Goal: Task Accomplishment & Management: Use online tool/utility

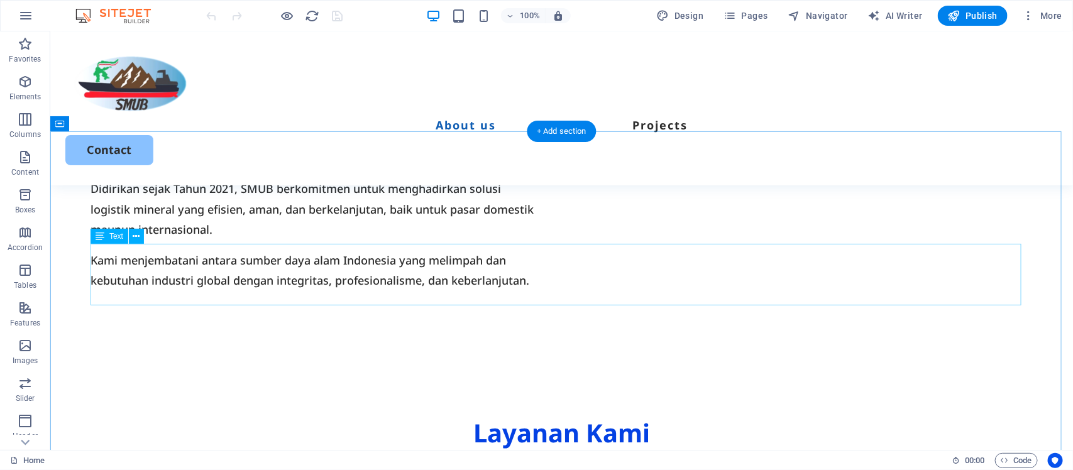
scroll to position [864, 0]
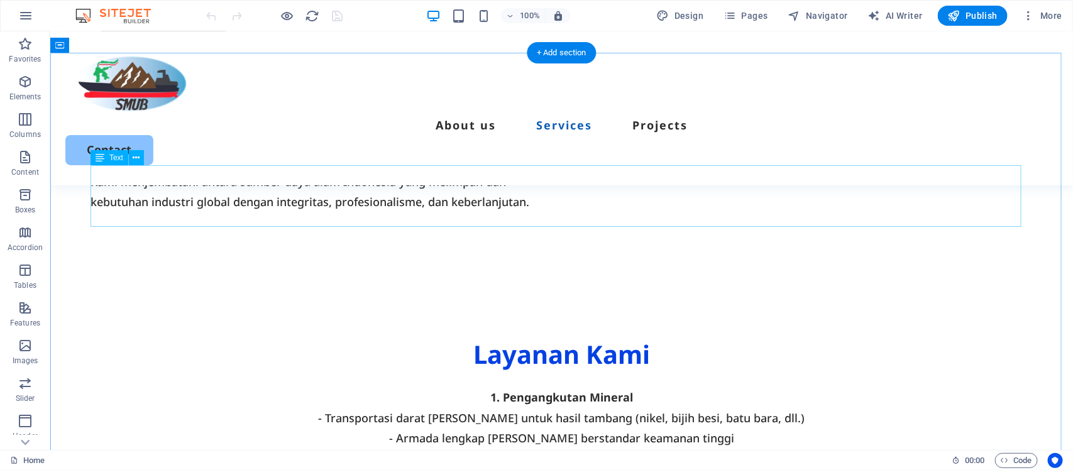
click at [581, 387] on div "1. Pengangkutan Mineral - Transportasi darat [PERSON_NAME] untuk hasil tambang …" at bounding box center [561, 417] width 942 height 61
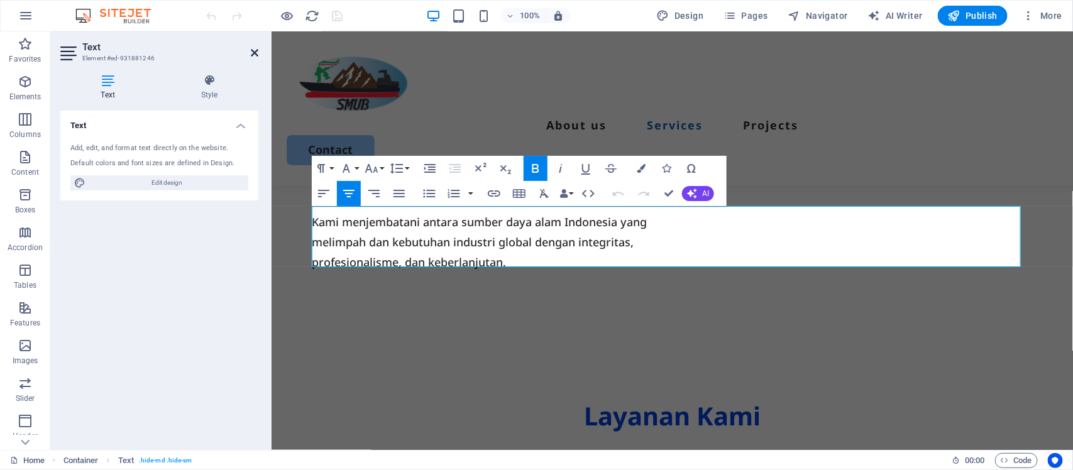
click at [255, 51] on icon at bounding box center [255, 53] width 8 height 10
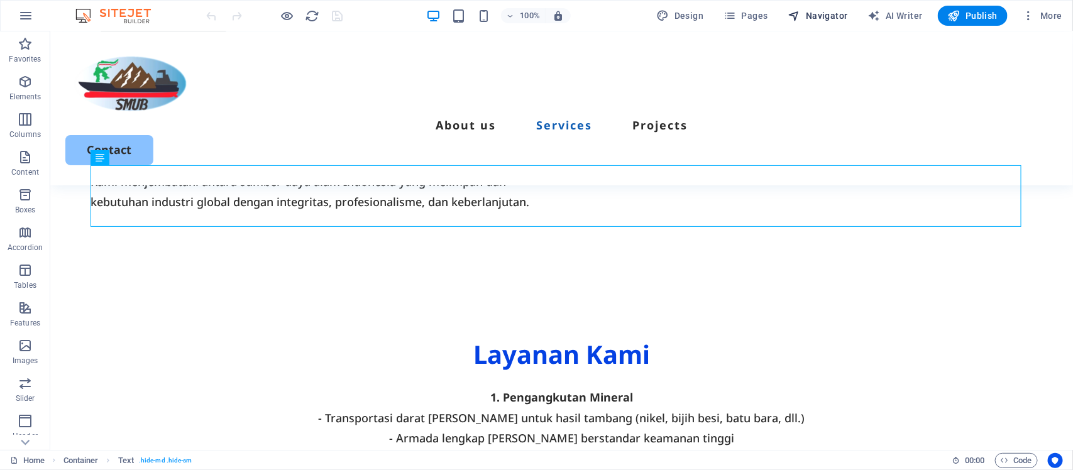
click at [822, 11] on span "Navigator" at bounding box center [818, 15] width 60 height 13
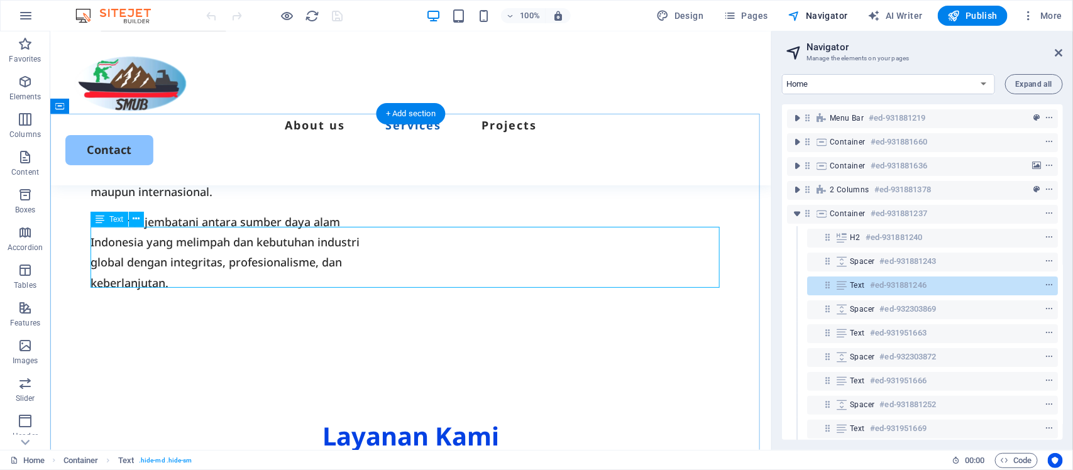
click at [1042, 278] on div at bounding box center [1025, 285] width 59 height 15
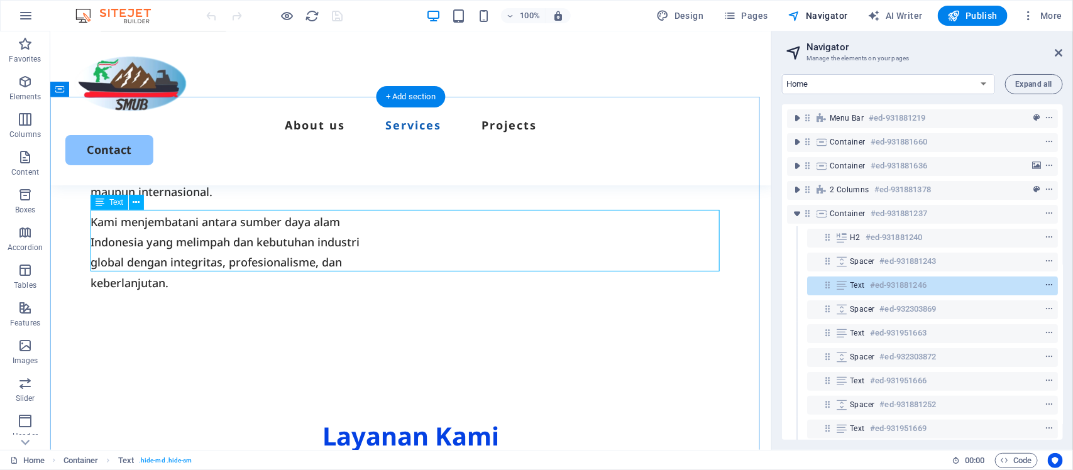
scroll to position [881, 0]
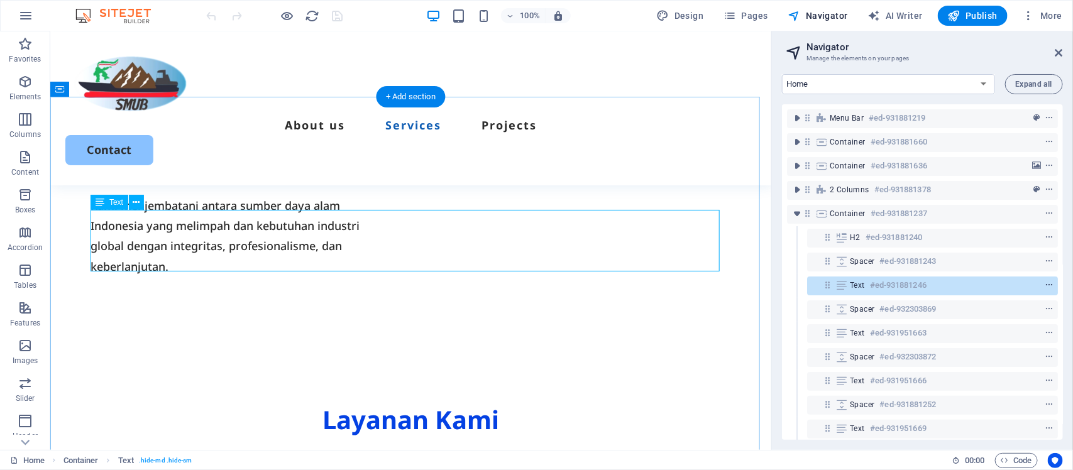
click at [1045, 282] on icon "context-menu" at bounding box center [1049, 285] width 9 height 9
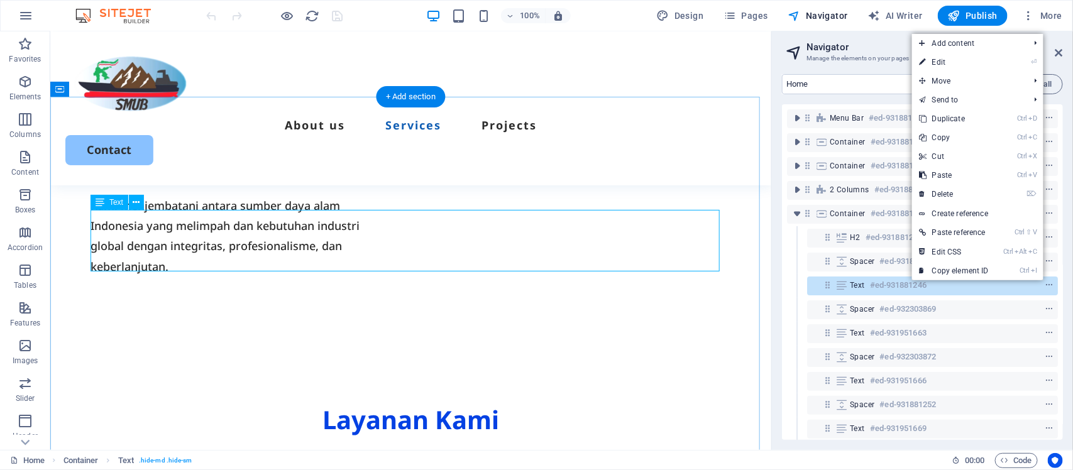
click at [889, 285] on h6 "#ed-931881246" at bounding box center [898, 285] width 57 height 15
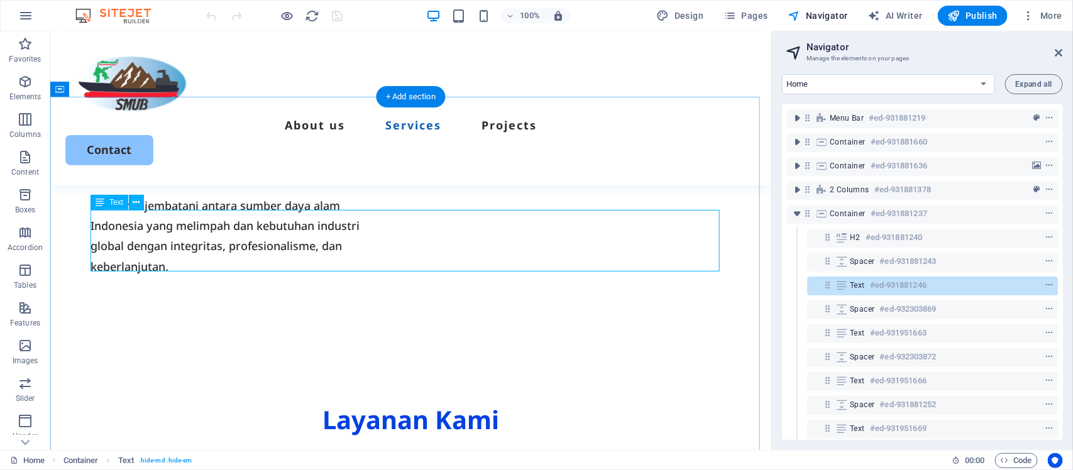
click at [889, 285] on h6 "#ed-931881246" at bounding box center [898, 285] width 57 height 15
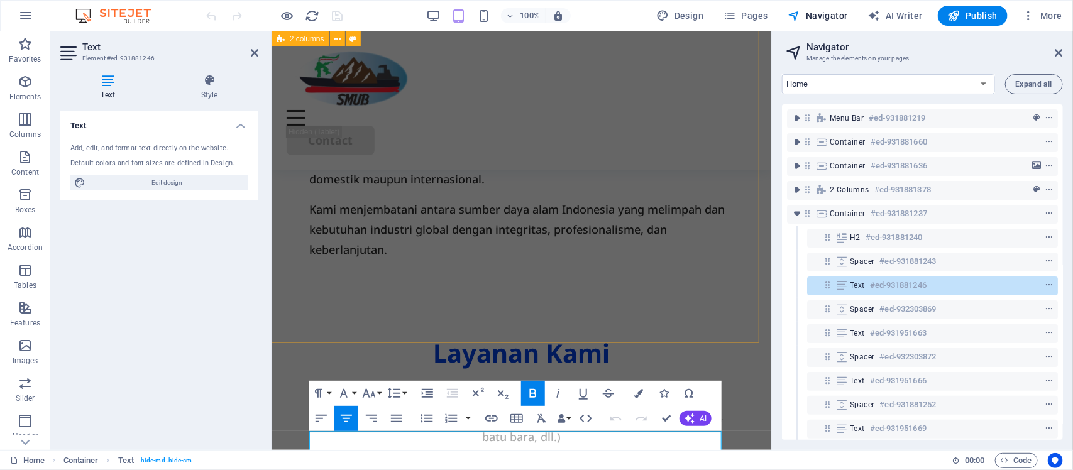
scroll to position [1050, 0]
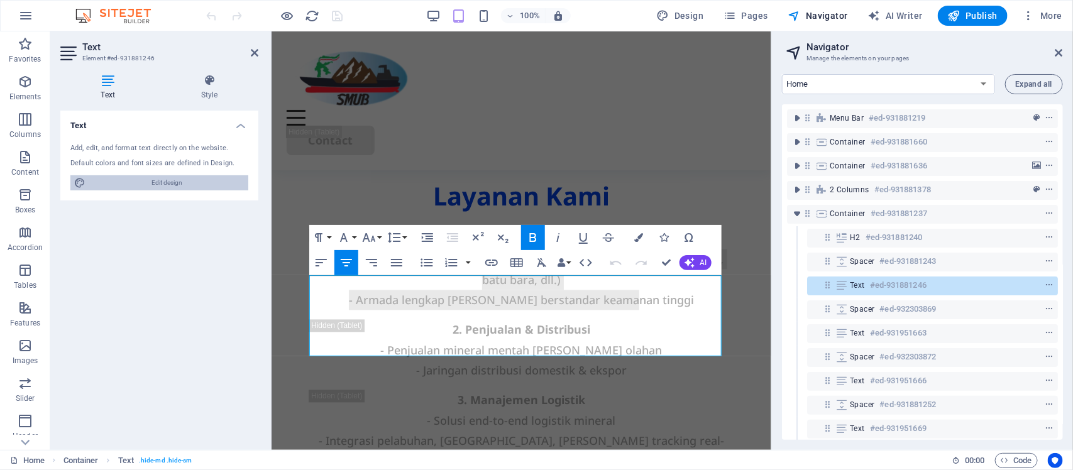
click at [190, 184] on span "Edit design" at bounding box center [166, 182] width 155 height 15
select select "px"
select select "500"
select select "px"
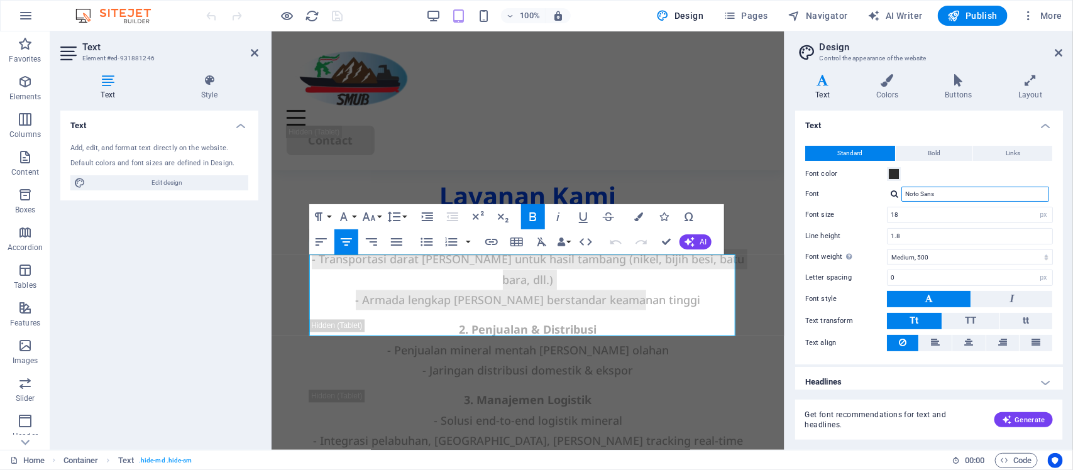
click at [981, 200] on input "Noto Sans" at bounding box center [975, 194] width 148 height 15
click at [985, 190] on input "Noto Sans" at bounding box center [975, 194] width 148 height 15
click at [896, 196] on div at bounding box center [895, 194] width 8 height 8
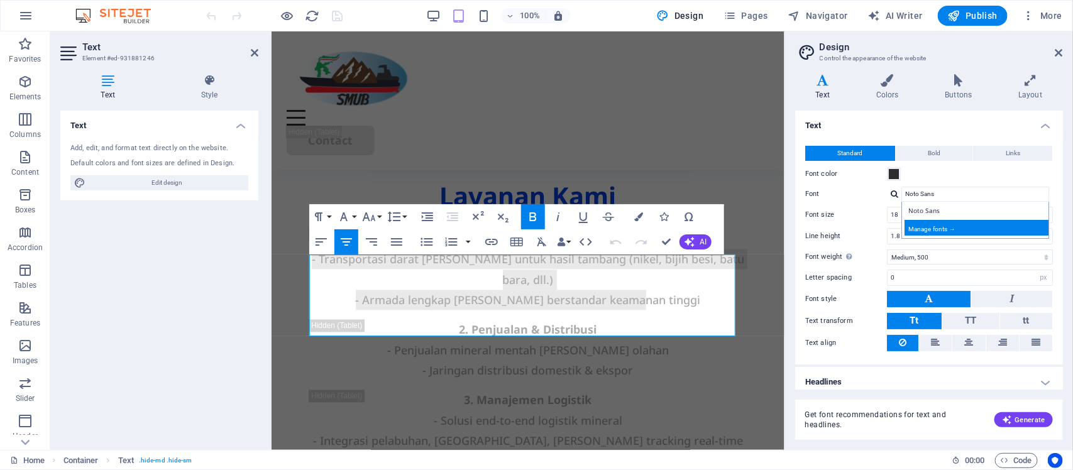
click at [922, 231] on div "Manage fonts →" at bounding box center [978, 228] width 146 height 16
select select "popularity"
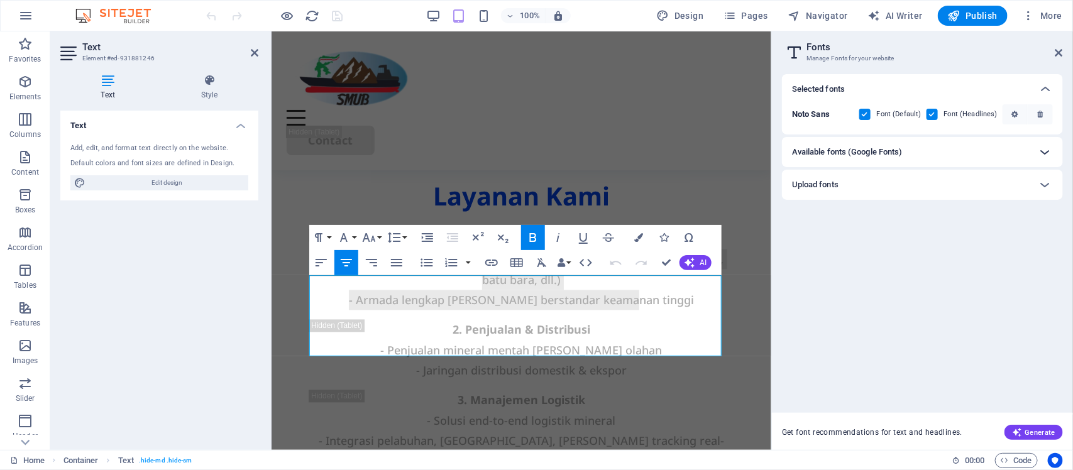
click at [1044, 153] on icon at bounding box center [1045, 152] width 15 height 15
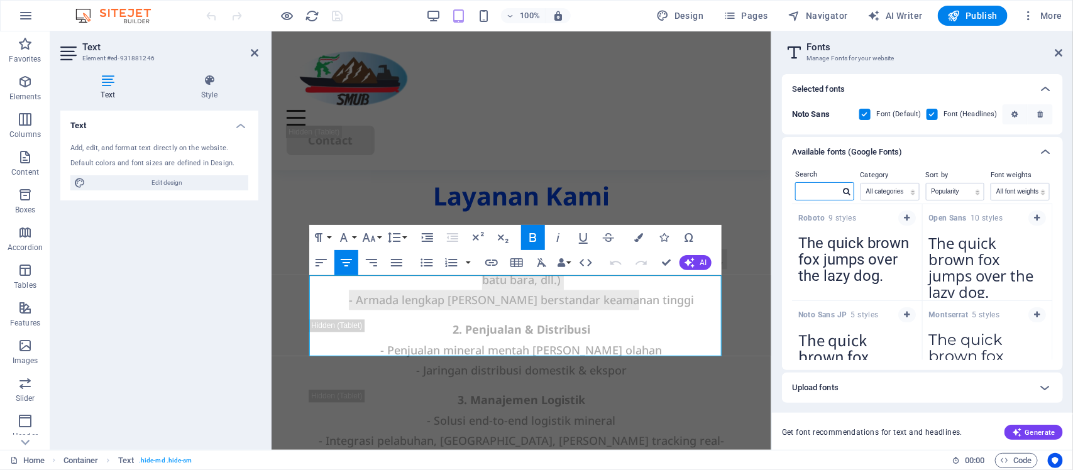
click at [834, 190] on input "text" at bounding box center [818, 191] width 44 height 16
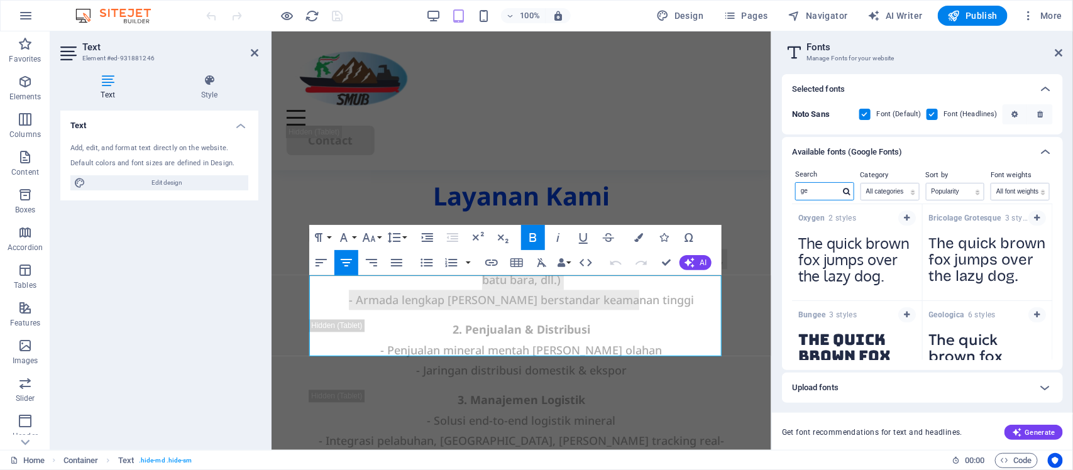
type input "g"
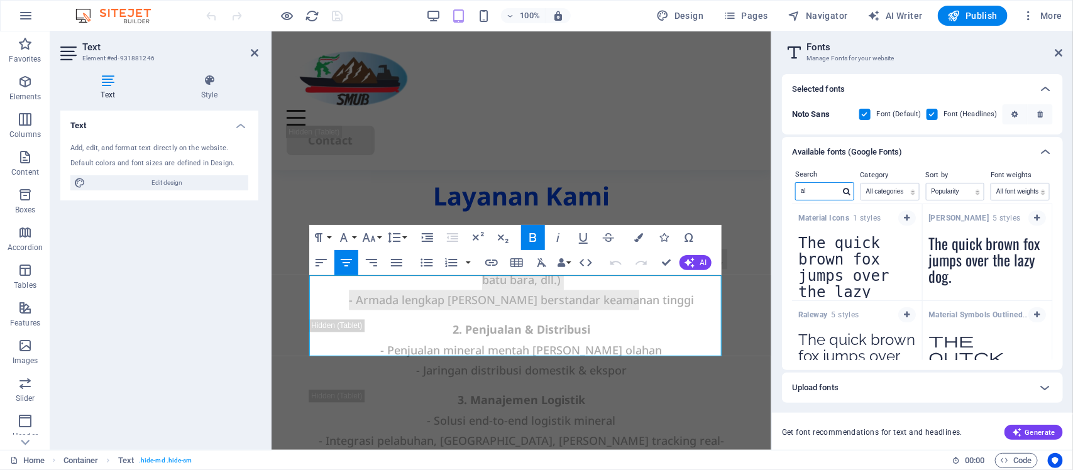
type input "a"
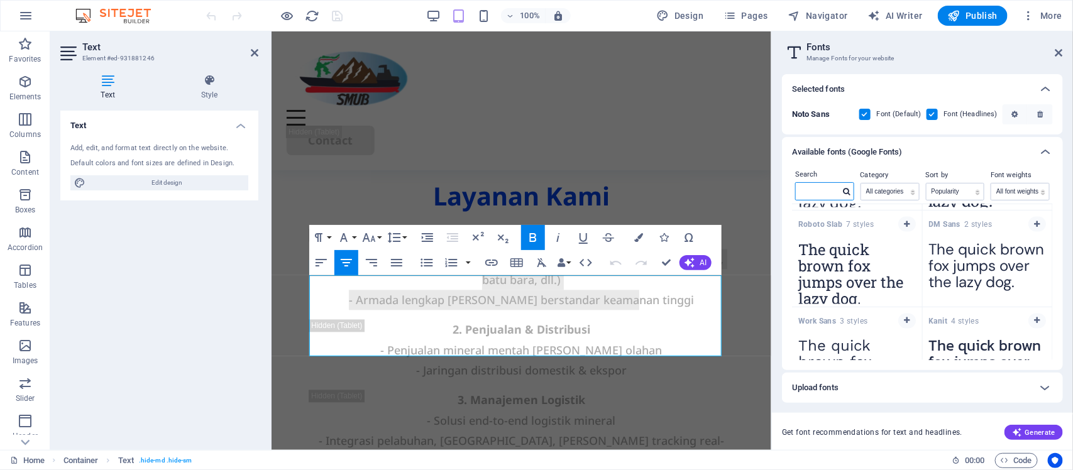
scroll to position [970, 0]
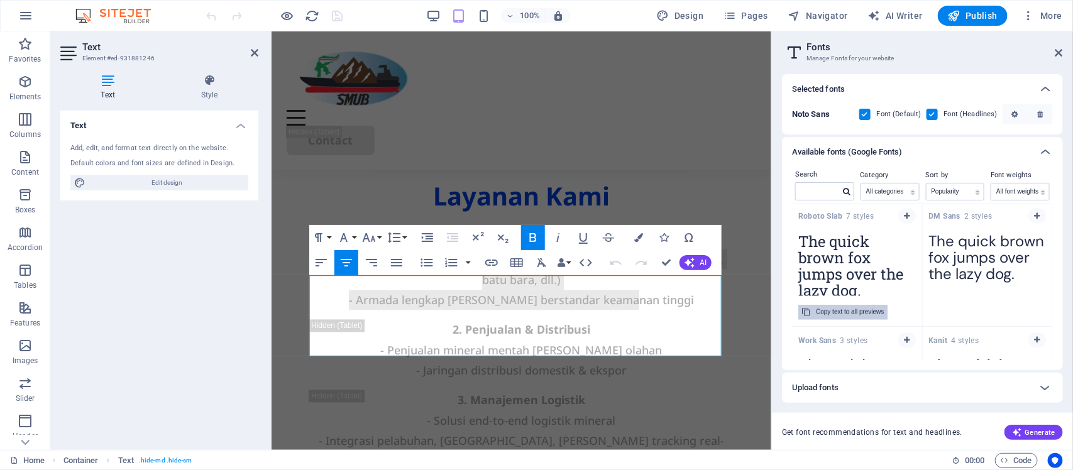
click at [830, 312] on div "Copy text to all previews" at bounding box center [850, 312] width 68 height 15
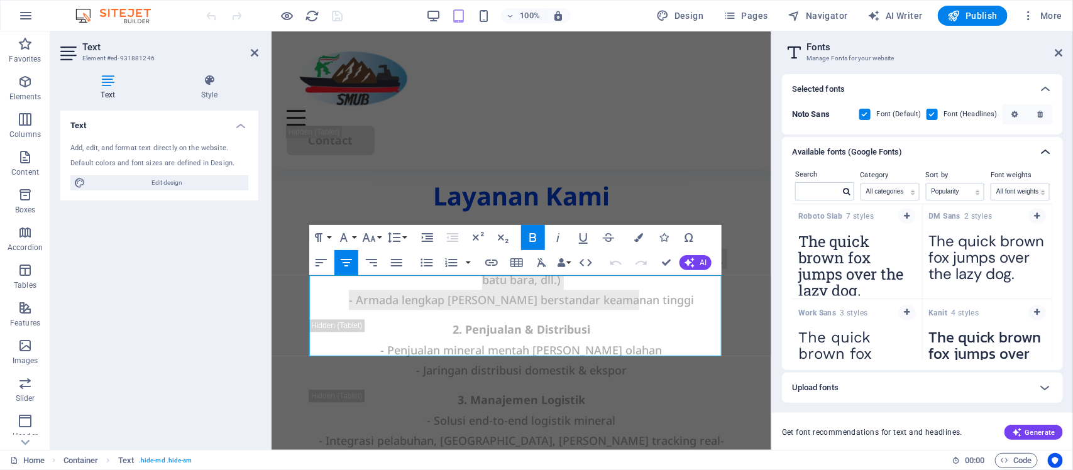
click at [1044, 152] on icon at bounding box center [1045, 152] width 15 height 15
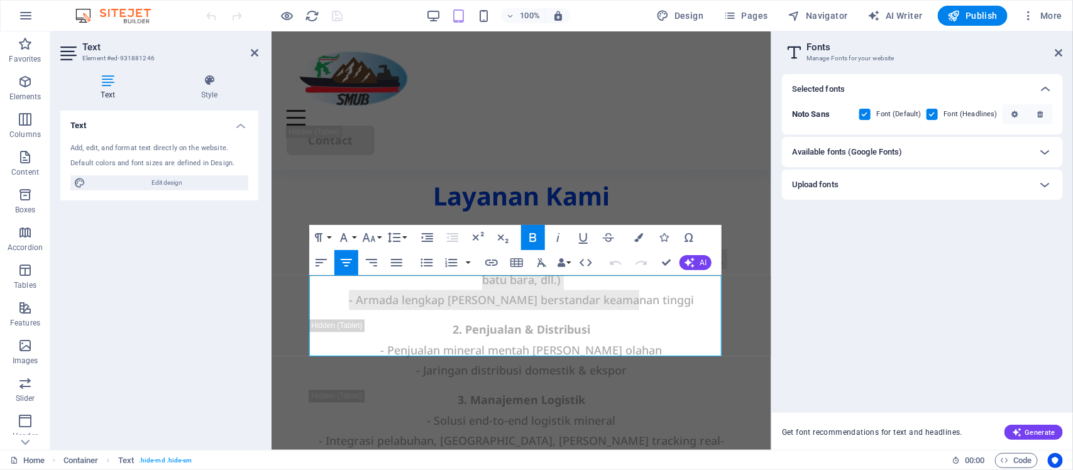
click at [811, 112] on b "Noto Sans" at bounding box center [811, 113] width 38 height 9
click at [1011, 113] on icon "button" at bounding box center [1014, 115] width 6 height 8
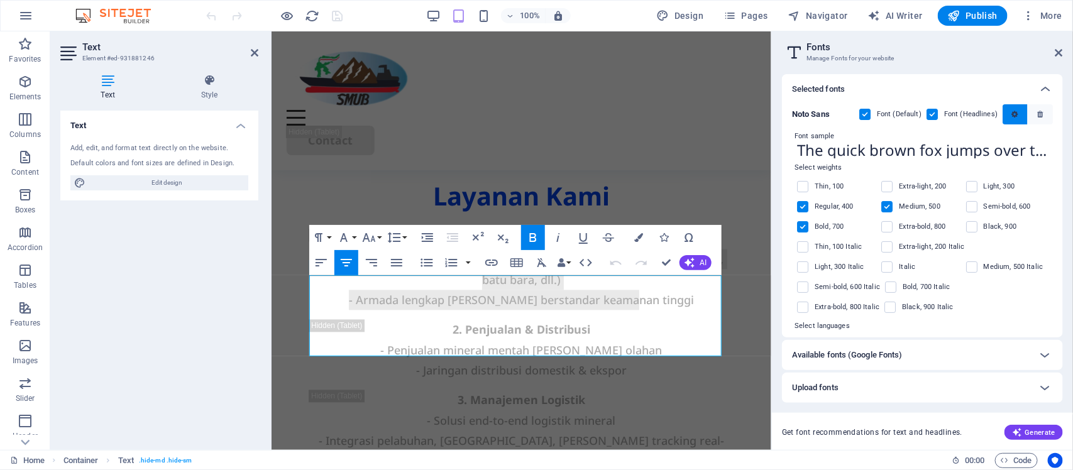
click at [1011, 113] on icon "button" at bounding box center [1014, 115] width 6 height 8
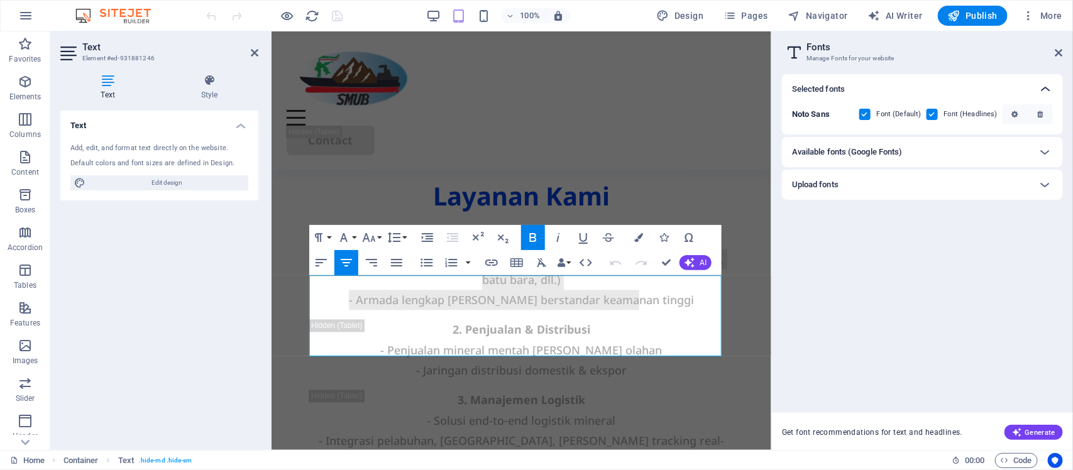
click at [1045, 89] on icon at bounding box center [1045, 89] width 15 height 15
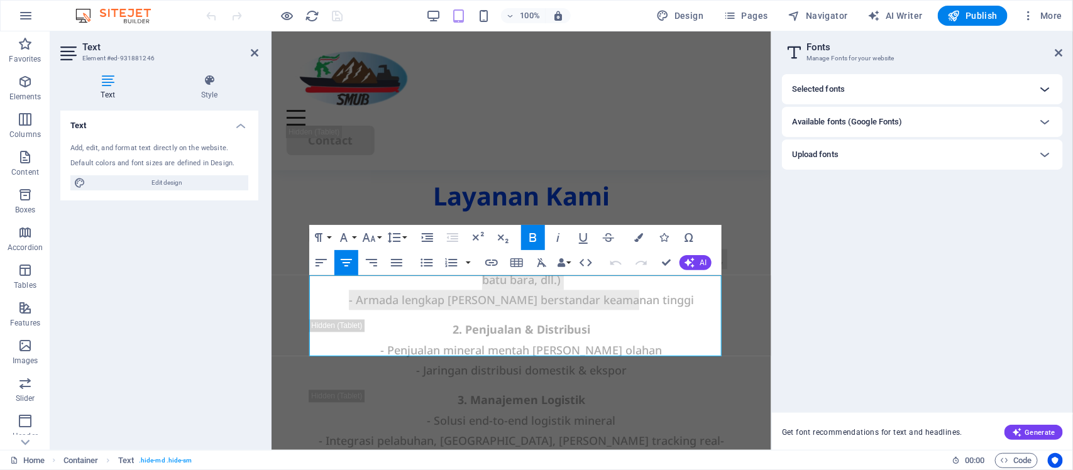
click at [1045, 89] on icon at bounding box center [1045, 89] width 15 height 15
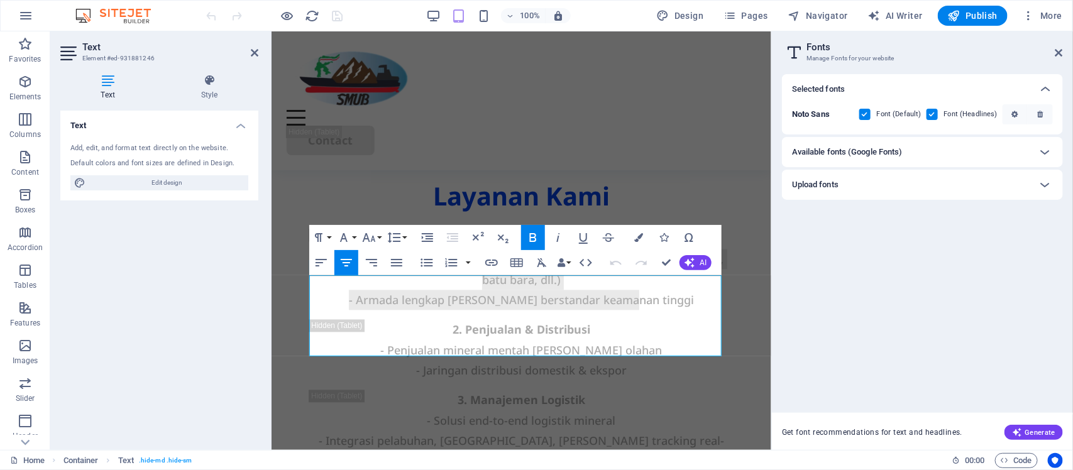
click at [823, 114] on b "Noto Sans" at bounding box center [811, 113] width 38 height 9
click at [822, 114] on b "Noto Sans" at bounding box center [811, 113] width 38 height 9
click at [216, 87] on h4 "Style" at bounding box center [209, 87] width 98 height 26
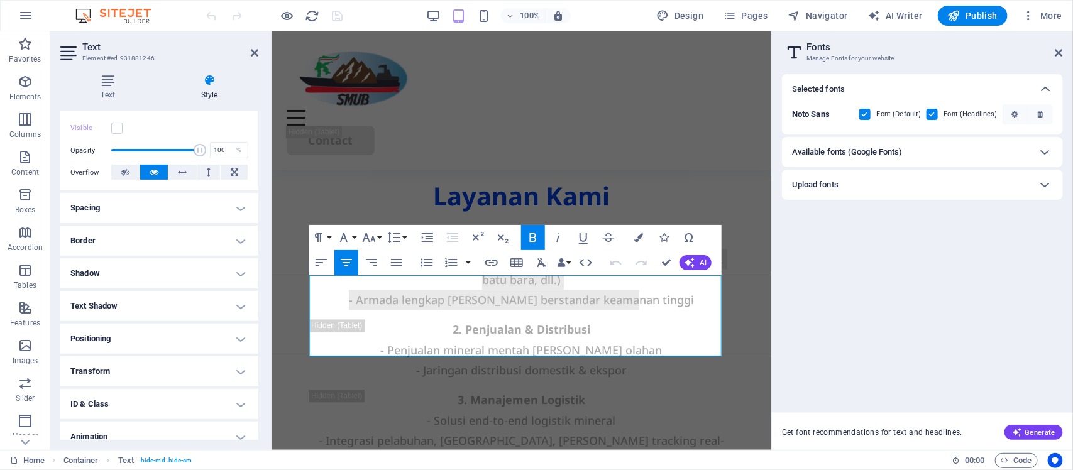
scroll to position [201, 0]
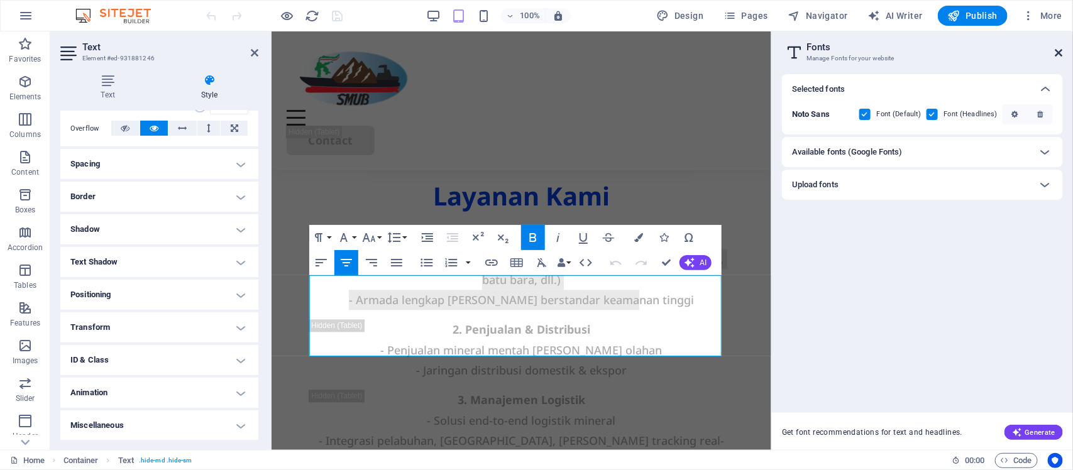
click at [1059, 49] on icon at bounding box center [1059, 53] width 8 height 10
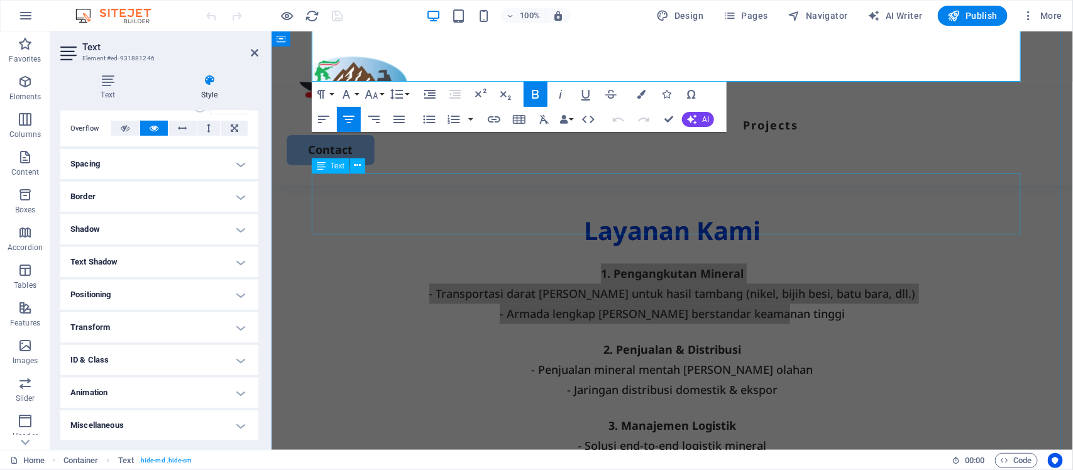
click at [830, 416] on div "3. Manajemen Logistik - Solusi end-to-end logistik mineral - Integrasi pelabuha…" at bounding box center [671, 446] width 721 height 61
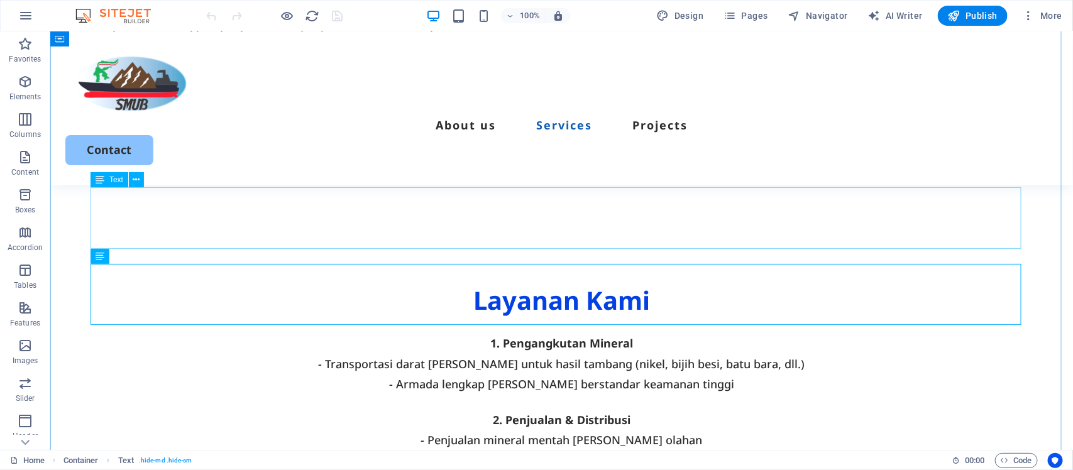
scroll to position [852, 0]
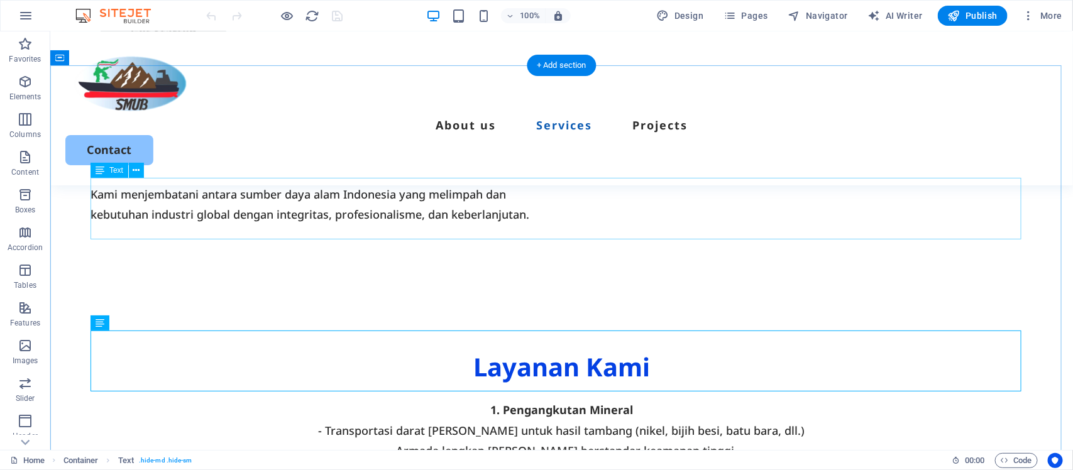
click at [603, 400] on div "1. Pengangkutan Mineral - Transportasi darat [PERSON_NAME] untuk hasil tambang …" at bounding box center [561, 430] width 942 height 61
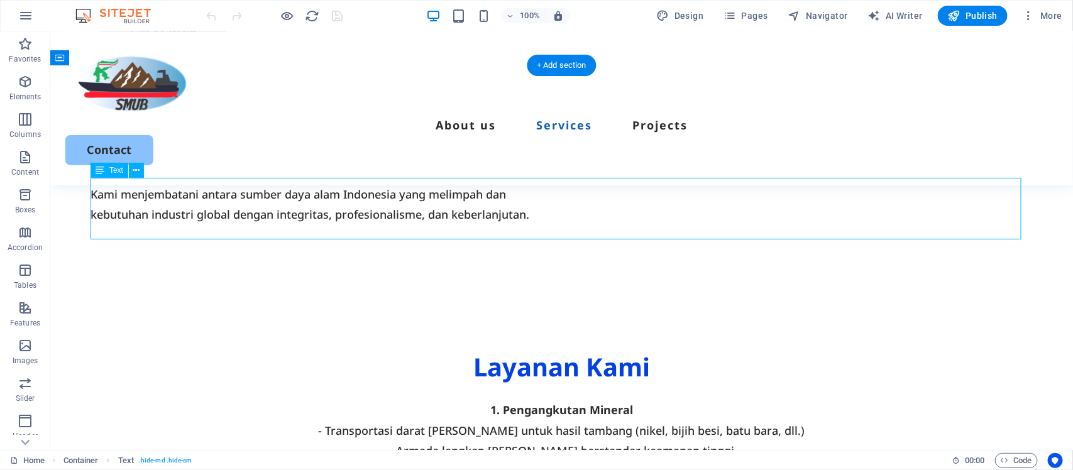
click at [584, 400] on div "1. Pengangkutan Mineral - Transportasi darat [PERSON_NAME] untuk hasil tambang …" at bounding box center [561, 430] width 942 height 61
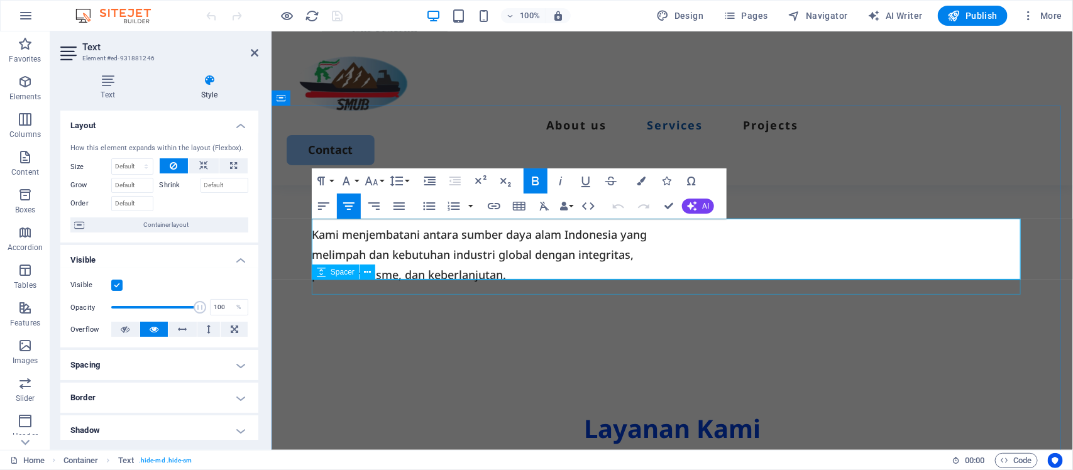
drag, startPoint x: 597, startPoint y: 229, endPoint x: 823, endPoint y: 280, distance: 232.0
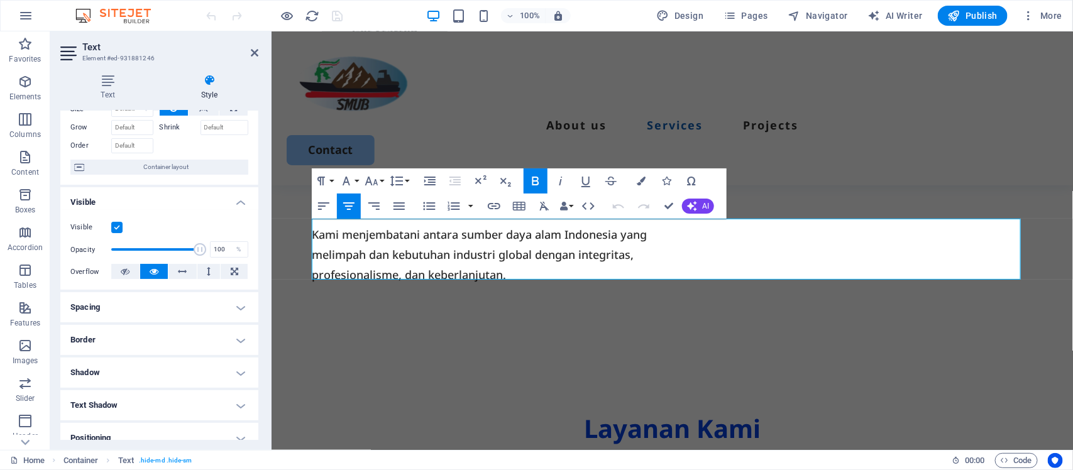
scroll to position [0, 0]
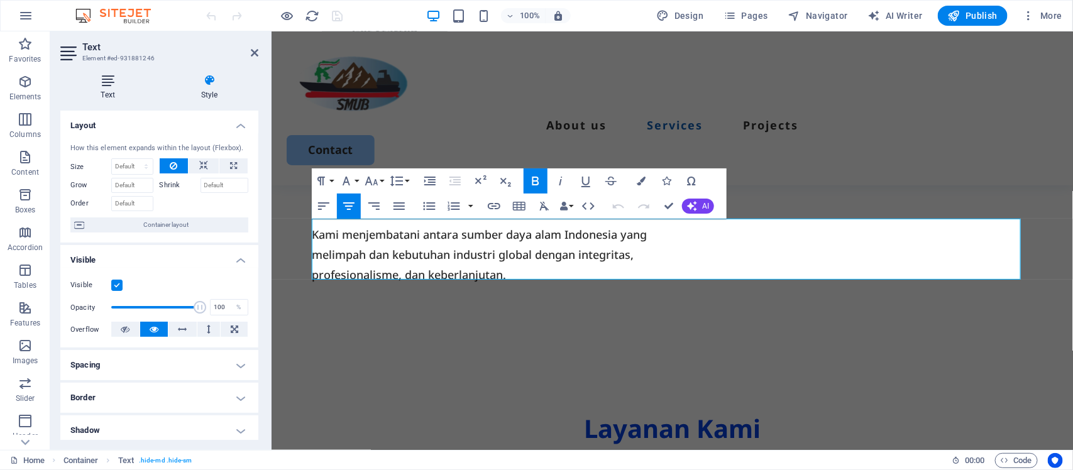
click at [109, 96] on h4 "Text" at bounding box center [110, 87] width 100 height 26
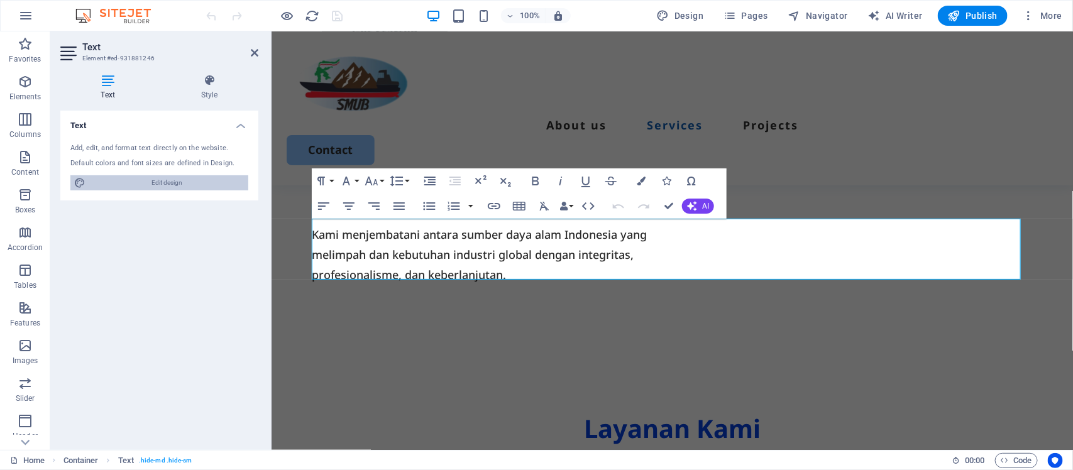
click at [157, 185] on span "Edit design" at bounding box center [166, 182] width 155 height 15
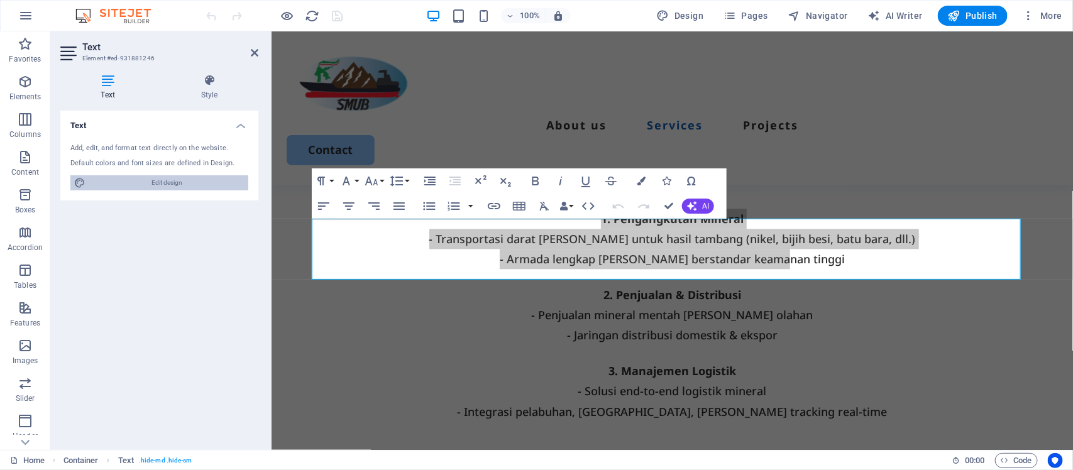
select select "px"
select select "500"
select select "px"
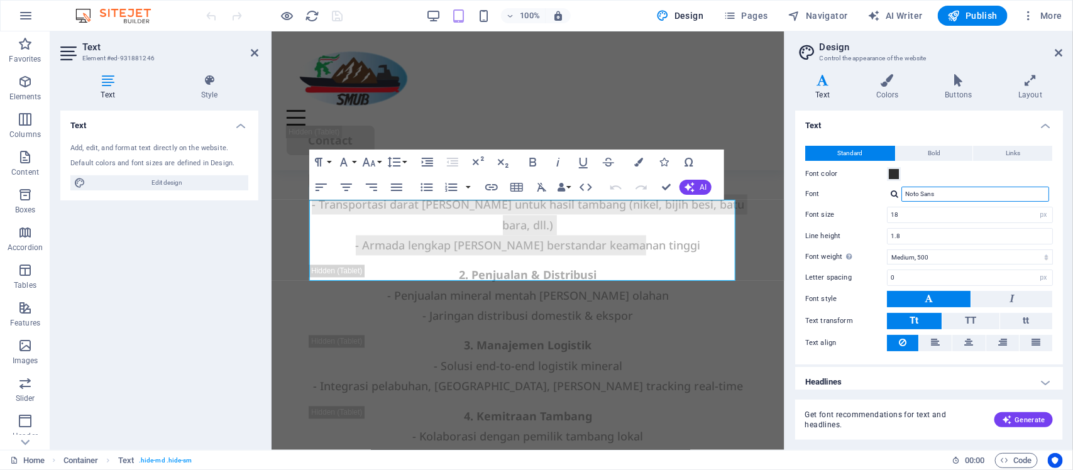
click at [918, 194] on input "Noto Sans" at bounding box center [975, 194] width 148 height 15
click at [894, 193] on div at bounding box center [895, 194] width 8 height 8
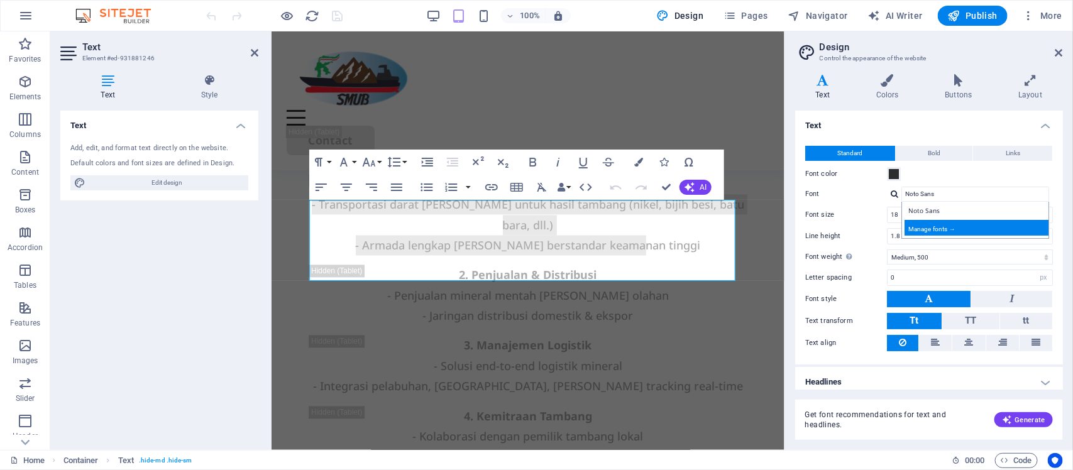
click at [924, 226] on div "Manage fonts →" at bounding box center [978, 228] width 146 height 16
select select "popularity"
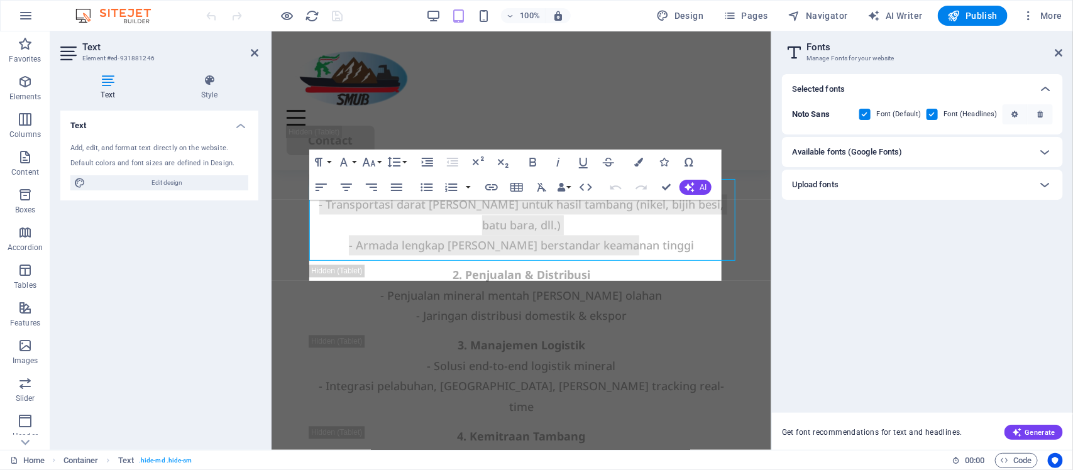
scroll to position [1125, 0]
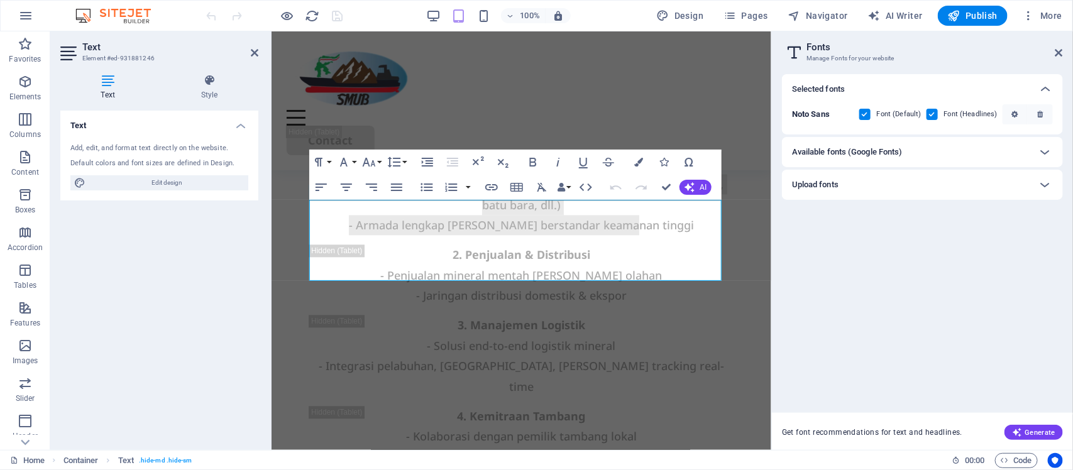
click at [812, 106] on div "[PERSON_NAME] Sans Font (Default) Font (Headlines)" at bounding box center [922, 114] width 261 height 20
click at [1016, 116] on icon "button" at bounding box center [1014, 115] width 6 height 8
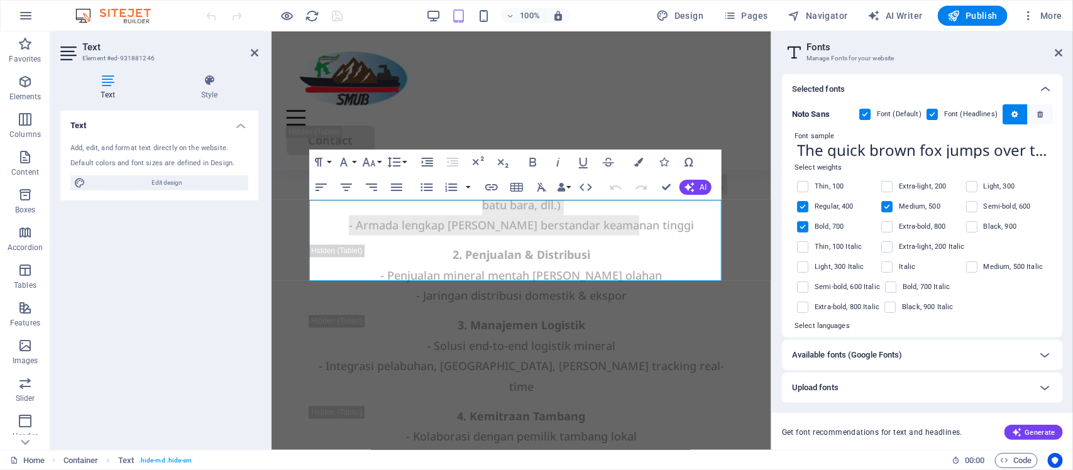
click at [809, 116] on b "Noto Sans" at bounding box center [811, 113] width 38 height 9
click at [1047, 90] on icon at bounding box center [1045, 89] width 15 height 15
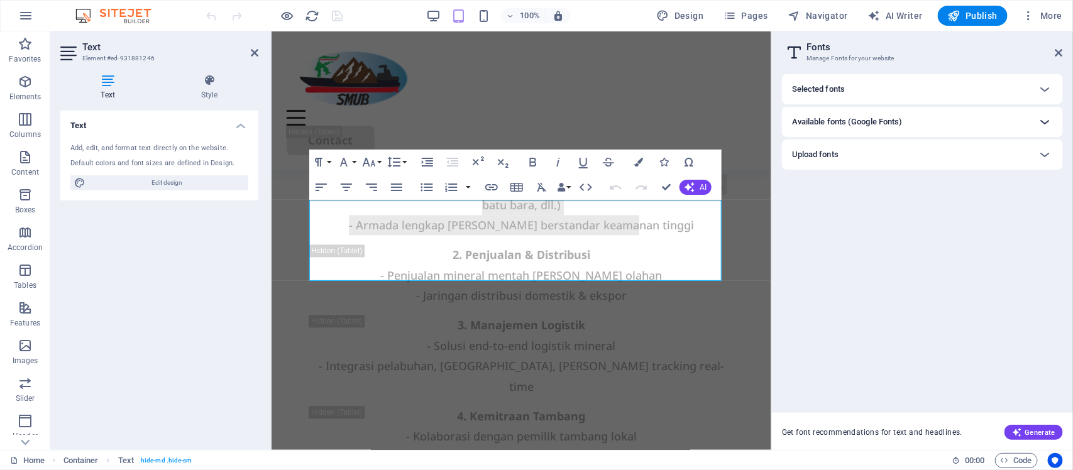
click at [1030, 118] on div at bounding box center [1045, 122] width 30 height 30
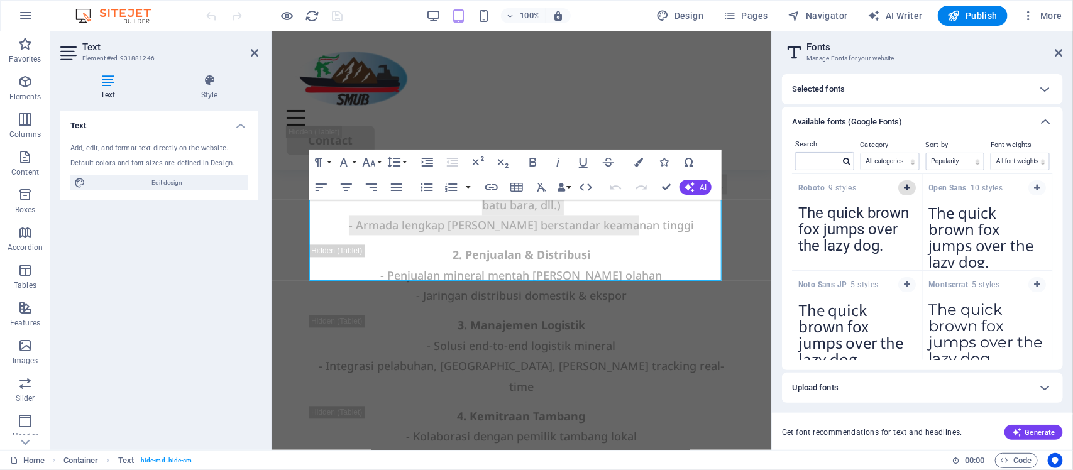
click at [907, 187] on icon "button" at bounding box center [907, 188] width 6 height 8
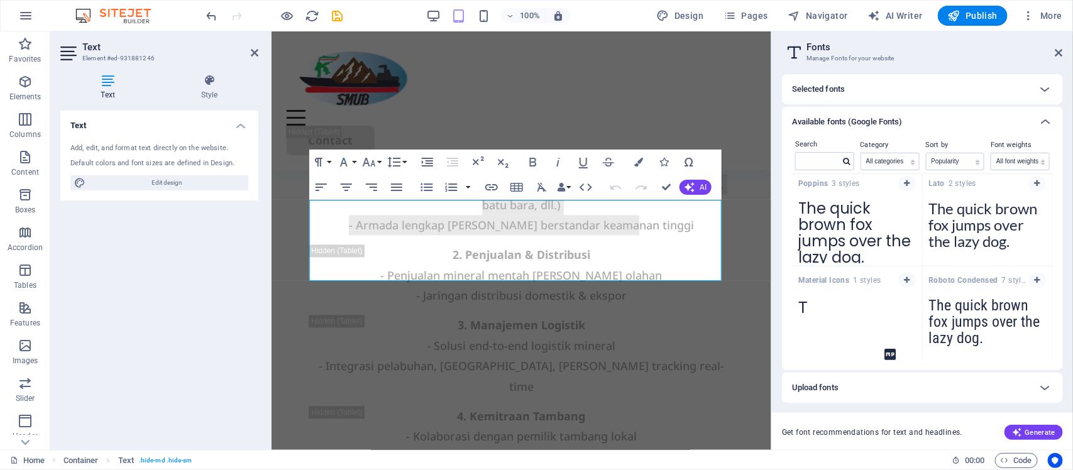
scroll to position [236, 0]
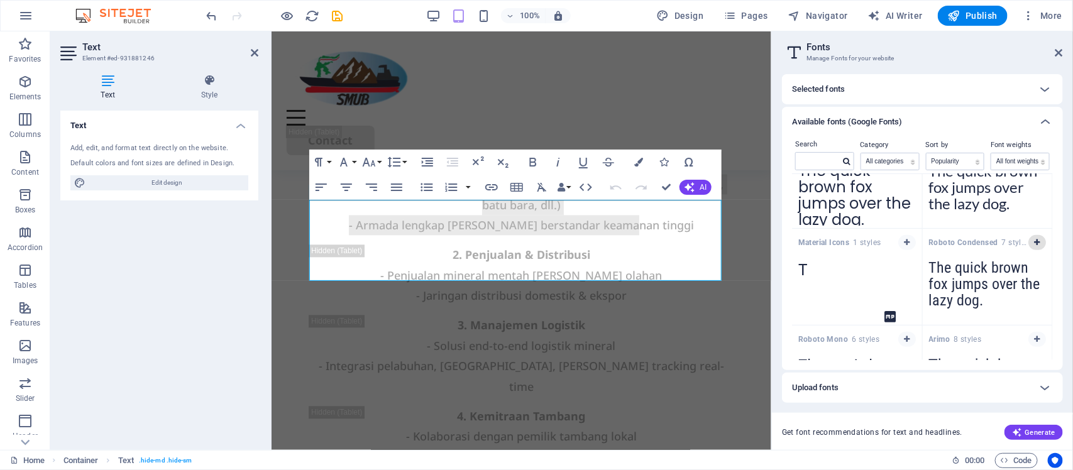
click at [1037, 237] on button "button" at bounding box center [1037, 242] width 18 height 15
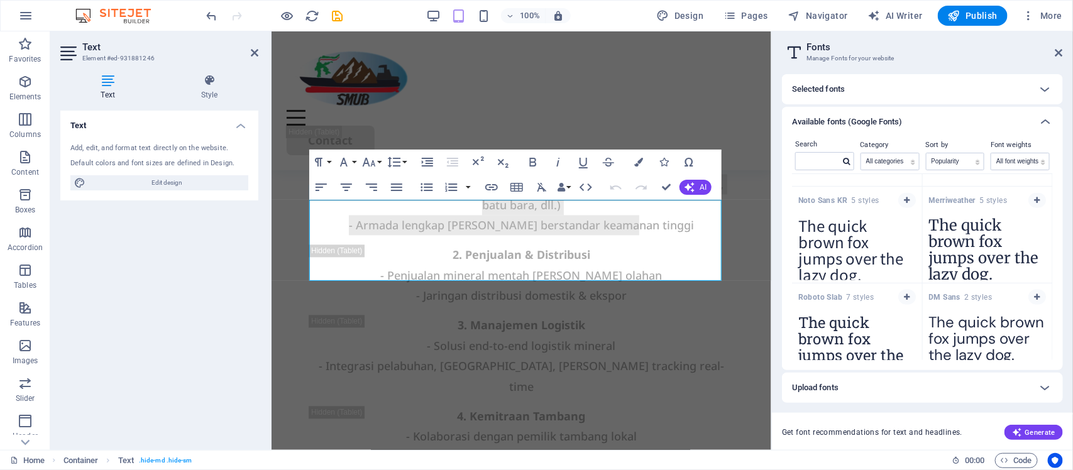
scroll to position [783, 0]
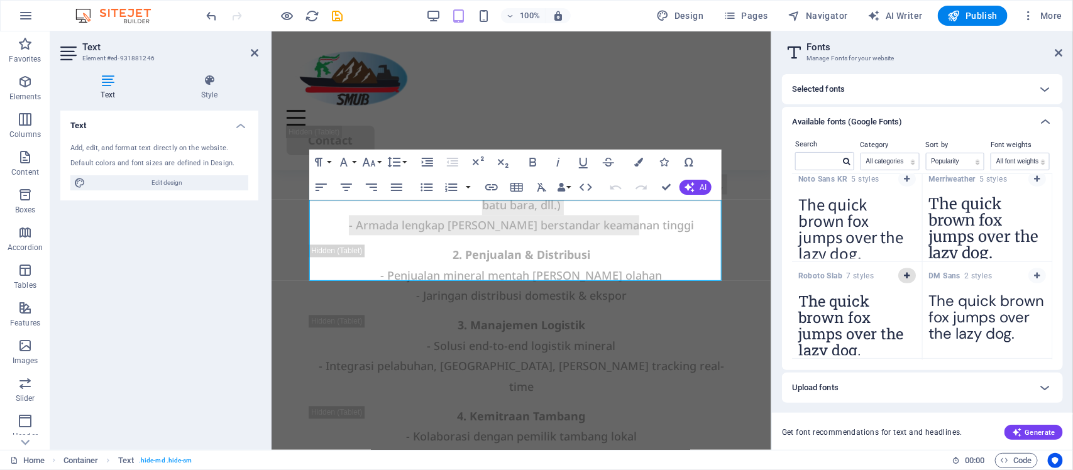
click at [908, 278] on icon "button" at bounding box center [907, 276] width 6 height 8
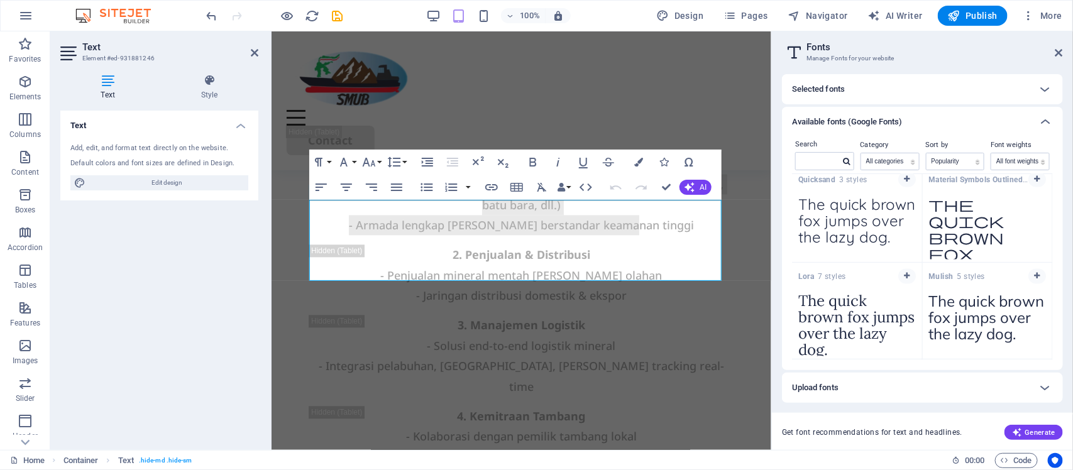
scroll to position [1098, 0]
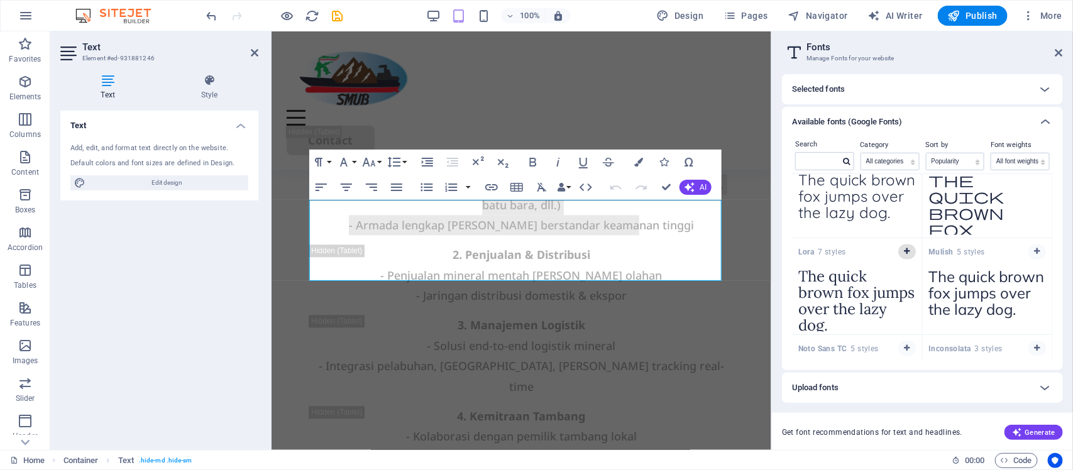
click at [908, 250] on icon "button" at bounding box center [907, 252] width 6 height 8
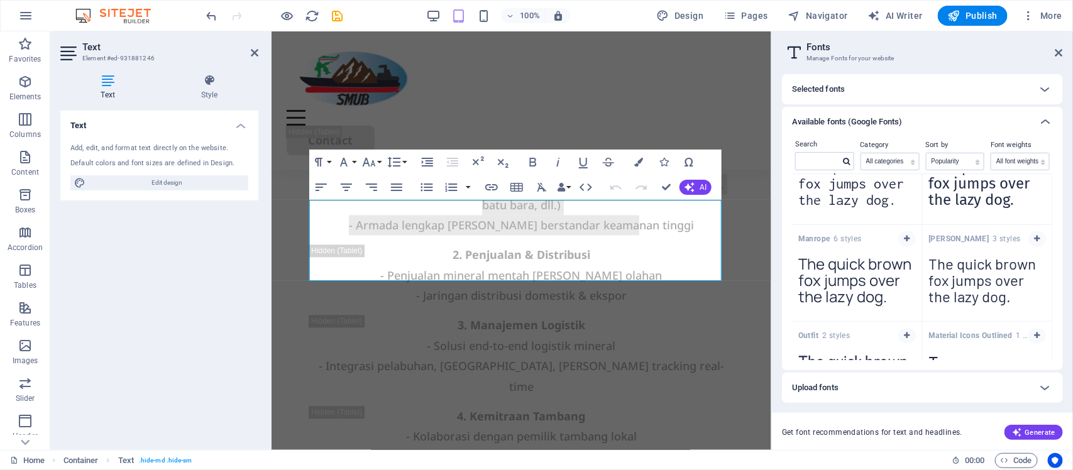
scroll to position [1333, 0]
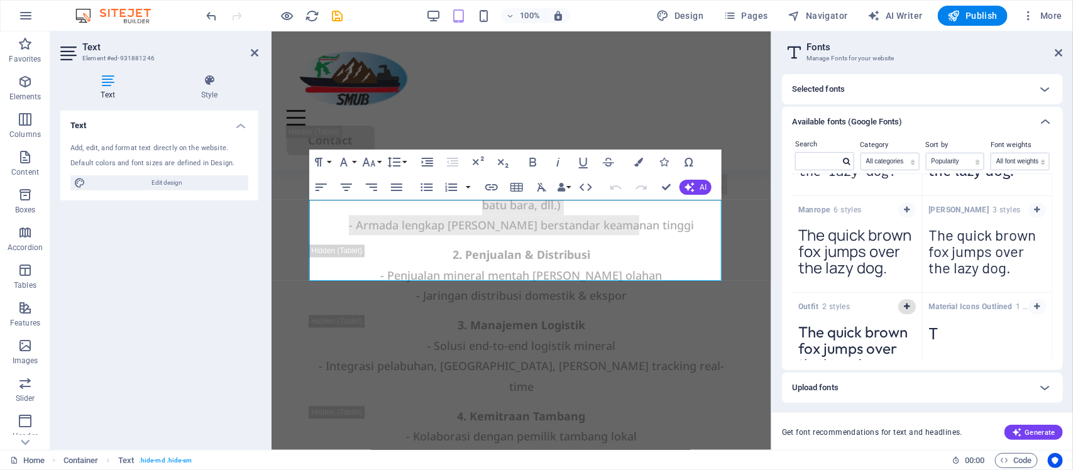
click at [907, 305] on icon "button" at bounding box center [907, 307] width 6 height 8
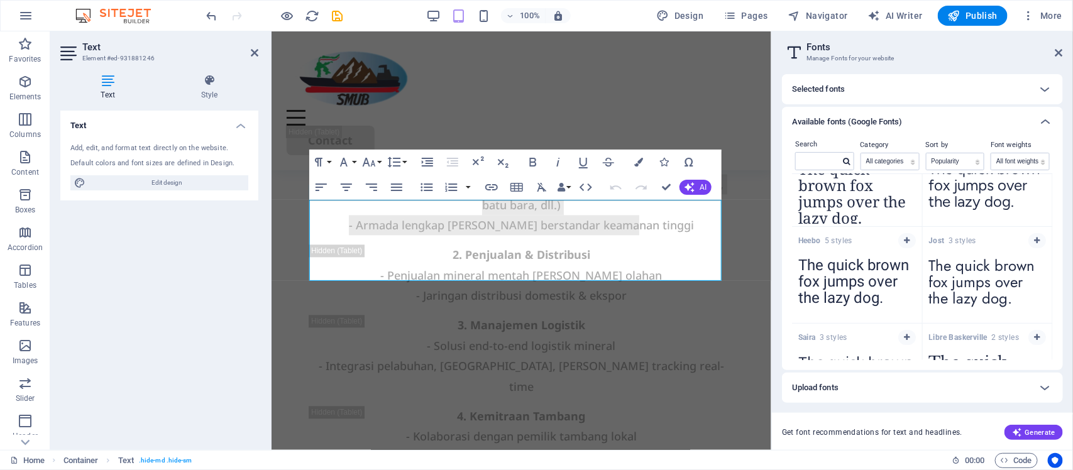
scroll to position [1910, 0]
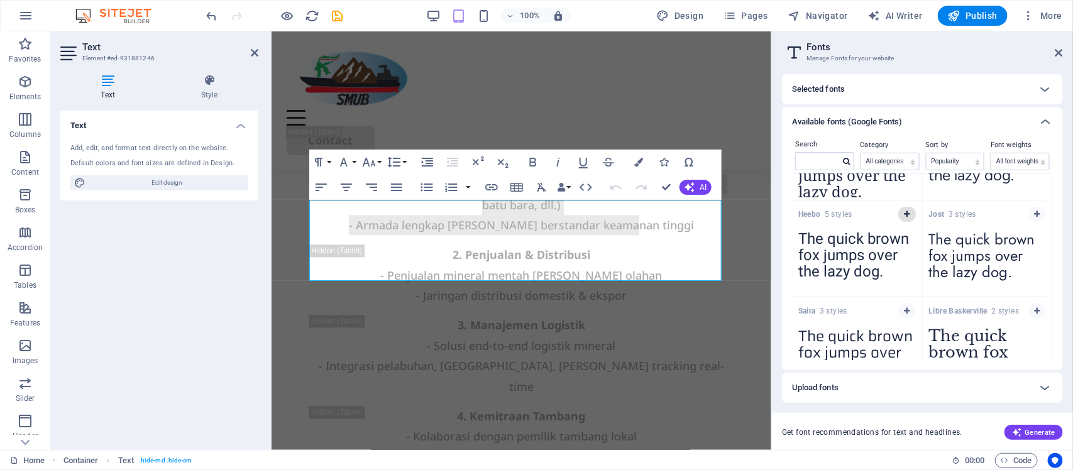
click at [905, 217] on icon "button" at bounding box center [907, 215] width 6 height 8
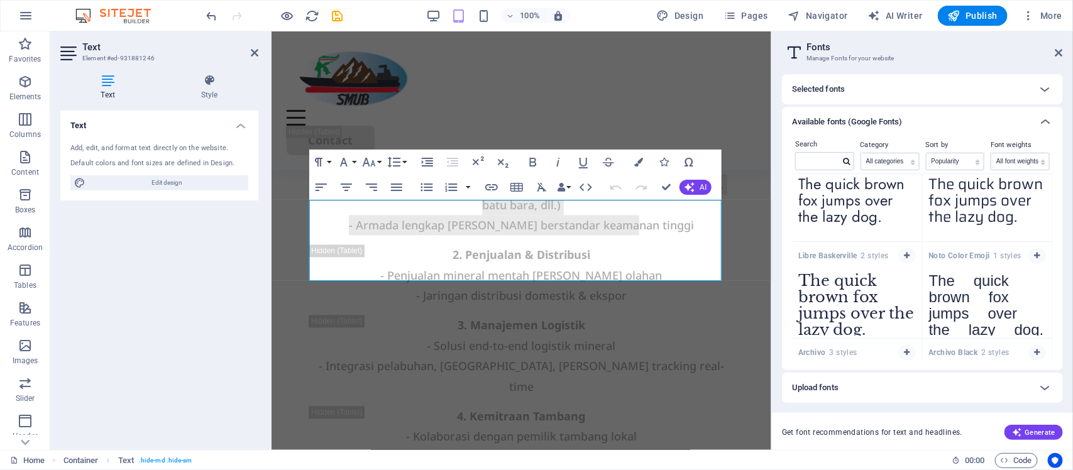
scroll to position [2145, 0]
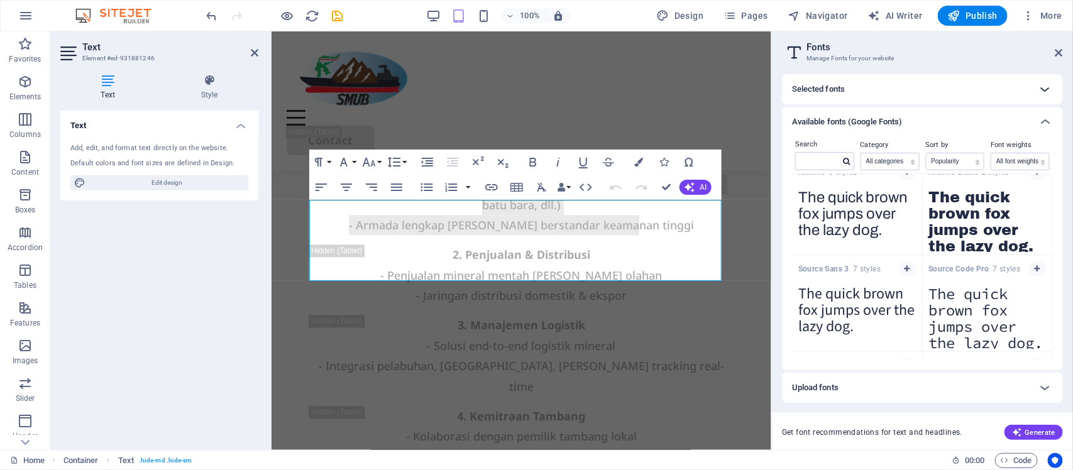
click at [1043, 91] on icon at bounding box center [1045, 89] width 15 height 15
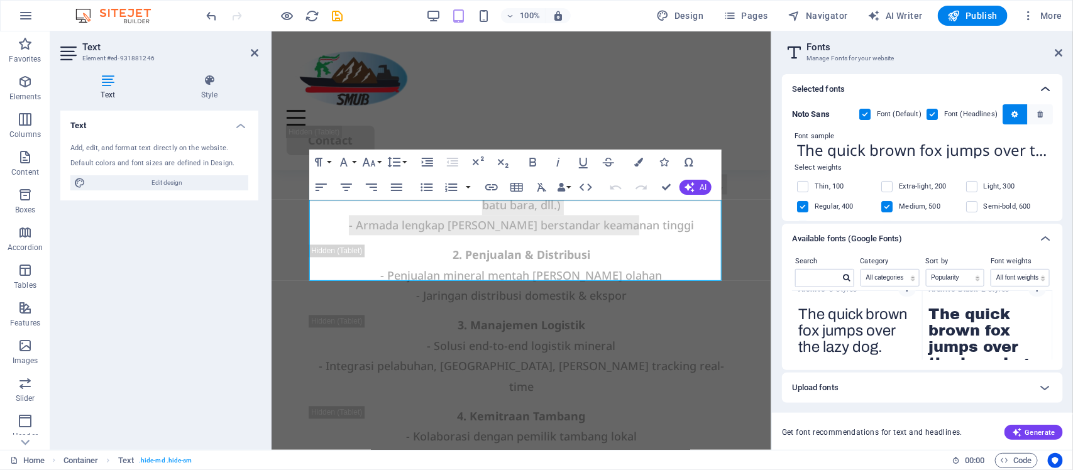
click at [1043, 91] on icon at bounding box center [1045, 89] width 15 height 15
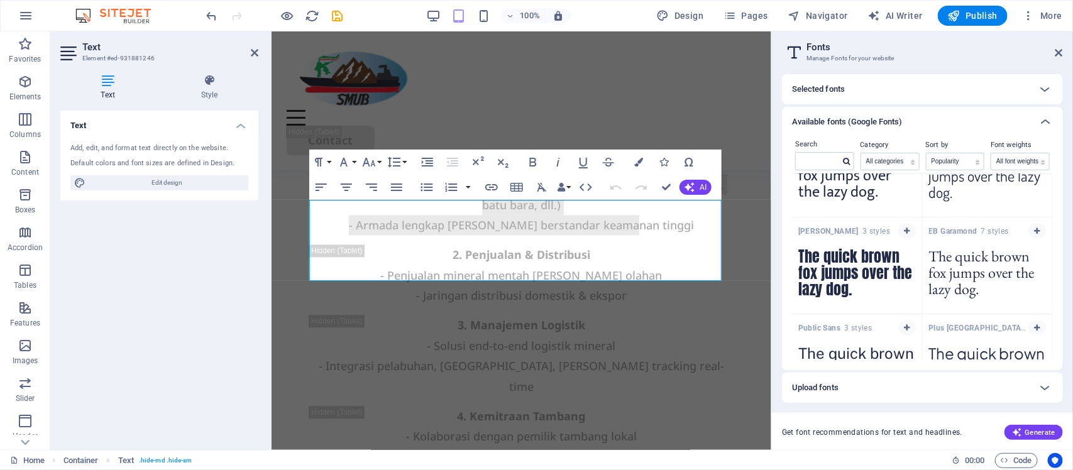
scroll to position [3036, 0]
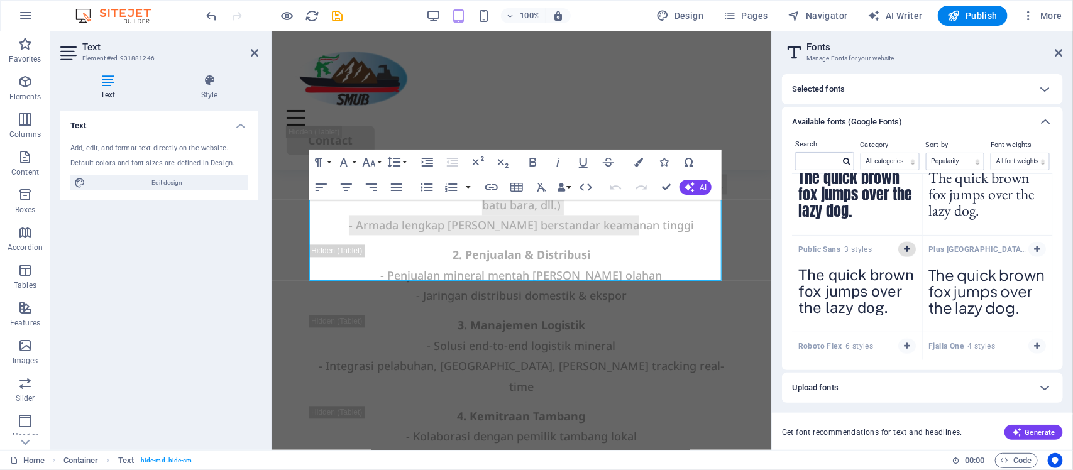
click at [909, 253] on span "button" at bounding box center [907, 250] width 8 height 8
click at [1048, 119] on icon at bounding box center [1045, 121] width 15 height 15
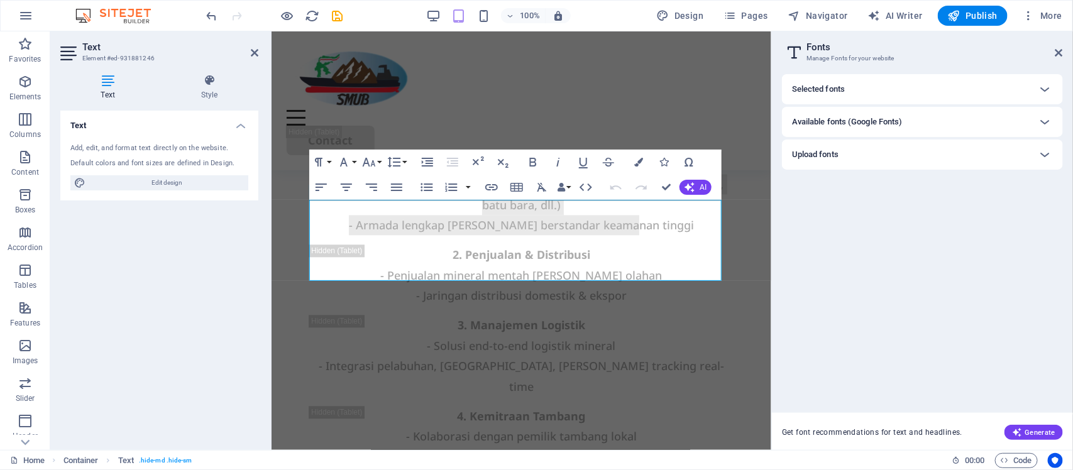
click at [938, 215] on div "Selected fonts [PERSON_NAME] Sans Font (Default) Font (Headlines) Font sample T…" at bounding box center [922, 238] width 281 height 329
click at [1045, 155] on icon at bounding box center [1045, 154] width 15 height 15
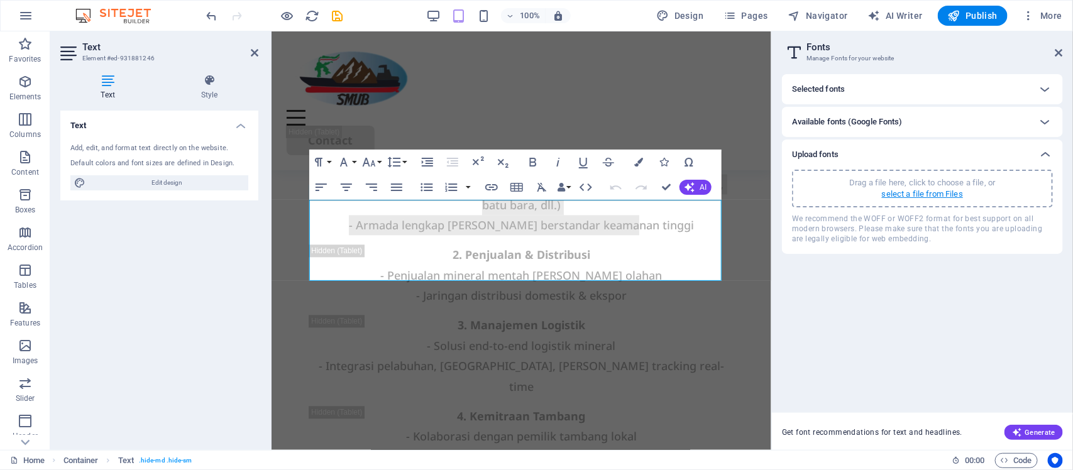
click at [937, 194] on p "select a file from Files" at bounding box center [922, 194] width 81 height 11
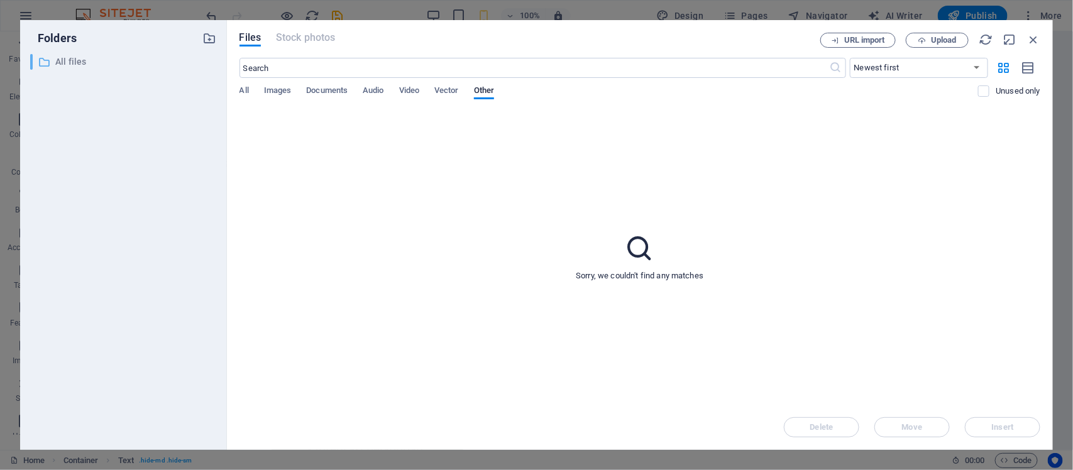
click at [94, 68] on p "All files" at bounding box center [124, 62] width 138 height 14
click at [60, 66] on p "All files" at bounding box center [124, 62] width 138 height 14
click at [44, 60] on icon at bounding box center [44, 62] width 13 height 13
click at [639, 250] on icon at bounding box center [639, 248] width 31 height 31
click at [942, 44] on span "Upload" at bounding box center [944, 40] width 26 height 8
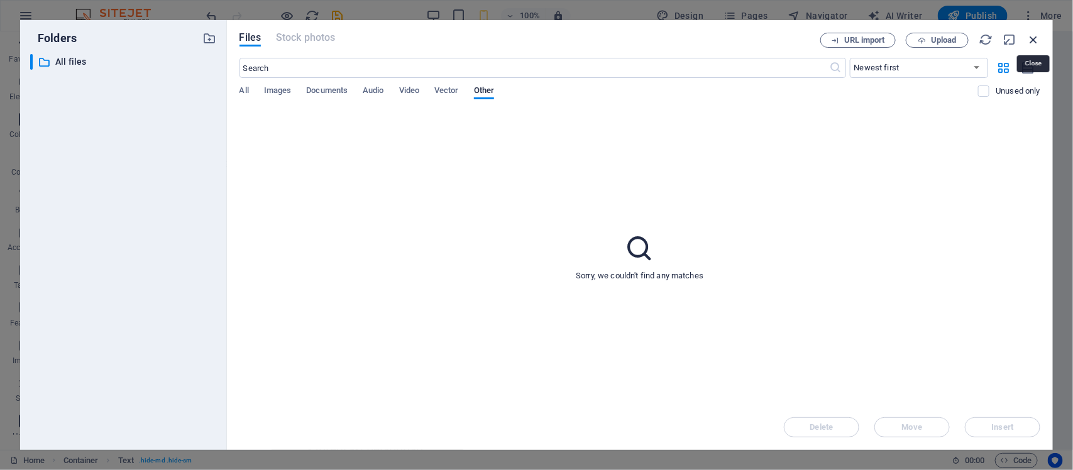
click at [1036, 39] on icon "button" at bounding box center [1034, 40] width 14 height 14
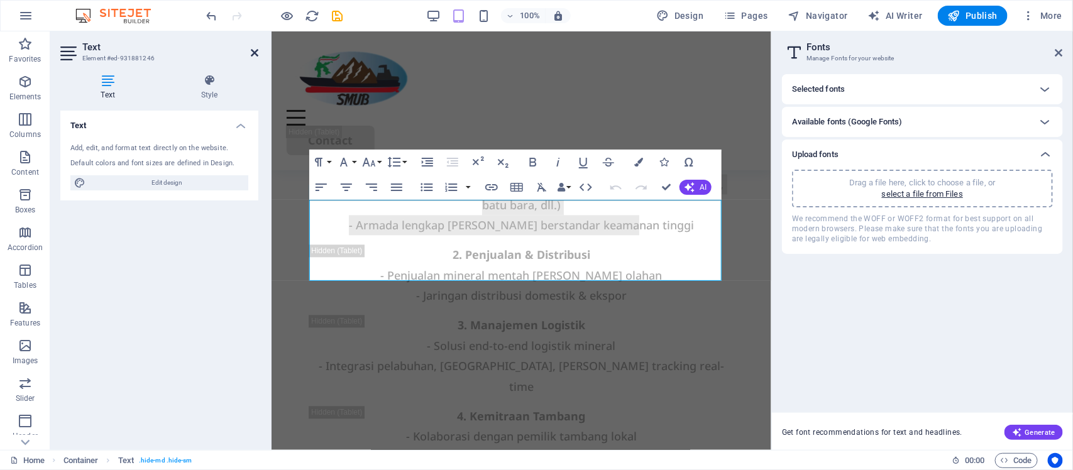
click at [253, 48] on icon at bounding box center [255, 53] width 8 height 10
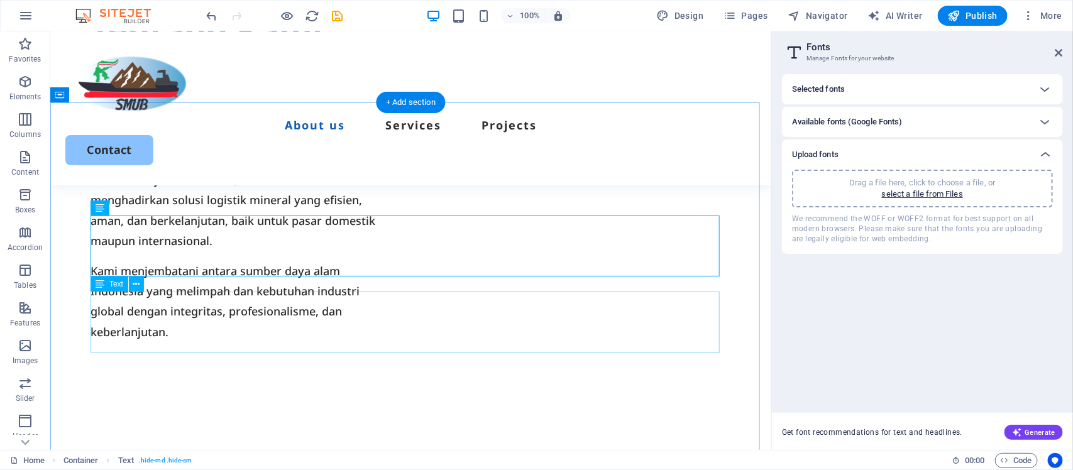
scroll to position [724, 0]
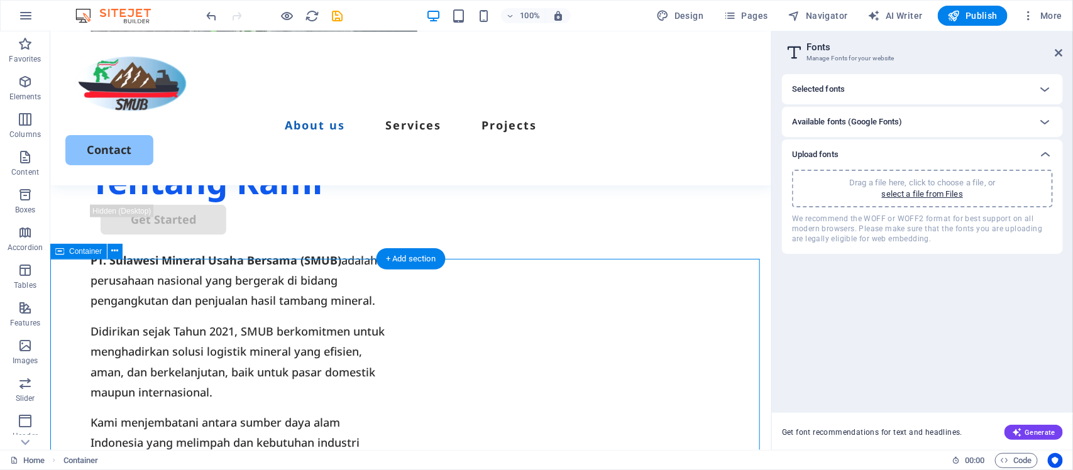
scroll to position [645, 0]
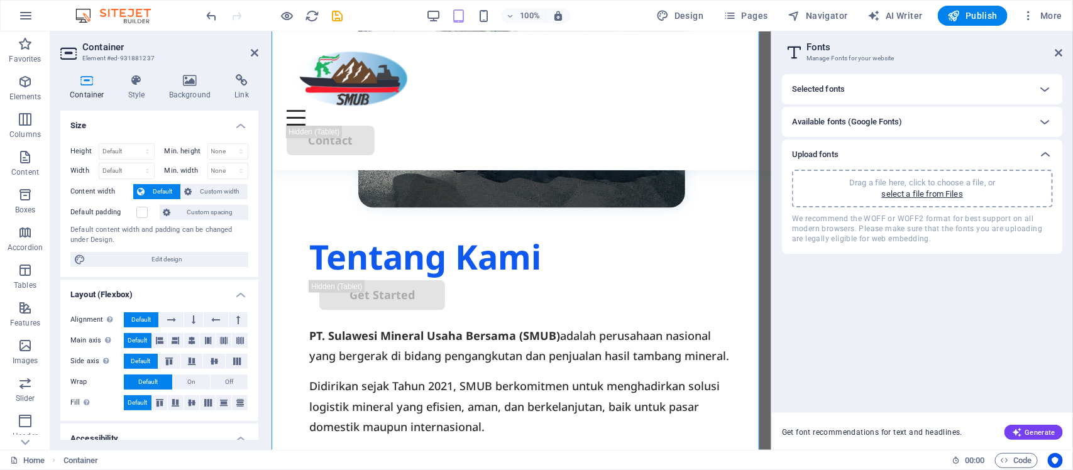
scroll to position [1593, 0]
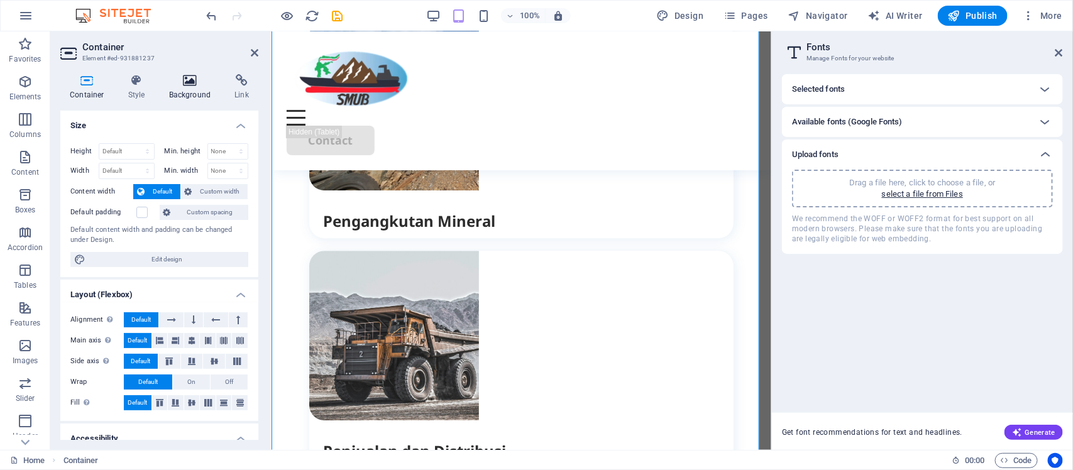
click at [184, 89] on h4 "Background" at bounding box center [193, 87] width 66 height 26
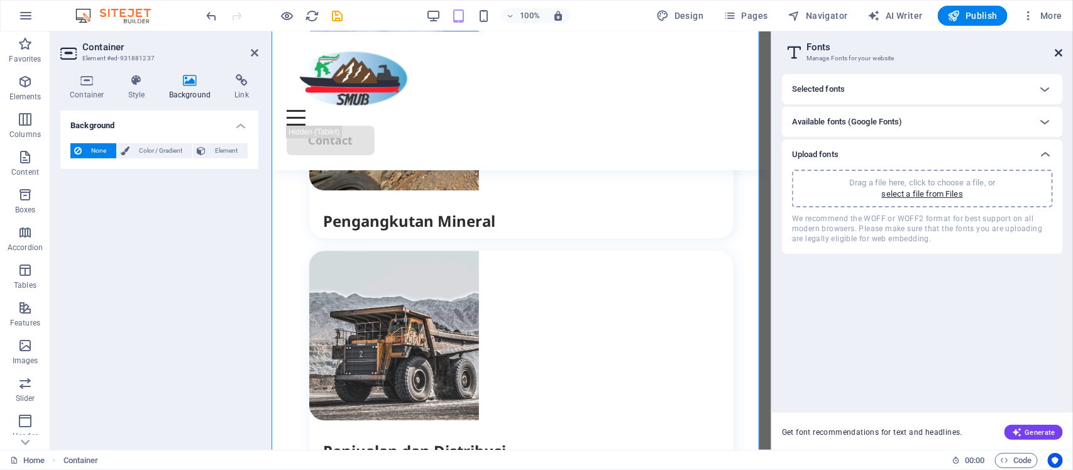
click at [1058, 51] on icon at bounding box center [1059, 53] width 8 height 10
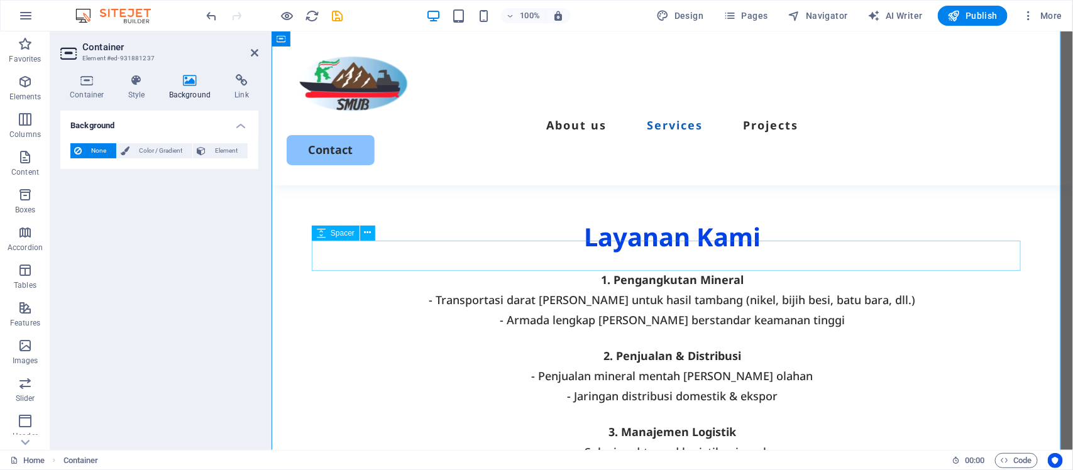
scroll to position [886, 0]
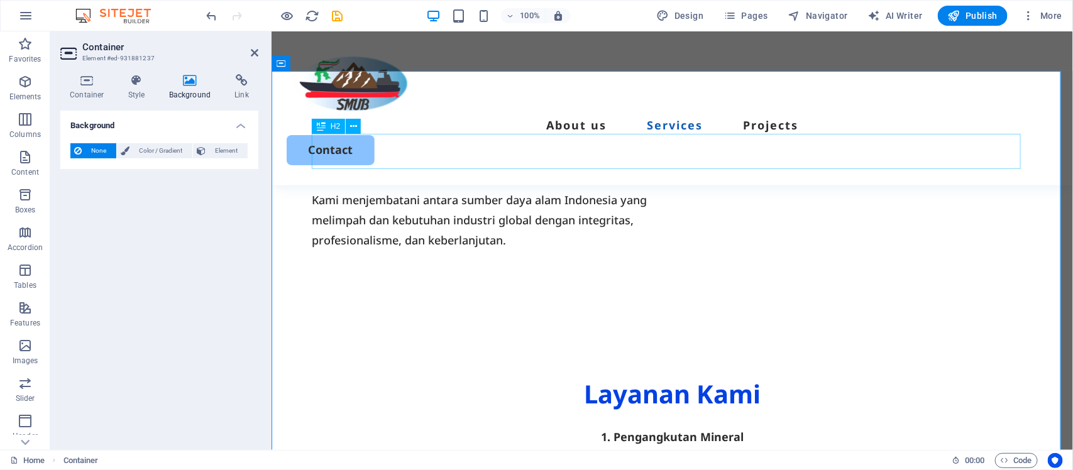
click at [444, 377] on div "Layanan Kami" at bounding box center [671, 394] width 721 height 35
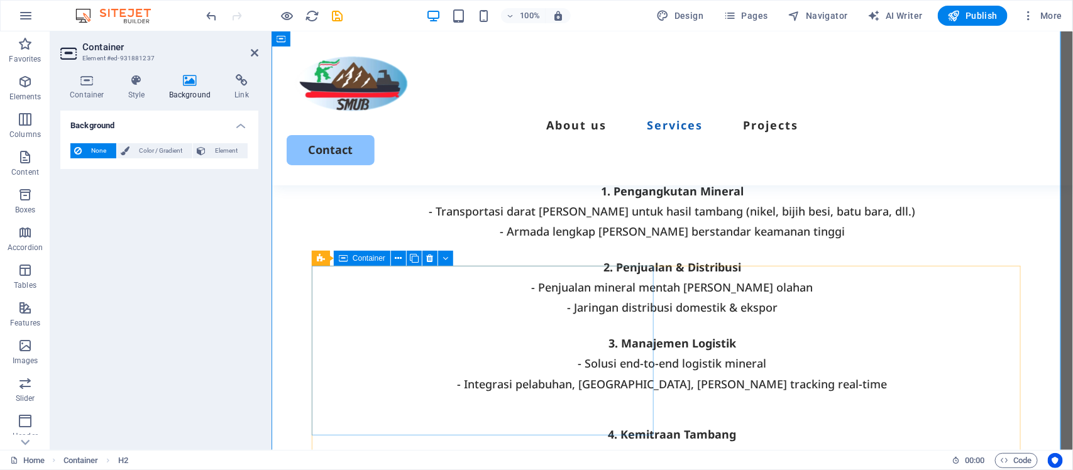
scroll to position [1122, 0]
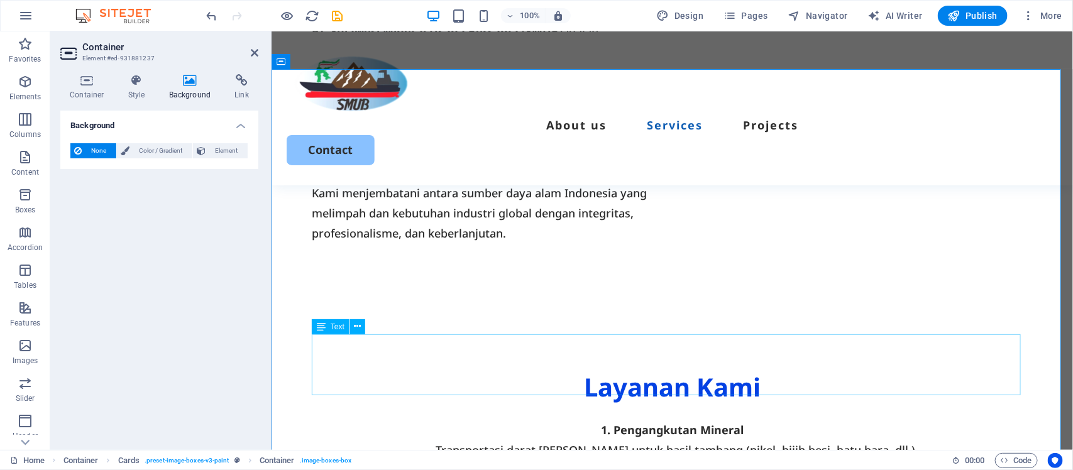
scroll to position [886, 0]
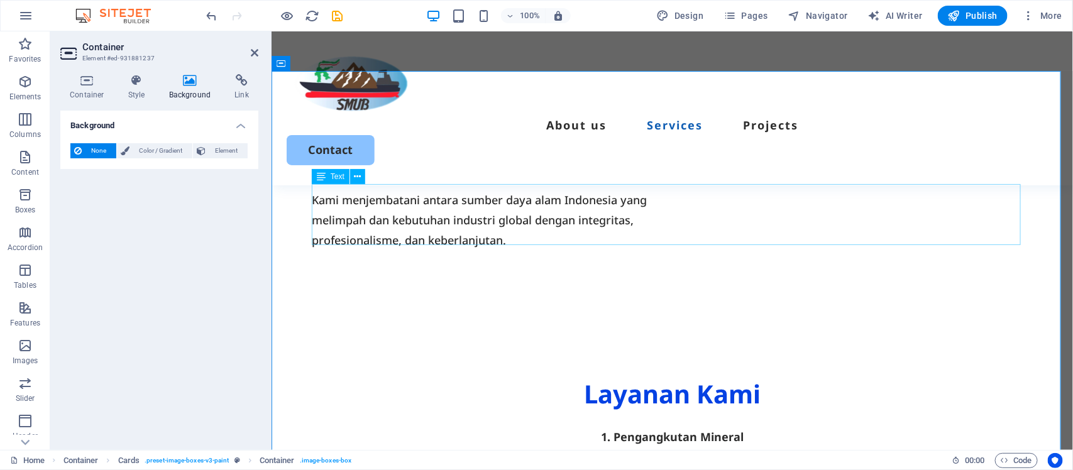
click at [550, 427] on div "1. Pengangkutan Mineral - Transportasi darat [PERSON_NAME] untuk hasil tambang …" at bounding box center [671, 457] width 721 height 61
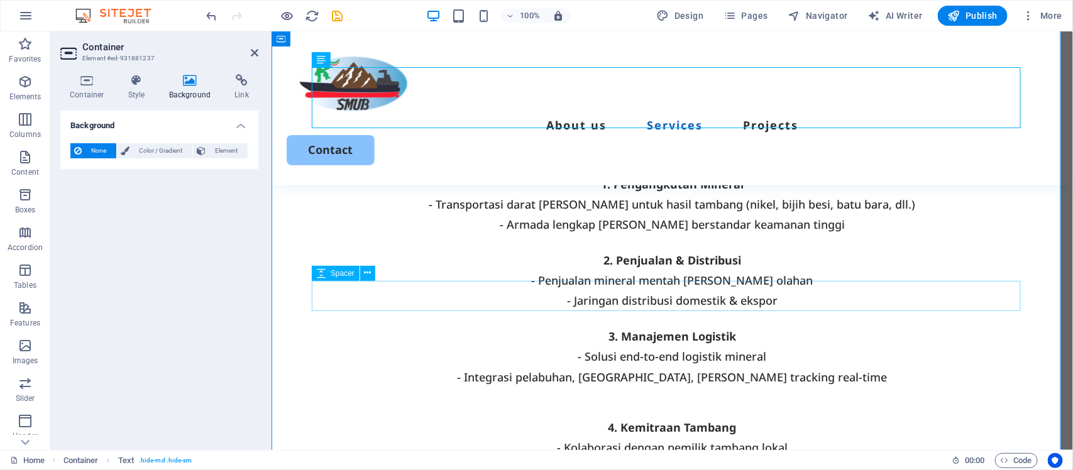
scroll to position [1279, 0]
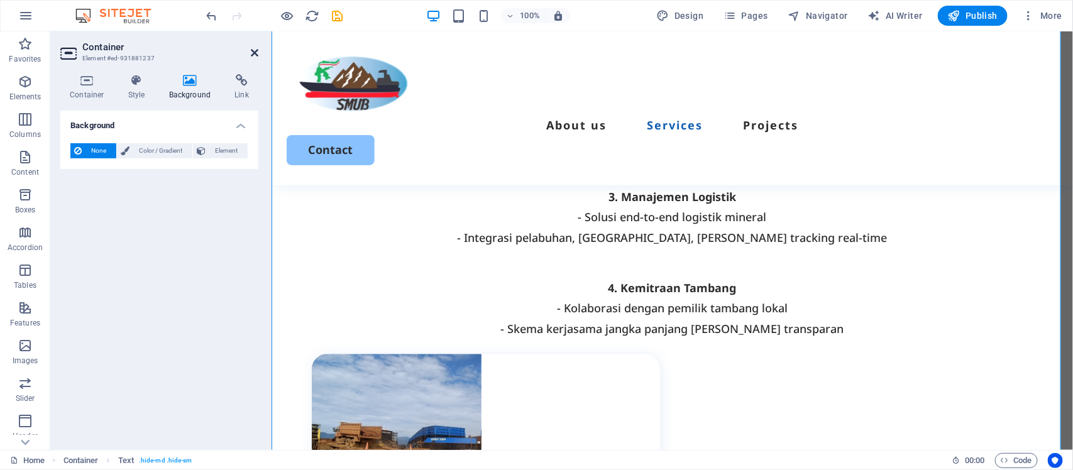
click at [256, 50] on icon at bounding box center [255, 53] width 8 height 10
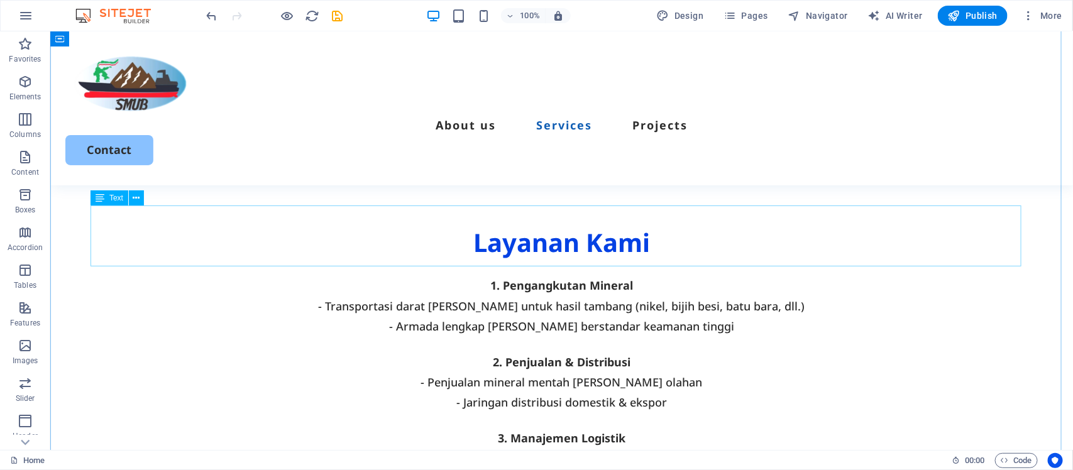
scroll to position [1055, 0]
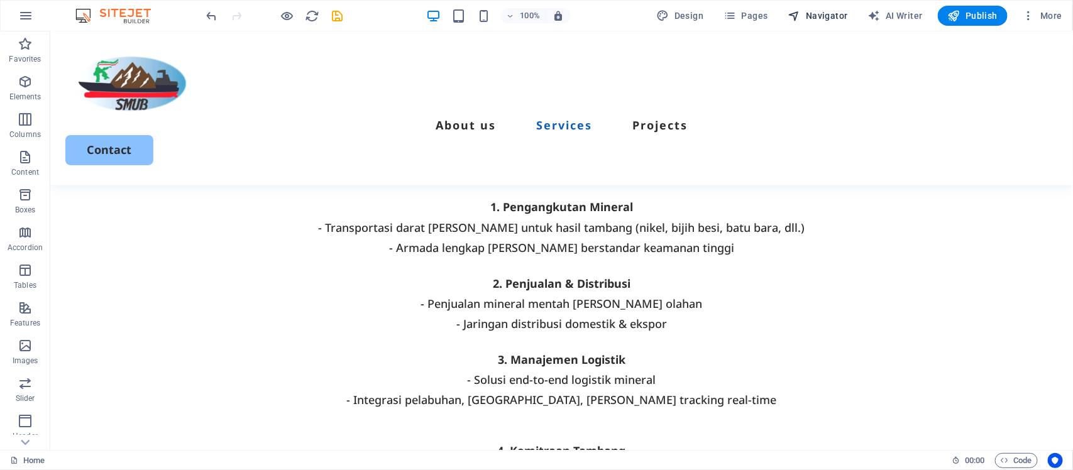
click at [809, 16] on span "Navigator" at bounding box center [818, 15] width 60 height 13
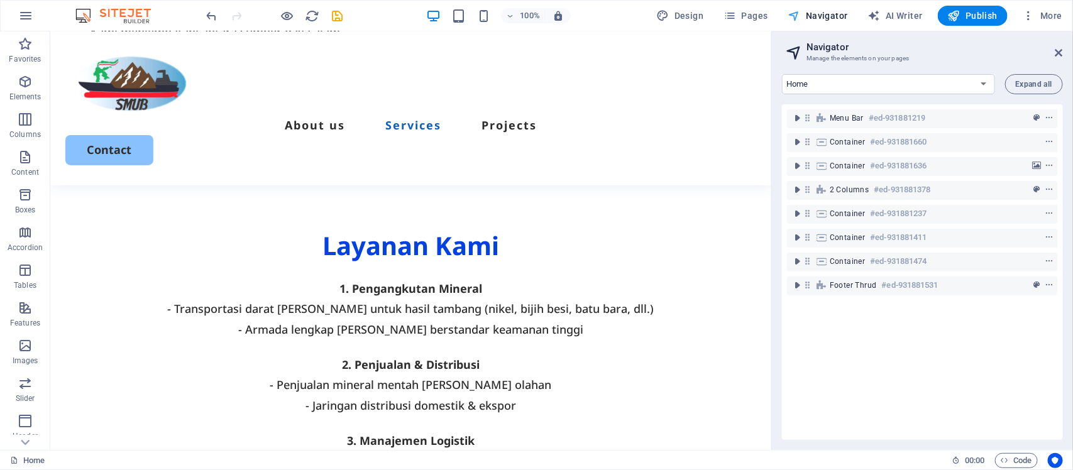
scroll to position [1116, 0]
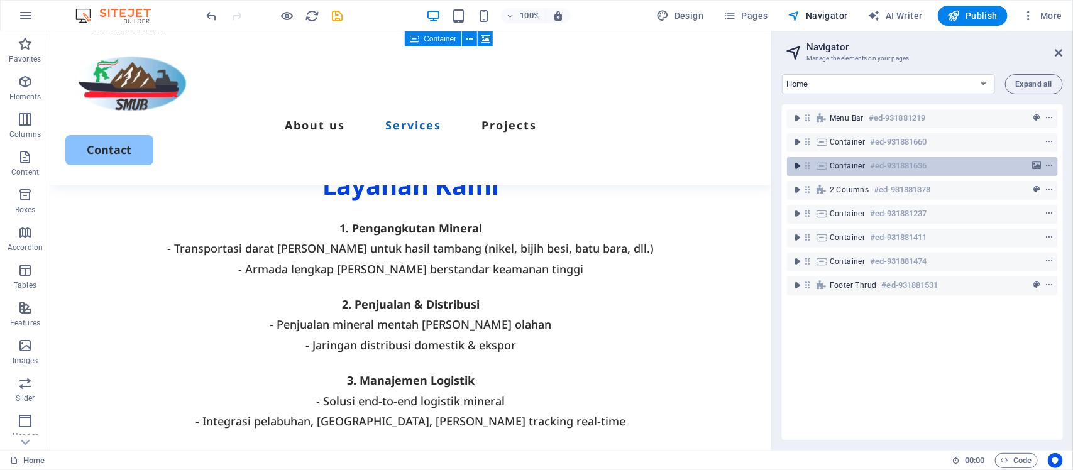
click at [799, 161] on icon "toggle-expand" at bounding box center [797, 166] width 13 height 13
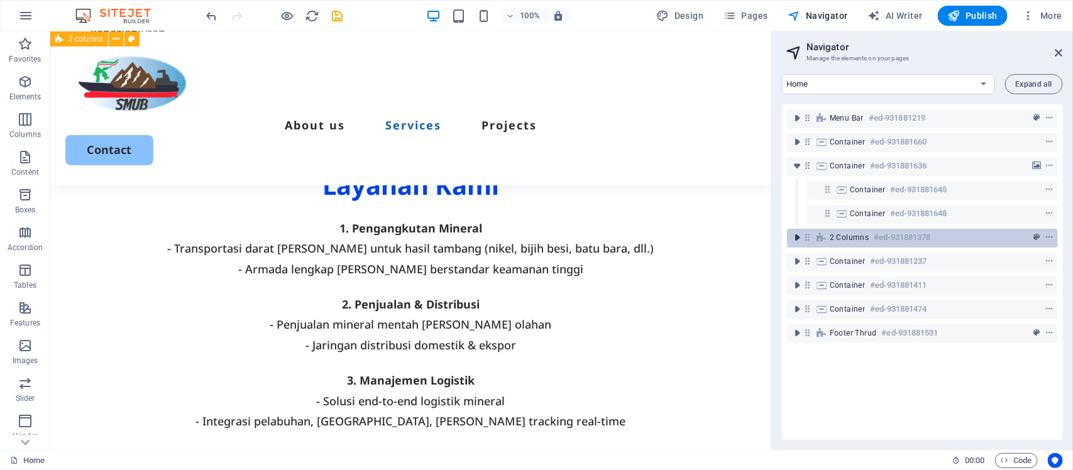
click at [801, 234] on icon "toggle-expand" at bounding box center [797, 237] width 13 height 13
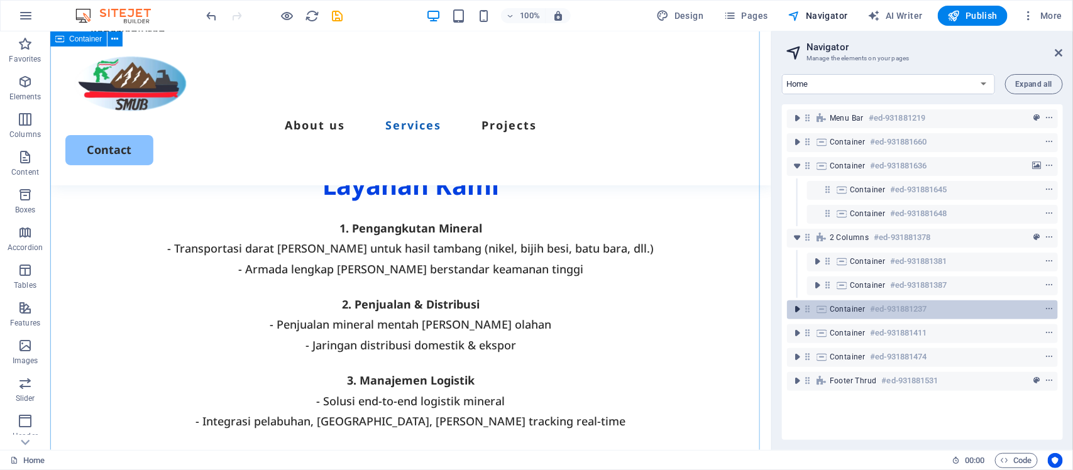
click at [796, 310] on icon "toggle-expand" at bounding box center [797, 309] width 13 height 13
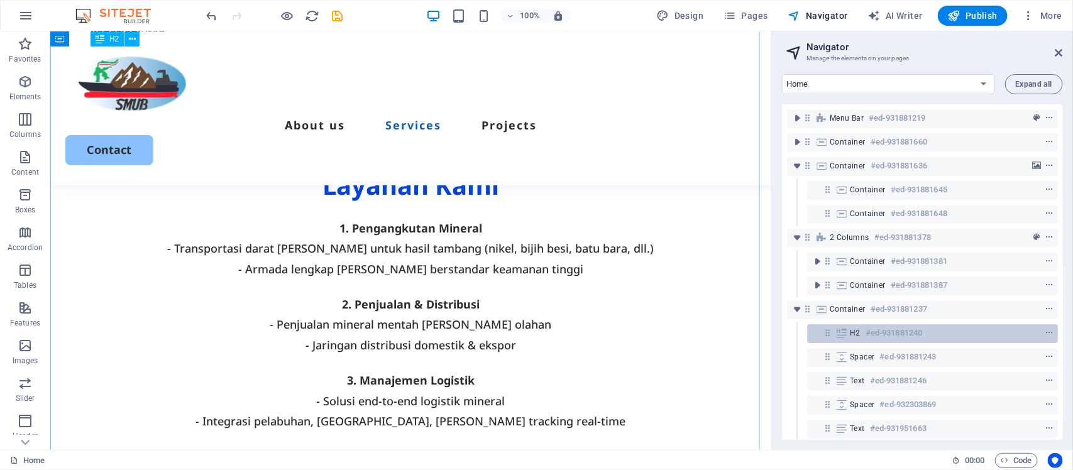
click at [856, 330] on span "H2" at bounding box center [855, 333] width 11 height 10
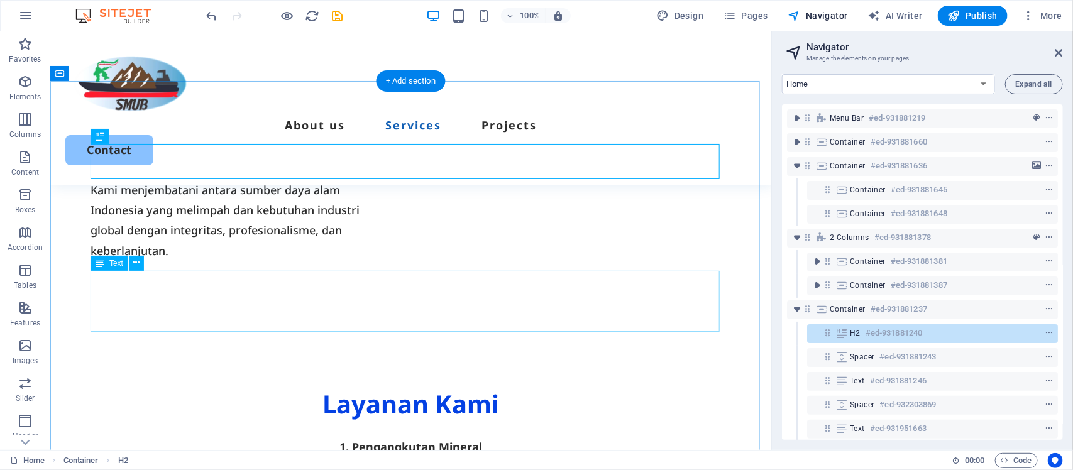
scroll to position [975, 0]
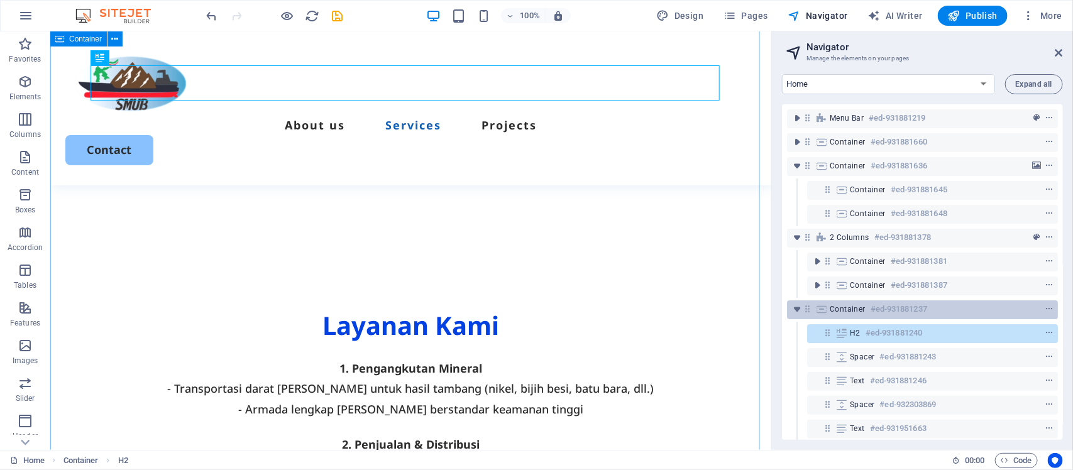
click at [849, 306] on span "Container" at bounding box center [848, 309] width 36 height 10
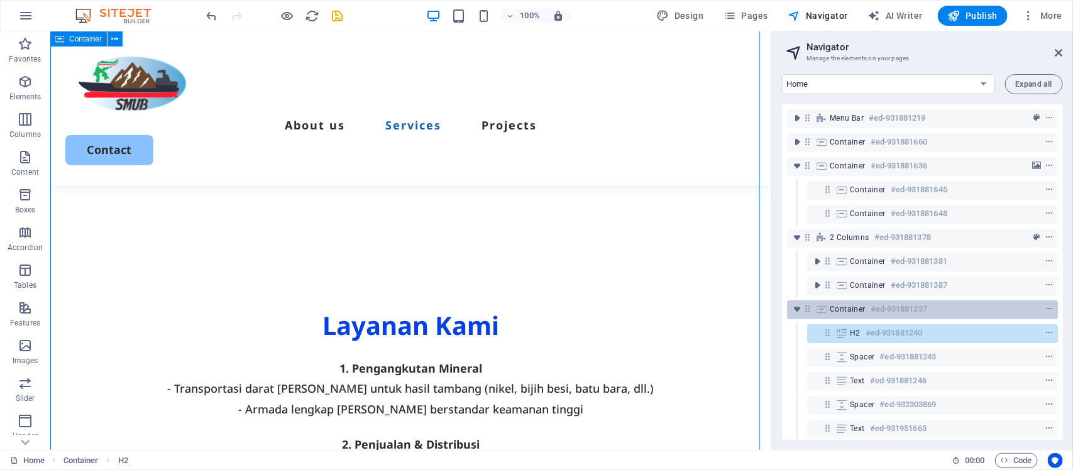
scroll to position [1167, 0]
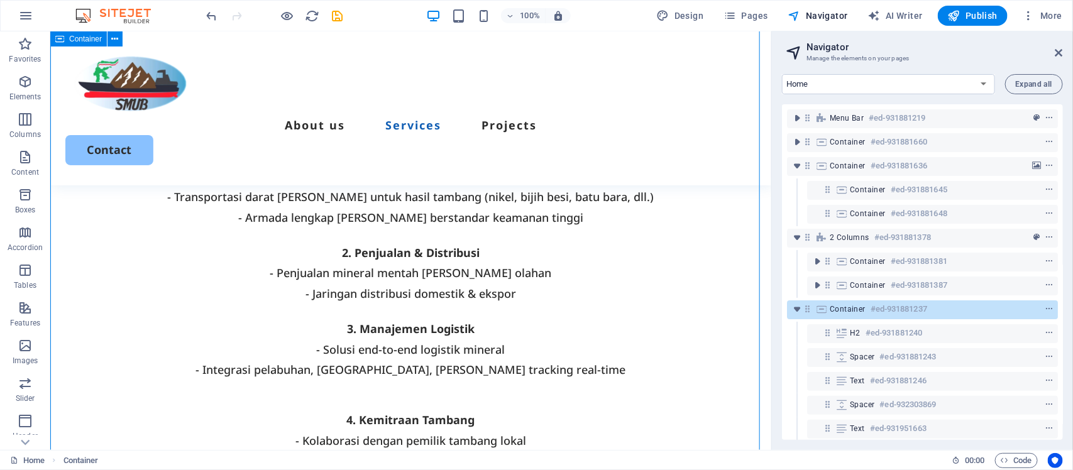
click at [849, 305] on span "Container" at bounding box center [848, 309] width 36 height 10
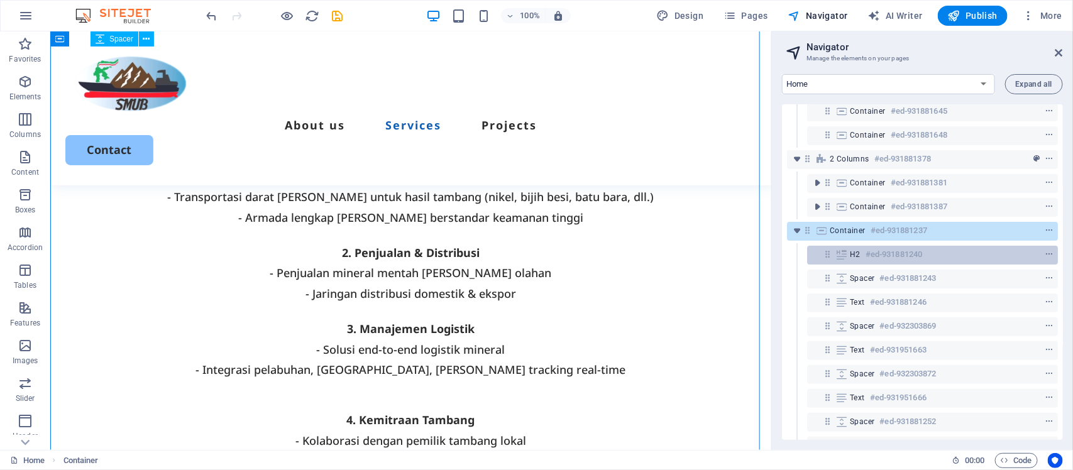
scroll to position [228, 0]
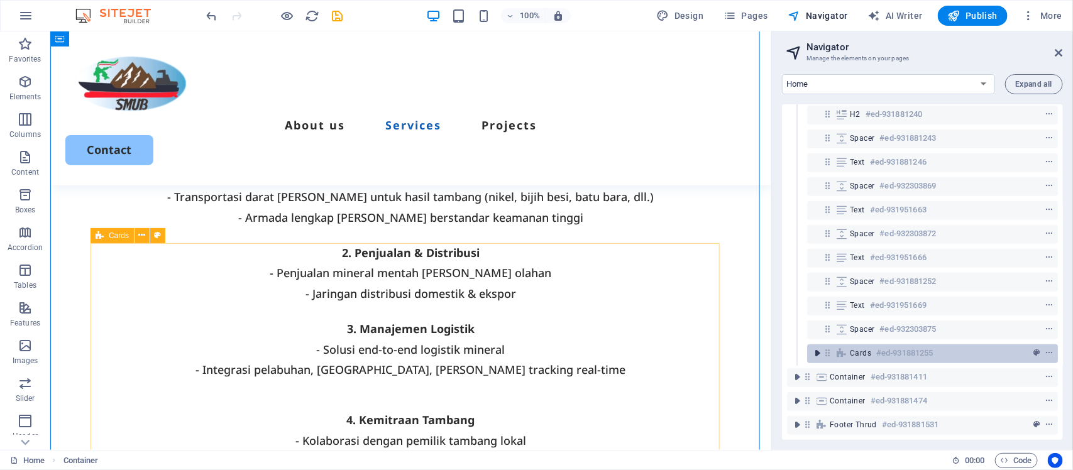
click at [824, 347] on span "toggle-expand" at bounding box center [817, 353] width 15 height 13
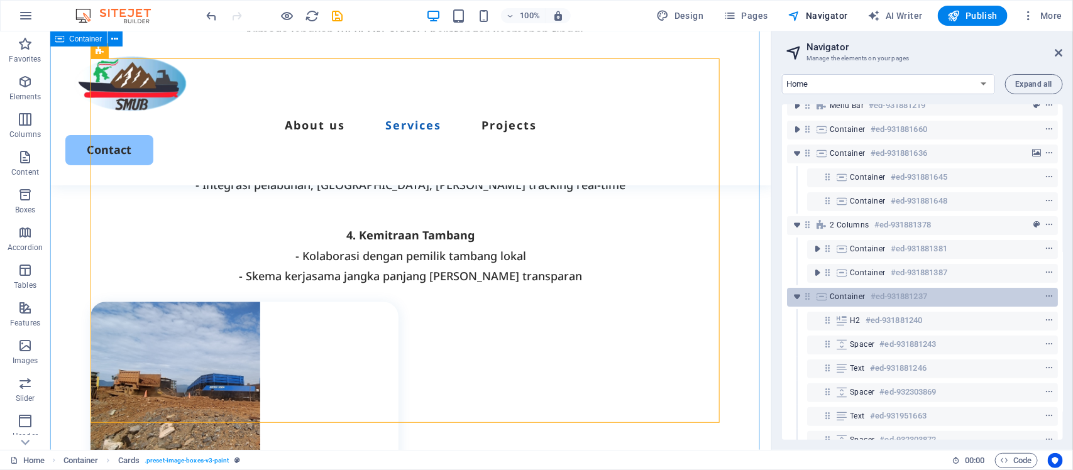
scroll to position [0, 0]
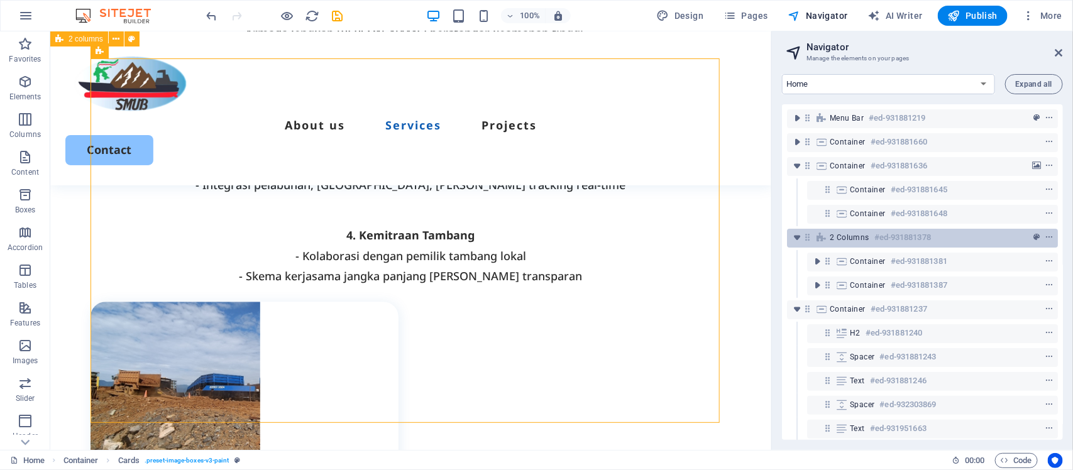
click at [844, 233] on span "2 columns" at bounding box center [850, 238] width 40 height 10
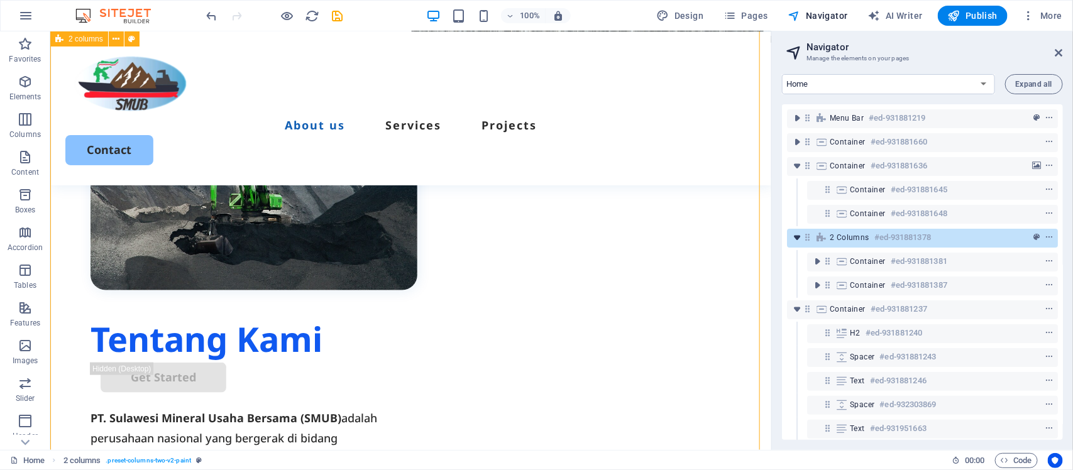
click at [800, 234] on icon "toggle-expand" at bounding box center [797, 237] width 13 height 13
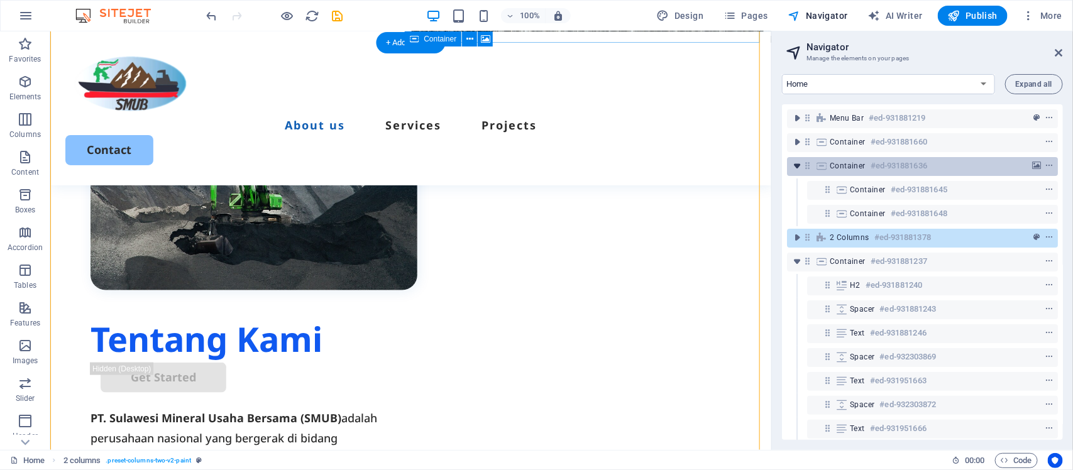
click at [799, 164] on icon "toggle-expand" at bounding box center [797, 166] width 13 height 13
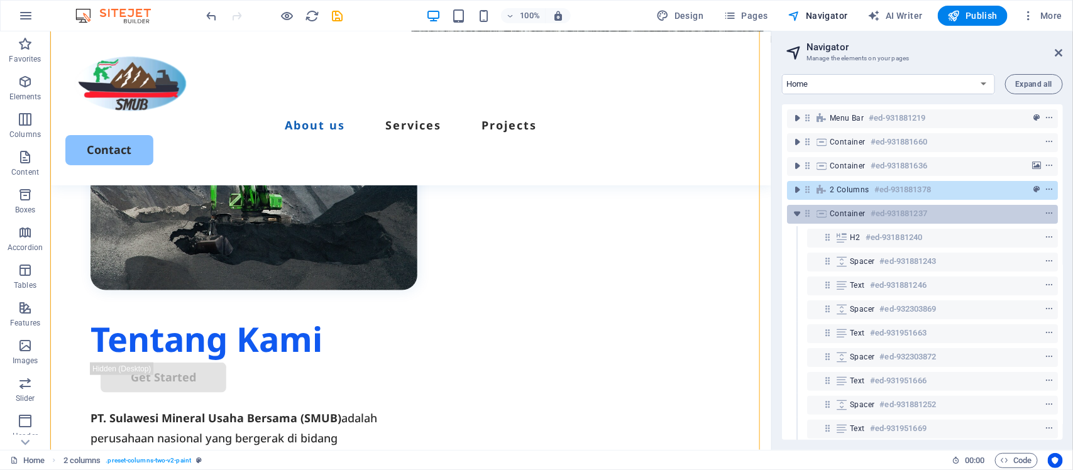
click at [847, 212] on span "Container" at bounding box center [848, 214] width 36 height 10
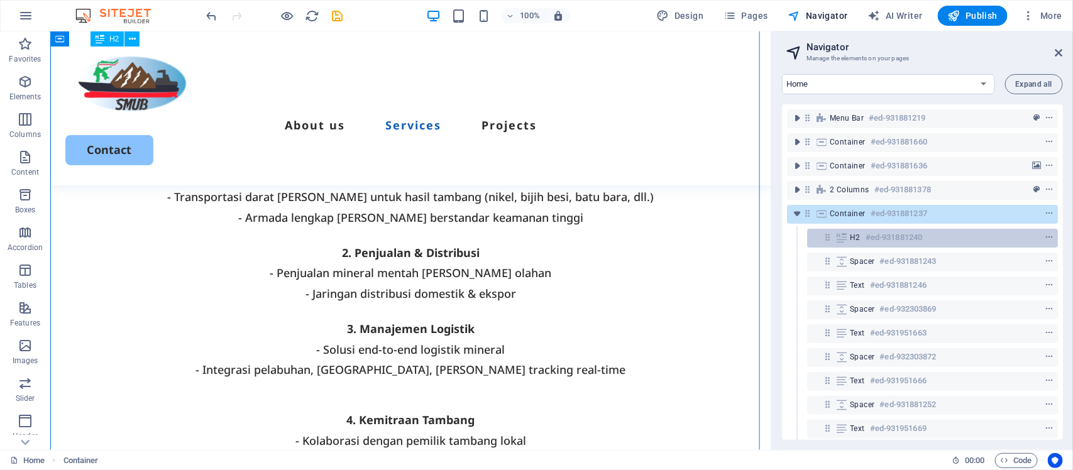
click at [849, 233] on div "H2 #ed-931881240" at bounding box center [932, 238] width 251 height 19
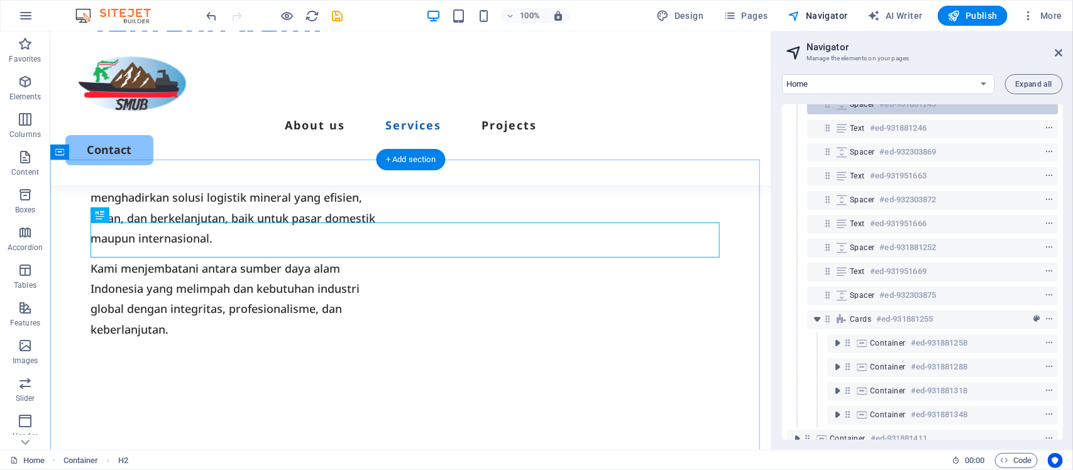
scroll to position [79, 0]
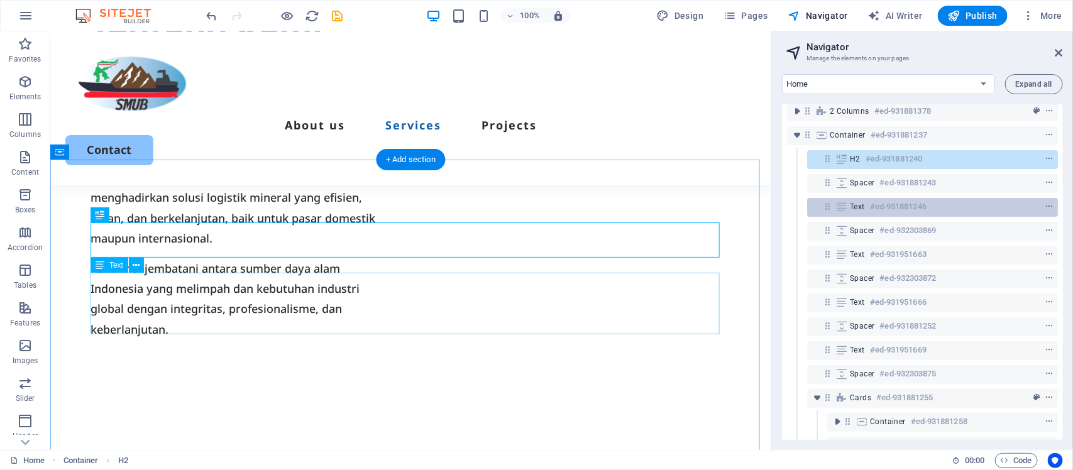
click at [881, 206] on h6 "#ed-931881246" at bounding box center [898, 206] width 57 height 15
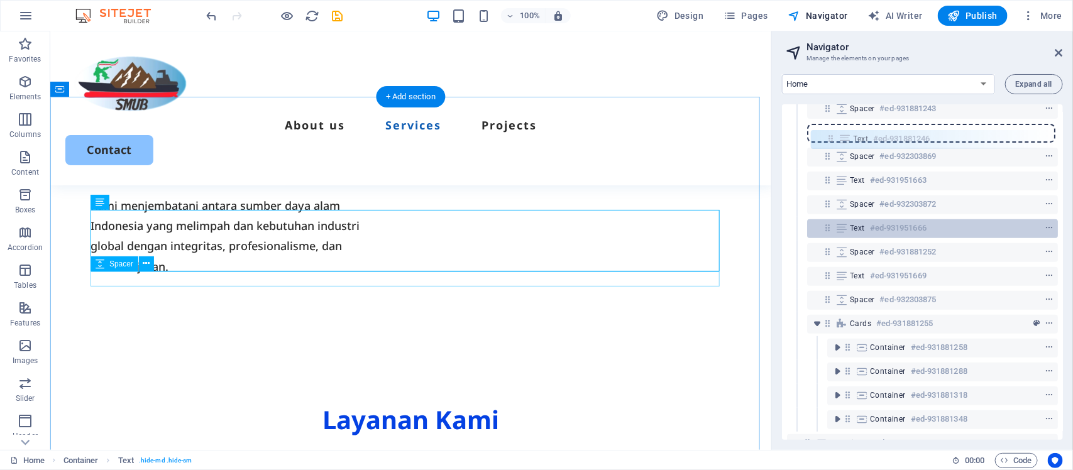
scroll to position [151, 0]
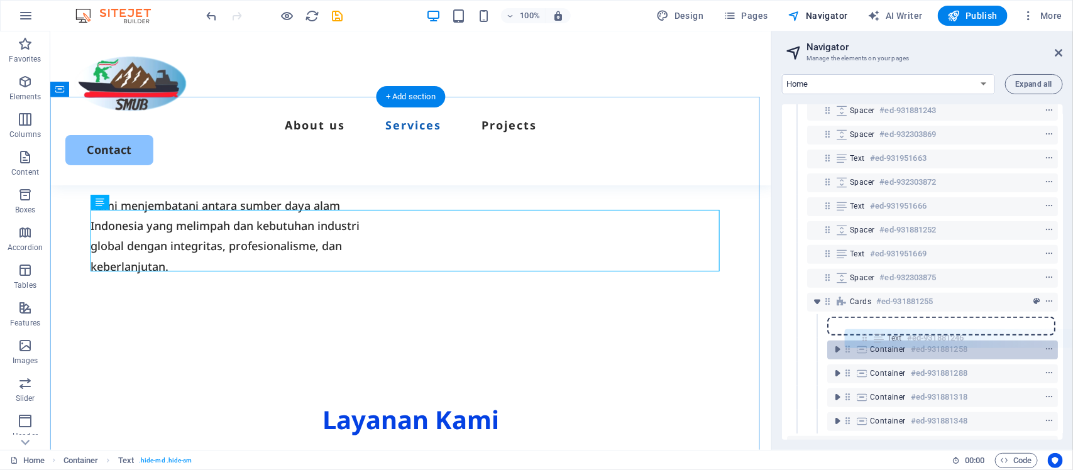
drag, startPoint x: 825, startPoint y: 128, endPoint x: 865, endPoint y: 346, distance: 221.7
click at [865, 346] on div "Menu Bar #ed-931881219 Container #ed-931881660 Container #ed-931881636 2 column…" at bounding box center [922, 272] width 281 height 336
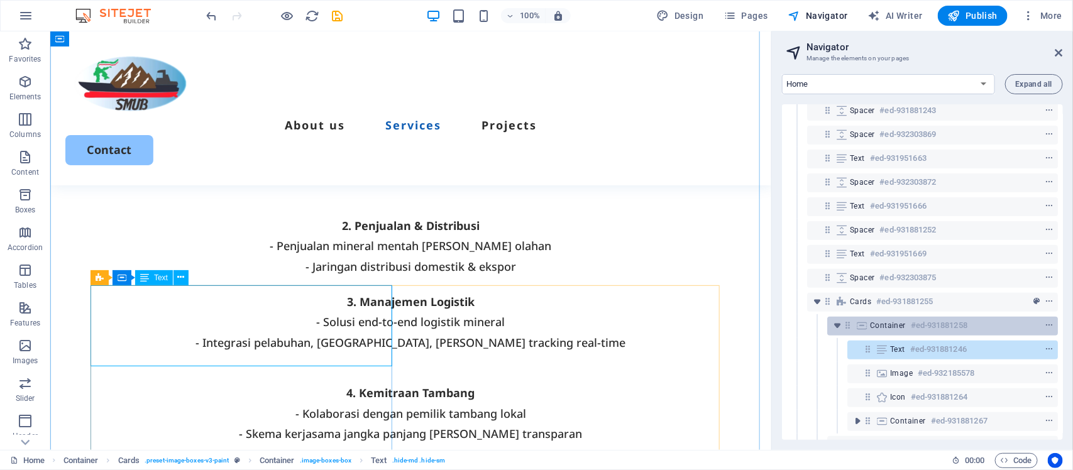
scroll to position [1149, 0]
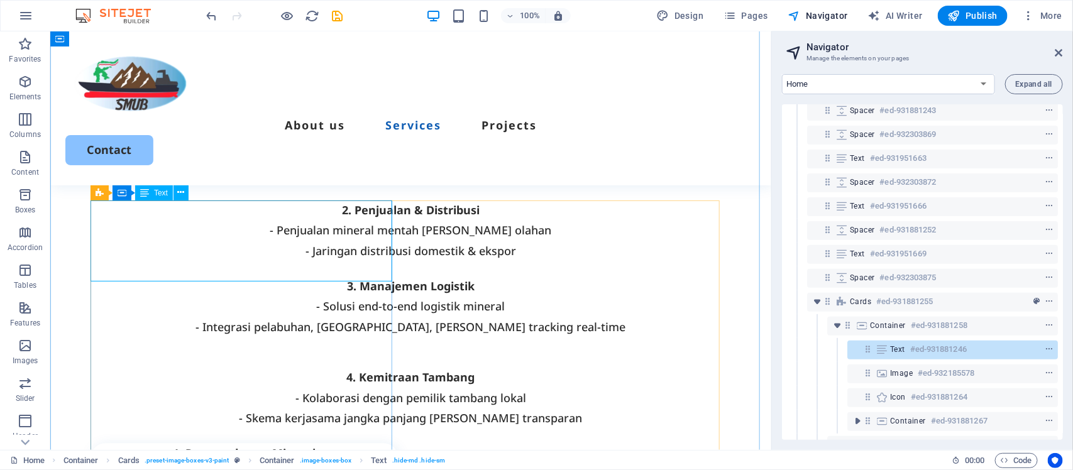
click at [881, 350] on icon at bounding box center [882, 349] width 14 height 10
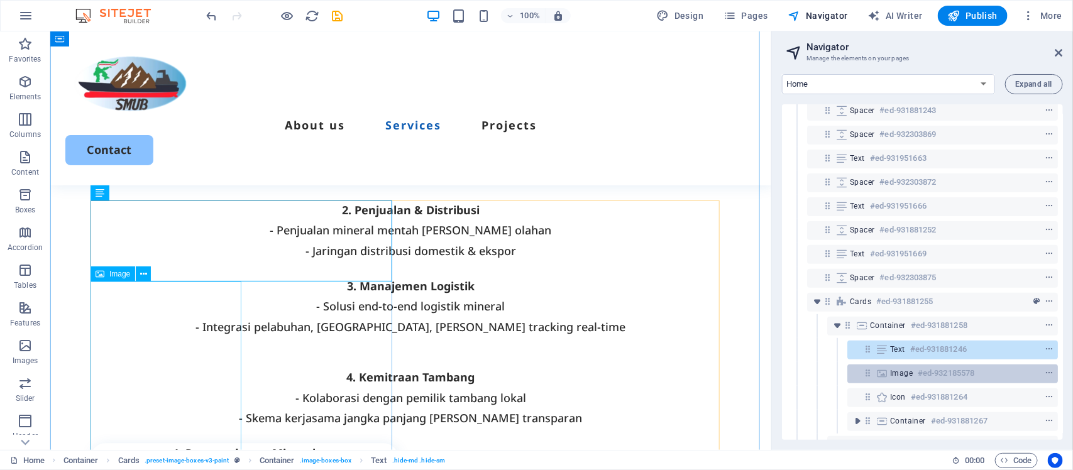
click at [896, 372] on span "Image" at bounding box center [901, 373] width 23 height 10
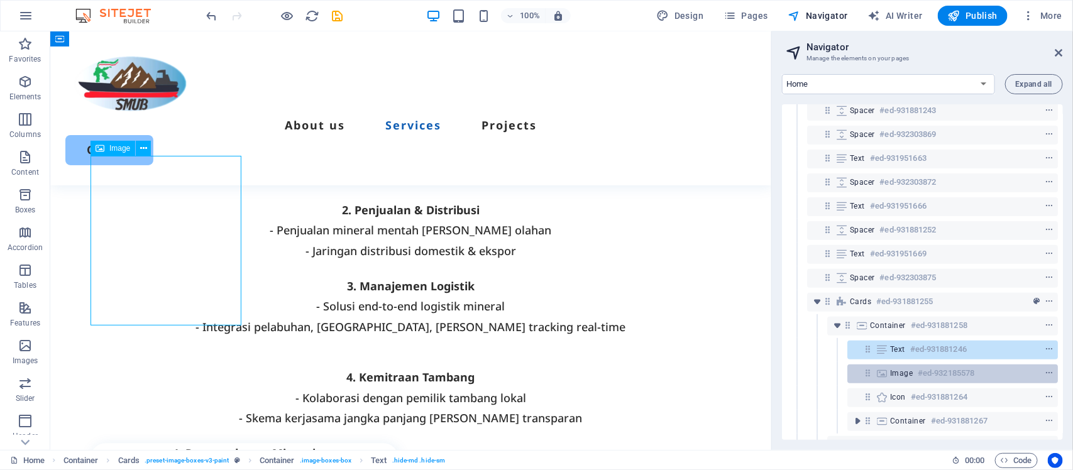
scroll to position [1275, 0]
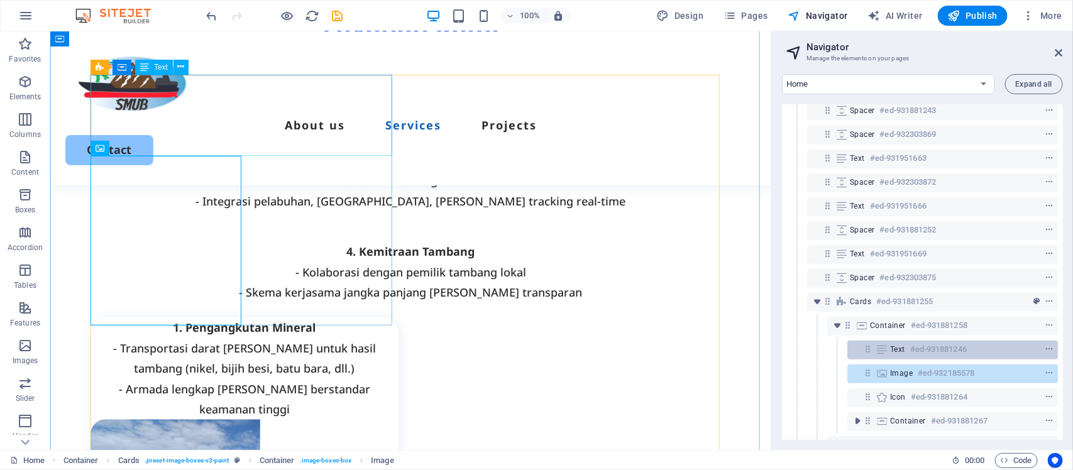
click at [897, 352] on span "Text" at bounding box center [897, 349] width 15 height 10
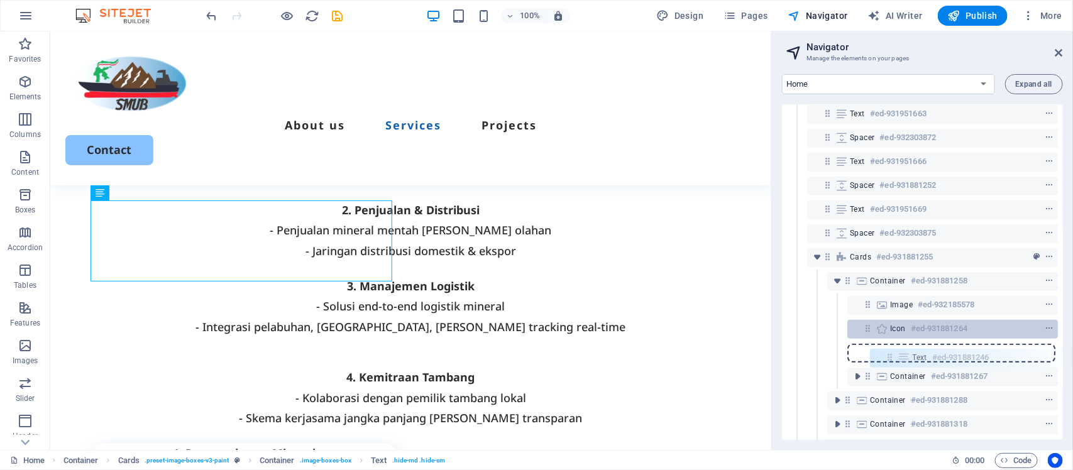
scroll to position [203, 0]
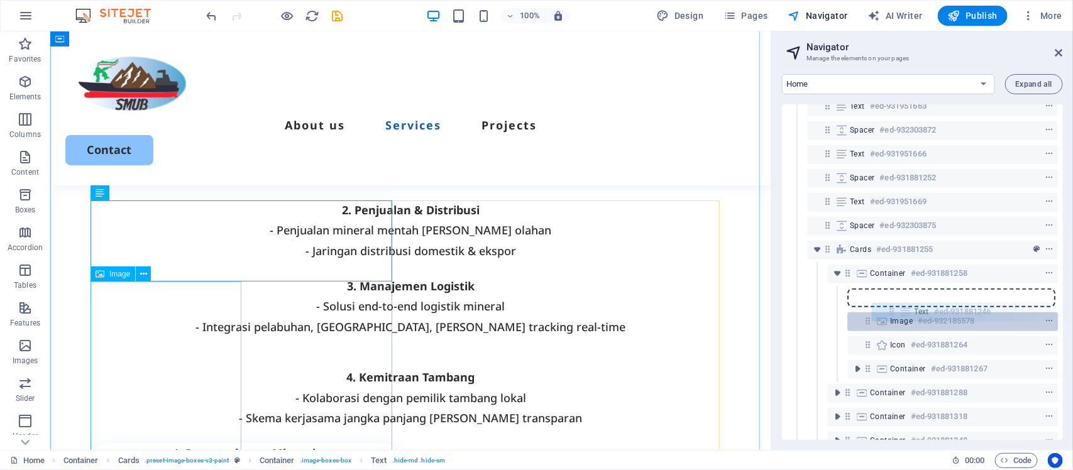
drag, startPoint x: 867, startPoint y: 346, endPoint x: 893, endPoint y: 313, distance: 42.1
click at [893, 313] on div "Menu Bar #ed-931881219 Container #ed-931881660 Container #ed-931881636 2 column…" at bounding box center [922, 272] width 281 height 336
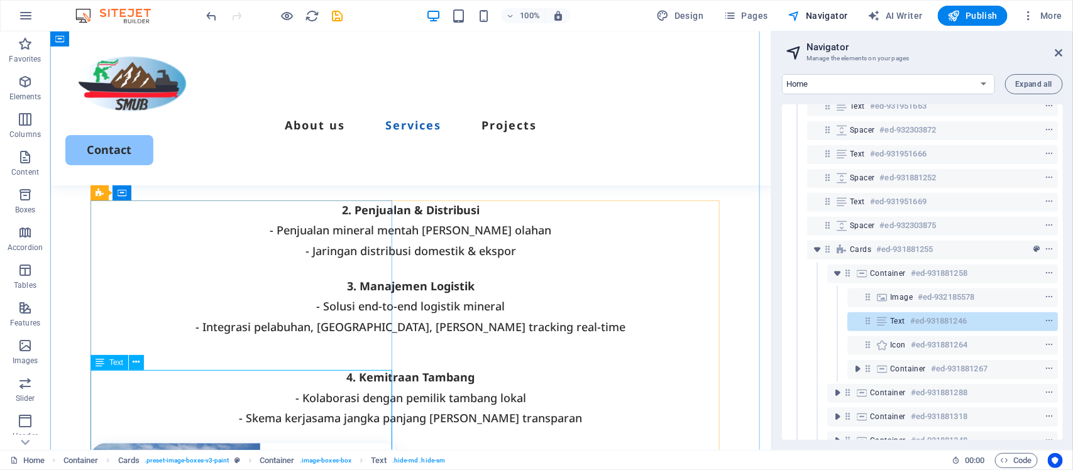
click at [897, 319] on span "Text" at bounding box center [897, 321] width 15 height 10
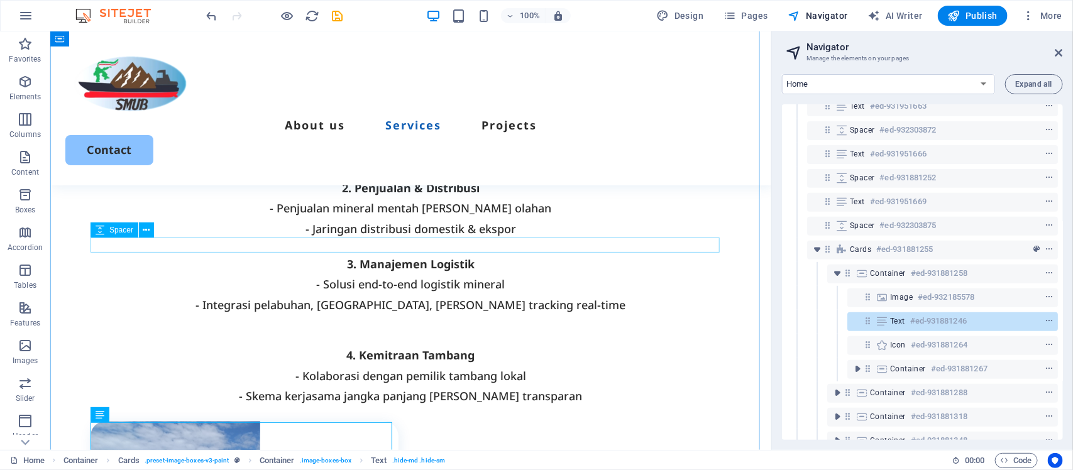
scroll to position [1240, 0]
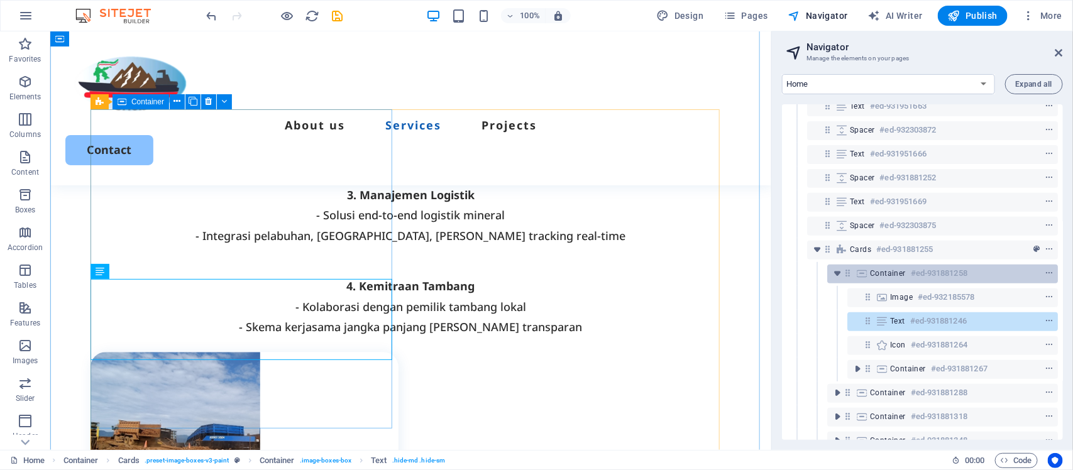
click at [900, 266] on div "Container #ed-931881258" at bounding box center [932, 273] width 125 height 15
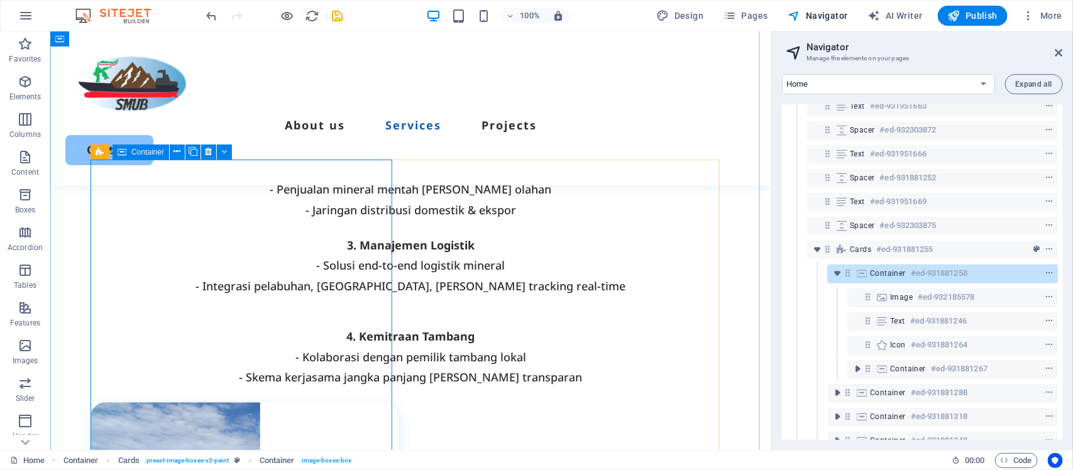
scroll to position [1269, 0]
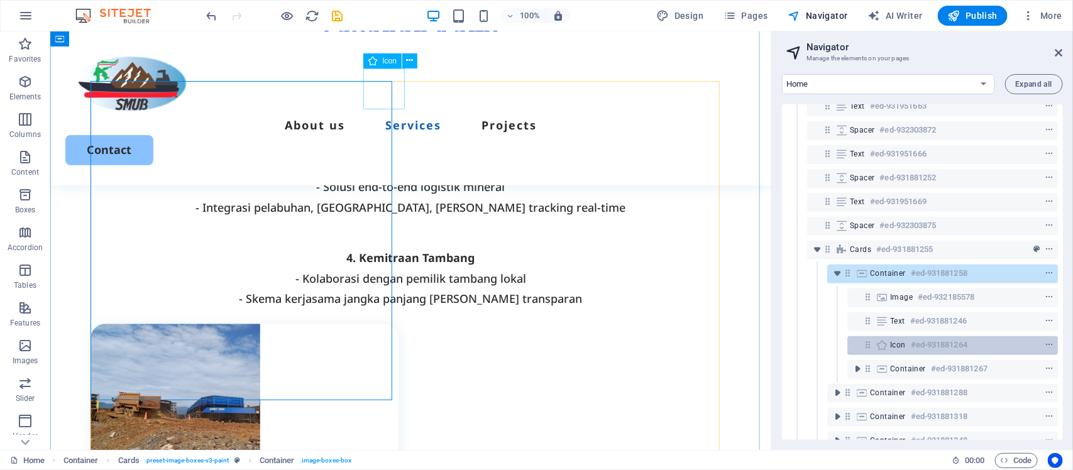
drag, startPoint x: 900, startPoint y: 316, endPoint x: 902, endPoint y: 340, distance: 24.6
click at [902, 340] on div "Menu Bar #ed-931881219 Container #ed-931881660 Container #ed-931881636 2 column…" at bounding box center [922, 272] width 281 height 336
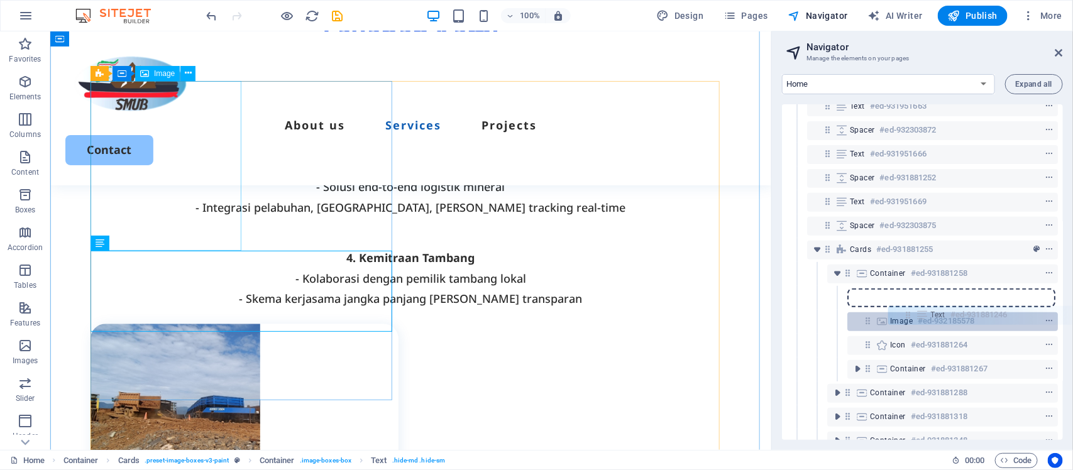
drag, startPoint x: 871, startPoint y: 322, endPoint x: 915, endPoint y: 317, distance: 44.2
click at [915, 317] on div "Menu Bar #ed-931881219 Container #ed-931881660 Container #ed-931881636 2 column…" at bounding box center [922, 272] width 281 height 336
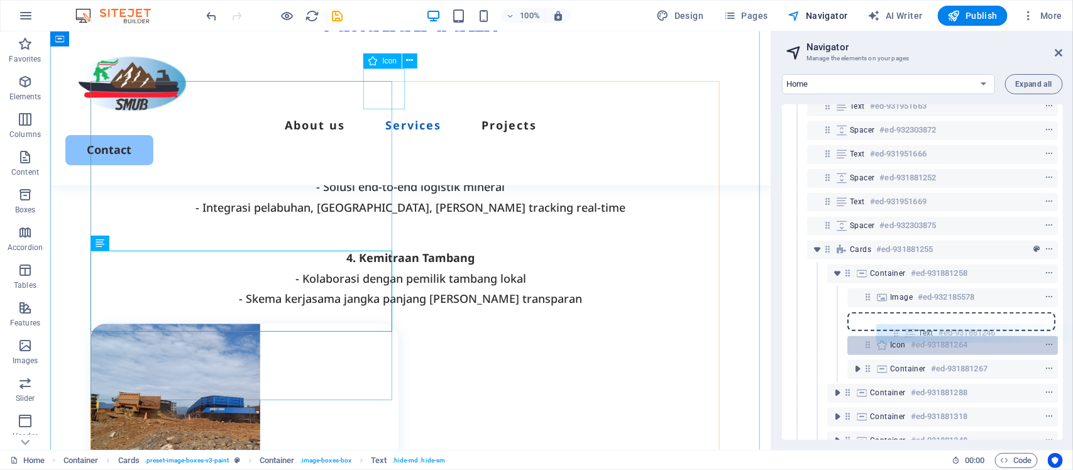
drag, startPoint x: 869, startPoint y: 325, endPoint x: 901, endPoint y: 338, distance: 34.7
click at [901, 338] on div "Menu Bar #ed-931881219 Container #ed-931881660 Container #ed-931881636 2 column…" at bounding box center [922, 272] width 281 height 336
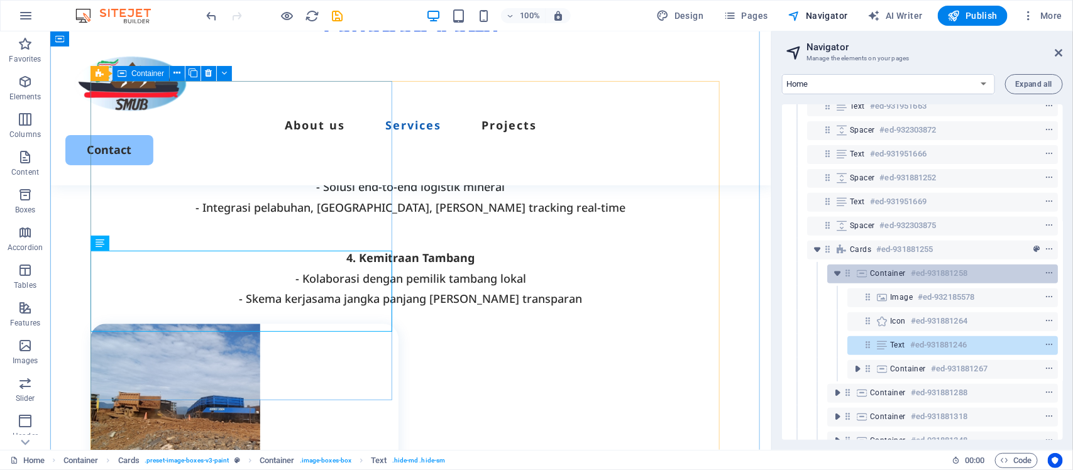
click at [902, 266] on div "Container #ed-931881258" at bounding box center [932, 273] width 125 height 15
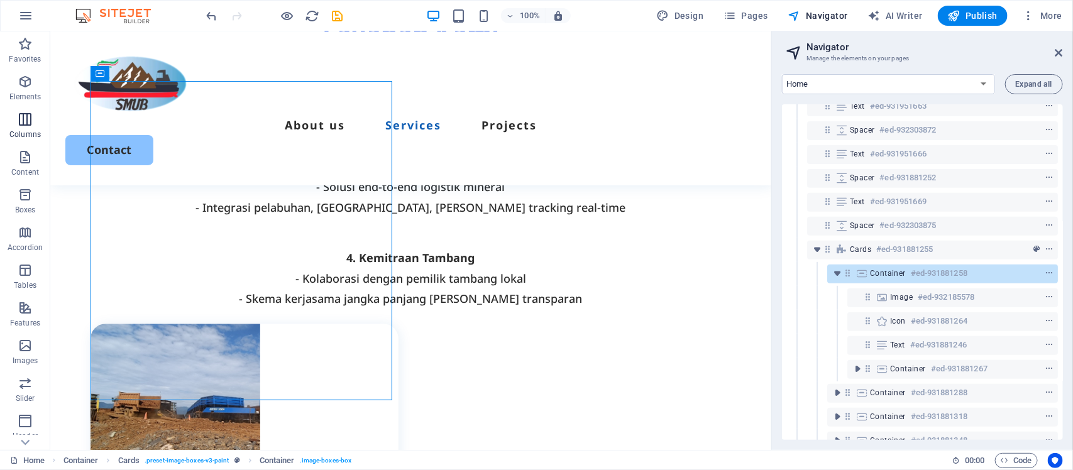
click at [23, 127] on span "Columns" at bounding box center [25, 127] width 50 height 30
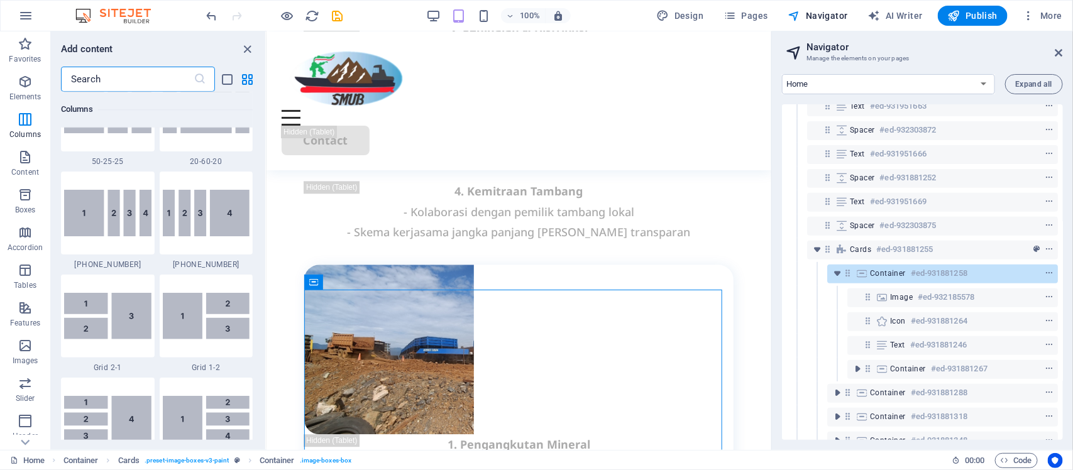
scroll to position [1408, 0]
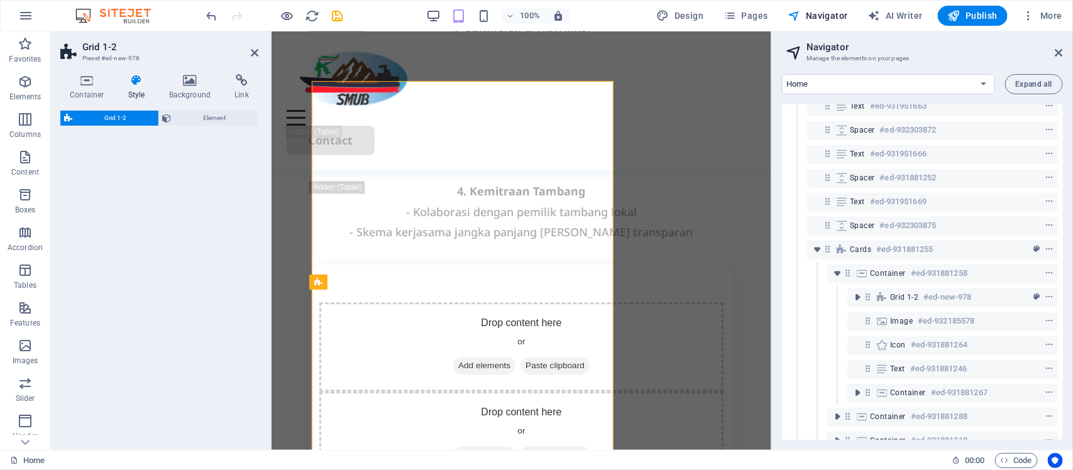
select select "rem"
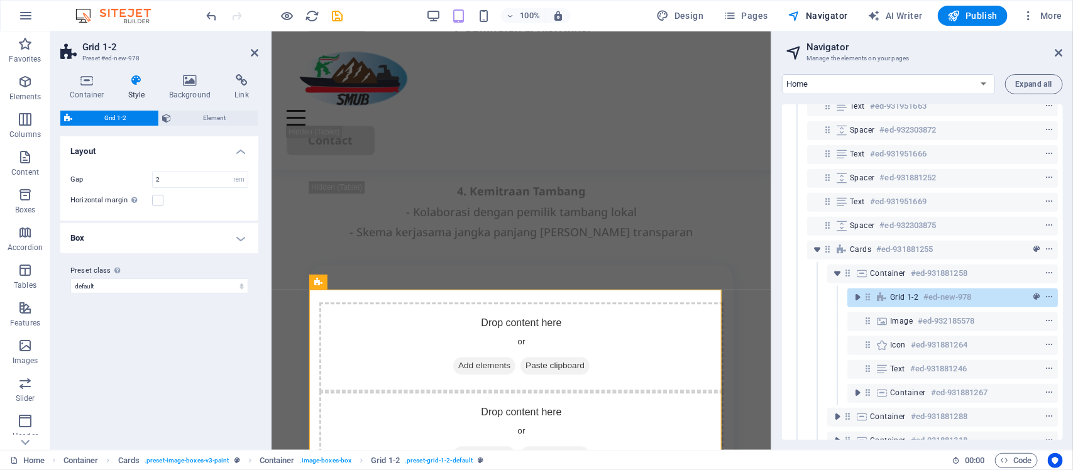
scroll to position [1426, 0]
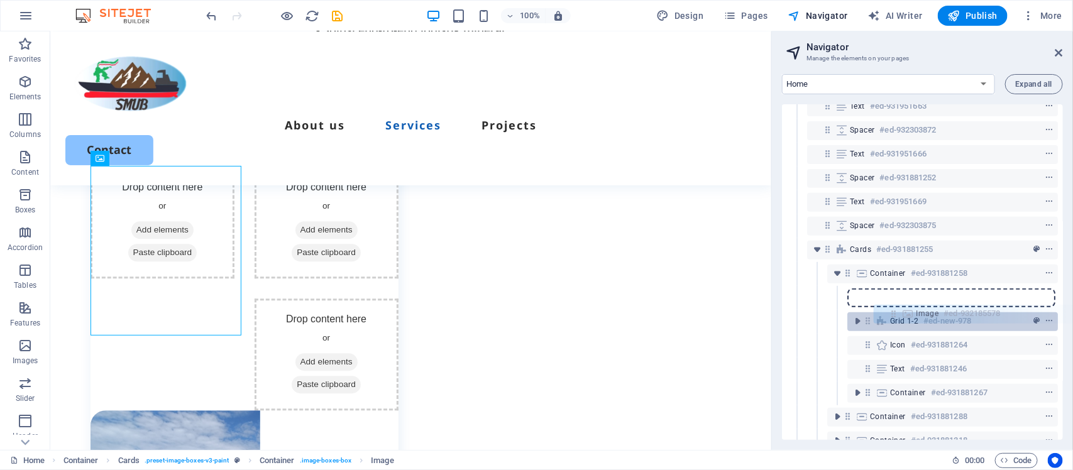
drag, startPoint x: 871, startPoint y: 322, endPoint x: 896, endPoint y: 312, distance: 27.9
click at [896, 312] on div "Menu Bar #ed-931881219 Container #ed-931881660 Container #ed-931881636 2 column…" at bounding box center [922, 272] width 281 height 336
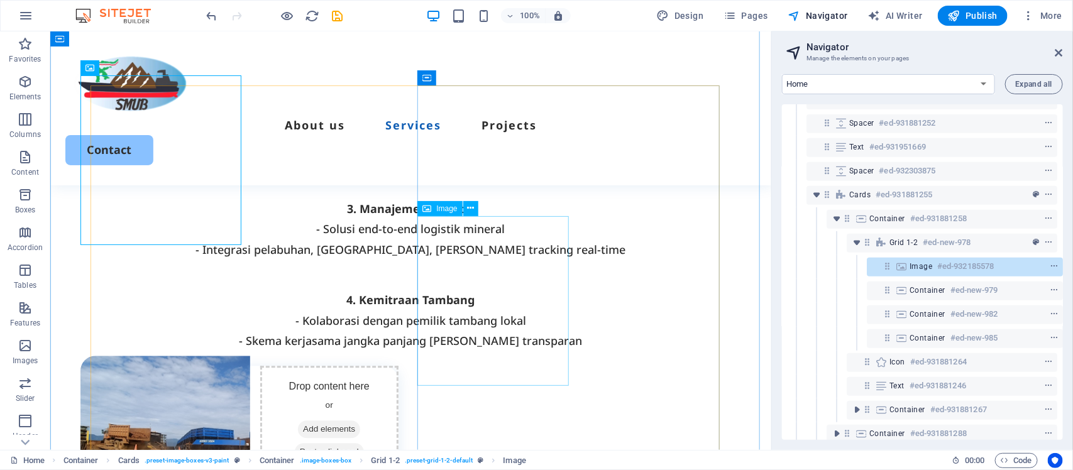
scroll to position [1190, 0]
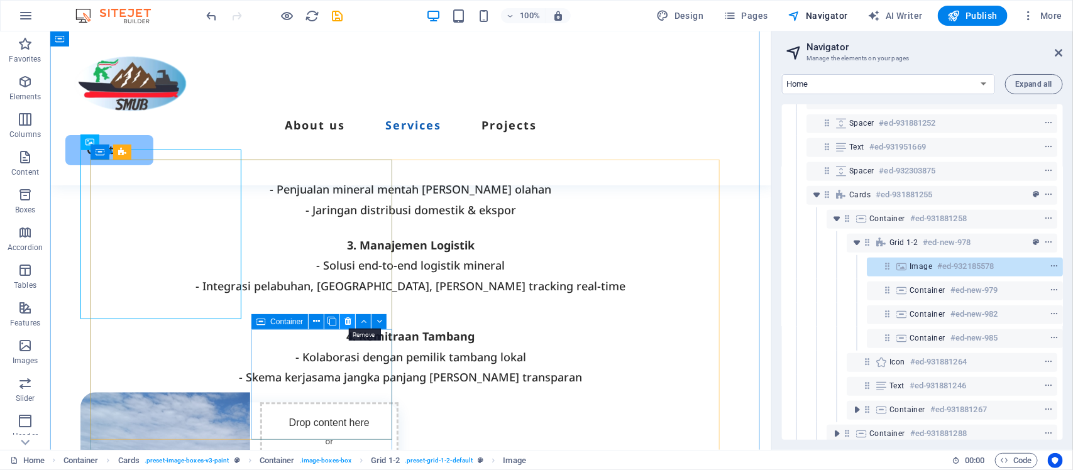
click at [347, 319] on icon at bounding box center [347, 321] width 7 height 13
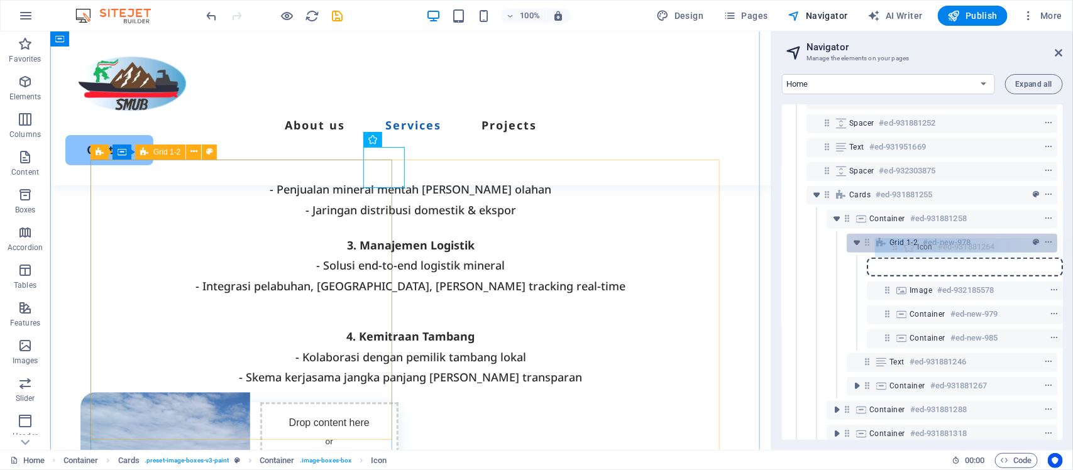
drag, startPoint x: 863, startPoint y: 338, endPoint x: 899, endPoint y: 246, distance: 98.5
click at [899, 246] on div "Menu Bar #ed-931881219 Container #ed-931881660 Container #ed-931881636 2 column…" at bounding box center [922, 272] width 281 height 336
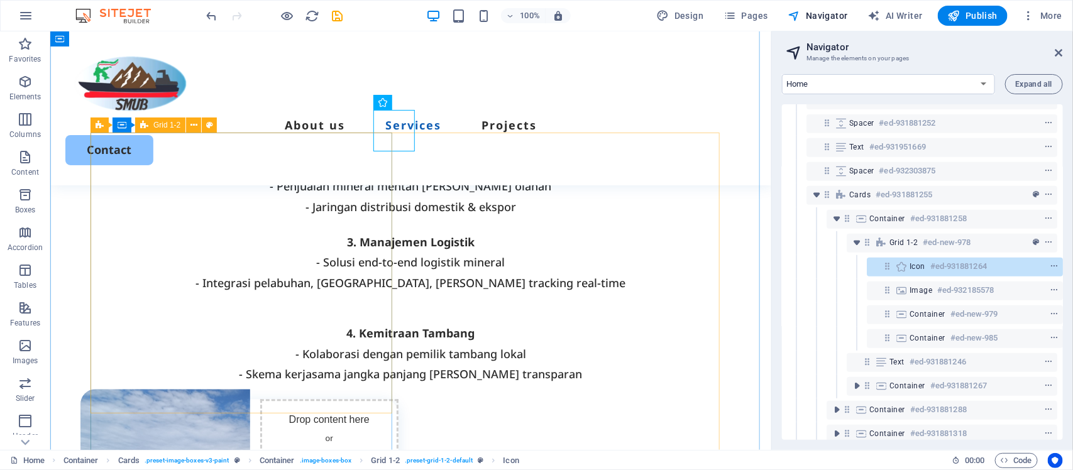
scroll to position [1111, 0]
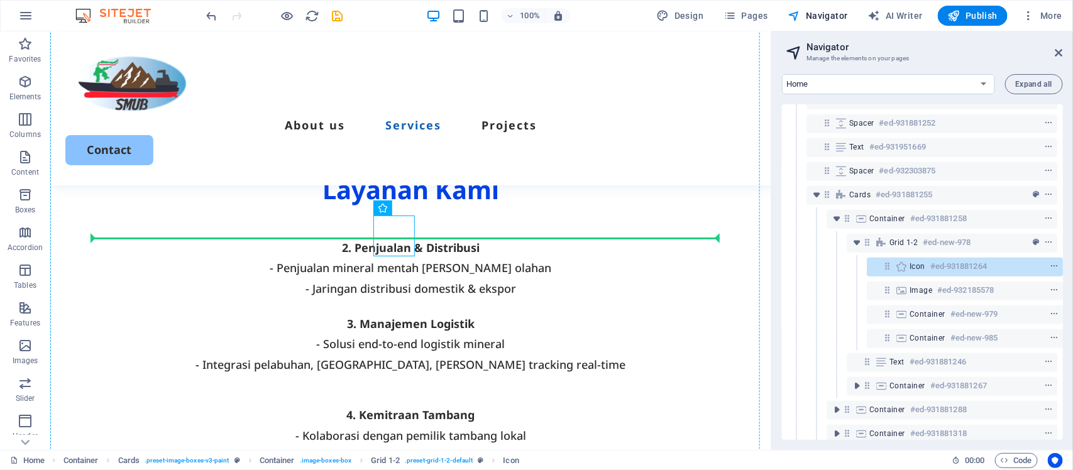
drag, startPoint x: 452, startPoint y: 239, endPoint x: 390, endPoint y: 233, distance: 62.5
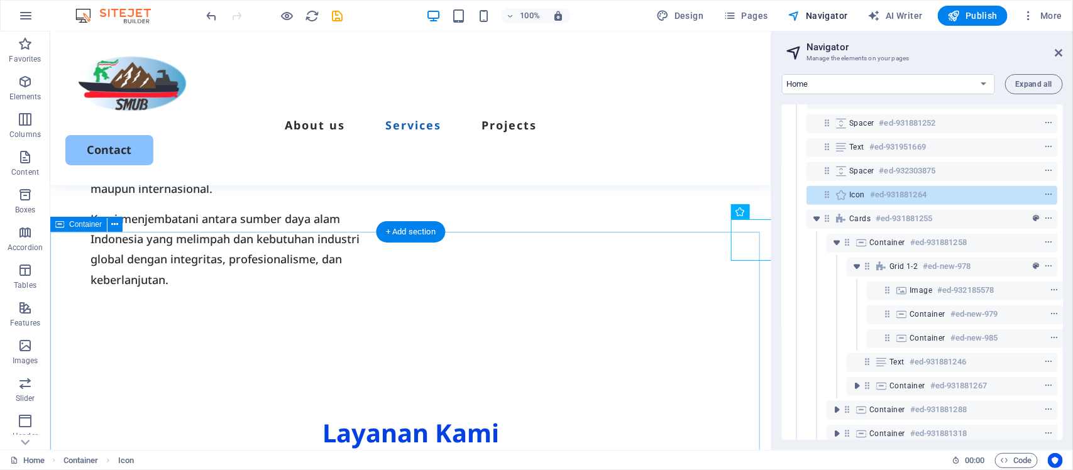
scroll to position [1138, 0]
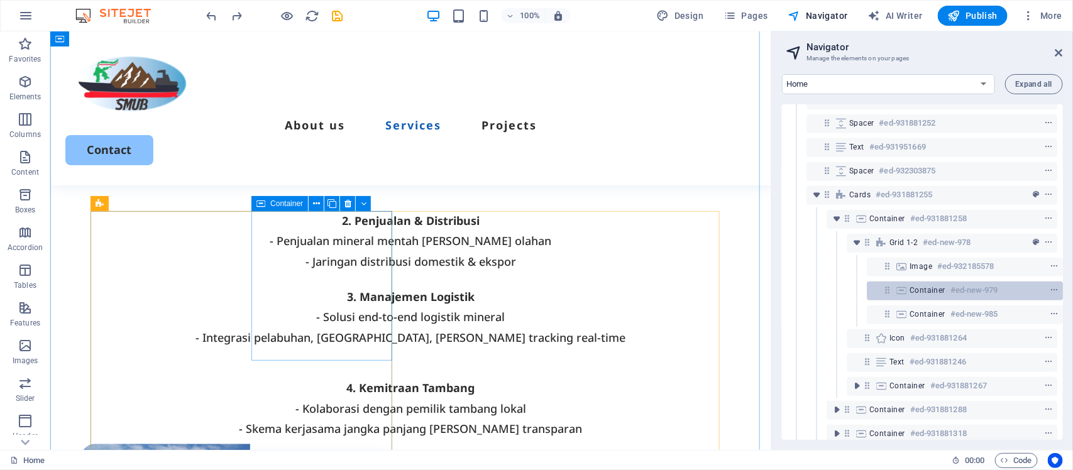
click at [957, 290] on h6 "#ed-new-979" at bounding box center [974, 290] width 48 height 15
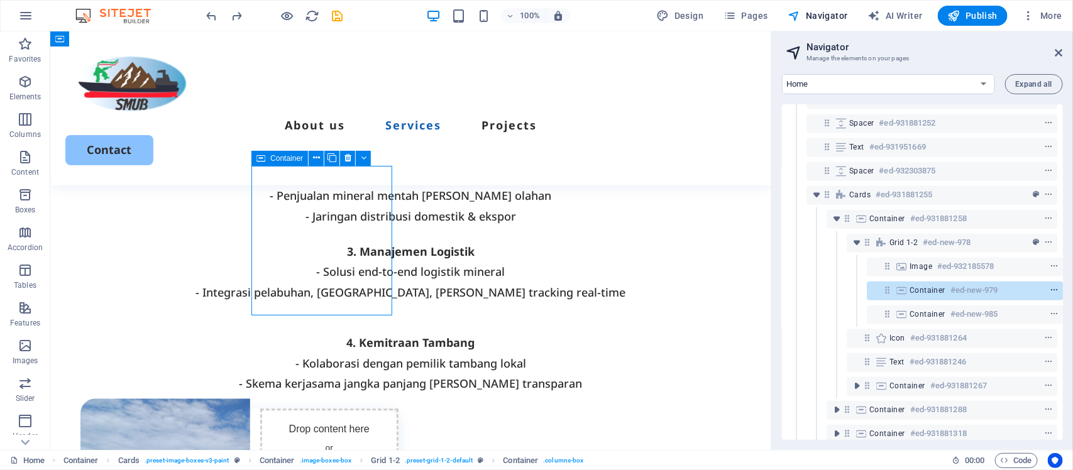
click at [1052, 291] on icon "context-menu" at bounding box center [1054, 290] width 9 height 9
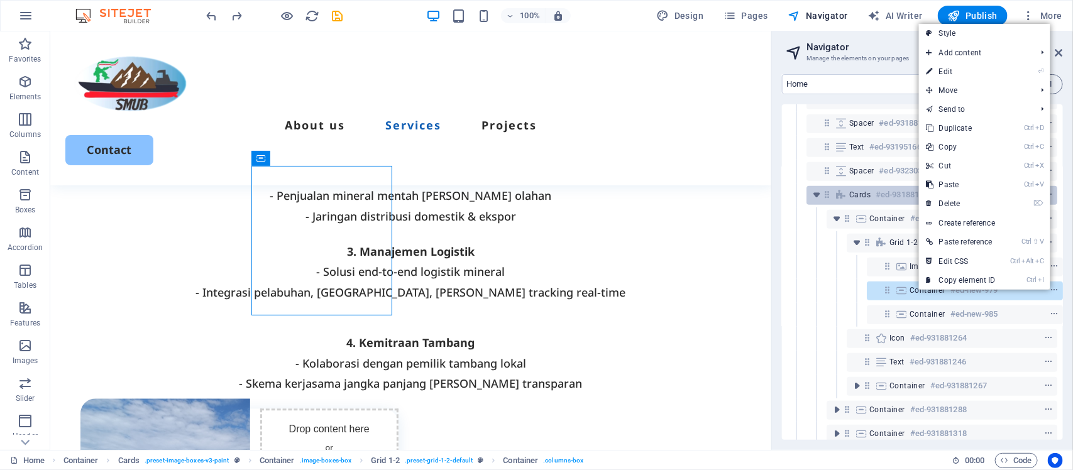
click at [975, 202] on link "⌦ Delete" at bounding box center [961, 203] width 84 height 19
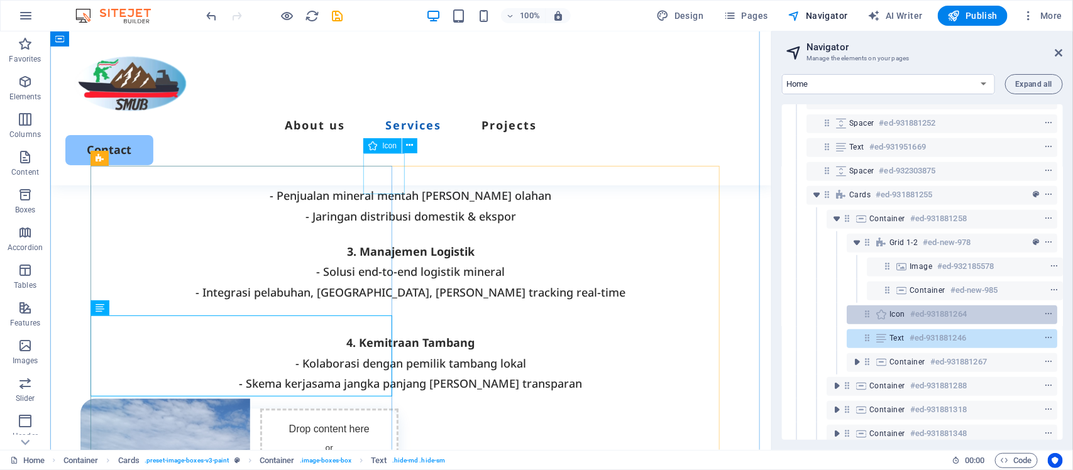
click at [869, 319] on icon at bounding box center [867, 314] width 11 height 11
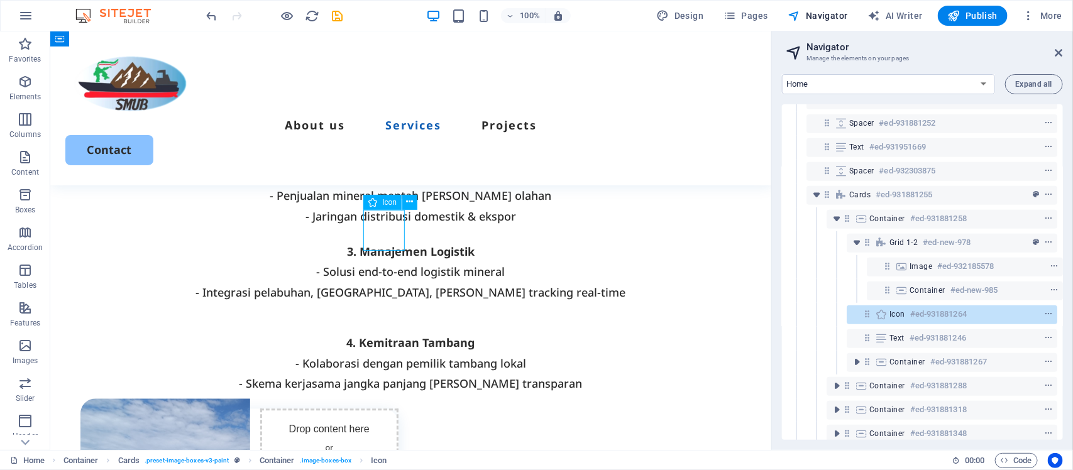
scroll to position [1127, 0]
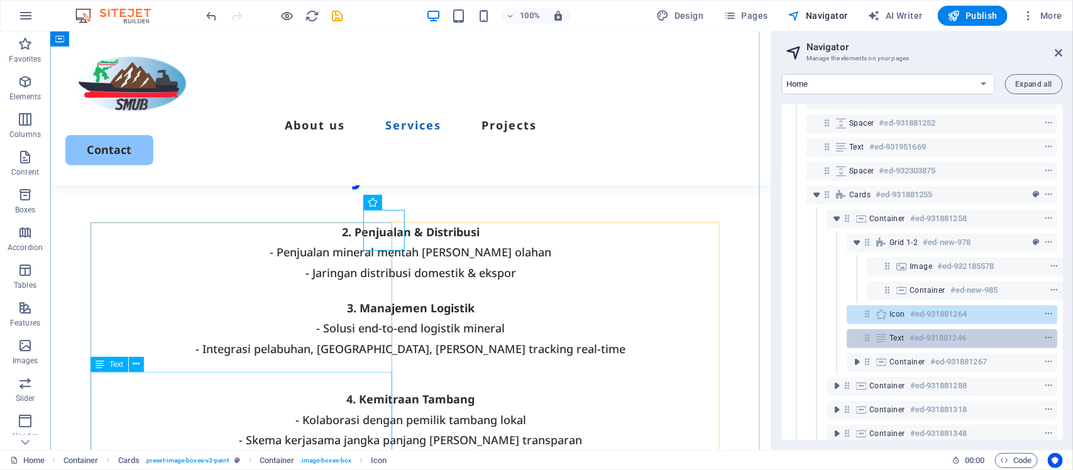
click at [869, 339] on icon at bounding box center [867, 338] width 11 height 11
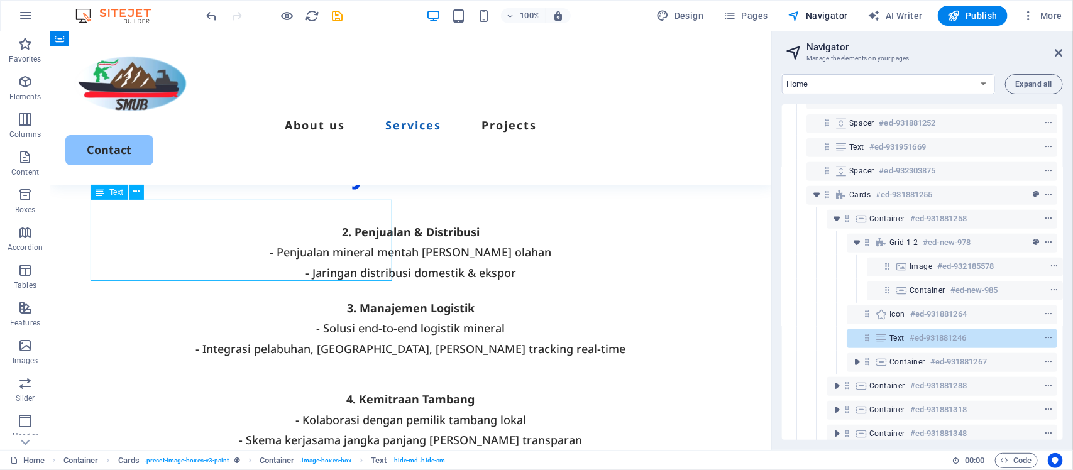
scroll to position [1299, 0]
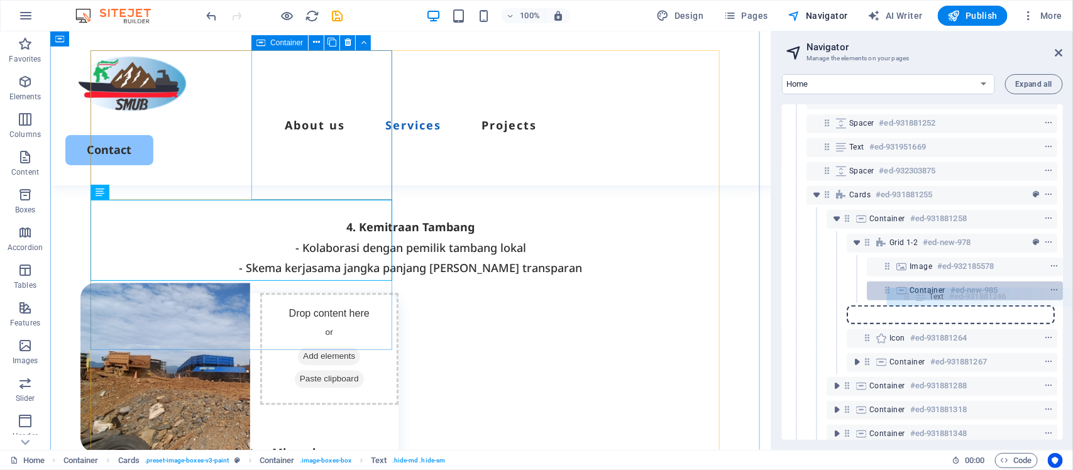
drag, startPoint x: 869, startPoint y: 339, endPoint x: 920, endPoint y: 294, distance: 68.5
click at [920, 294] on div "Menu Bar #ed-931881219 Container #ed-931881660 Container #ed-931881636 2 column…" at bounding box center [922, 272] width 281 height 336
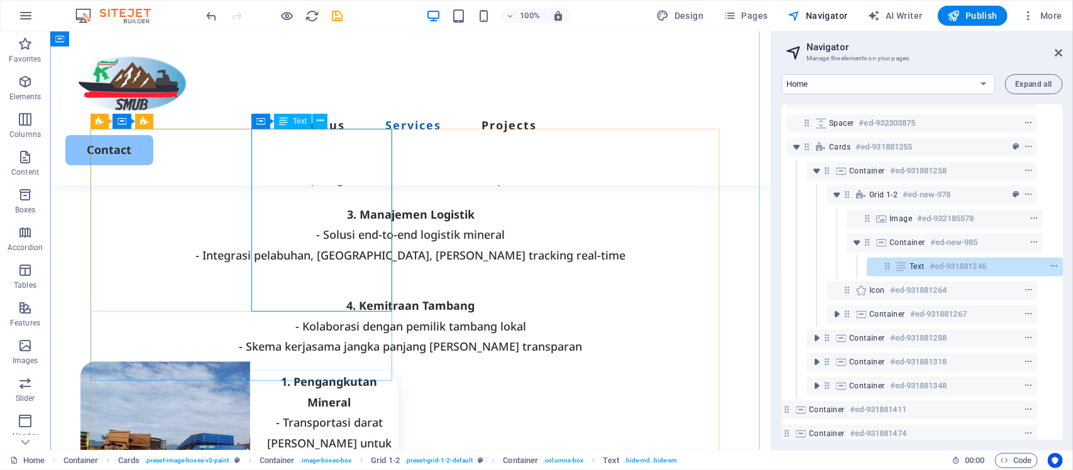
scroll to position [1142, 0]
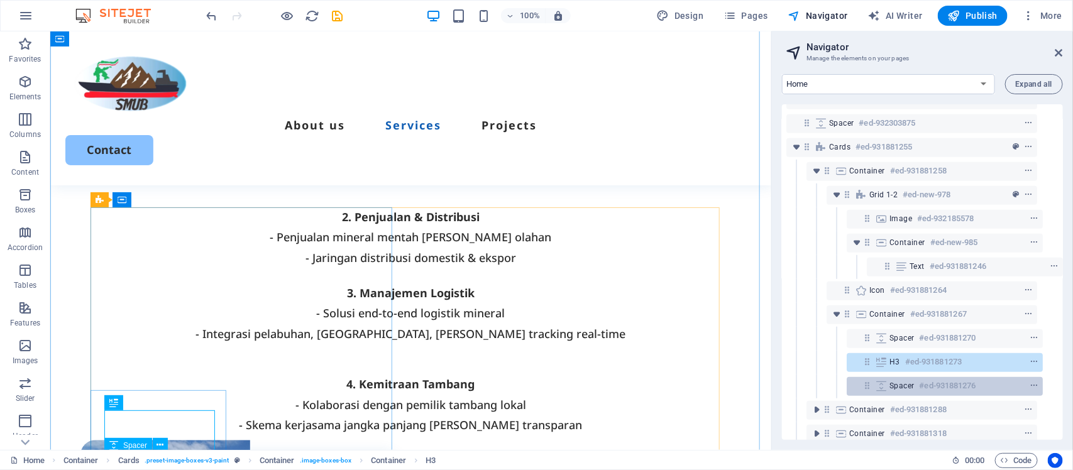
click at [908, 382] on span "Spacer" at bounding box center [901, 386] width 25 height 10
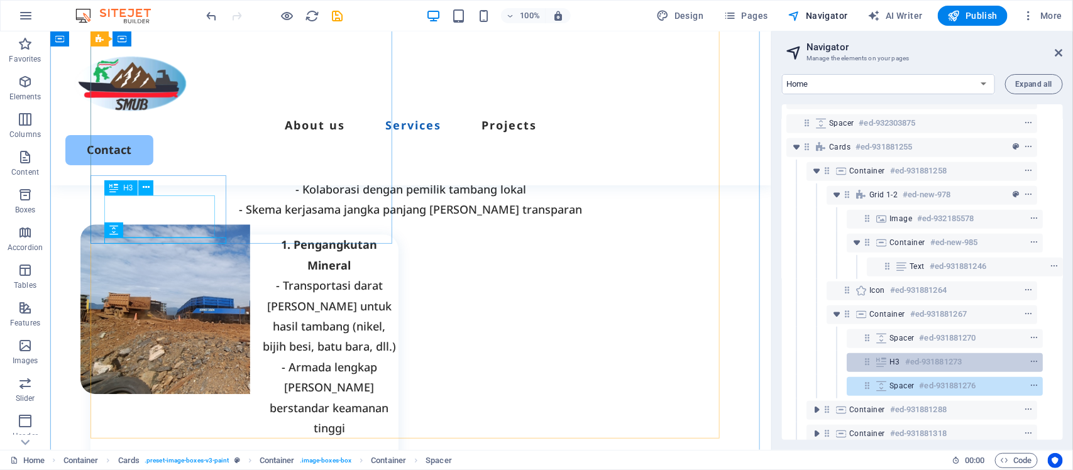
click at [907, 360] on h6 "#ed-931881273" at bounding box center [933, 362] width 57 height 15
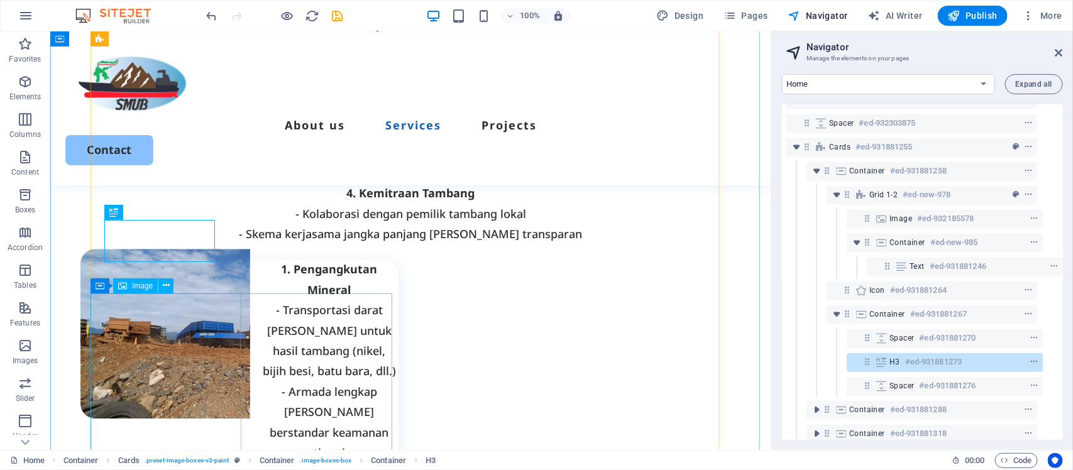
scroll to position [1176, 0]
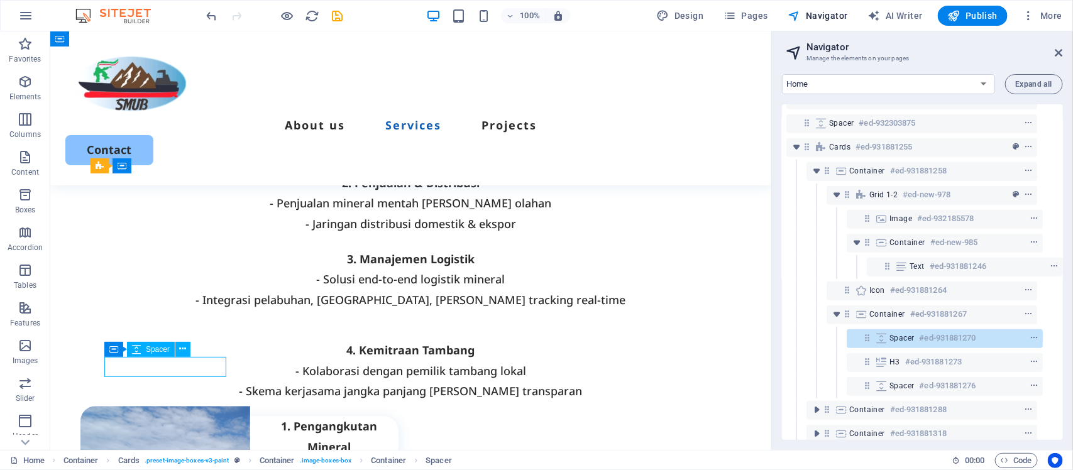
click at [865, 339] on icon at bounding box center [867, 338] width 11 height 11
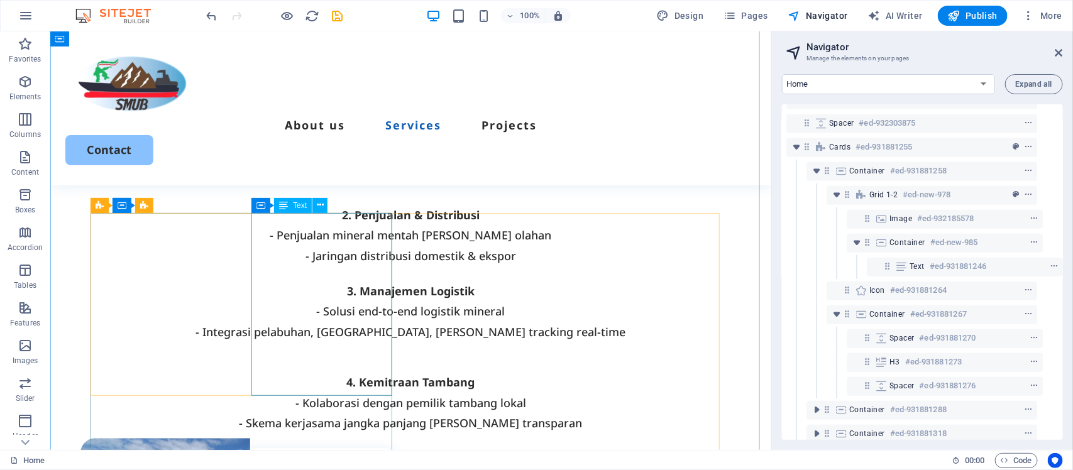
scroll to position [1145, 0]
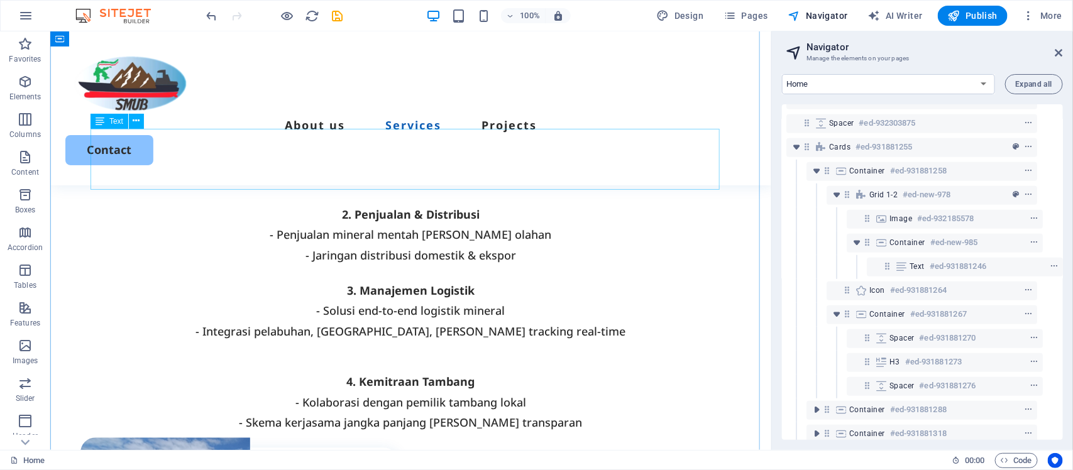
click at [658, 371] on div "4. Kemitraan Tambang - Kolaborasi dengan pemilik tambang lokal - Skema kerjasam…" at bounding box center [410, 401] width 641 height 61
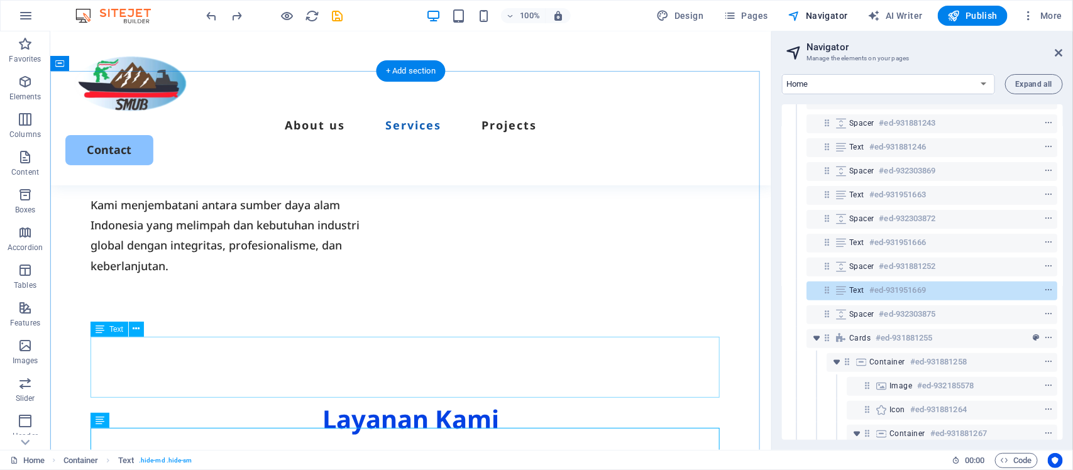
scroll to position [881, 0]
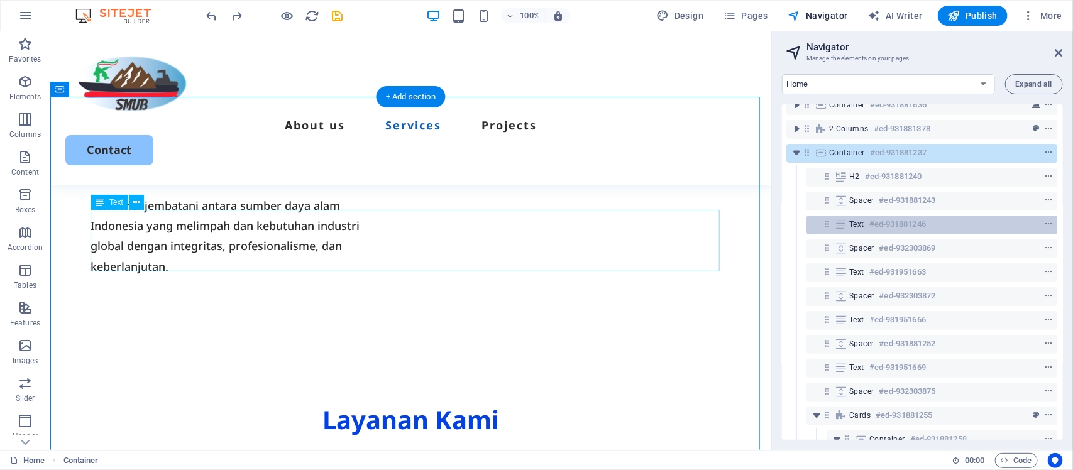
scroll to position [157, 3]
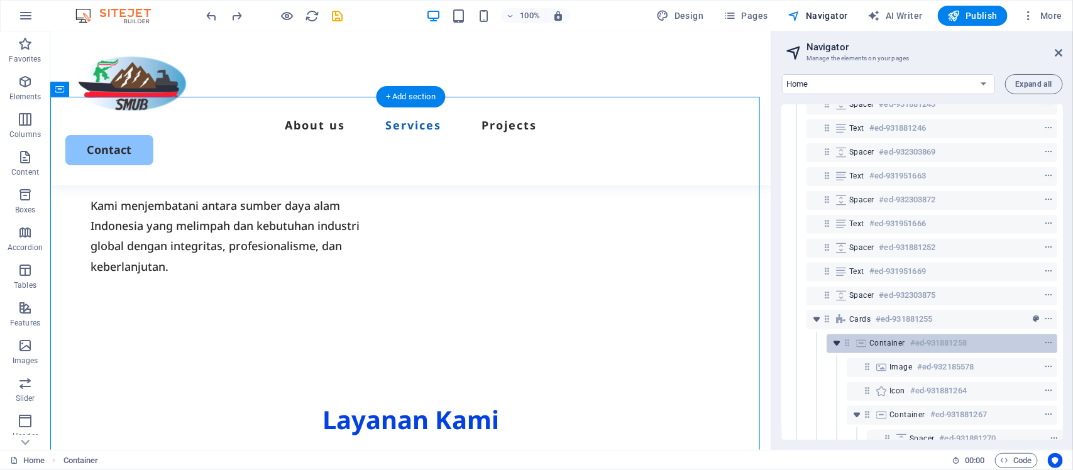
click at [835, 346] on icon "toggle-expand" at bounding box center [836, 343] width 13 height 13
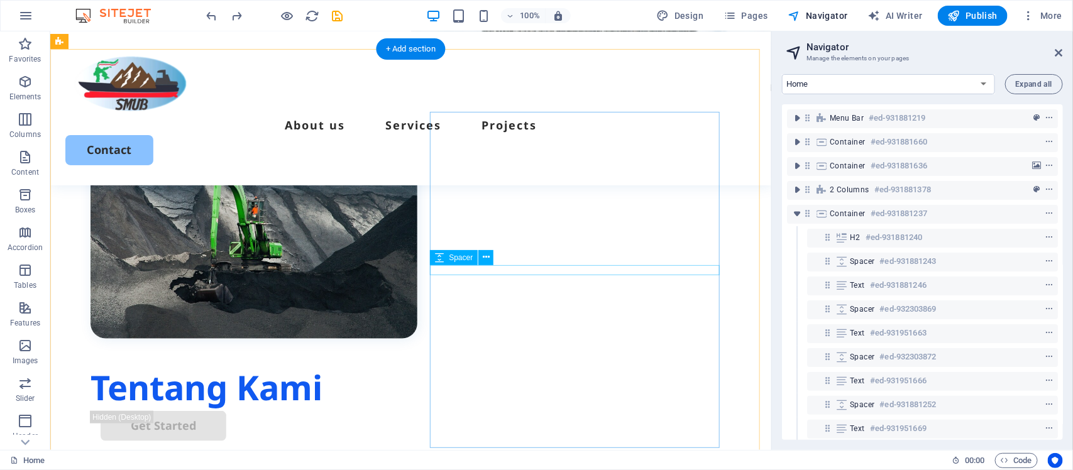
scroll to position [471, 0]
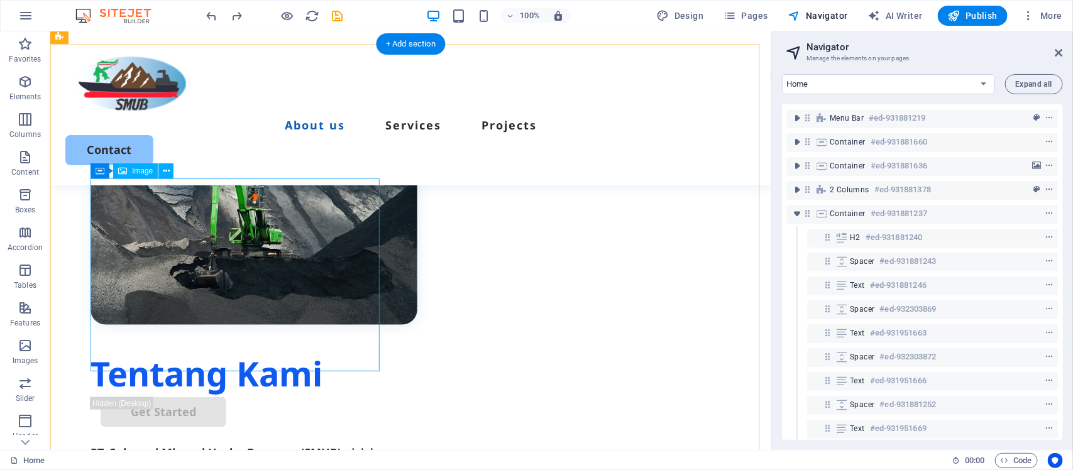
click at [311, 272] on figure at bounding box center [237, 215] width 295 height 218
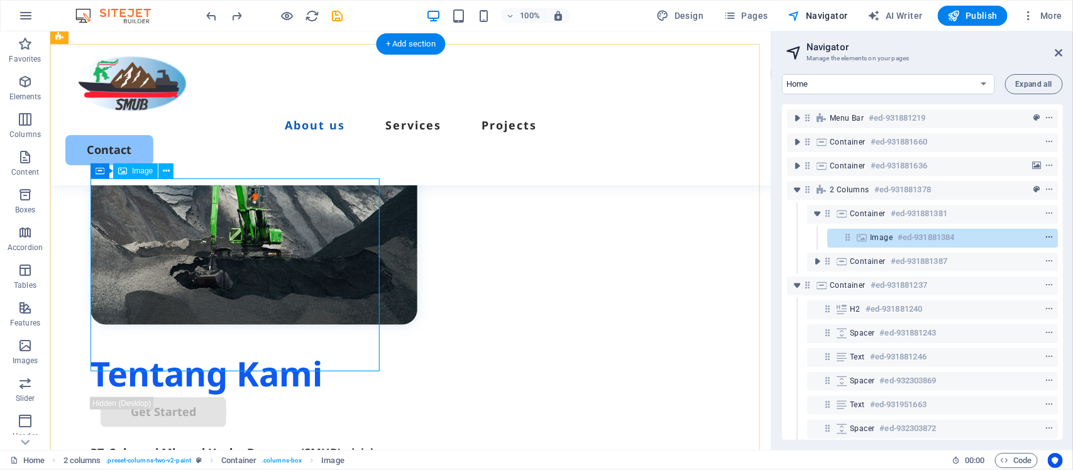
click at [1049, 237] on icon "context-menu" at bounding box center [1049, 237] width 9 height 9
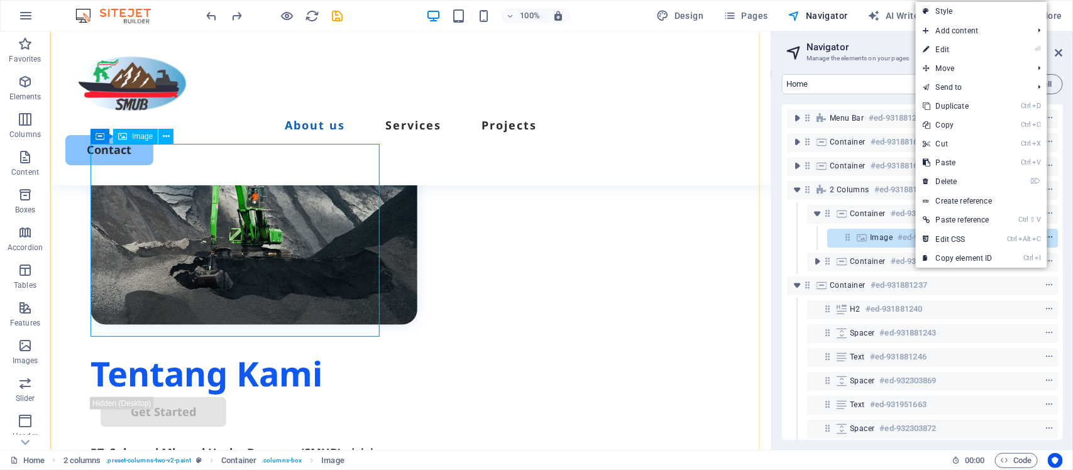
scroll to position [506, 0]
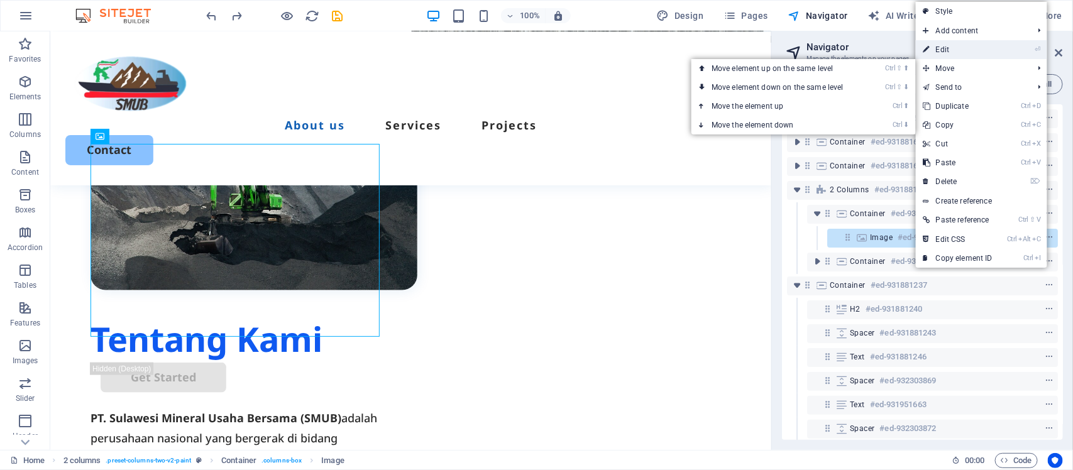
click at [959, 49] on link "⏎ Edit" at bounding box center [958, 49] width 84 height 19
select select "px"
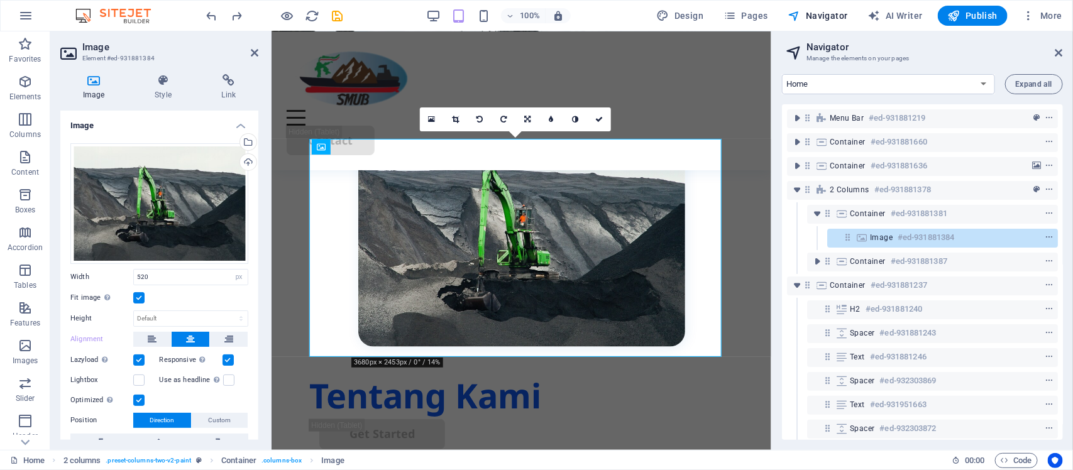
scroll to position [495, 0]
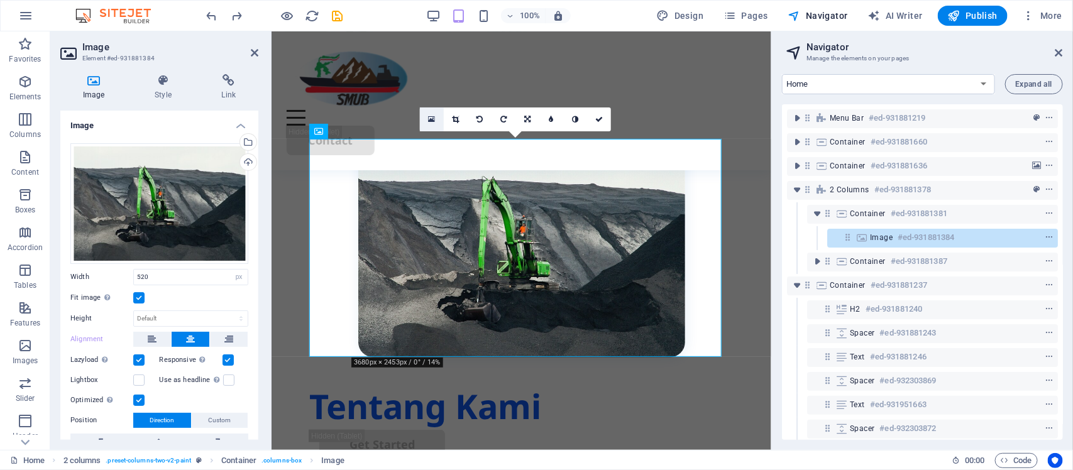
click at [432, 121] on icon at bounding box center [432, 119] width 7 height 9
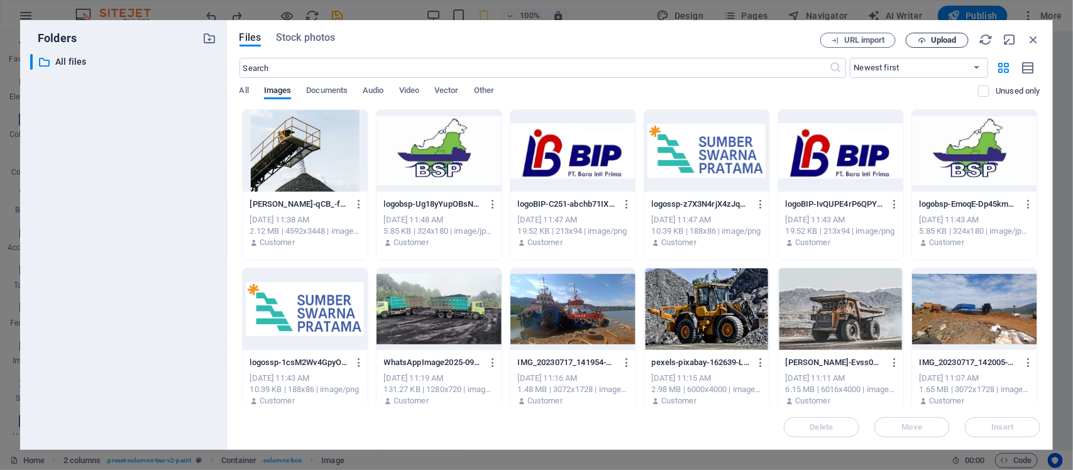
click at [954, 38] on span "Upload" at bounding box center [944, 40] width 26 height 8
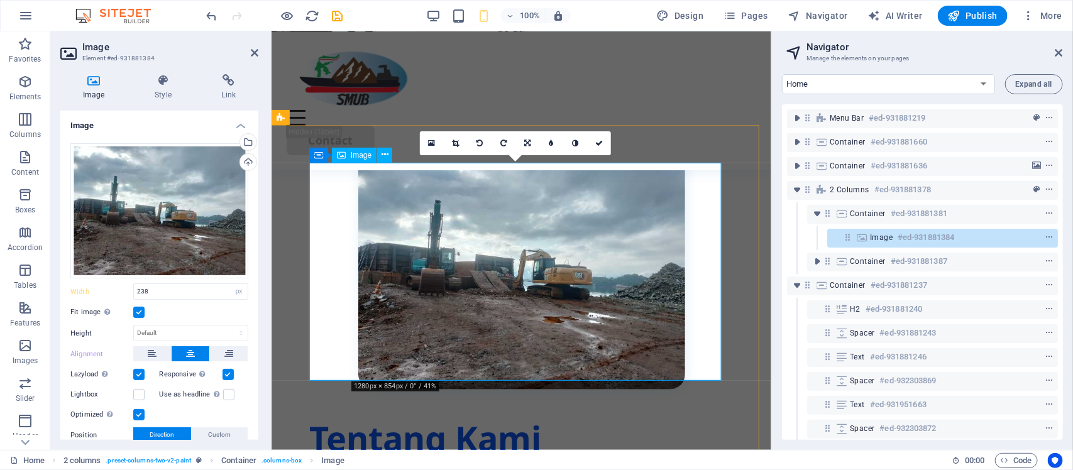
scroll to position [504, 0]
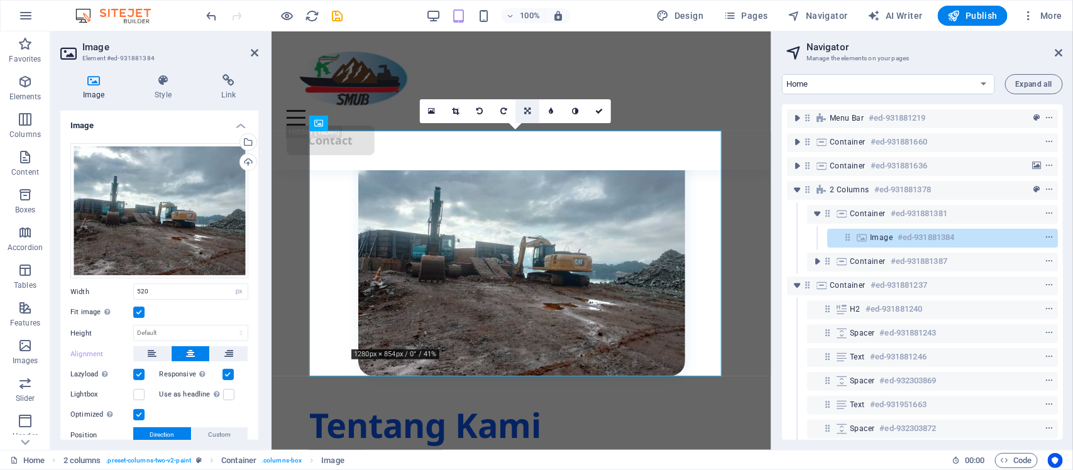
click at [529, 107] on icon at bounding box center [527, 111] width 6 height 8
click at [525, 85] on icon at bounding box center [528, 88] width 8 height 8
click at [525, 111] on icon at bounding box center [528, 111] width 8 height 8
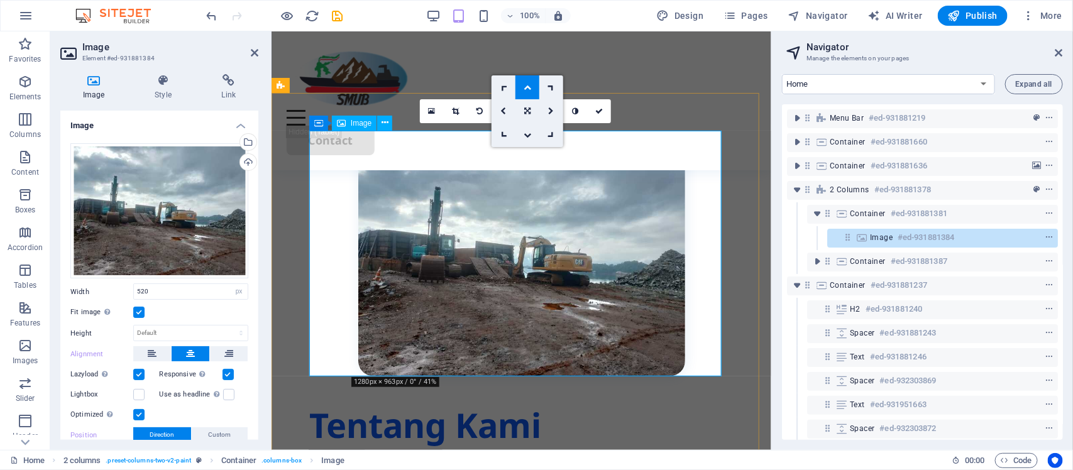
click at [544, 214] on figure at bounding box center [521, 253] width 424 height 246
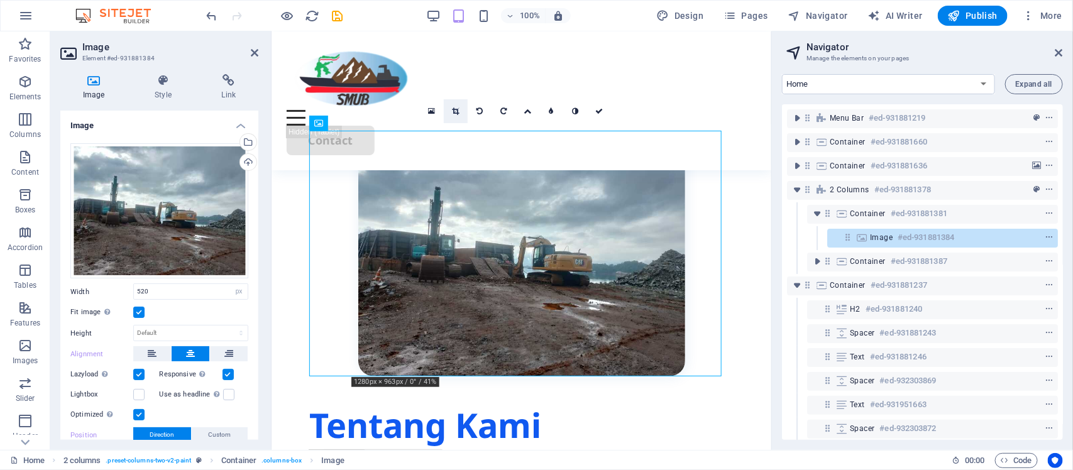
click at [456, 107] on icon at bounding box center [456, 111] width 7 height 8
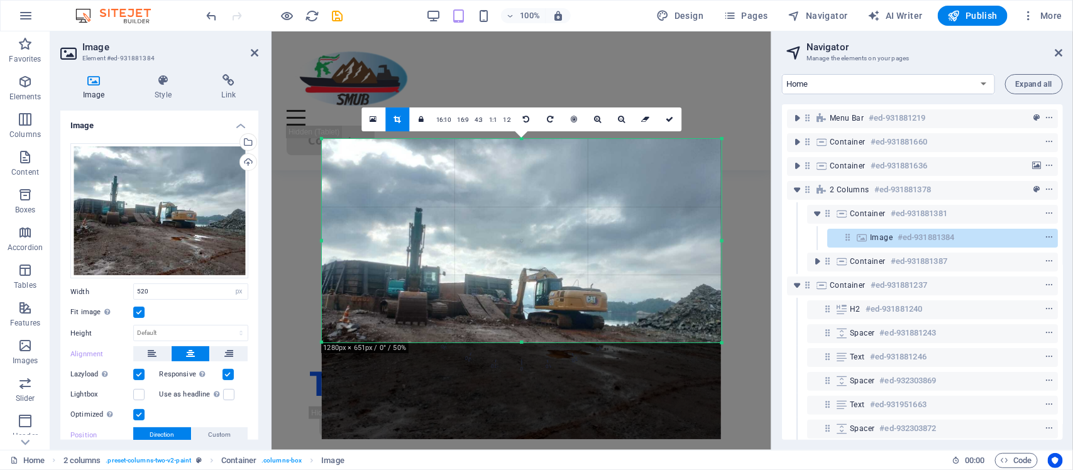
drag, startPoint x: 519, startPoint y: 390, endPoint x: 526, endPoint y: 292, distance: 97.7
click at [526, 292] on div "180 170 160 150 140 130 120 110 100 90 80 70 60 50 40 30 20 10 0 -10 -20 -30 -4…" at bounding box center [522, 241] width 400 height 204
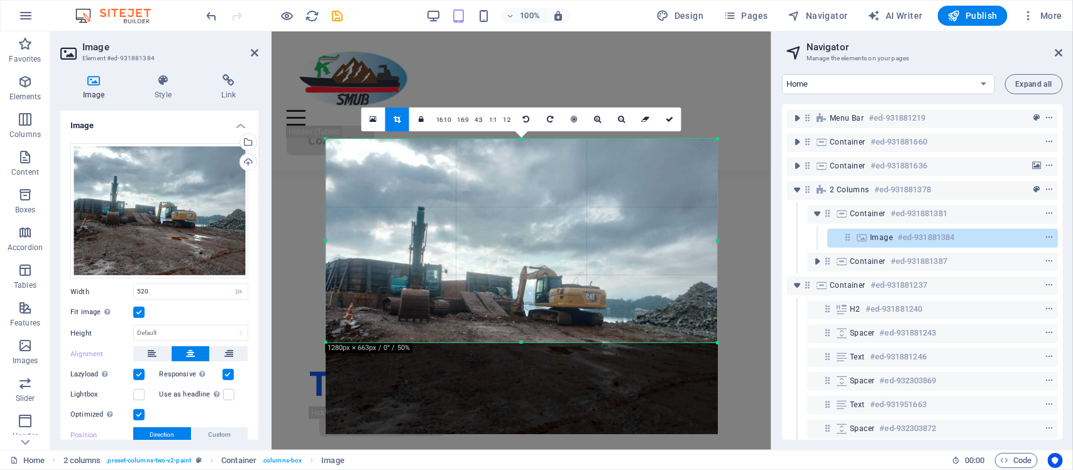
drag, startPoint x: 722, startPoint y: 243, endPoint x: 714, endPoint y: 255, distance: 14.1
click at [714, 255] on div "180 170 160 150 140 130 120 110 100 90 80 70 60 50 40 30 20 10 0 -10 -20 -30 -4…" at bounding box center [522, 241] width 392 height 204
click at [669, 116] on icon at bounding box center [670, 120] width 8 height 8
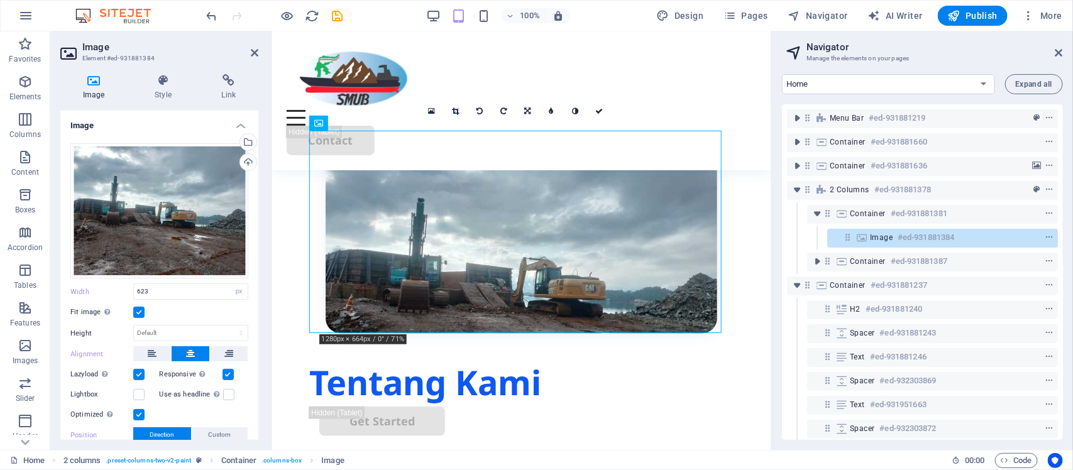
click at [1059, 58] on header "Navigator Manage the elements on your pages" at bounding box center [923, 47] width 278 height 33
click at [1061, 52] on icon at bounding box center [1059, 53] width 8 height 10
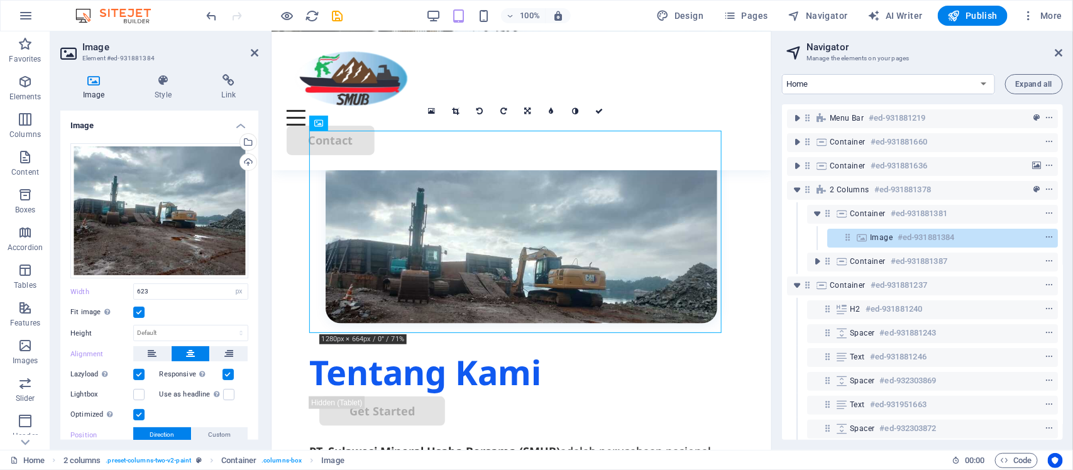
type input "520"
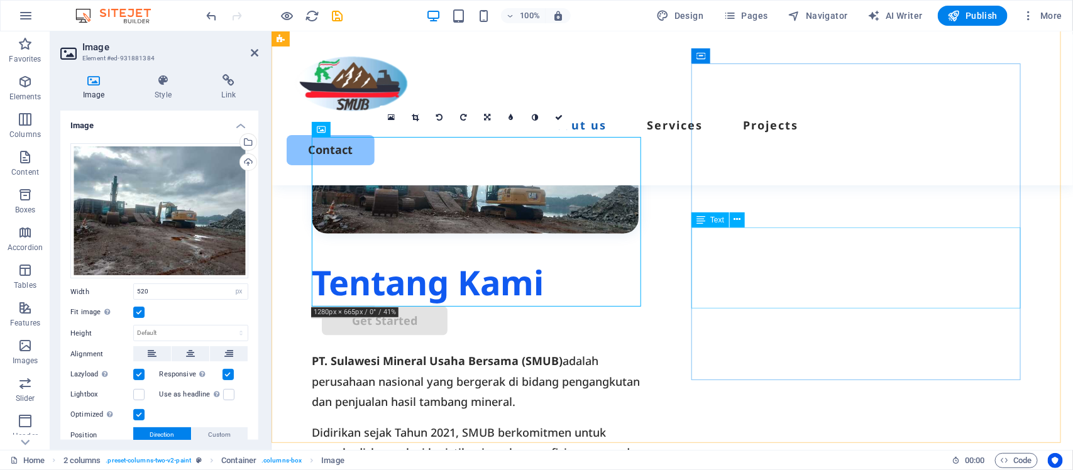
scroll to position [357, 0]
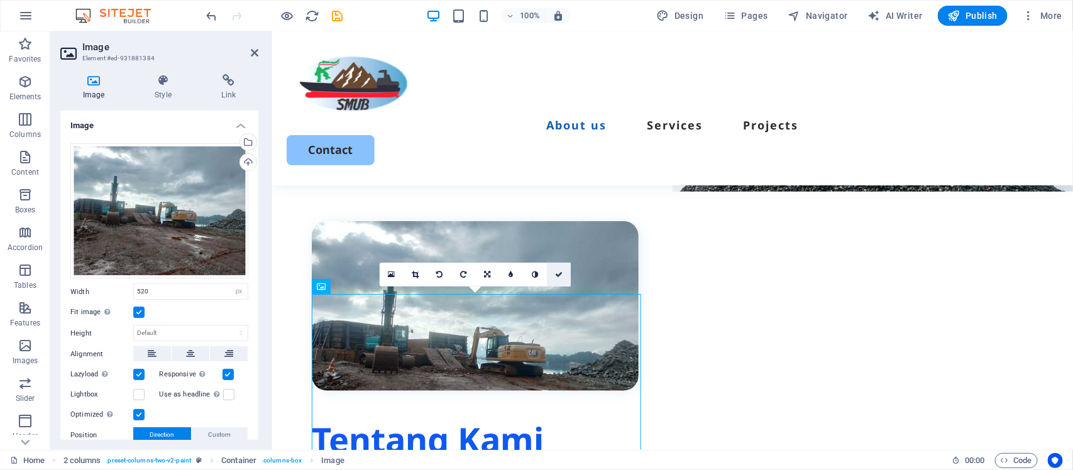
click at [564, 272] on link at bounding box center [559, 275] width 24 height 24
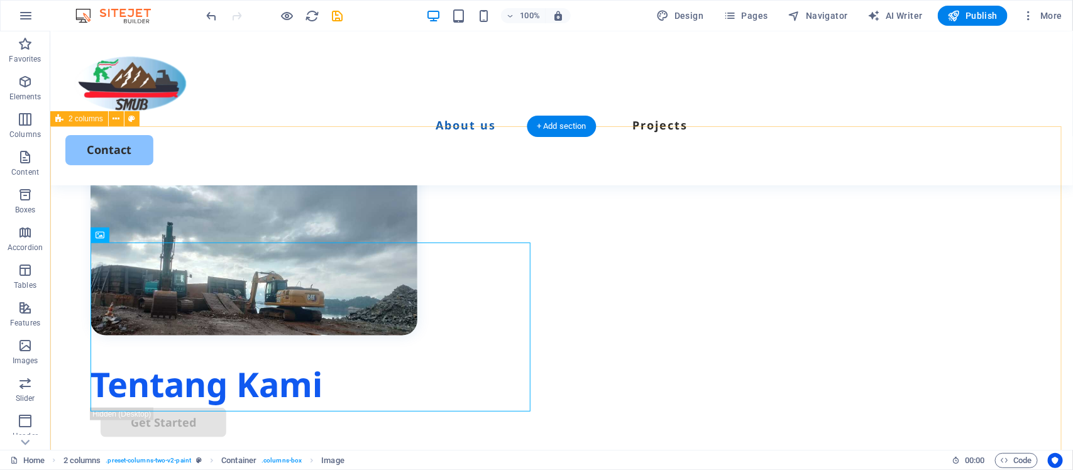
scroll to position [494, 0]
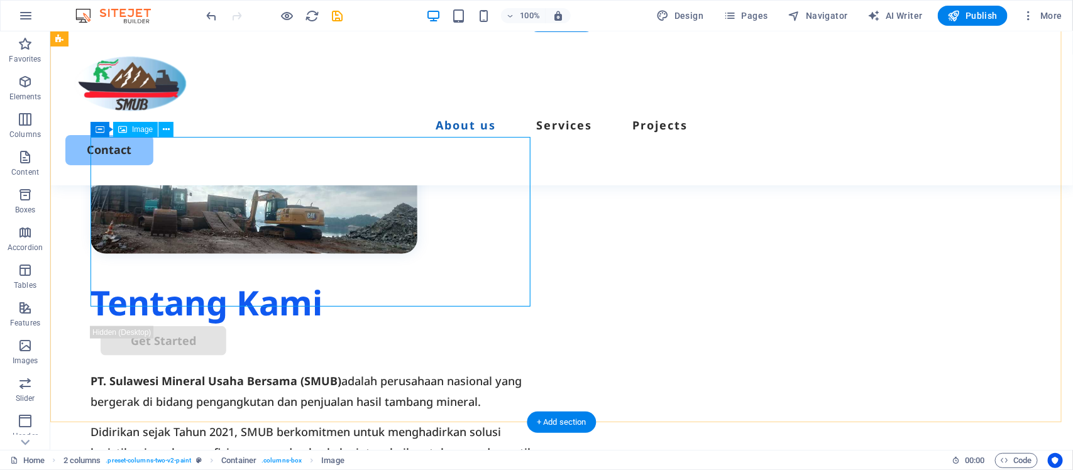
click at [463, 253] on figure at bounding box center [313, 169] width 446 height 170
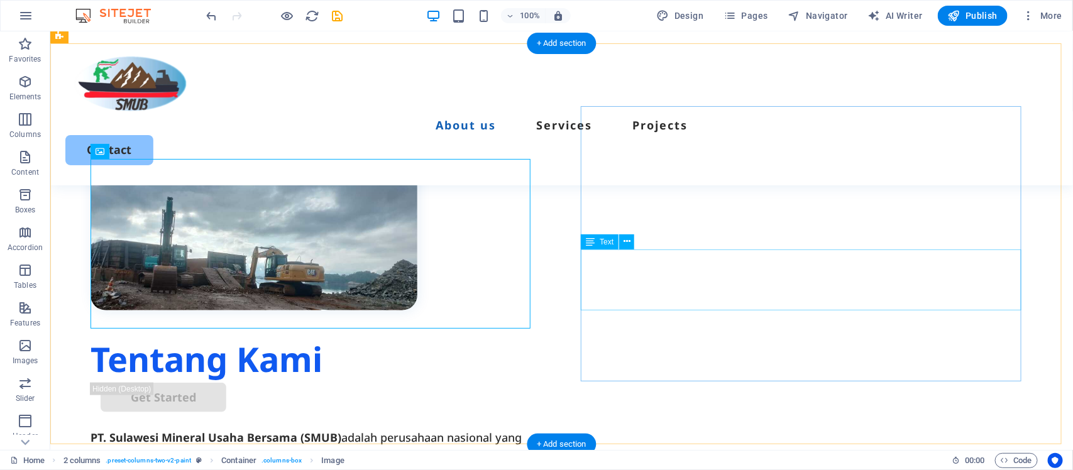
scroll to position [416, 0]
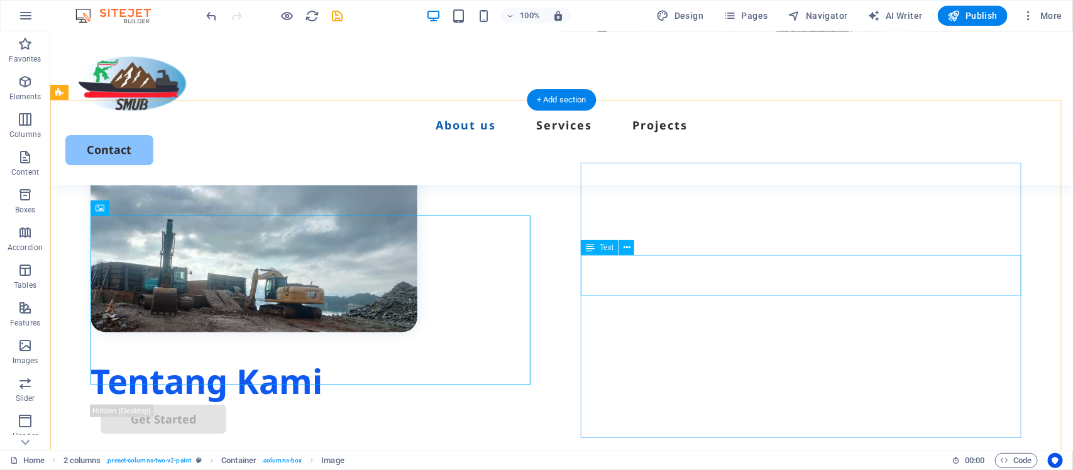
click at [536, 449] on div "PT. Sulawesi Mineral Usaha Bersama (SMUB) adalah perusahaan nasional yang berge…" at bounding box center [313, 469] width 446 height 41
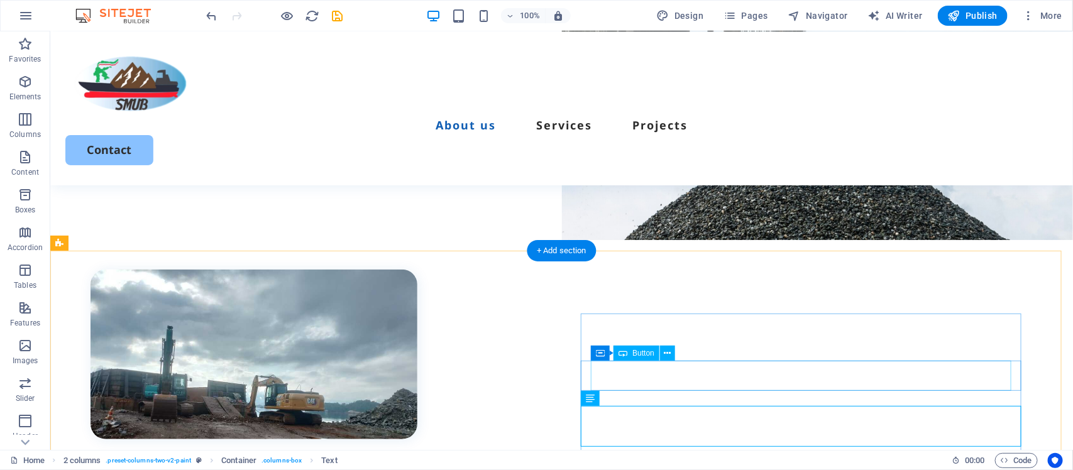
scroll to position [258, 0]
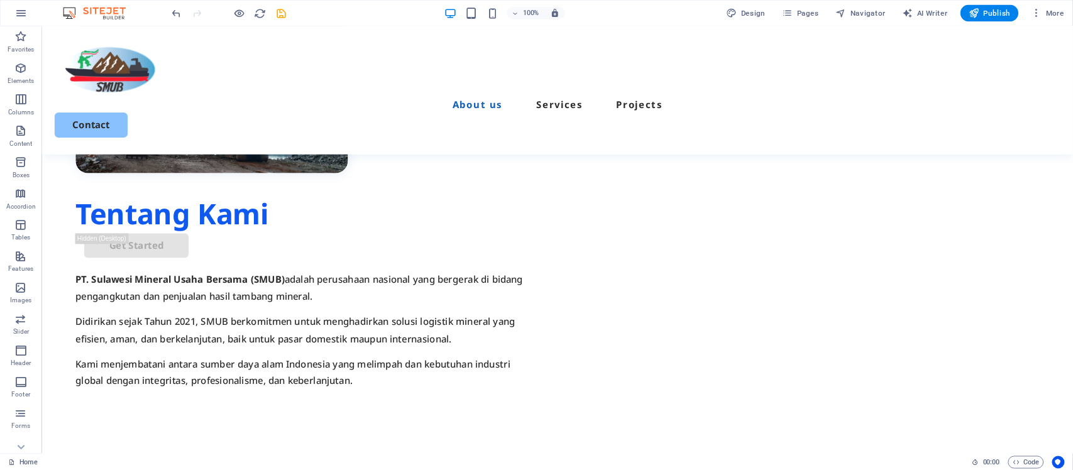
scroll to position [541, 0]
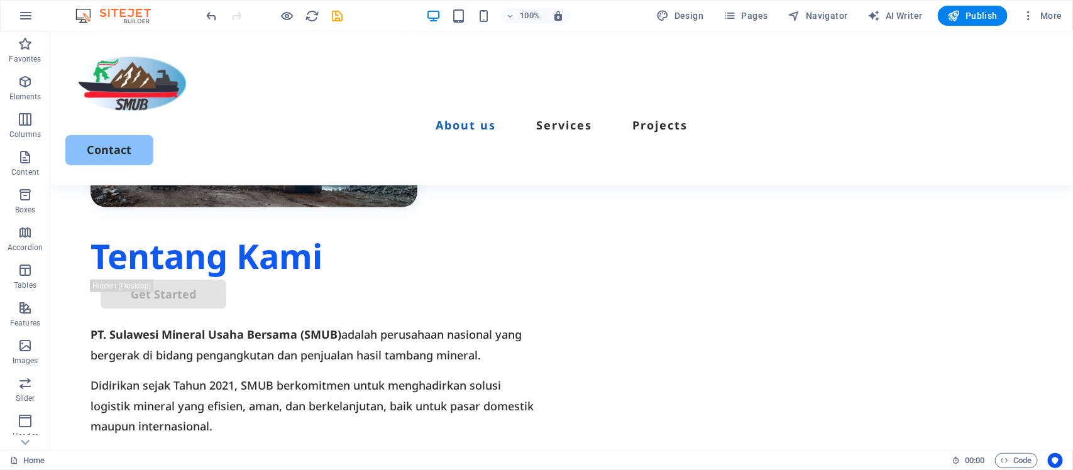
click at [278, 11] on div at bounding box center [274, 16] width 141 height 20
click at [290, 48] on h6 "Preview Ctrl+P" at bounding box center [298, 48] width 84 height 15
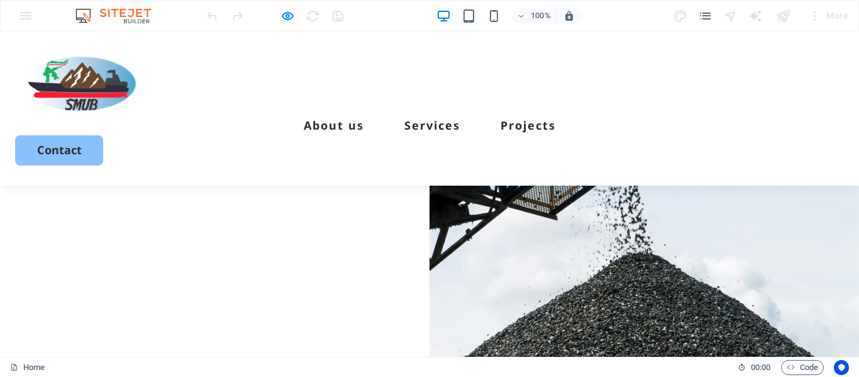
scroll to position [107, 0]
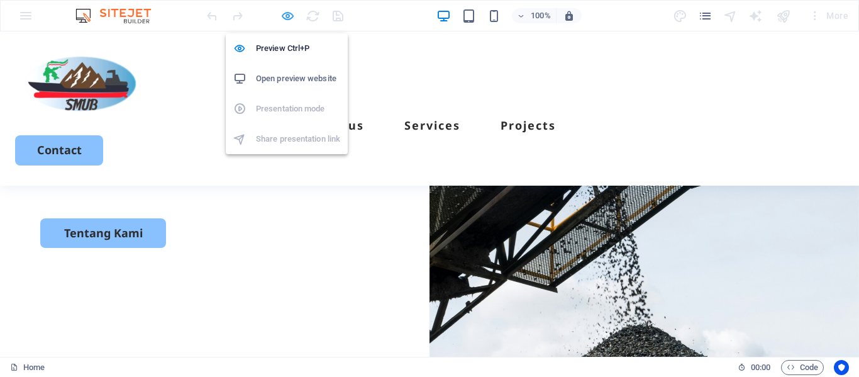
click at [287, 12] on icon "button" at bounding box center [287, 16] width 14 height 14
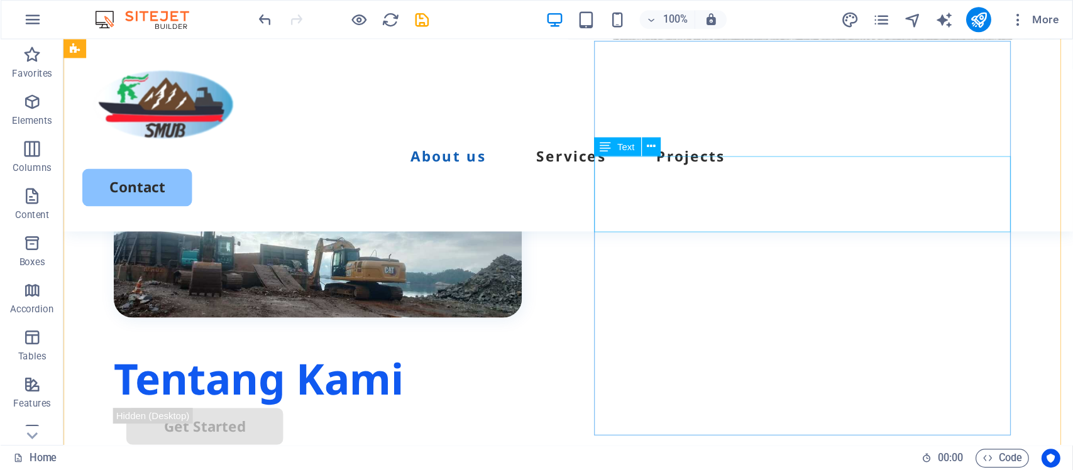
scroll to position [421, 0]
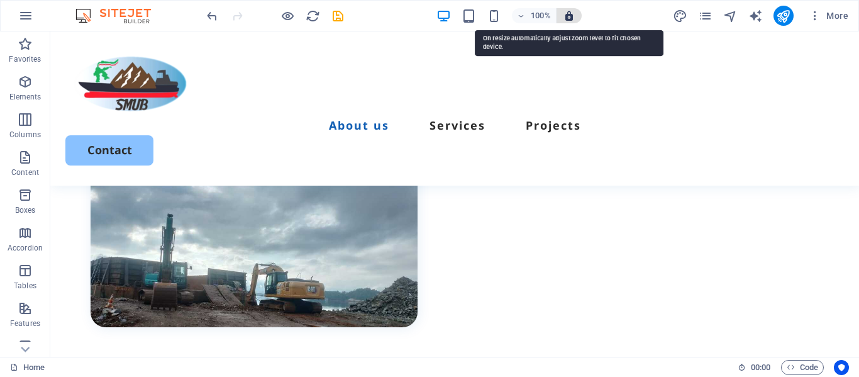
click at [574, 18] on icon "button" at bounding box center [568, 15] width 11 height 11
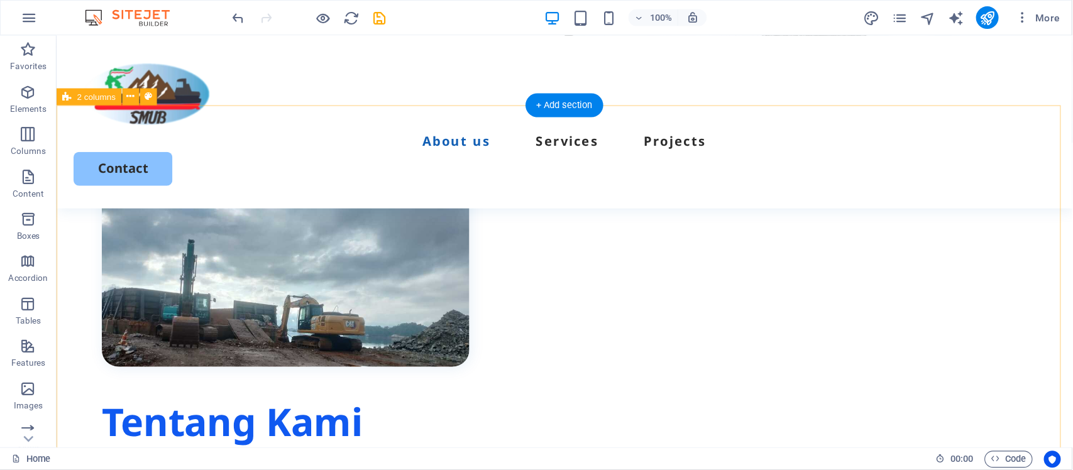
scroll to position [422, 0]
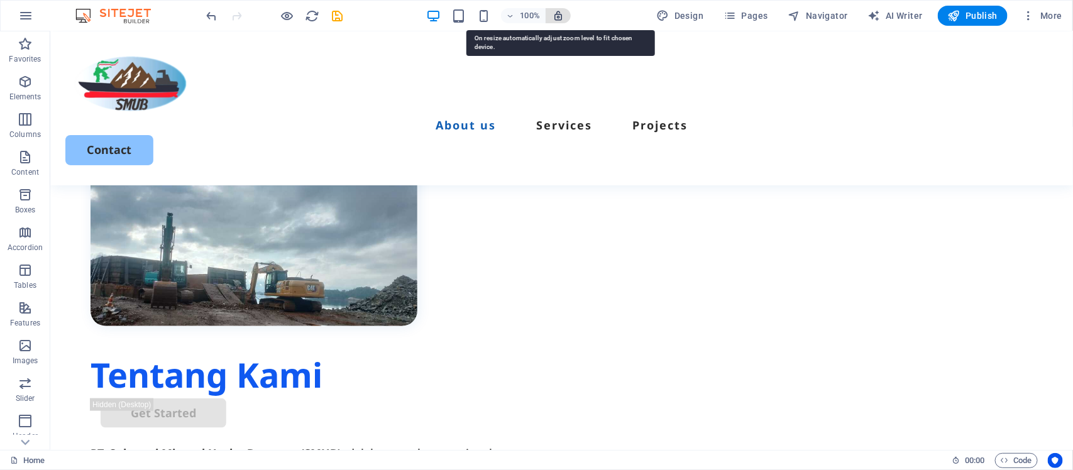
click at [561, 14] on icon "button" at bounding box center [558, 15] width 11 height 11
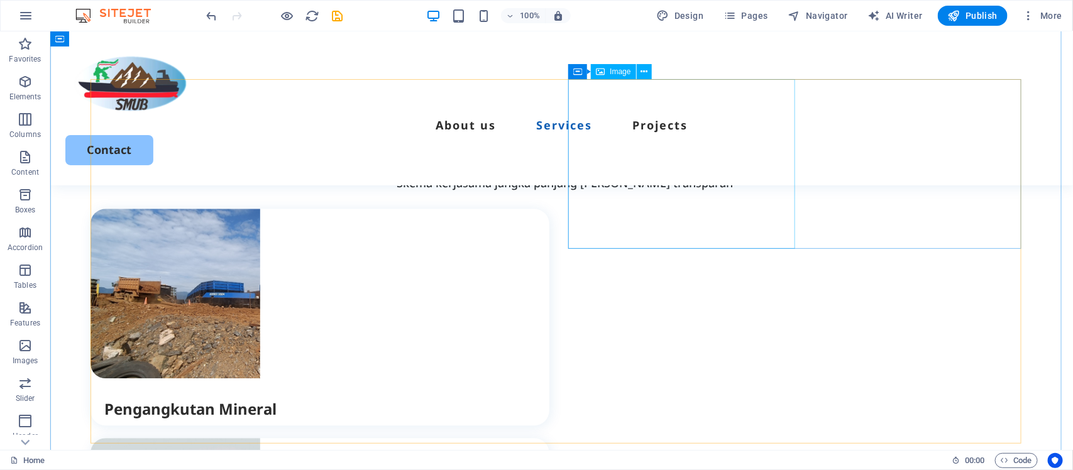
scroll to position [1365, 0]
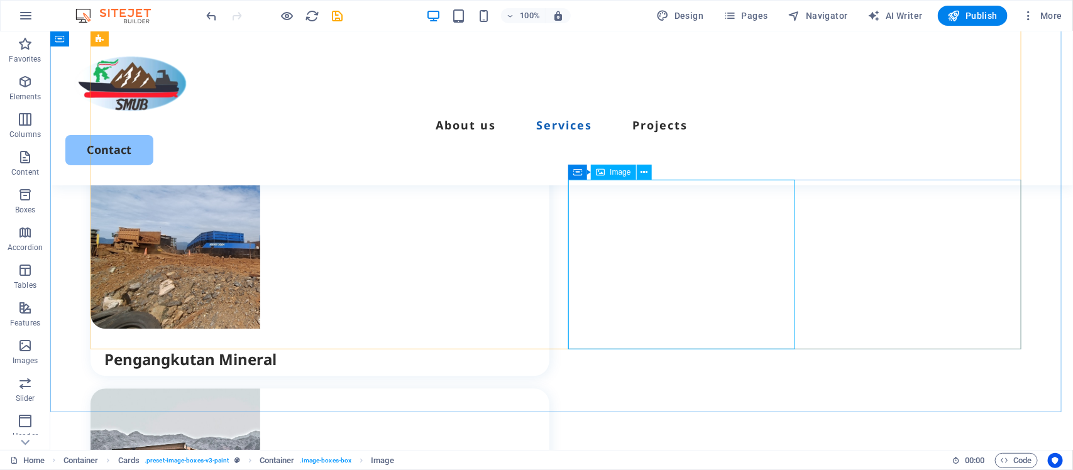
click at [614, 170] on span "Image" at bounding box center [620, 172] width 21 height 8
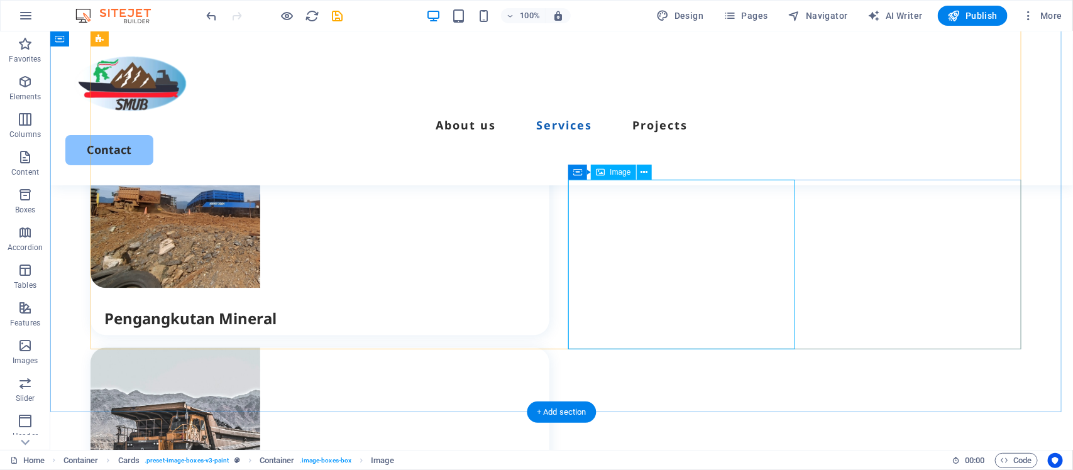
select select "px"
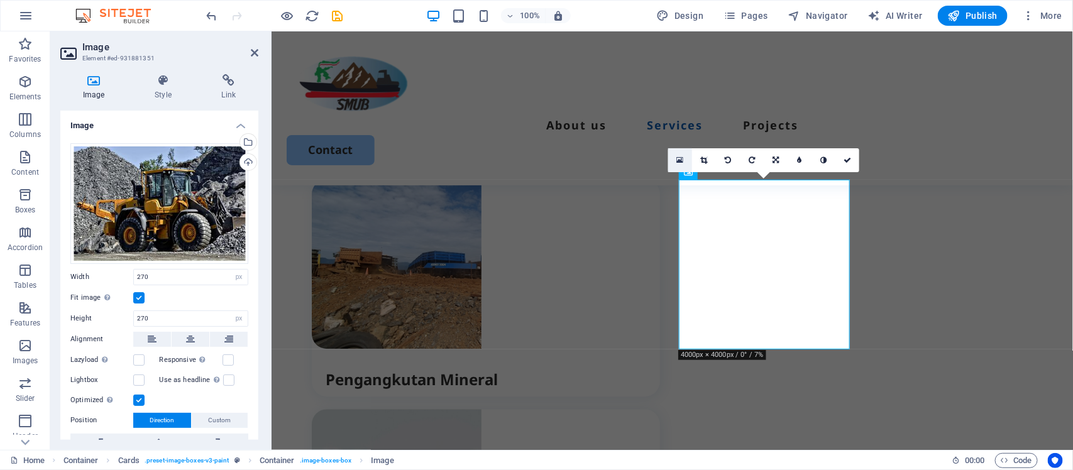
click at [681, 158] on icon at bounding box center [680, 160] width 7 height 9
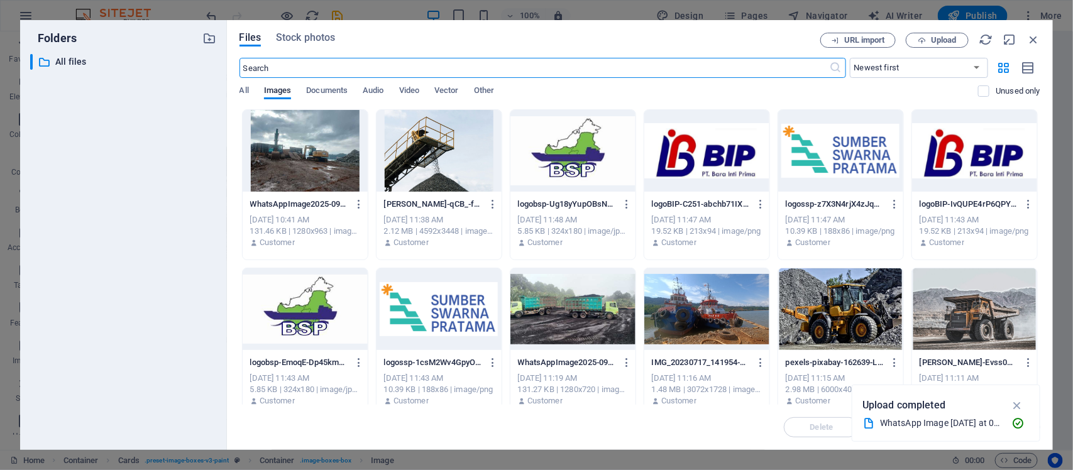
scroll to position [2054, 0]
click at [312, 33] on span "Stock photos" at bounding box center [305, 37] width 59 height 15
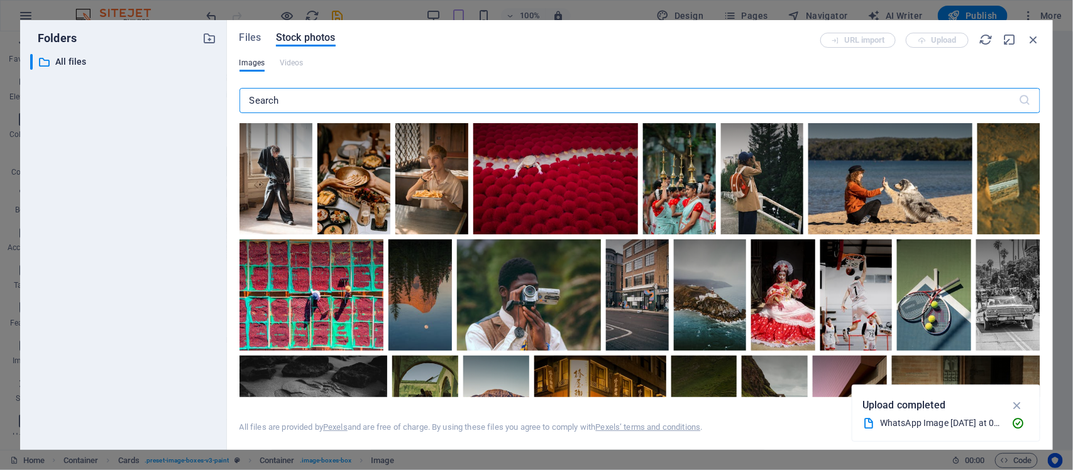
click at [355, 99] on input "text" at bounding box center [628, 100] width 779 height 25
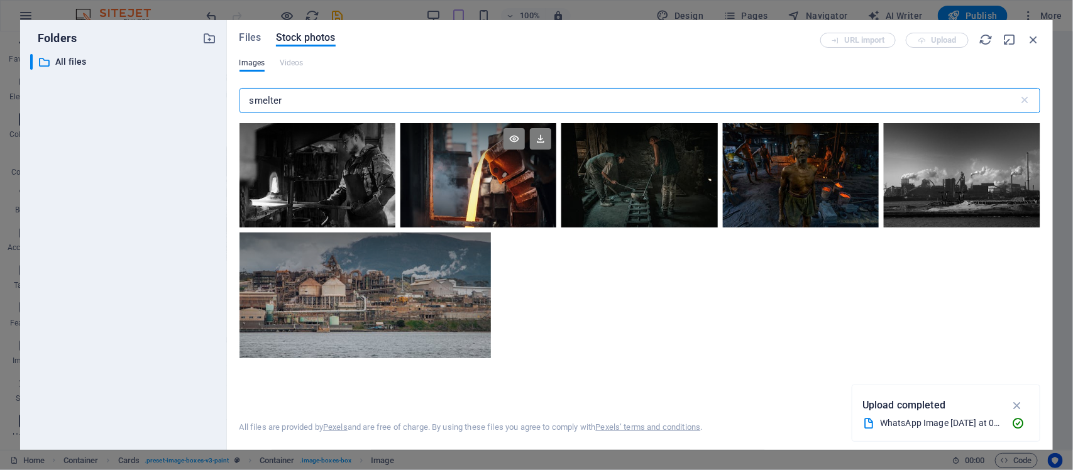
type input "smelter"
click at [484, 184] on div at bounding box center [478, 175] width 156 height 104
click at [551, 133] on icon at bounding box center [540, 138] width 21 height 21
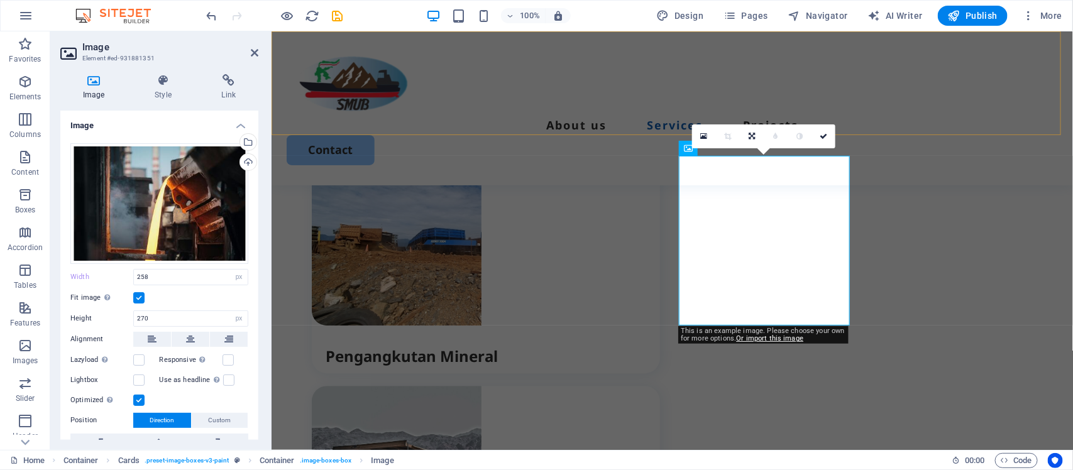
type input "270"
click at [911, 373] on div "Layanan Kami 1. Pengangkutan Mineral - Transportasi darat [PERSON_NAME] untuk h…" at bounding box center [671, 430] width 801 height 1416
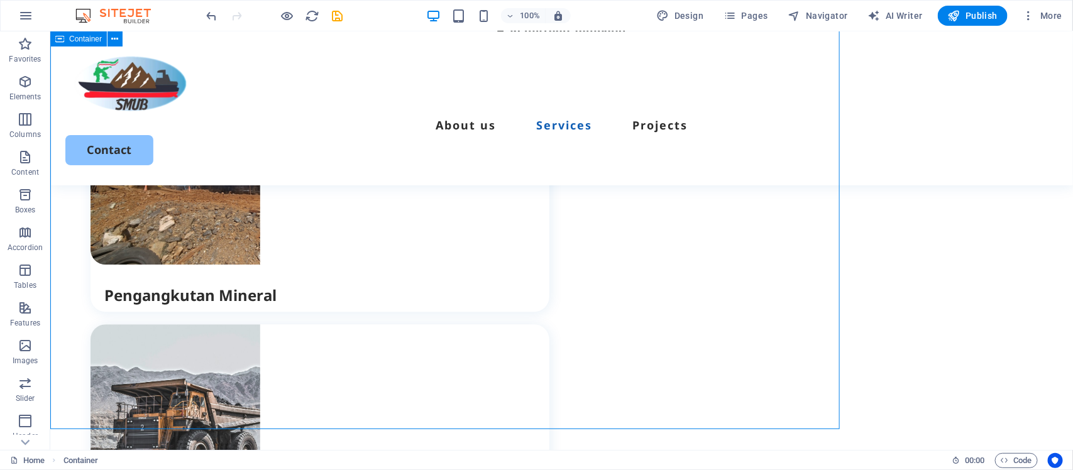
scroll to position [1388, 0]
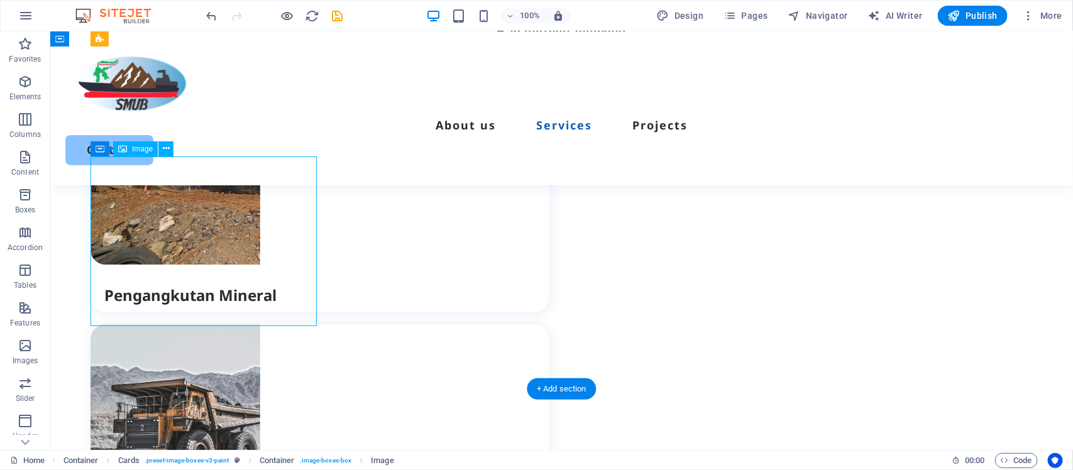
select select "px"
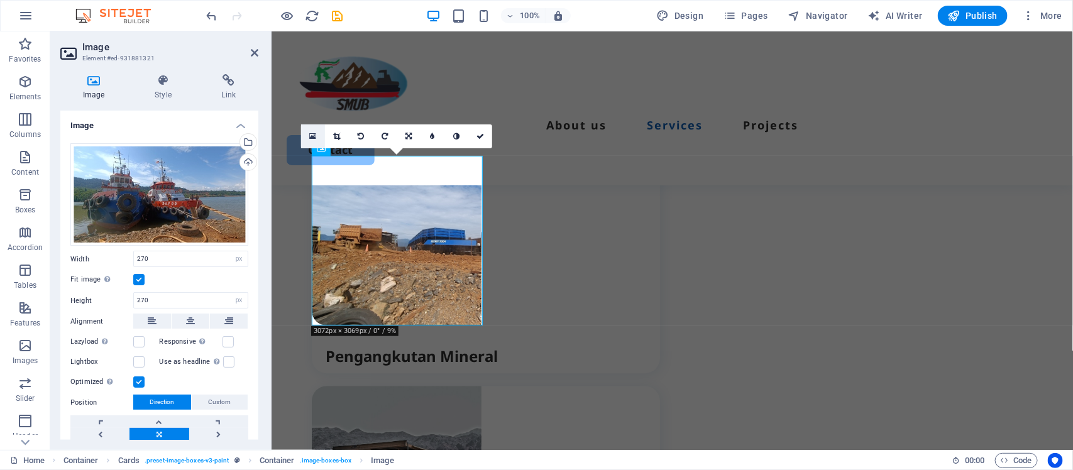
click at [314, 134] on icon at bounding box center [312, 136] width 7 height 9
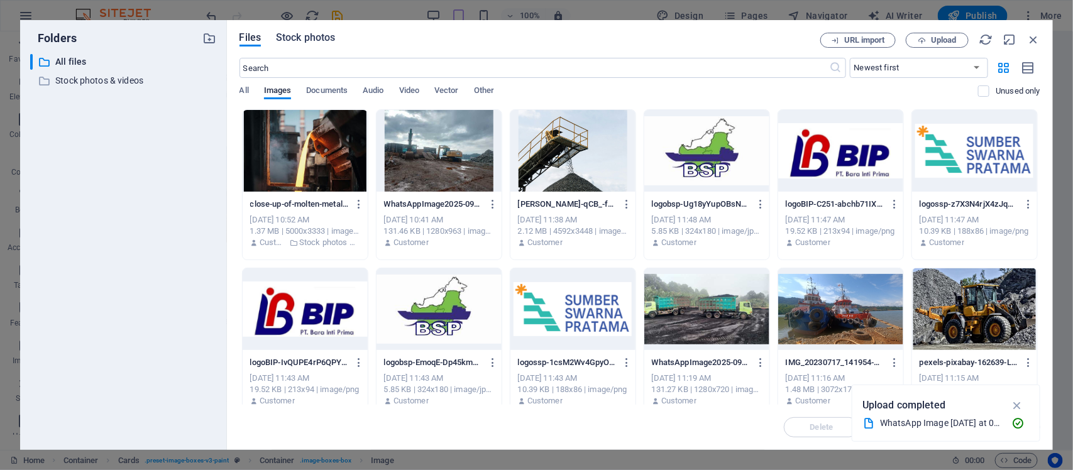
click at [308, 40] on span "Stock photos" at bounding box center [305, 37] width 59 height 15
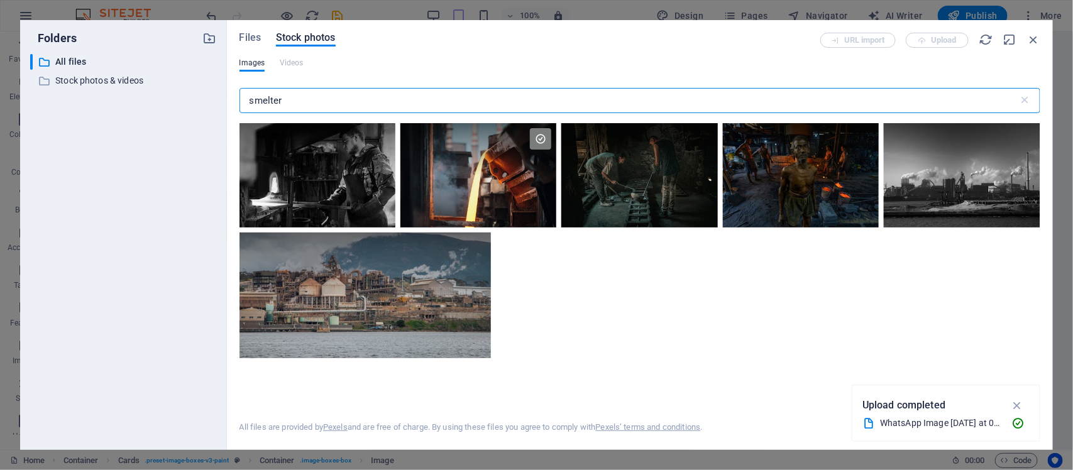
drag, startPoint x: 340, startPoint y: 110, endPoint x: 224, endPoint y: 96, distance: 117.2
click at [224, 96] on div "Folders ​ All files All files ​ Stock photos & videos Stock photos & videos Fil…" at bounding box center [536, 235] width 1033 height 430
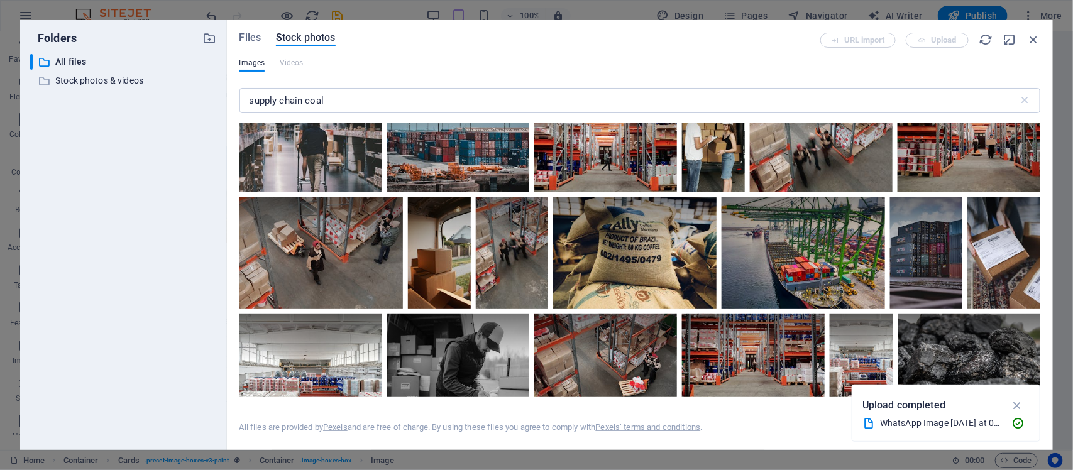
scroll to position [707, 0]
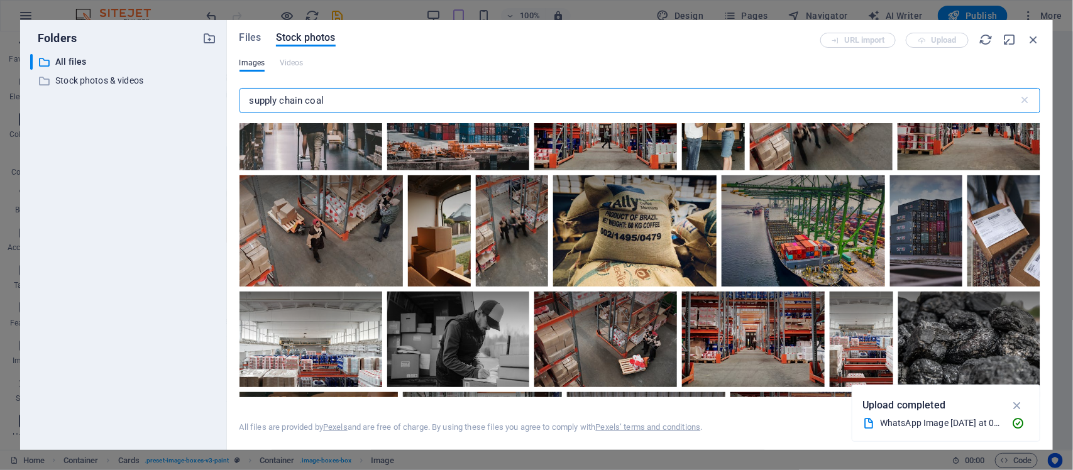
drag, startPoint x: 314, startPoint y: 96, endPoint x: 95, endPoint y: 96, distance: 219.4
click at [95, 96] on div "Folders ​ All files All files ​ Stock photos & videos Stock photos & videos Fil…" at bounding box center [536, 235] width 1033 height 430
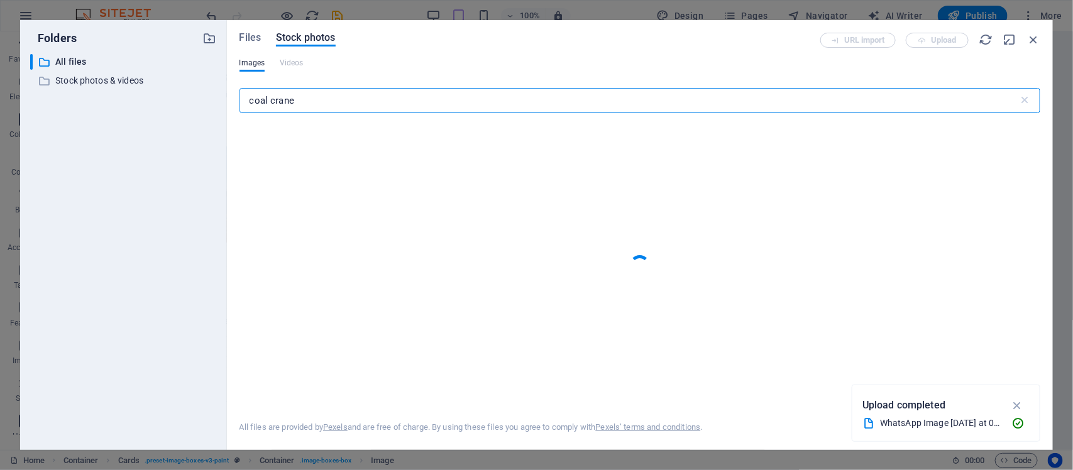
type input "coal crane"
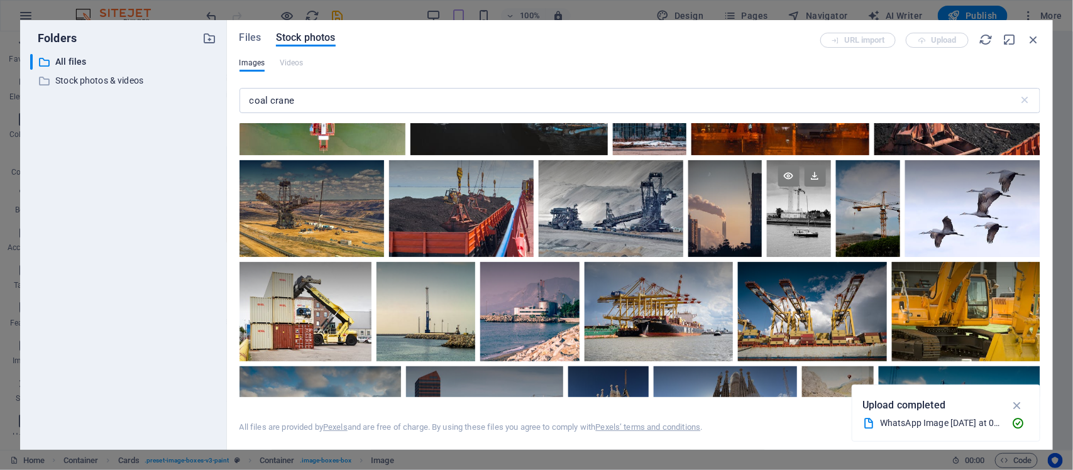
scroll to position [0, 0]
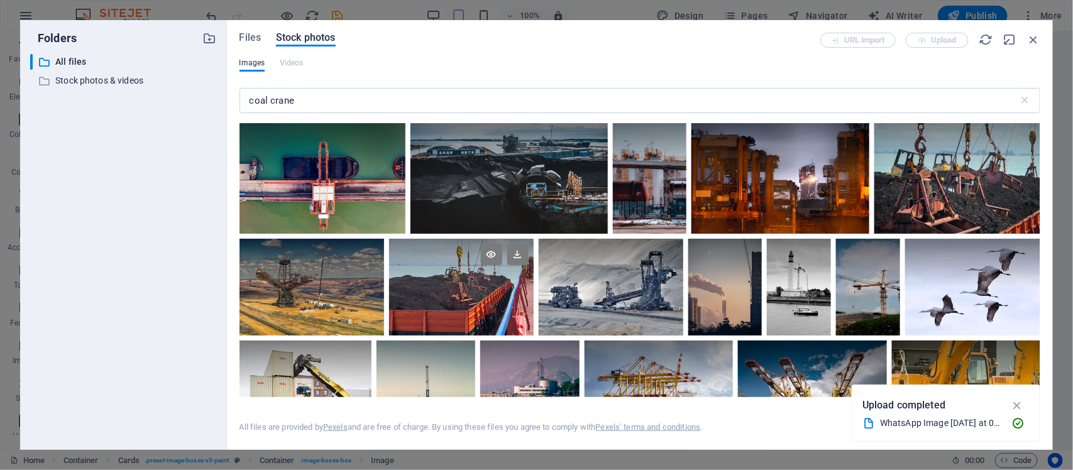
click at [476, 299] on div at bounding box center [461, 287] width 145 height 97
click at [514, 255] on icon at bounding box center [517, 254] width 21 height 21
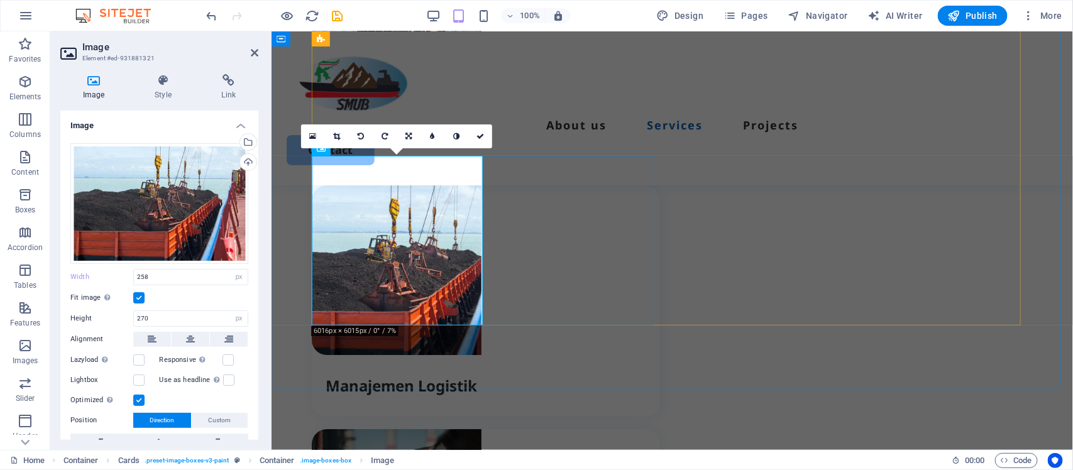
scroll to position [1429, 0]
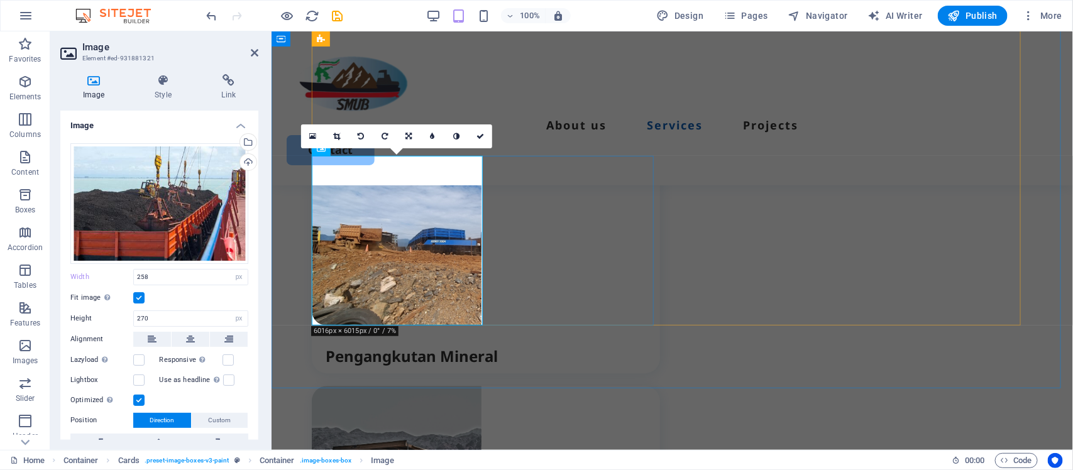
type input "270"
click at [573, 378] on div "Layanan Kami 1. Pengangkutan Mineral - Transportasi darat [PERSON_NAME] untuk h…" at bounding box center [671, 430] width 801 height 1416
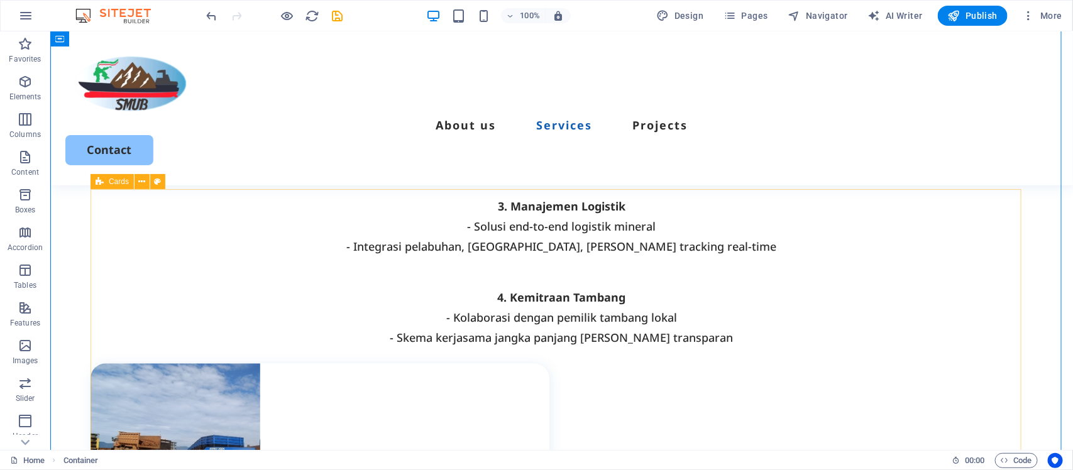
scroll to position [1152, 0]
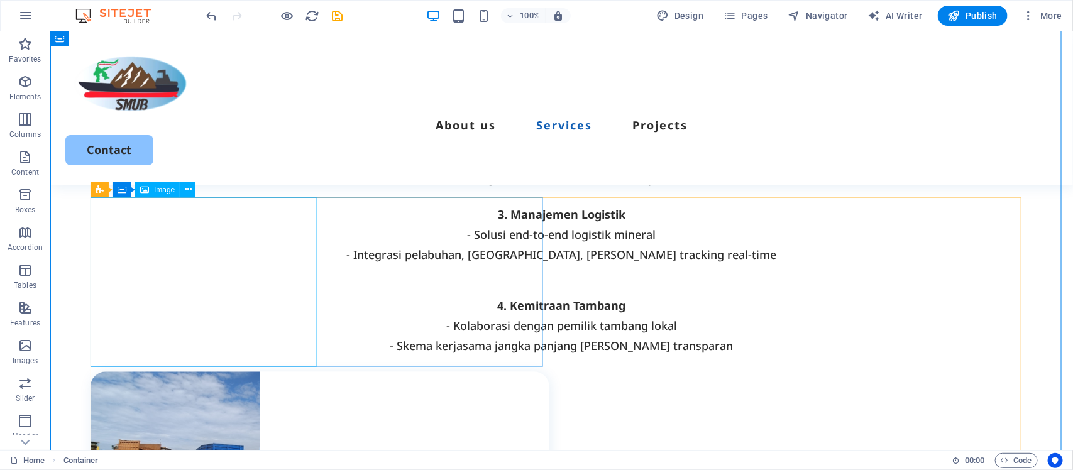
click at [151, 371] on figure at bounding box center [319, 456] width 459 height 170
select select "px"
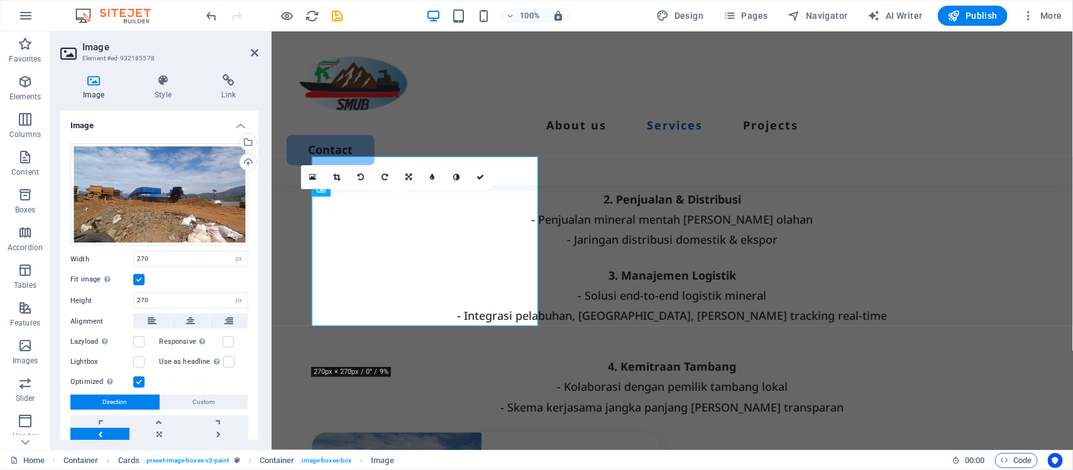
scroll to position [1193, 0]
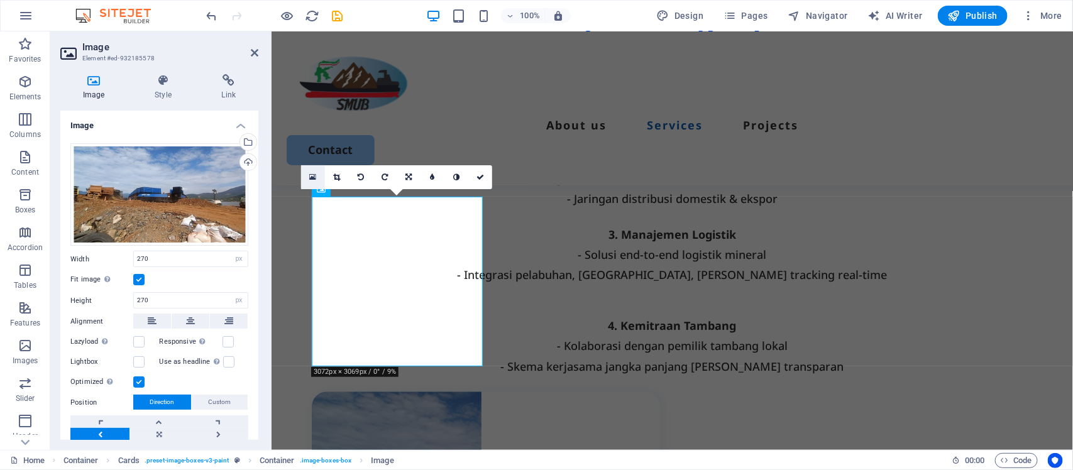
click at [308, 173] on link at bounding box center [313, 177] width 24 height 24
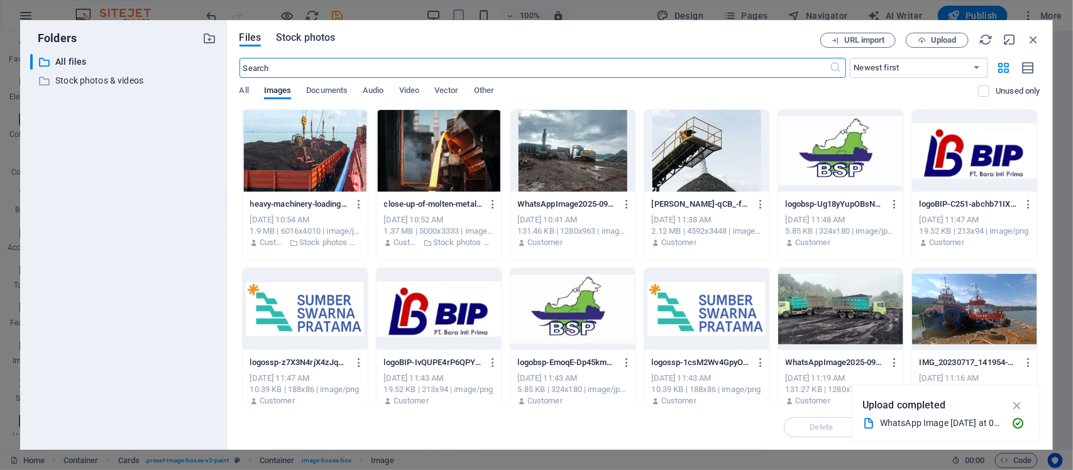
click at [311, 36] on span "Stock photos" at bounding box center [305, 37] width 59 height 15
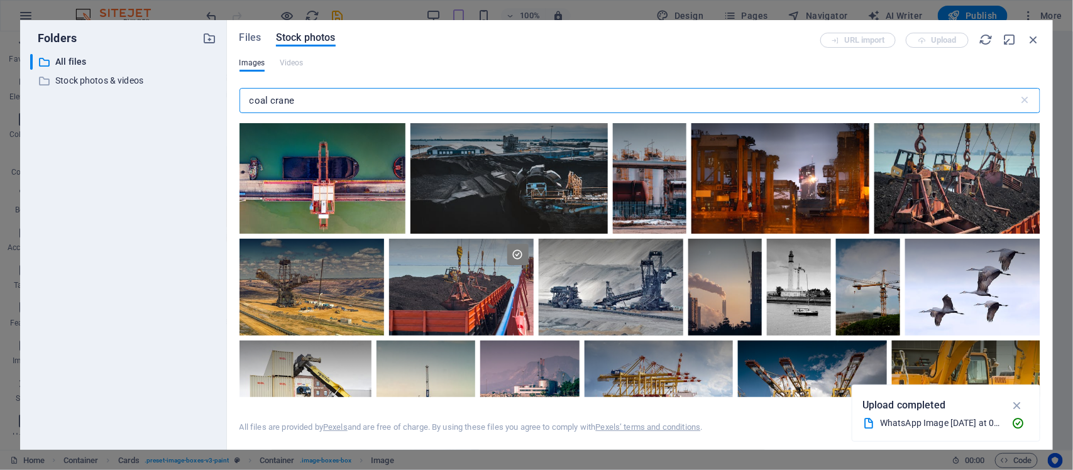
drag, startPoint x: 304, startPoint y: 98, endPoint x: 239, endPoint y: 90, distance: 64.6
click at [239, 90] on input "coal crane" at bounding box center [628, 100] width 779 height 25
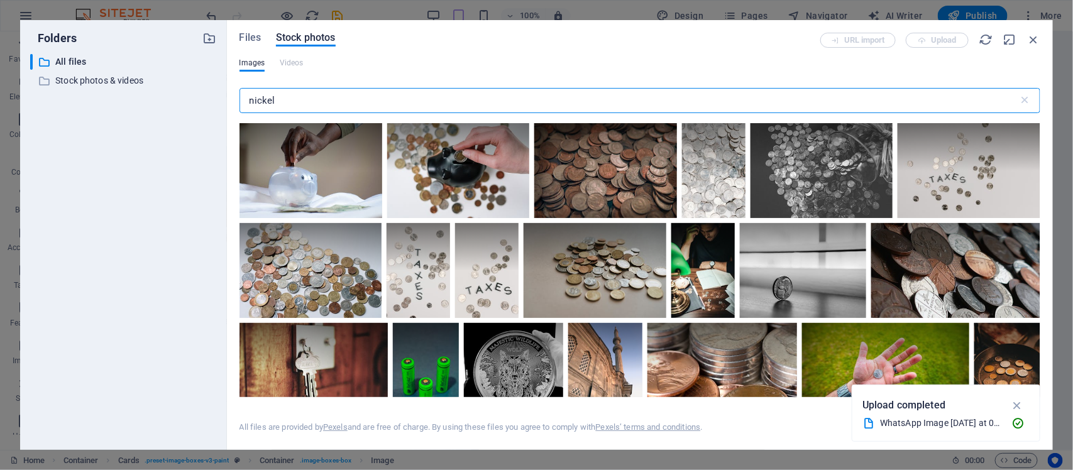
drag, startPoint x: 293, startPoint y: 96, endPoint x: 230, endPoint y: 87, distance: 63.6
click at [230, 87] on div "Files Stock photos URL import Upload Images Videos nickel ​ All files are provi…" at bounding box center [640, 235] width 826 height 430
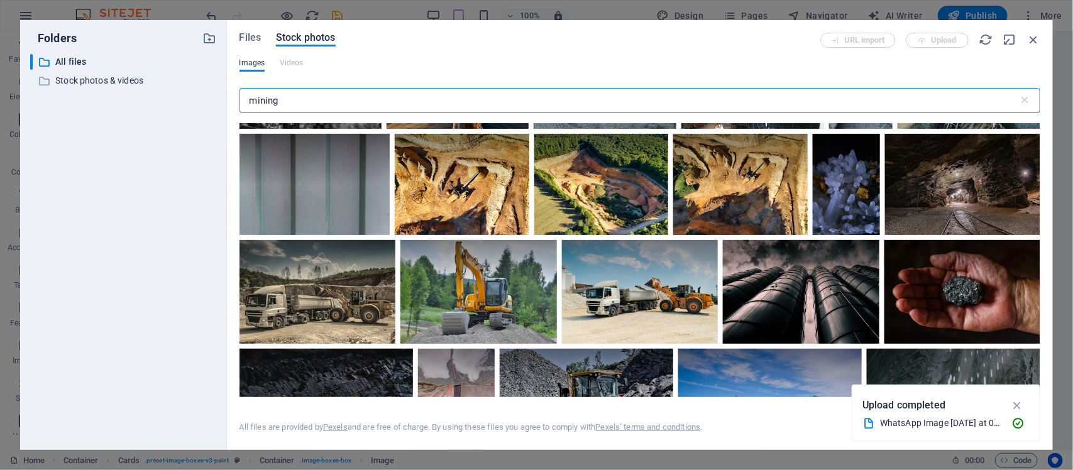
scroll to position [314, 0]
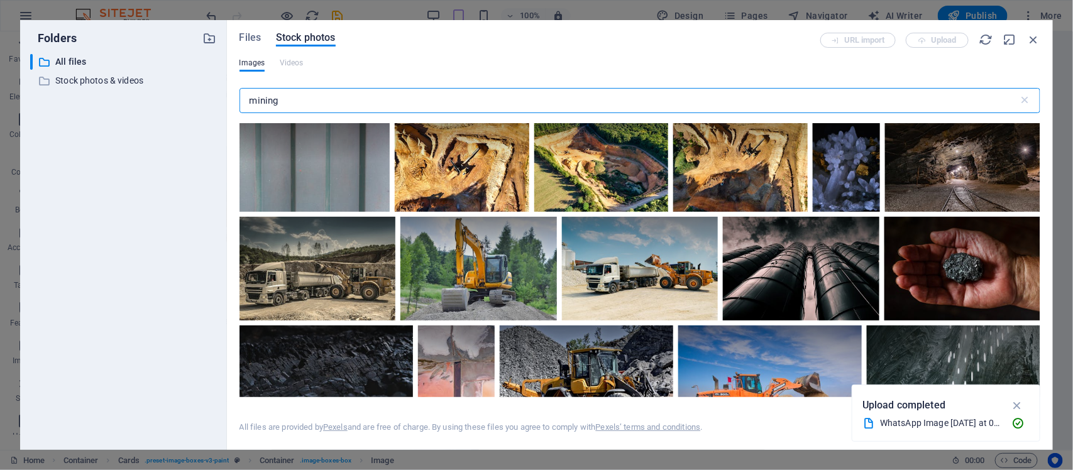
type input "mining"
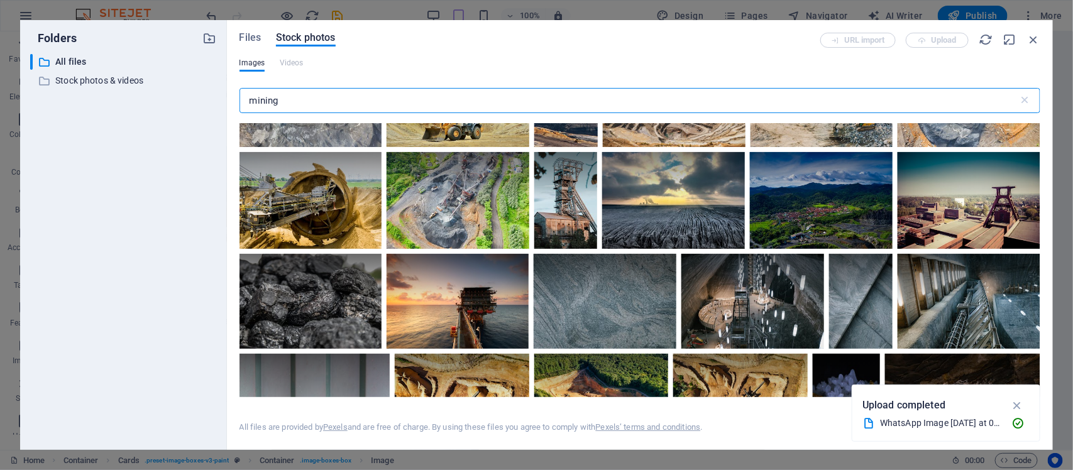
scroll to position [0, 0]
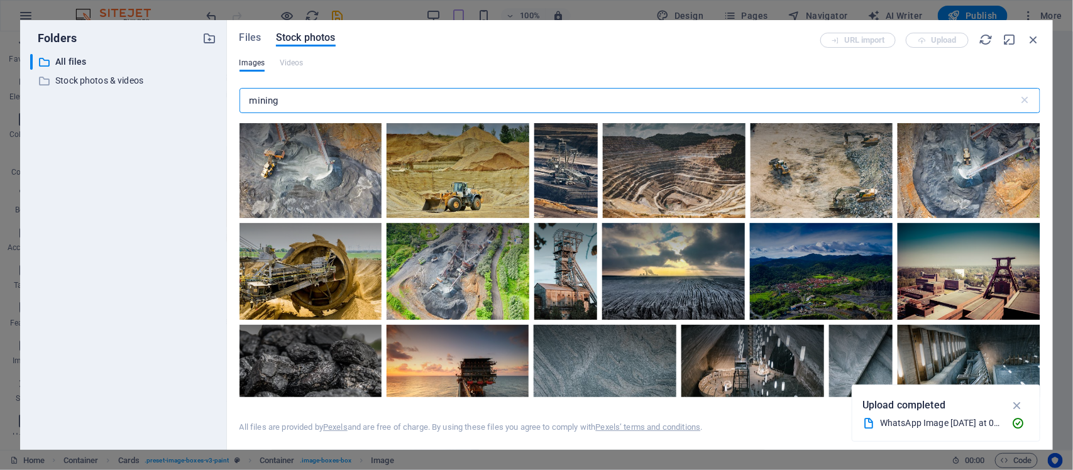
click at [251, 31] on div "Files Stock photos URL import Upload Images Videos mining ​ All files are provi…" at bounding box center [640, 235] width 826 height 430
click at [250, 43] on span "Files" at bounding box center [250, 37] width 22 height 15
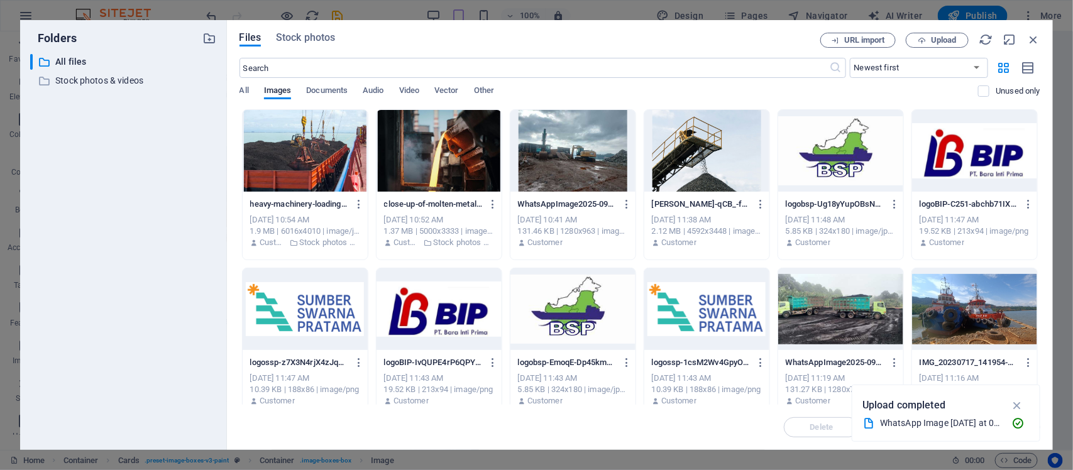
click at [928, 48] on div "Files Stock photos URL import Upload ​ Newest first Oldest first Name (A-Z) Nam…" at bounding box center [639, 235] width 801 height 405
click at [934, 33] on button "Upload" at bounding box center [937, 40] width 63 height 15
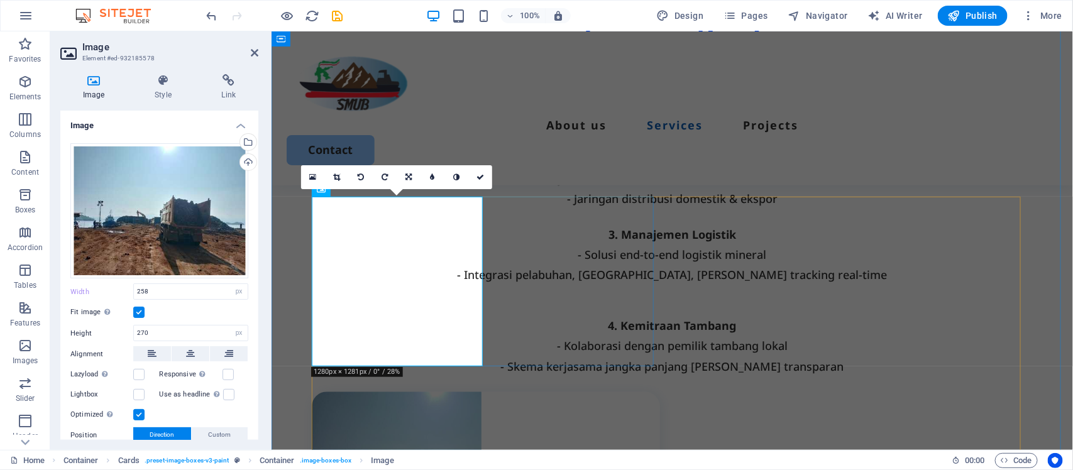
type input "270"
click at [405, 172] on link at bounding box center [409, 177] width 24 height 24
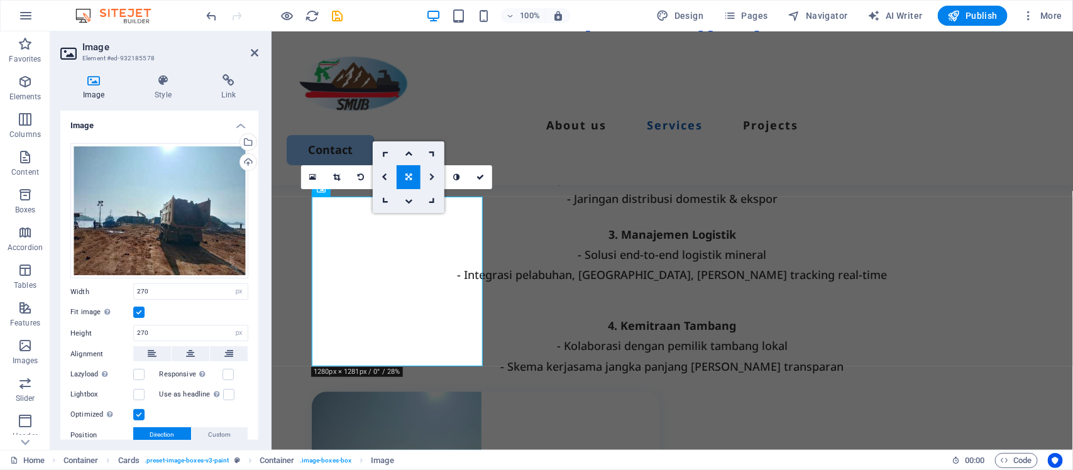
click at [431, 177] on icon at bounding box center [432, 177] width 6 height 8
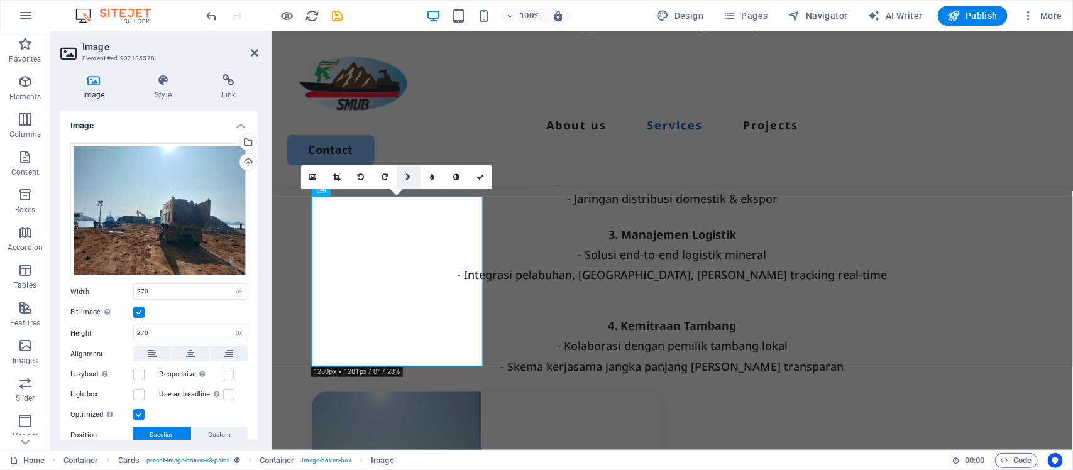
click at [410, 177] on icon at bounding box center [408, 177] width 6 height 8
click at [405, 206] on link at bounding box center [409, 201] width 24 height 24
click at [407, 179] on icon at bounding box center [409, 177] width 8 height 8
click at [434, 206] on link at bounding box center [433, 201] width 24 height 24
click at [412, 173] on link at bounding box center [409, 177] width 24 height 24
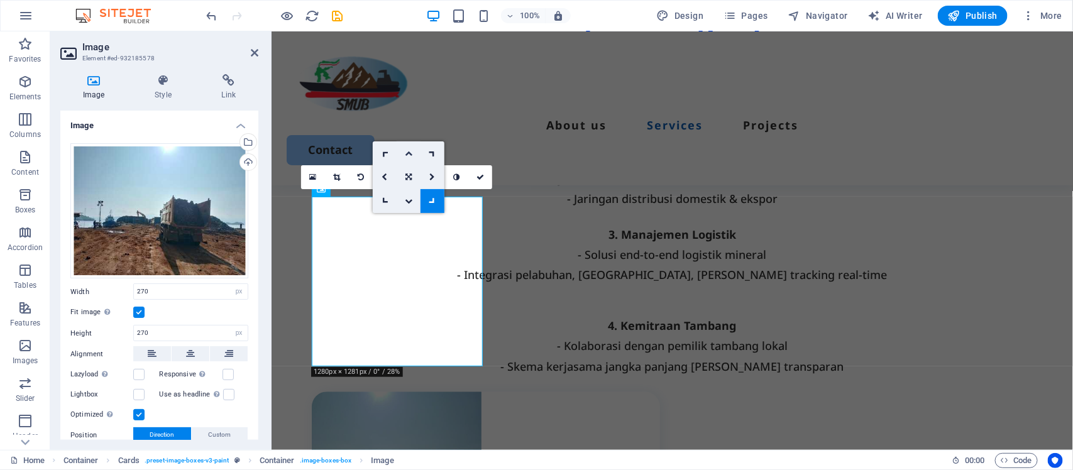
click at [412, 155] on icon at bounding box center [409, 154] width 8 height 8
click at [407, 177] on icon at bounding box center [409, 177] width 8 height 8
click at [432, 175] on icon at bounding box center [432, 177] width 6 height 8
click at [485, 180] on link at bounding box center [480, 177] width 24 height 24
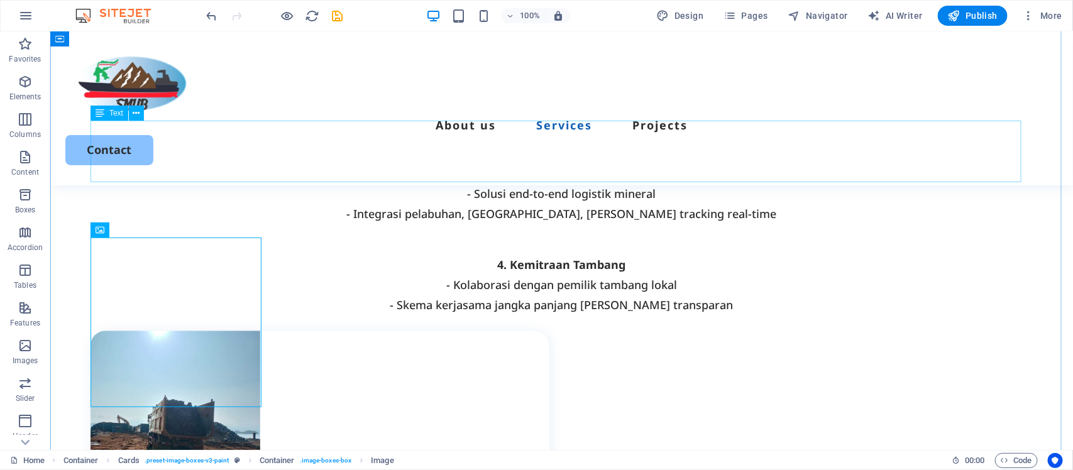
scroll to position [1152, 0]
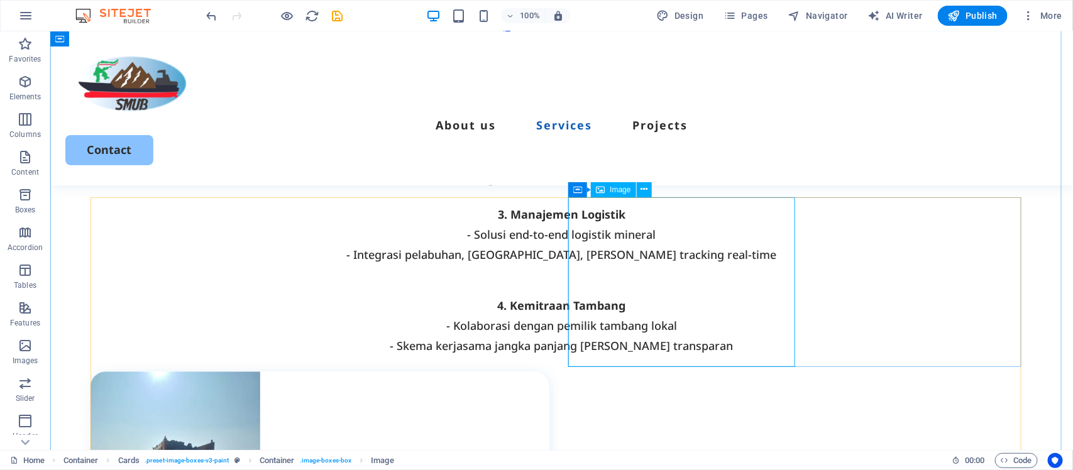
select select "px"
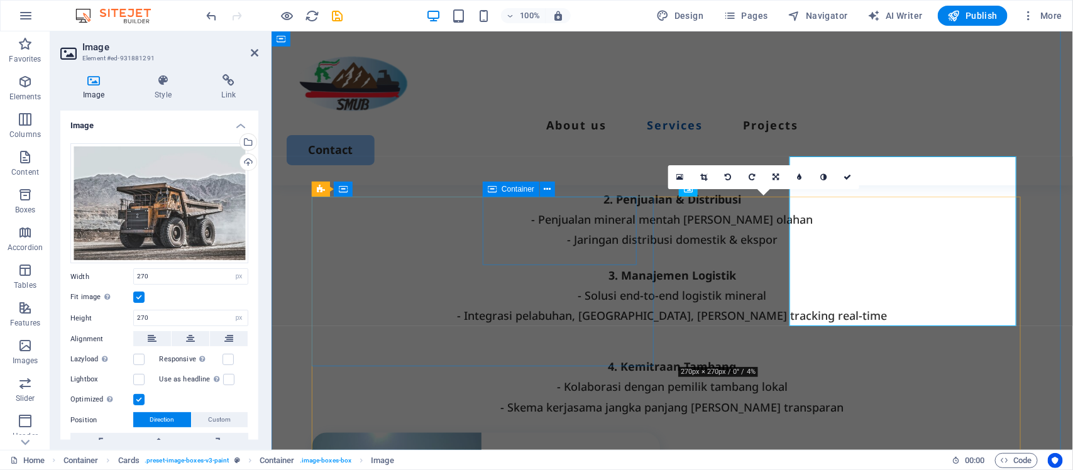
scroll to position [1193, 0]
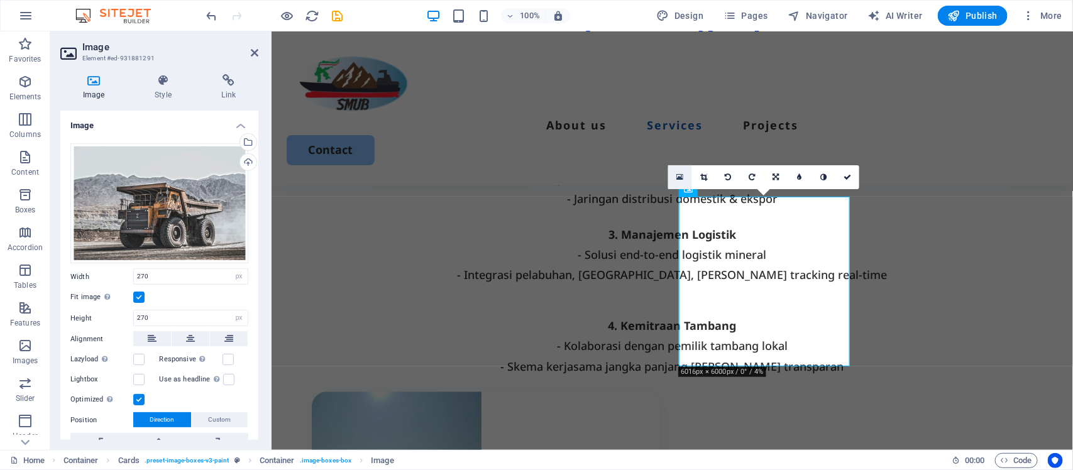
click at [680, 177] on icon at bounding box center [680, 177] width 7 height 9
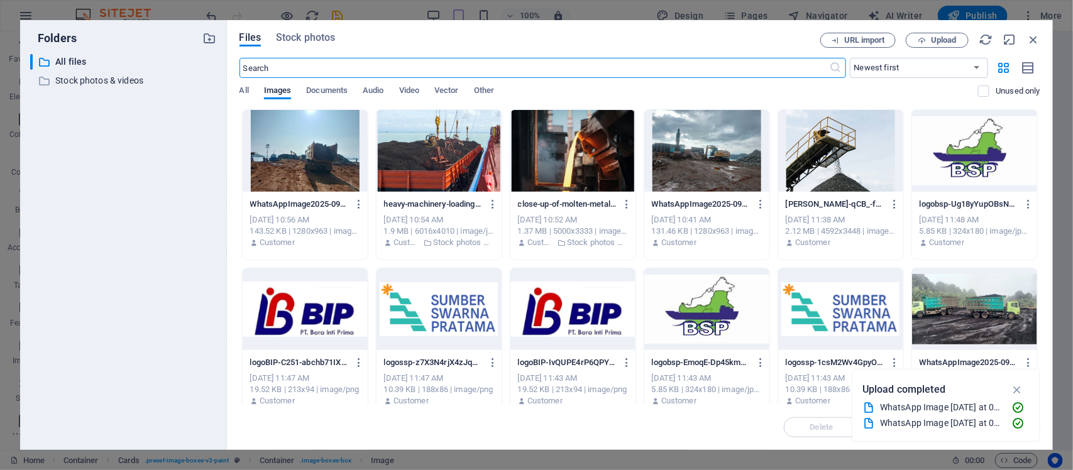
scroll to position [1664, 0]
click at [324, 35] on span "Stock photos" at bounding box center [305, 37] width 59 height 15
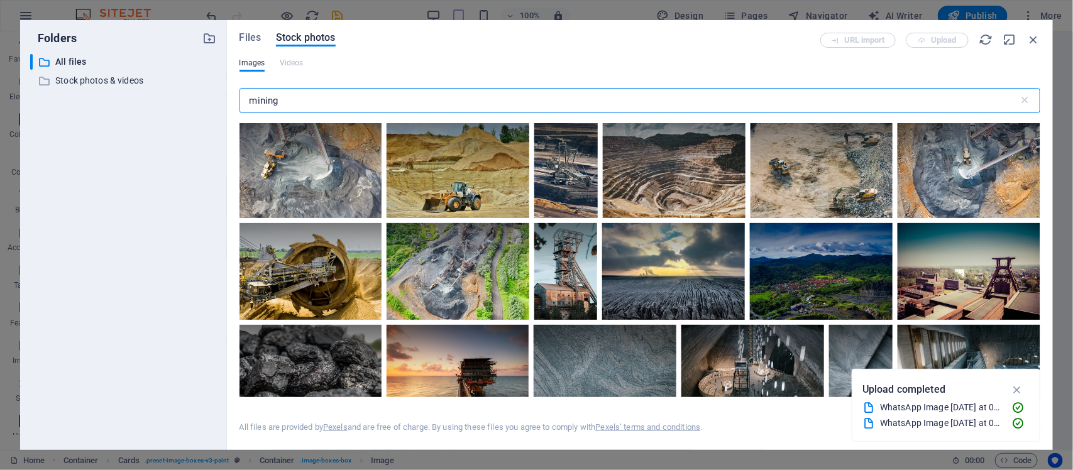
drag, startPoint x: 302, startPoint y: 98, endPoint x: 209, endPoint y: 92, distance: 93.2
click at [209, 92] on div "Folders ​ All files All files ​ Stock photos & videos Stock photos & videos Fil…" at bounding box center [536, 235] width 1033 height 430
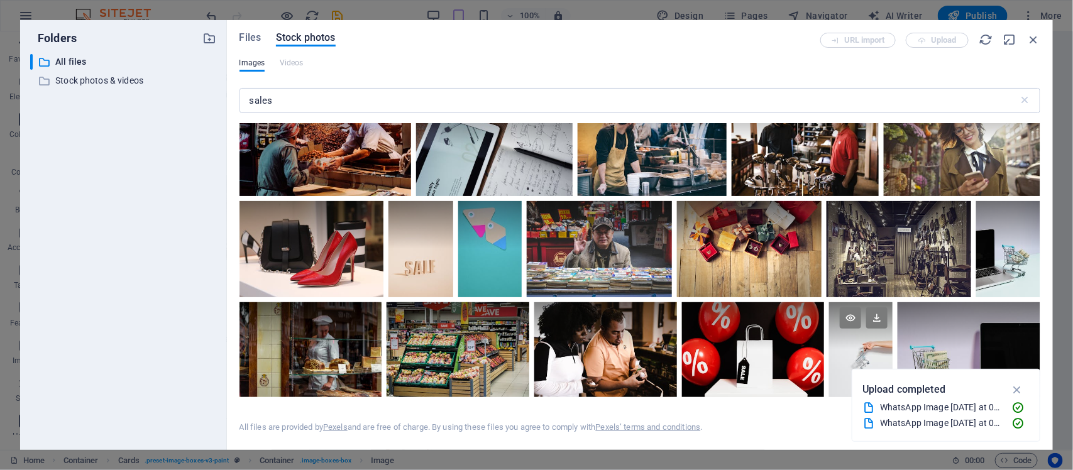
scroll to position [0, 0]
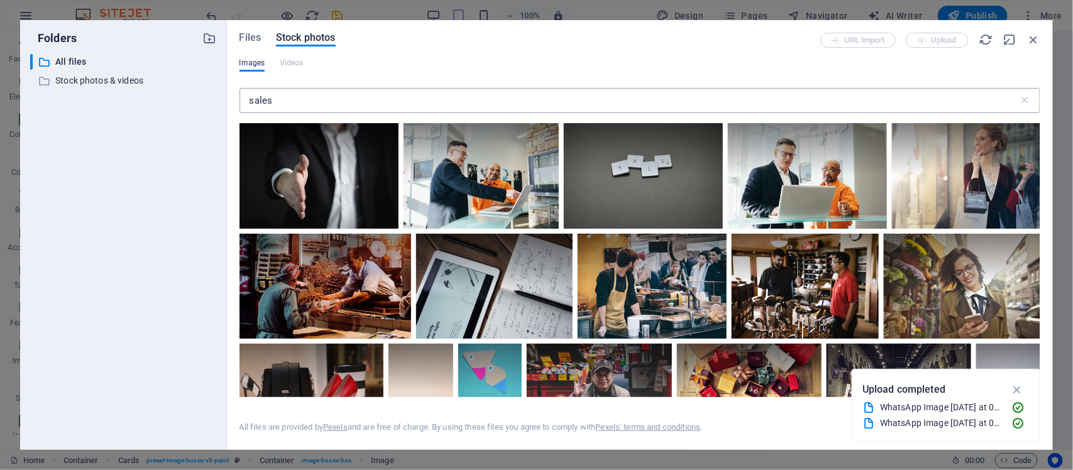
click at [297, 95] on input "sales" at bounding box center [628, 100] width 779 height 25
type input "s"
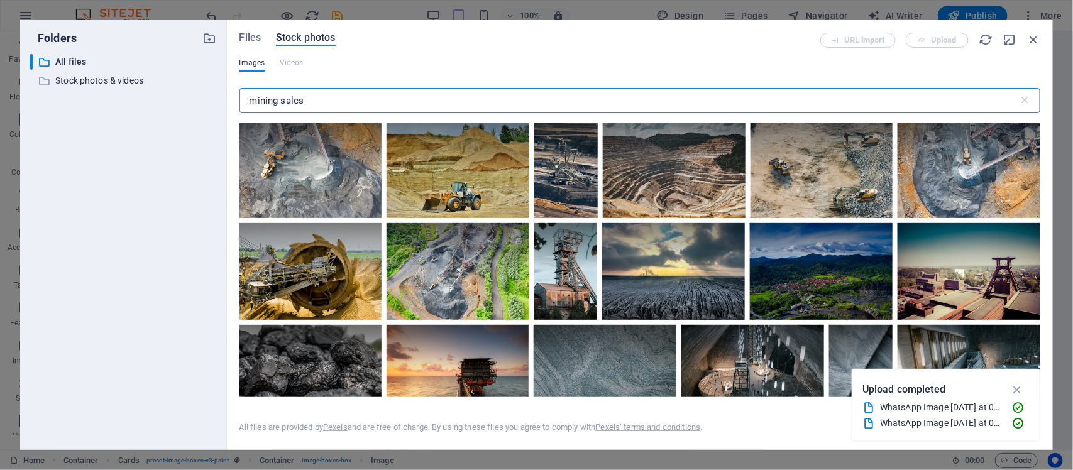
type input "mining sales"
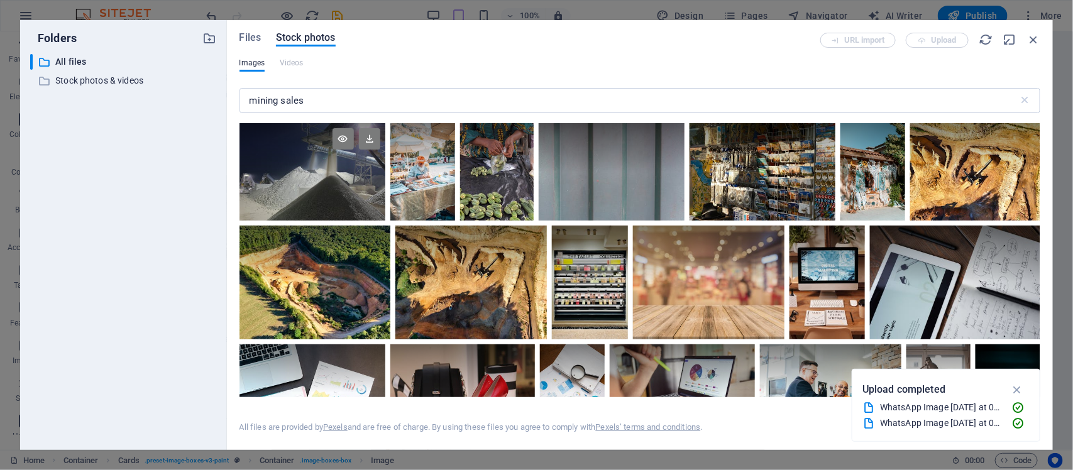
click at [309, 177] on div at bounding box center [312, 171] width 146 height 97
click at [366, 140] on icon at bounding box center [369, 138] width 21 height 21
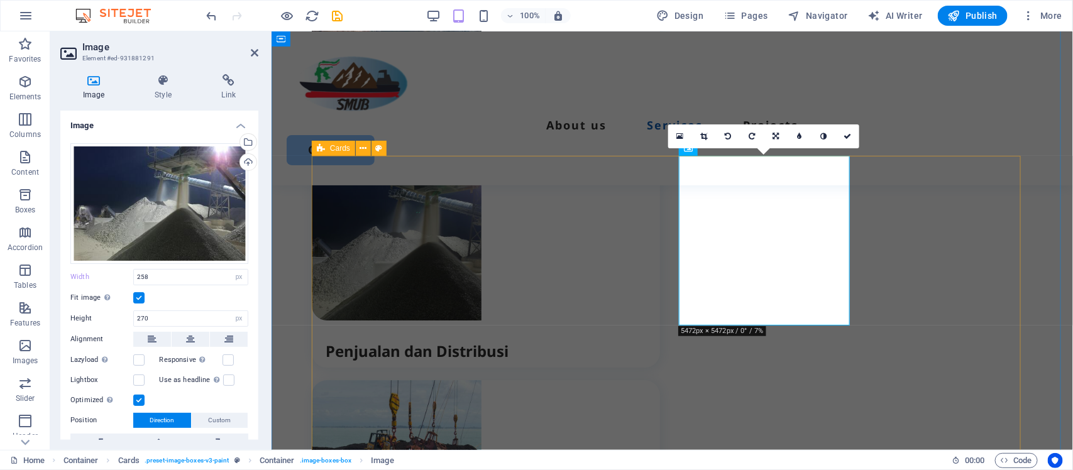
scroll to position [1234, 0]
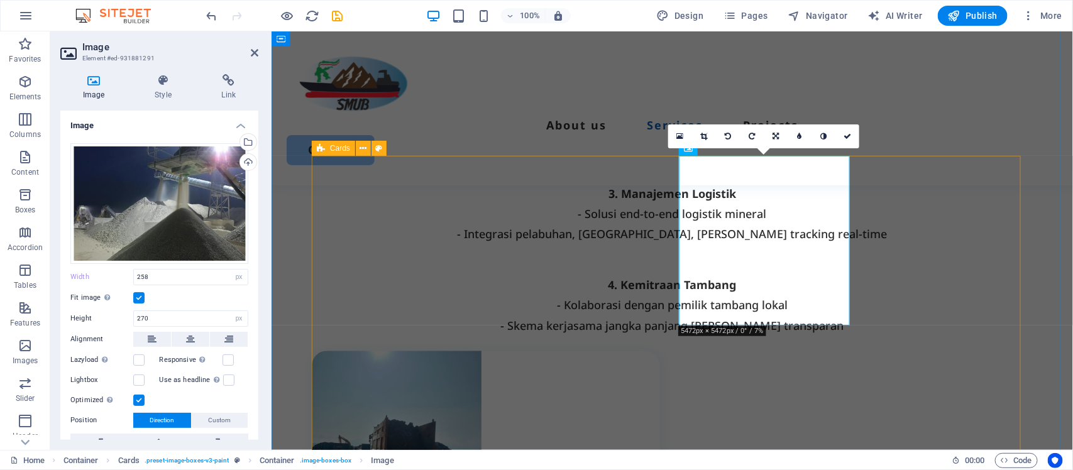
type input "270"
click at [778, 136] on icon at bounding box center [776, 137] width 6 height 8
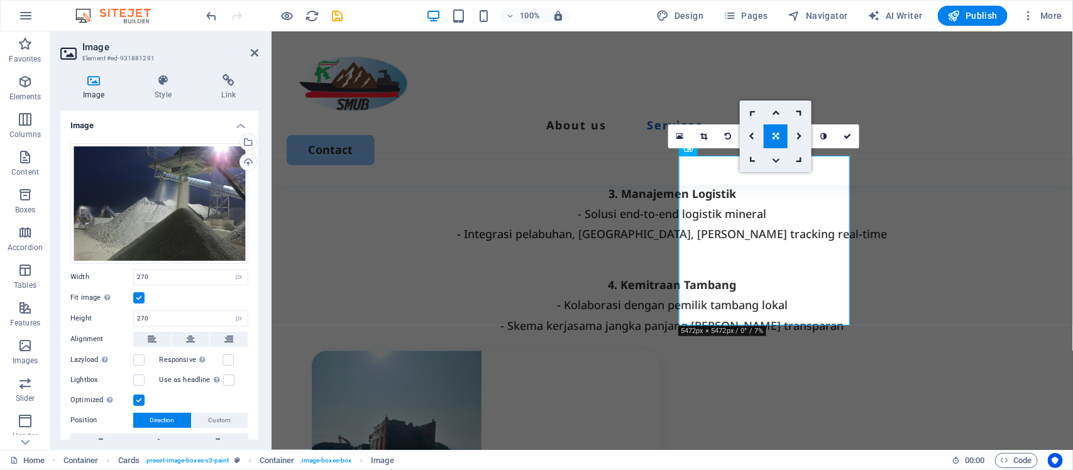
click at [774, 159] on icon at bounding box center [776, 161] width 8 height 8
click at [772, 135] on icon at bounding box center [776, 137] width 8 height 8
click at [798, 138] on icon at bounding box center [800, 137] width 6 height 8
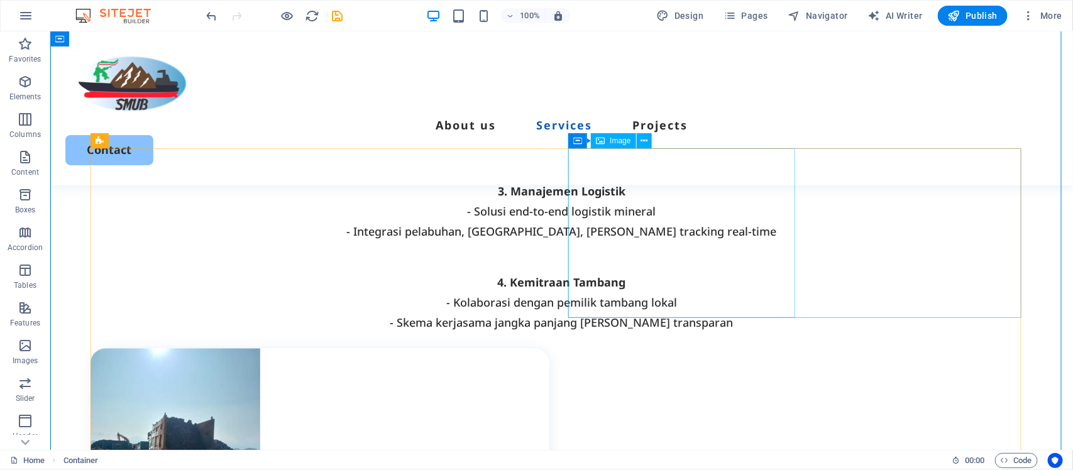
scroll to position [1116, 0]
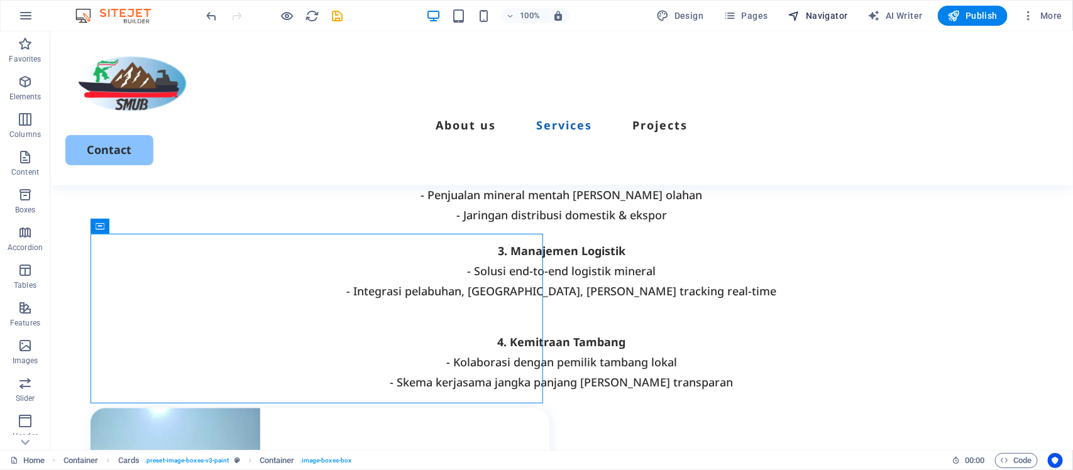
click at [822, 8] on button "Navigator" at bounding box center [818, 16] width 70 height 20
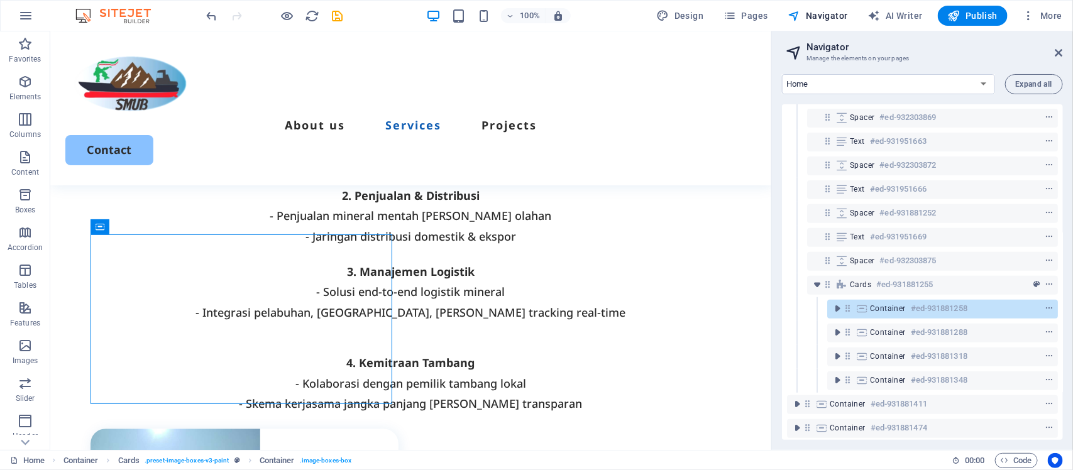
scroll to position [228, 0]
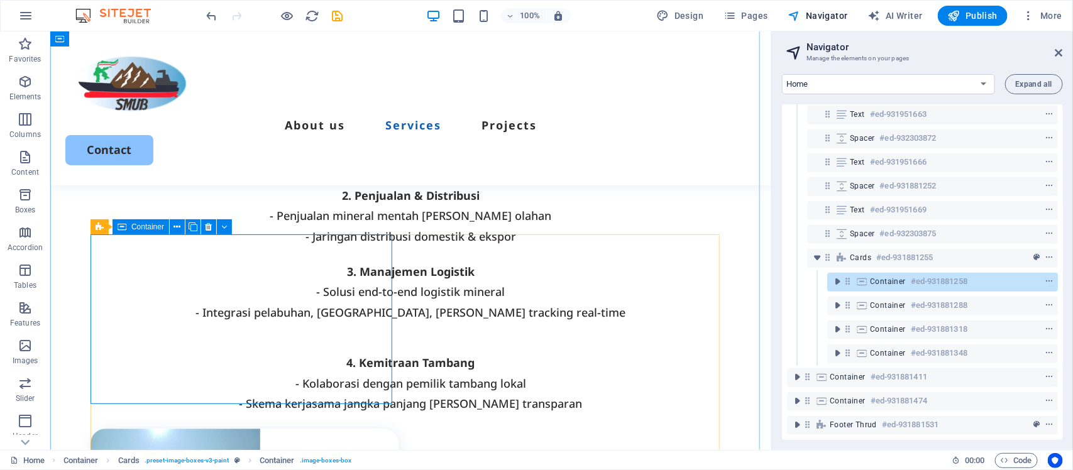
click at [19, 161] on icon "button" at bounding box center [25, 157] width 15 height 15
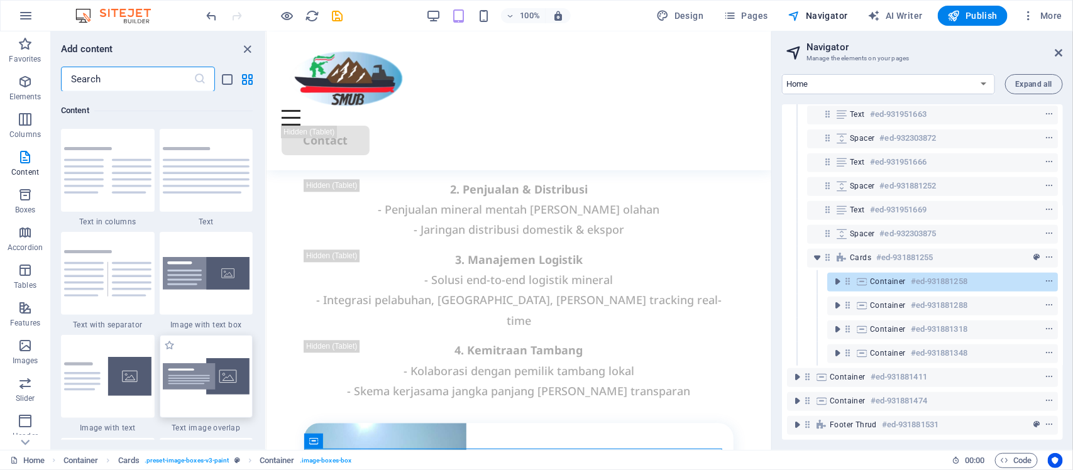
scroll to position [2277, 0]
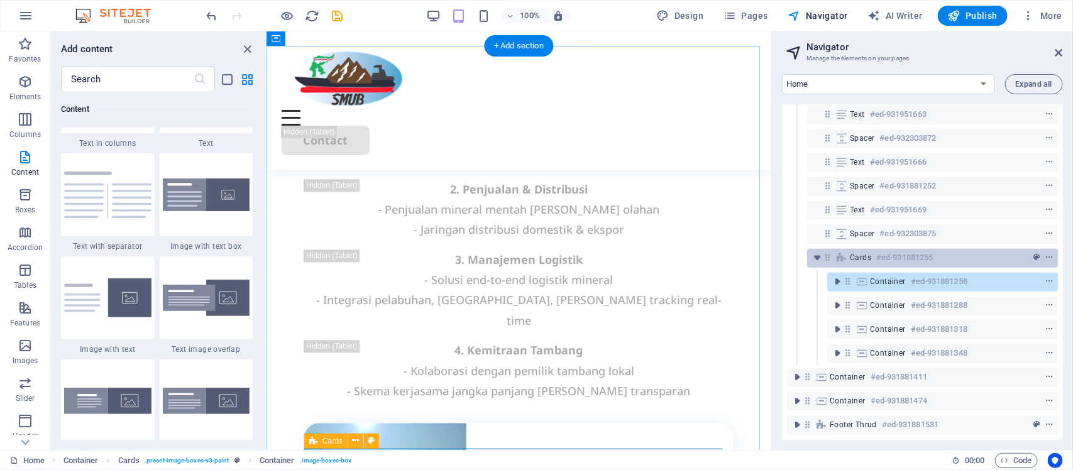
click at [850, 253] on span "Cards" at bounding box center [860, 258] width 21 height 10
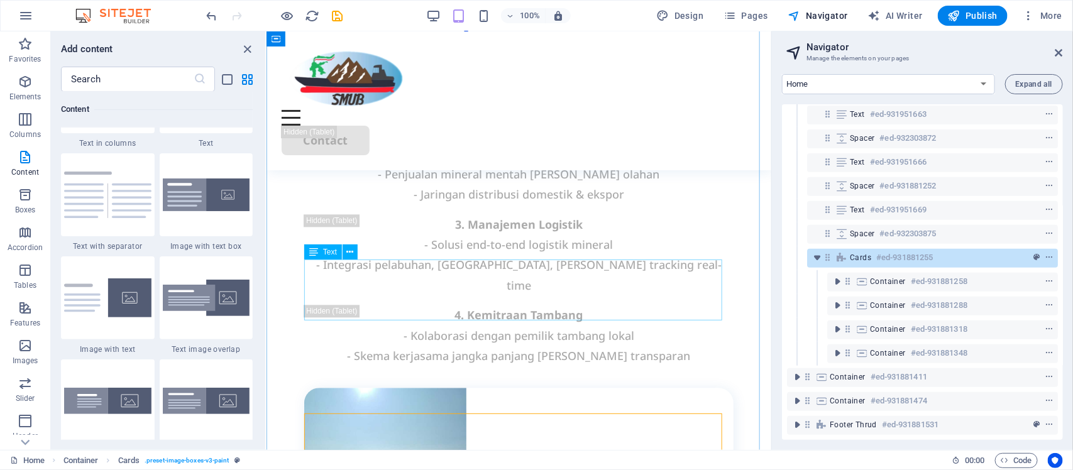
scroll to position [1290, 0]
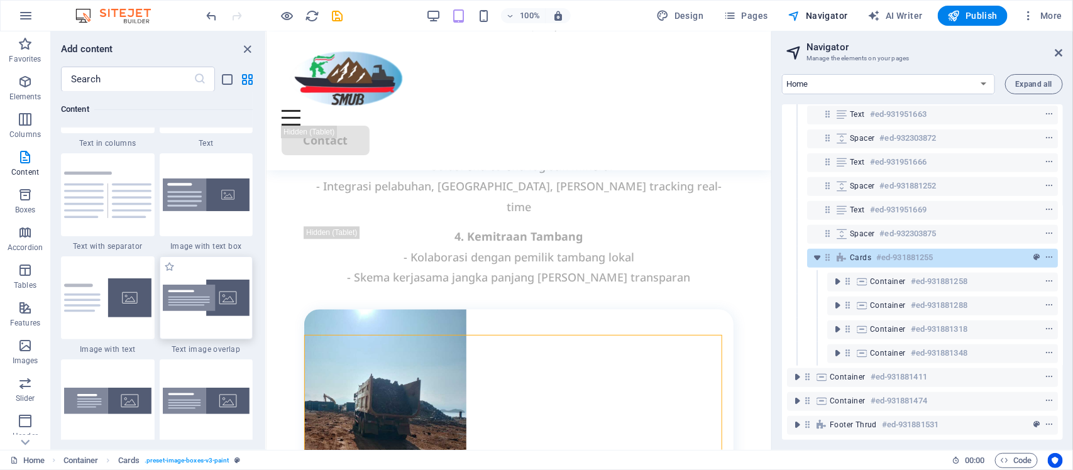
click at [197, 294] on img at bounding box center [206, 298] width 87 height 37
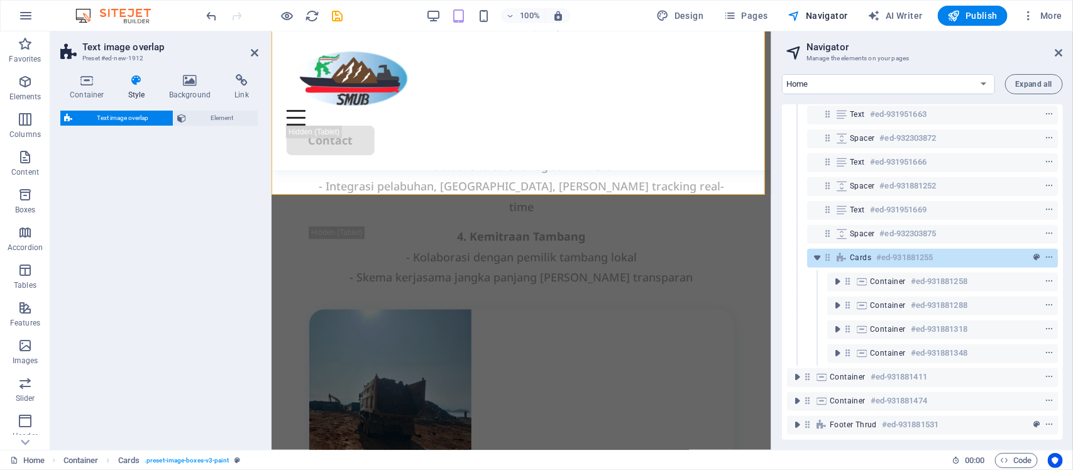
select select "rem"
select select "px"
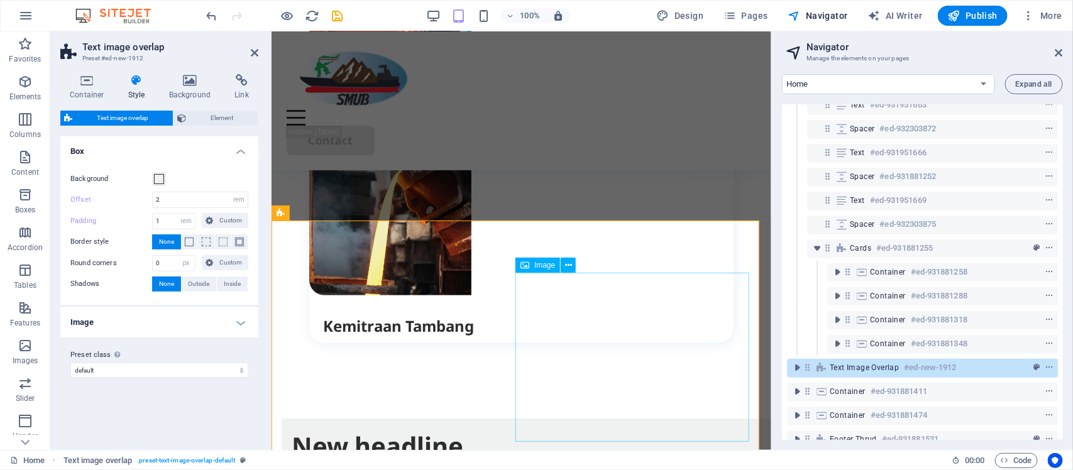
scroll to position [2196, 0]
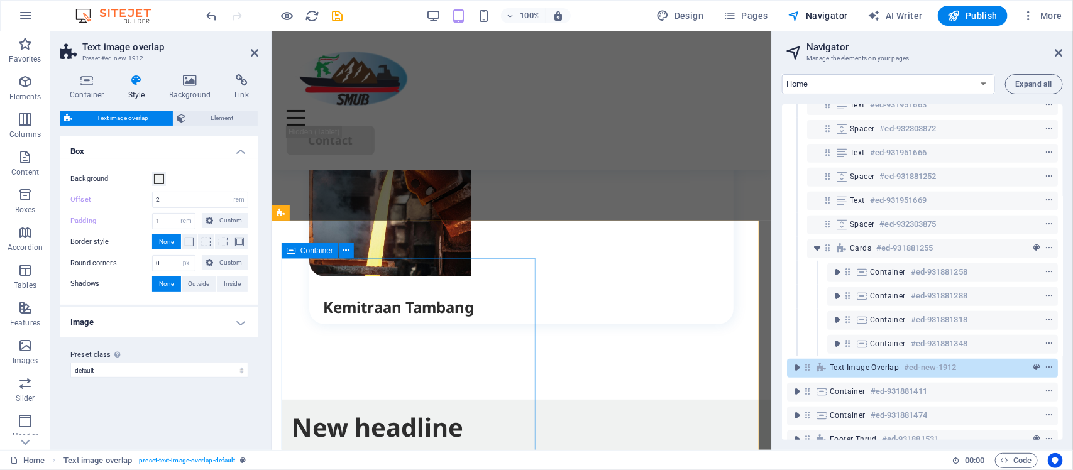
click at [529, 399] on div "New headline Lorem ipsum dolor sit amet, consectetuer adipiscing elit. Aenean c…" at bounding box center [531, 457] width 500 height 116
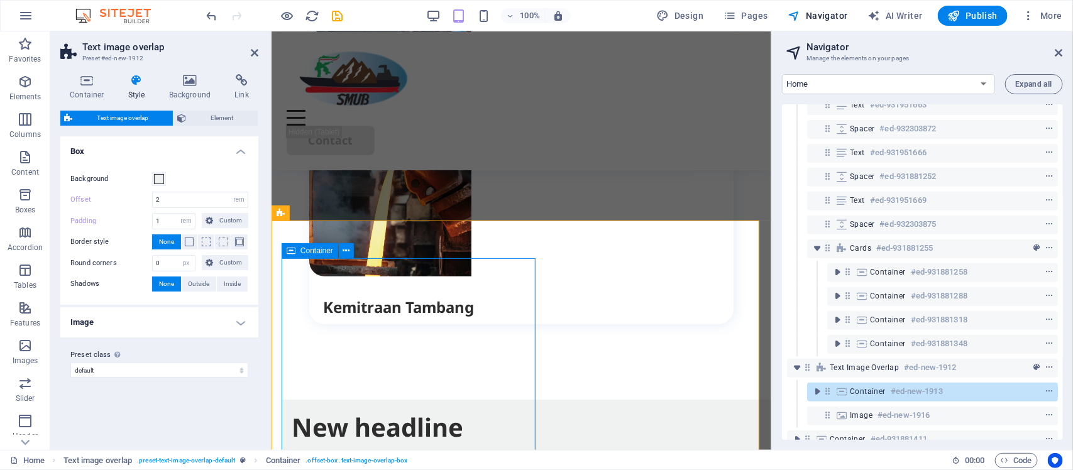
scroll to position [2353, 0]
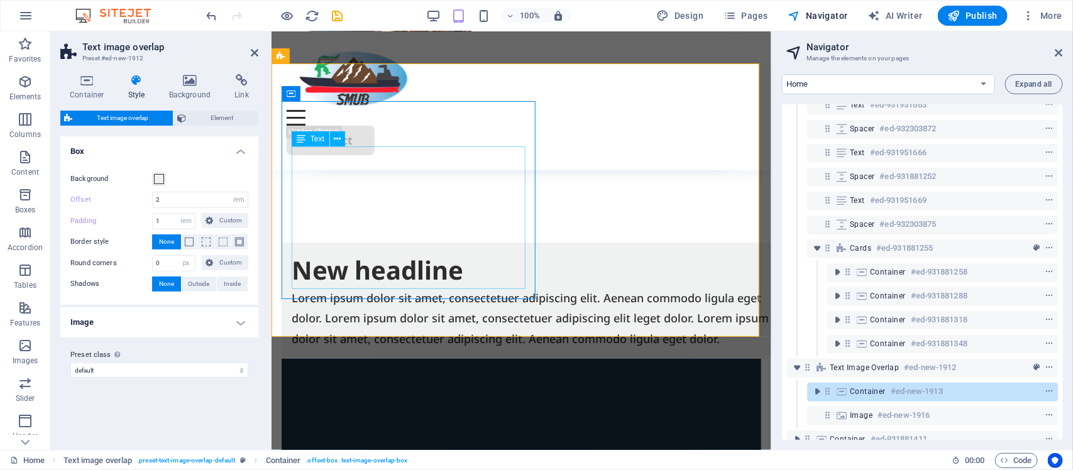
click at [521, 287] on div "Lorem ipsum dolor sit amet, consectetuer adipiscing elit. Aenean commodo ligula…" at bounding box center [531, 317] width 480 height 61
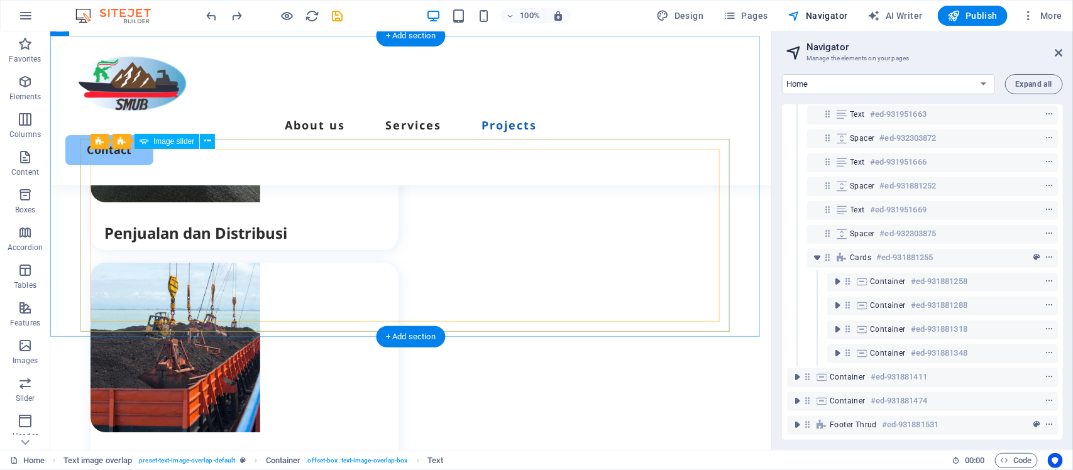
scroll to position [229, 0]
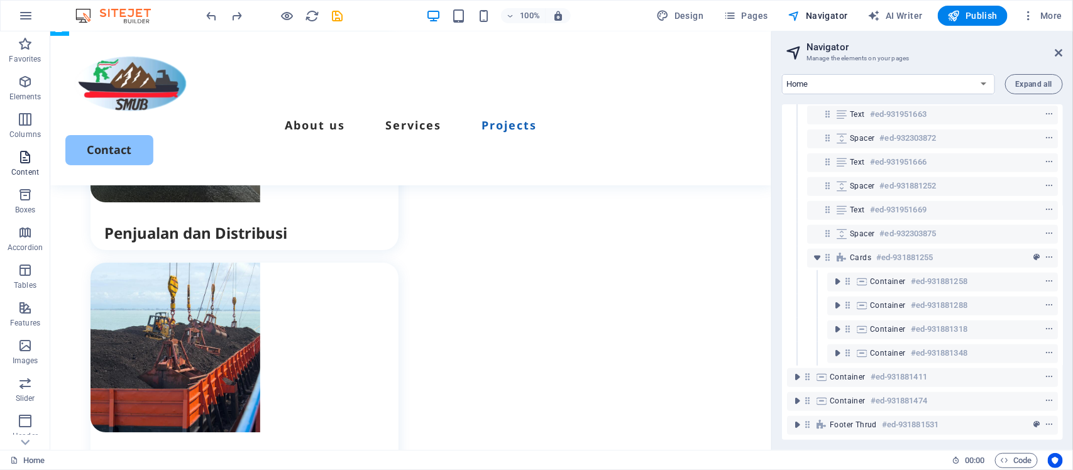
click at [26, 158] on icon "button" at bounding box center [25, 157] width 15 height 15
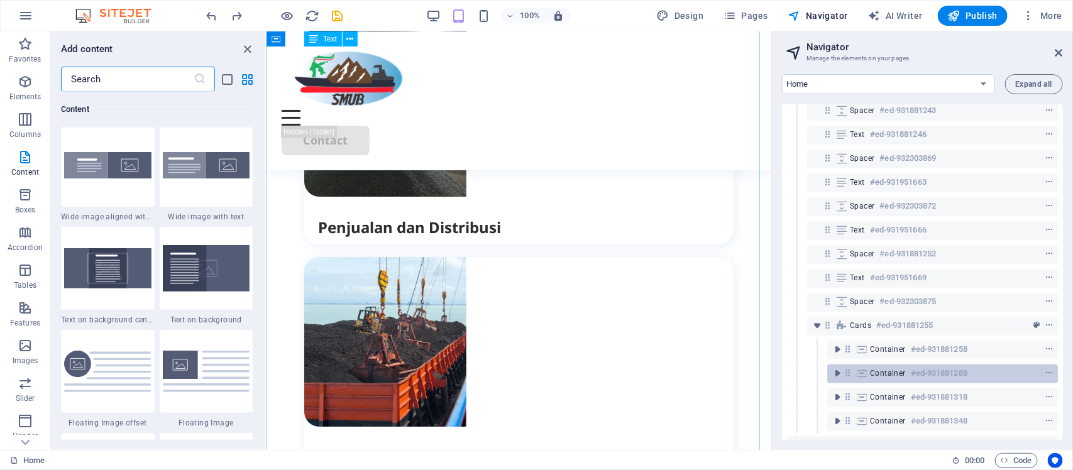
scroll to position [0, 0]
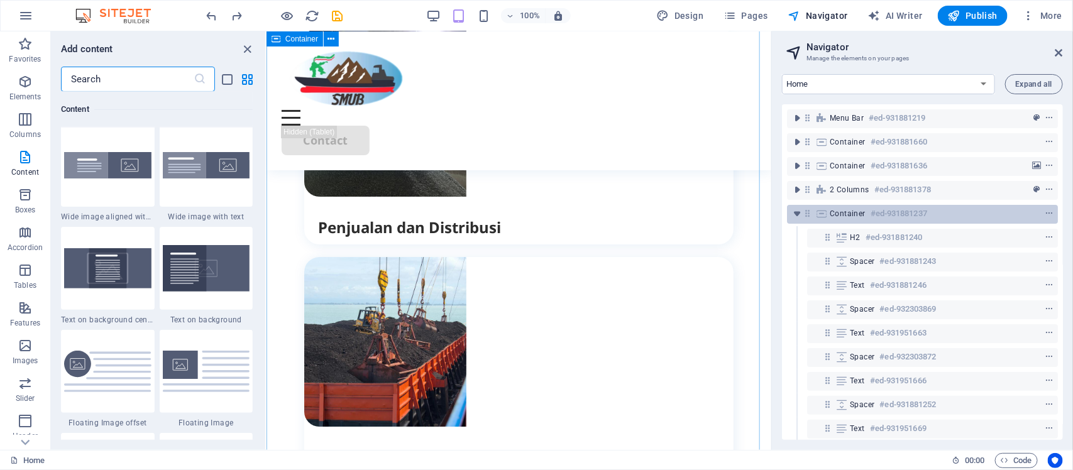
click at [842, 214] on span "Container" at bounding box center [848, 214] width 36 height 10
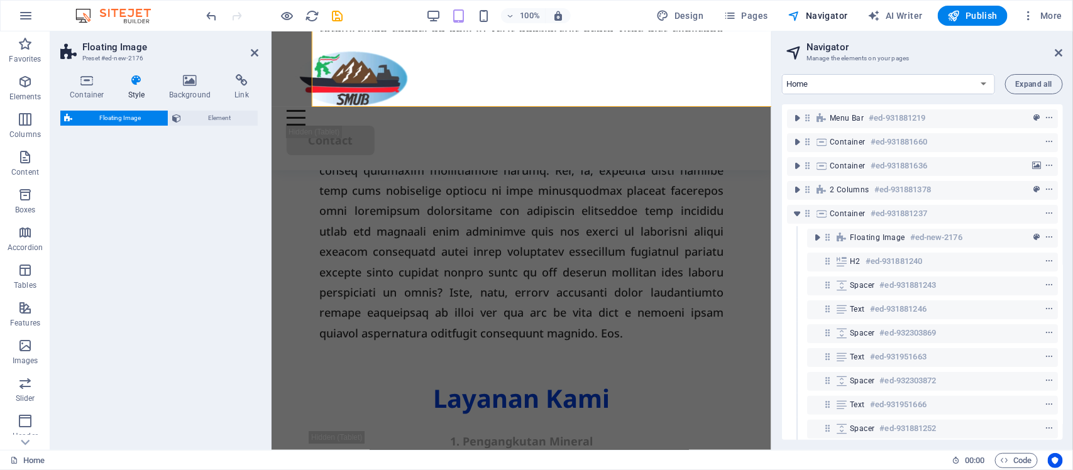
scroll to position [1506, 0]
select select "%"
select select "rem"
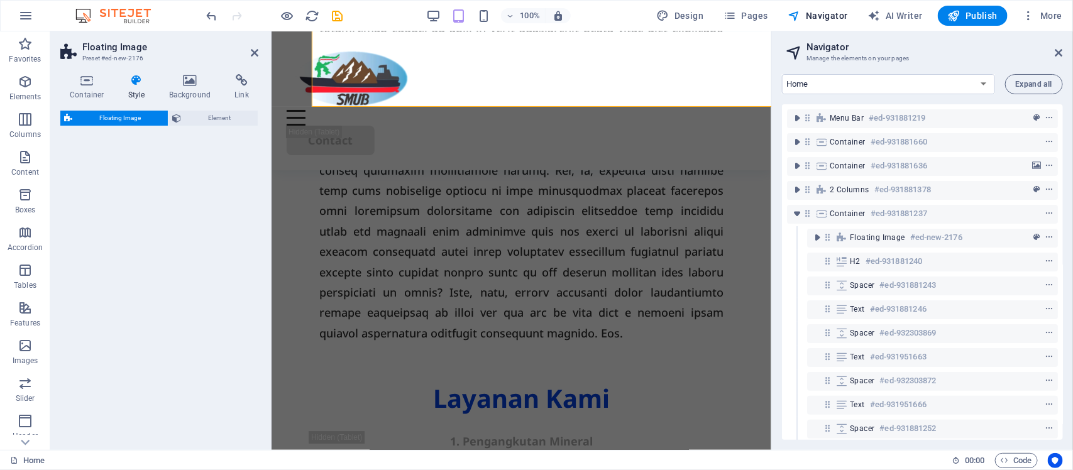
select select "rem"
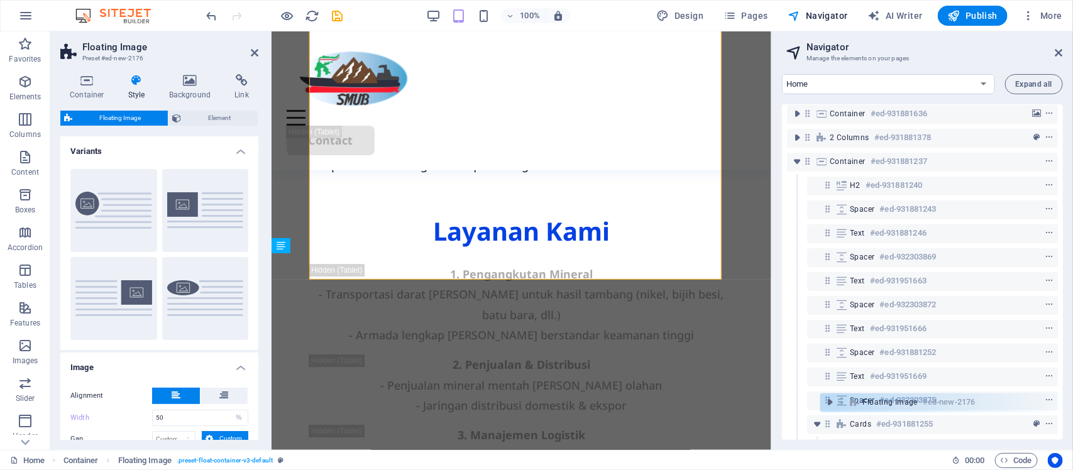
scroll to position [202, 0]
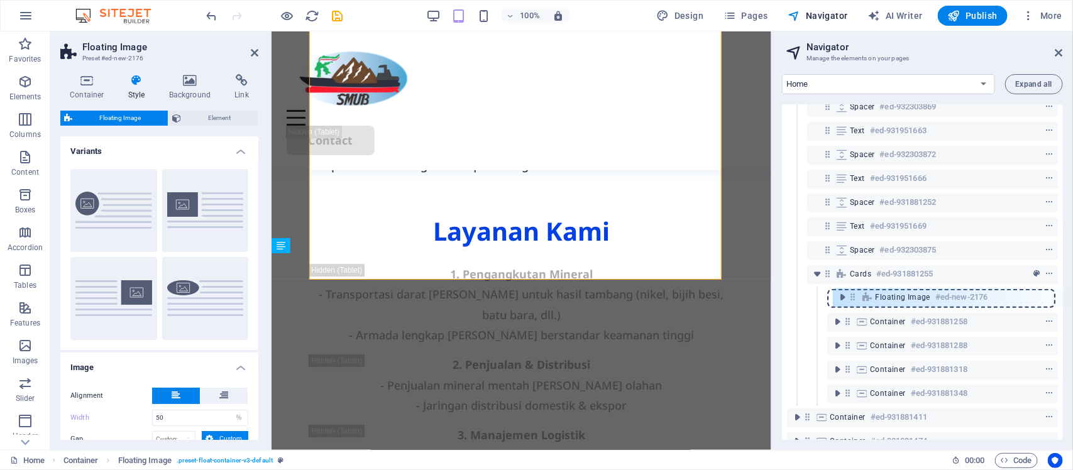
drag, startPoint x: 828, startPoint y: 242, endPoint x: 854, endPoint y: 305, distance: 68.3
click at [854, 305] on div "Menu Bar #ed-931881219 Container #ed-931881660 Container #ed-931881636 2 column…" at bounding box center [922, 272] width 281 height 336
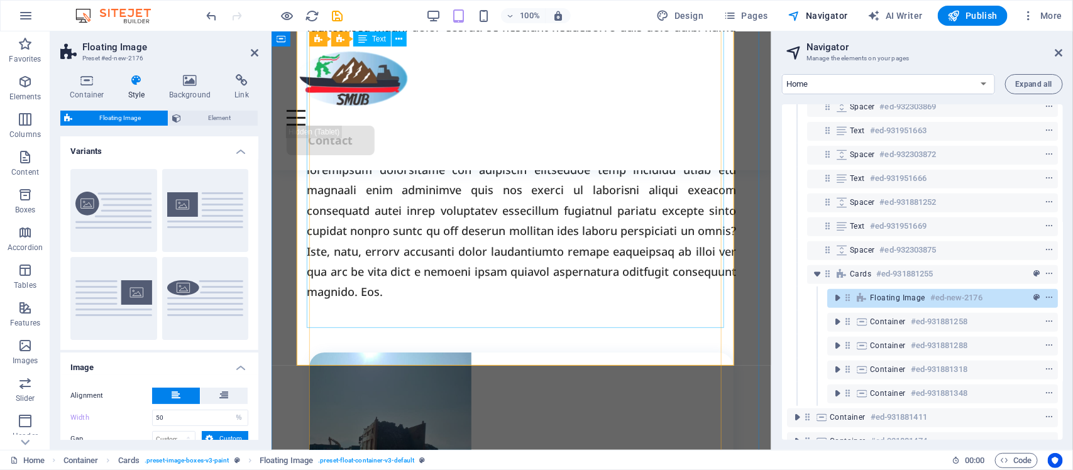
scroll to position [1890, 0]
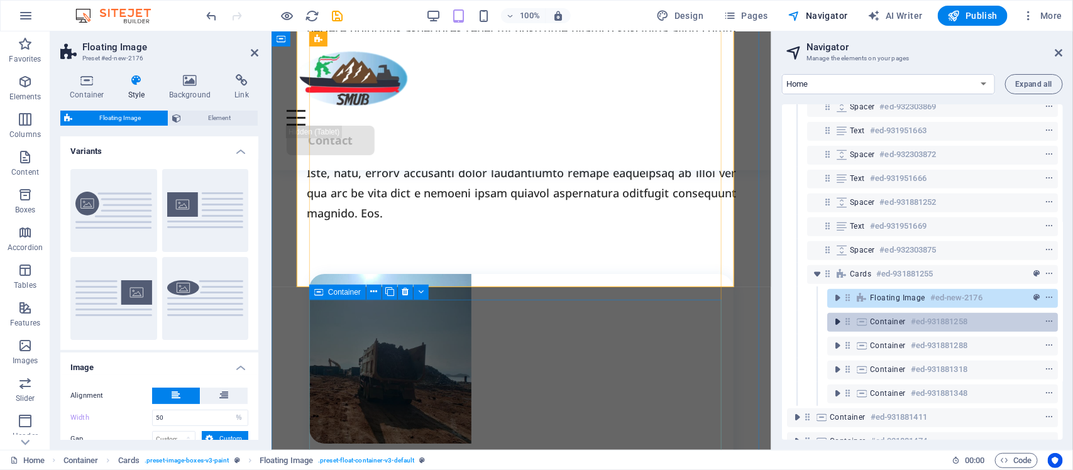
click at [837, 324] on icon "toggle-expand" at bounding box center [837, 322] width 13 height 13
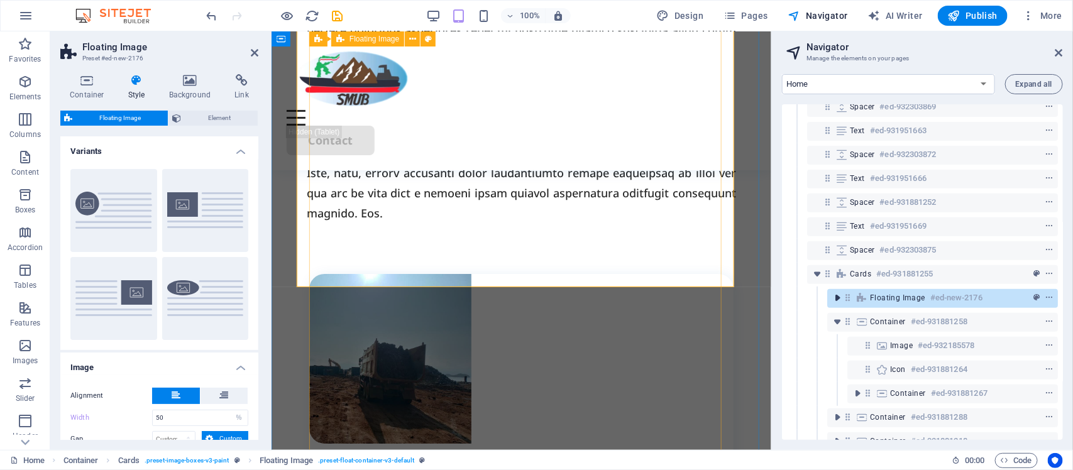
click at [838, 296] on icon "toggle-expand" at bounding box center [837, 298] width 13 height 13
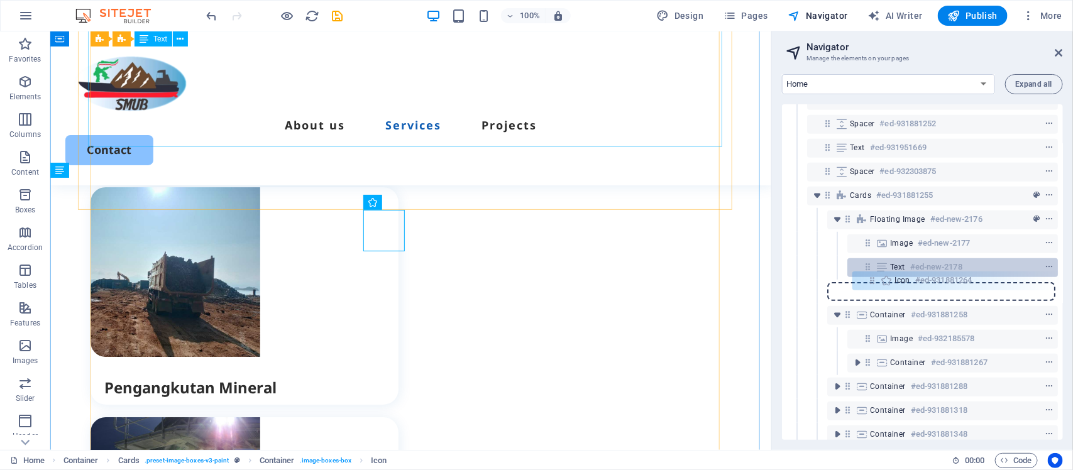
scroll to position [1660, 0]
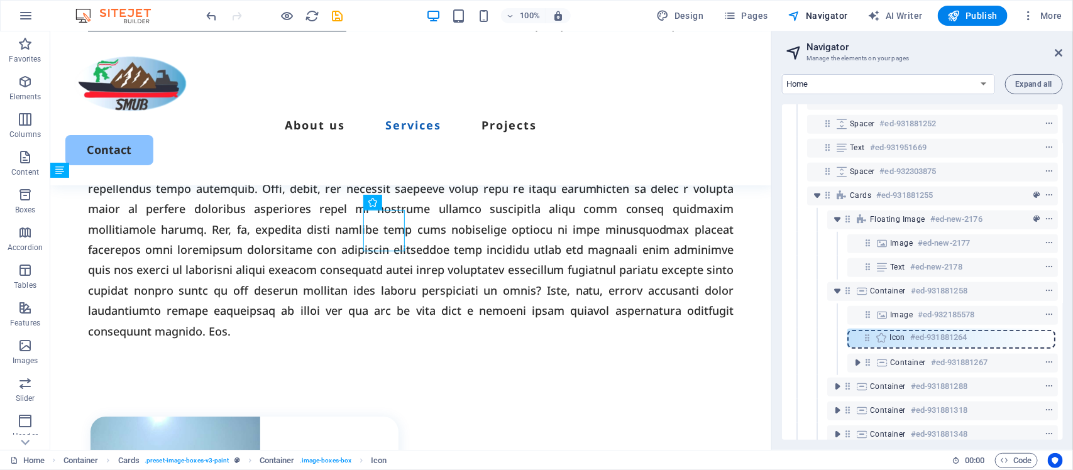
click at [869, 331] on div "Menu Bar #ed-931881219 Container #ed-931881660 Container #ed-931881636 2 column…" at bounding box center [922, 272] width 281 height 336
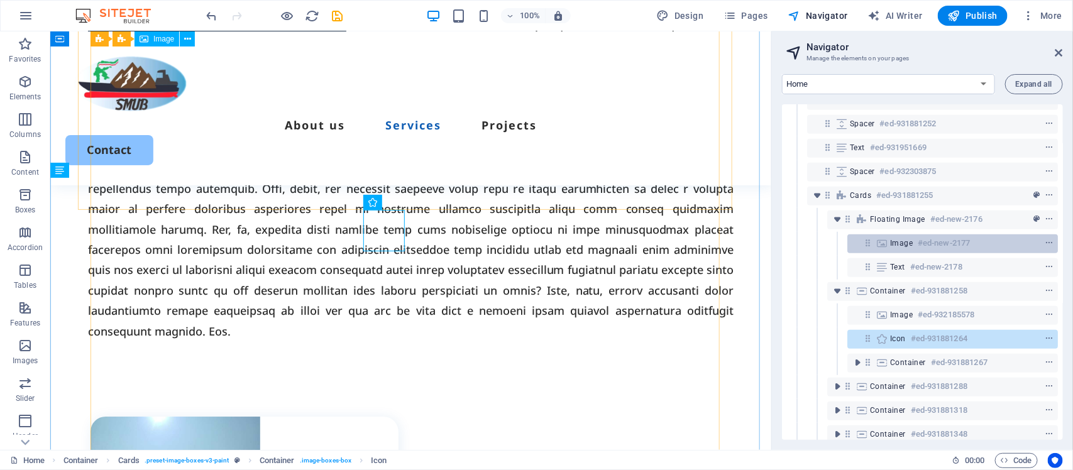
click at [871, 244] on icon at bounding box center [867, 243] width 11 height 11
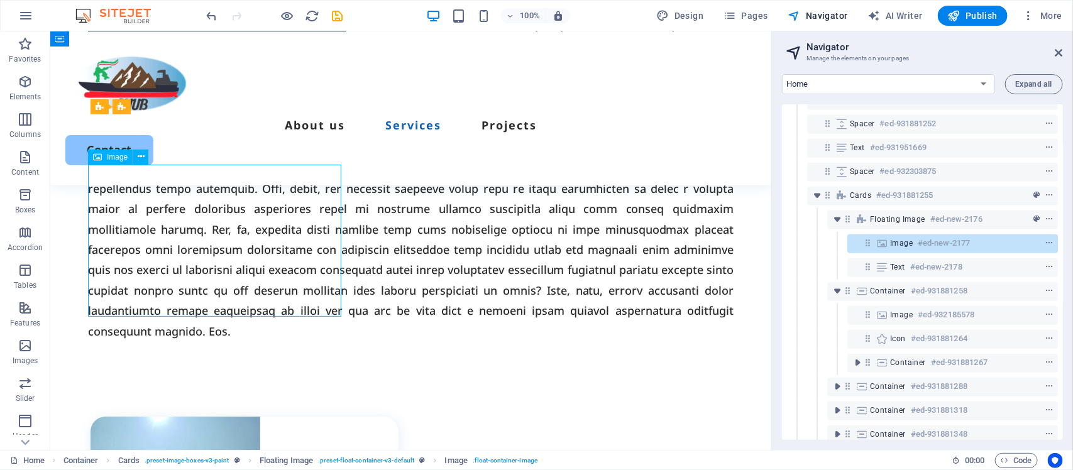
scroll to position [1296, 0]
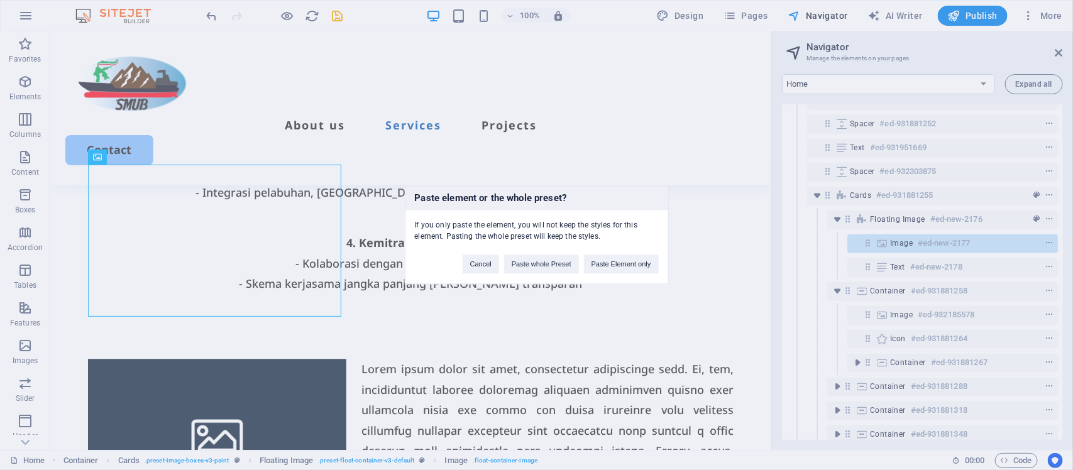
click at [872, 255] on div "Paste element or the whole preset? If you only paste the element, you will not …" at bounding box center [536, 235] width 1073 height 470
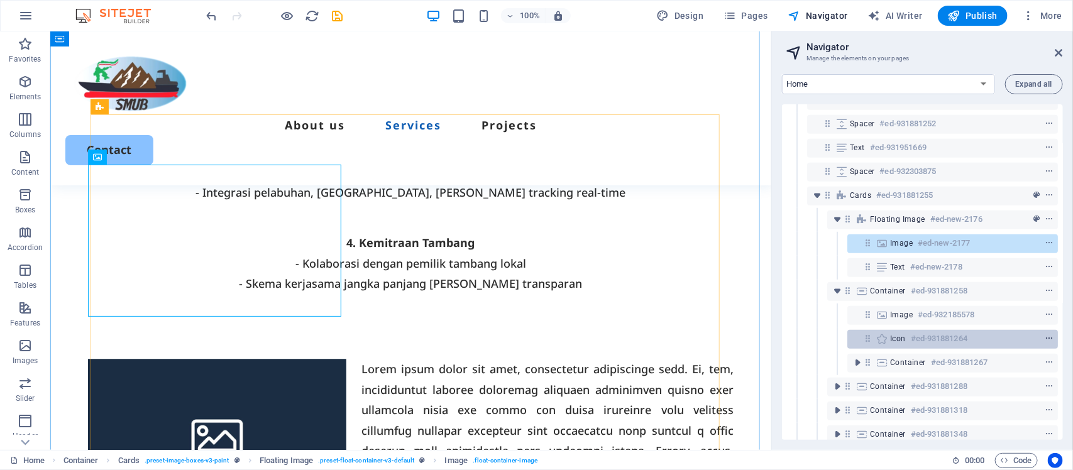
click at [1050, 334] on icon "context-menu" at bounding box center [1049, 338] width 9 height 9
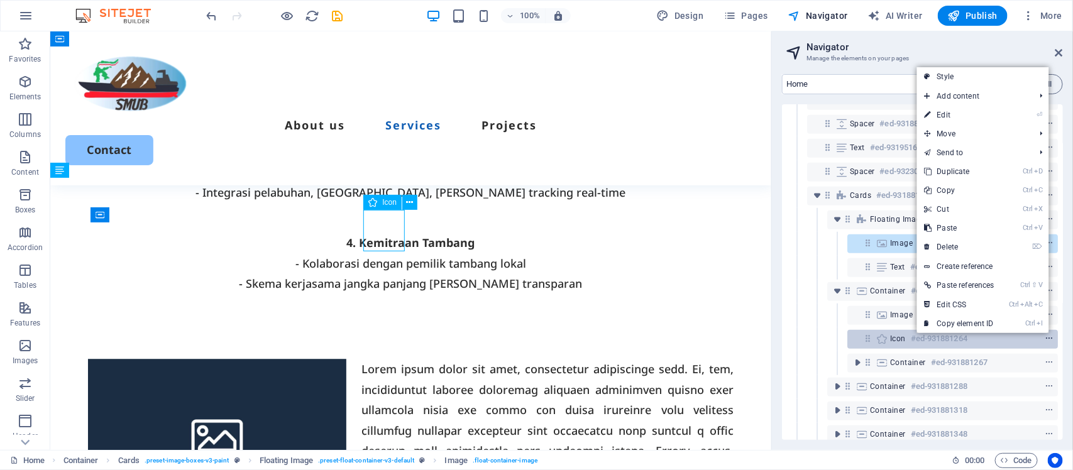
scroll to position [1660, 0]
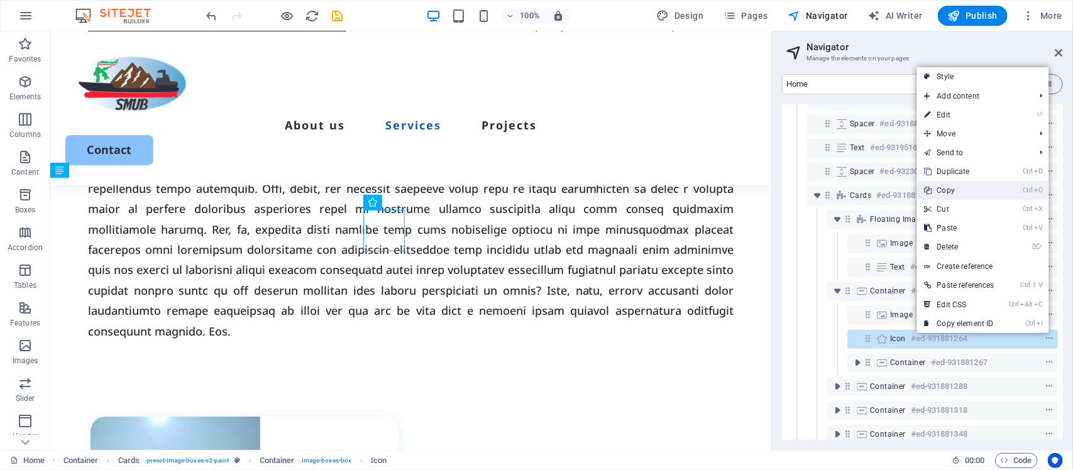
click at [951, 190] on link "Ctrl C Copy" at bounding box center [959, 190] width 85 height 19
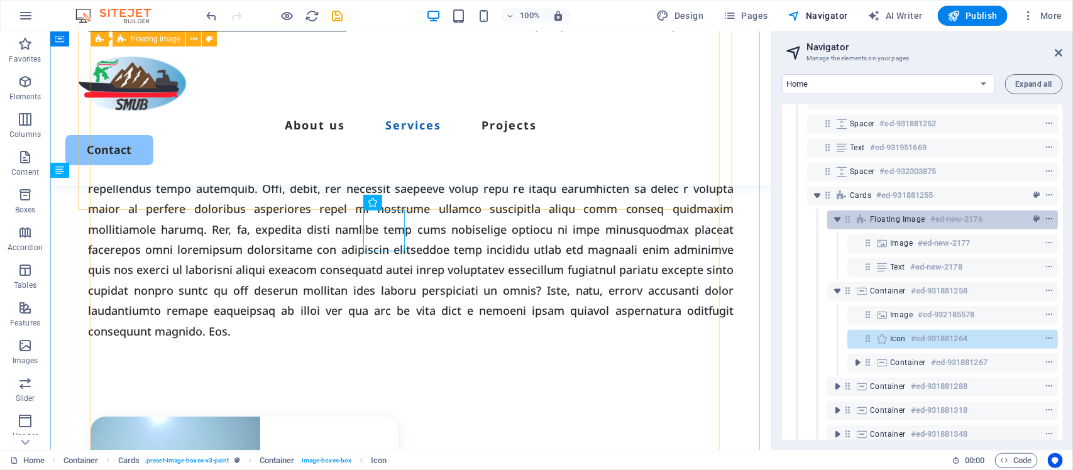
click at [1045, 212] on button "context-menu" at bounding box center [1049, 219] width 13 height 15
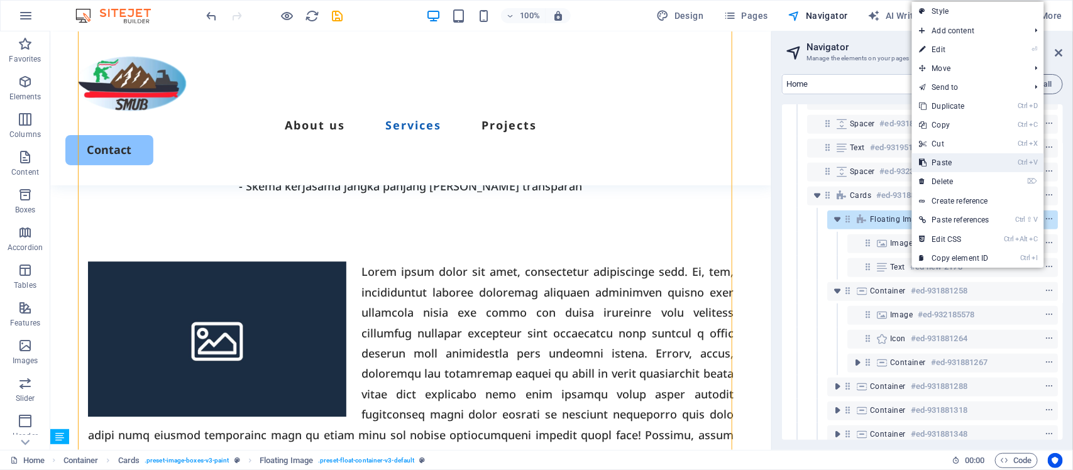
click at [974, 161] on link "Ctrl V Paste" at bounding box center [954, 162] width 85 height 19
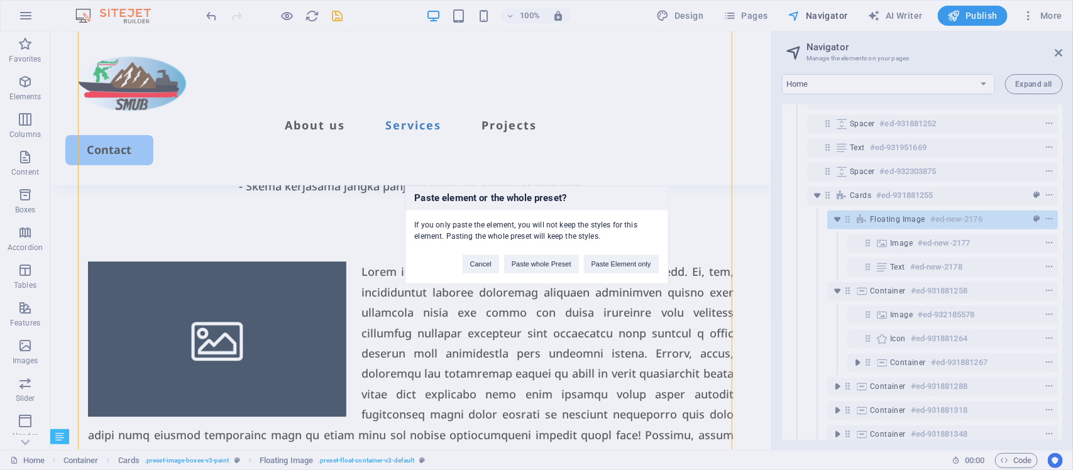
click at [926, 256] on div "Paste element or the whole preset? If you only paste the element, you will not …" at bounding box center [536, 235] width 1073 height 470
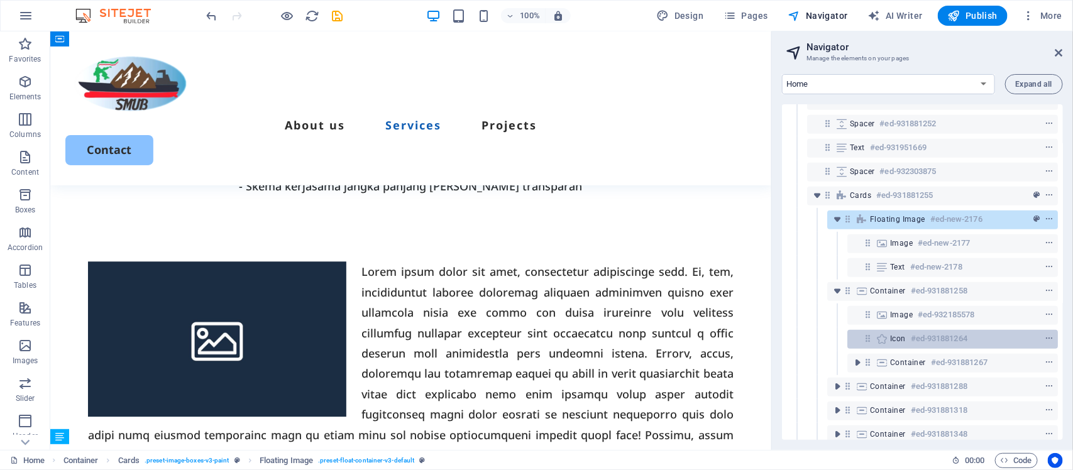
click at [868, 340] on icon at bounding box center [867, 338] width 11 height 11
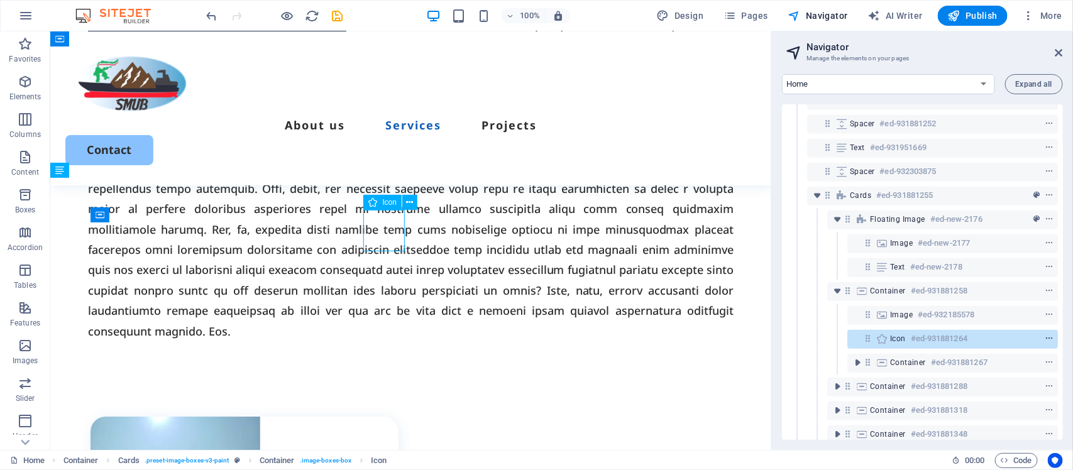
click at [1047, 334] on icon "context-menu" at bounding box center [1049, 338] width 9 height 9
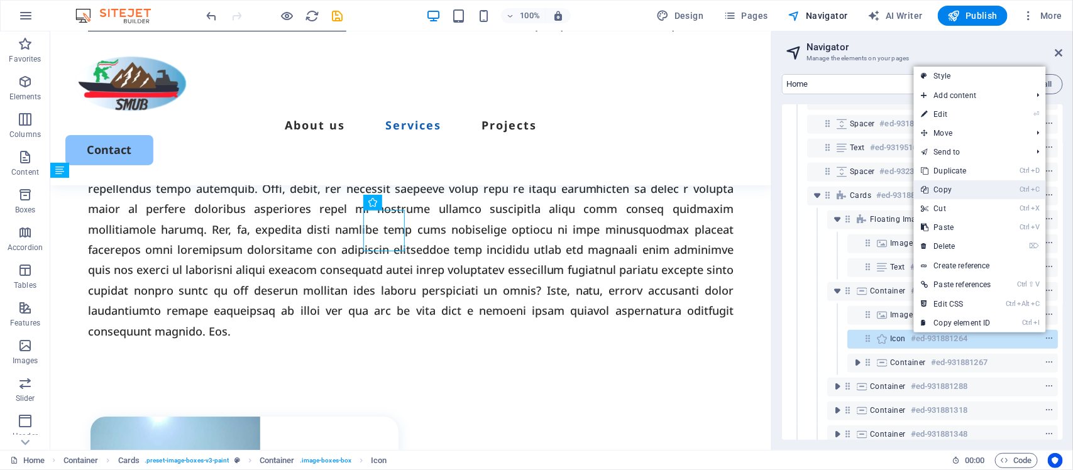
click at [950, 189] on link "Ctrl C Copy" at bounding box center [956, 189] width 85 height 19
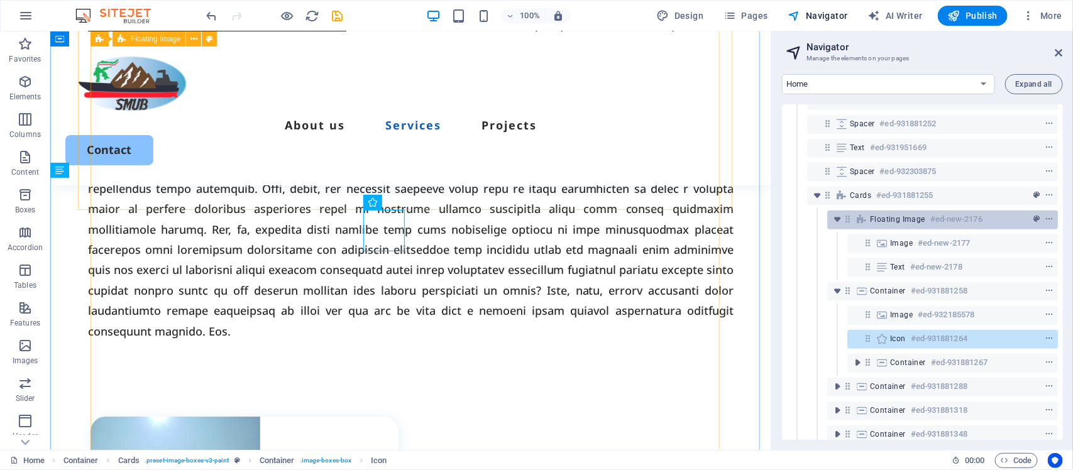
click at [902, 218] on span "Floating Image" at bounding box center [897, 219] width 55 height 10
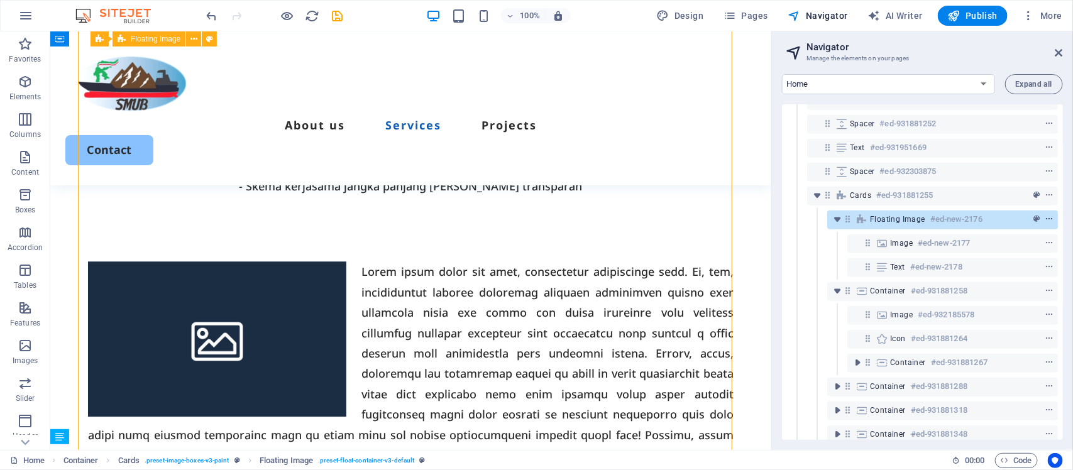
click at [1050, 215] on icon "context-menu" at bounding box center [1049, 219] width 9 height 9
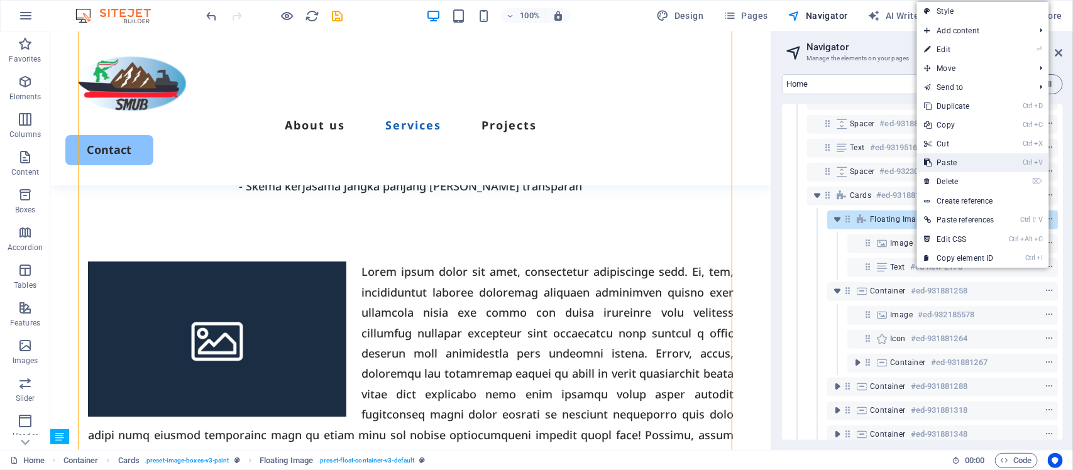
click at [972, 164] on link "Ctrl V Paste" at bounding box center [959, 162] width 85 height 19
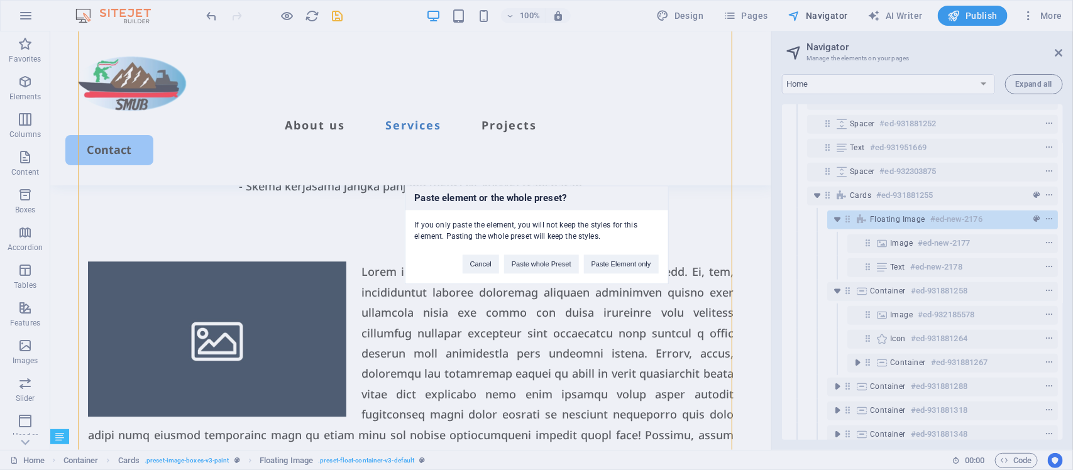
click at [924, 258] on div "Paste element or the whole preset? If you only paste the element, you will not …" at bounding box center [536, 235] width 1073 height 470
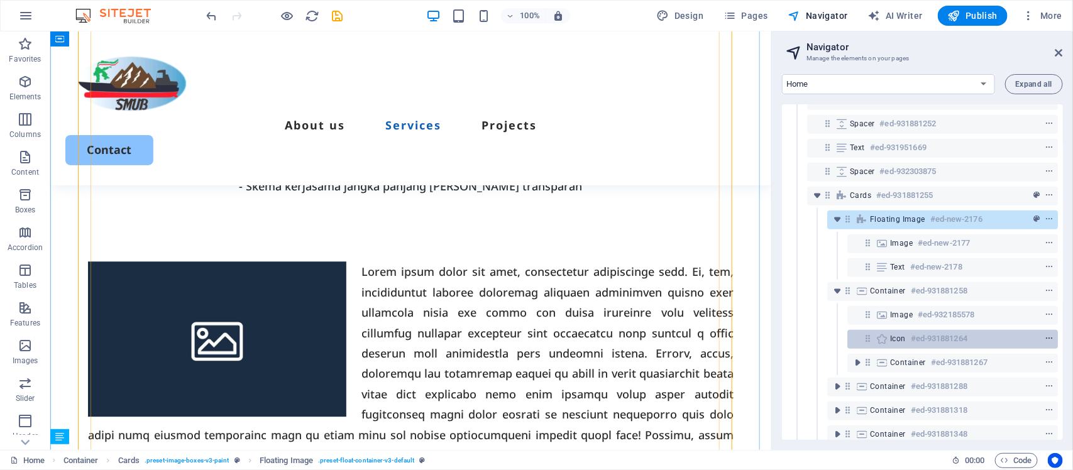
click at [1050, 335] on icon "context-menu" at bounding box center [1049, 338] width 9 height 9
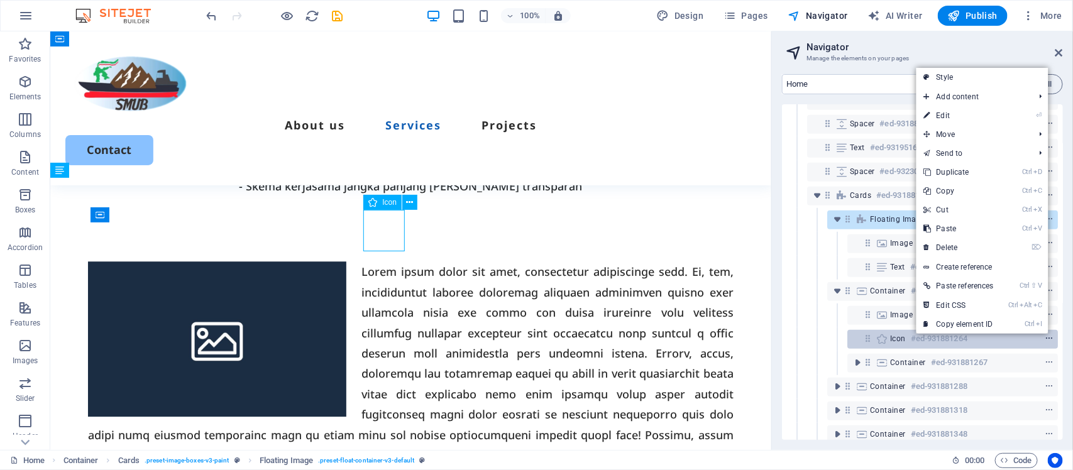
scroll to position [1660, 0]
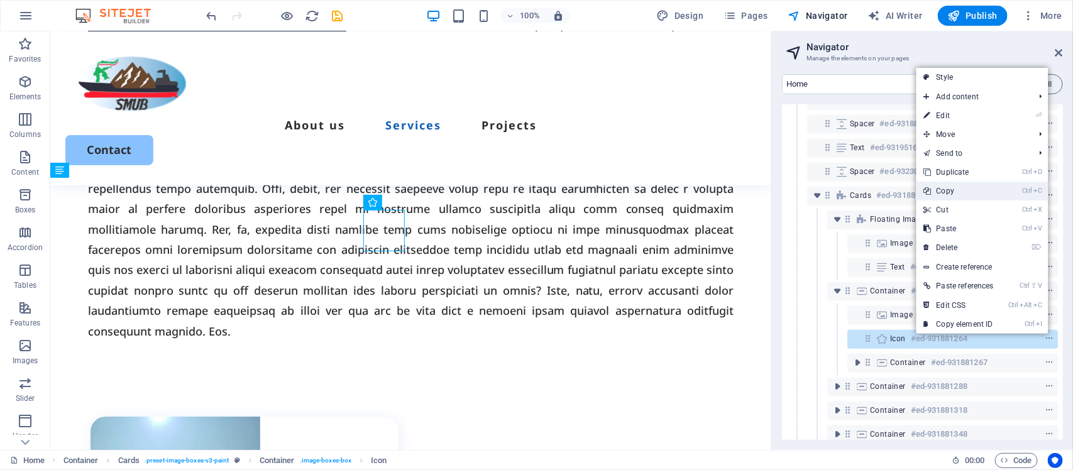
click at [952, 194] on link "Ctrl C Copy" at bounding box center [958, 191] width 85 height 19
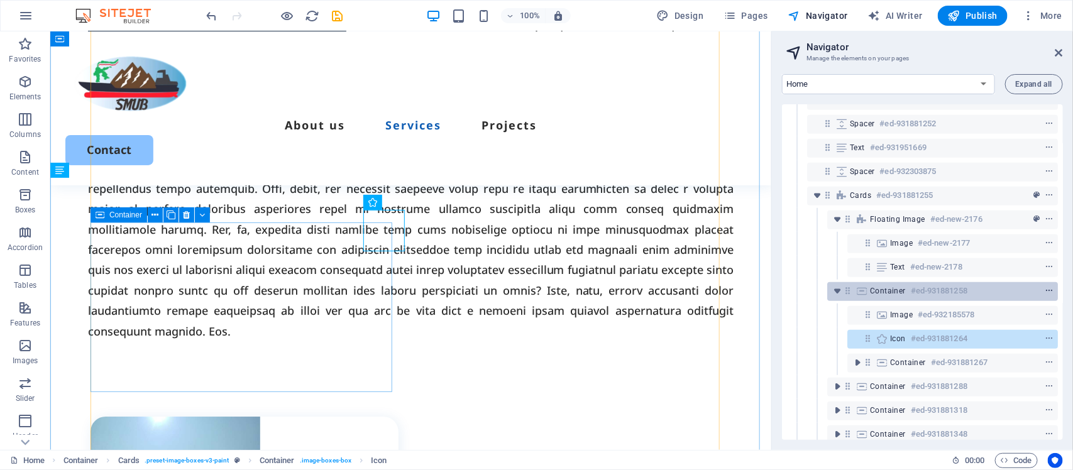
click at [1047, 291] on icon "context-menu" at bounding box center [1049, 291] width 9 height 9
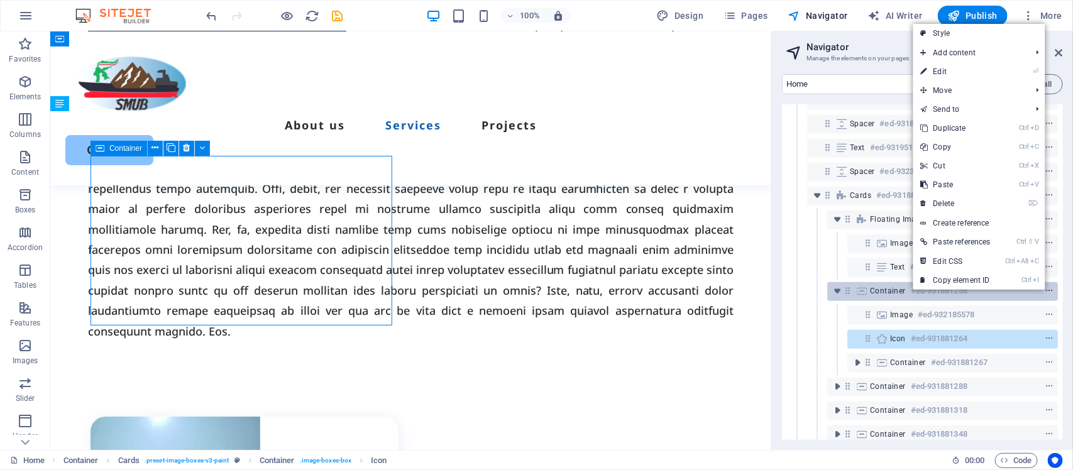
scroll to position [1727, 0]
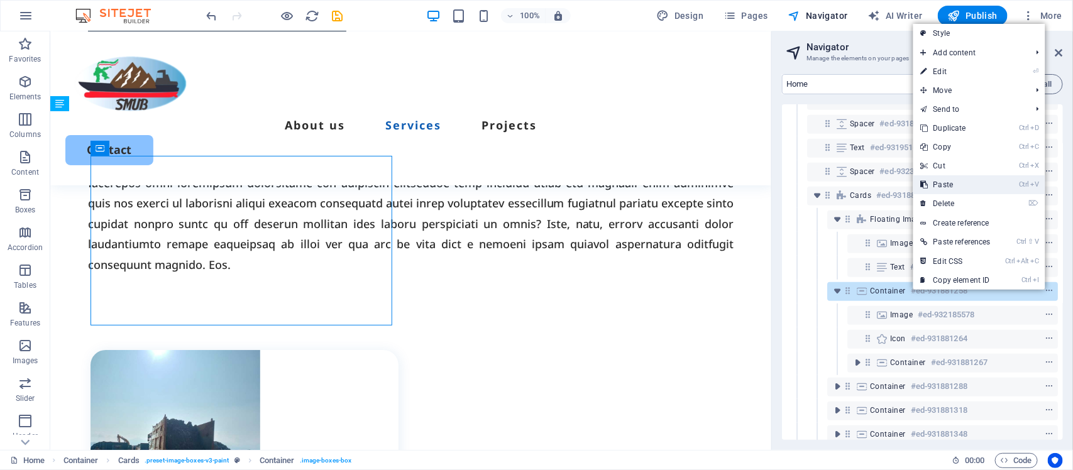
click at [947, 183] on link "Ctrl V Paste" at bounding box center [955, 184] width 85 height 19
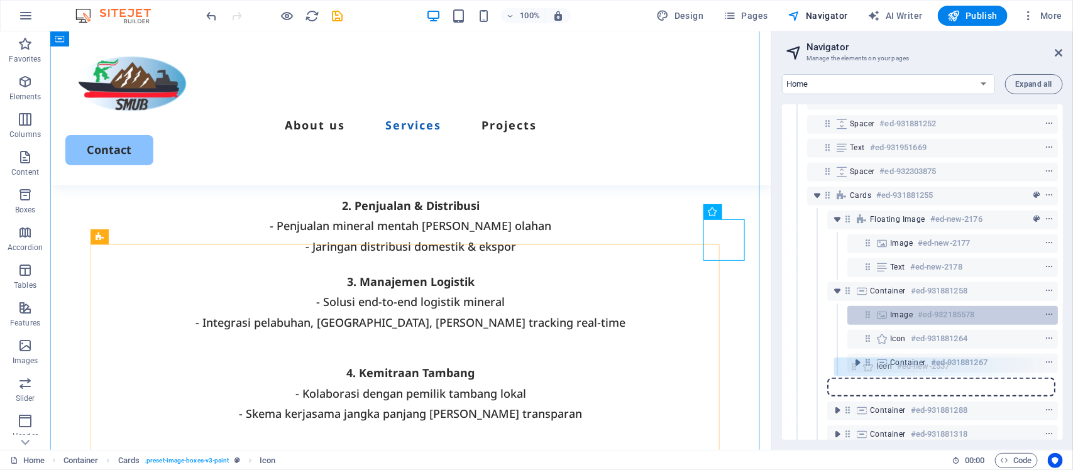
scroll to position [287, 0]
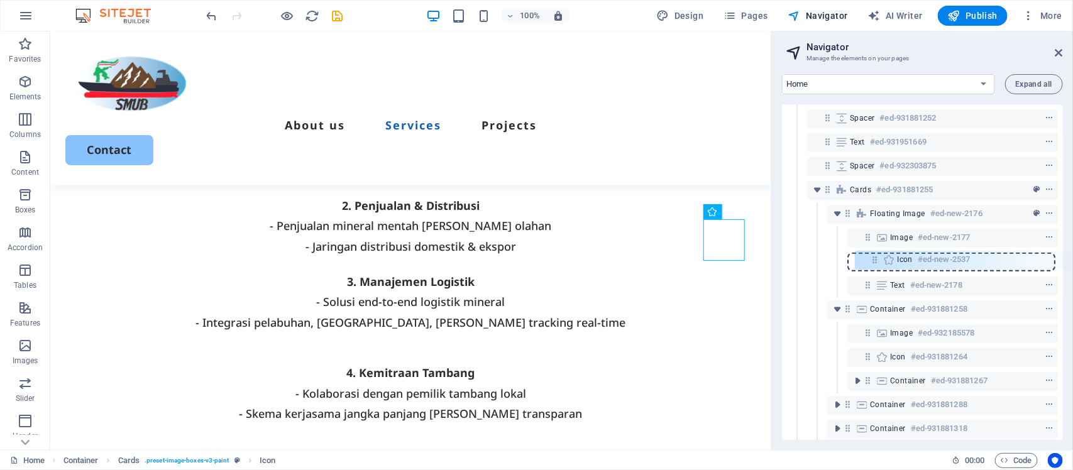
drag, startPoint x: 850, startPoint y: 387, endPoint x: 879, endPoint y: 253, distance: 136.8
click at [879, 253] on div "Menu Bar #ed-931881219 Container #ed-931881660 Container #ed-931881636 2 column…" at bounding box center [922, 272] width 281 height 336
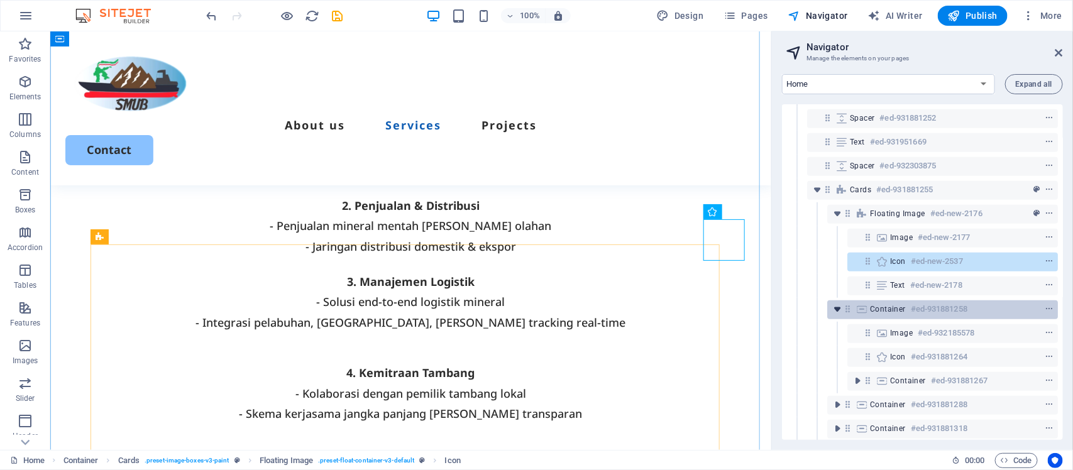
click at [837, 309] on icon "toggle-expand" at bounding box center [837, 309] width 13 height 13
click at [834, 305] on icon "toggle-expand" at bounding box center [837, 309] width 13 height 13
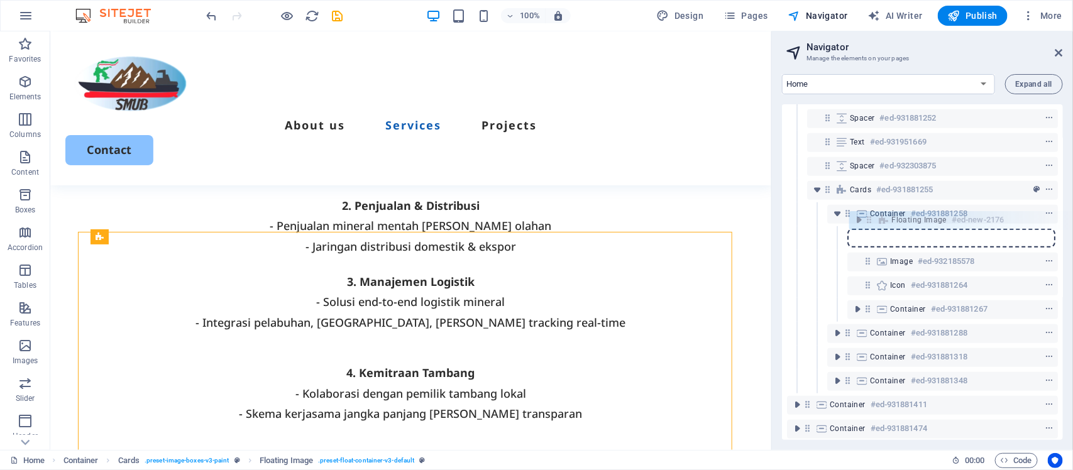
drag, startPoint x: 847, startPoint y: 215, endPoint x: 869, endPoint y: 228, distance: 24.8
click at [869, 228] on div "Menu Bar #ed-931881219 Container #ed-931881660 Container #ed-931881636 2 column…" at bounding box center [922, 272] width 281 height 336
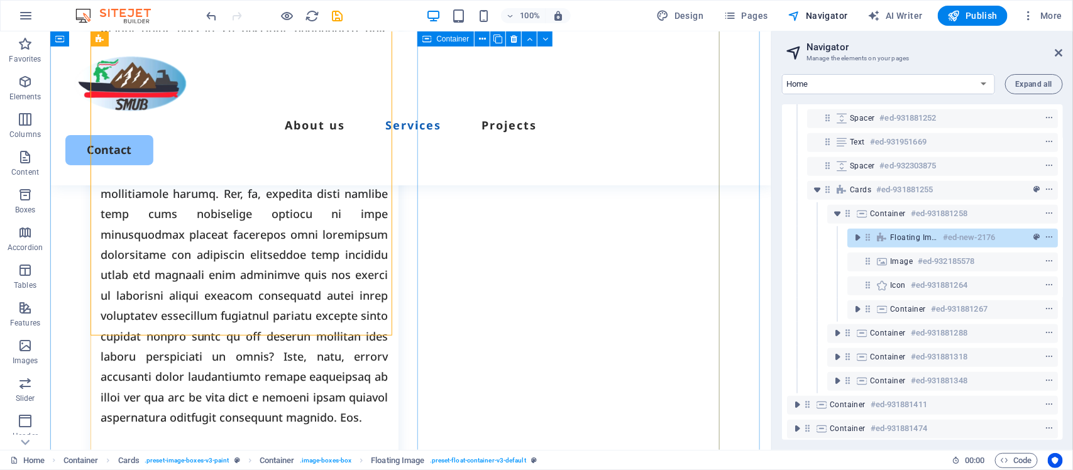
scroll to position [1873, 0]
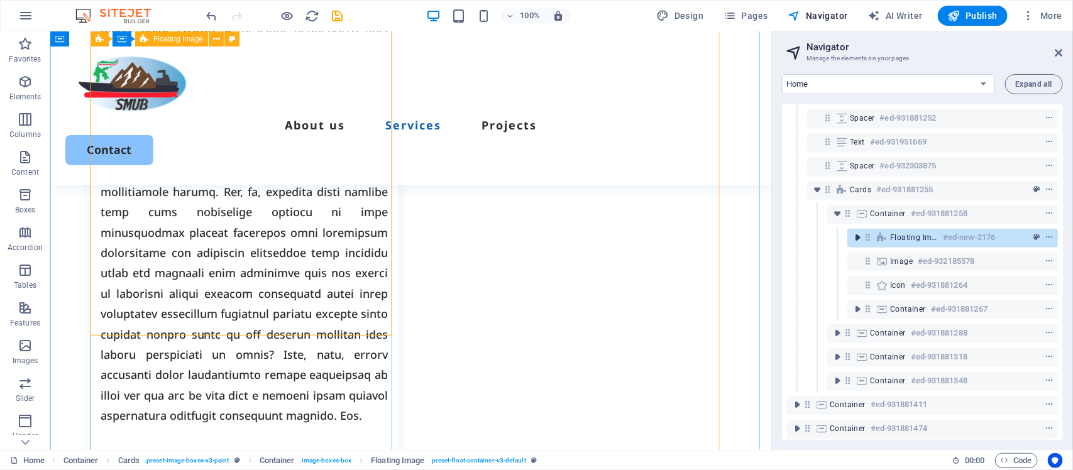
click at [856, 234] on icon "toggle-expand" at bounding box center [857, 237] width 13 height 13
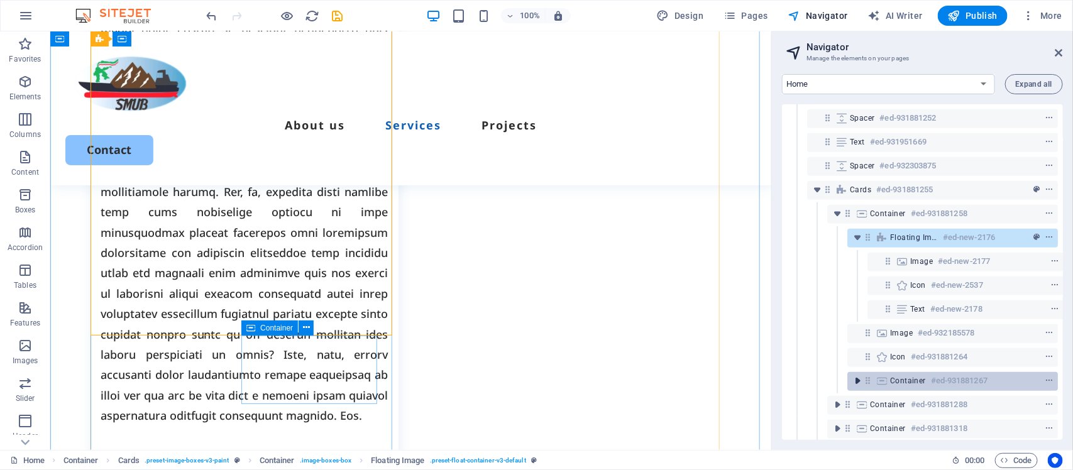
click at [858, 378] on icon "toggle-expand" at bounding box center [857, 381] width 13 height 13
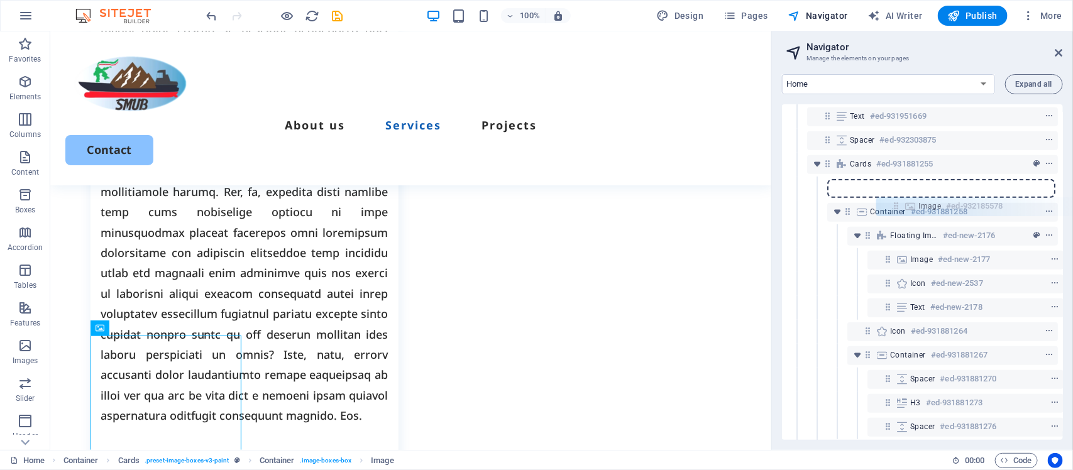
scroll to position [309, 0]
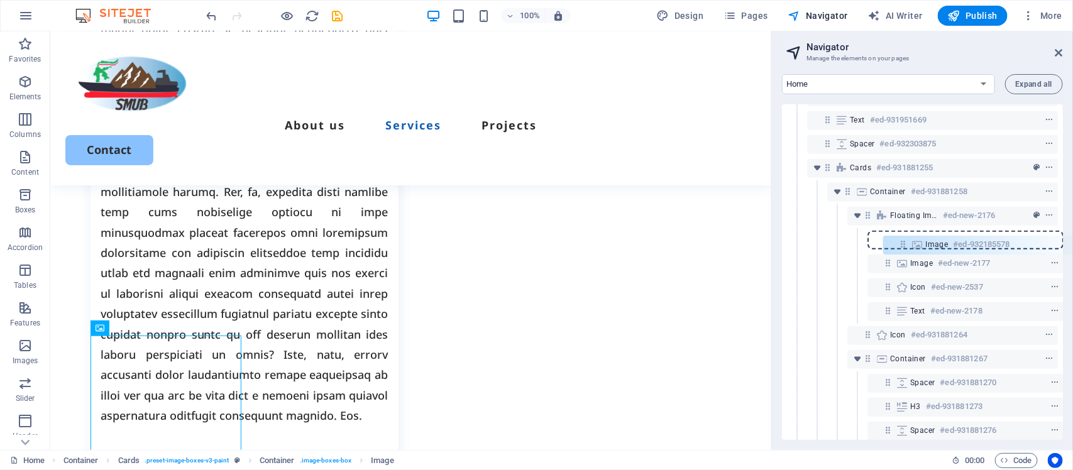
drag, startPoint x: 868, startPoint y: 253, endPoint x: 903, endPoint y: 240, distance: 37.0
click at [903, 240] on div "Menu Bar #ed-931881219 Container #ed-931881660 Container #ed-931881636 2 column…" at bounding box center [922, 272] width 281 height 336
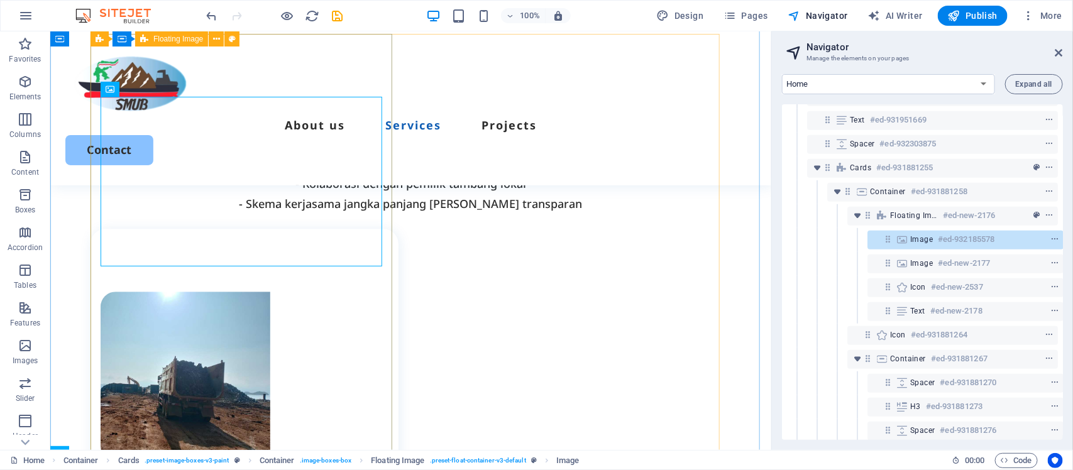
scroll to position [281, 3]
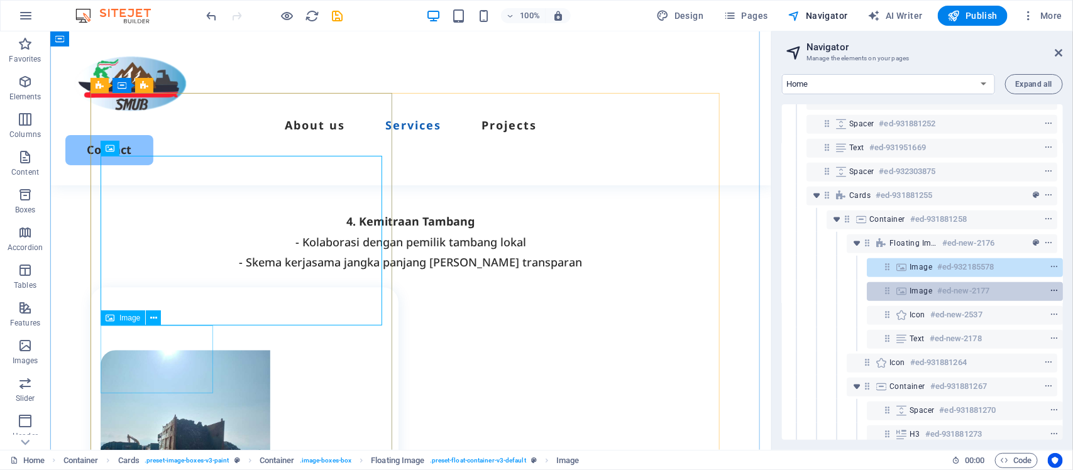
click at [1052, 289] on icon "context-menu" at bounding box center [1054, 291] width 9 height 9
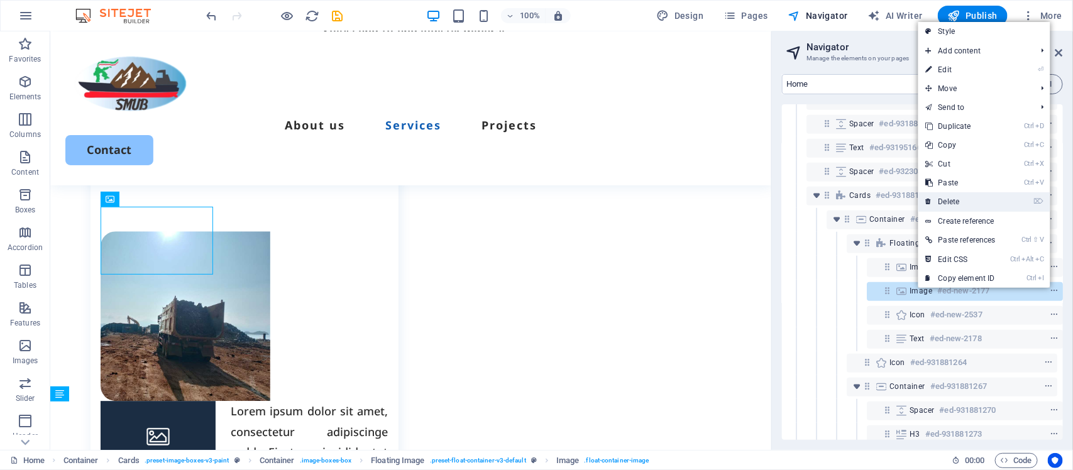
click at [966, 198] on link "⌦ Delete" at bounding box center [960, 201] width 85 height 19
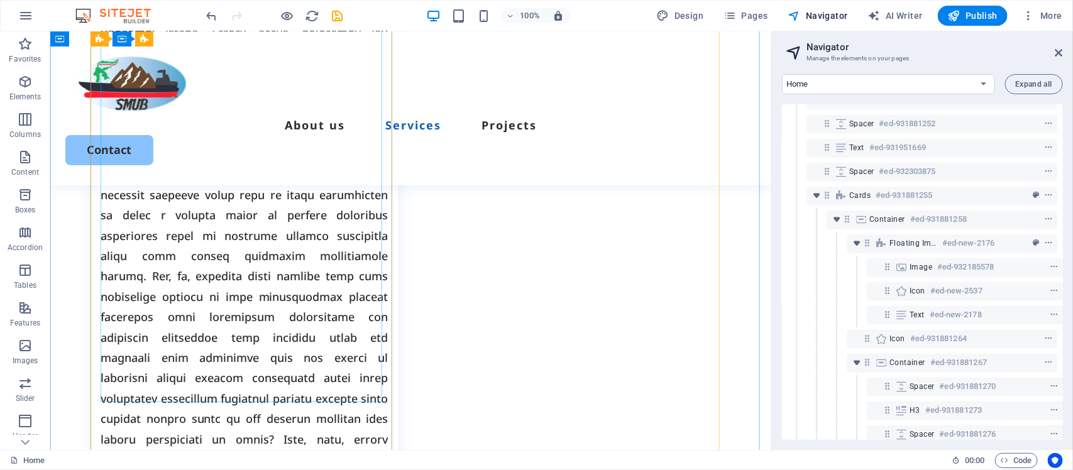
scroll to position [1986, 0]
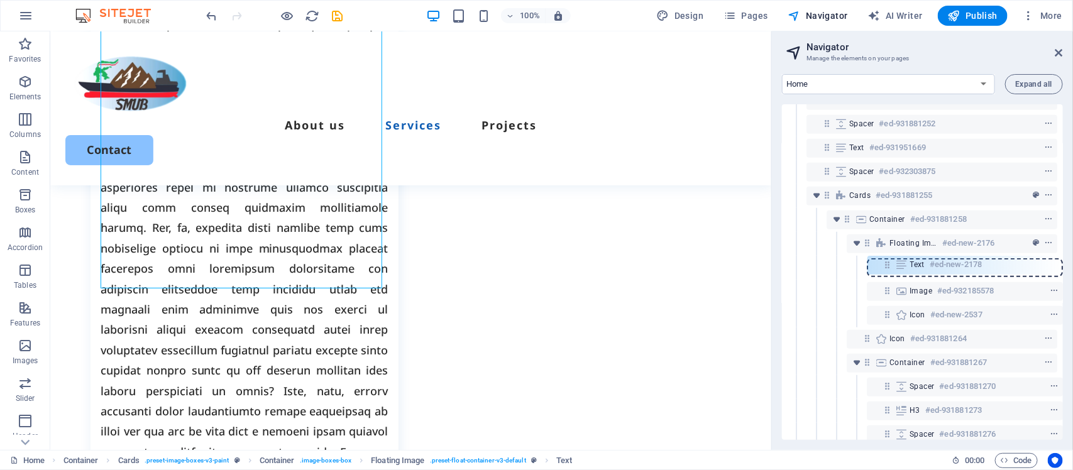
drag, startPoint x: 889, startPoint y: 312, endPoint x: 891, endPoint y: 260, distance: 52.8
click at [891, 260] on div "Menu Bar #ed-931881219 Container #ed-931881660 Container #ed-931881636 2 column…" at bounding box center [922, 272] width 281 height 336
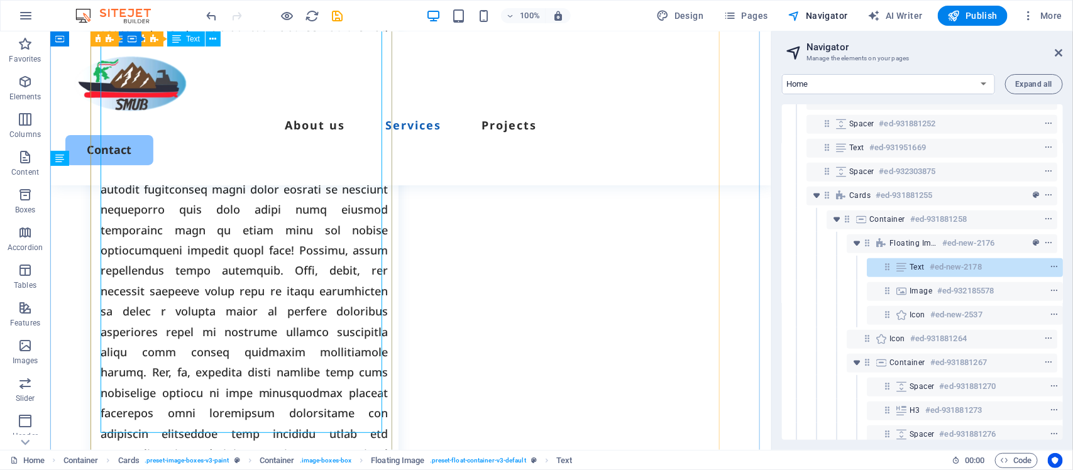
scroll to position [1908, 0]
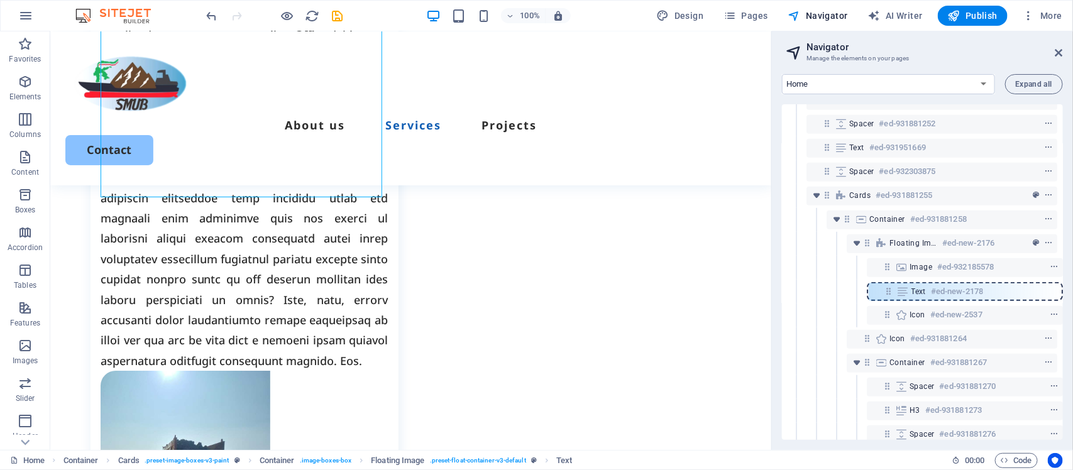
drag, startPoint x: 888, startPoint y: 264, endPoint x: 891, endPoint y: 293, distance: 29.1
click at [891, 293] on div "Menu Bar #ed-931881219 Container #ed-931881660 Container #ed-931881636 2 column…" at bounding box center [922, 272] width 281 height 336
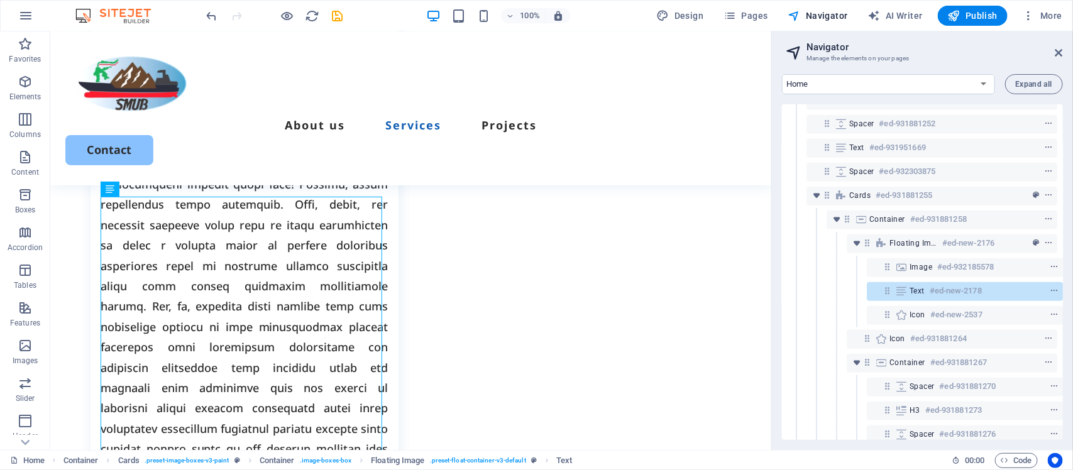
scroll to position [1277, 0]
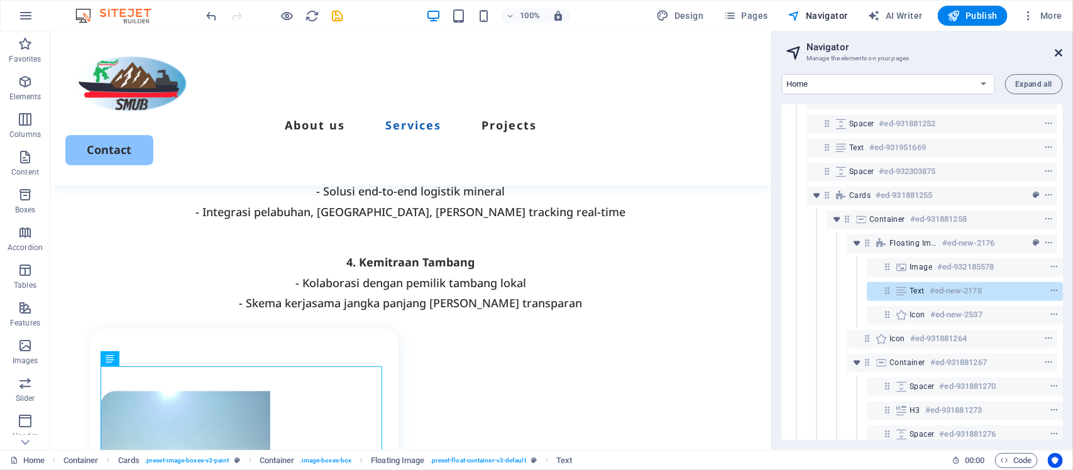
click at [1057, 54] on icon at bounding box center [1059, 53] width 8 height 10
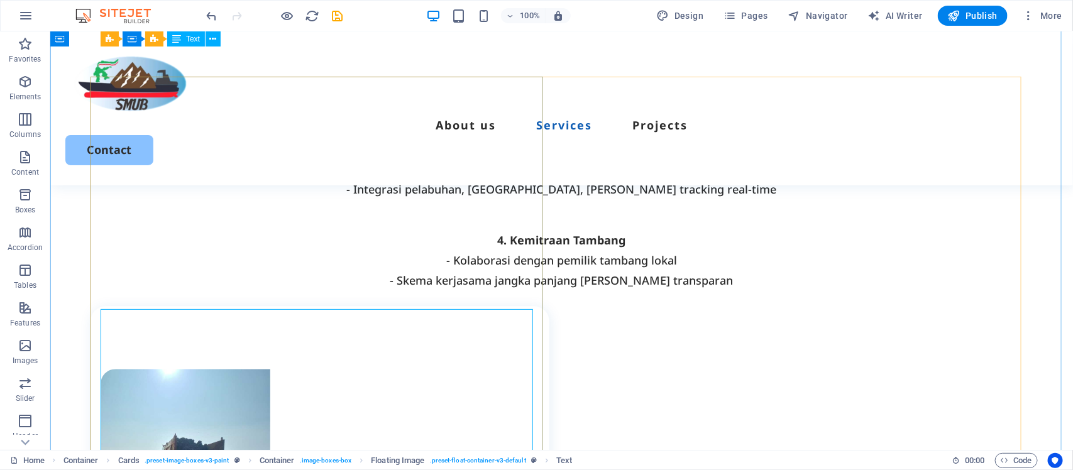
scroll to position [1215, 0]
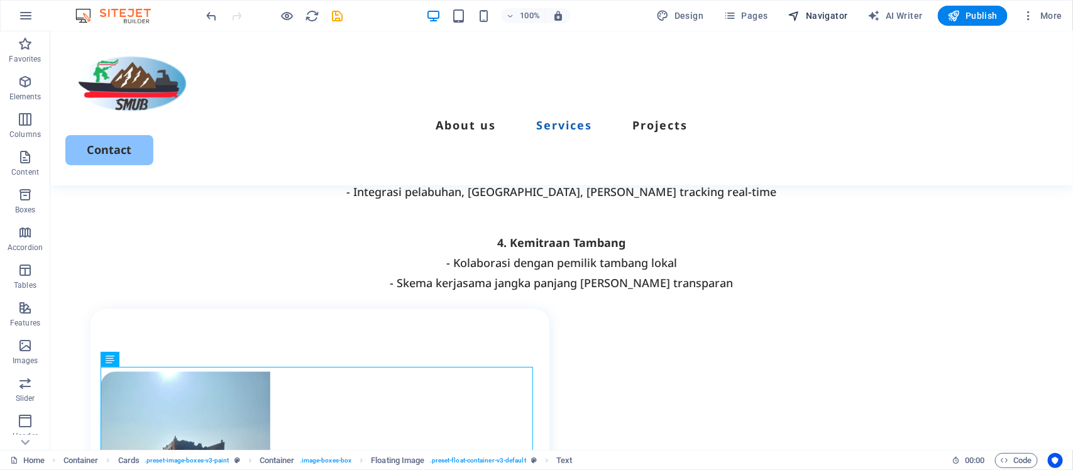
click at [825, 20] on span "Navigator" at bounding box center [818, 15] width 60 height 13
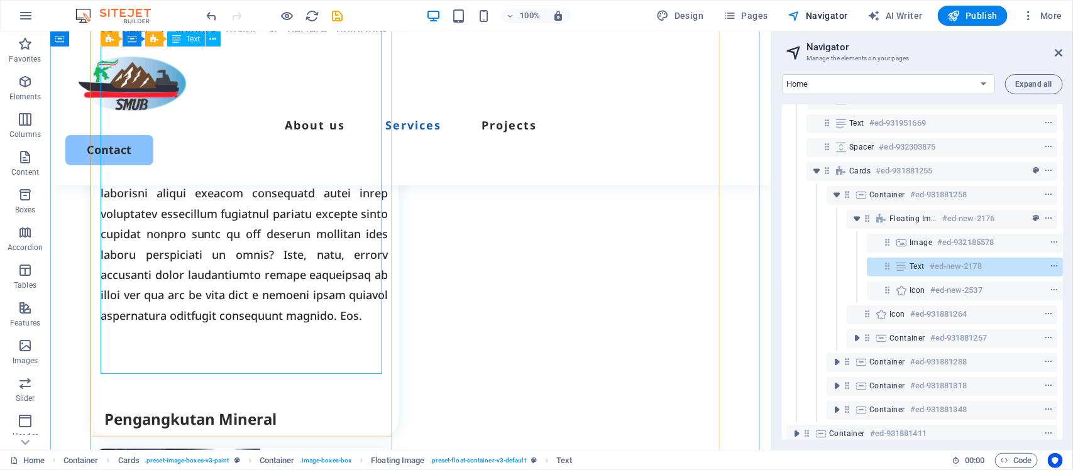
scroll to position [2141, 0]
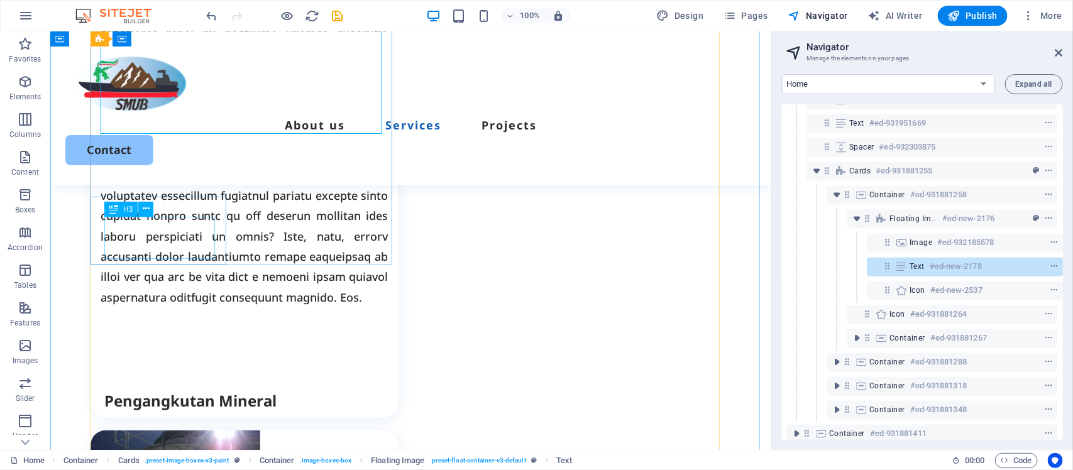
click at [192, 390] on div "Pengangkutan Mineral" at bounding box center [251, 400] width 294 height 21
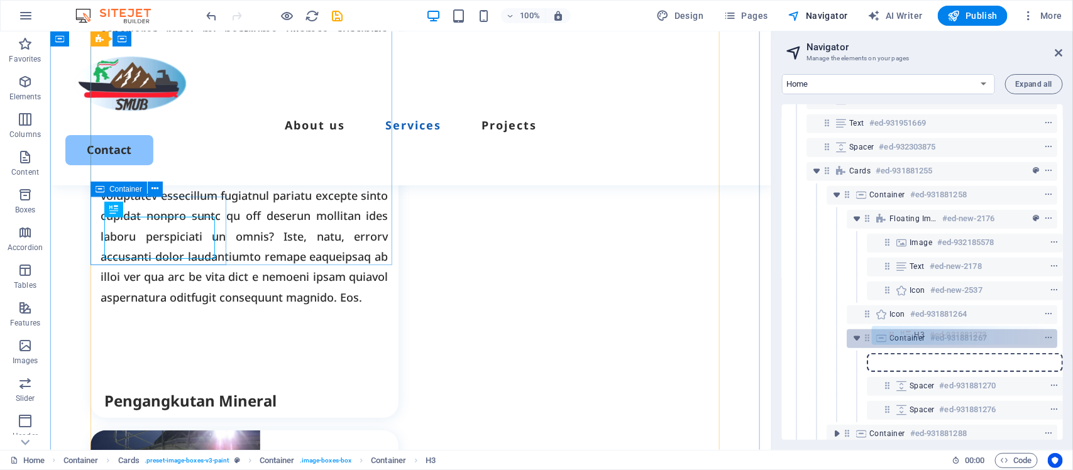
scroll to position [312, 3]
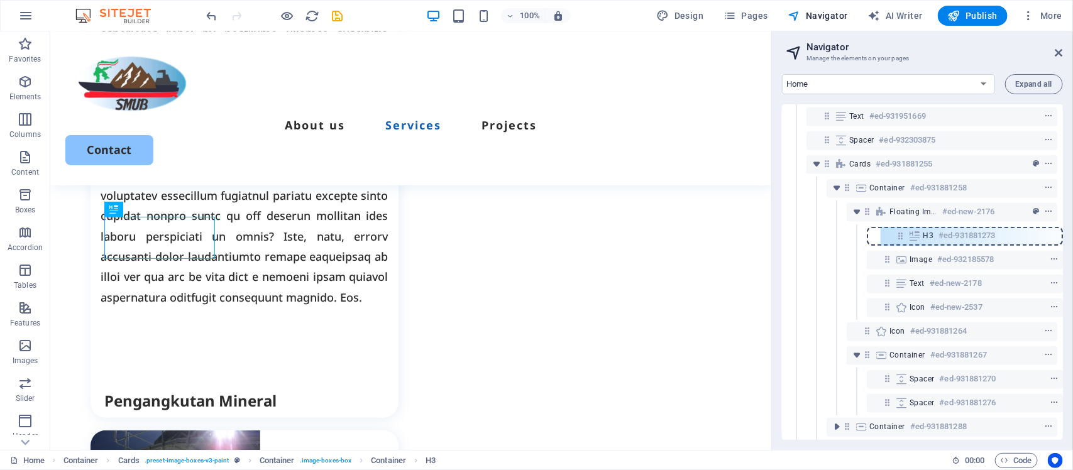
drag, startPoint x: 881, startPoint y: 385, endPoint x: 896, endPoint y: 229, distance: 156.7
click at [896, 229] on div "Menu Bar #ed-931881219 Container #ed-931881660 Container #ed-931881636 2 column…" at bounding box center [922, 272] width 281 height 336
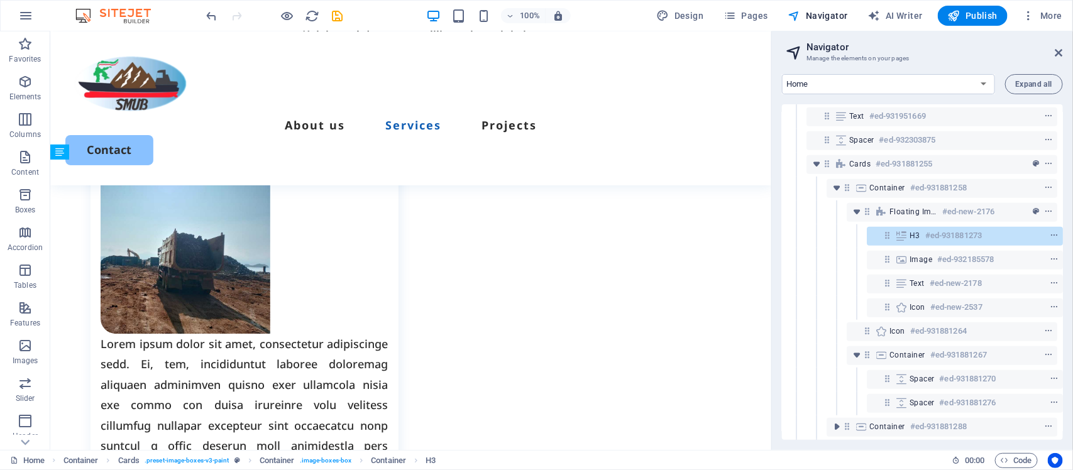
scroll to position [1243, 0]
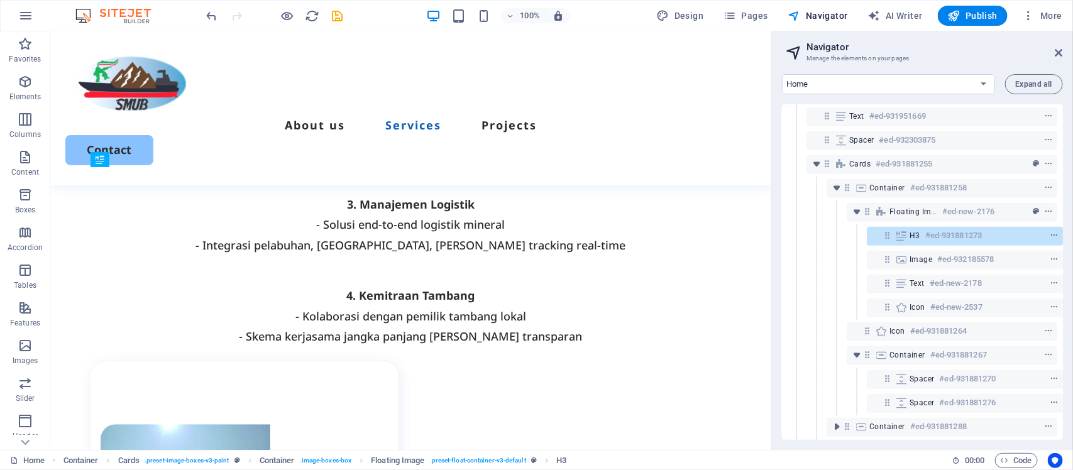
drag, startPoint x: 158, startPoint y: 258, endPoint x: 289, endPoint y: 270, distance: 131.4
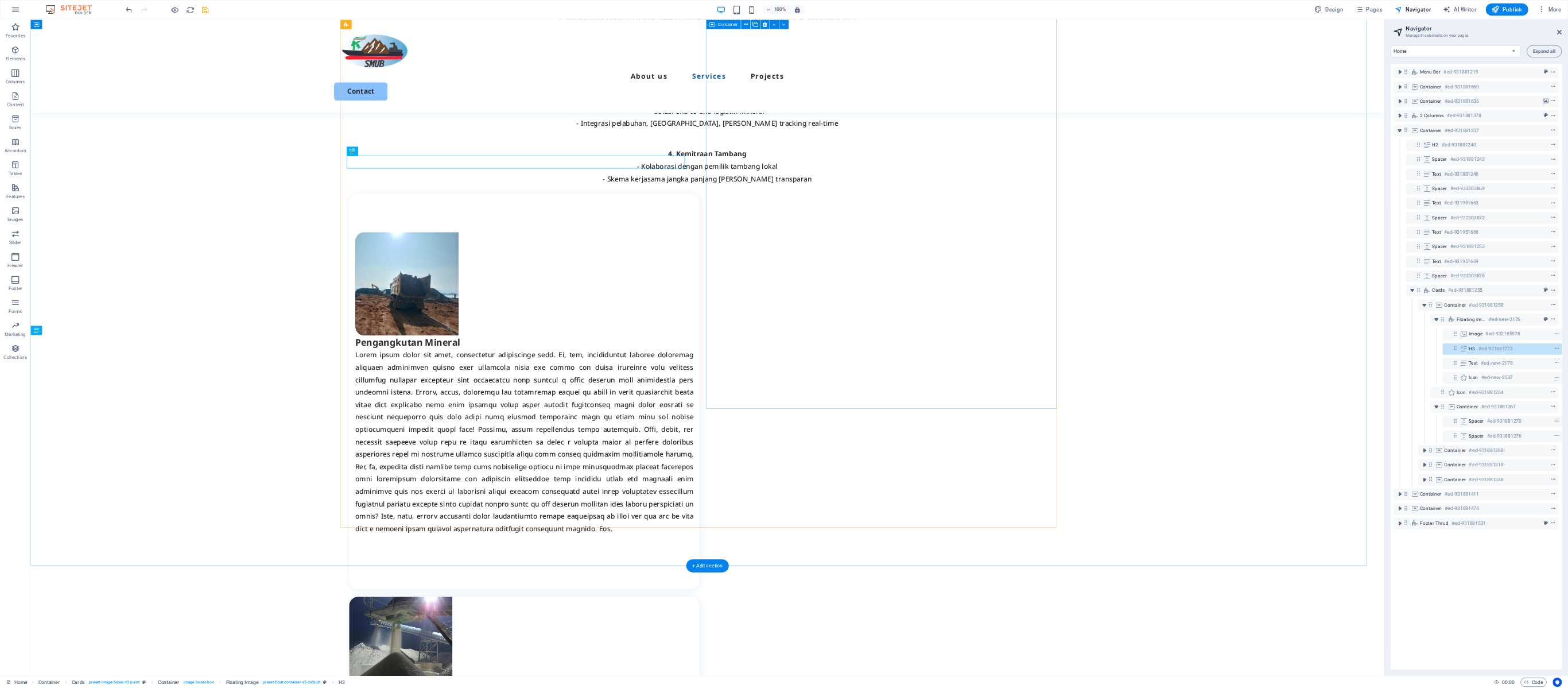
scroll to position [1008, 0]
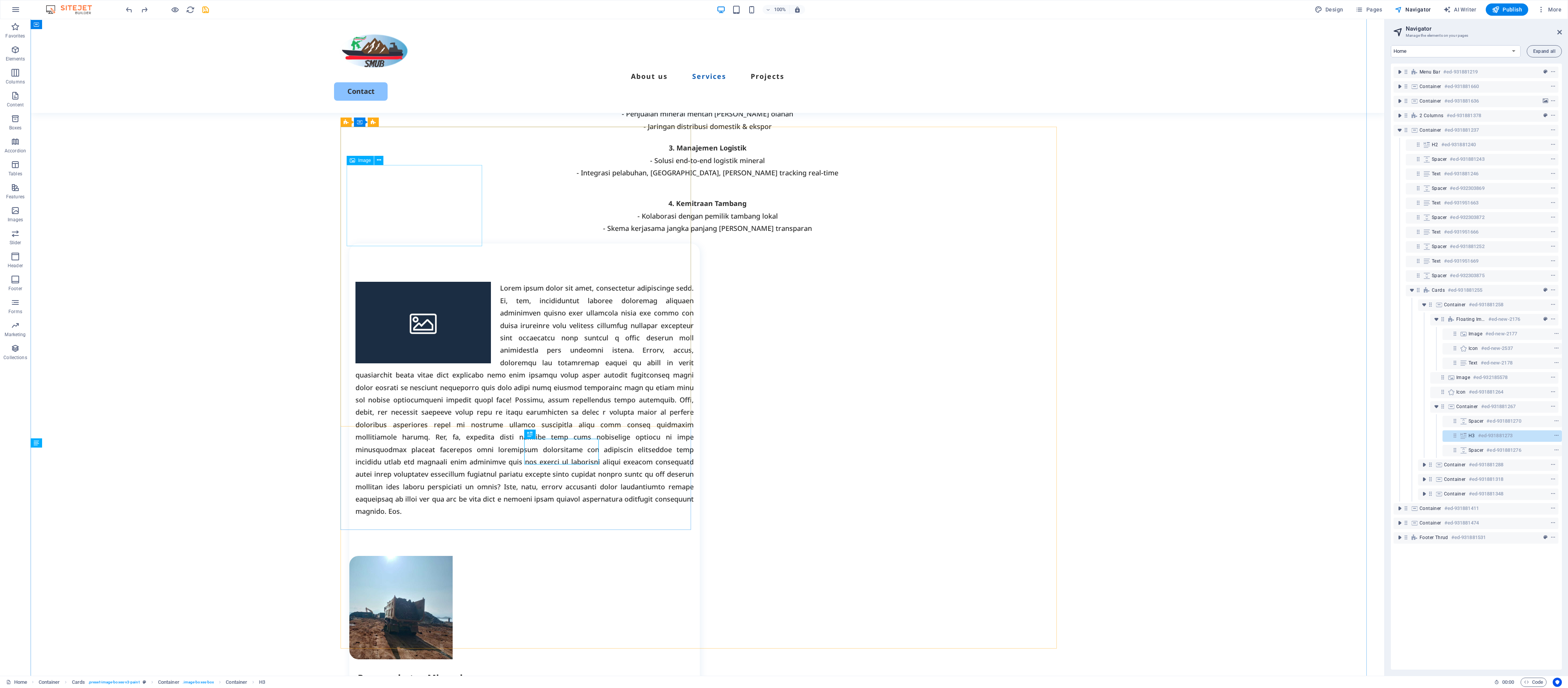
click at [430, 282] on figure at bounding box center [423, 322] width 136 height 81
select select "%"
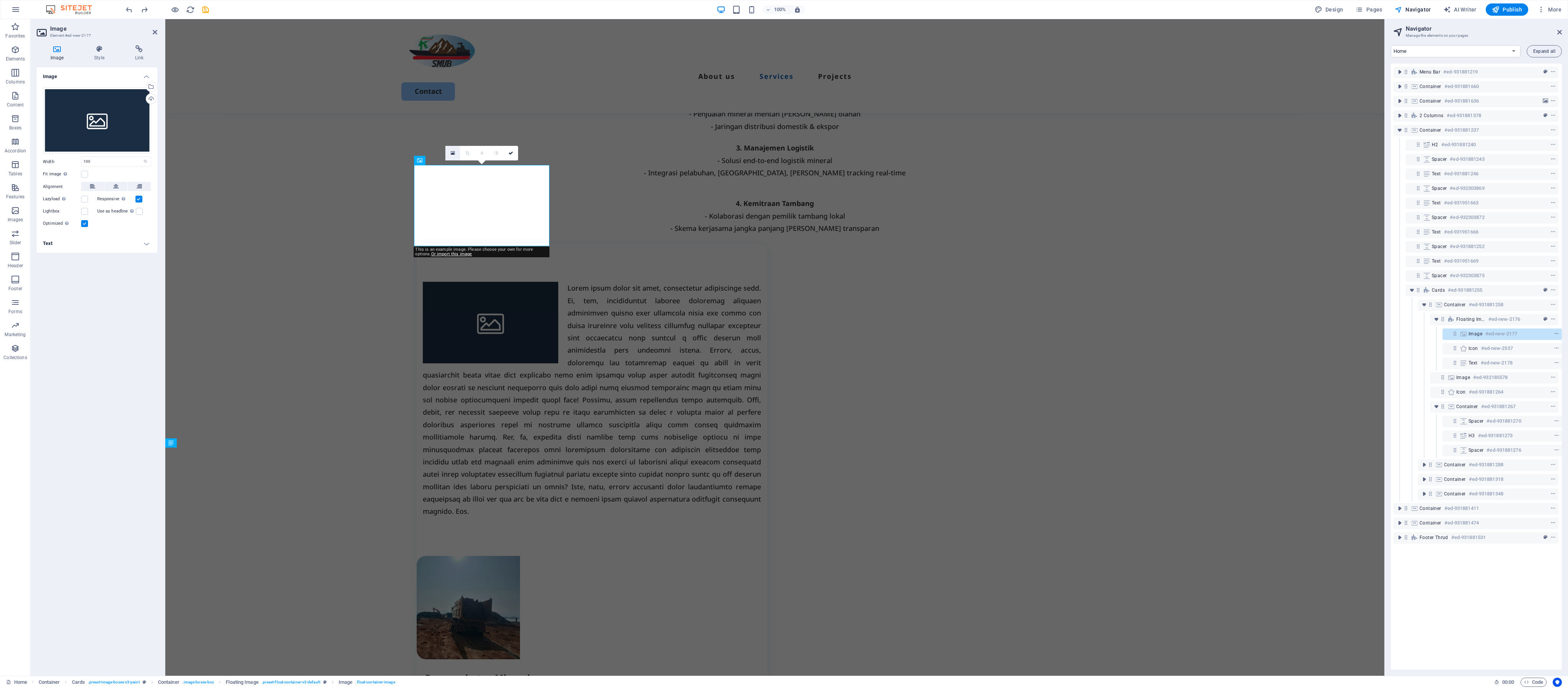
click at [447, 148] on link at bounding box center [453, 153] width 15 height 15
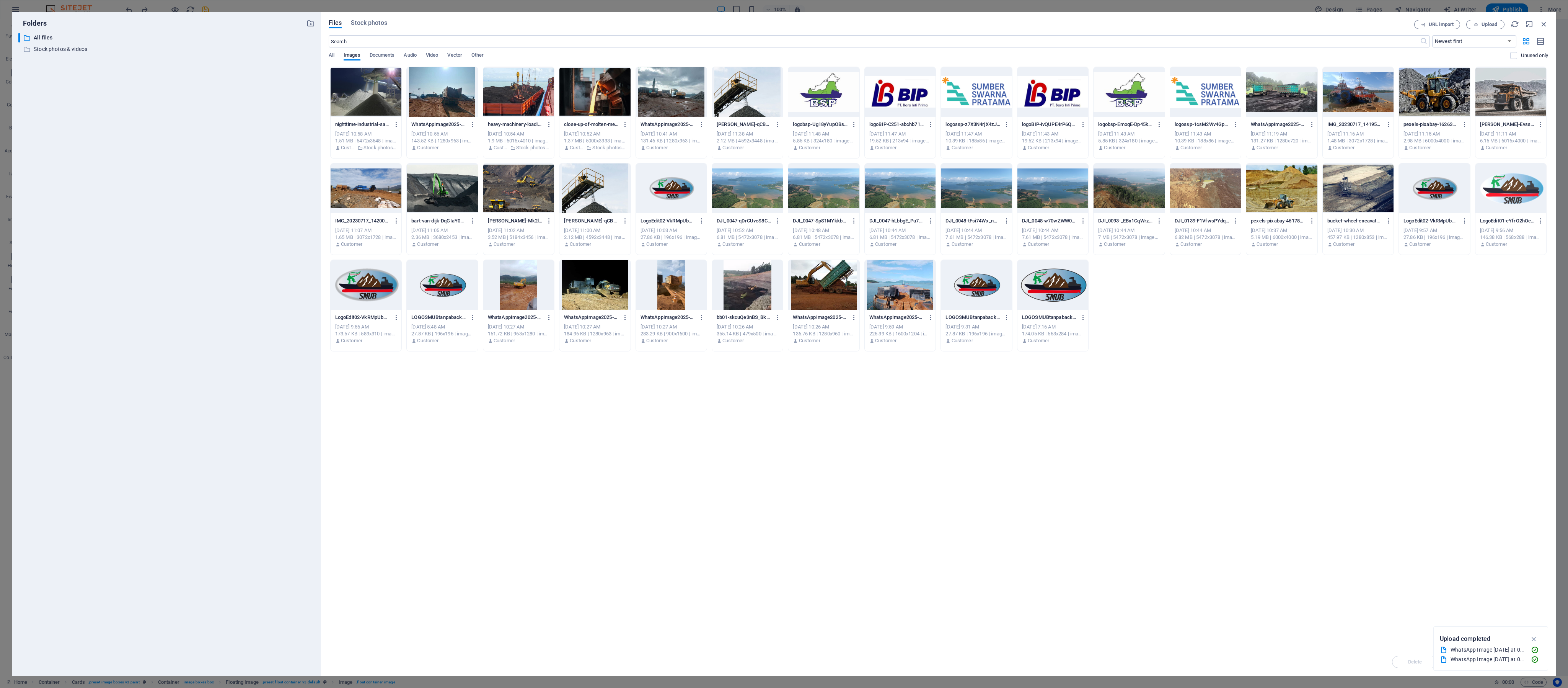
click at [538, 100] on div at bounding box center [519, 92] width 71 height 50
click at [538, 100] on div "1" at bounding box center [519, 92] width 71 height 50
click at [538, 100] on div at bounding box center [519, 92] width 71 height 50
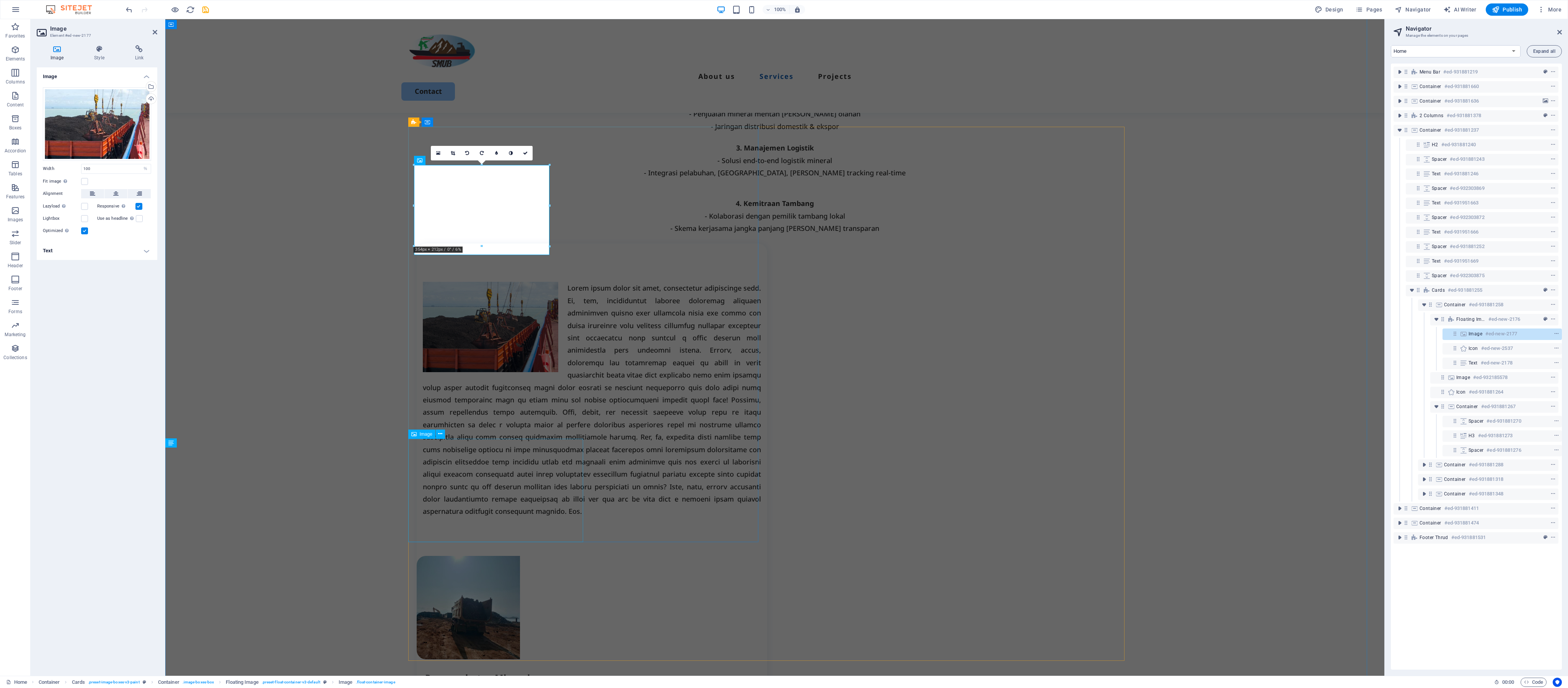
click at [487, 286] on figure at bounding box center [592, 608] width 351 height 104
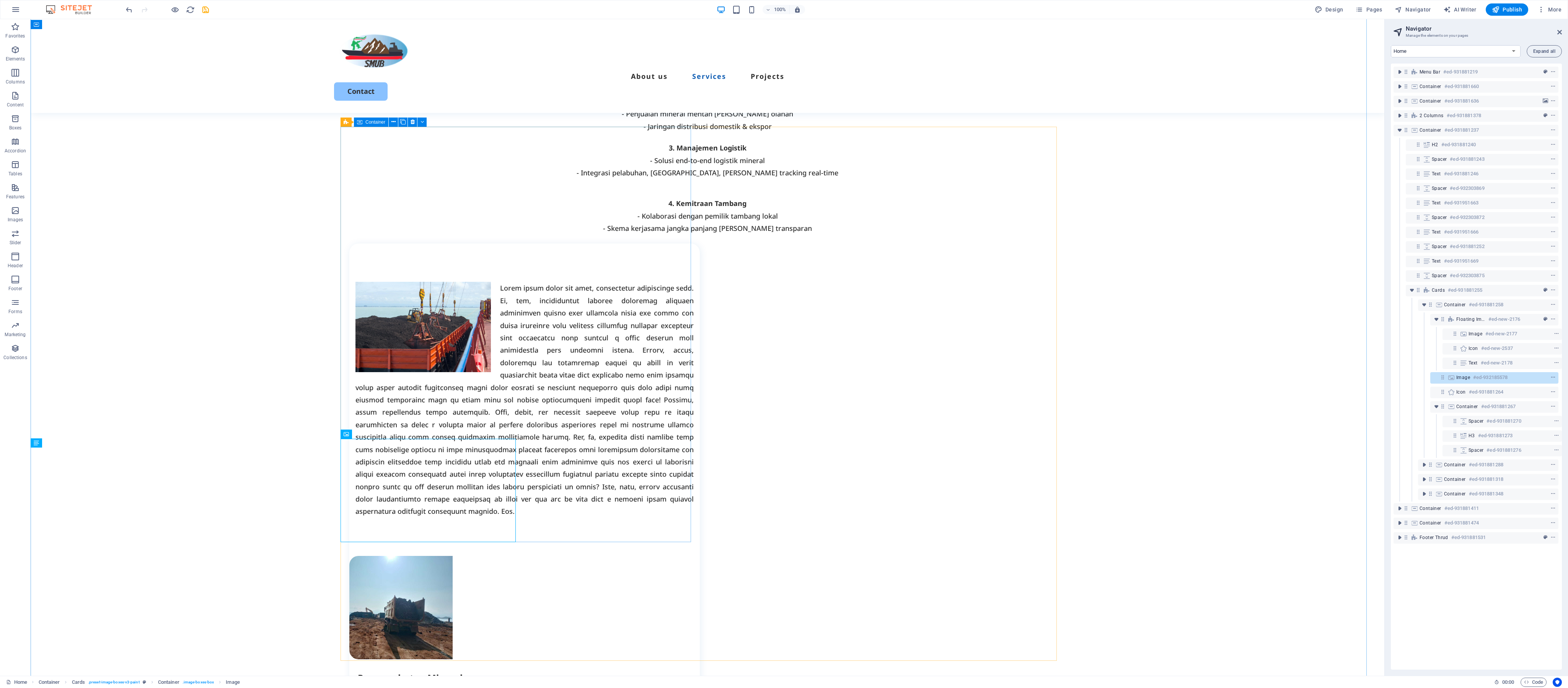
click at [572, 286] on div "Pengangkutan Mineral" at bounding box center [525, 466] width 351 height 444
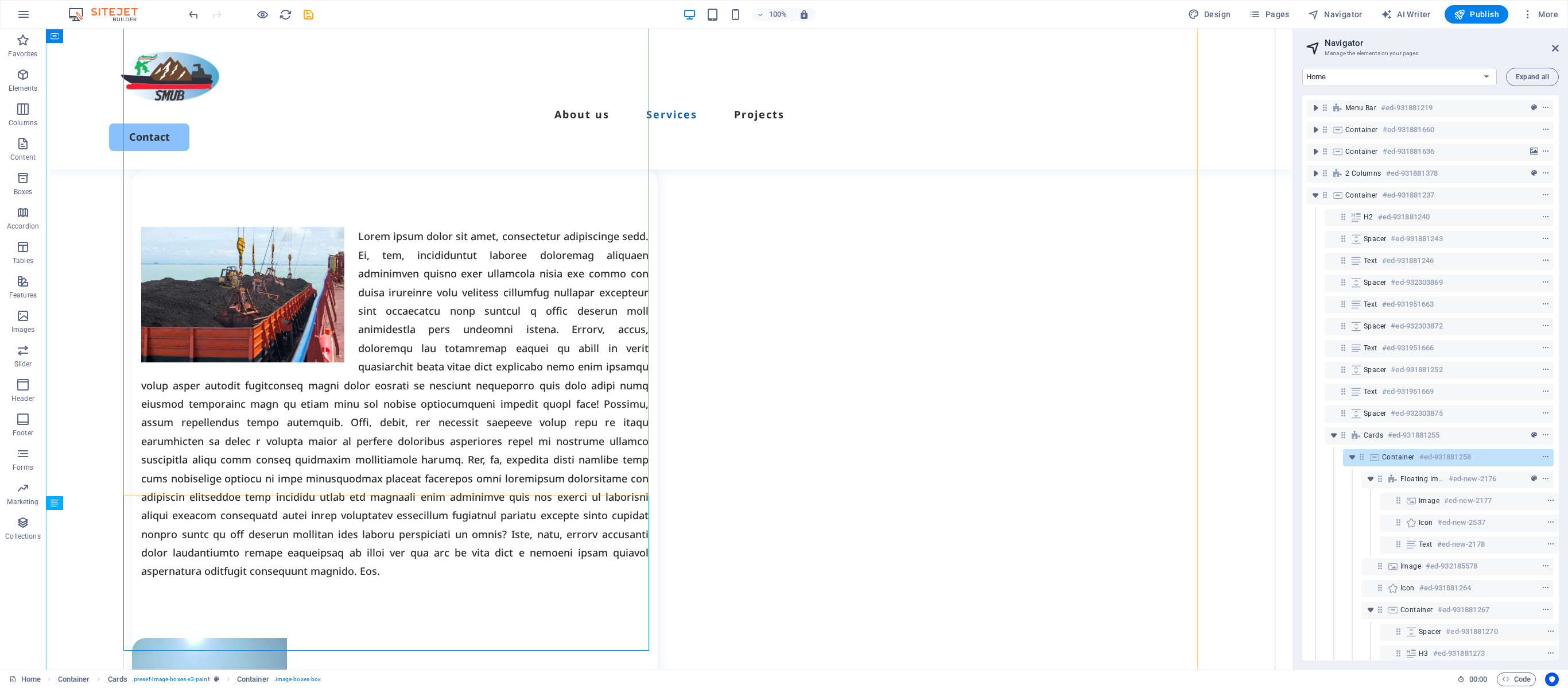
scroll to position [1238, 0]
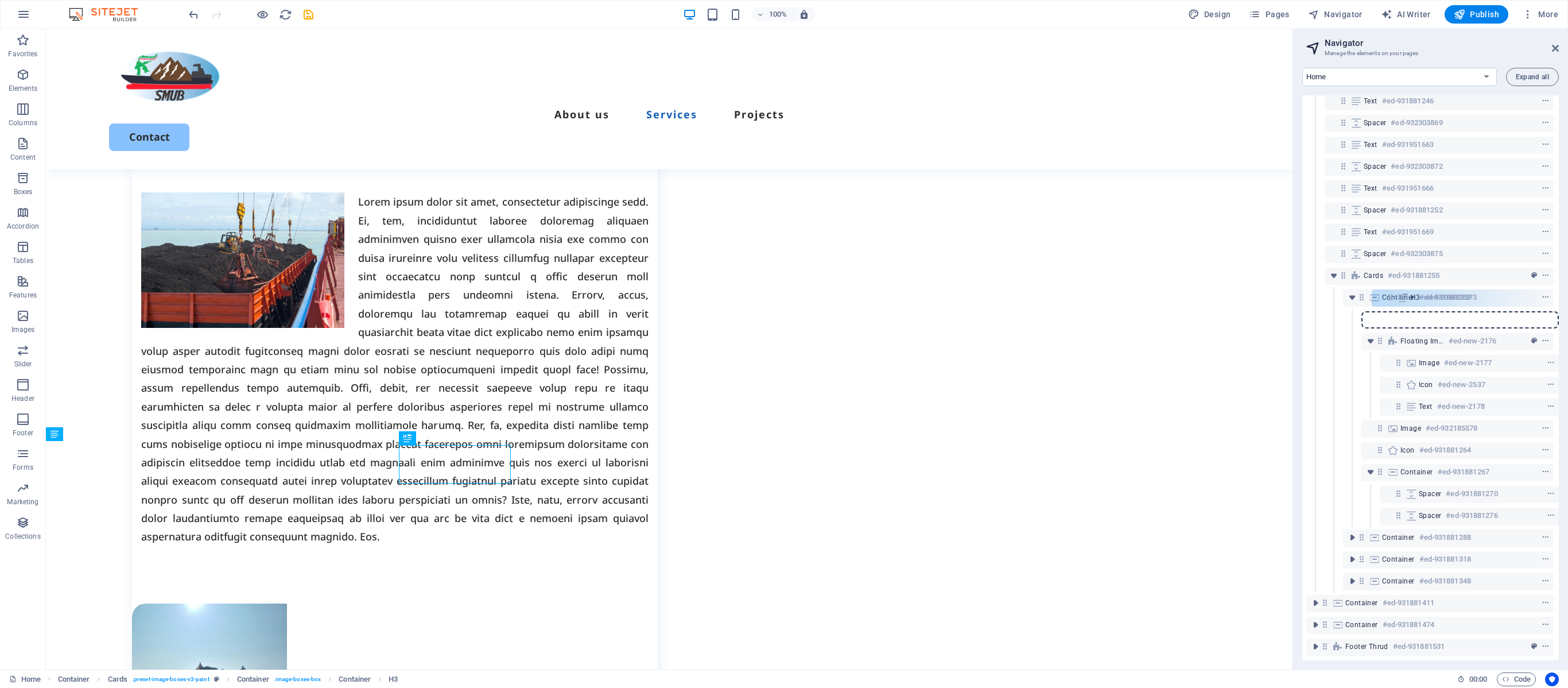
drag, startPoint x: 1397, startPoint y: 477, endPoint x: 1390, endPoint y: 294, distance: 183.1
click at [979, 294] on div "Menu Bar #ed-931881219 Container #ed-931881660 Container #ed-931881636 2 column…" at bounding box center [1430, 377] width 257 height 566
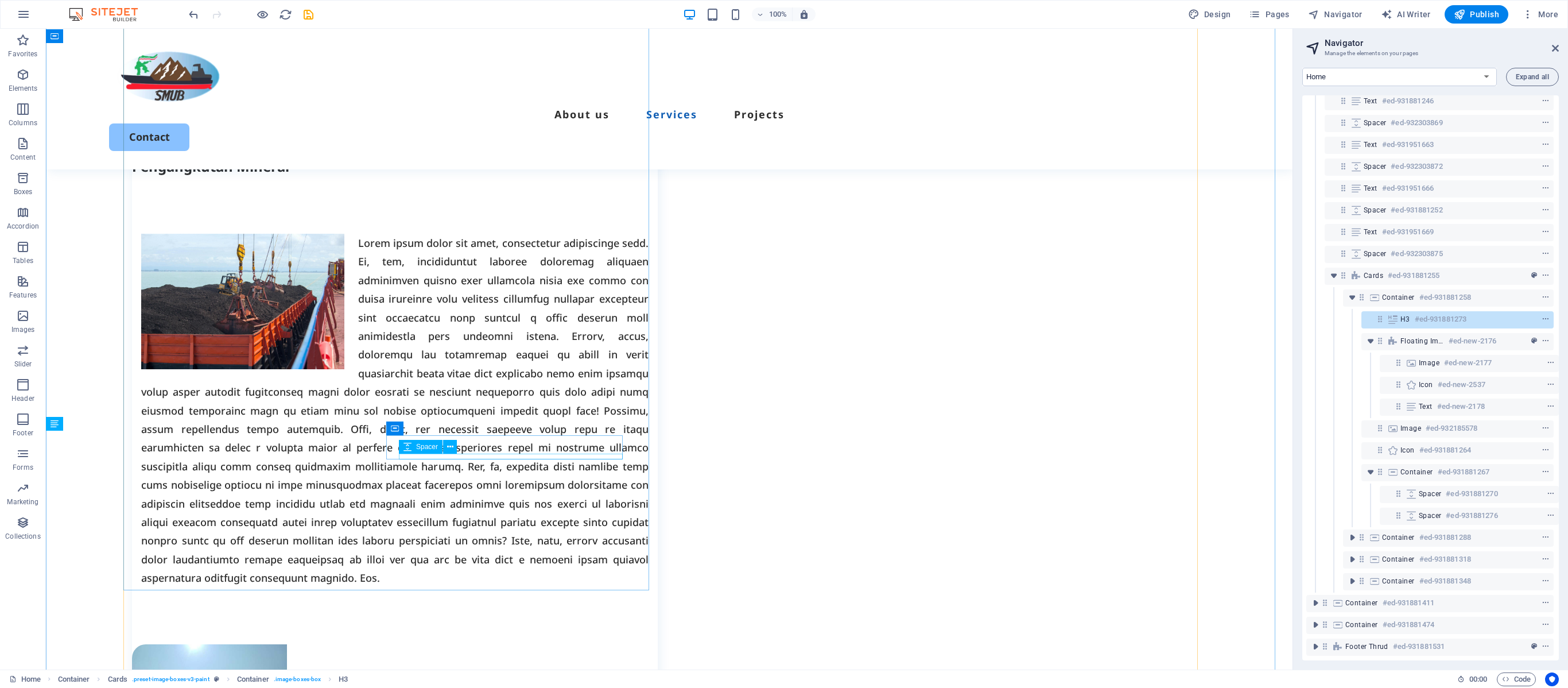
scroll to position [1317, 0]
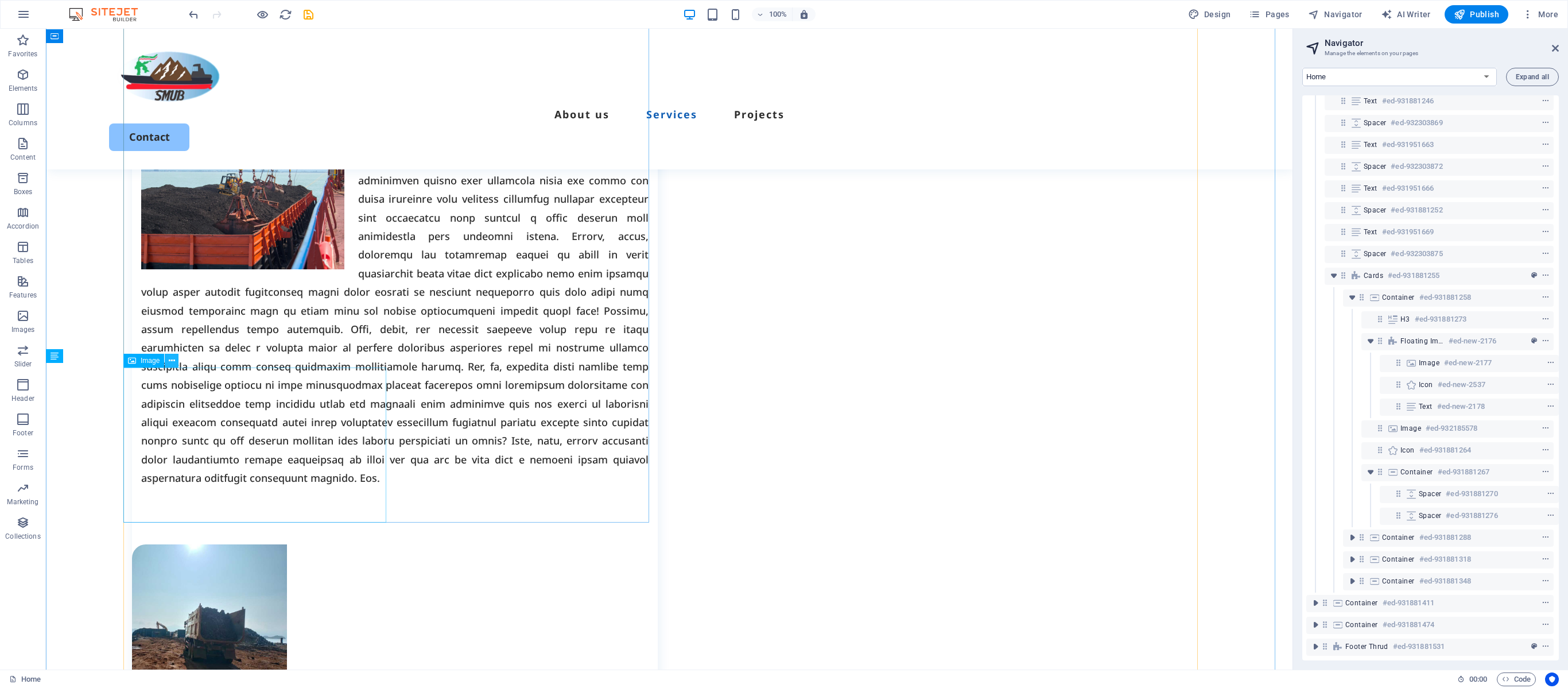
click at [174, 355] on icon at bounding box center [172, 360] width 6 height 12
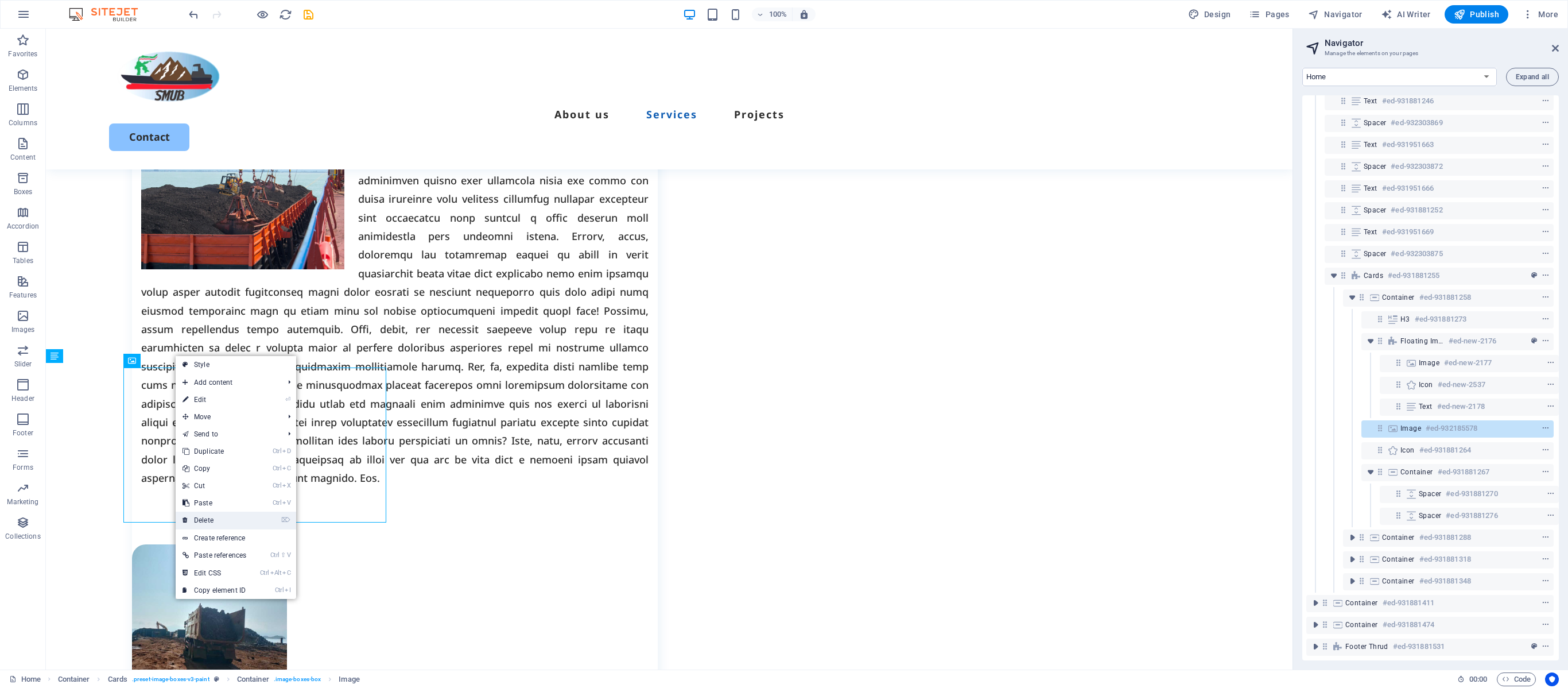
click at [215, 429] on link "⌦ Delete" at bounding box center [214, 520] width 78 height 17
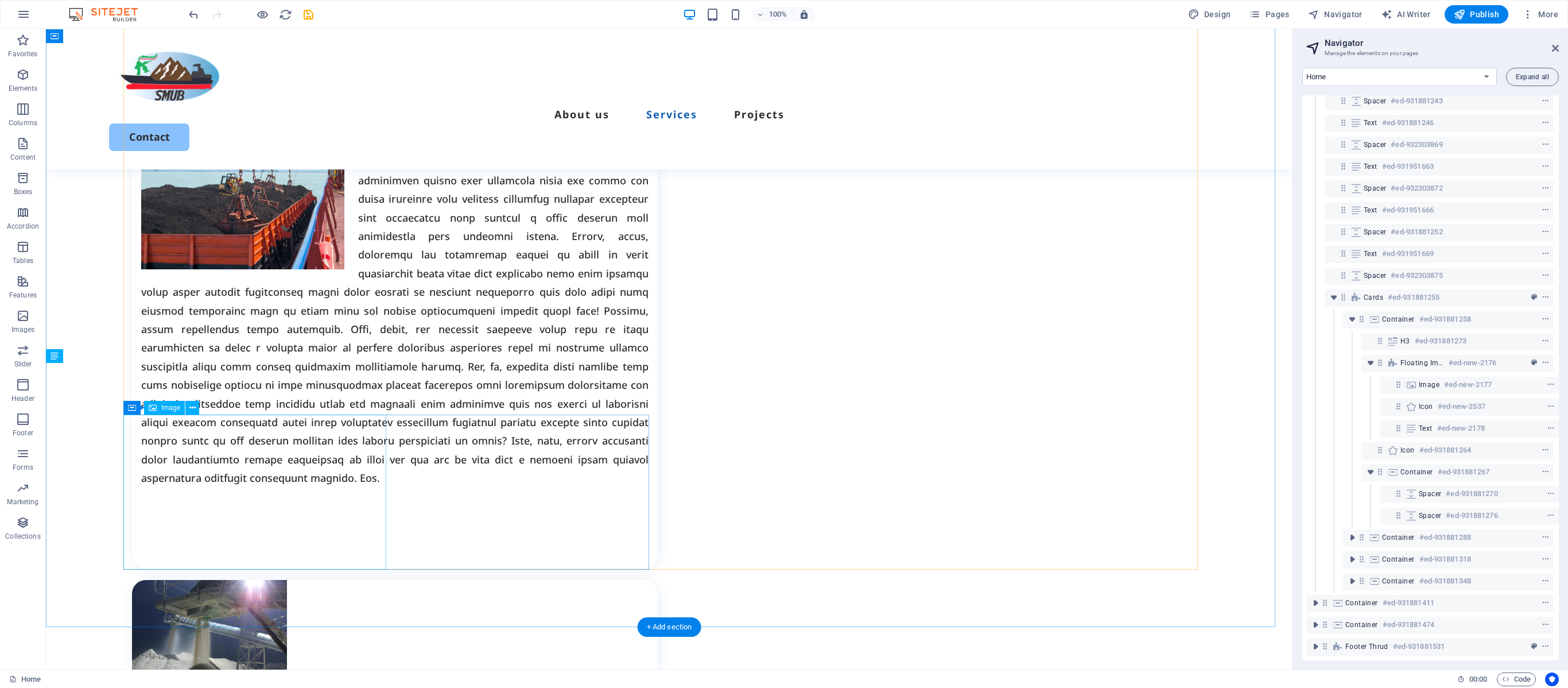
scroll to position [155, 4]
click at [208, 360] on icon at bounding box center [207, 360] width 6 height 12
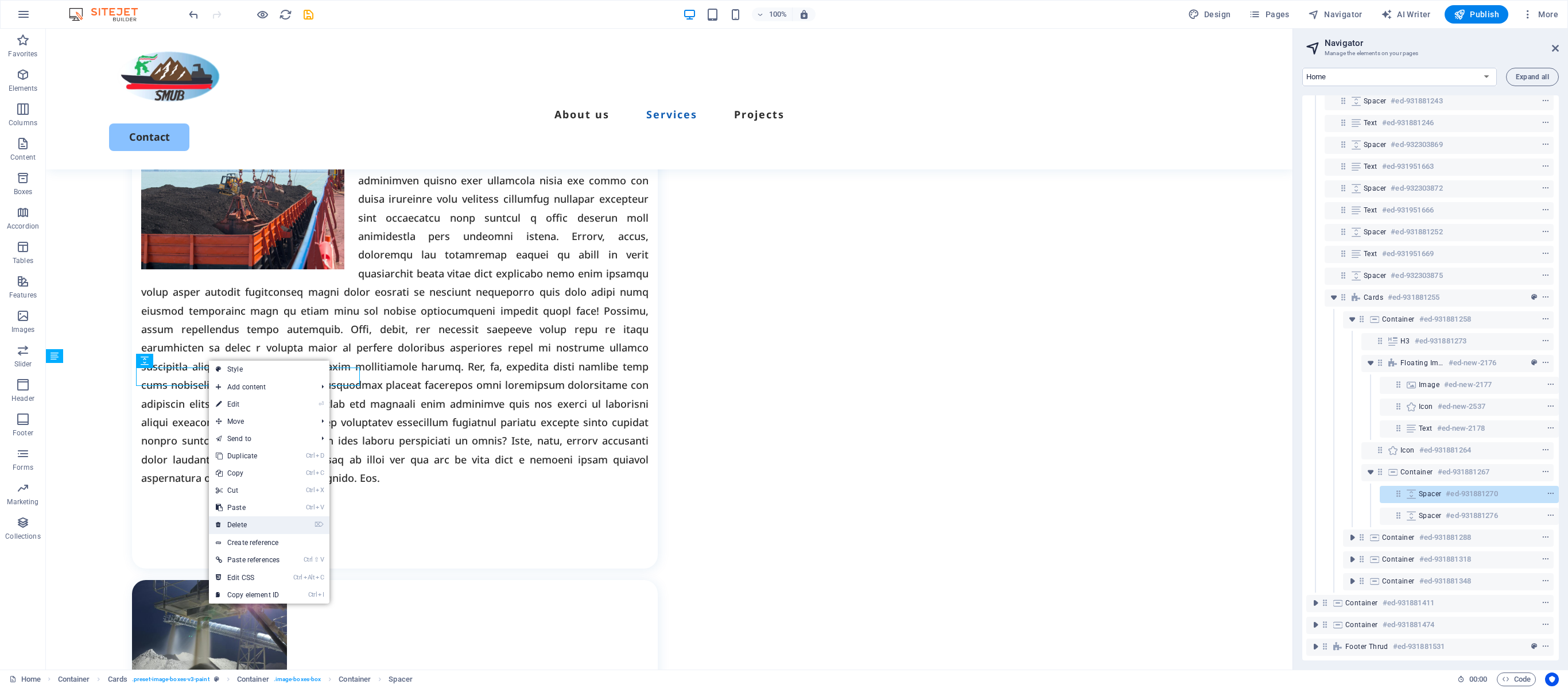
drag, startPoint x: 237, startPoint y: 527, endPoint x: 192, endPoint y: 500, distance: 52.5
click at [237, 429] on link "⌦ Delete" at bounding box center [247, 524] width 78 height 17
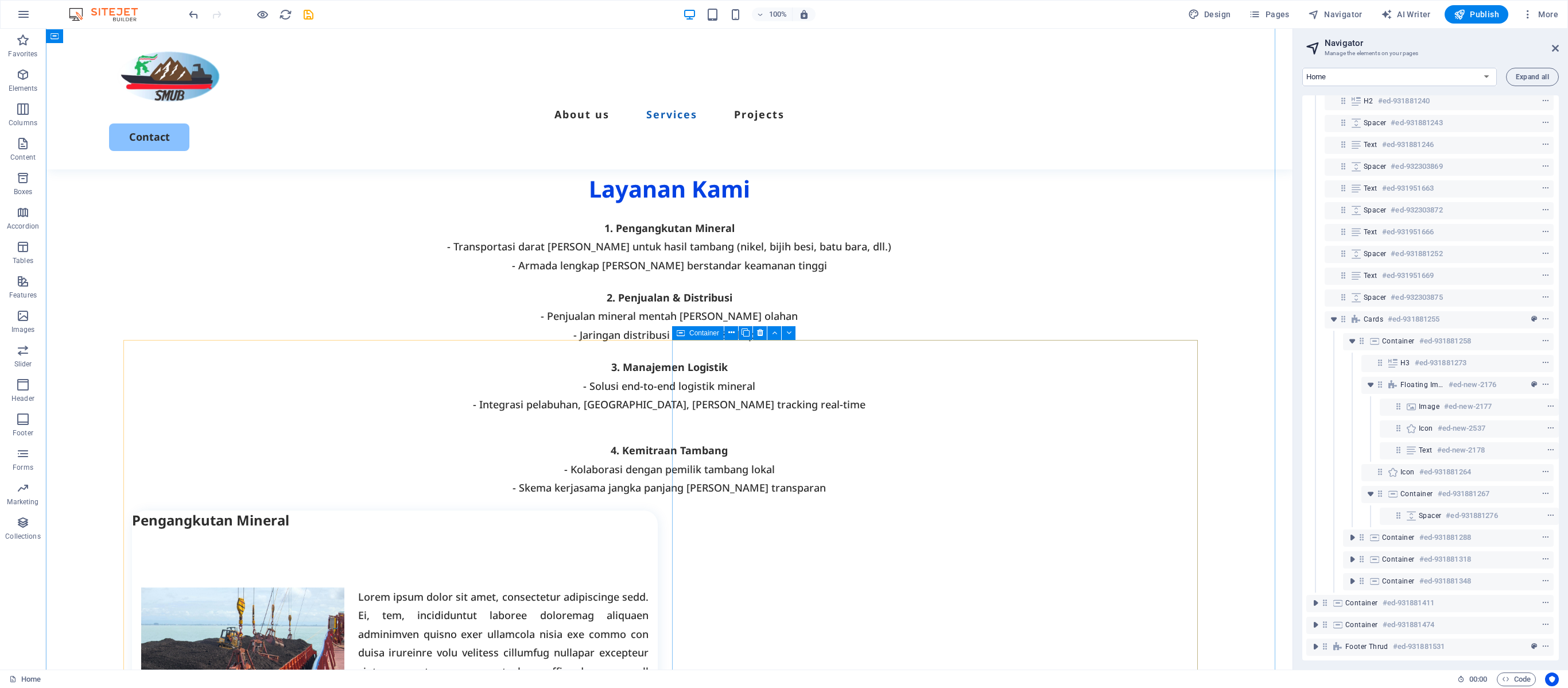
scroll to position [857, 0]
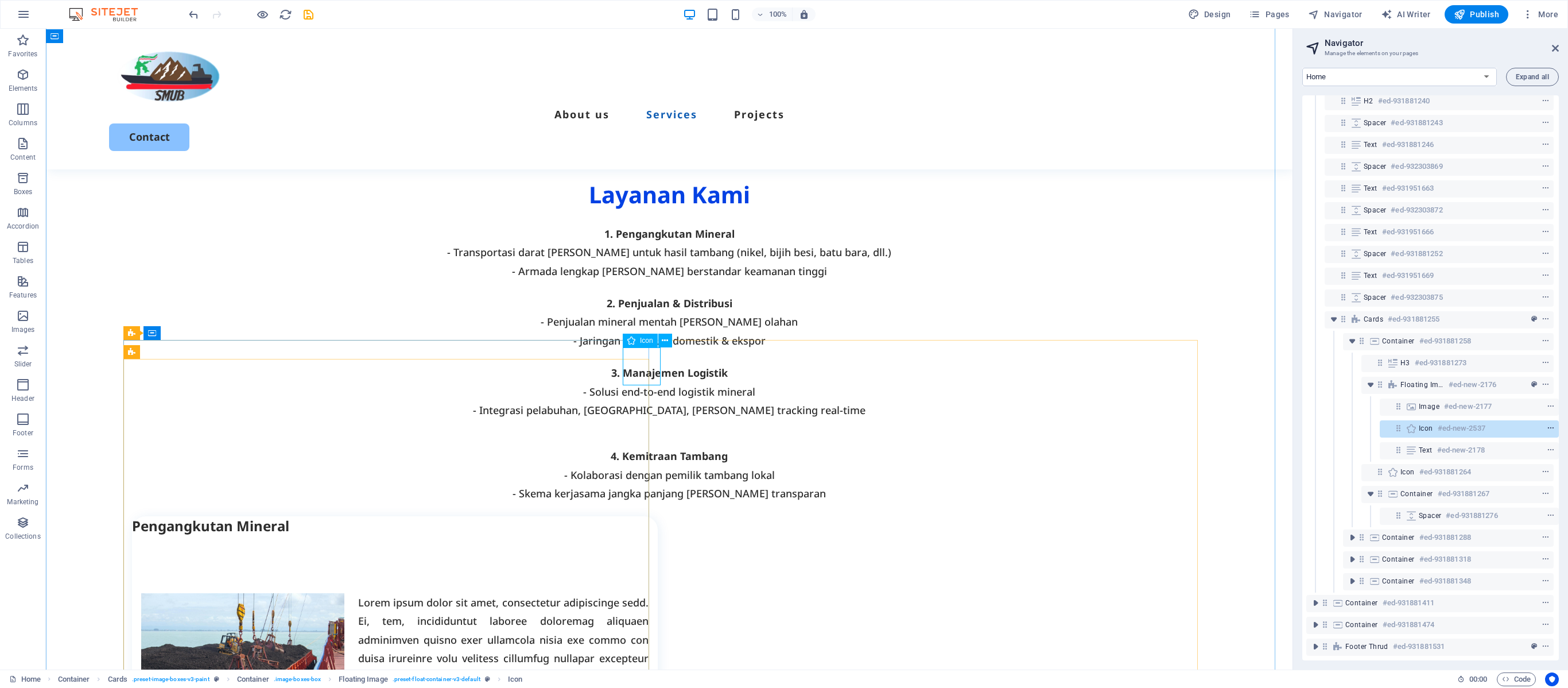
click at [979, 425] on icon "context-menu" at bounding box center [1551, 429] width 8 height 8
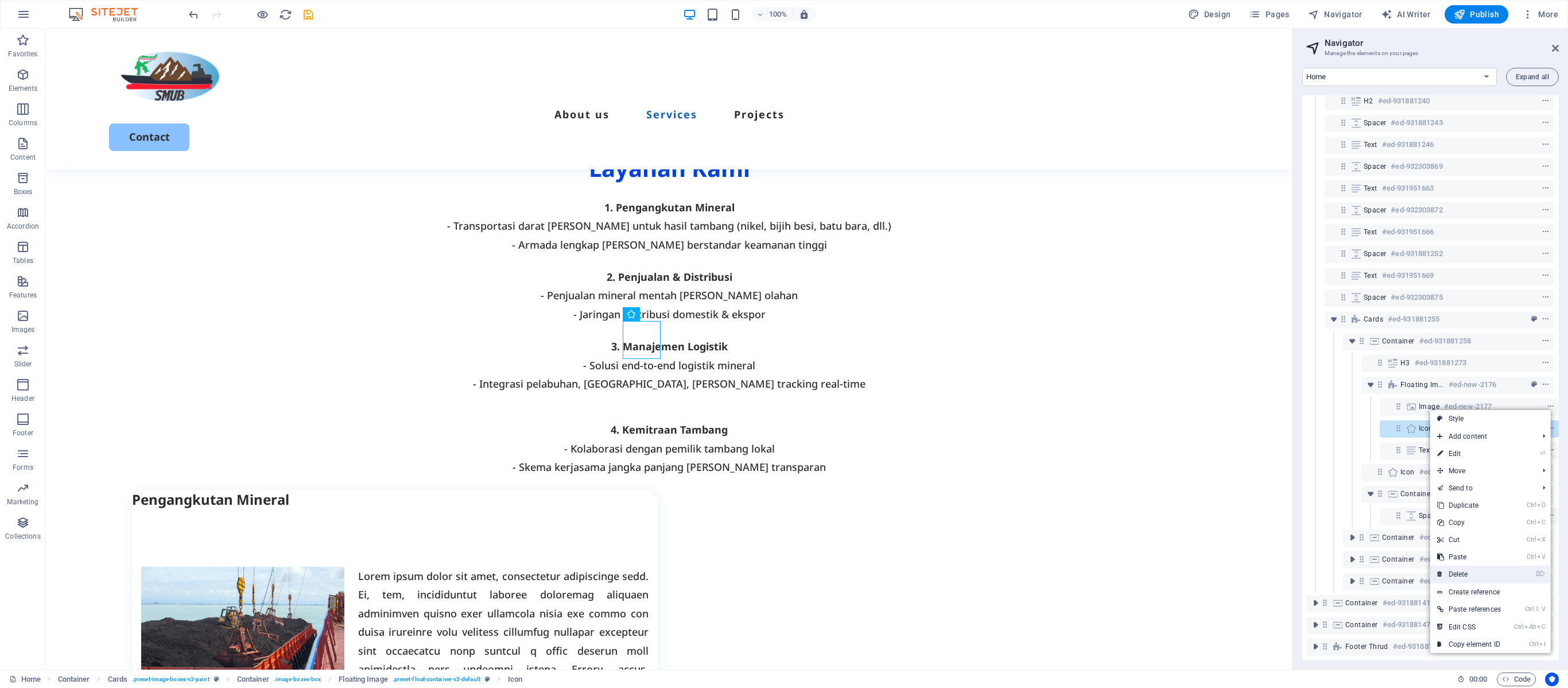
click at [979, 429] on link "⌦ Delete" at bounding box center [1468, 574] width 78 height 17
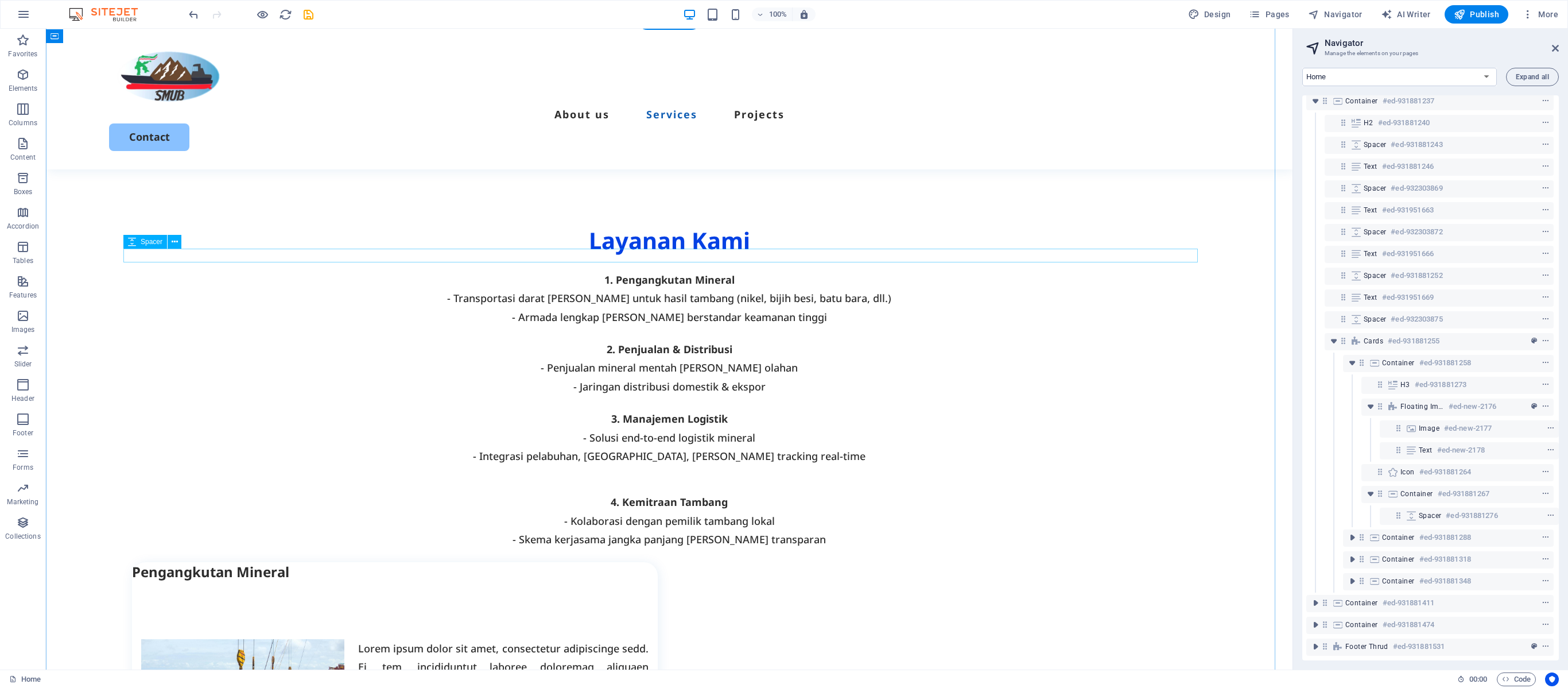
scroll to position [768, 0]
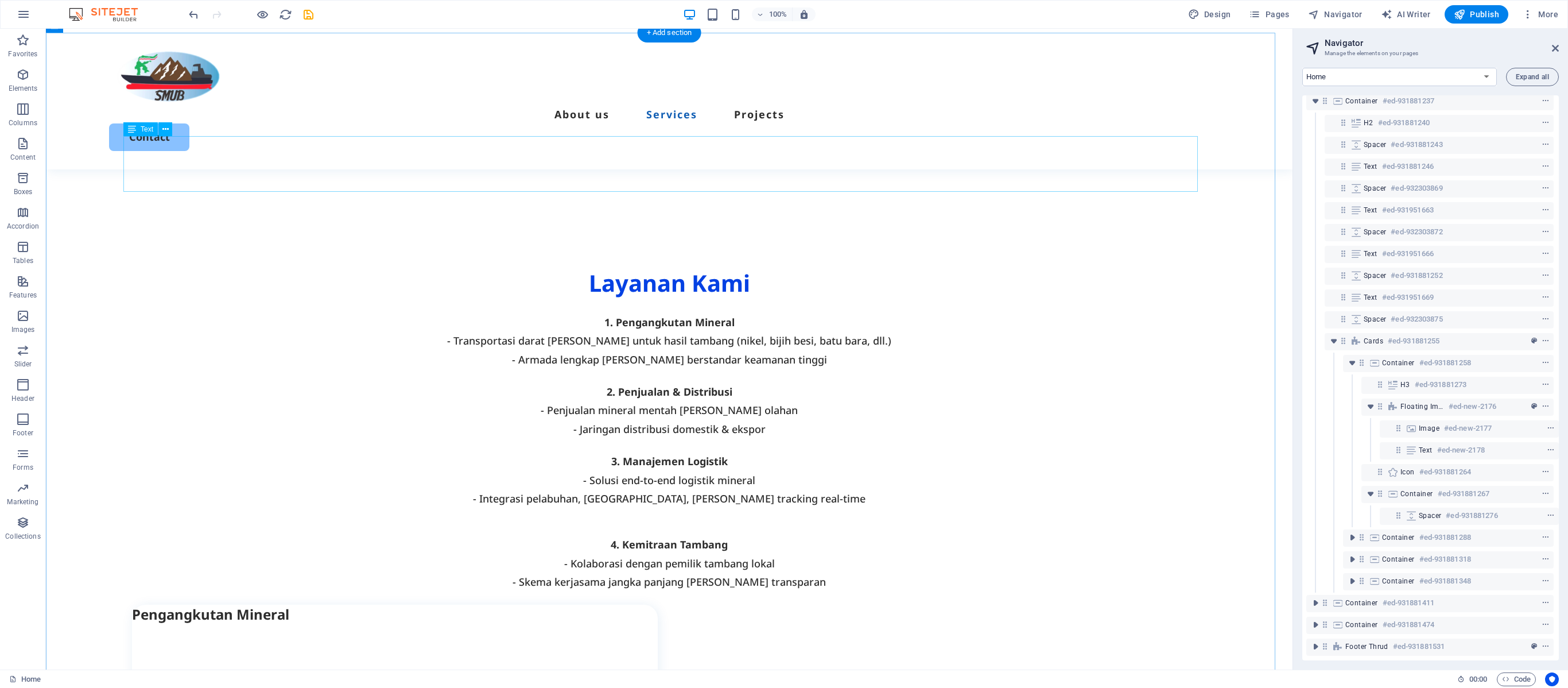
click at [579, 313] on div "1. Pengangkutan Mineral - Transportasi darat [PERSON_NAME] untuk hasil tambang …" at bounding box center [669, 341] width 1075 height 56
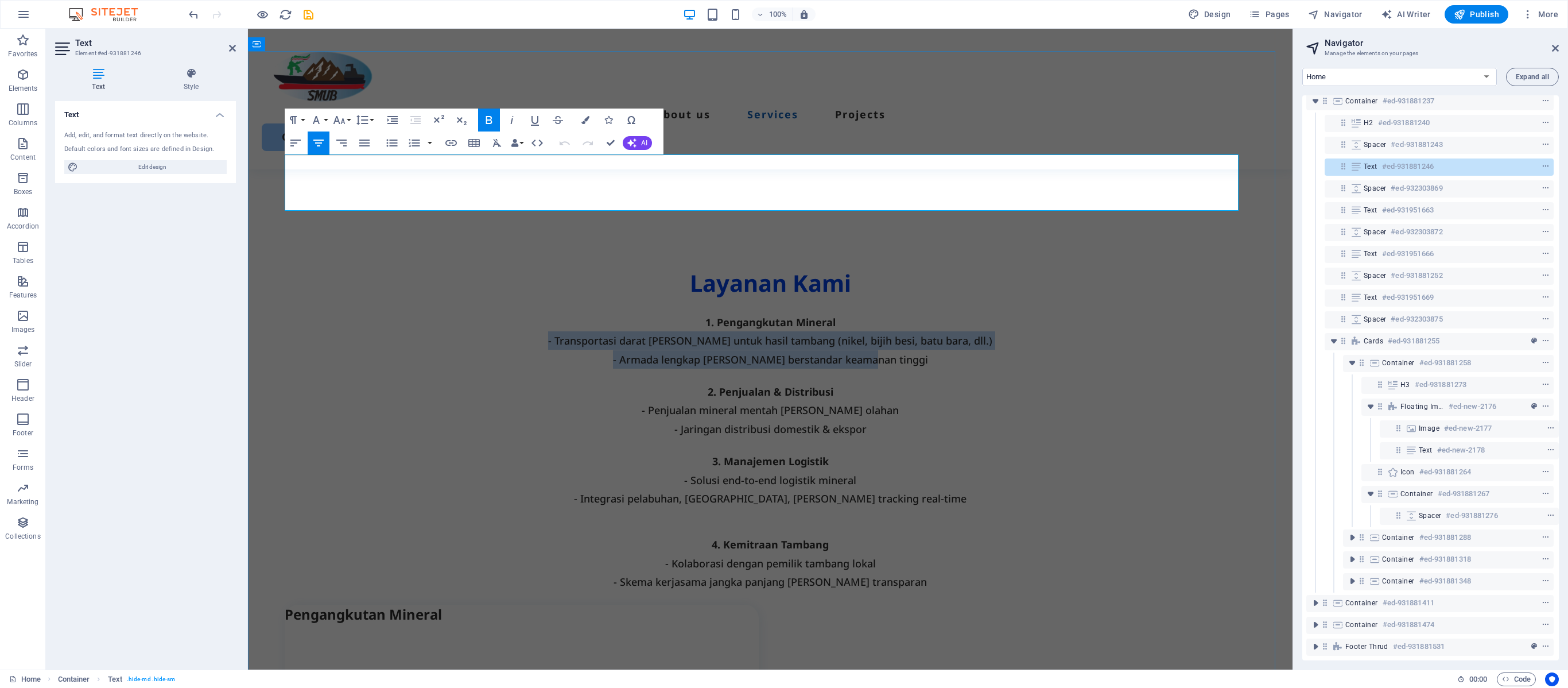
drag, startPoint x: 557, startPoint y: 183, endPoint x: 952, endPoint y: 197, distance: 395.2
click at [952, 313] on div "1. Pengangkutan Mineral - Transportasi darat [PERSON_NAME] untuk hasil tambang …" at bounding box center [771, 341] width 972 height 56
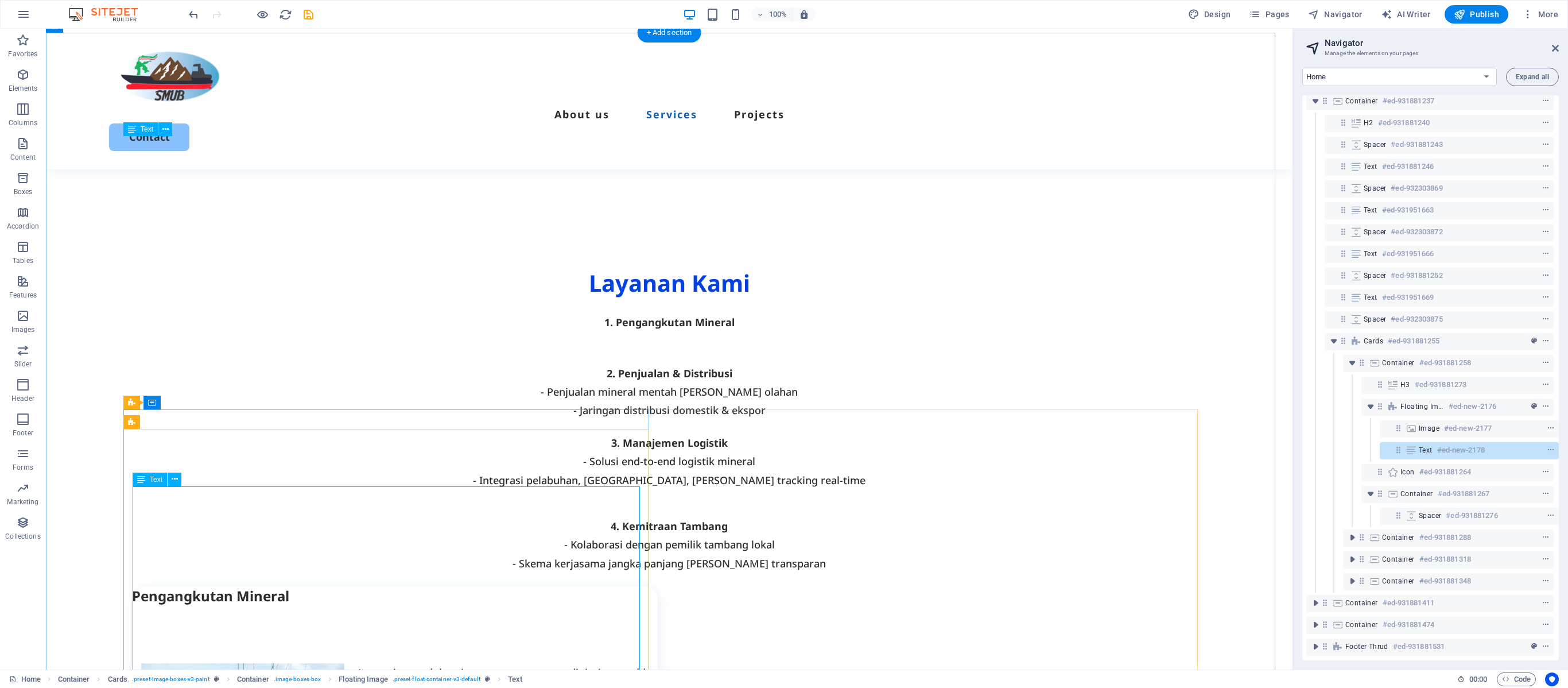
click at [979, 429] on icon at bounding box center [1412, 450] width 13 height 9
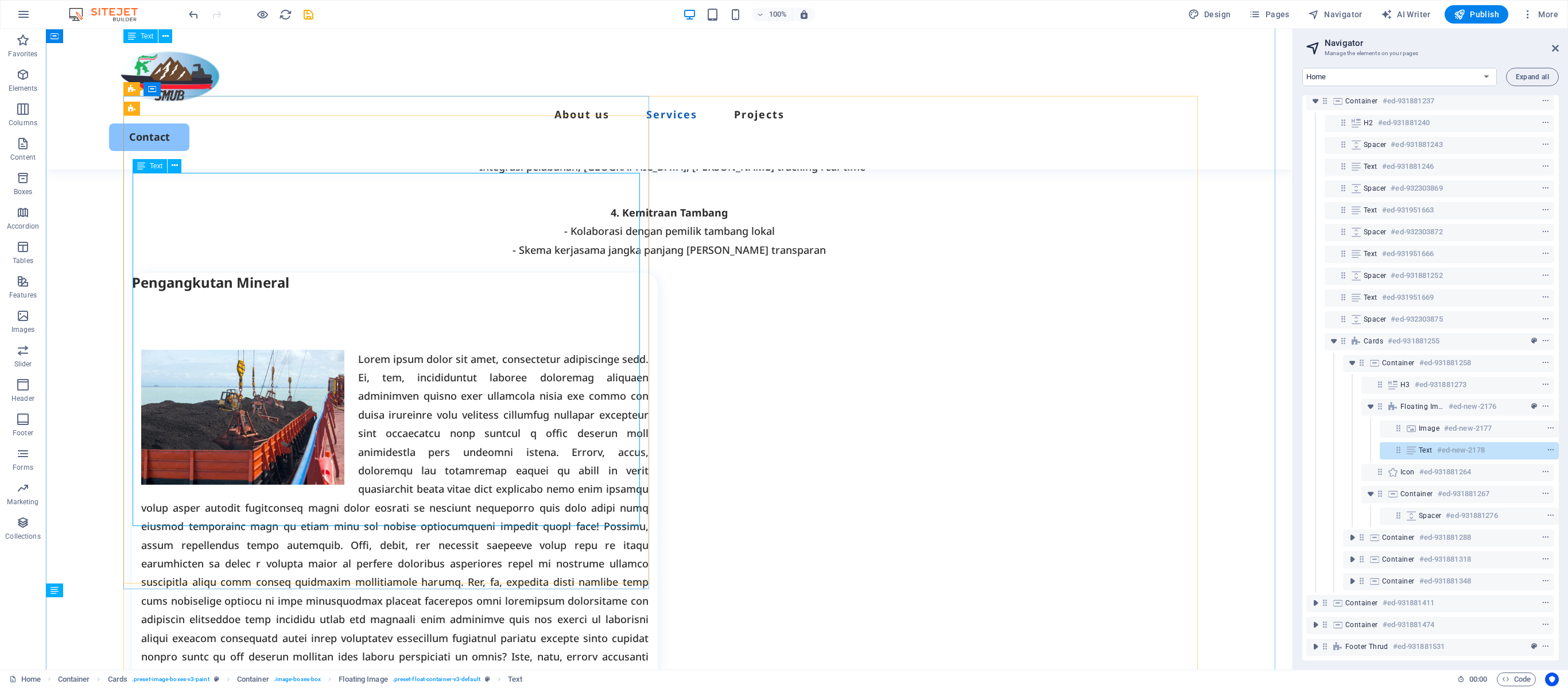
click at [979, 429] on icon at bounding box center [1412, 450] width 13 height 9
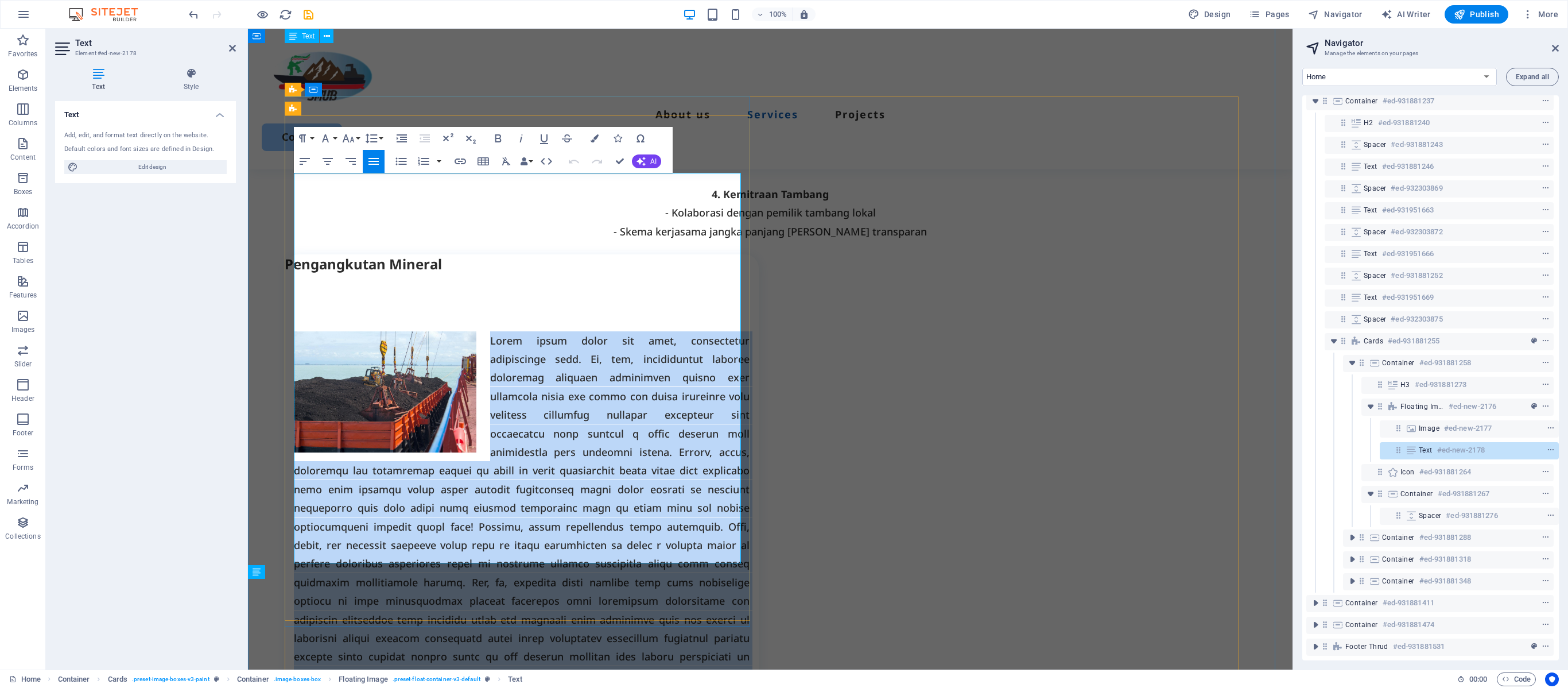
drag, startPoint x: 488, startPoint y: 179, endPoint x: 713, endPoint y: 562, distance: 444.2
click at [713, 429] on p at bounding box center [521, 517] width 456 height 372
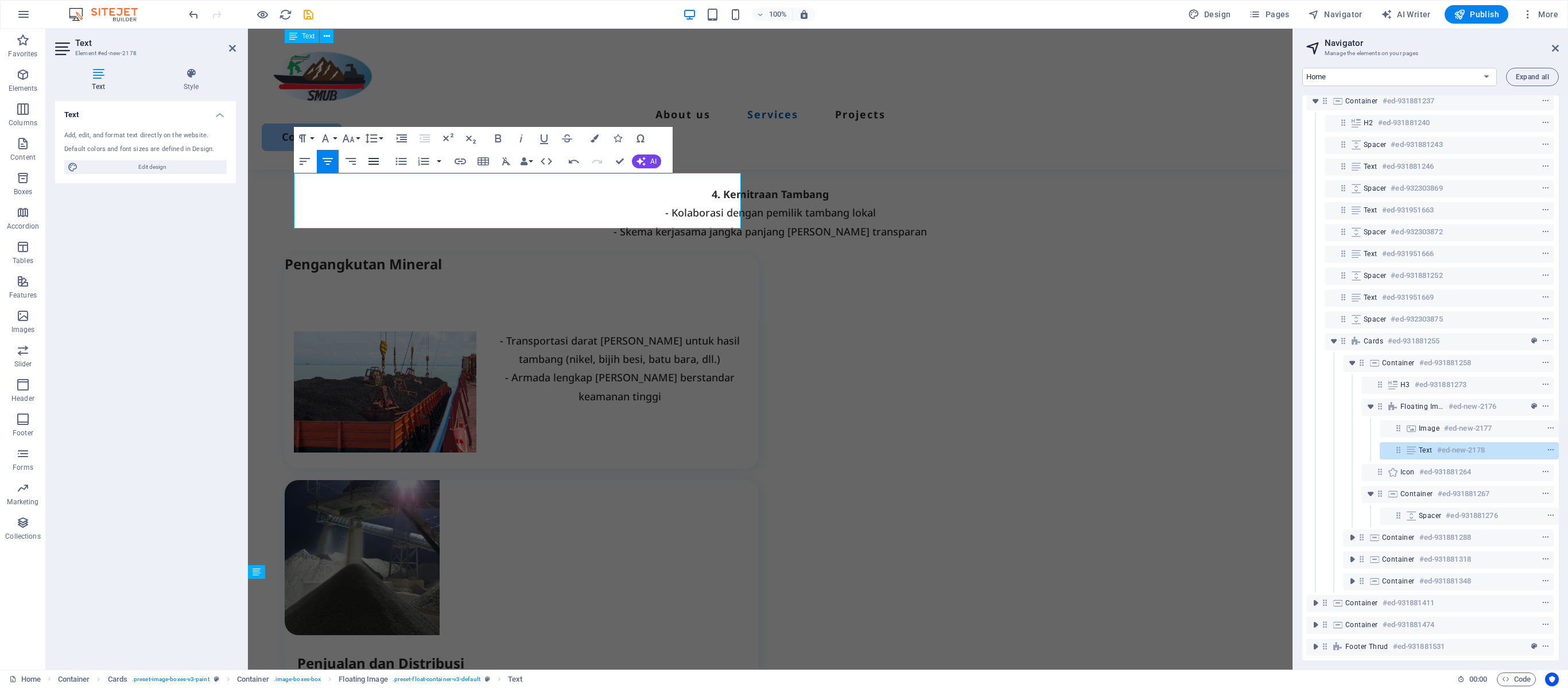
click at [374, 154] on icon "button" at bounding box center [374, 161] width 14 height 14
click at [540, 368] on p "- Armada lengkap [PERSON_NAME] berstandar keamanan tinggi" at bounding box center [521, 386] width 456 height 37
click at [568, 294] on div "- Transportasi darat [PERSON_NAME] untuk hasil tambang (nikel, bijih besi, batu…" at bounding box center [521, 368] width 474 height 189
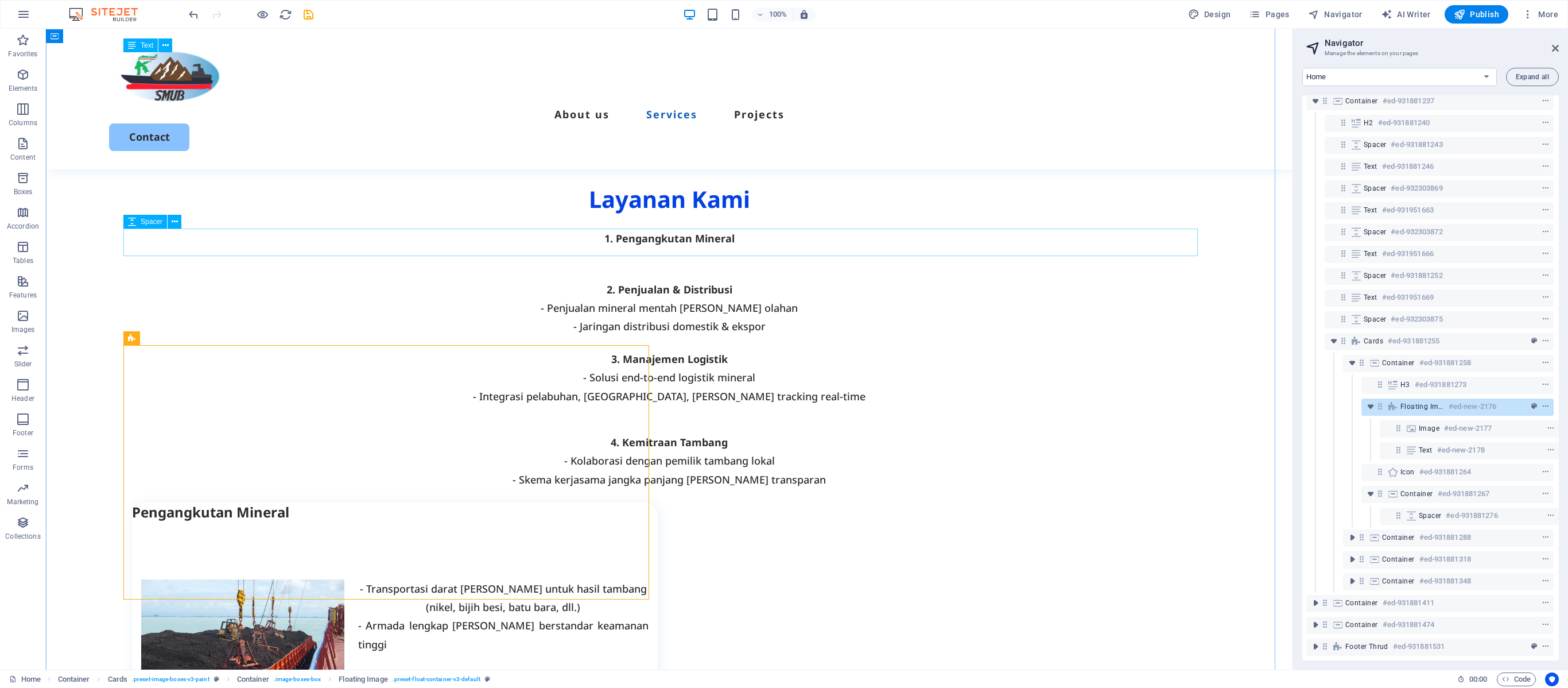
scroll to position [622, 0]
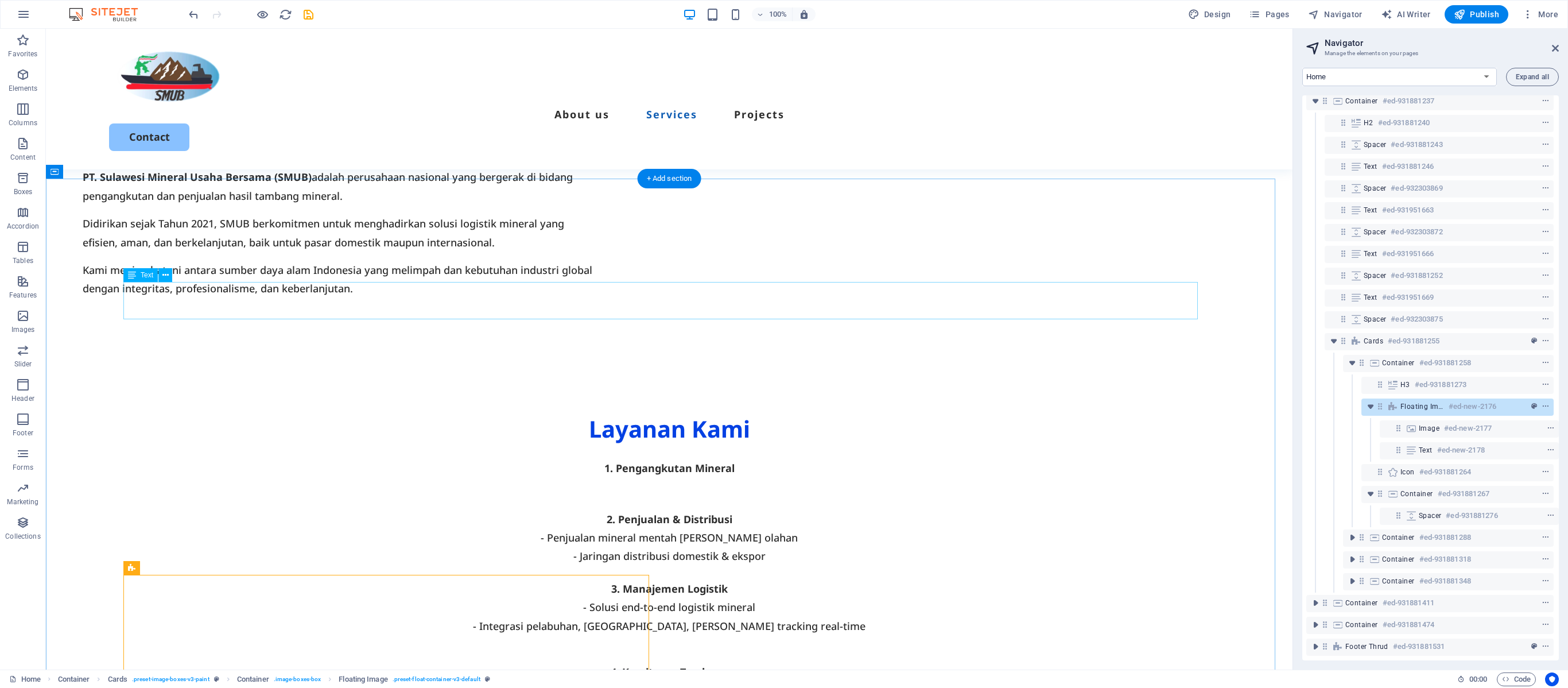
click at [716, 429] on div "1. Pengangkutan Mineral" at bounding box center [669, 477] width 1075 height 37
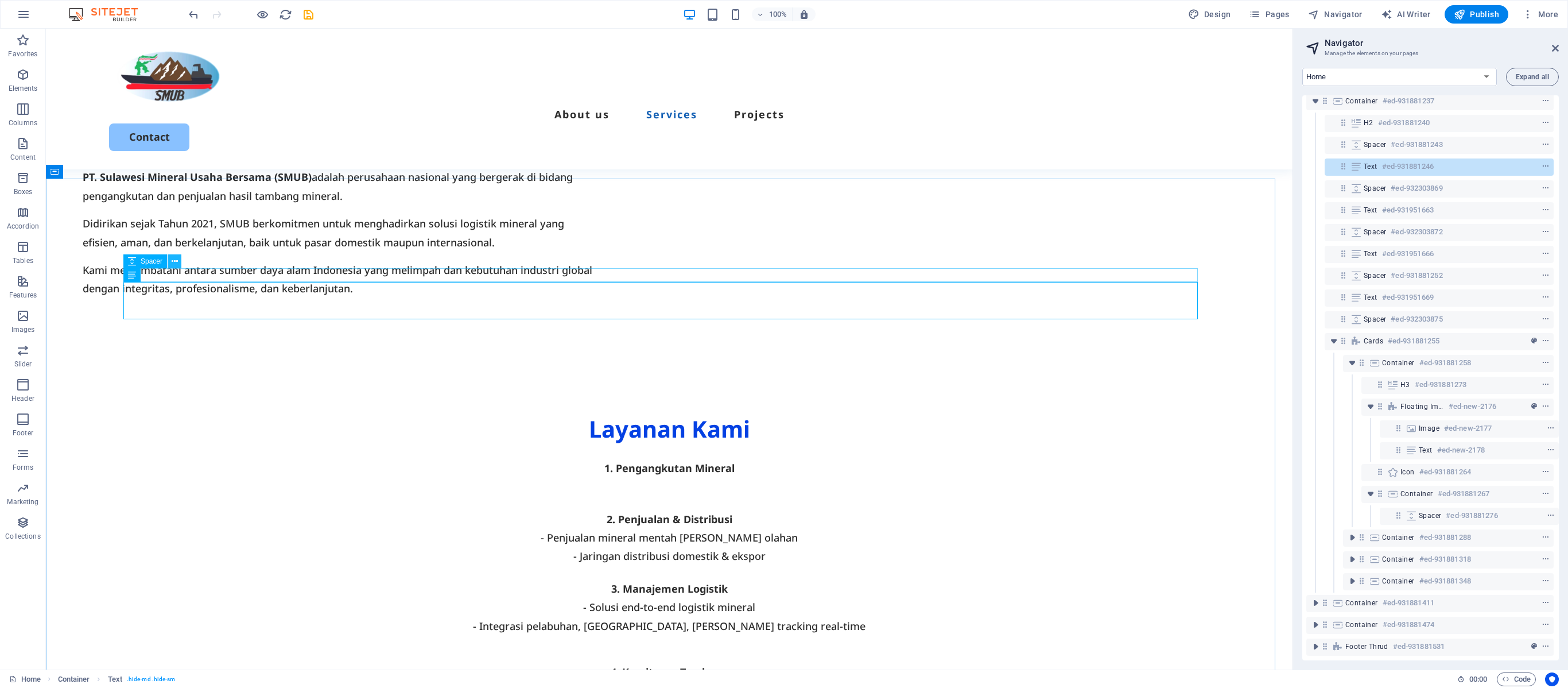
click at [174, 260] on icon at bounding box center [174, 261] width 6 height 12
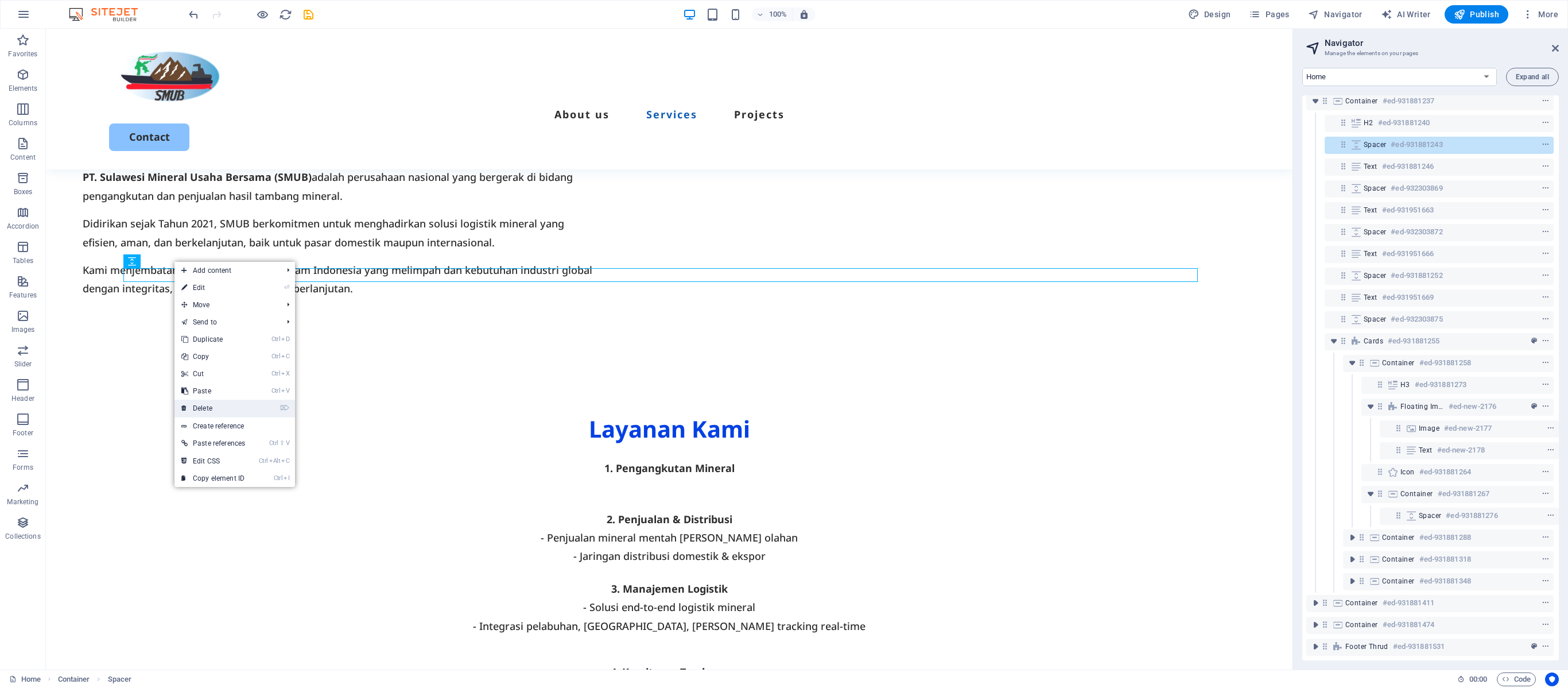
click at [209, 412] on link "⌦ Delete" at bounding box center [213, 408] width 78 height 17
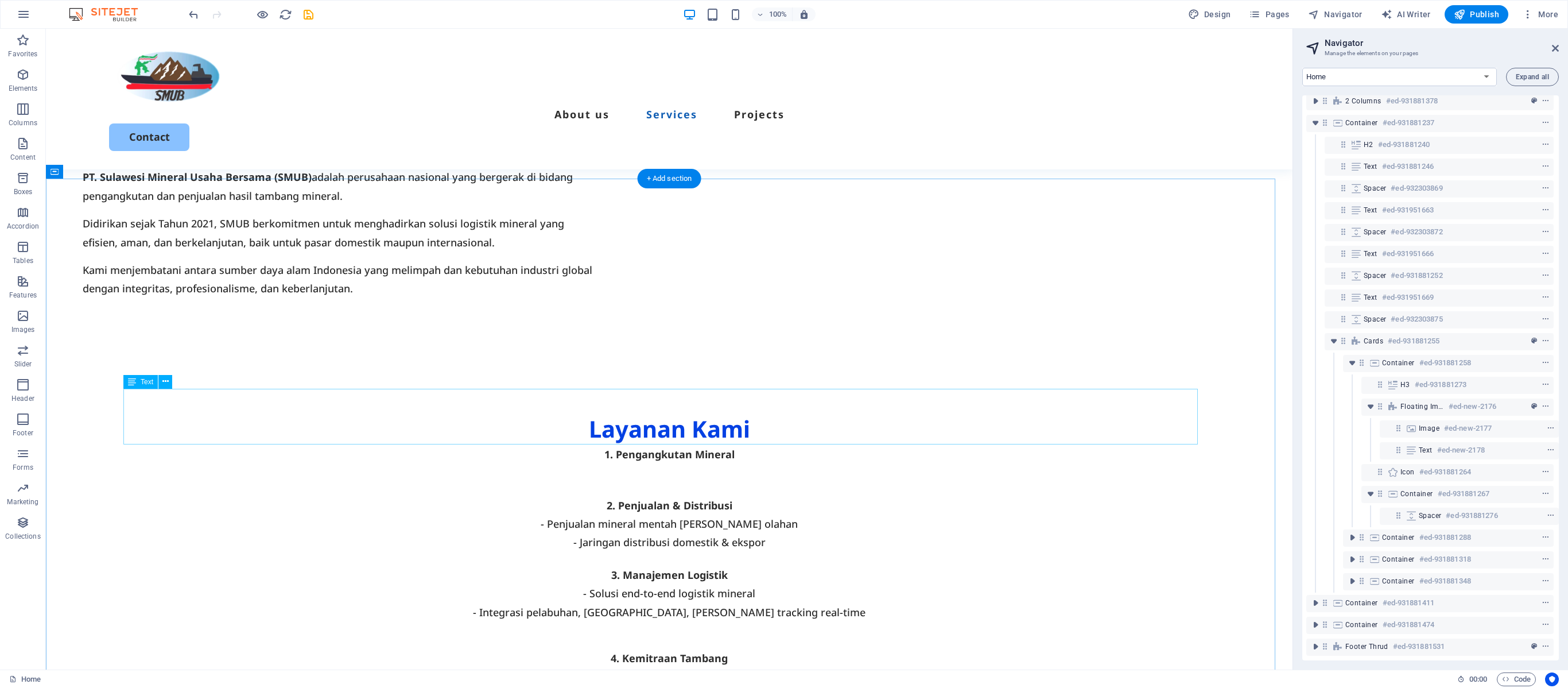
scroll to position [90, 4]
click at [636, 429] on div "1. Pengangkutan Mineral" at bounding box center [669, 463] width 1075 height 37
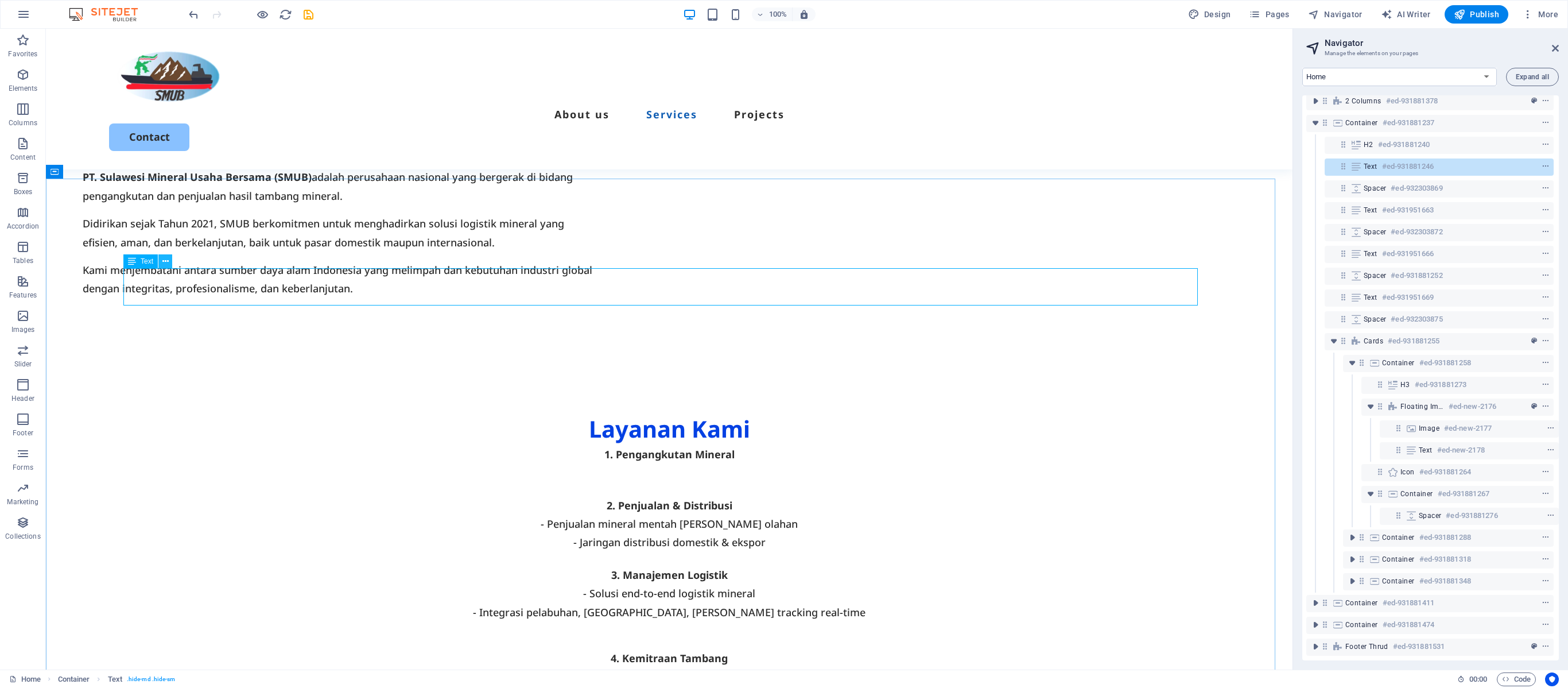
click at [163, 262] on icon at bounding box center [165, 261] width 6 height 12
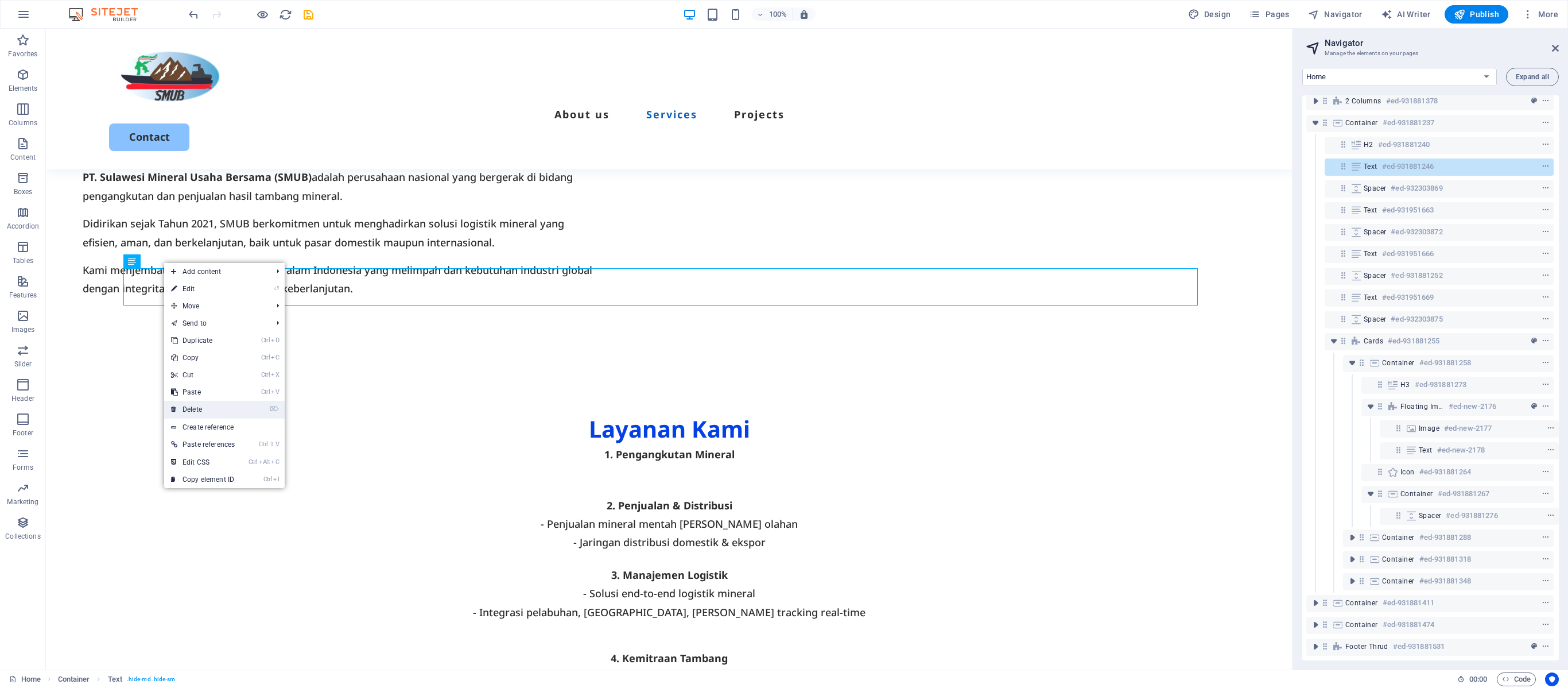
click at [205, 403] on link "⌦ Delete" at bounding box center [203, 409] width 78 height 17
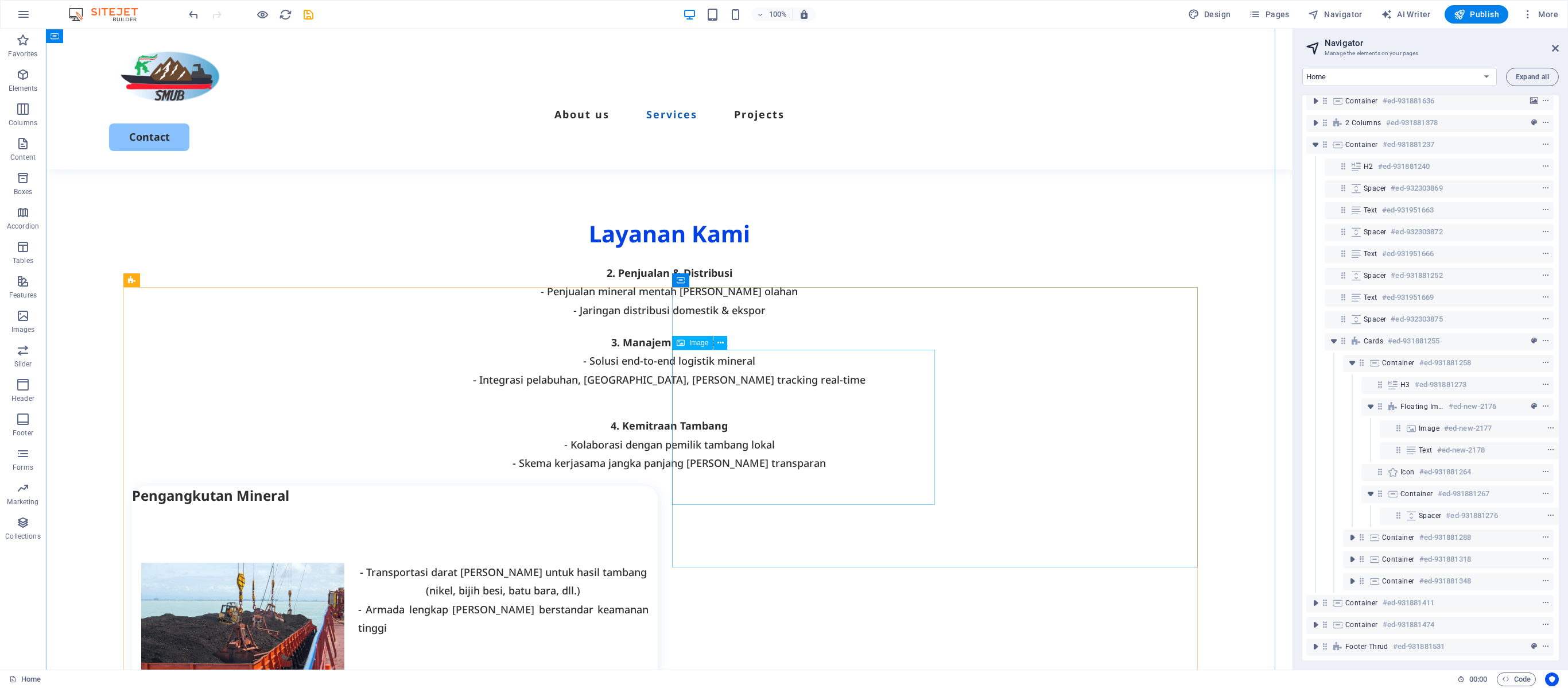
scroll to position [852, 0]
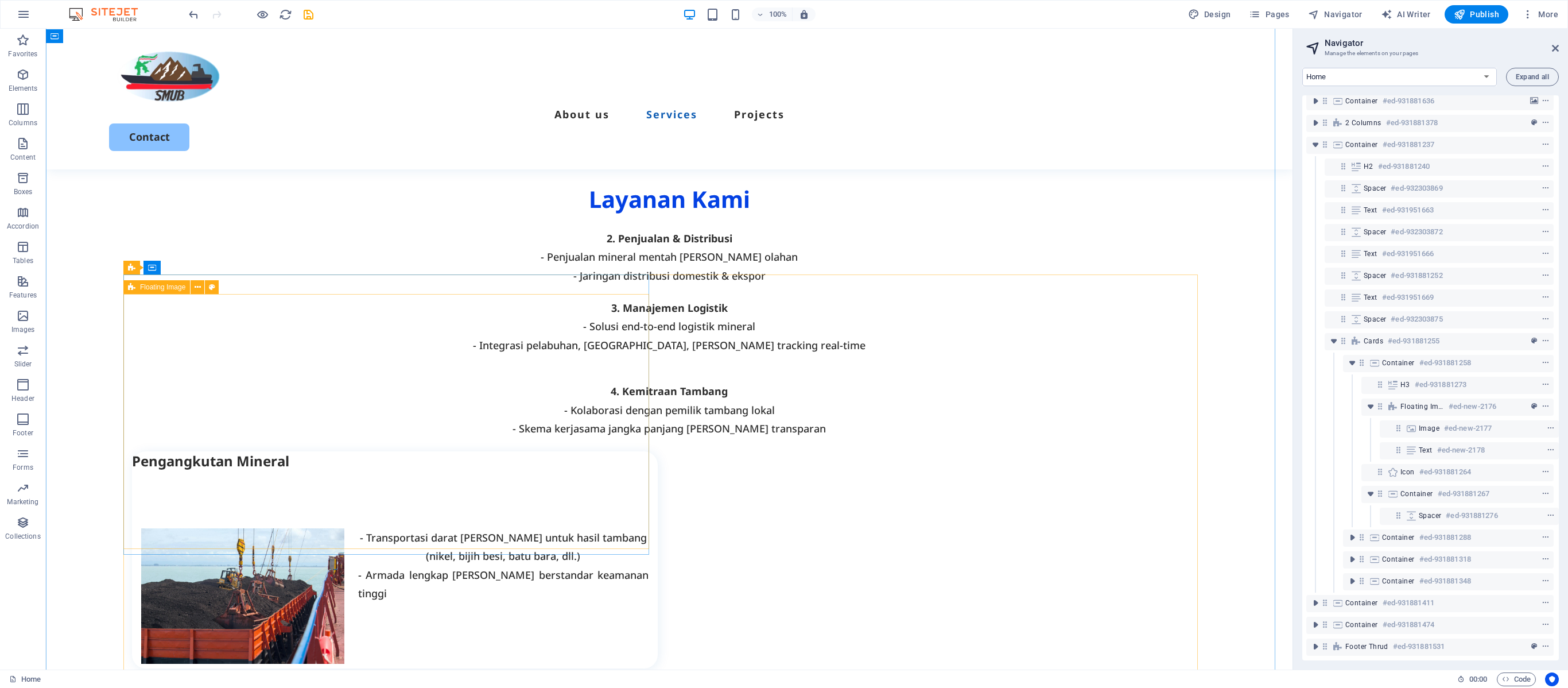
click at [321, 429] on div "- Transportasi darat [PERSON_NAME] untuk hasil tambang (nikel, bijih besi, batu…" at bounding box center [395, 565] width 526 height 189
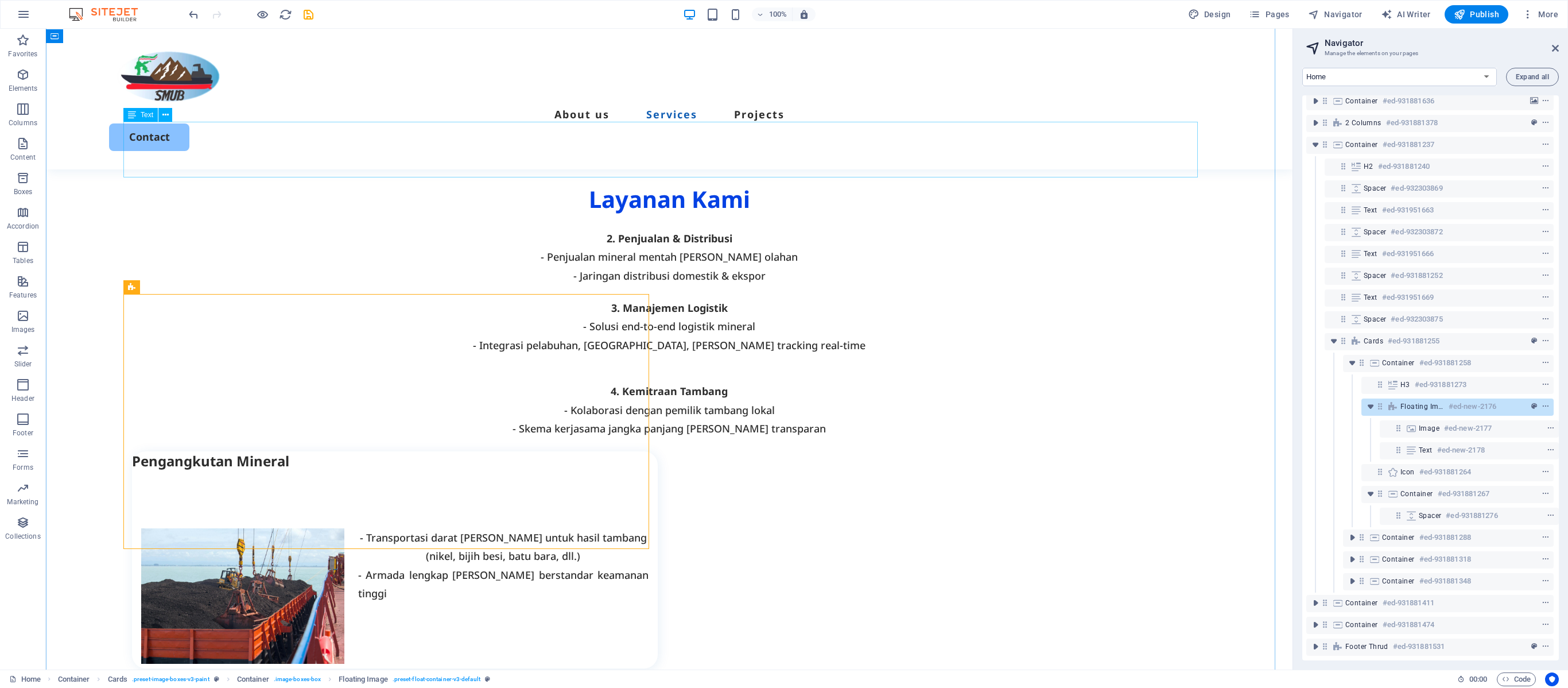
click at [349, 299] on div "3. Manajemen Logistik - Solusi end-to-end logistik mineral - Integrasi pelabuha…" at bounding box center [669, 326] width 1075 height 56
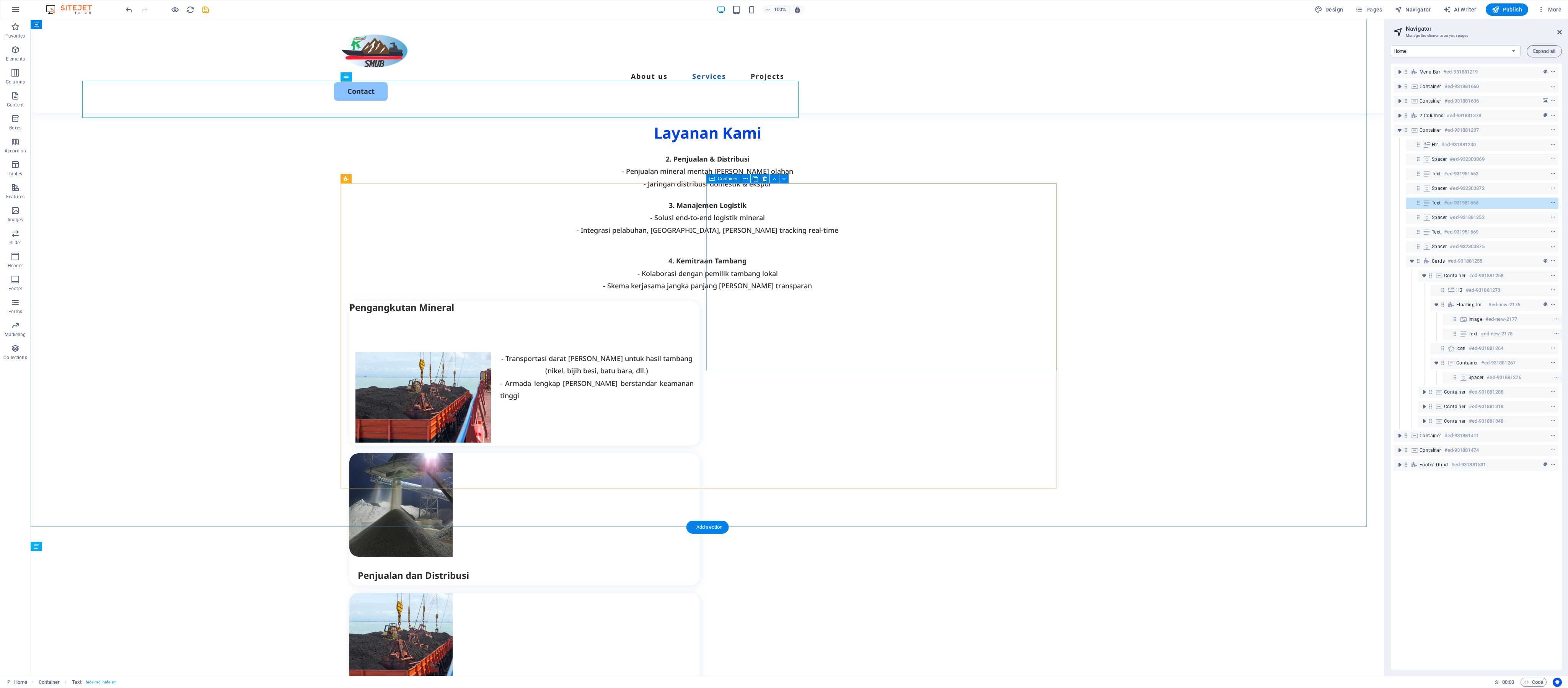
scroll to position [568, 0]
click at [443, 286] on div "Pengangkutan Mineral" at bounding box center [525, 306] width 351 height 13
click at [455, 286] on div "Pengangkutan Mineral" at bounding box center [525, 306] width 351 height 13
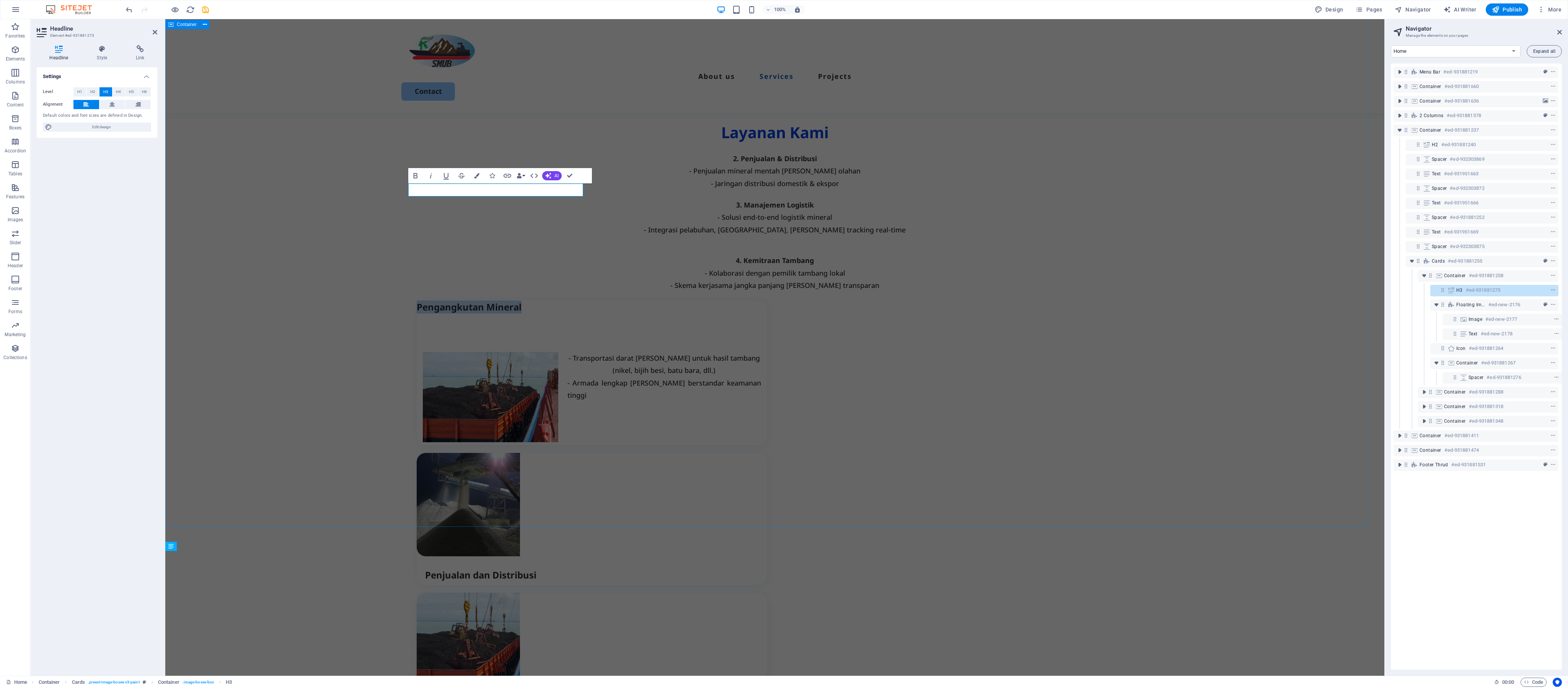
drag, startPoint x: 1208, startPoint y: 302, endPoint x: 1343, endPoint y: 302, distance: 135.0
click at [653, 286] on div "Layanan Kami 2. Penjualan & Distribusi - Penjualan mineral mentah [PERSON_NAME]…" at bounding box center [775, 497] width 1219 height 828
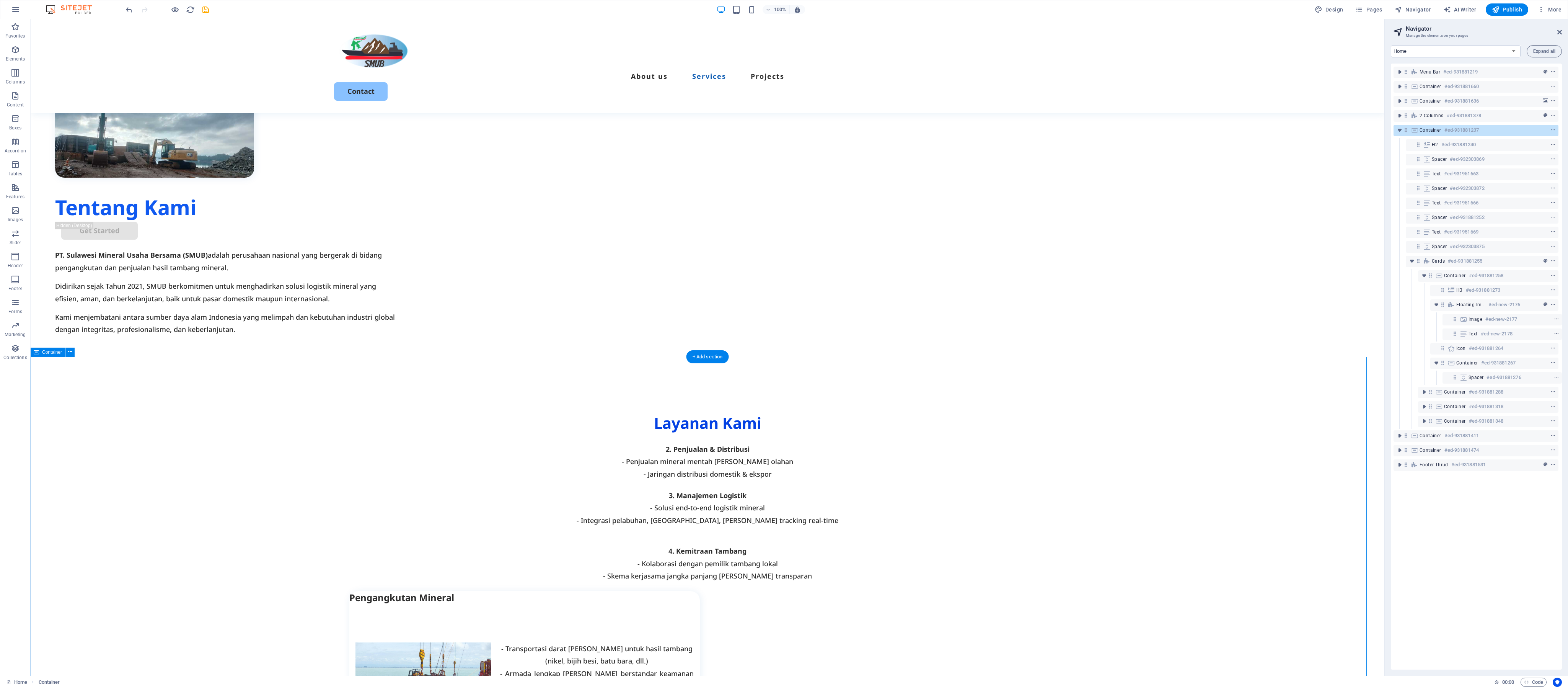
scroll to position [339, 0]
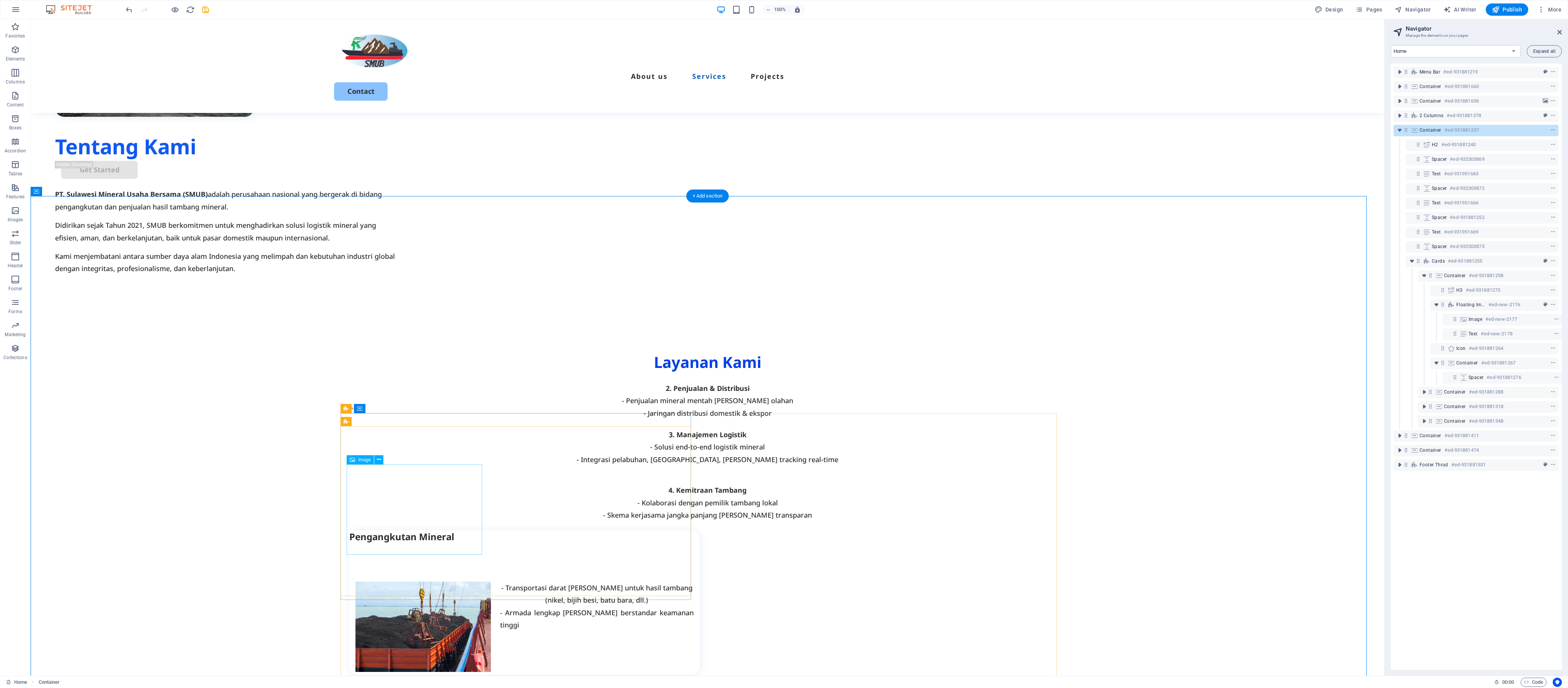
click at [411, 286] on figure at bounding box center [423, 627] width 136 height 90
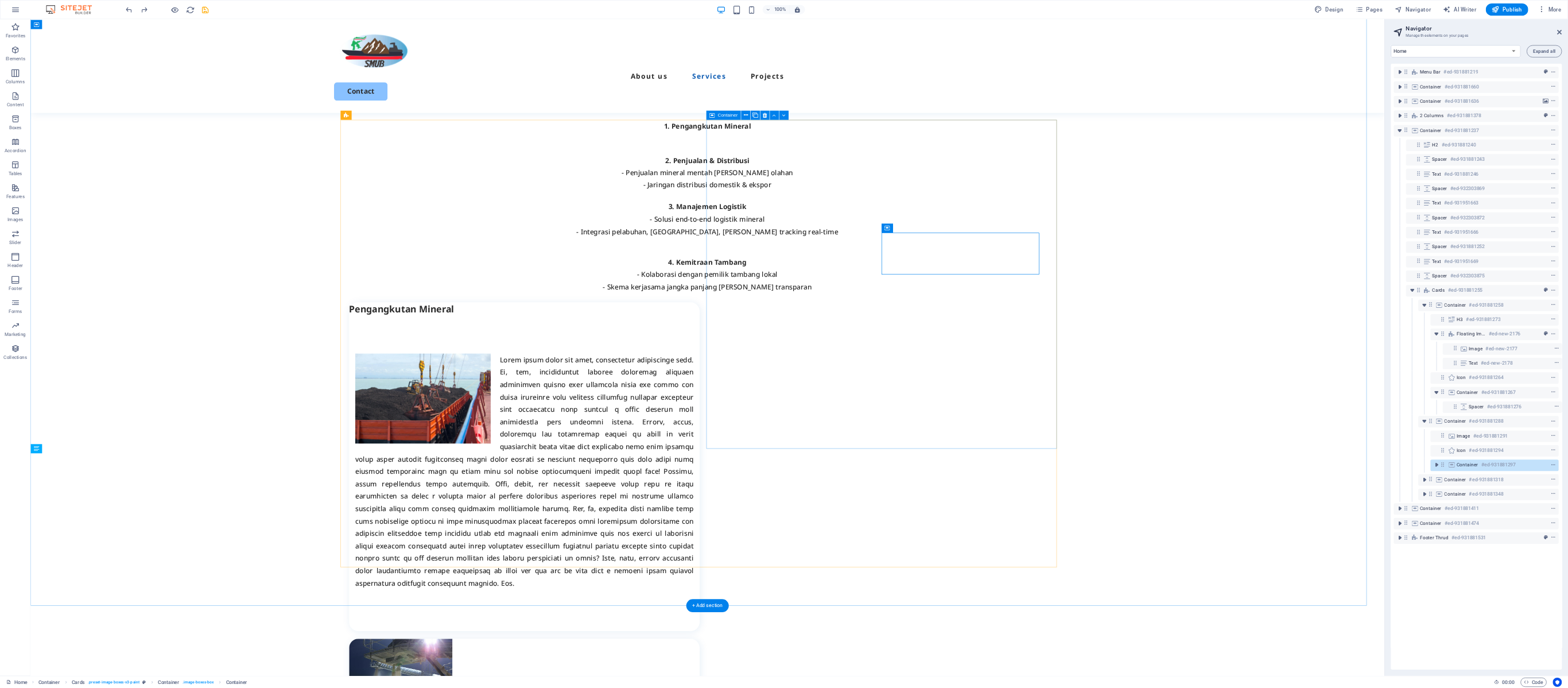
scroll to position [852, 0]
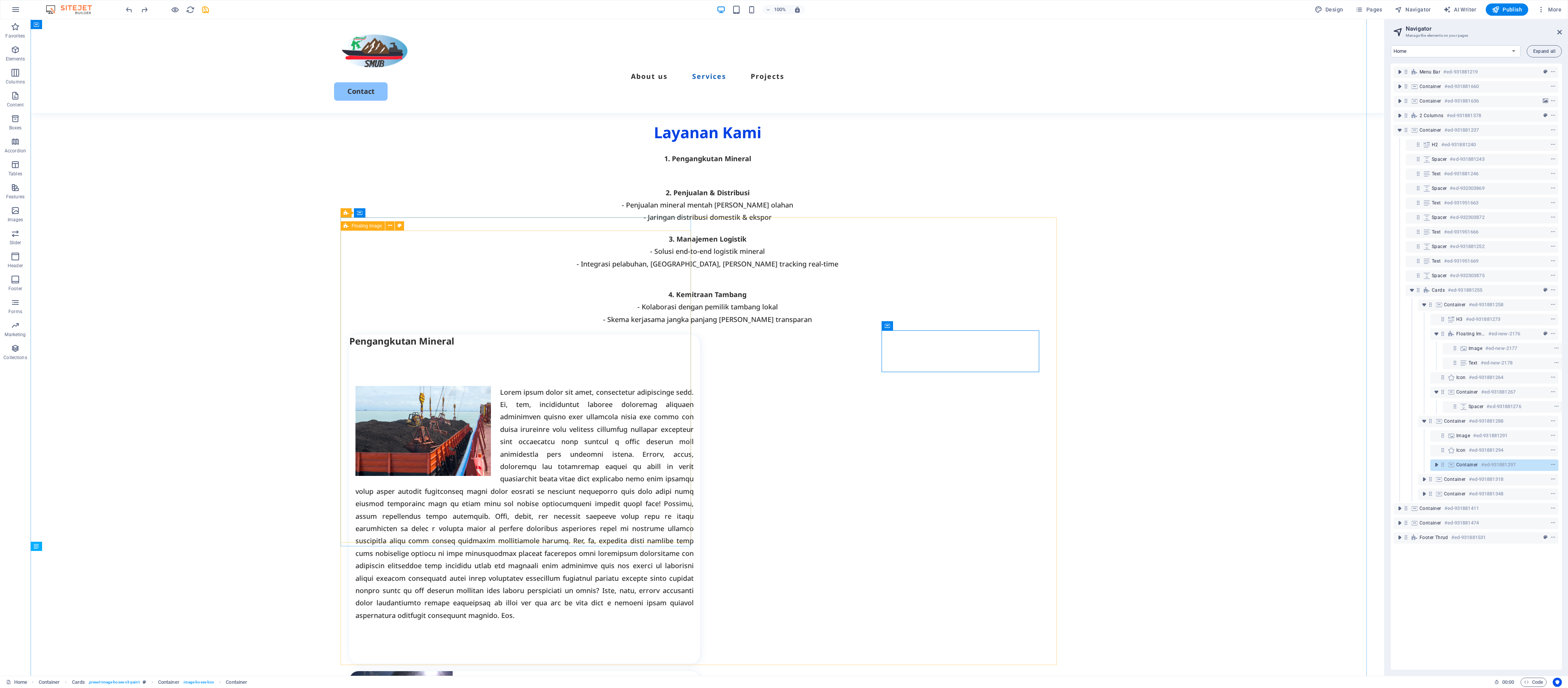
click at [478, 286] on div at bounding box center [525, 504] width 351 height 312
click at [434, 286] on div "Pengangkutan Mineral" at bounding box center [525, 340] width 351 height 13
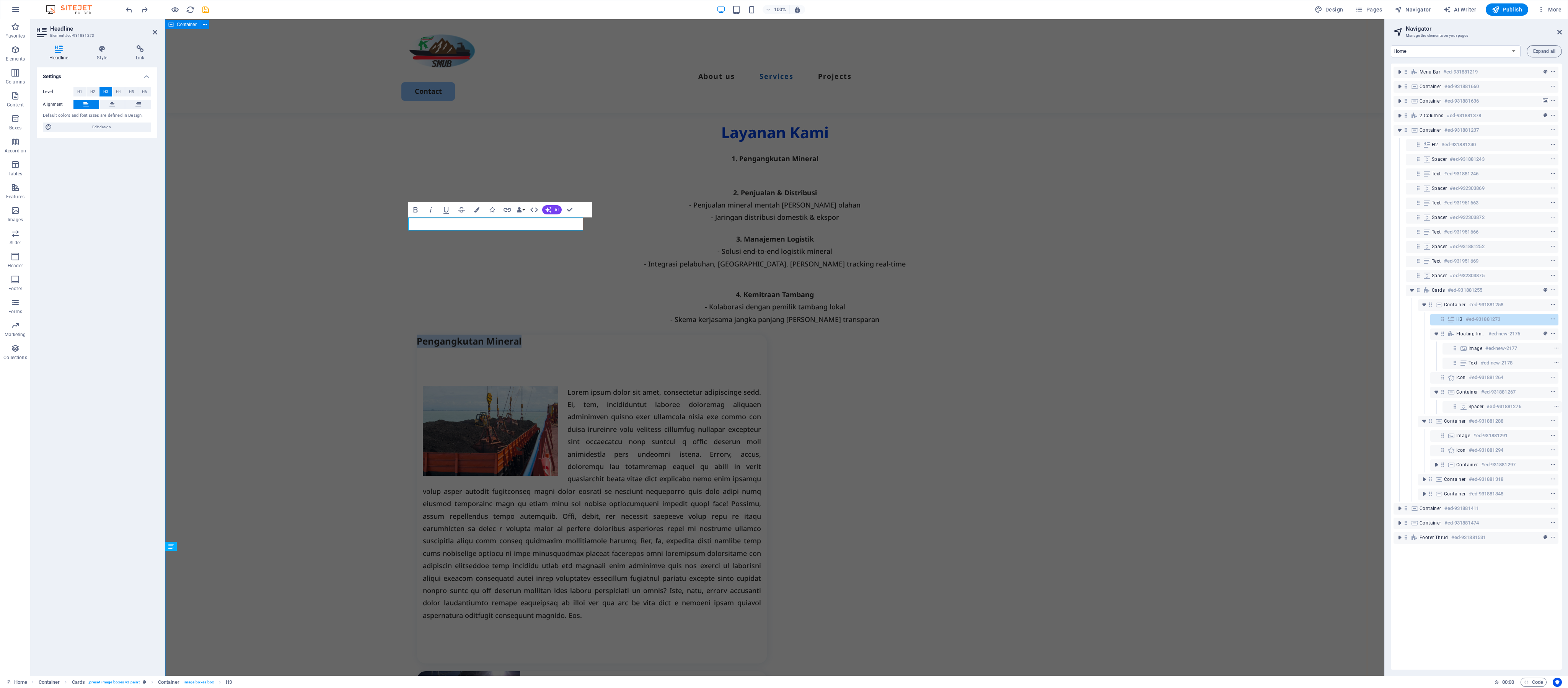
drag, startPoint x: 523, startPoint y: 226, endPoint x: 393, endPoint y: 223, distance: 130.0
click at [393, 223] on div "Layanan Kami 1. Pengangkutan Mineral 2. Penjualan & Distribusi - Penjualan mine…" at bounding box center [775, 606] width 1219 height 1047
copy h3 "Pengangkutan Mineral"
click at [596, 286] on div at bounding box center [592, 504] width 338 height 236
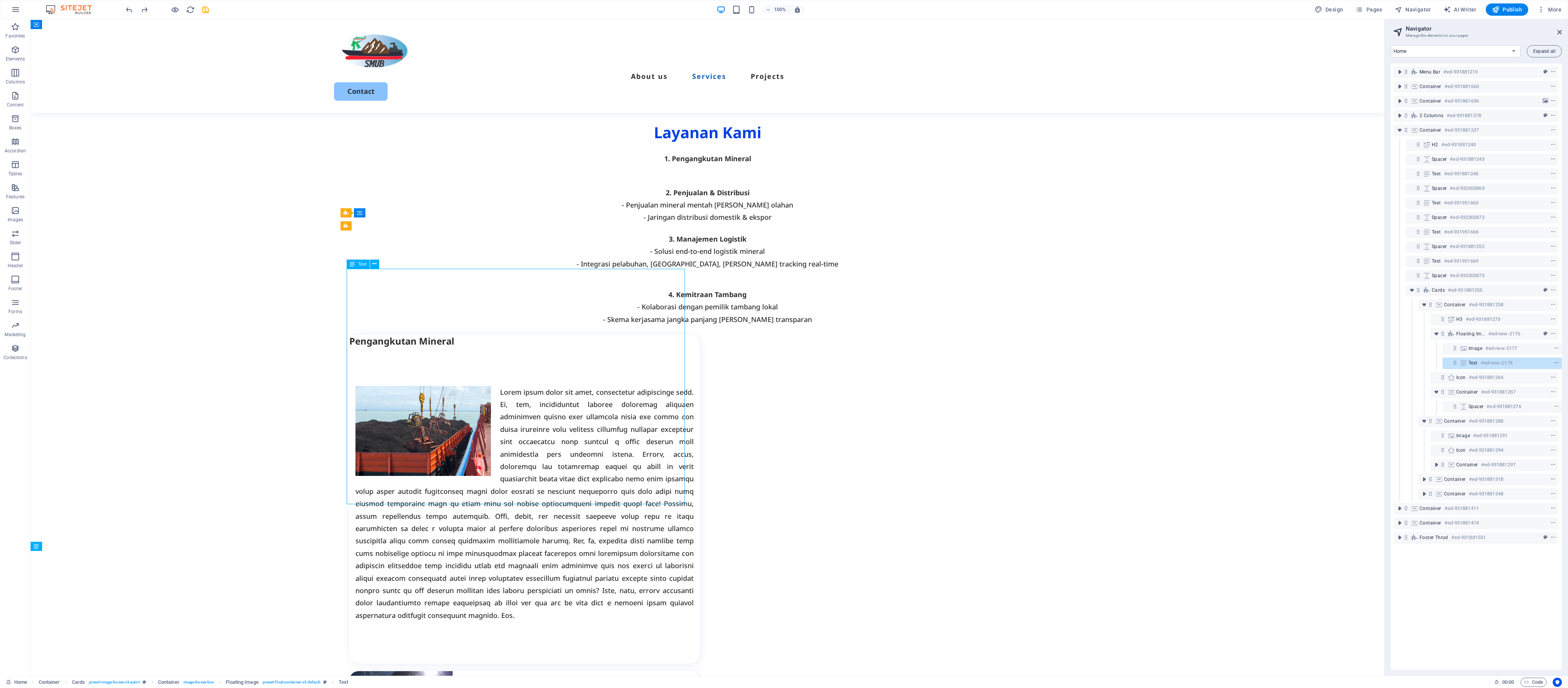
click at [569, 286] on div at bounding box center [525, 504] width 338 height 236
click at [496, 286] on div at bounding box center [525, 504] width 338 height 236
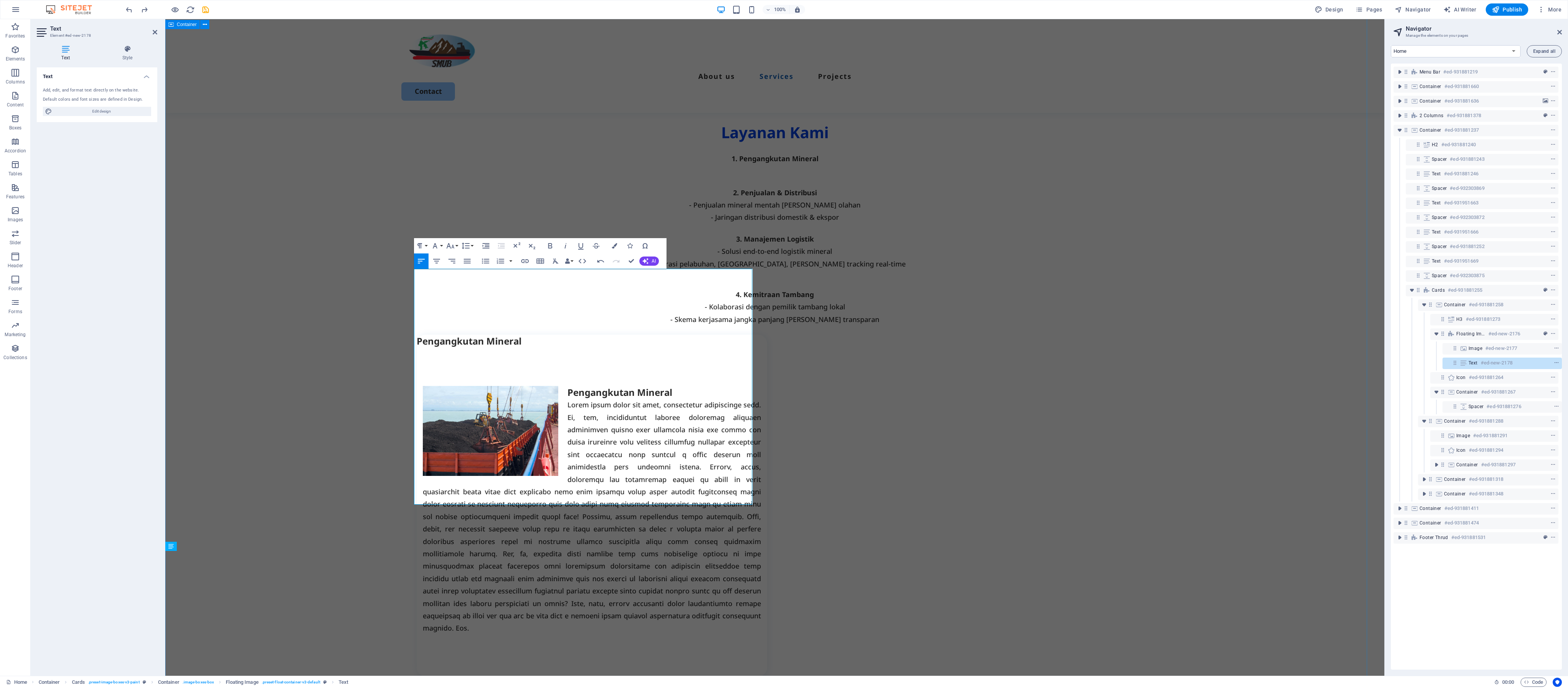
click at [653, 284] on div "Layanan Kami 1. Pengangkutan Mineral 2. Penjualan & Distribusi - Penjualan mine…" at bounding box center [775, 613] width 1219 height 1059
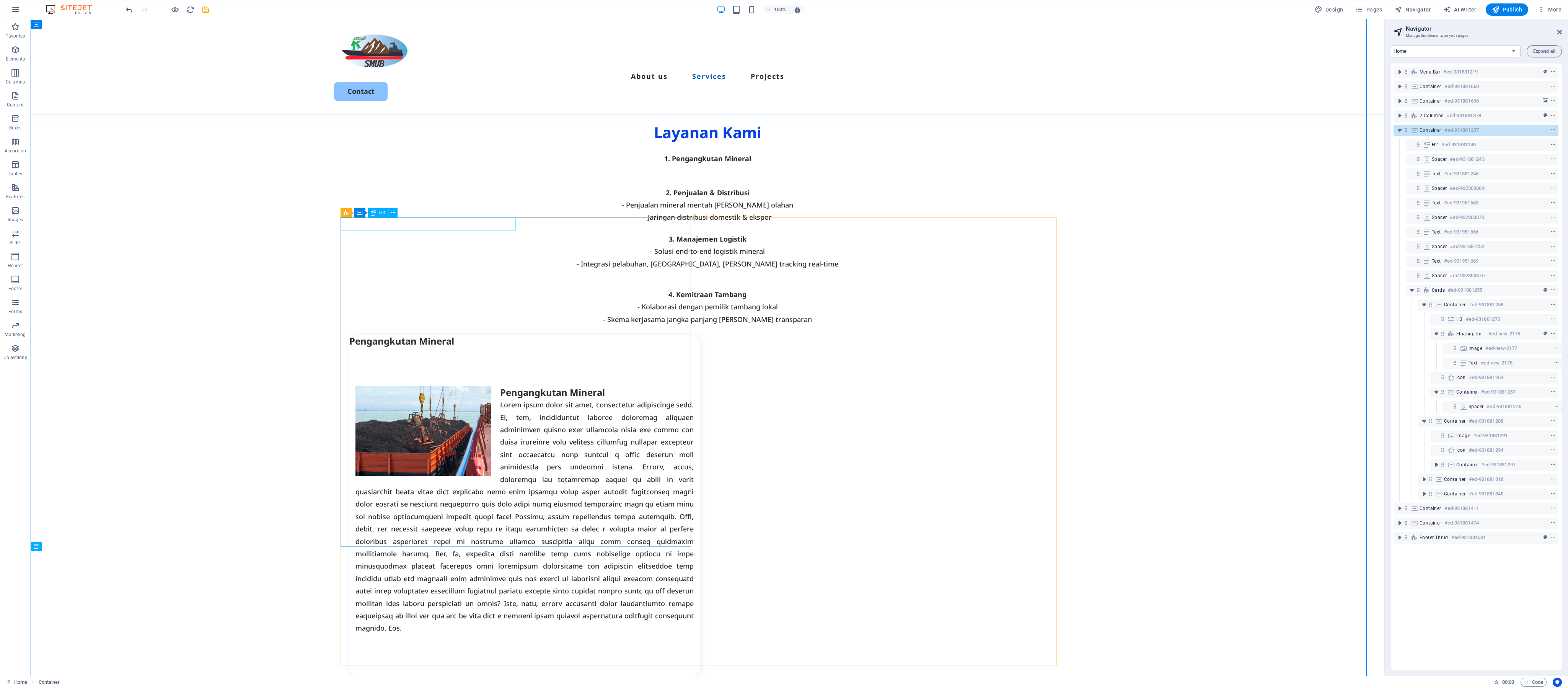
click at [452, 286] on div "Pengangkutan Mineral" at bounding box center [525, 340] width 351 height 13
click at [395, 212] on icon at bounding box center [393, 212] width 4 height 8
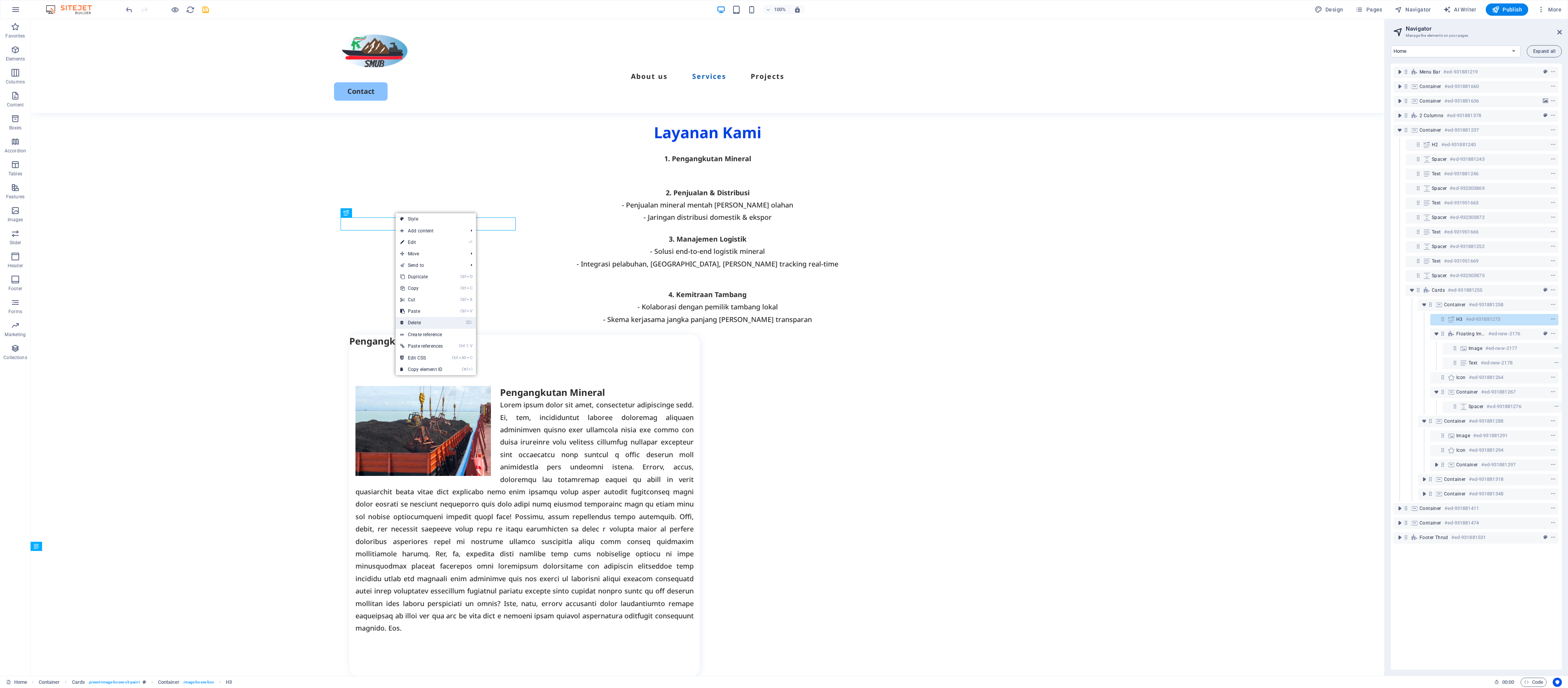
click at [433, 286] on link "⌦ Delete" at bounding box center [421, 322] width 52 height 12
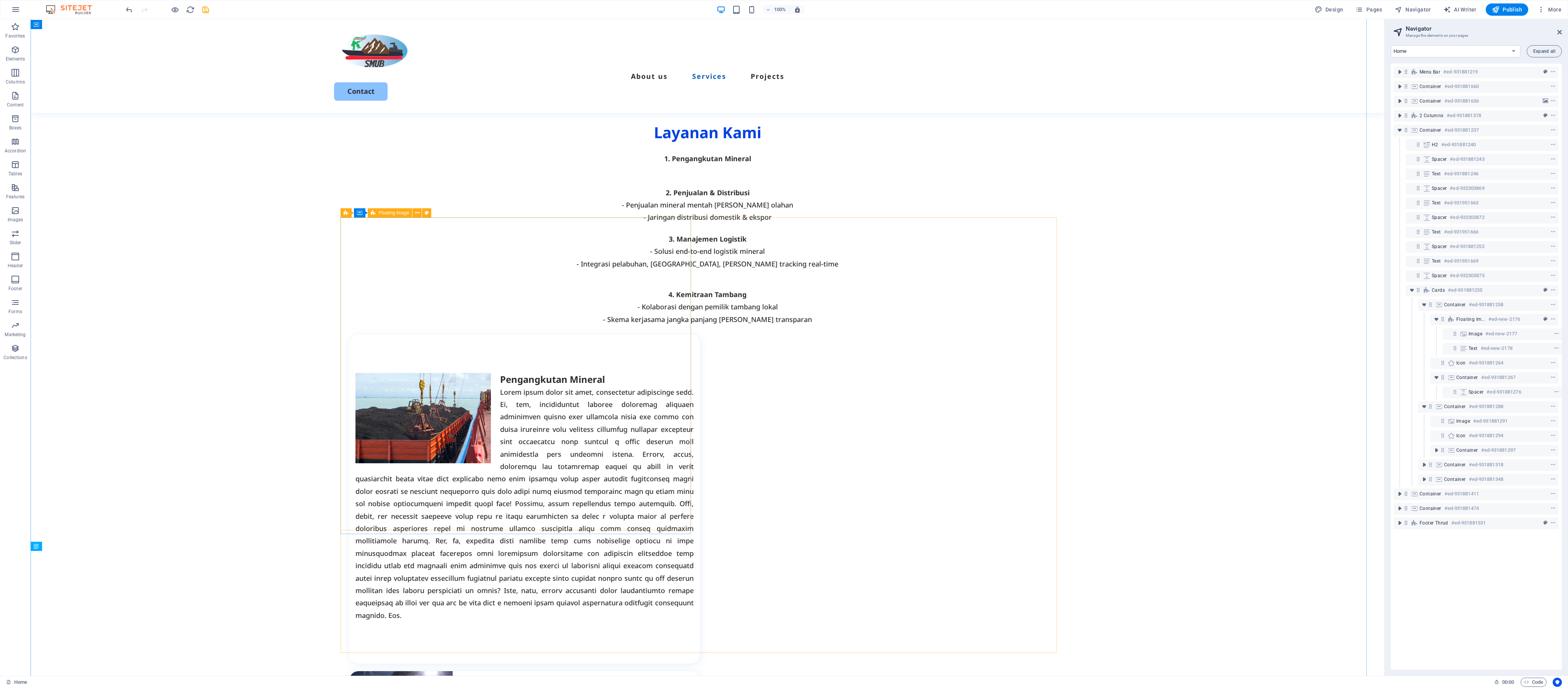
click at [453, 286] on div "Pengangkutan Mineral" at bounding box center [525, 497] width 351 height 325
click at [473, 286] on div "Pengangkutan Mineral" at bounding box center [525, 497] width 351 height 325
click at [653, 286] on div "Pengangkutan Mineral" at bounding box center [525, 497] width 351 height 325
click at [653, 286] on div "Layanan Kami 1. Pengangkutan Mineral 2. Penjualan & Distribusi - Penjualan mine…" at bounding box center [707, 606] width 1354 height 1047
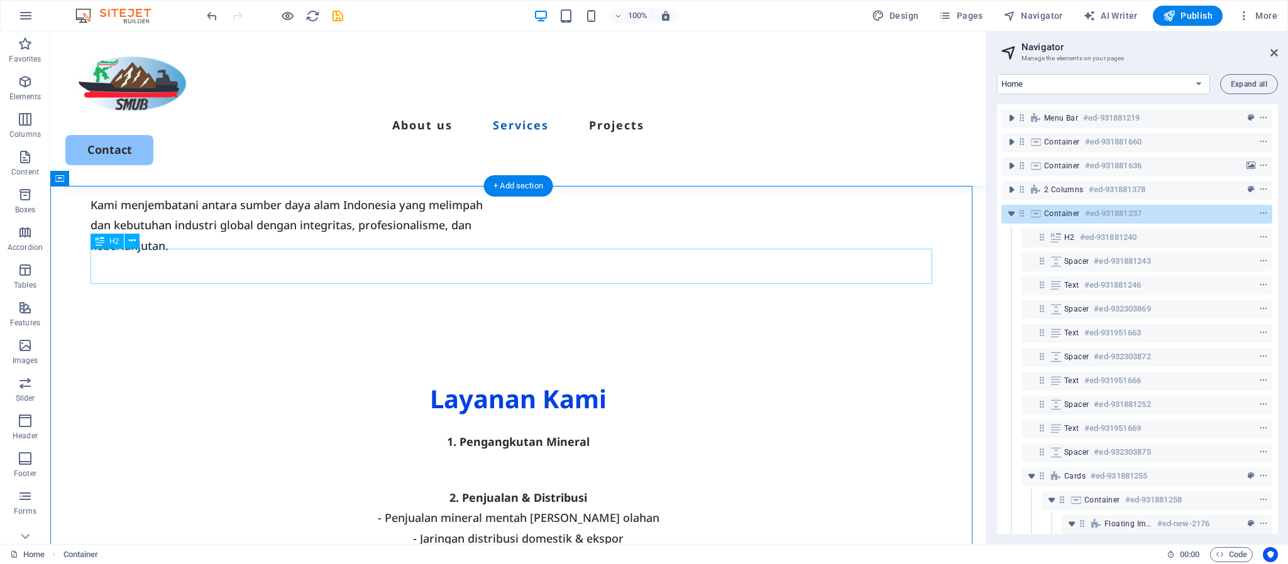
scroll to position [840, 0]
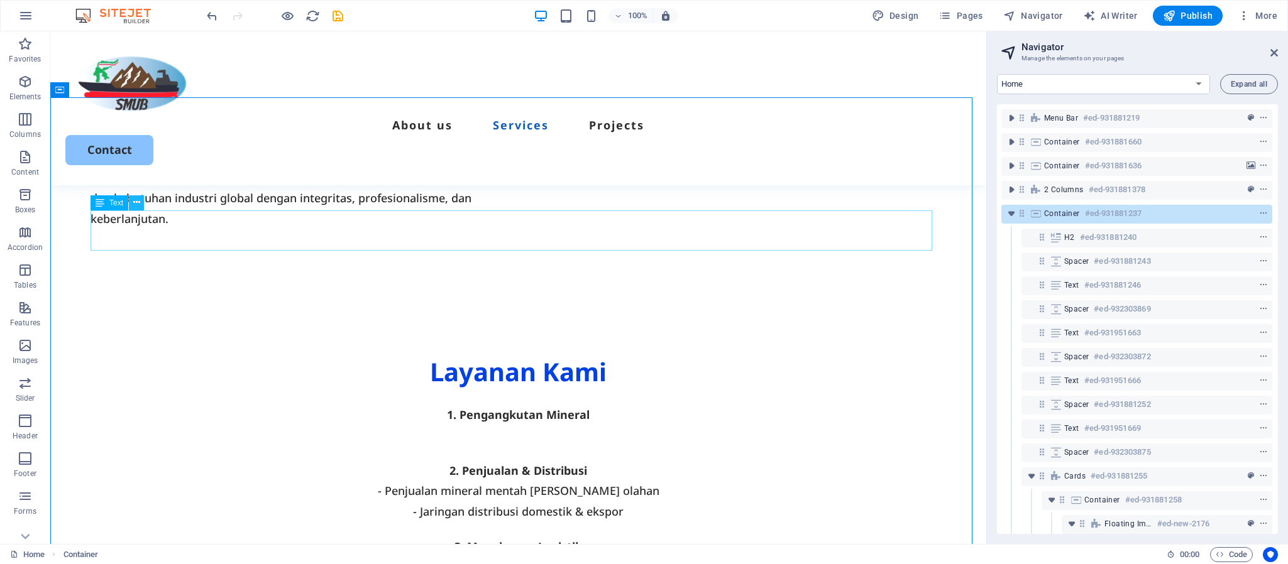
click at [138, 200] on icon at bounding box center [136, 202] width 7 height 13
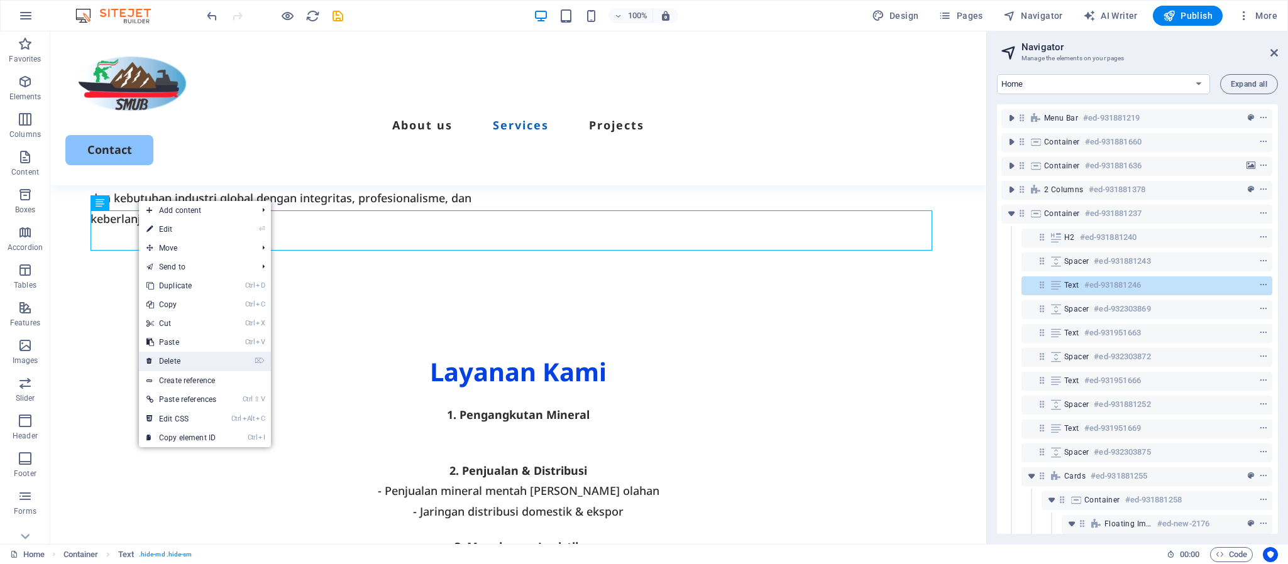
click at [181, 359] on link "⌦ Delete" at bounding box center [181, 361] width 85 height 19
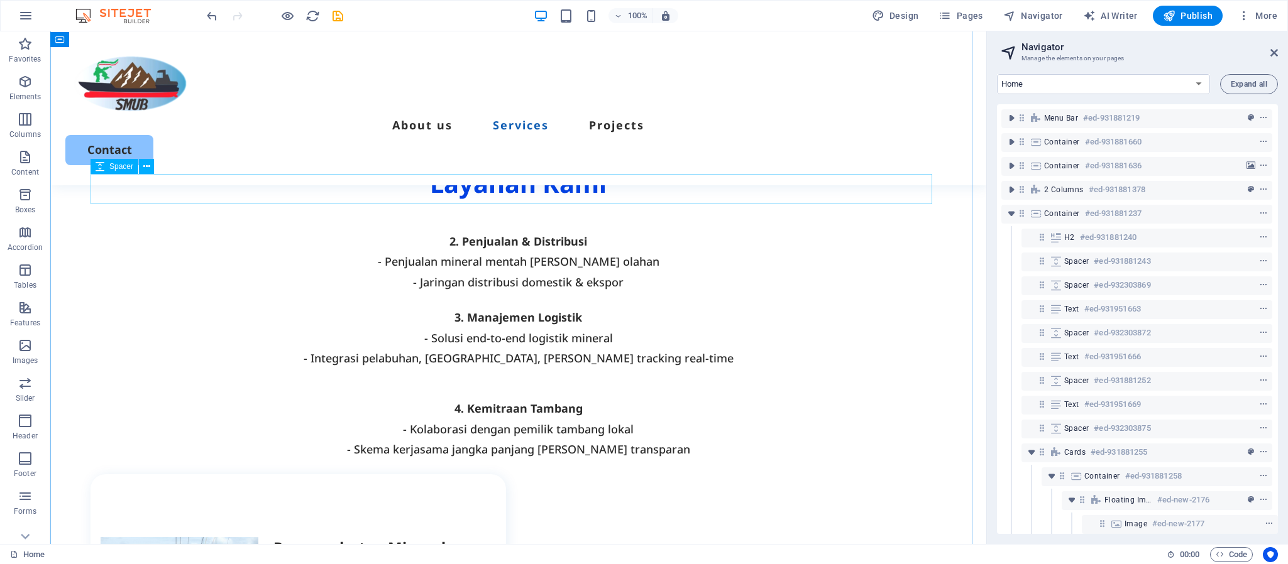
scroll to position [746, 0]
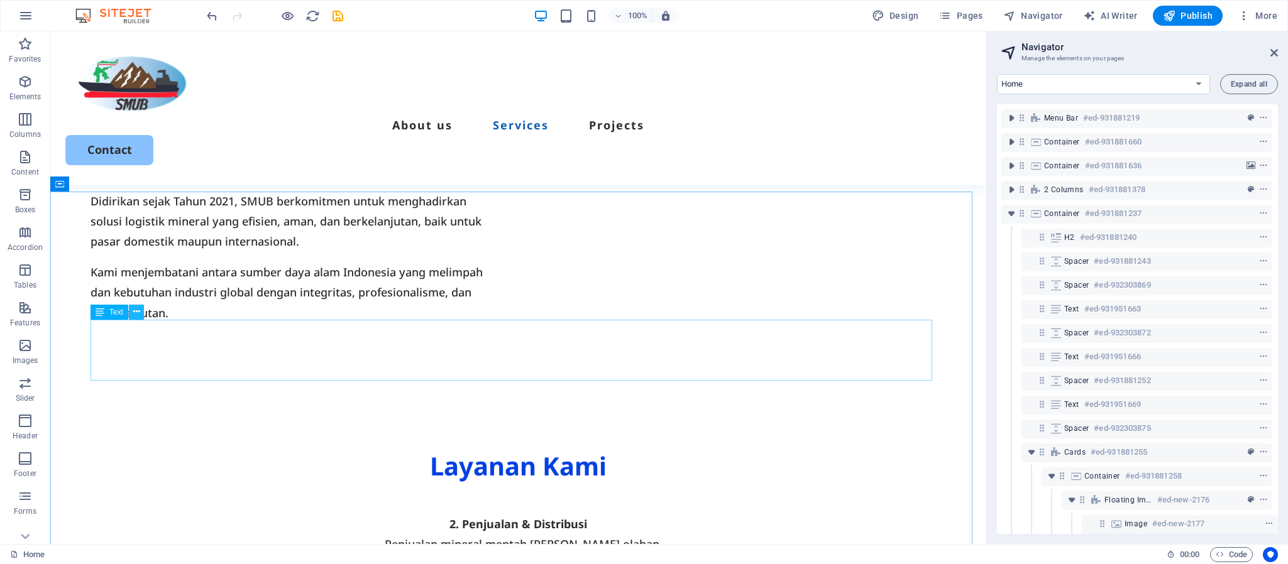
click at [135, 316] on icon at bounding box center [136, 311] width 7 height 13
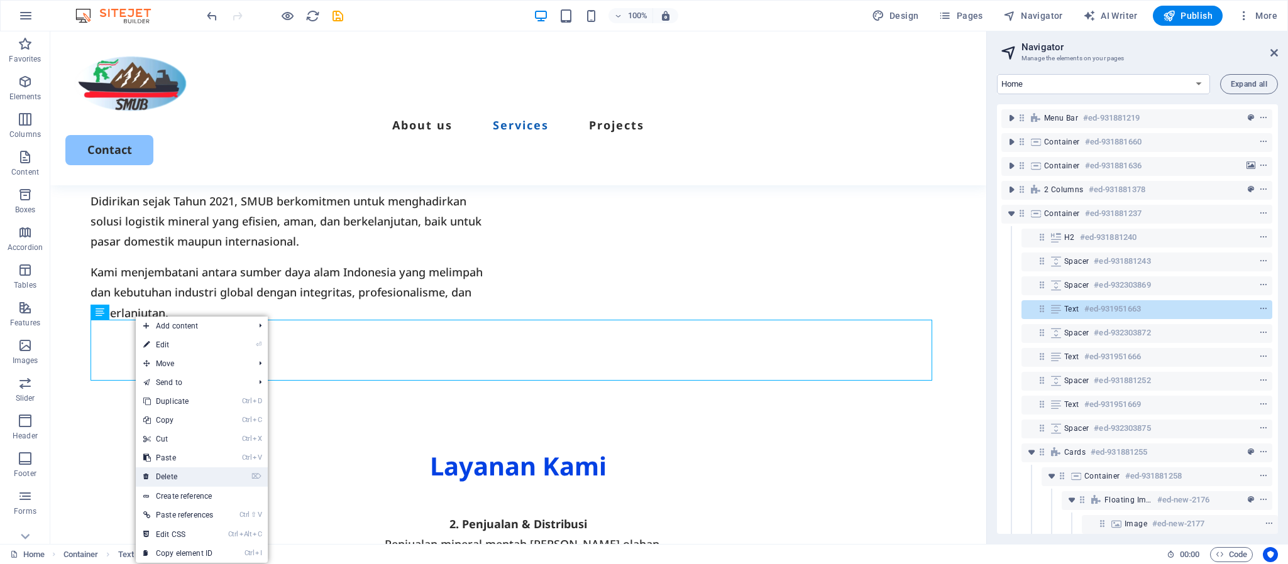
click at [175, 470] on link "⌦ Delete" at bounding box center [178, 477] width 85 height 19
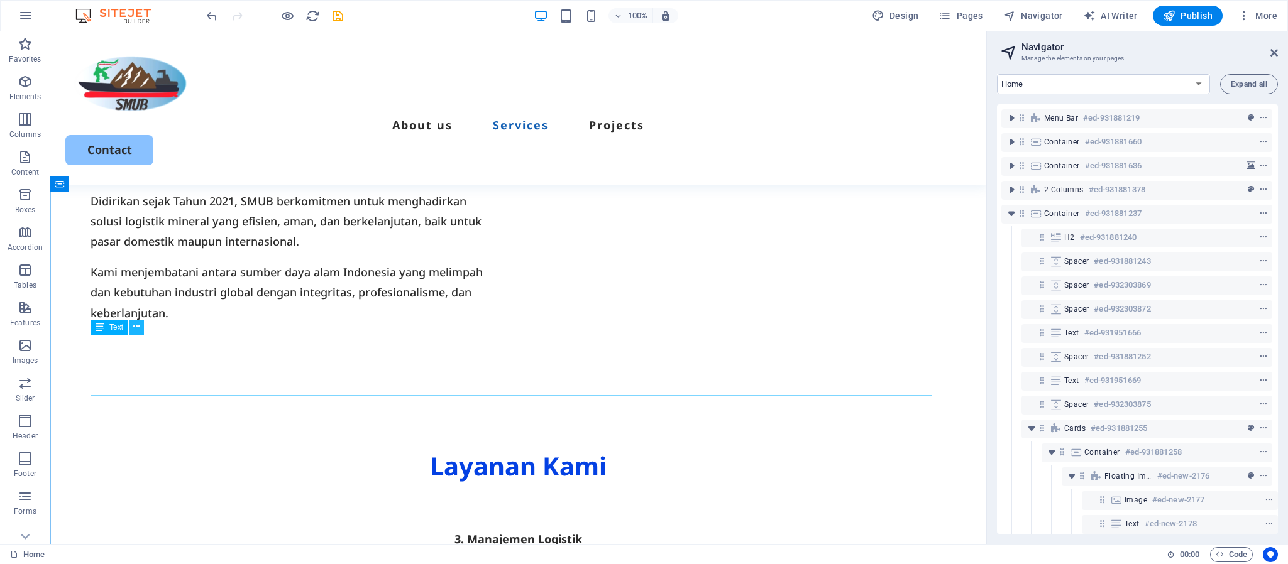
click at [134, 325] on icon at bounding box center [136, 327] width 7 height 13
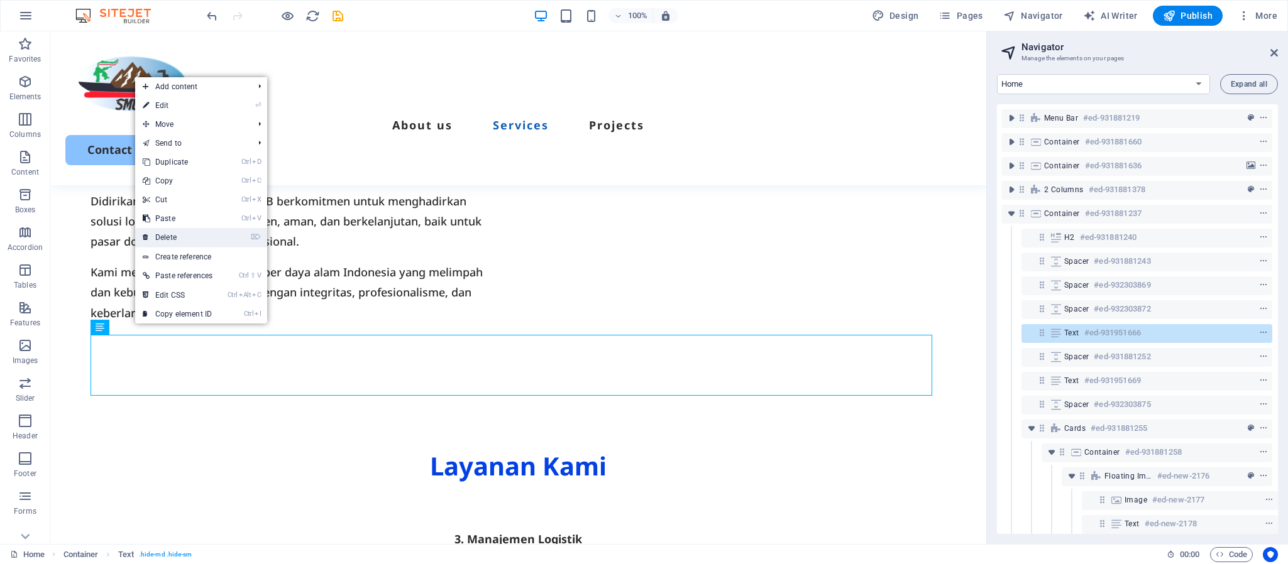
click at [168, 231] on link "⌦ Delete" at bounding box center [177, 237] width 85 height 19
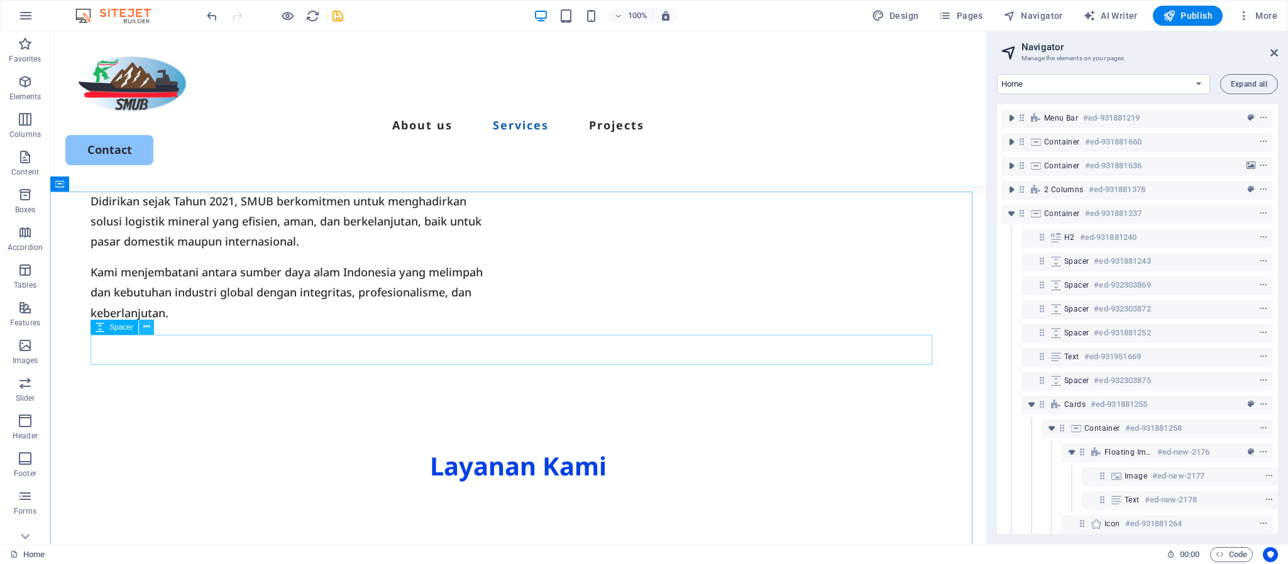
click at [144, 327] on icon at bounding box center [146, 327] width 7 height 13
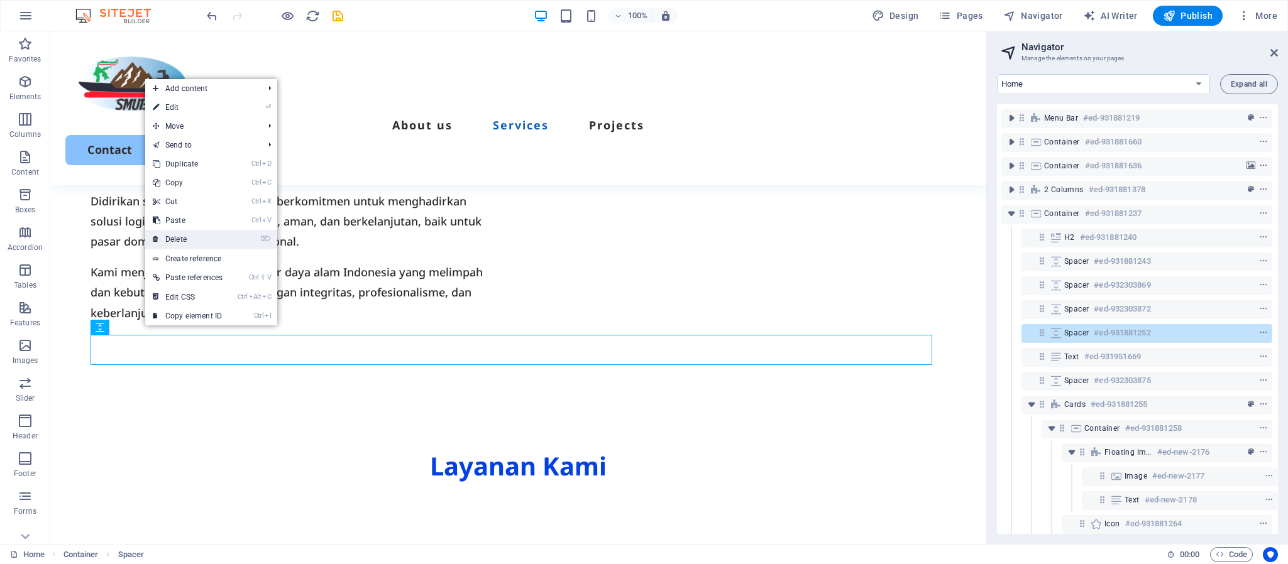
click at [176, 247] on link "⌦ Delete" at bounding box center [187, 239] width 85 height 19
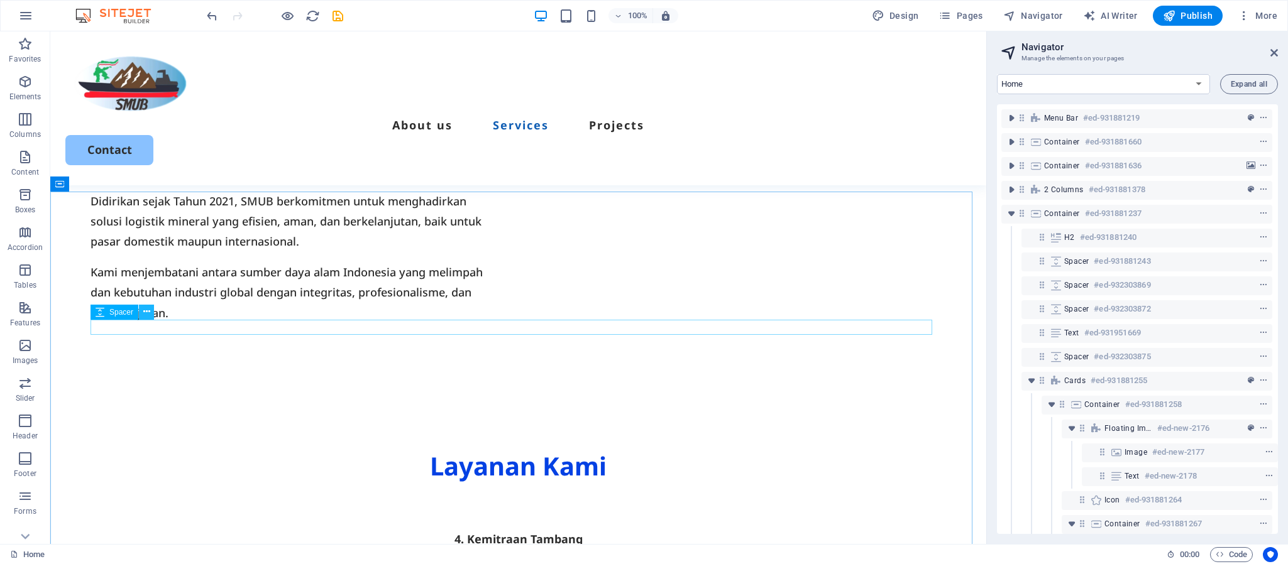
click at [145, 312] on icon at bounding box center [146, 311] width 7 height 13
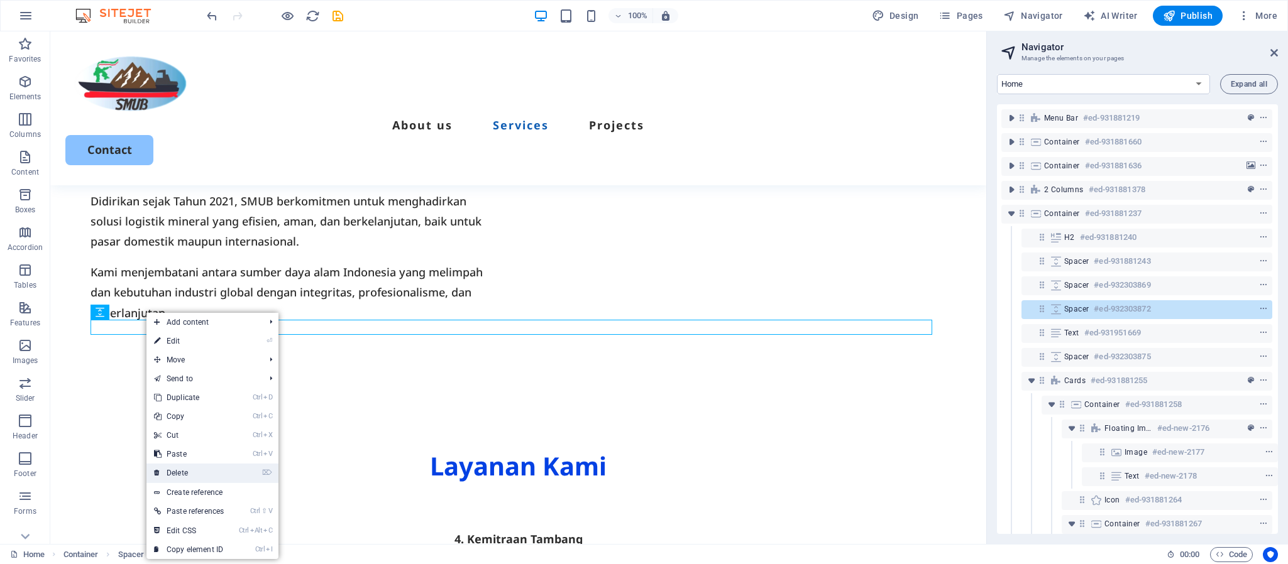
click at [192, 470] on link "⌦ Delete" at bounding box center [188, 473] width 85 height 19
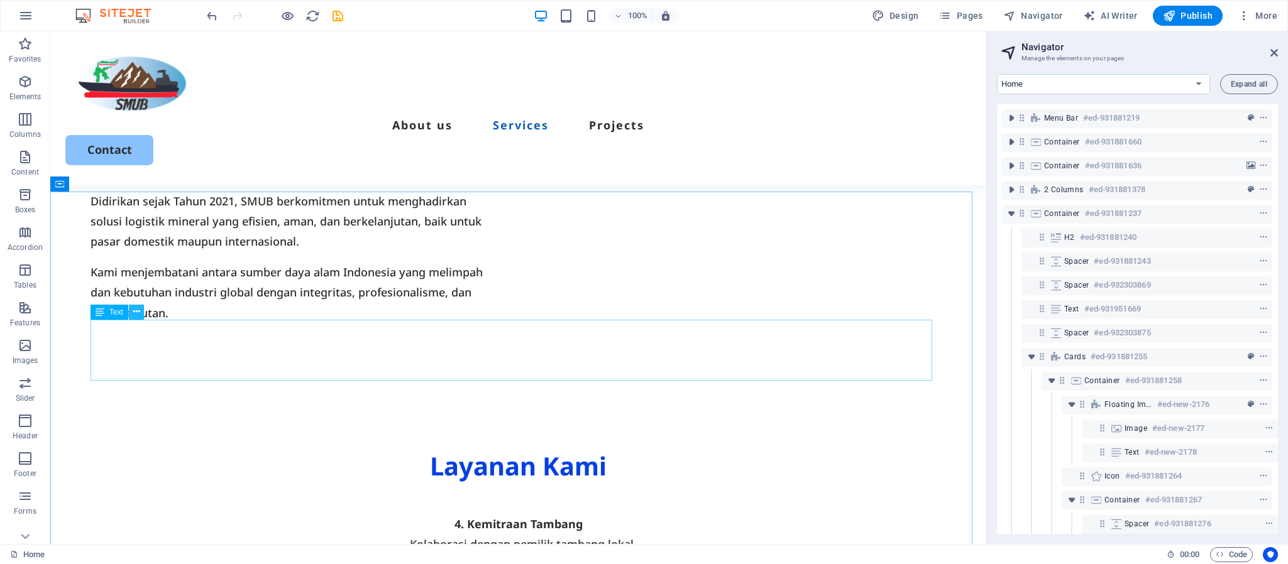
click at [136, 312] on icon at bounding box center [136, 311] width 7 height 13
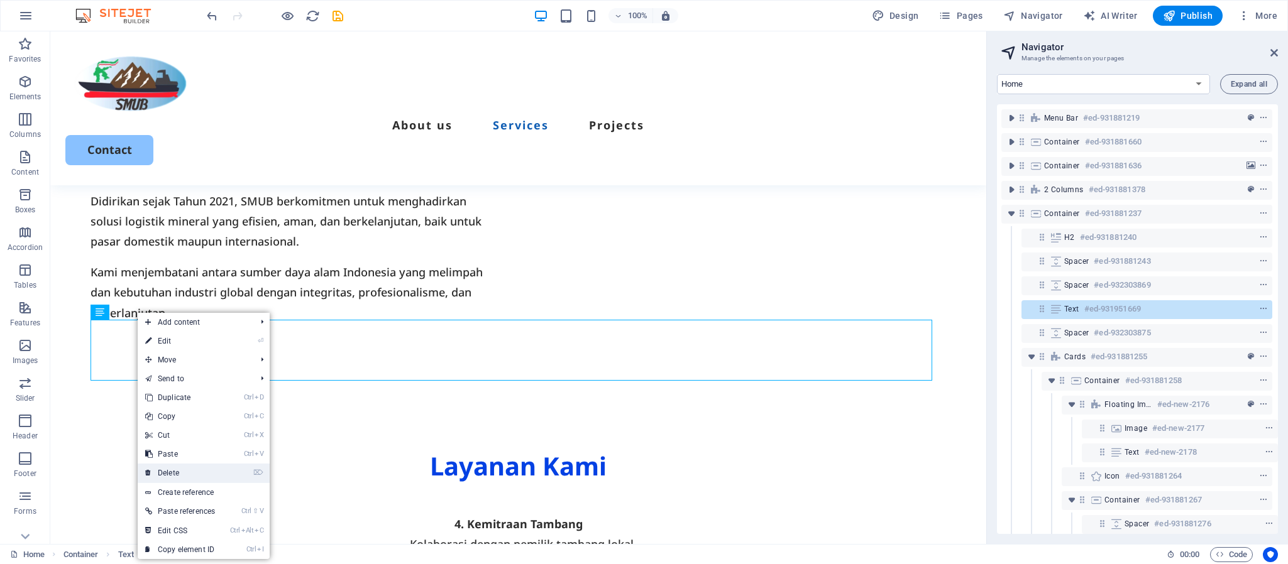
click at [190, 470] on link "⌦ Delete" at bounding box center [180, 473] width 85 height 19
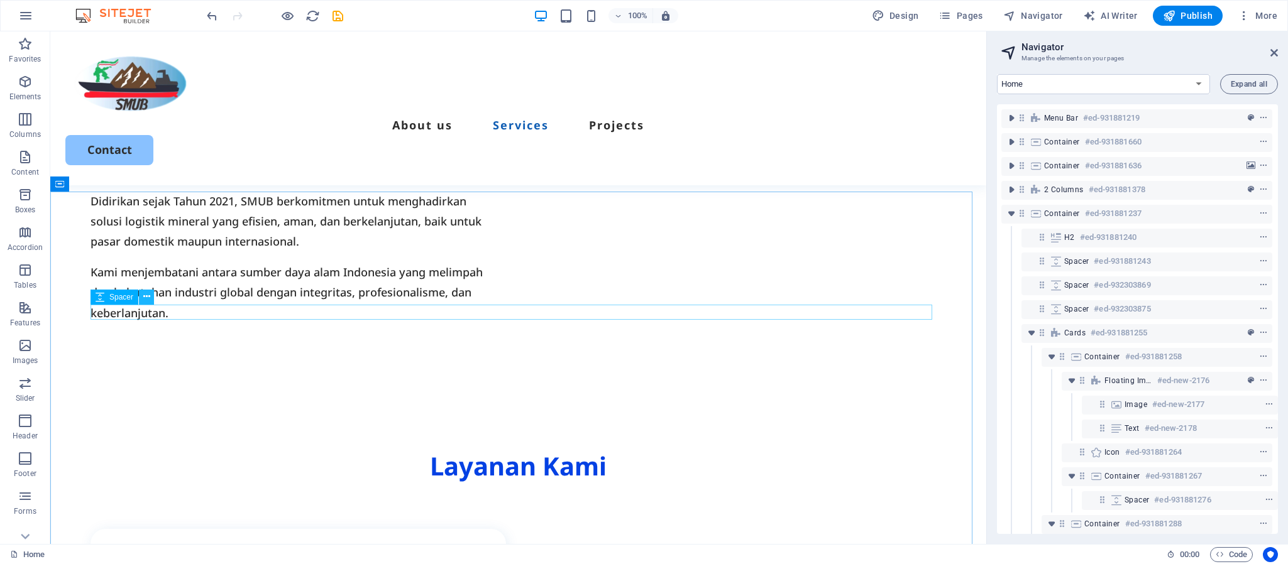
click at [146, 294] on icon at bounding box center [146, 296] width 7 height 13
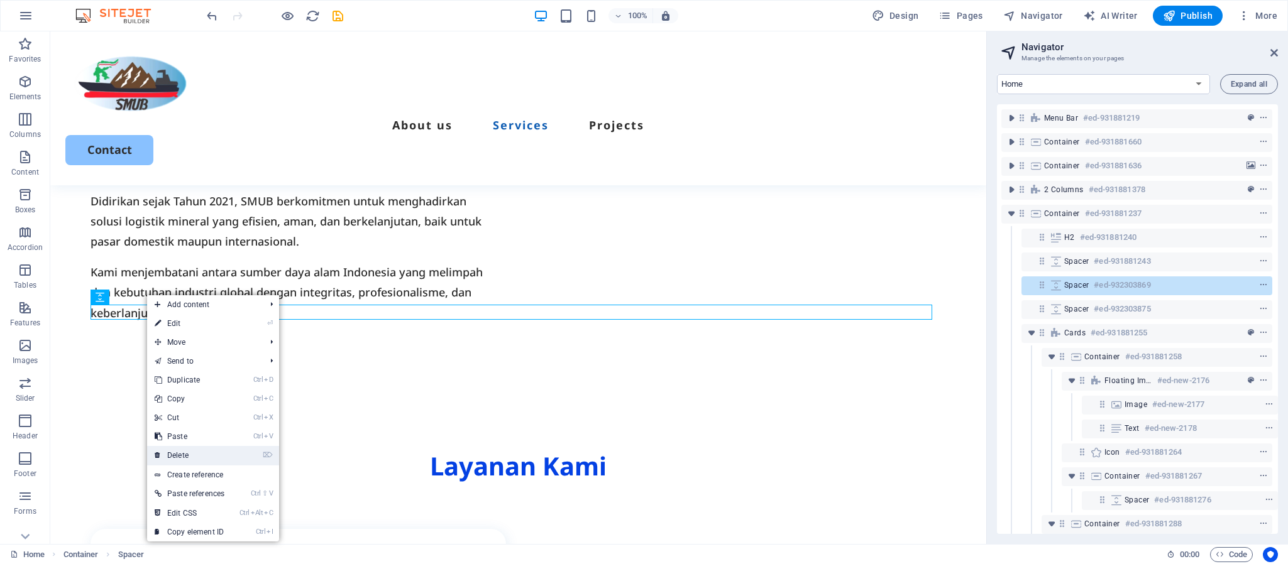
click at [187, 457] on link "⌦ Delete" at bounding box center [189, 455] width 85 height 19
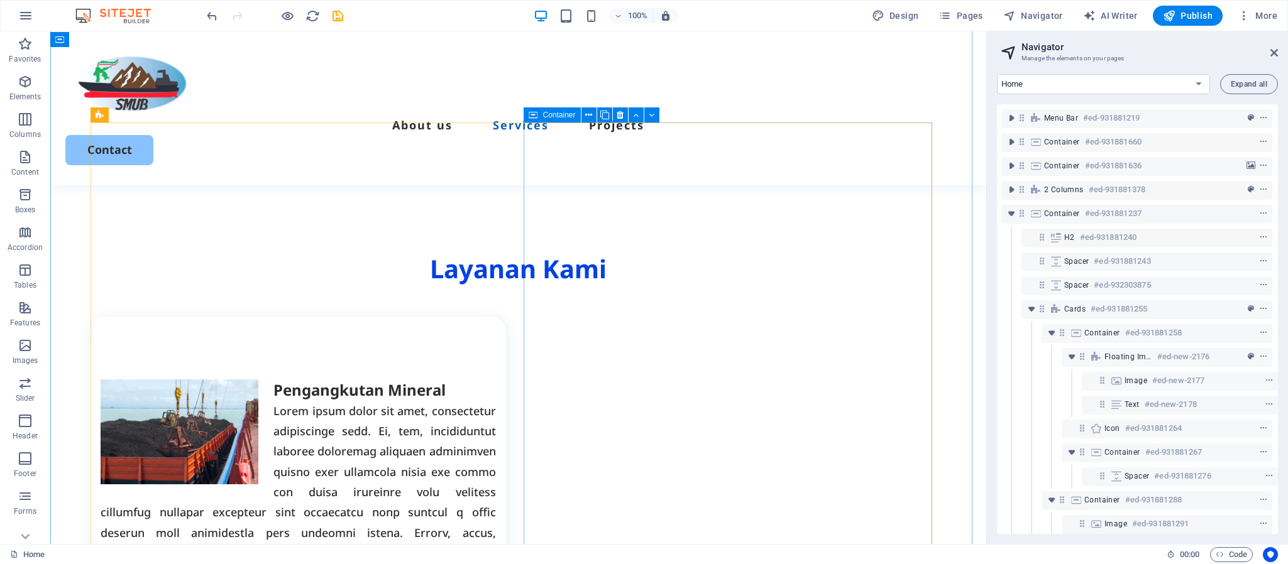
scroll to position [849, 0]
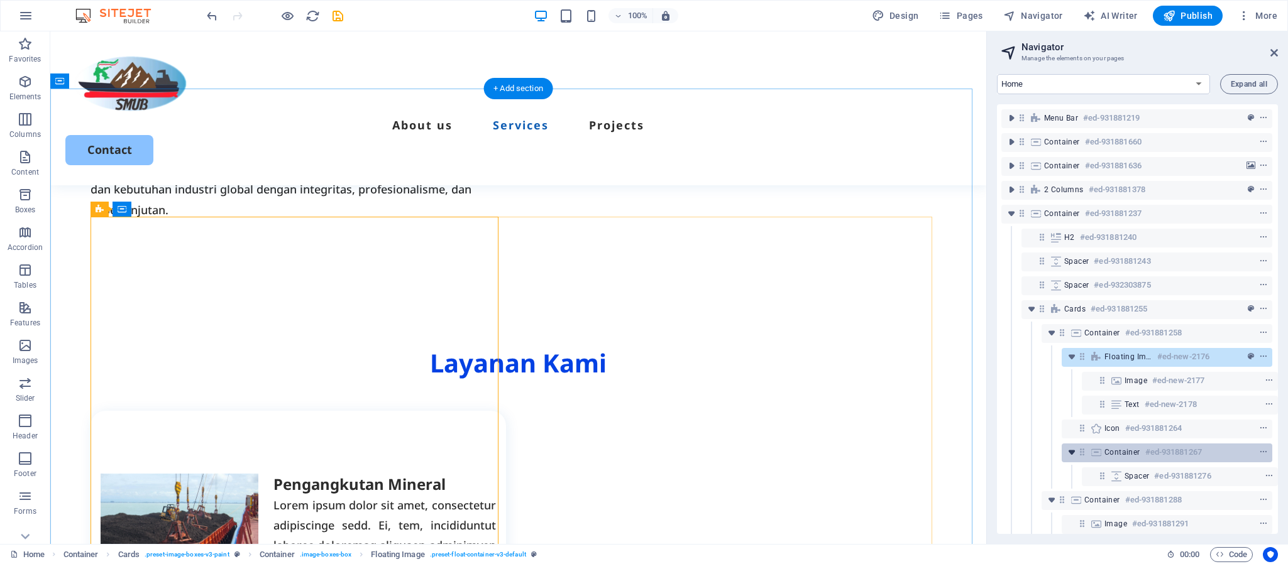
click at [1067, 455] on icon "toggle-expand" at bounding box center [1071, 452] width 13 height 13
click at [1072, 453] on span "Container" at bounding box center [1122, 453] width 36 height 10
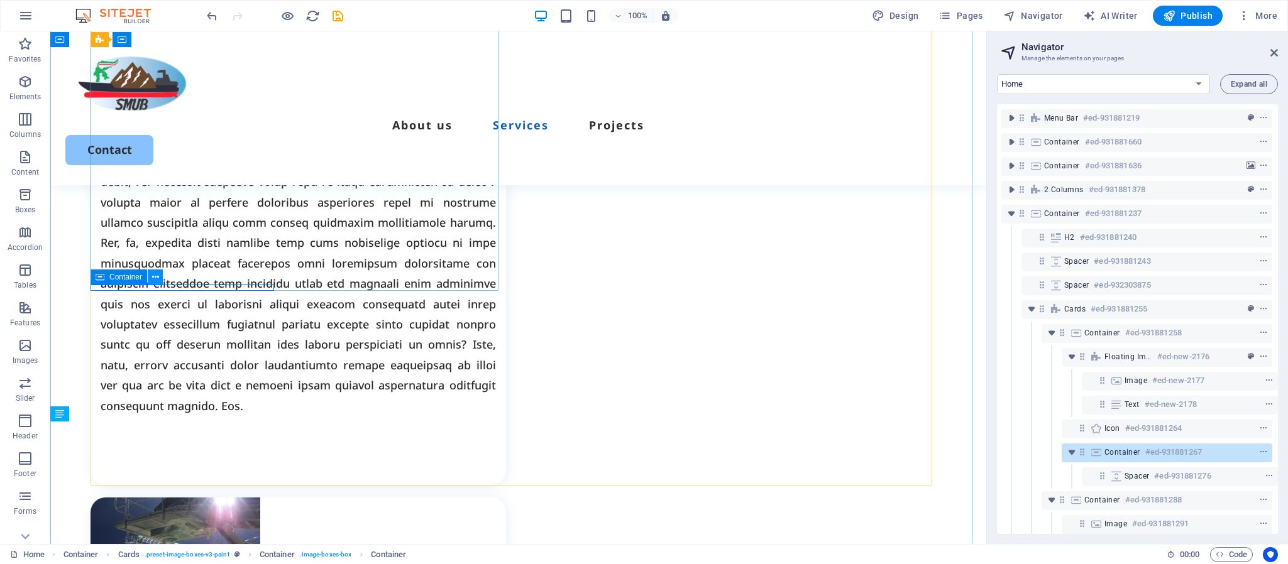
click at [155, 279] on icon at bounding box center [155, 277] width 7 height 13
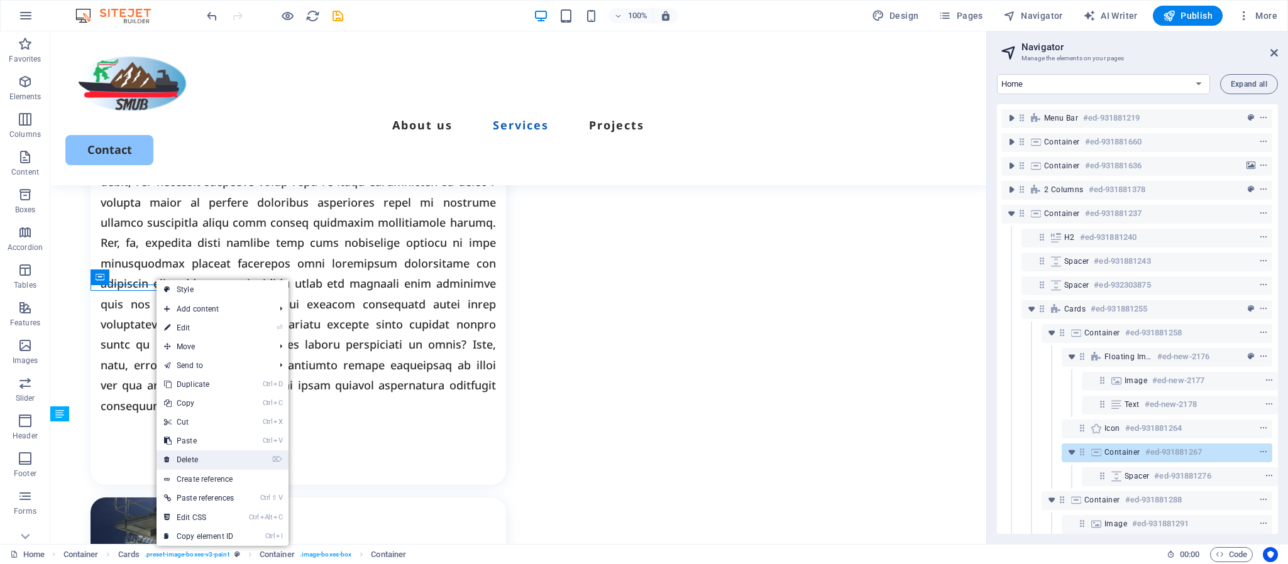
click at [197, 453] on link "⌦ Delete" at bounding box center [199, 460] width 85 height 19
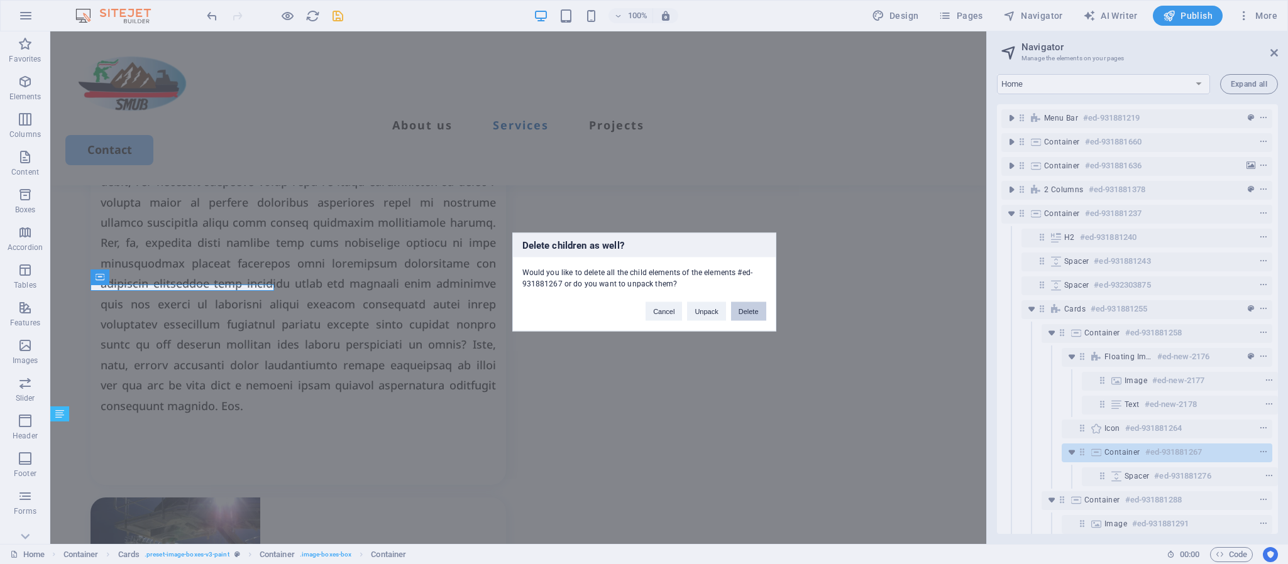
click at [749, 314] on button "Delete" at bounding box center [748, 311] width 35 height 19
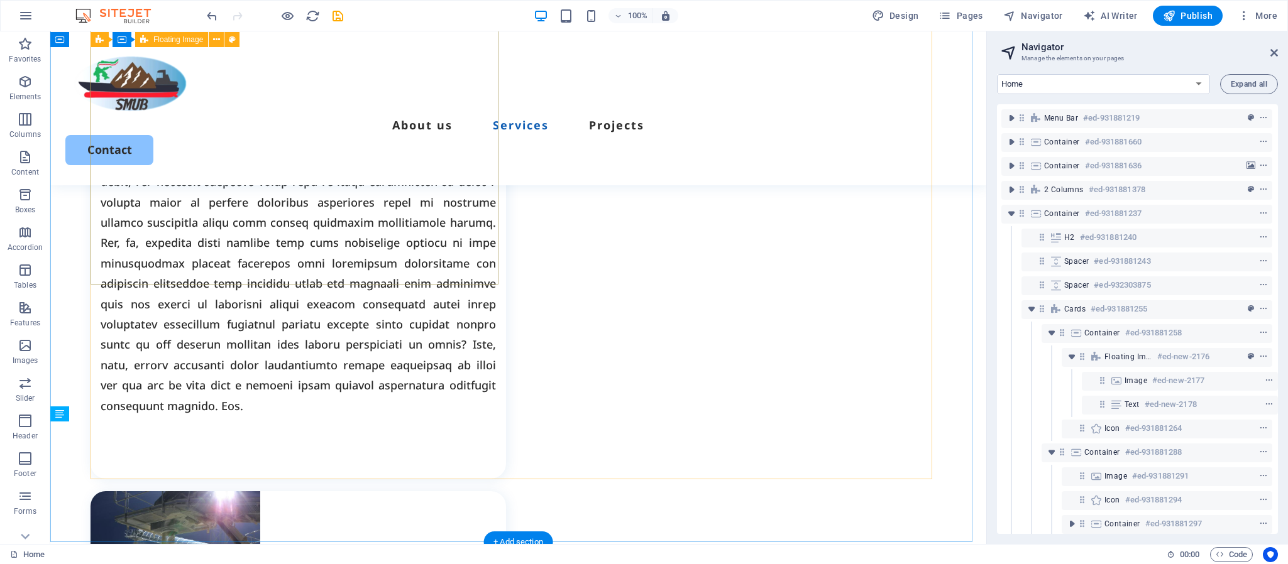
click at [135, 259] on div "Pengangkutan Mineral" at bounding box center [299, 161] width 416 height 636
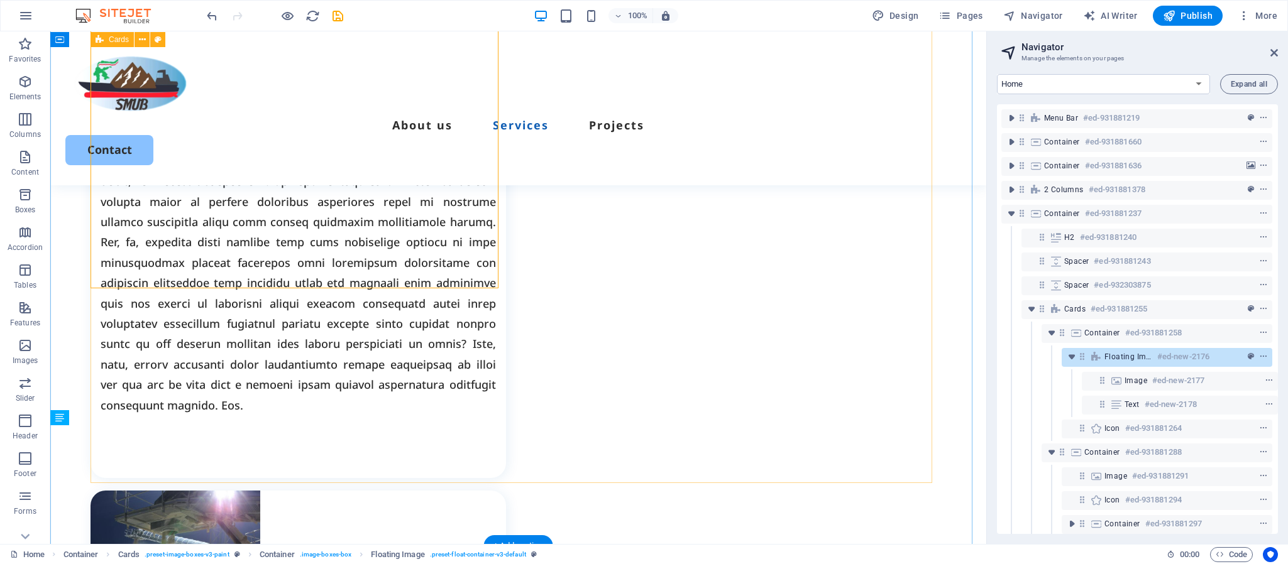
scroll to position [1322, 0]
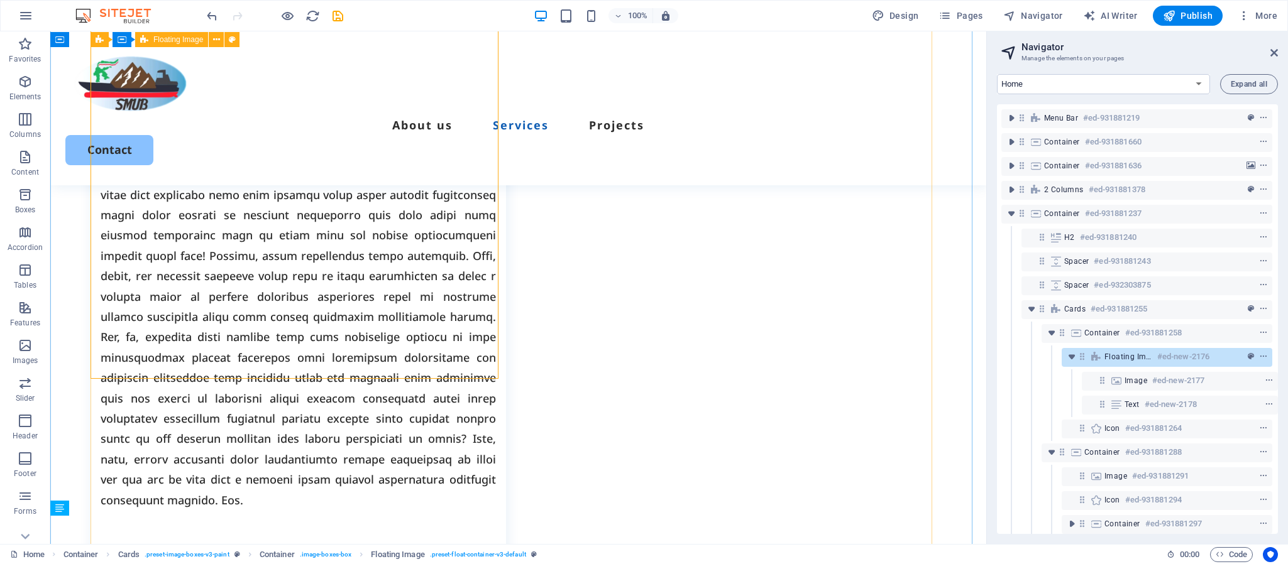
click at [356, 351] on div "Pengangkutan Mineral" at bounding box center [299, 256] width 416 height 636
click at [1065, 353] on icon "toggle-expand" at bounding box center [1071, 357] width 13 height 13
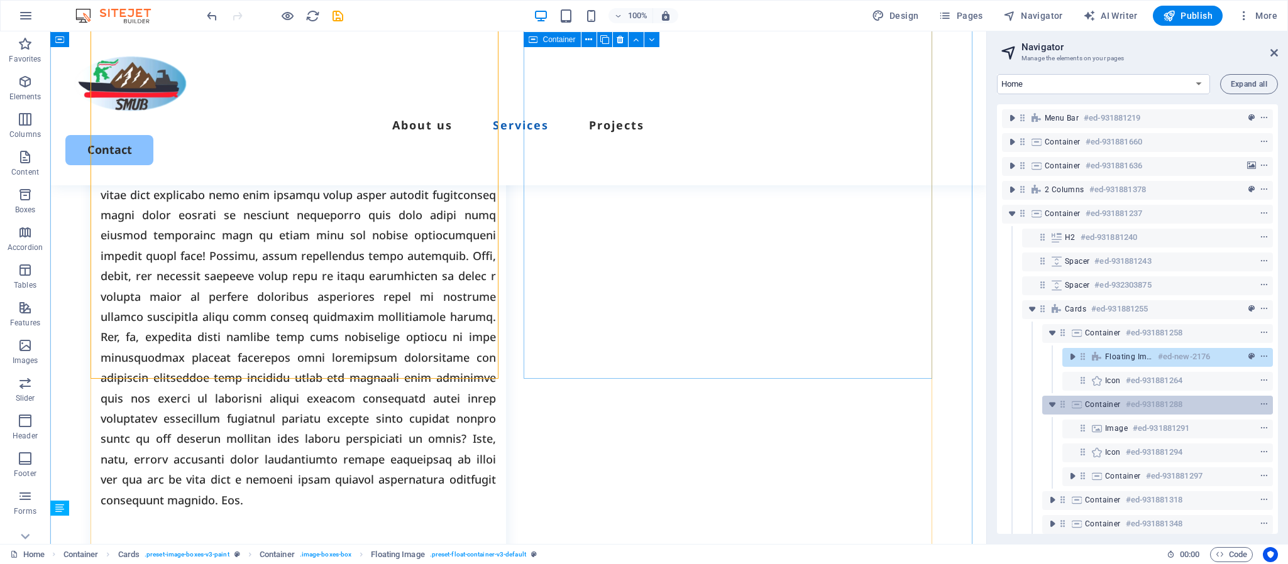
drag, startPoint x: 1084, startPoint y: 358, endPoint x: 1075, endPoint y: 406, distance: 48.7
click at [1072, 406] on div "Menu Bar #ed-931881219 Container #ed-931881660 Container #ed-931881636 2 column…" at bounding box center [1137, 319] width 281 height 430
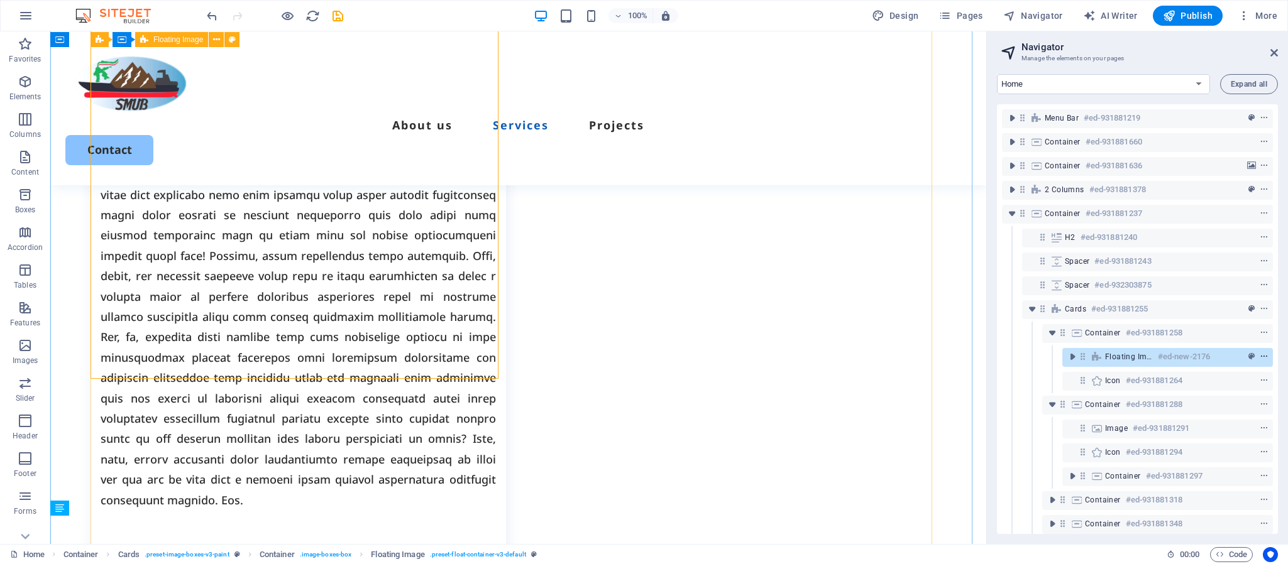
click at [1072, 358] on icon "context-menu" at bounding box center [1264, 357] width 9 height 9
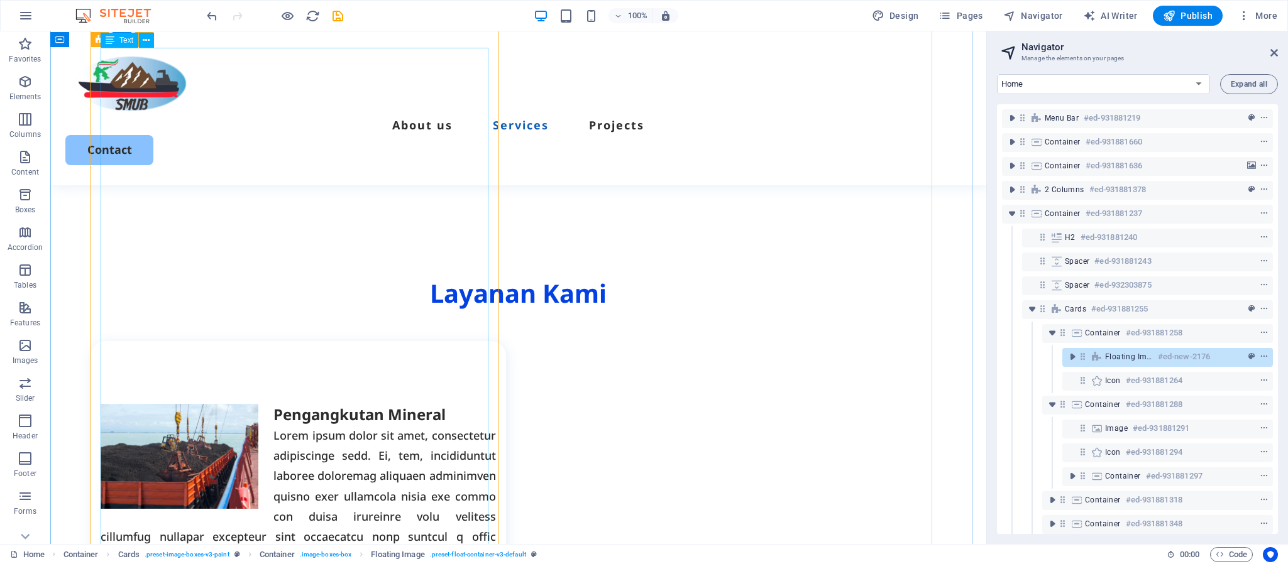
scroll to position [813, 0]
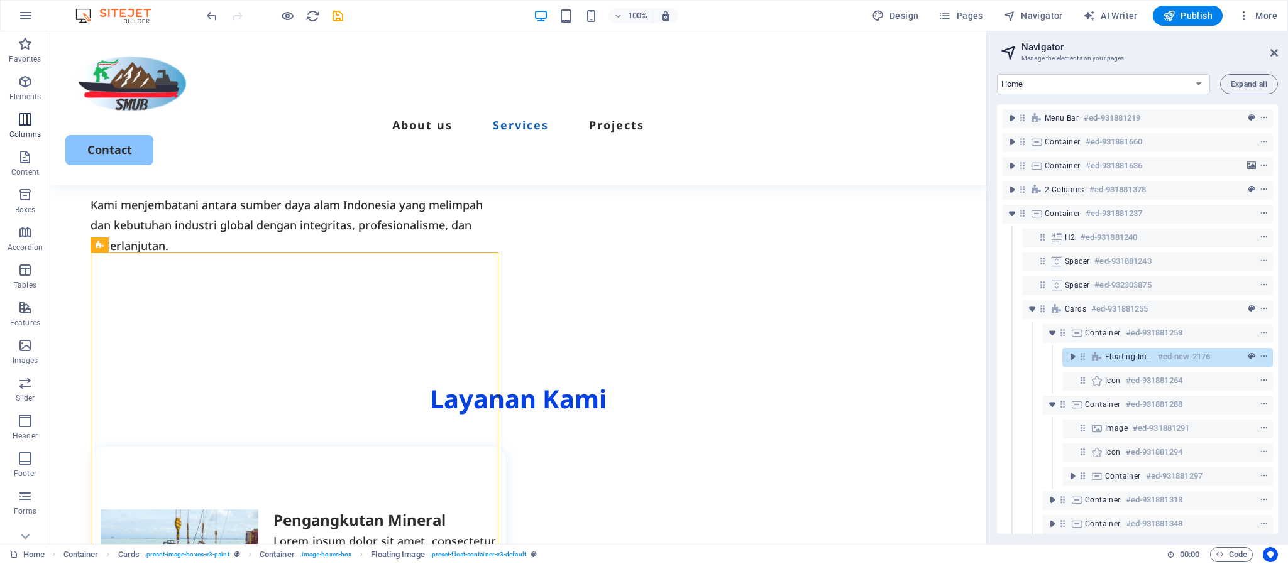
click at [19, 123] on icon "button" at bounding box center [25, 119] width 15 height 15
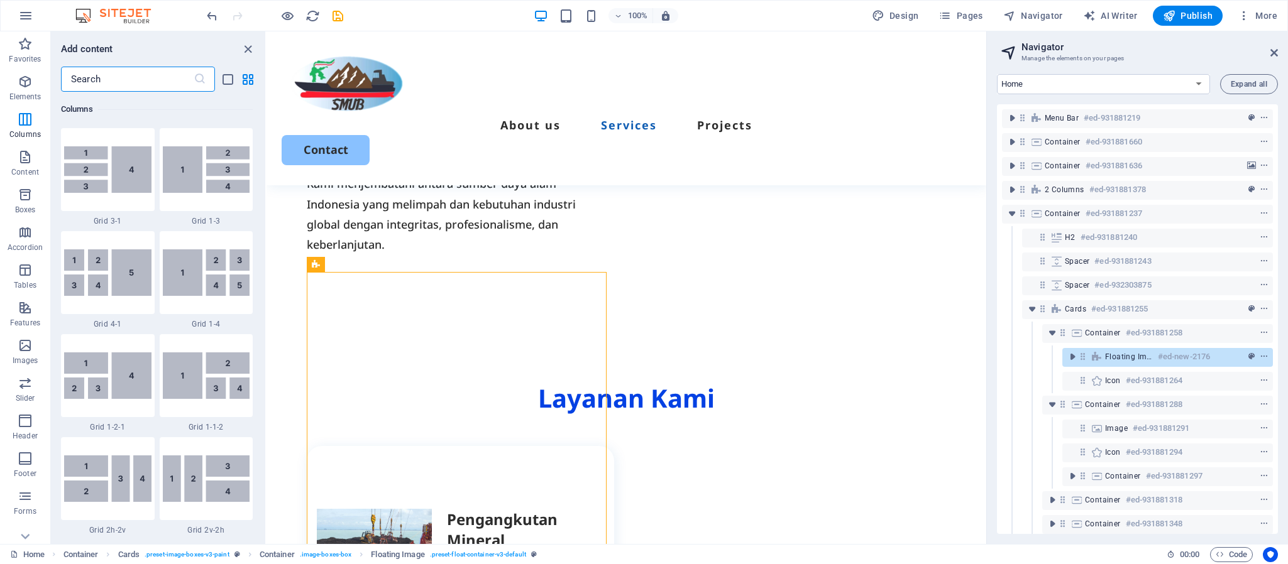
scroll to position [1660, 0]
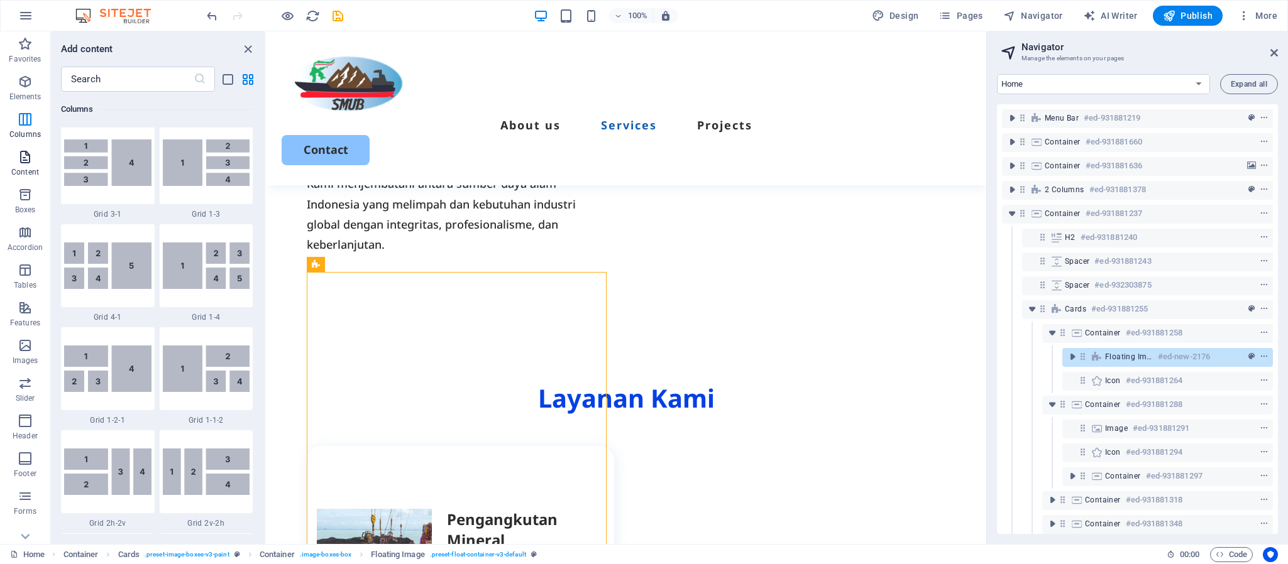
click at [25, 162] on icon "button" at bounding box center [25, 157] width 15 height 15
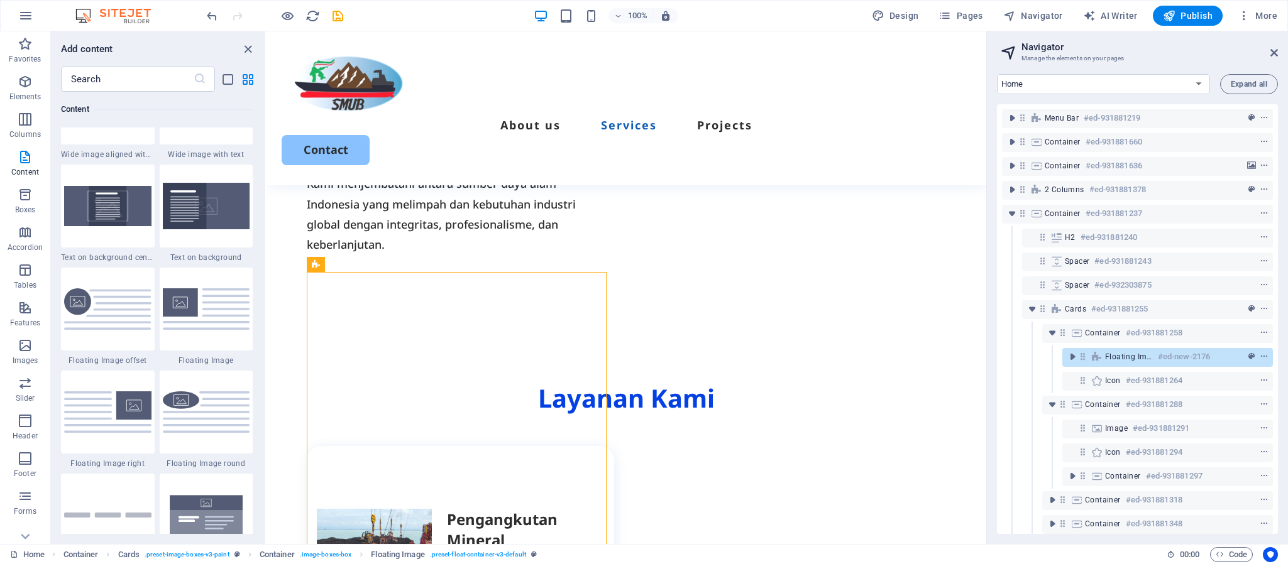
scroll to position [2577, 0]
click at [215, 307] on img at bounding box center [206, 307] width 87 height 41
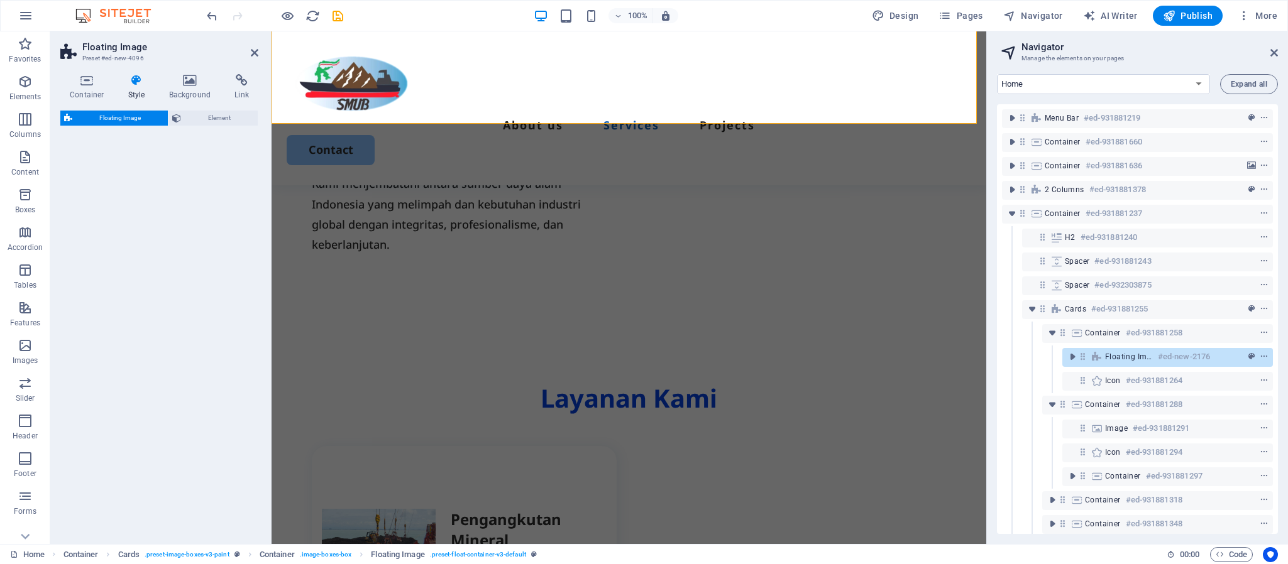
scroll to position [2141, 0]
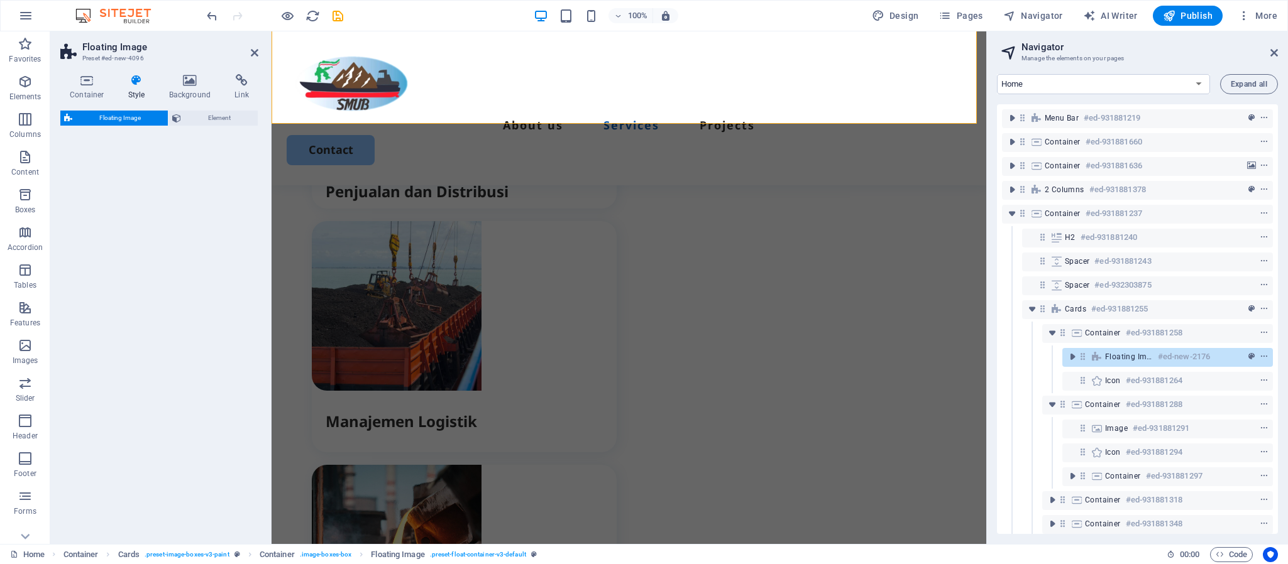
select select "%"
select select "rem"
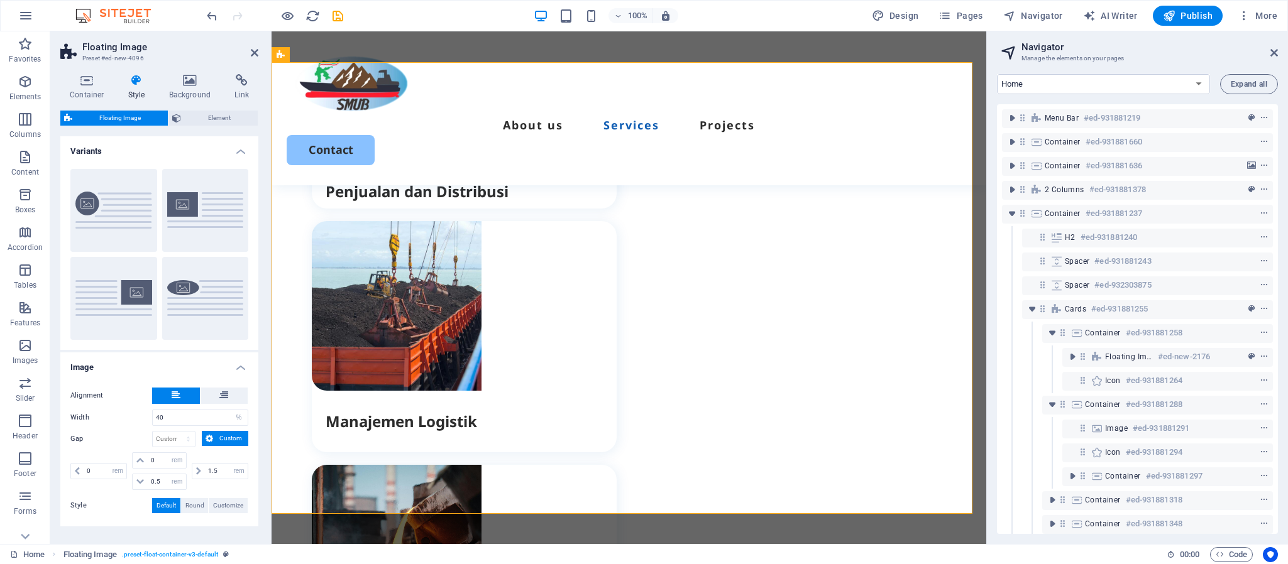
scroll to position [113, 0]
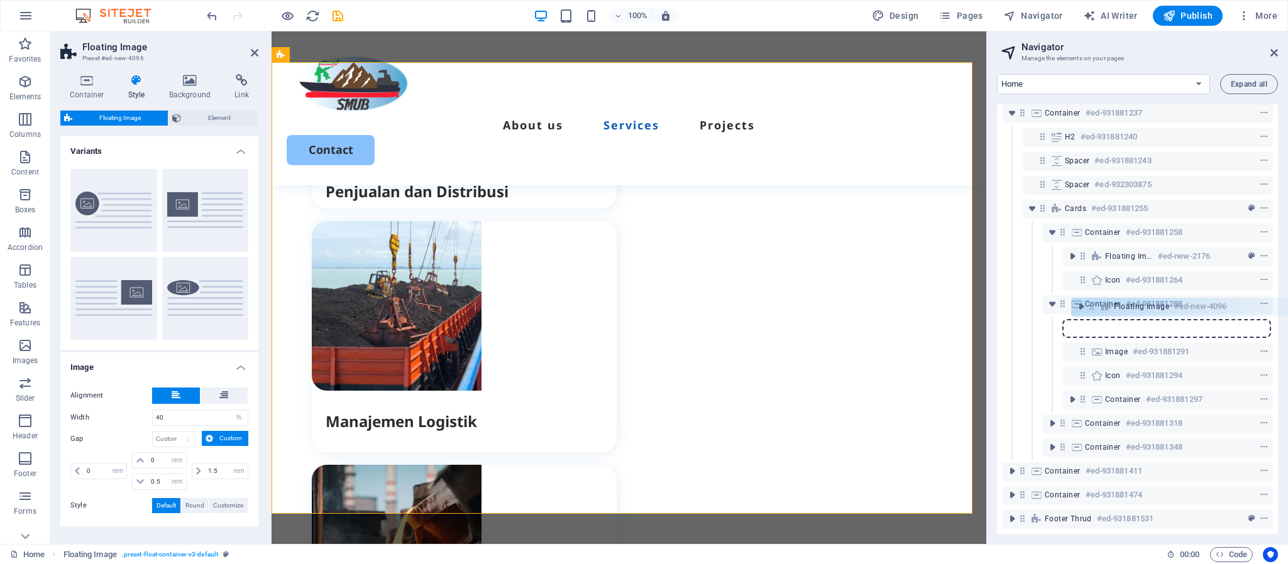
drag, startPoint x: 1024, startPoint y: 436, endPoint x: 1094, endPoint y: 302, distance: 151.5
click at [1072, 302] on div "Menu Bar #ed-931881219 Container #ed-931881660 Container #ed-931881636 2 column…" at bounding box center [1137, 319] width 281 height 430
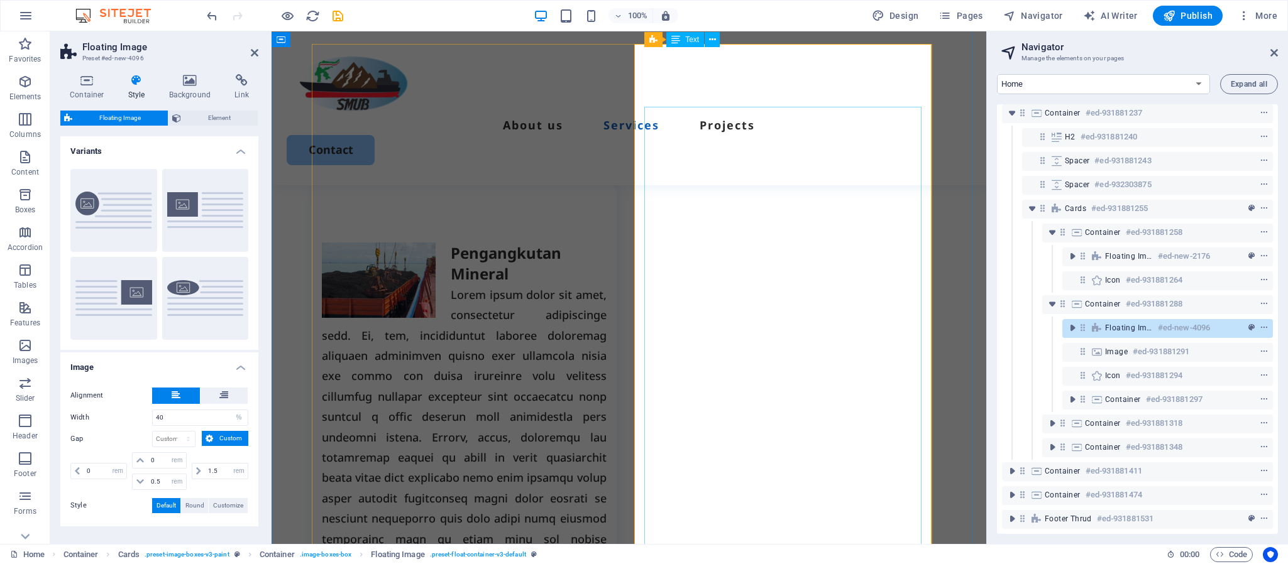
scroll to position [955, 0]
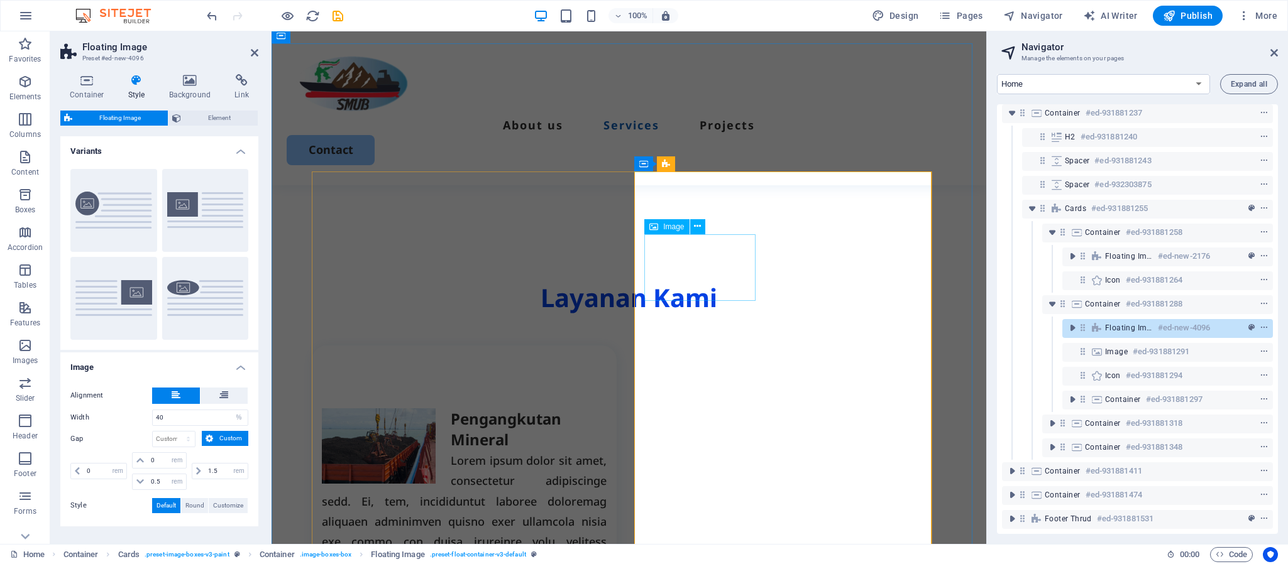
select select "%"
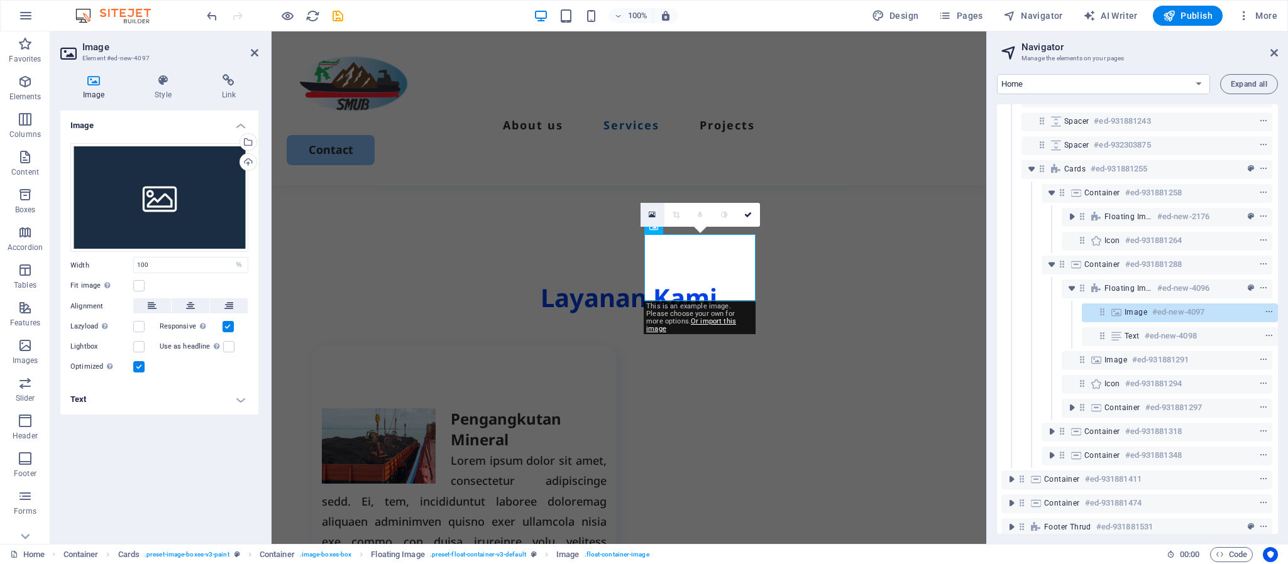
click at [649, 211] on icon at bounding box center [652, 215] width 7 height 9
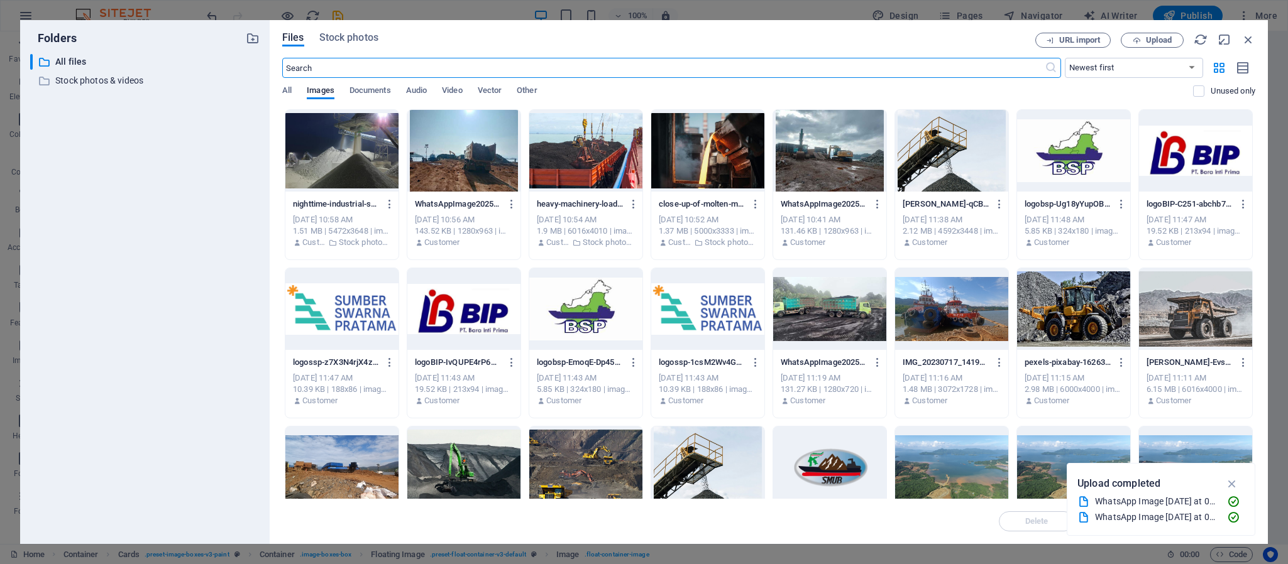
scroll to position [1882, 0]
click at [327, 140] on div at bounding box center [341, 151] width 113 height 82
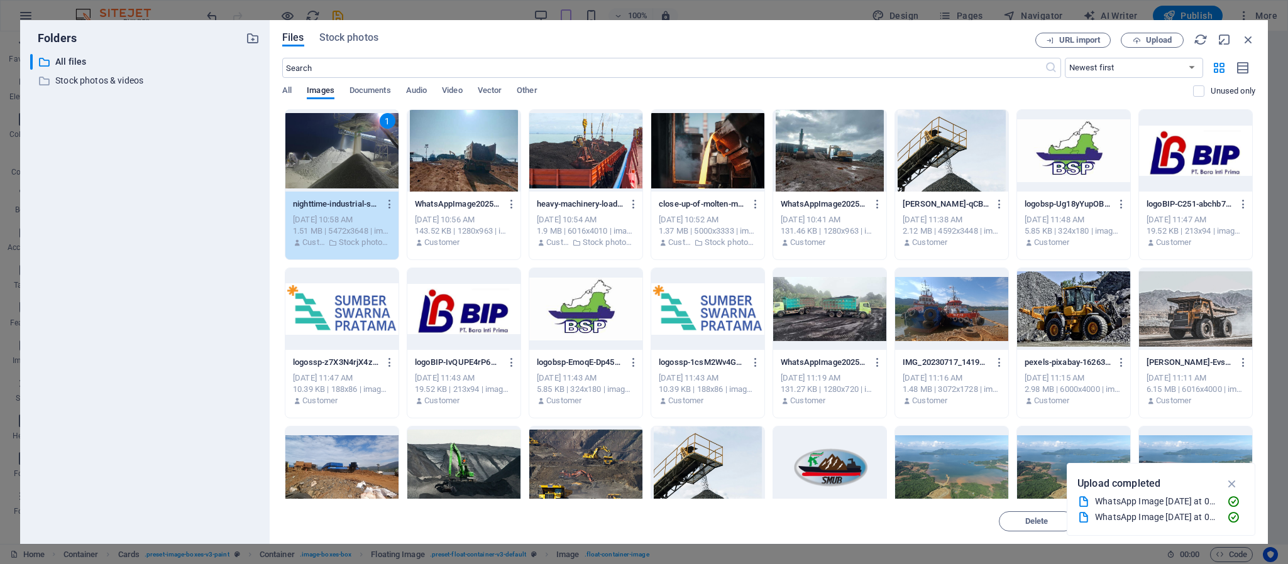
click at [327, 140] on div "1" at bounding box center [341, 151] width 113 height 82
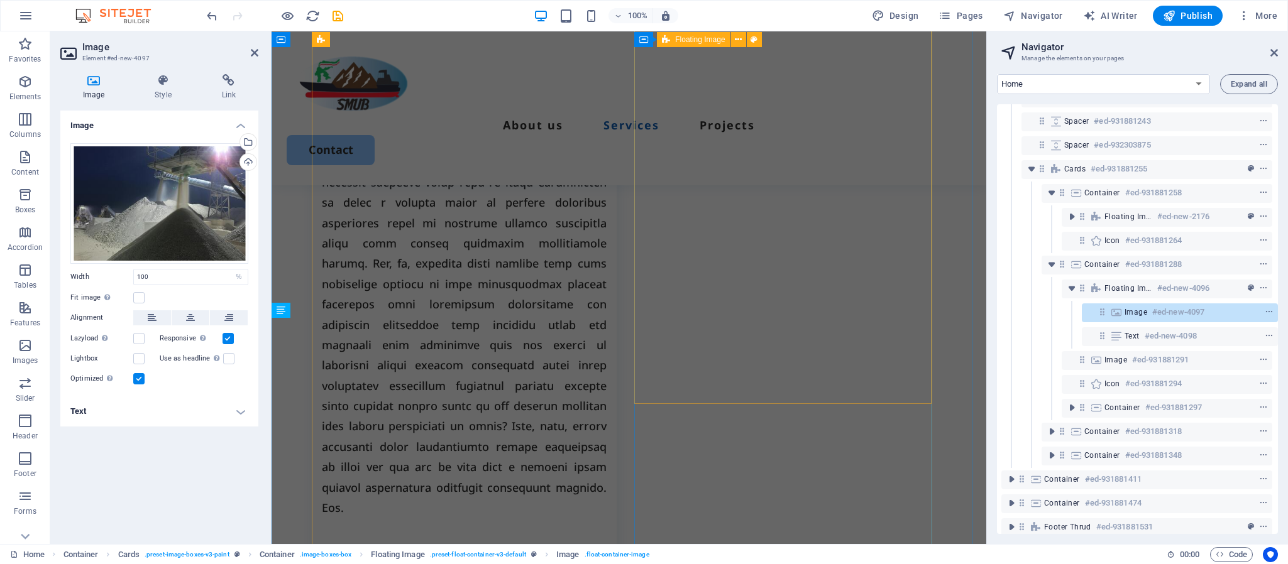
scroll to position [1595, 0]
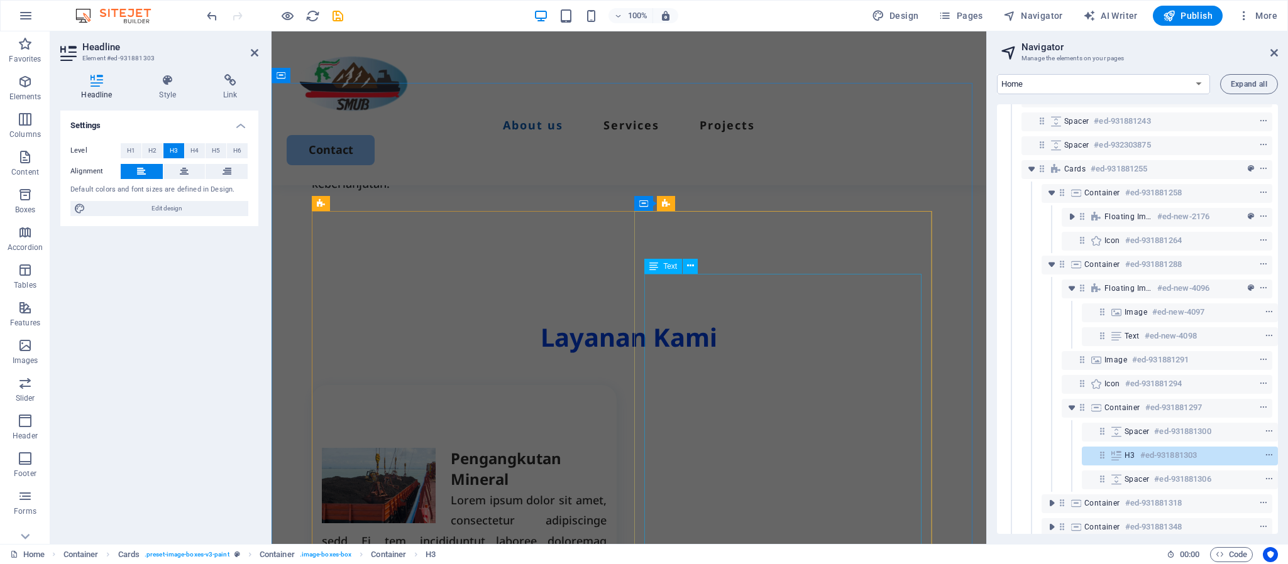
scroll to position [935, 0]
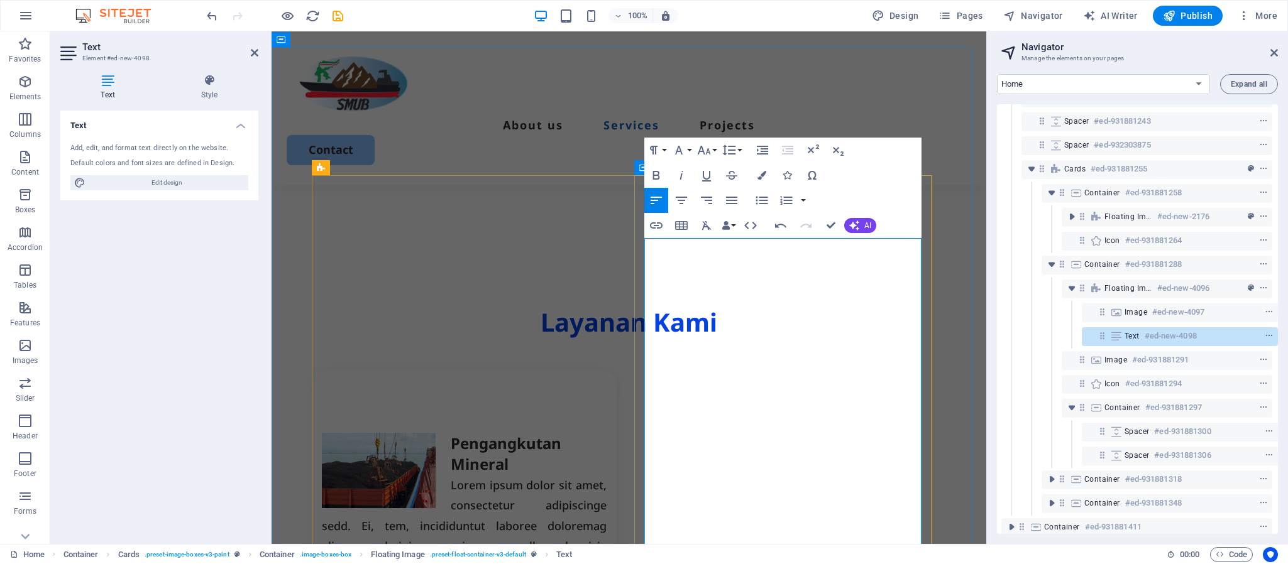
scroll to position [951, 0]
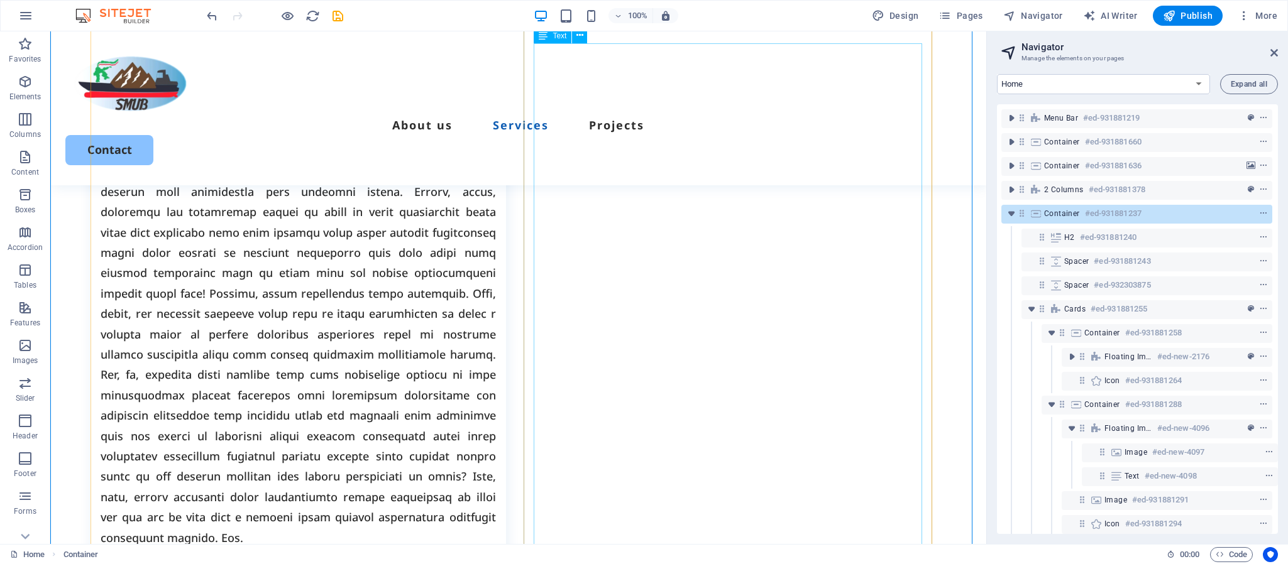
scroll to position [1340, 0]
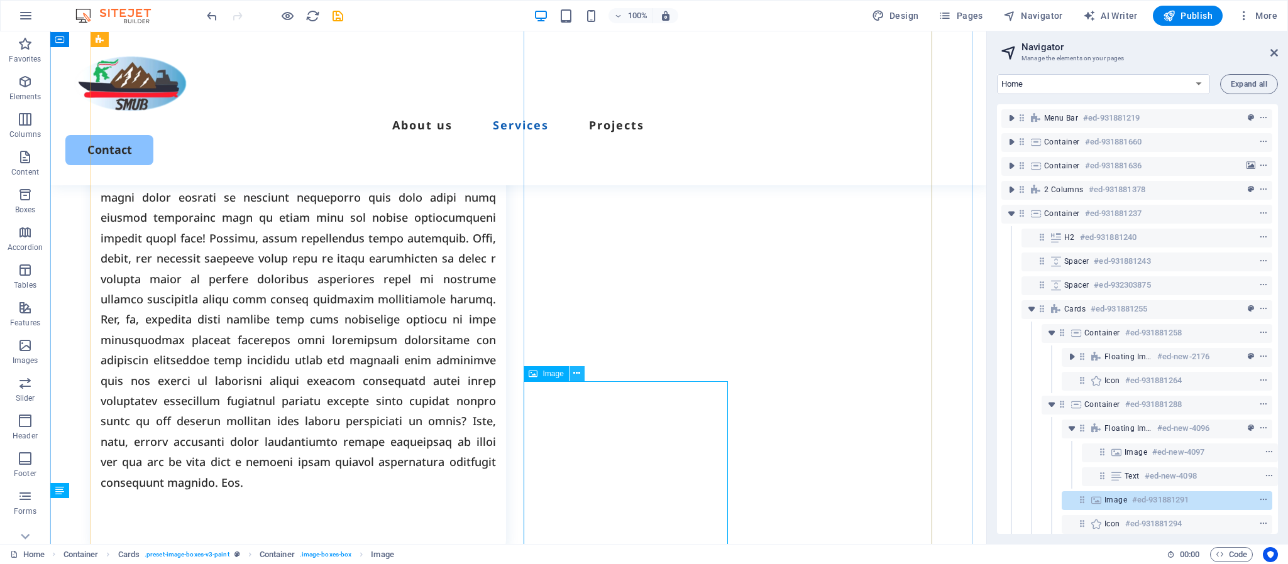
click at [580, 375] on icon at bounding box center [576, 373] width 7 height 13
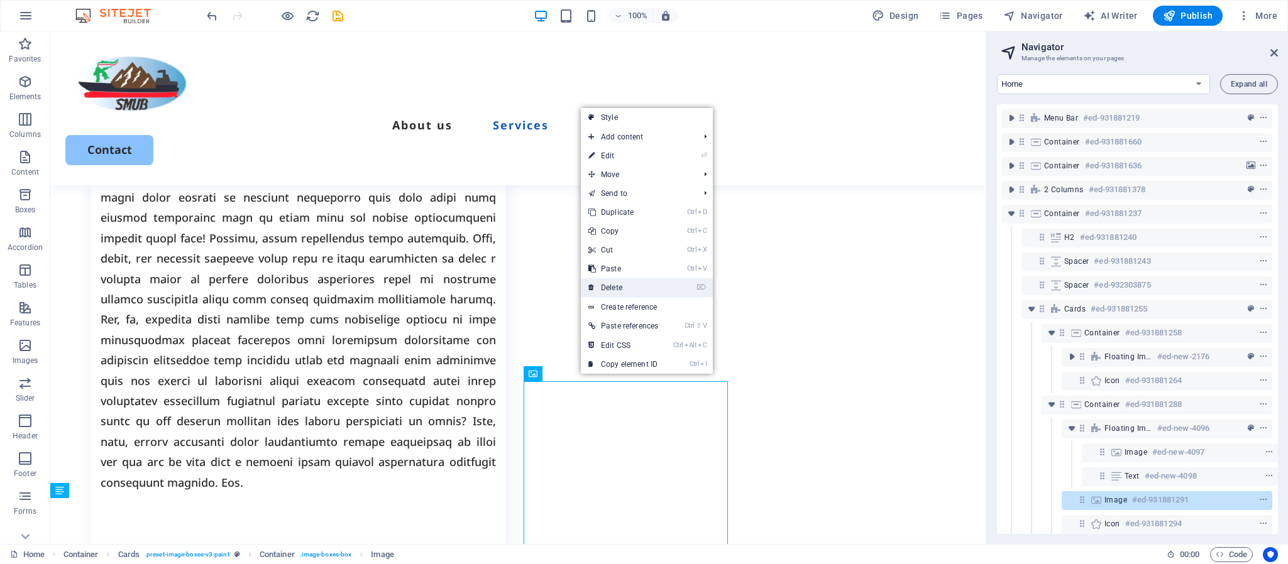
click at [615, 287] on link "⌦ Delete" at bounding box center [623, 287] width 85 height 19
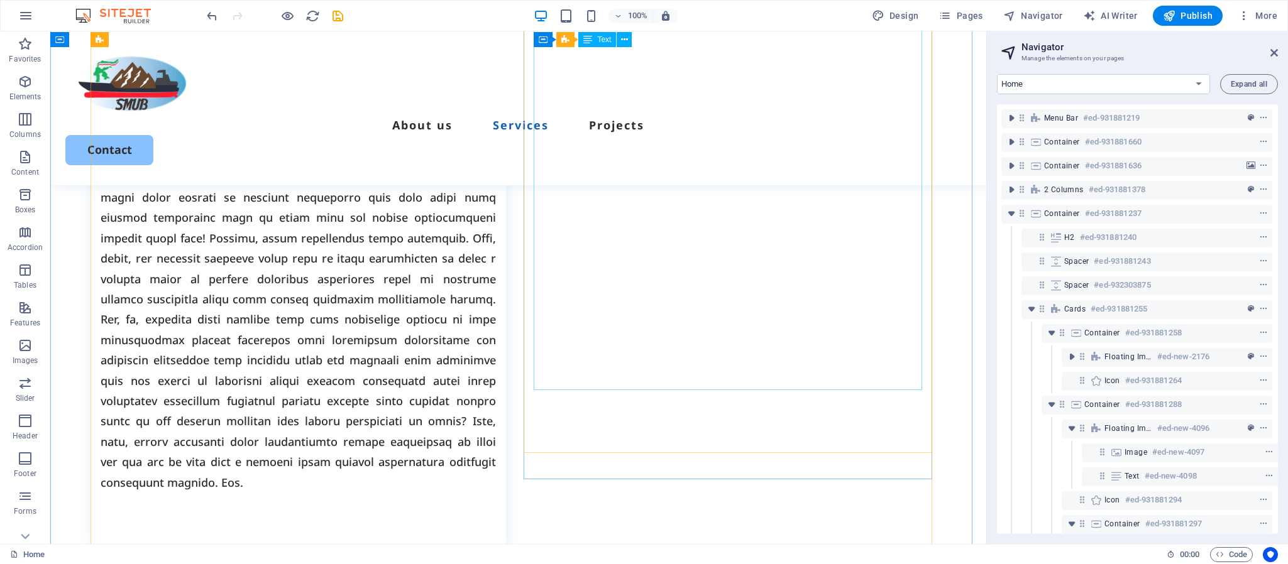
scroll to position [1268, 0]
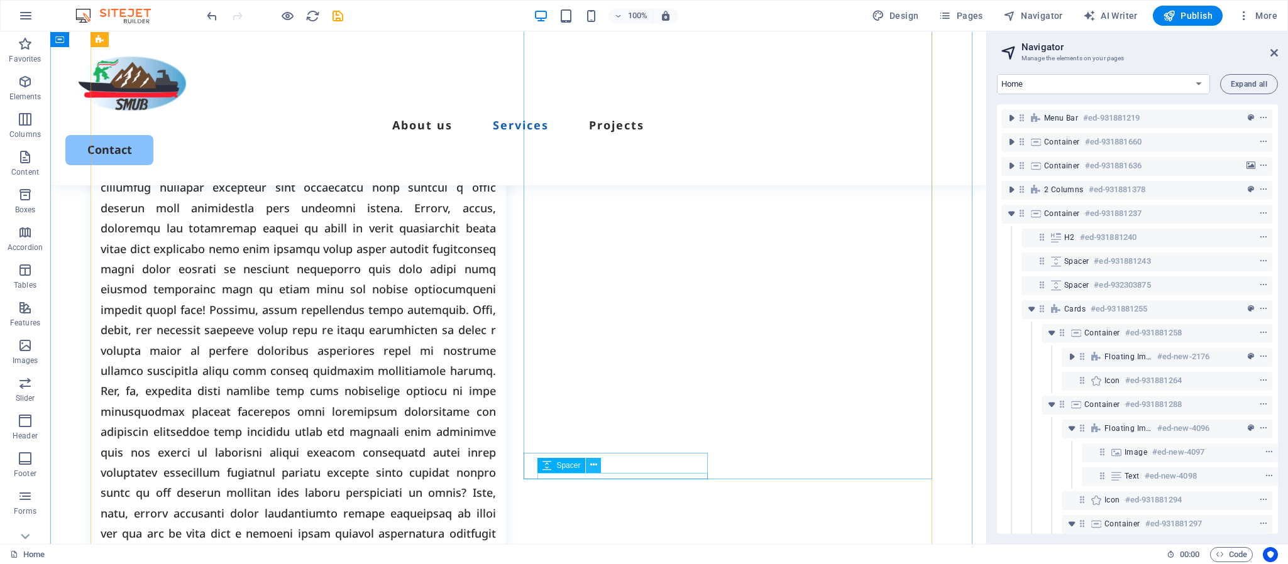
click at [594, 466] on icon at bounding box center [593, 465] width 7 height 13
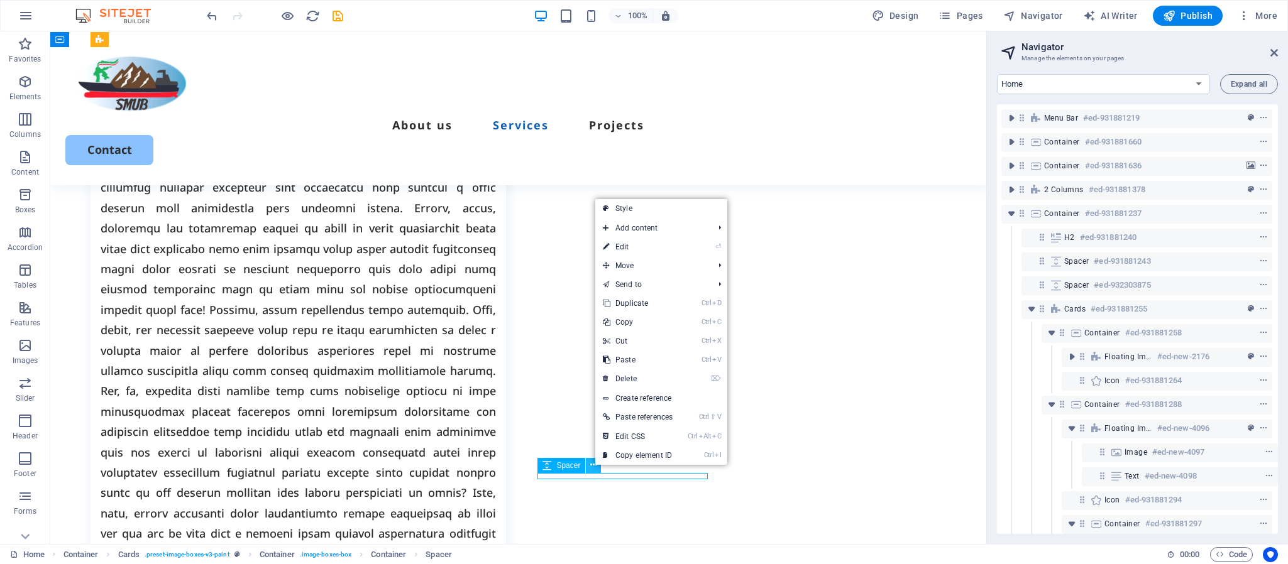
scroll to position [185, 3]
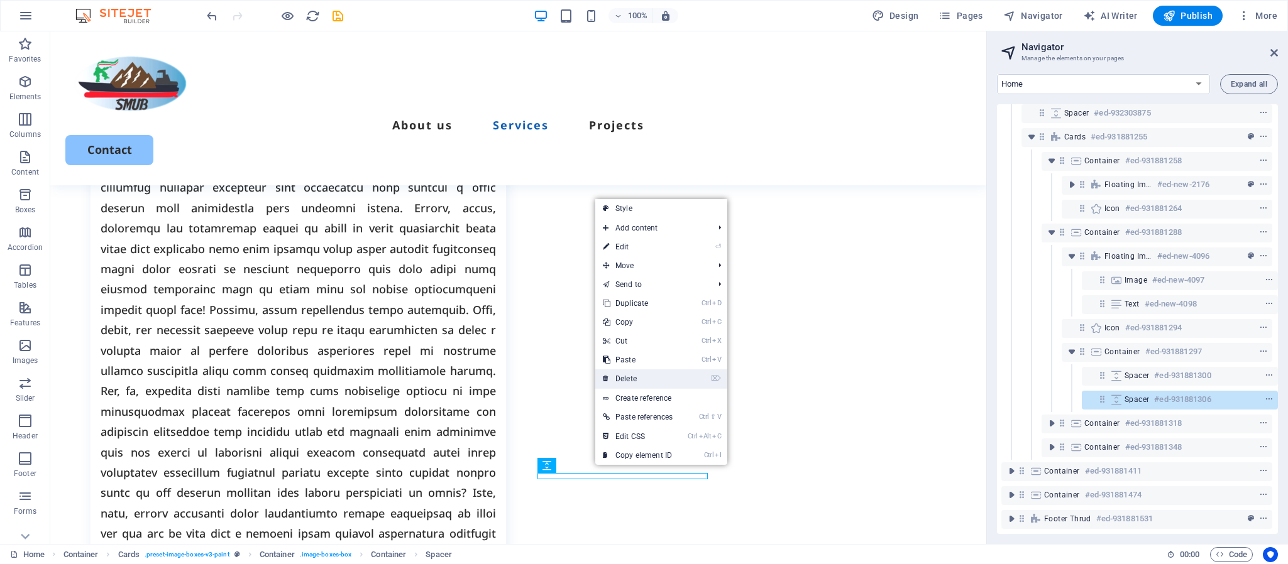
click at [630, 381] on link "⌦ Delete" at bounding box center [637, 379] width 85 height 19
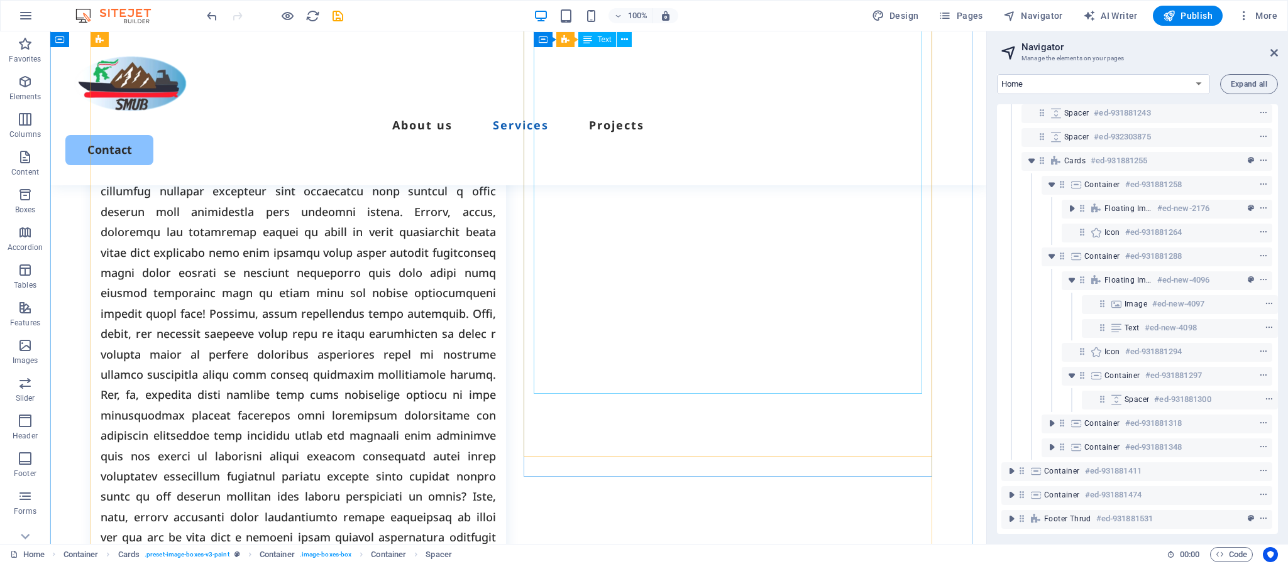
scroll to position [161, 3]
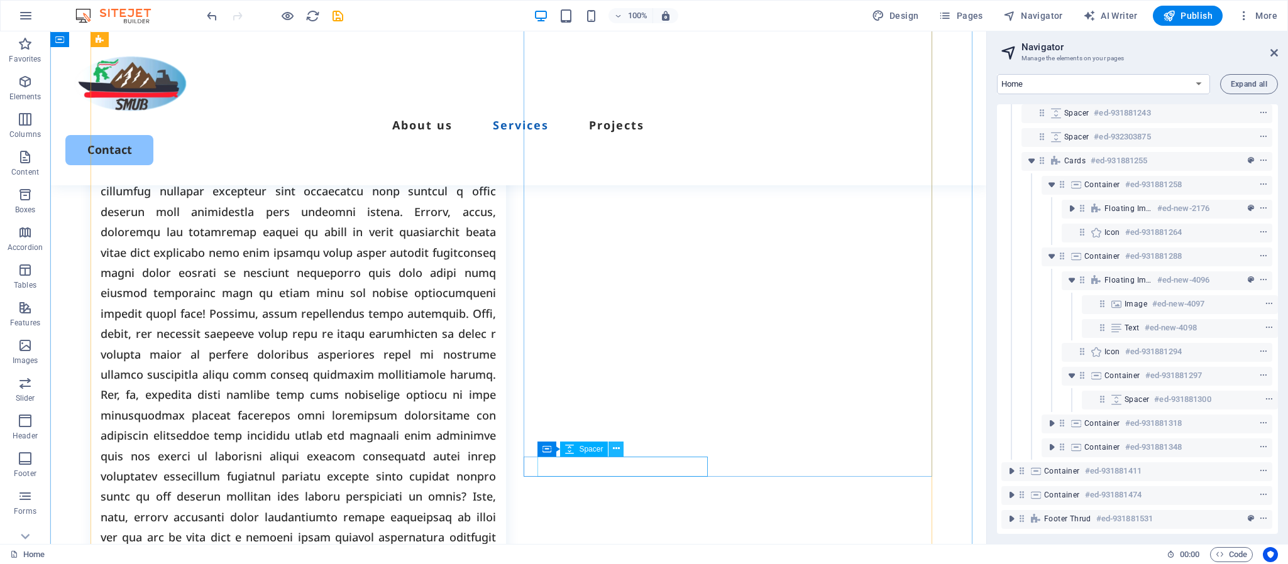
click at [617, 451] on icon at bounding box center [616, 449] width 7 height 13
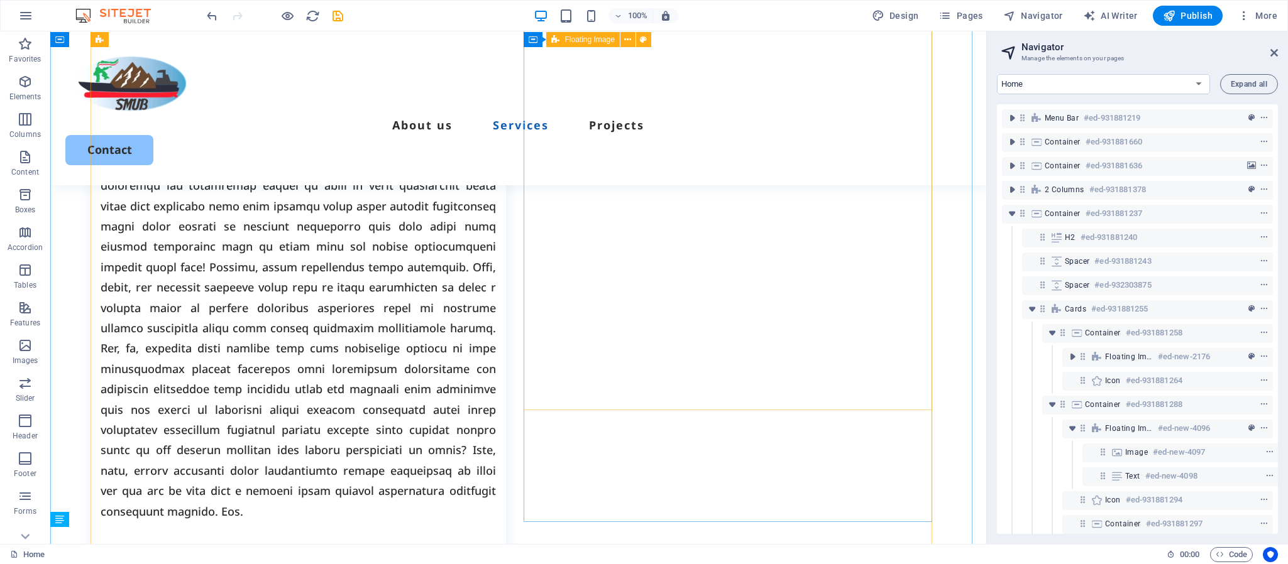
scroll to position [138, 3]
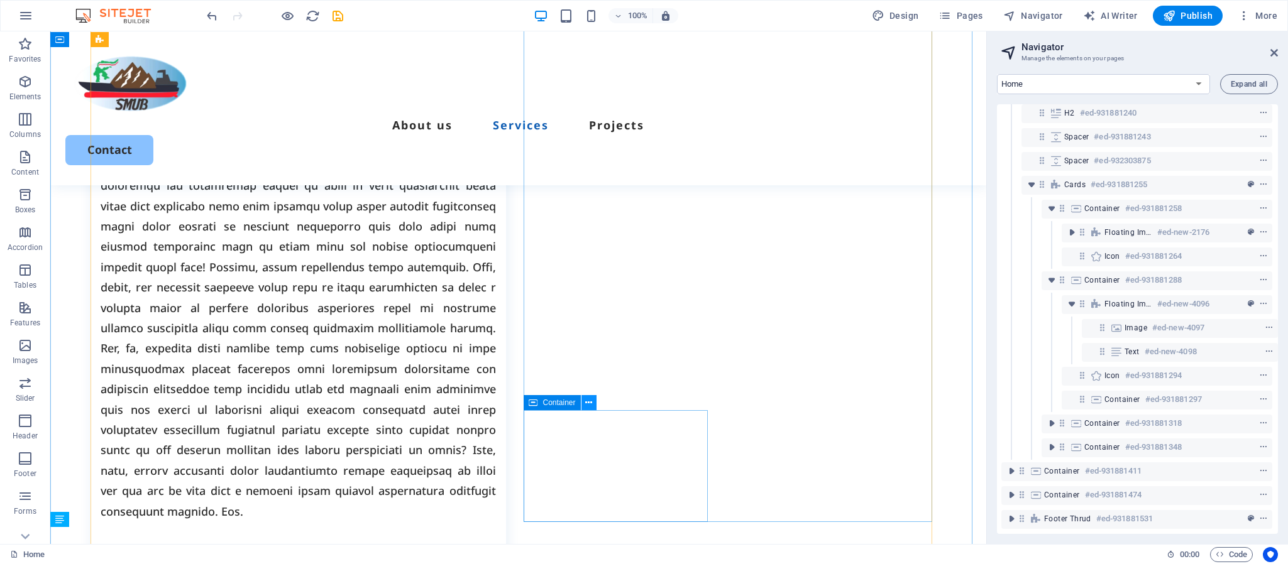
click at [594, 404] on button at bounding box center [588, 402] width 15 height 15
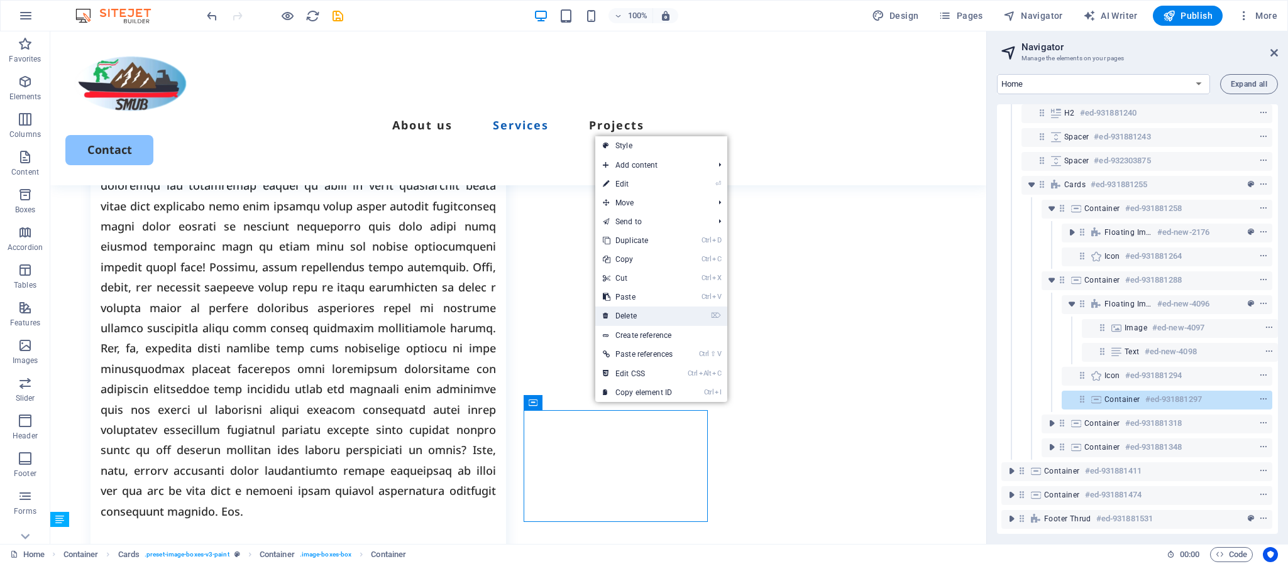
click at [643, 317] on link "⌦ Delete" at bounding box center [637, 316] width 85 height 19
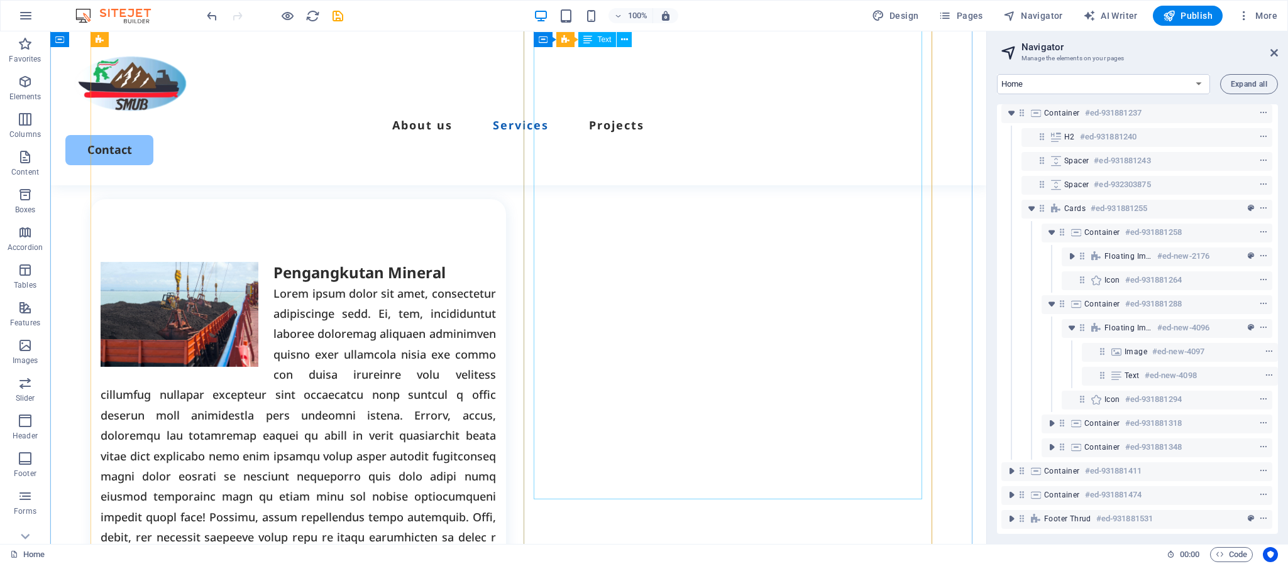
scroll to position [783, 0]
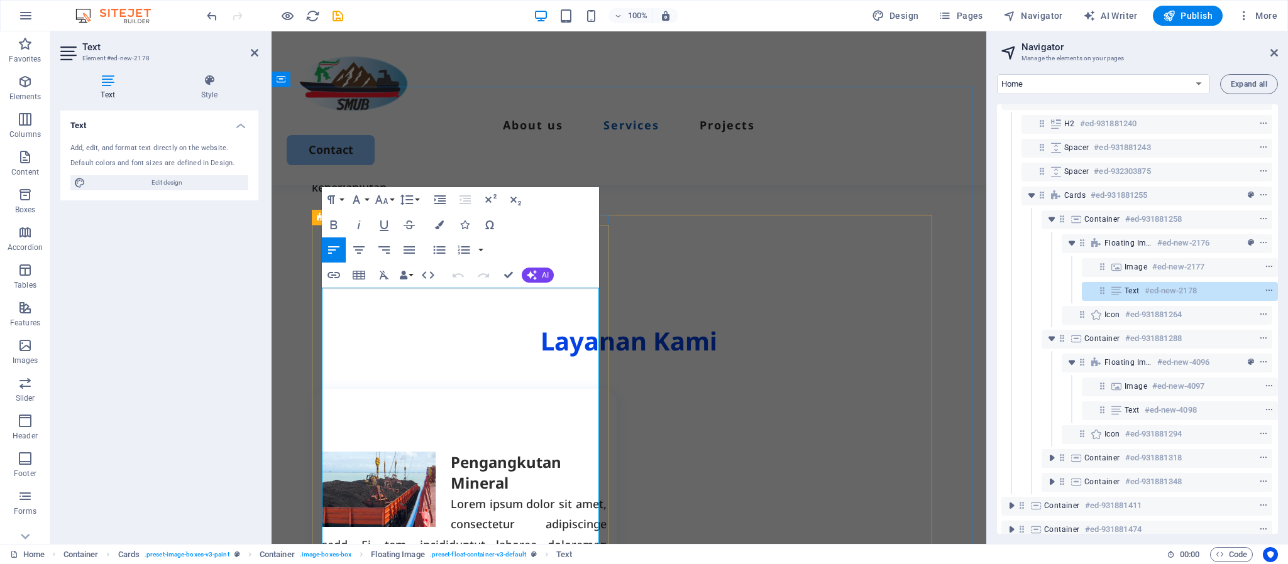
click at [527, 452] on h3 "Pengangkutan Mineral" at bounding box center [464, 473] width 285 height 42
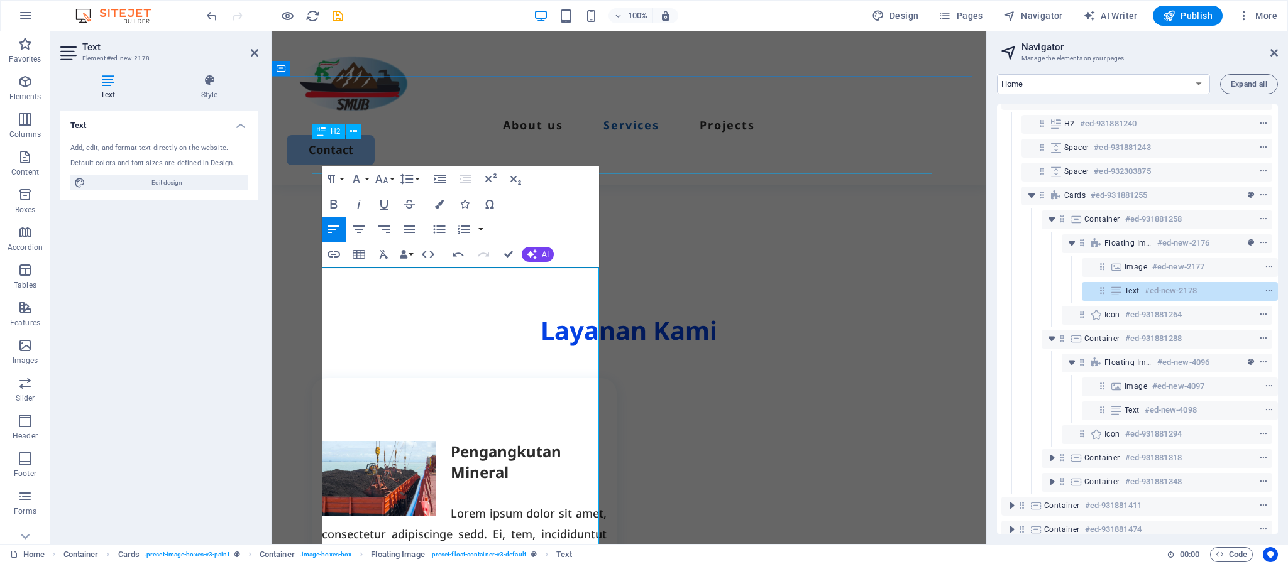
click at [783, 313] on div "Layanan Kami" at bounding box center [629, 330] width 634 height 35
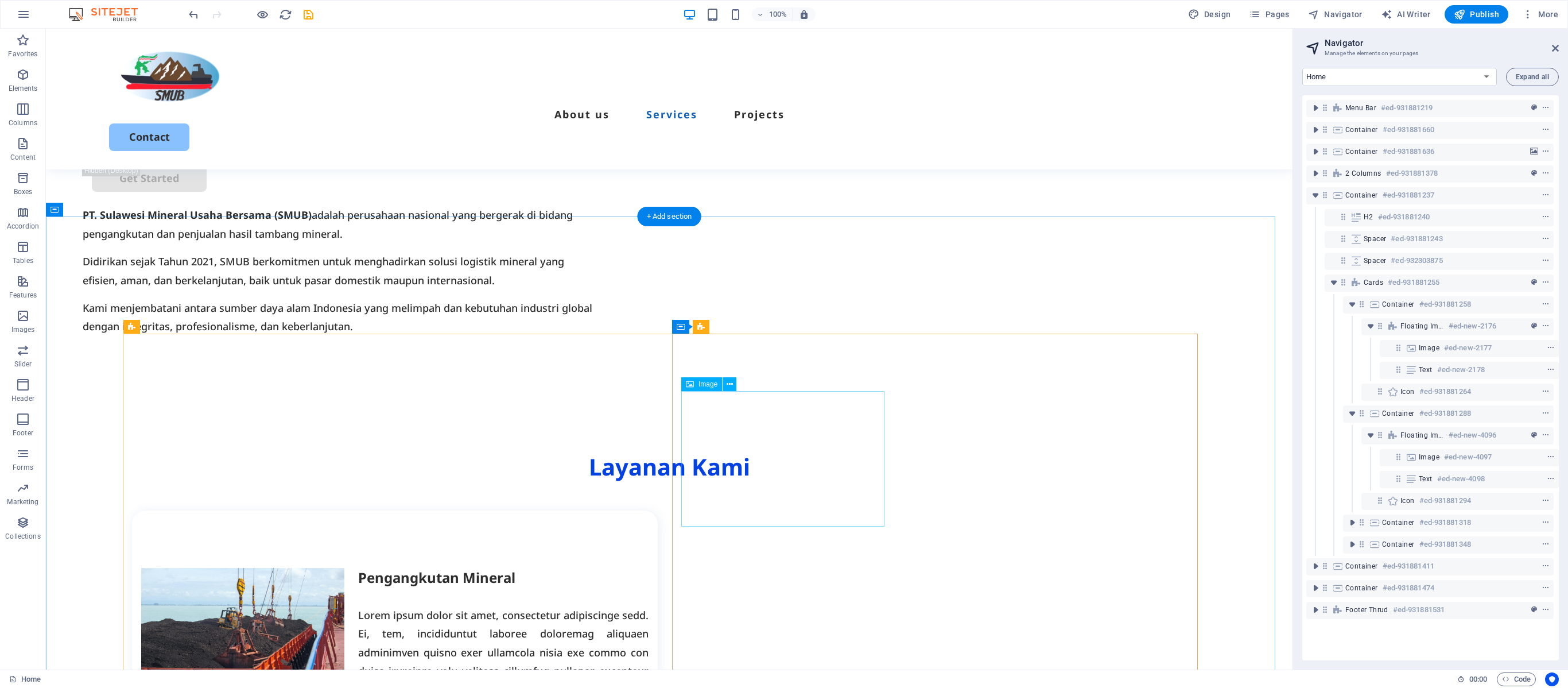
scroll to position [814, 0]
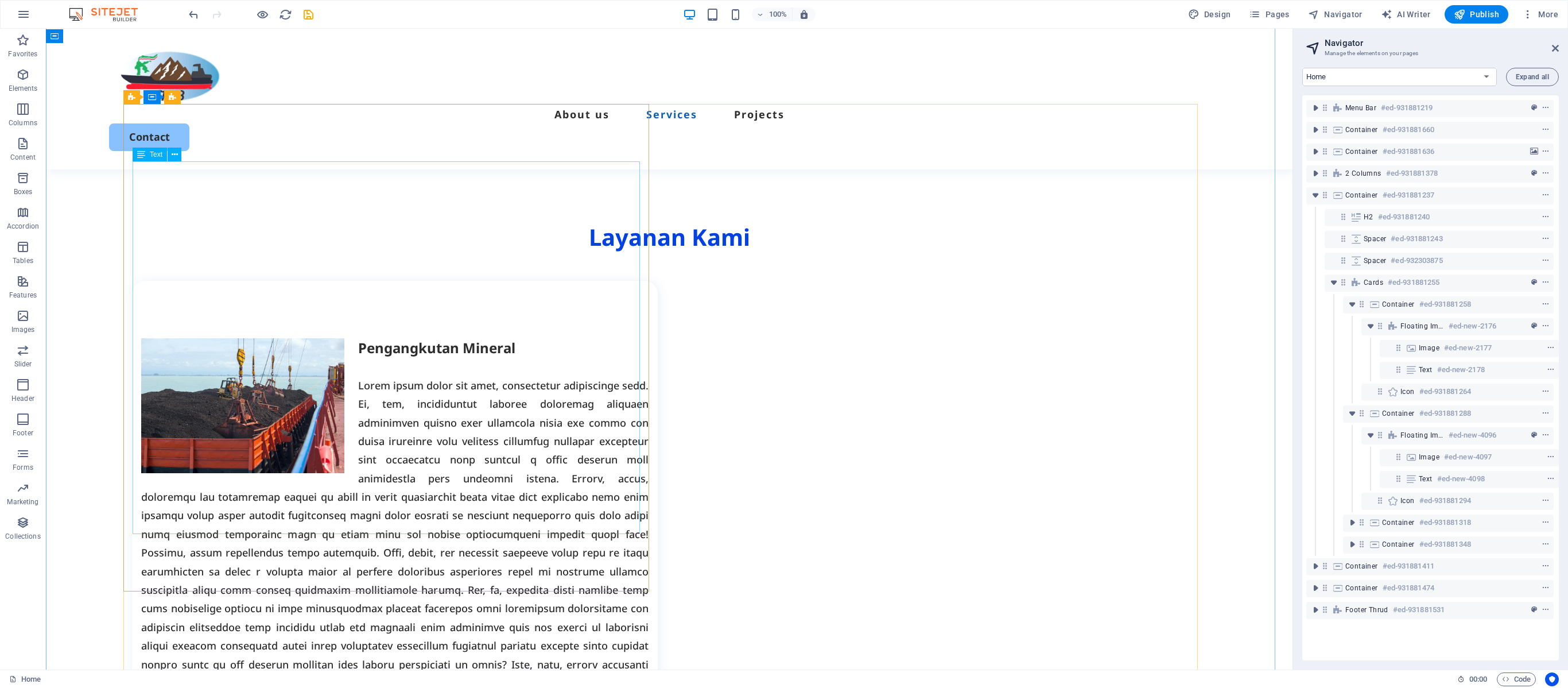
click at [366, 338] on div "Pengangkutan Mineral" at bounding box center [395, 524] width 508 height 373
click at [361, 338] on div "Pengangkutan Mineral" at bounding box center [395, 524] width 508 height 373
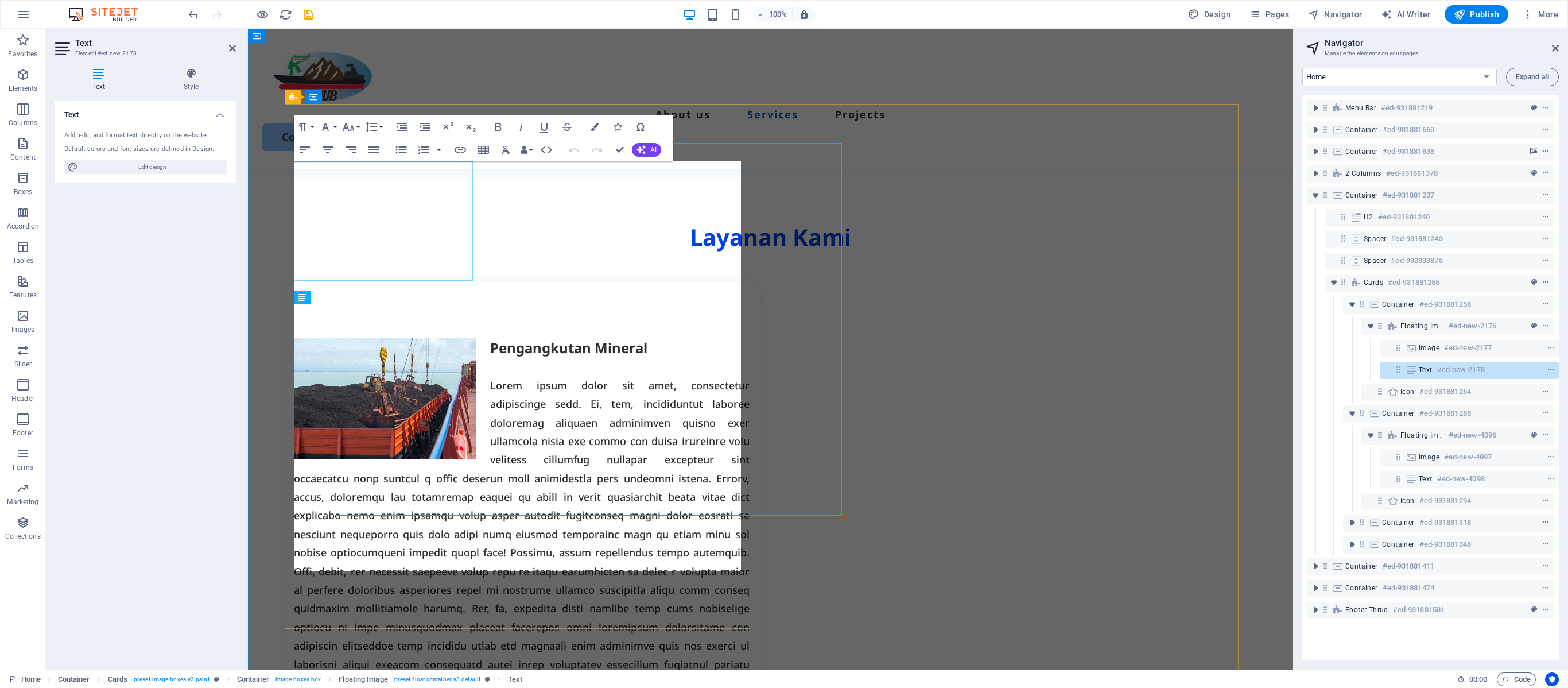
scroll to position [832, 0]
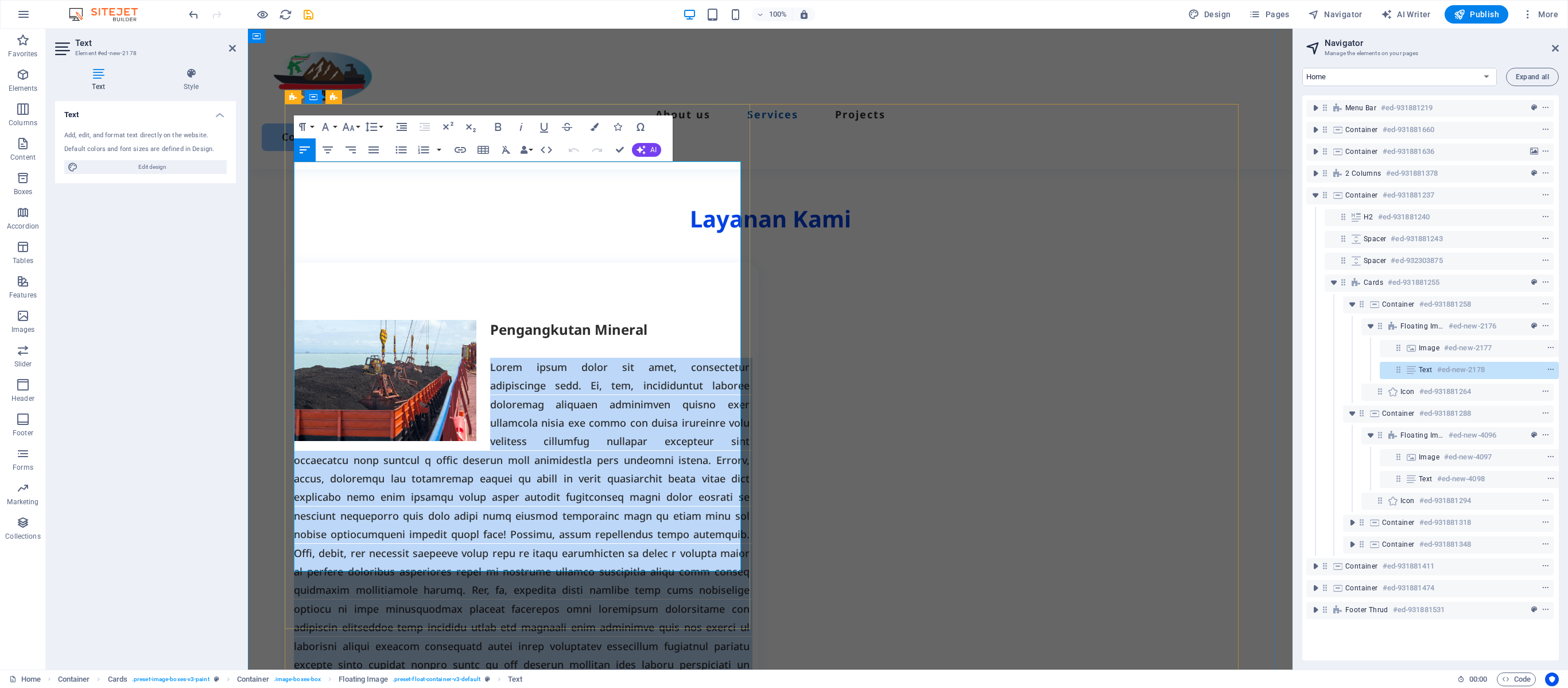
drag, startPoint x: 488, startPoint y: 210, endPoint x: 710, endPoint y: 564, distance: 417.9
click at [710, 515] on p at bounding box center [521, 535] width 456 height 354
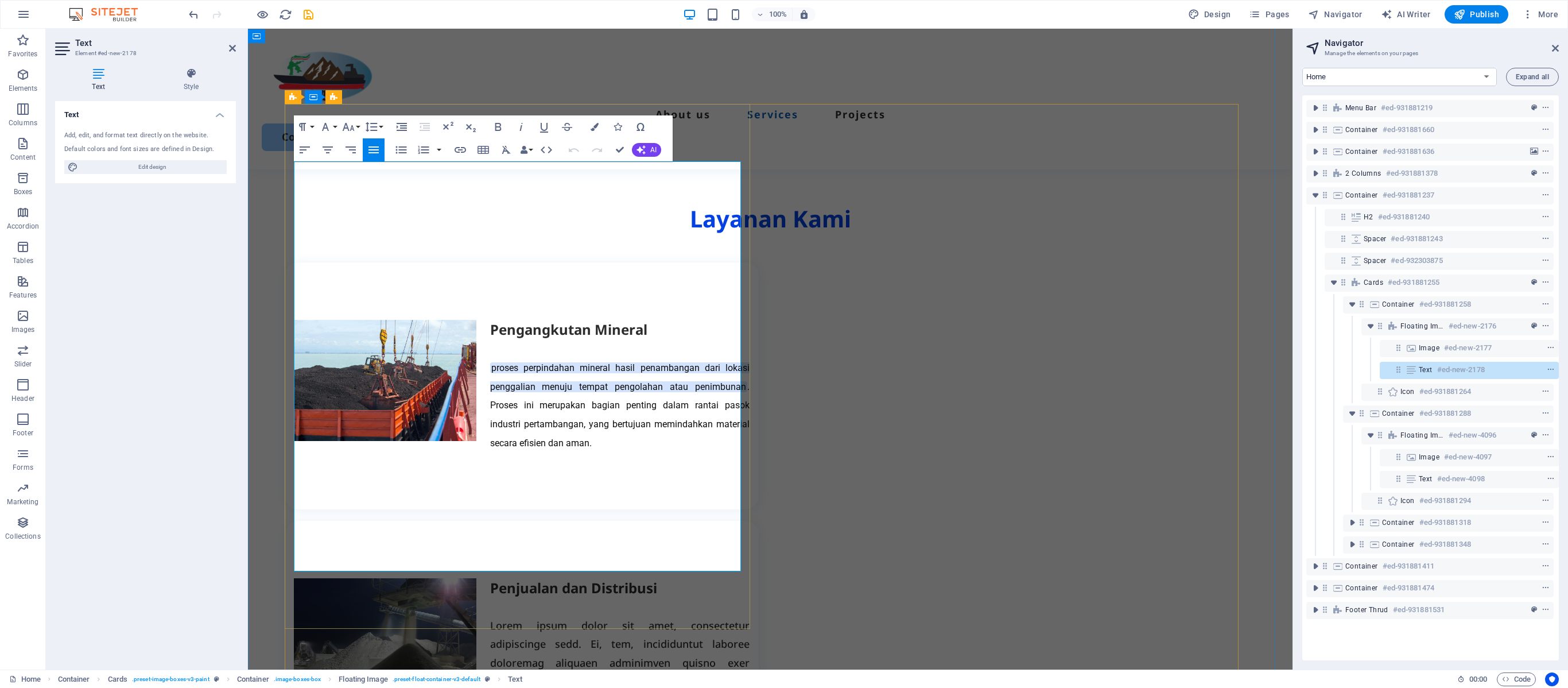
scroll to position [972, 0]
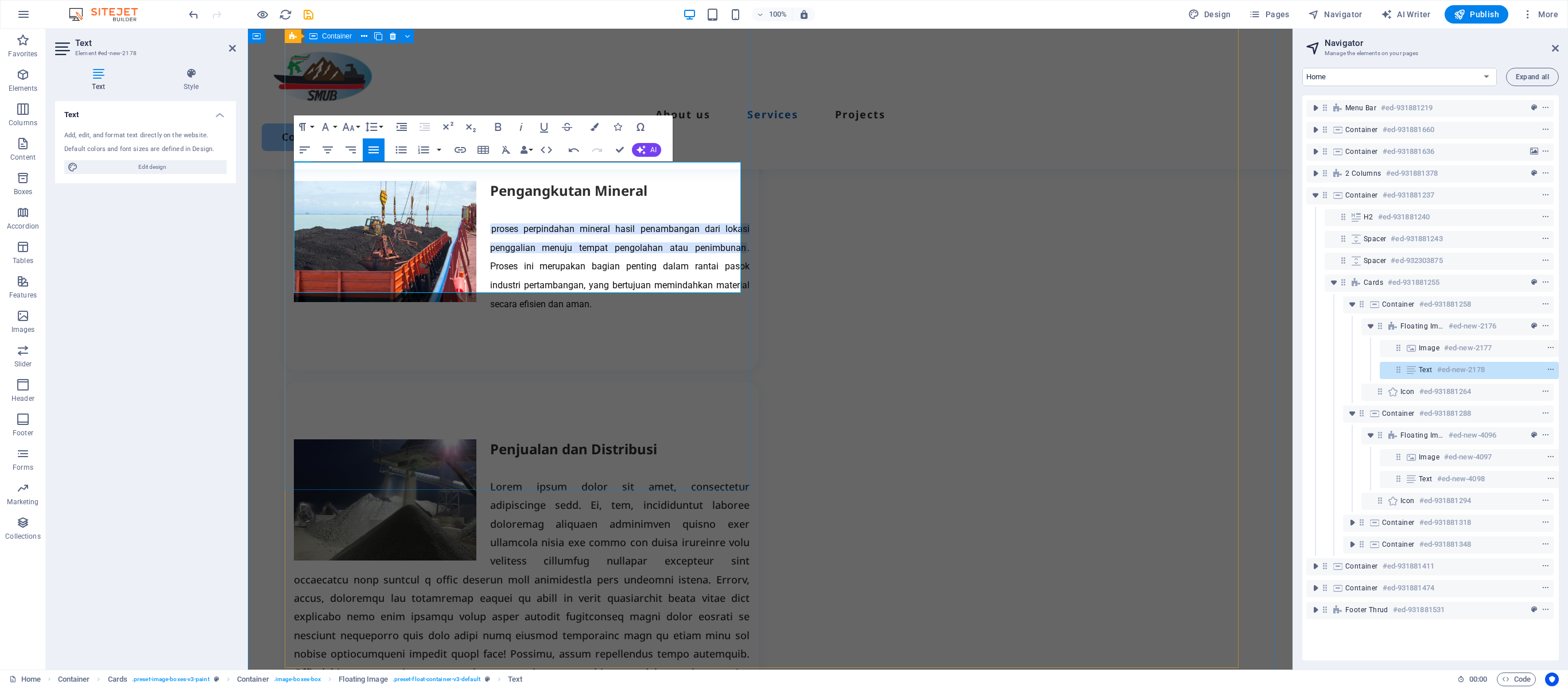
click at [616, 370] on div "Pengangkutan Mineral proses perpindahan mineral hasil penambangan dari lokasi p…" at bounding box center [521, 247] width 474 height 247
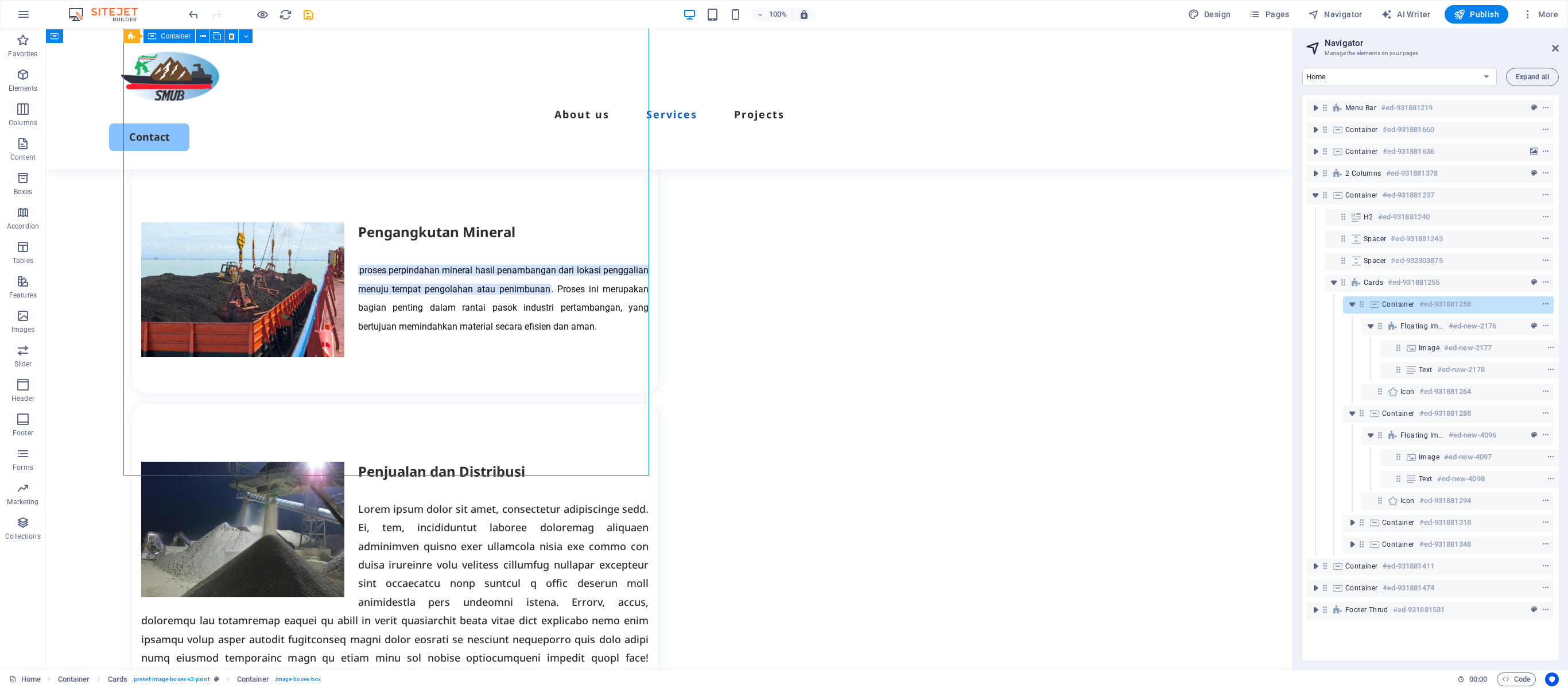
click at [571, 383] on div "Pengangkutan Mineral proses perpindahan mineral hasil penambangan dari lokasi p…" at bounding box center [395, 279] width 526 height 228
click at [561, 344] on div "Pengangkutan Mineral proses perpindahan mineral hasil penambangan dari lokasi p…" at bounding box center [395, 279] width 526 height 228
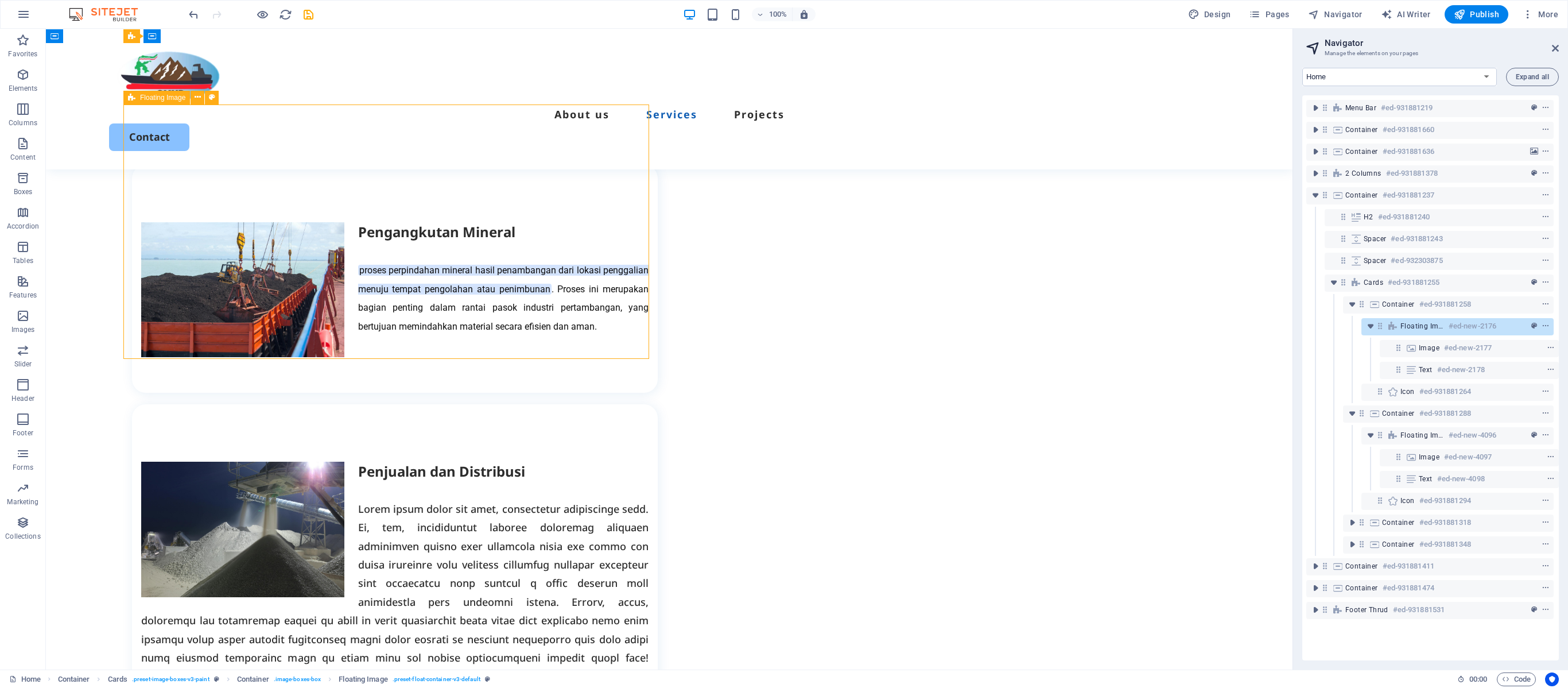
click at [561, 344] on div "Pengangkutan Mineral proses perpindahan mineral hasil penambangan dari lokasi p…" at bounding box center [395, 279] width 526 height 228
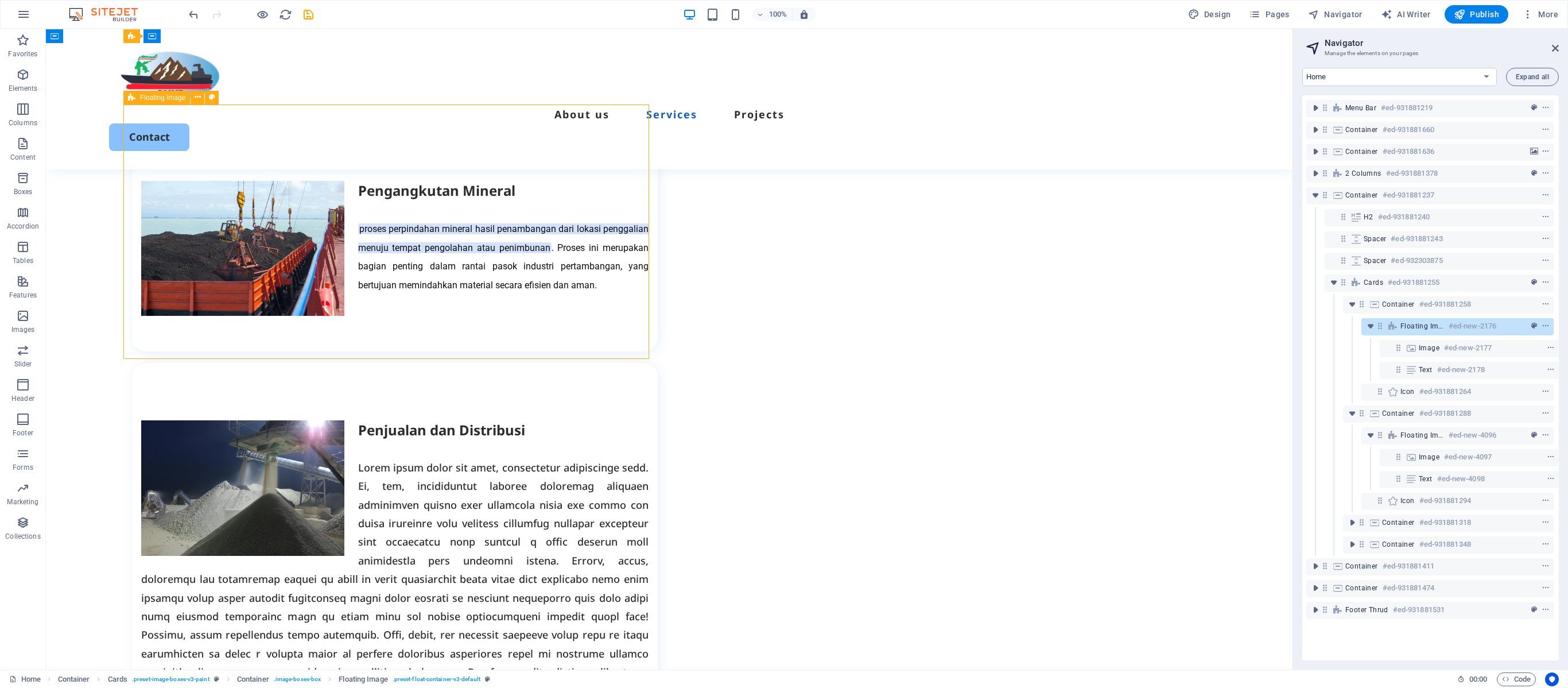
select select "%"
select select "rem"
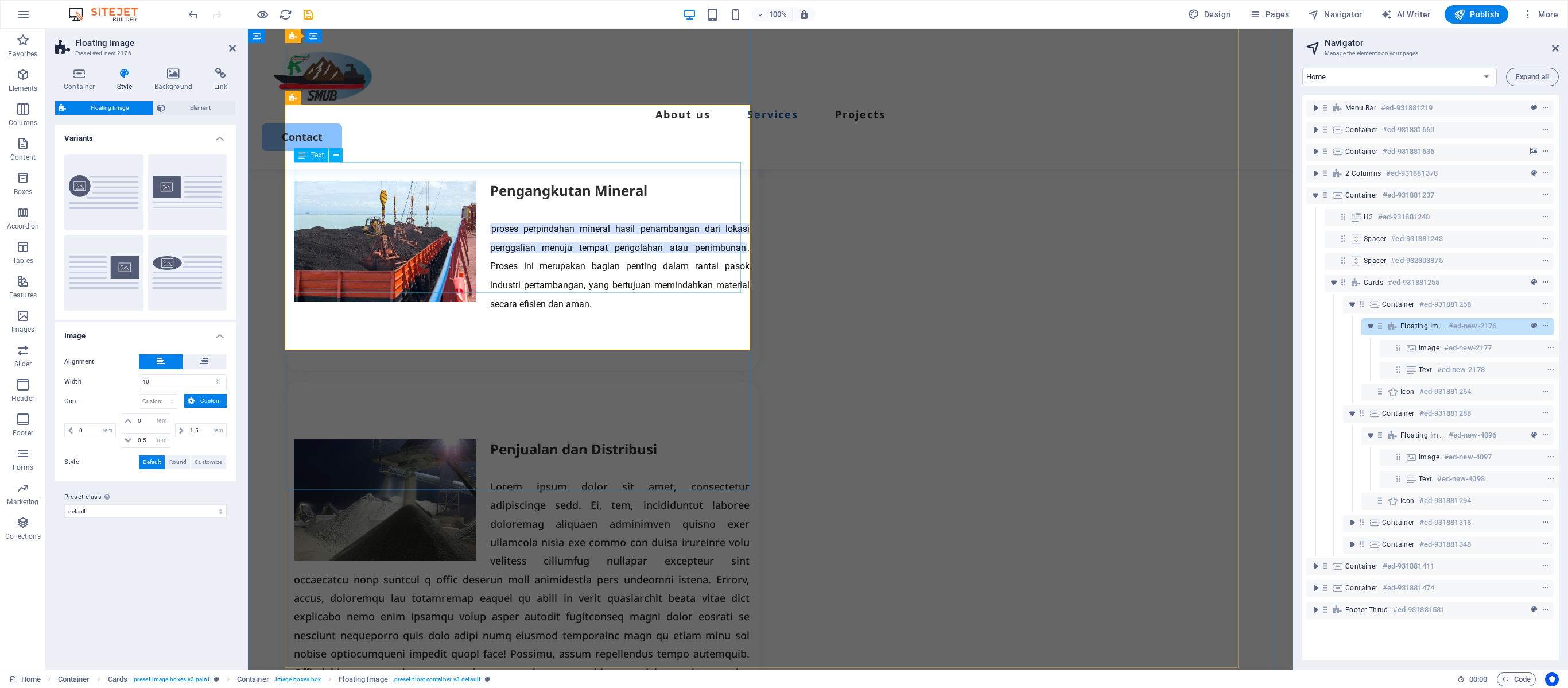
click at [750, 255] on div "Pengangkutan Mineral proses perpindahan mineral hasil penambangan dari lokasi p…" at bounding box center [521, 247] width 456 height 132
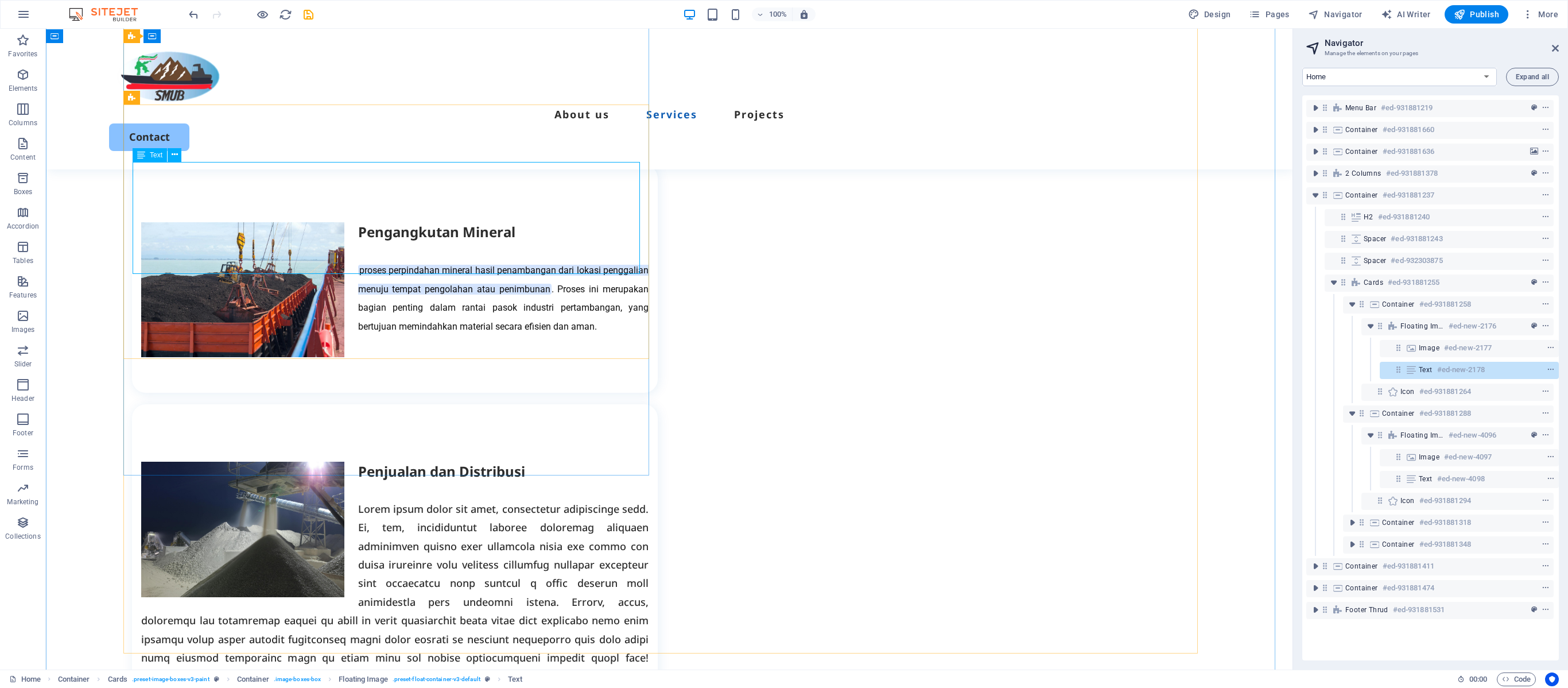
click at [461, 250] on div "Pengangkutan Mineral proses perpindahan mineral hasil penambangan dari lokasi p…" at bounding box center [395, 279] width 508 height 113
click at [506, 228] on div "Pengangkutan Mineral proses perpindahan mineral hasil penambangan dari lokasi p…" at bounding box center [395, 279] width 508 height 113
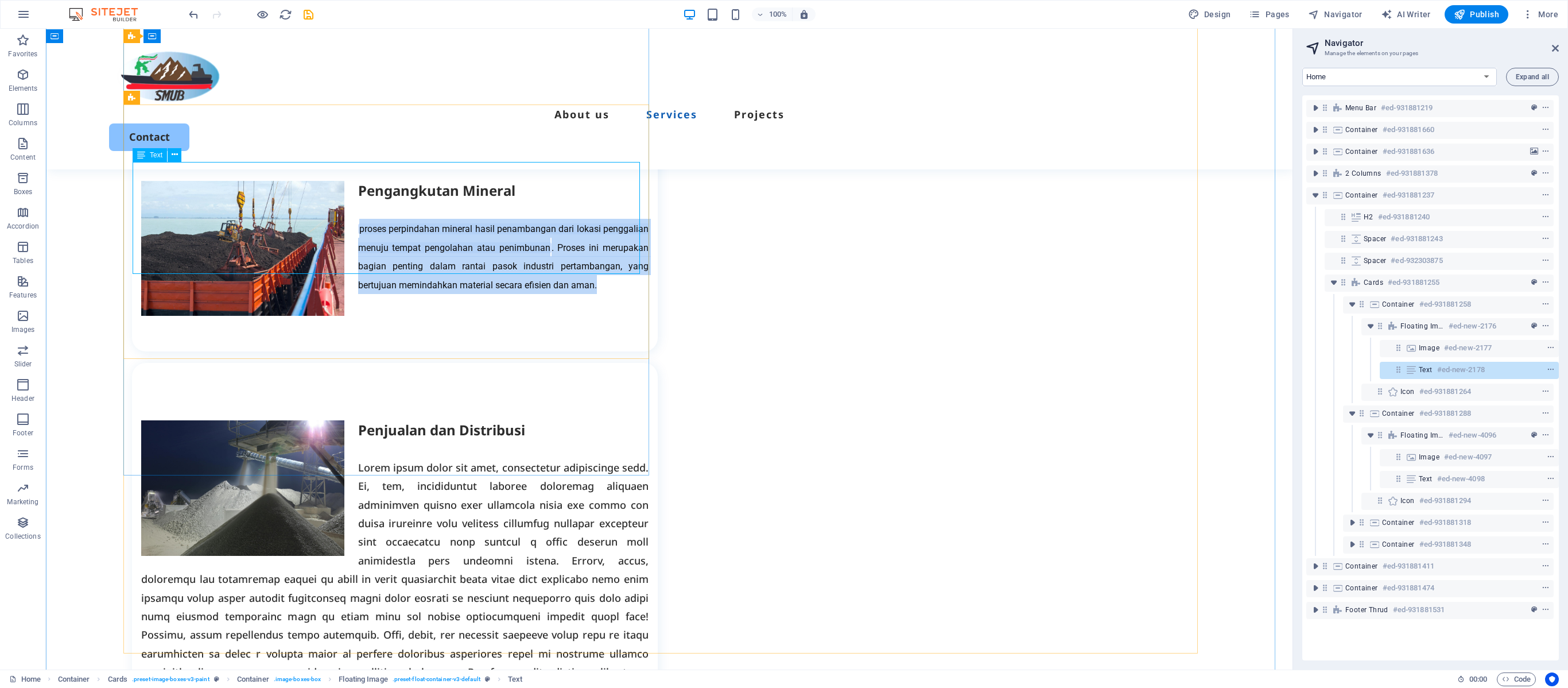
click at [358, 228] on mark "proses perpindahan mineral hasil penambangan dari lokasi penggalian menuju temp…" at bounding box center [503, 238] width 290 height 30
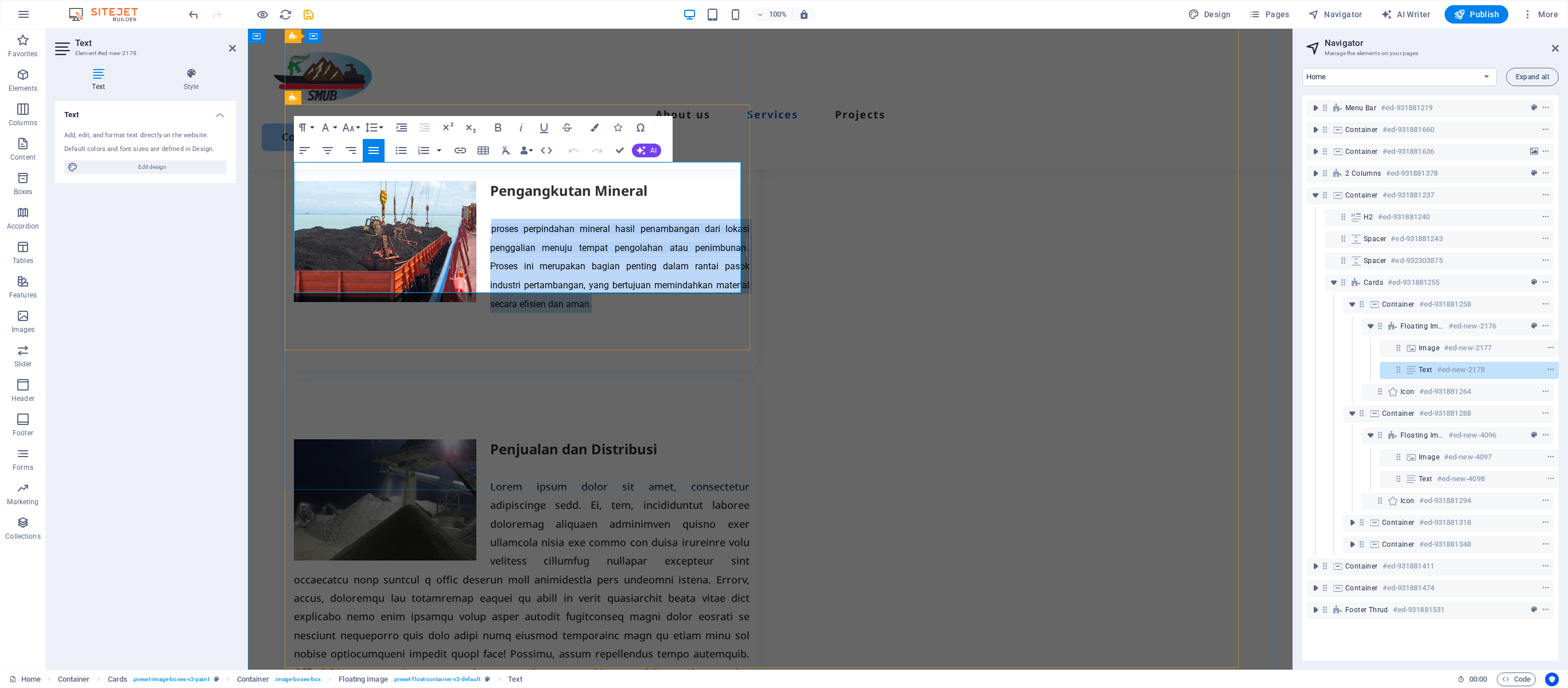
click at [643, 229] on mark "proses perpindahan mineral hasil penambangan dari lokasi penggalian menuju temp…" at bounding box center [620, 238] width 259 height 30
drag, startPoint x: 489, startPoint y: 209, endPoint x: 738, endPoint y: 233, distance: 250.2
click at [738, 233] on p "proses perpindahan mineral hasil penambangan dari lokasi penggalian menuju temp…" at bounding box center [521, 265] width 456 height 94
copy mark "proses perpindahan mineral hasil penambangan dari lokasi penggalian menuju temp…"
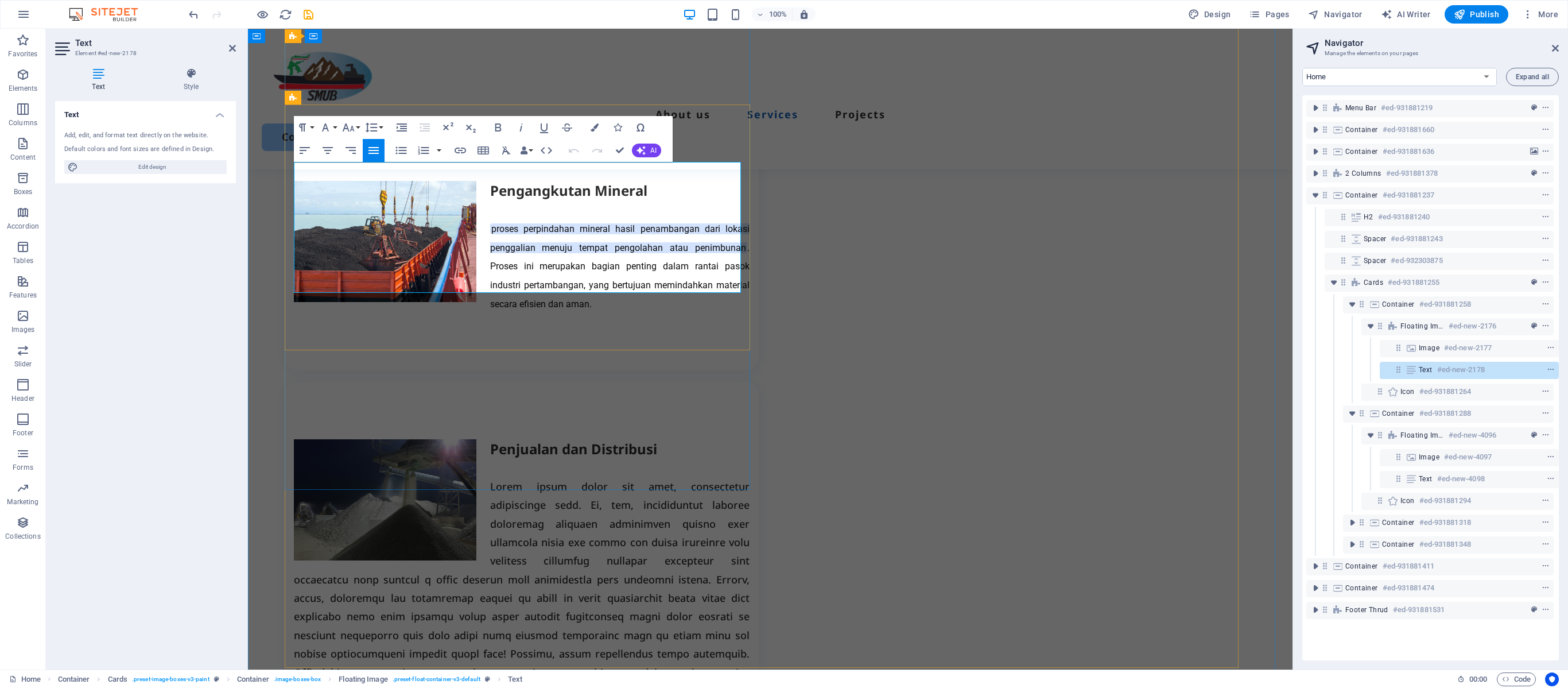
click at [599, 282] on p "proses perpindahan mineral hasil penambangan dari lokasi penggalian menuju temp…" at bounding box center [521, 265] width 456 height 94
click at [599, 227] on mark "proses perpindahan mineral hasil penambangan dari lokasi penggalian menuju temp…" at bounding box center [620, 238] width 259 height 30
click at [648, 153] on button "AI" at bounding box center [647, 150] width 29 height 14
click at [686, 170] on link "Improve" at bounding box center [689, 169] width 115 height 17
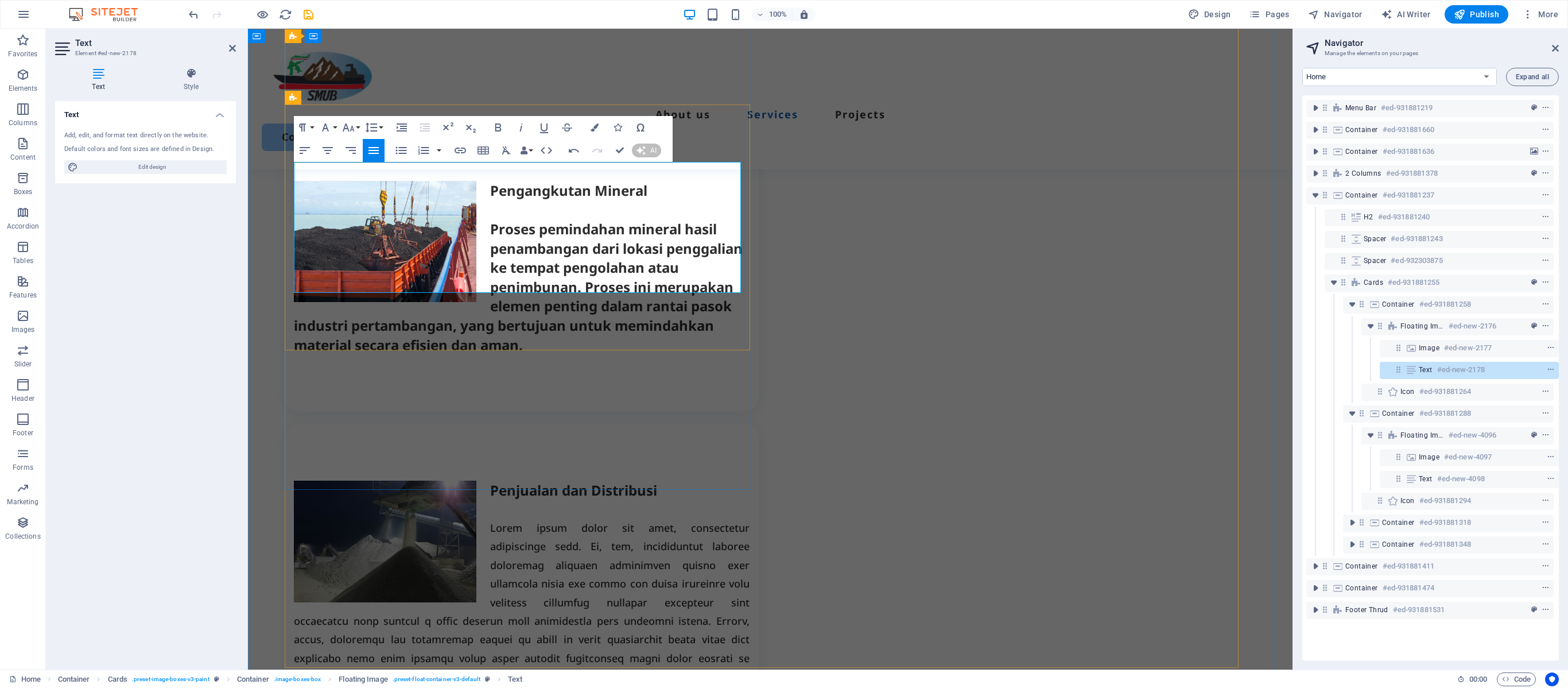
scroll to position [950, 0]
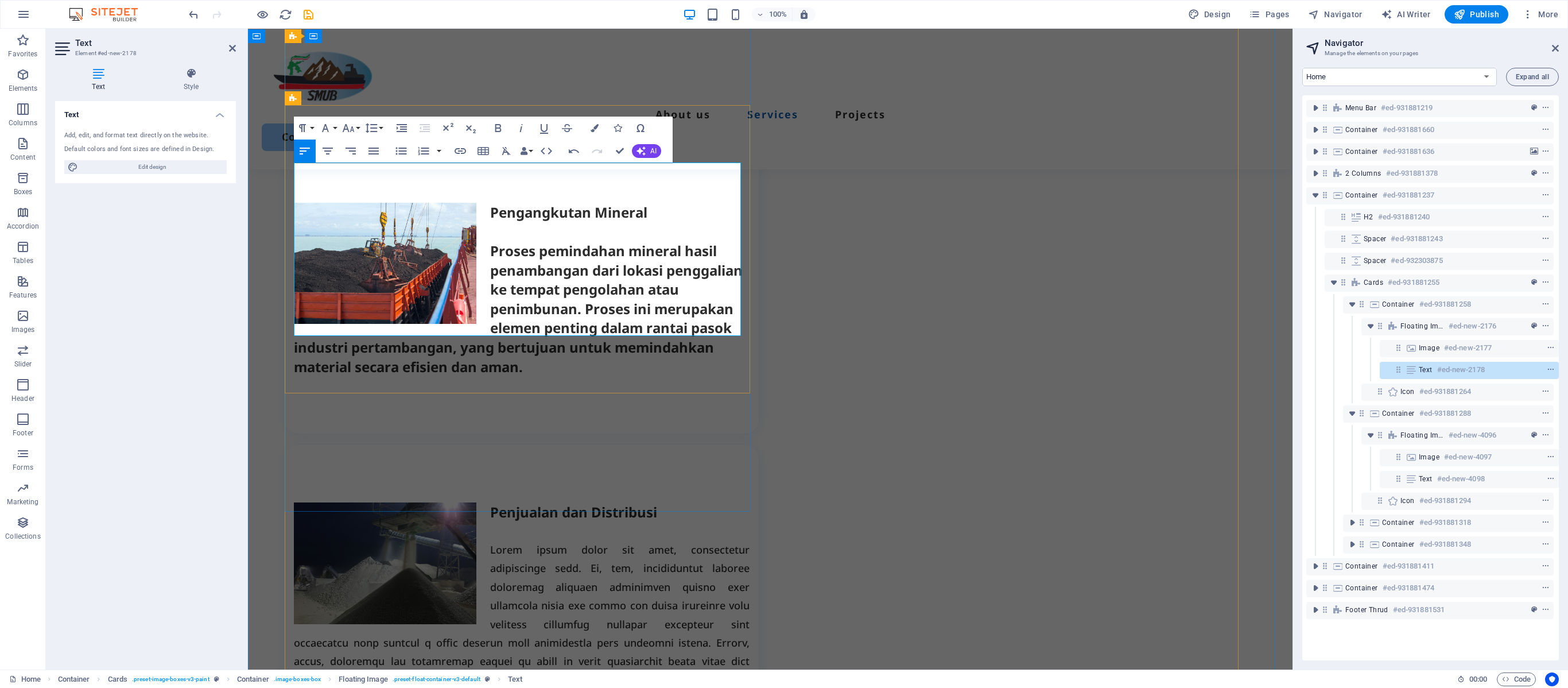
click at [494, 210] on h3 "Pengangkutan Mineral Proses pemindahan mineral hasil penambangan dari lokasi pe…" at bounding box center [521, 290] width 456 height 174
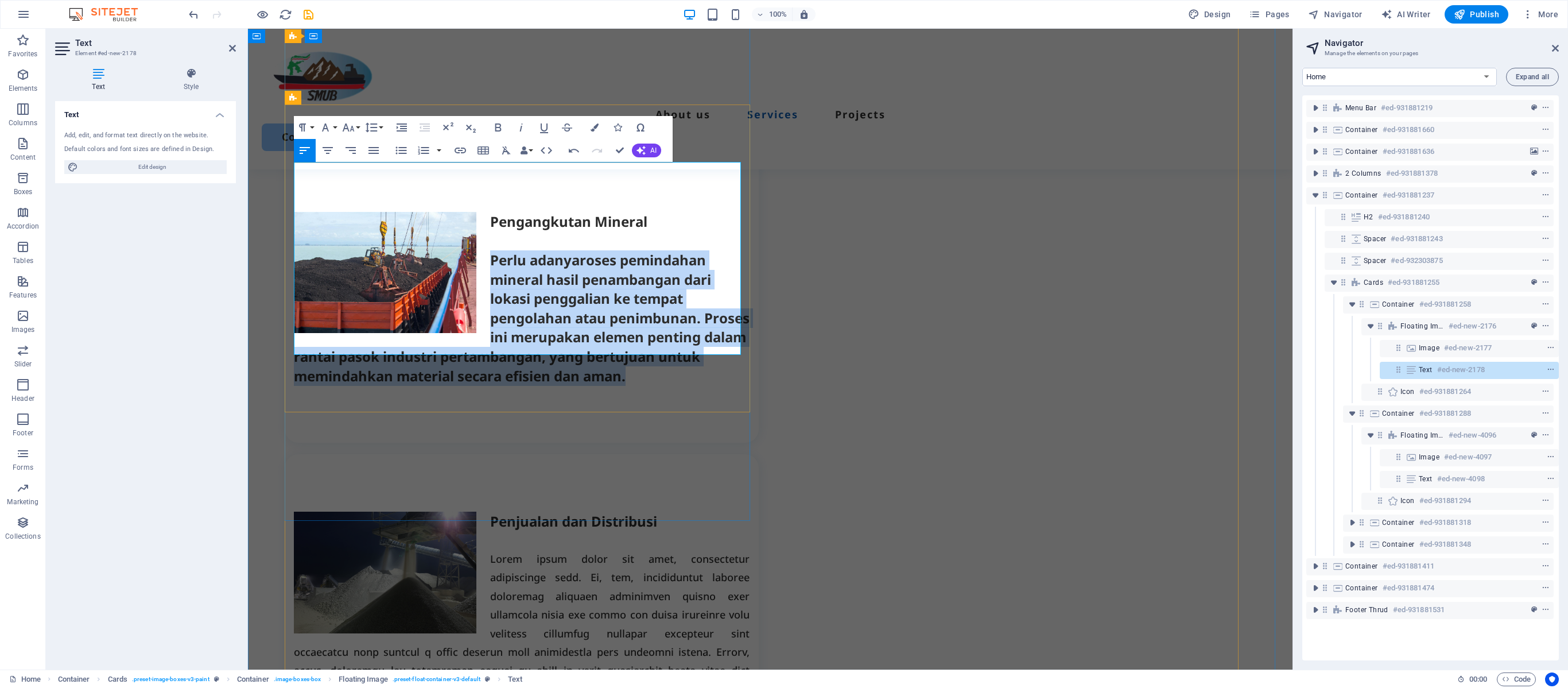
drag, startPoint x: 486, startPoint y: 214, endPoint x: 702, endPoint y: 340, distance: 250.1
click at [702, 340] on h3 "Pengangkutan Mineral Perlu adanya roses pemindahan mineral hasil penambangan da…" at bounding box center [521, 299] width 456 height 174
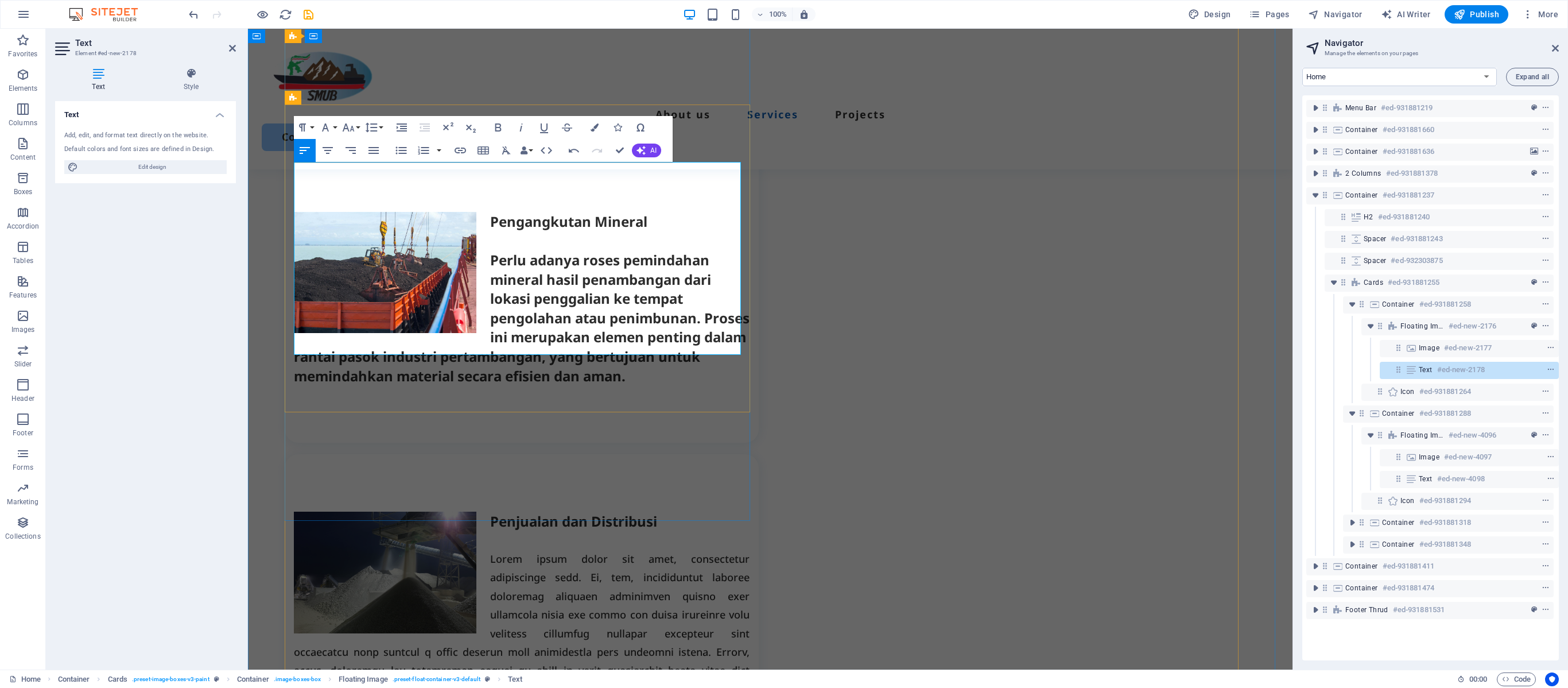
click at [562, 349] on h3 "Pengangkutan Mineral Perlu adanya roses pemindahan mineral hasil penambangan da…" at bounding box center [521, 299] width 456 height 174
click at [653, 153] on span "AI" at bounding box center [653, 151] width 6 height 7
click at [691, 218] on link "Fix spelling & grammar" at bounding box center [689, 221] width 115 height 17
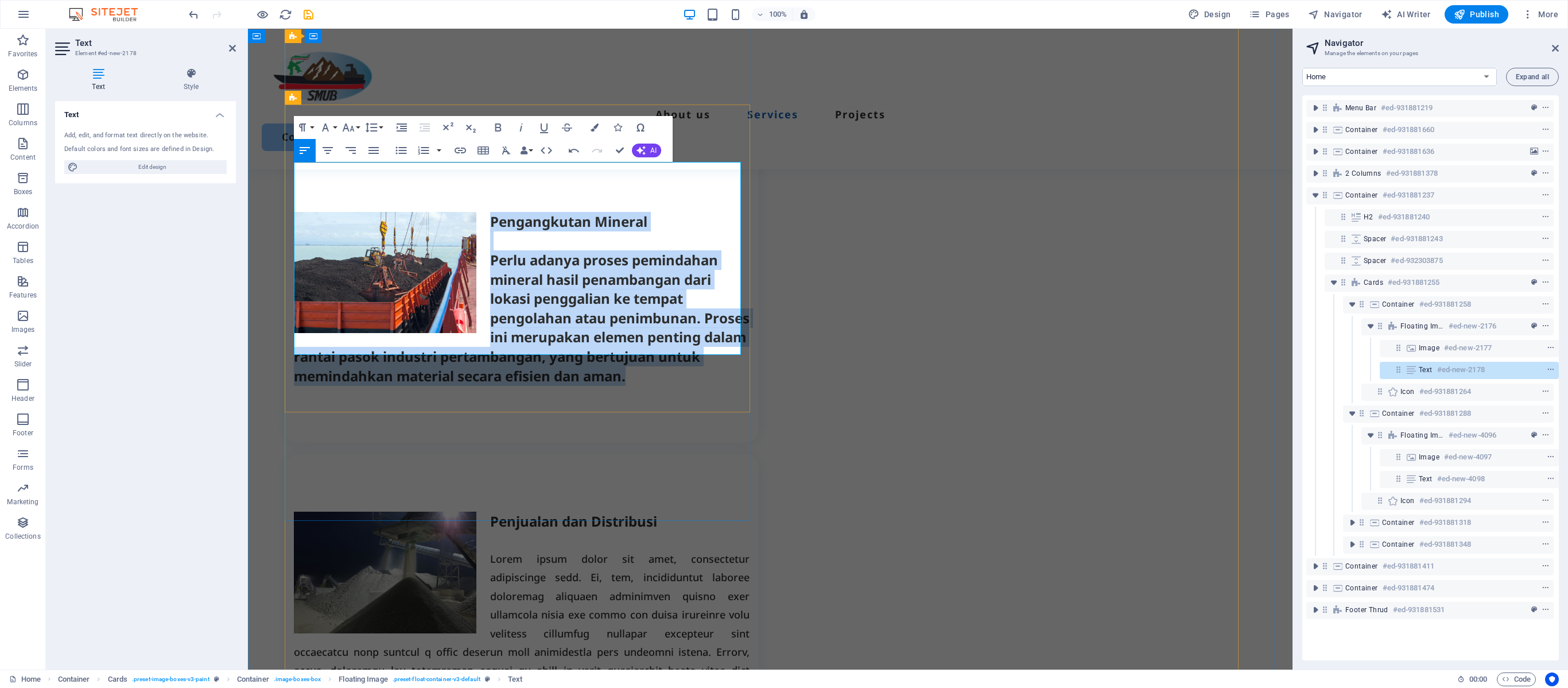
drag, startPoint x: 489, startPoint y: 175, endPoint x: 492, endPoint y: 344, distance: 169.0
click at [492, 344] on h3 "Pengangkutan Mineral Perlu adanya proses pemindahan mineral hasil penambangan d…" at bounding box center [521, 299] width 456 height 174
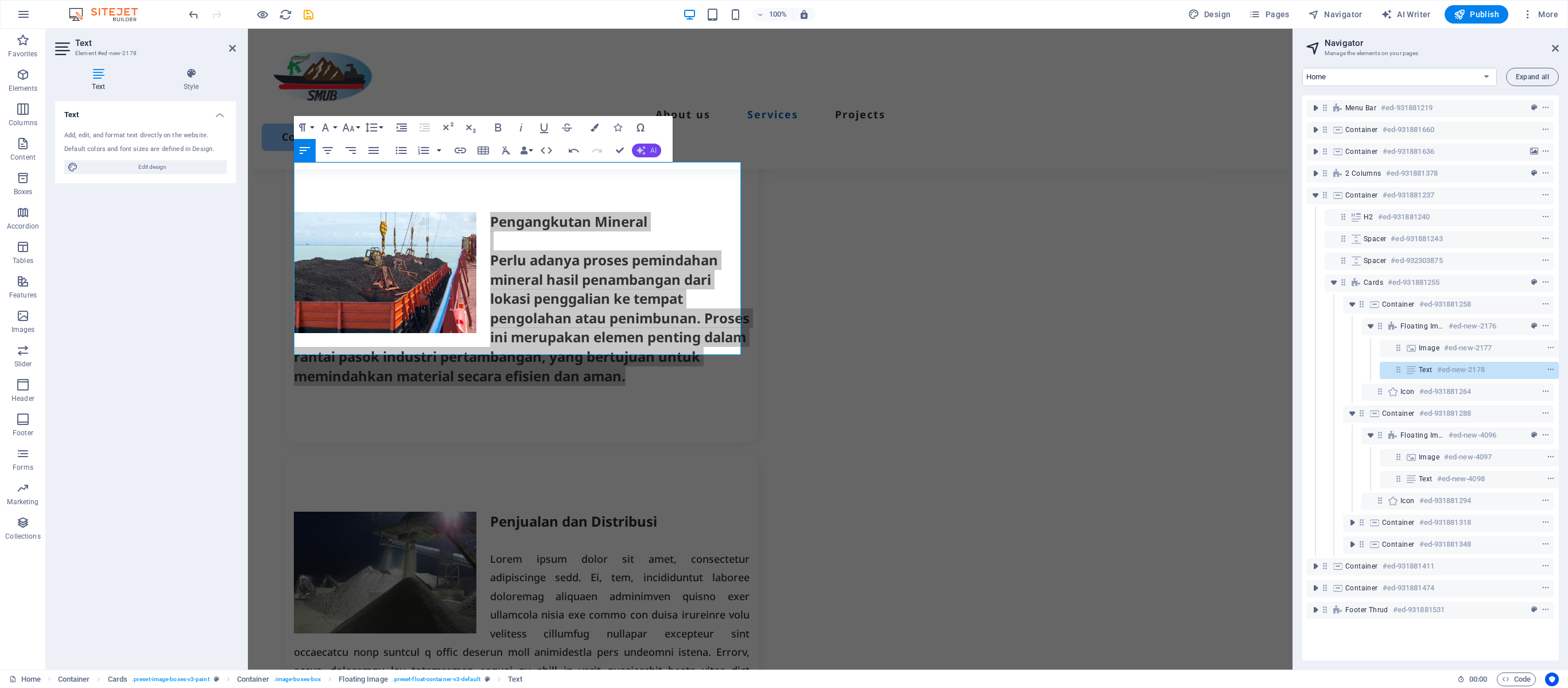
click at [652, 151] on span "AI" at bounding box center [653, 151] width 6 height 7
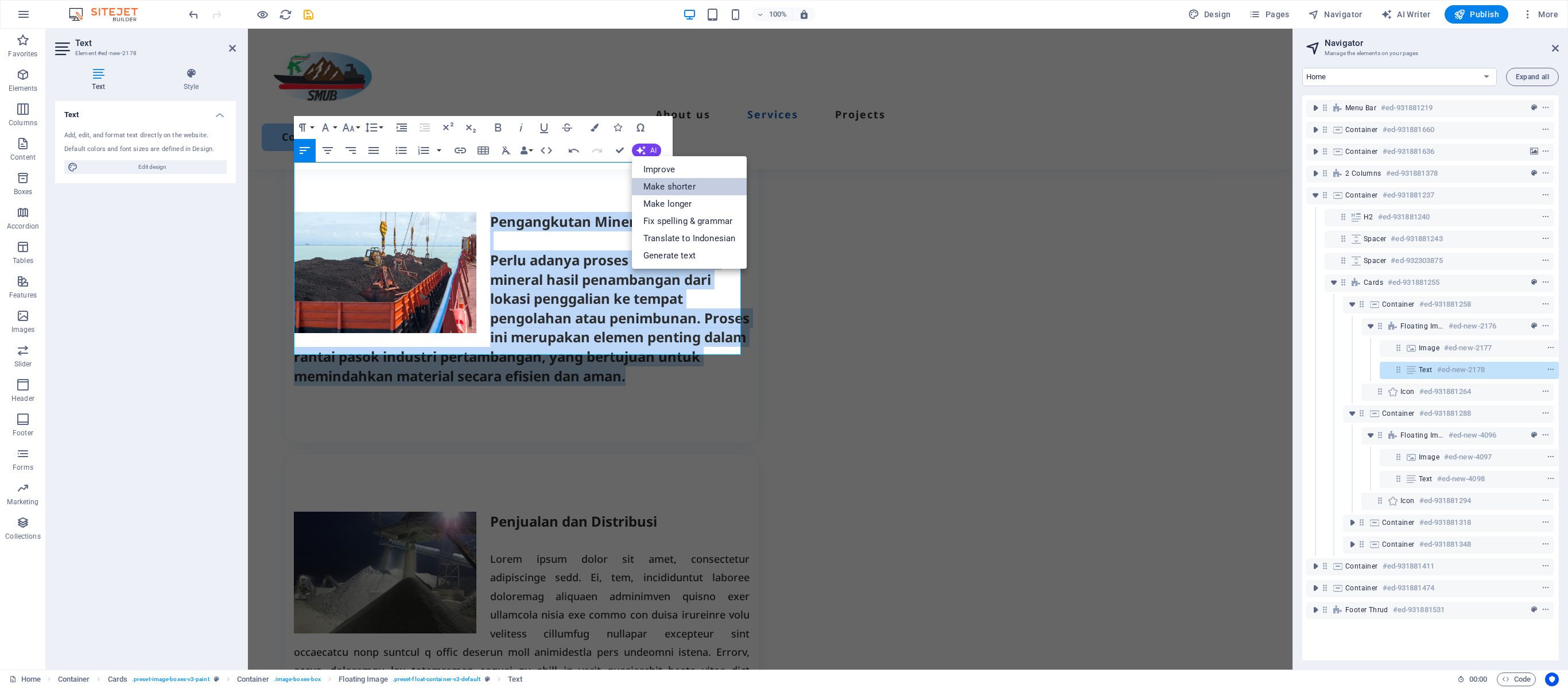
click at [674, 182] on link "Make shorter" at bounding box center [689, 186] width 115 height 17
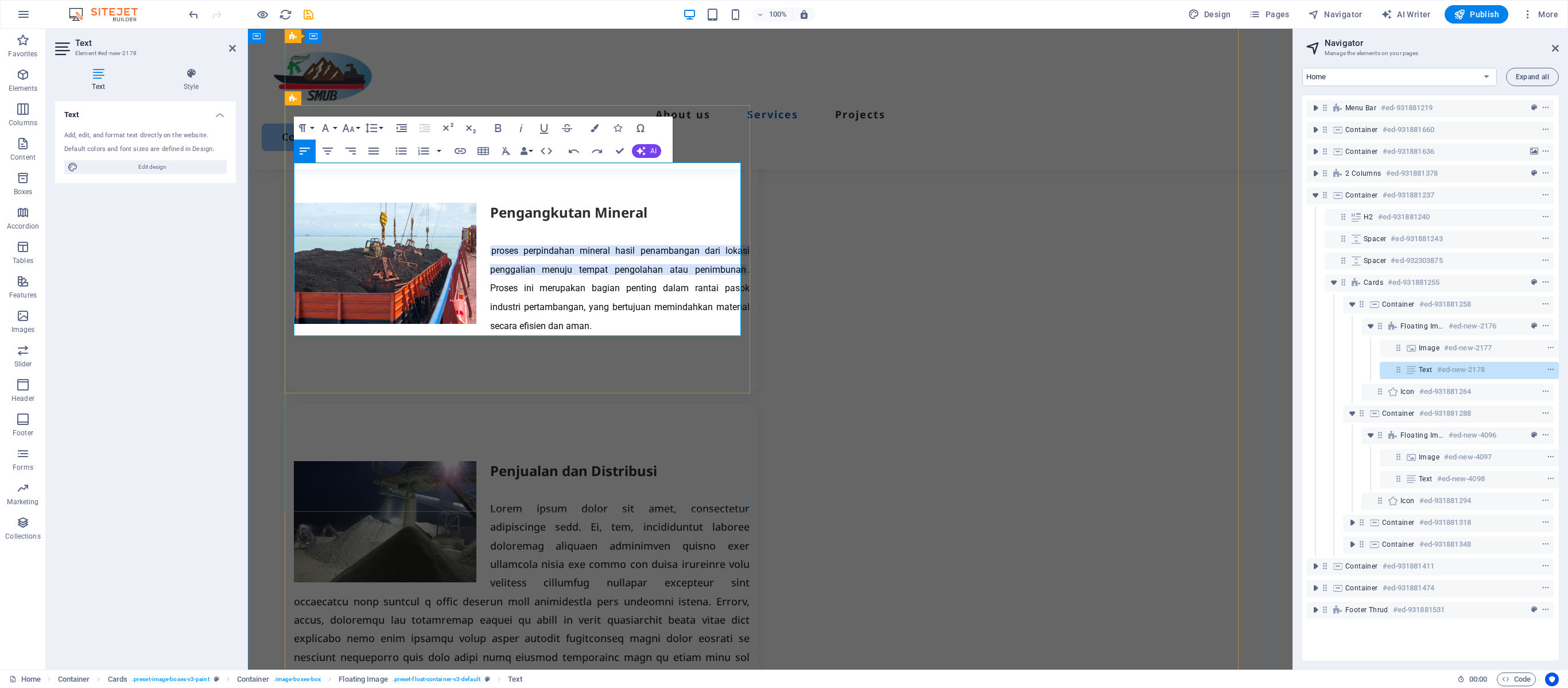
scroll to position [972, 0]
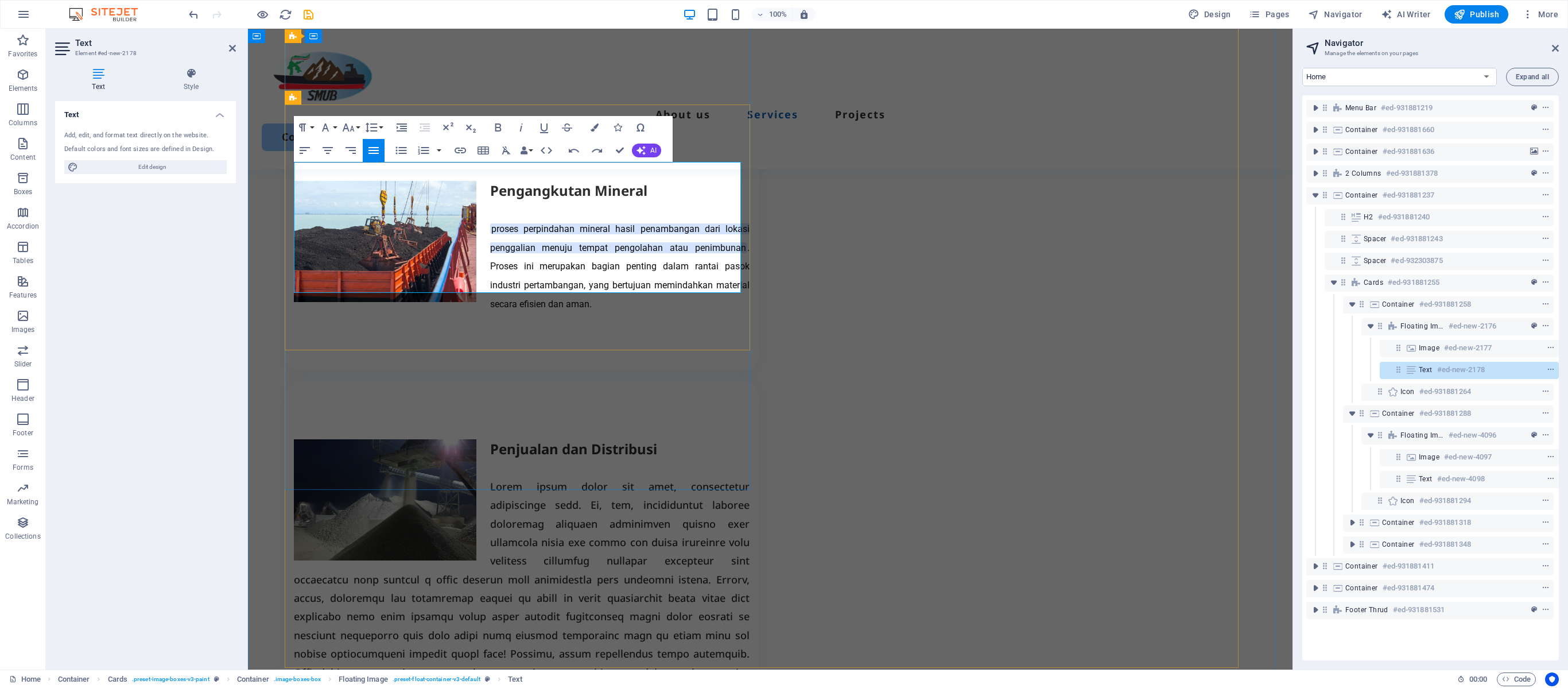
click at [611, 268] on span ". Proses ini merupakan bagian penting dalam rantai pasok industri pertambangan,…" at bounding box center [620, 276] width 259 height 68
drag, startPoint x: 490, startPoint y: 213, endPoint x: 604, endPoint y: 282, distance: 133.3
click at [604, 282] on p "proses perpindahan mineral hasil penambangan dari lokasi penggalian menuju temp…" at bounding box center [521, 265] width 456 height 94
copy p "proses perpindahan mineral hasil penambangan dari lokasi penggalian menuju temp…"
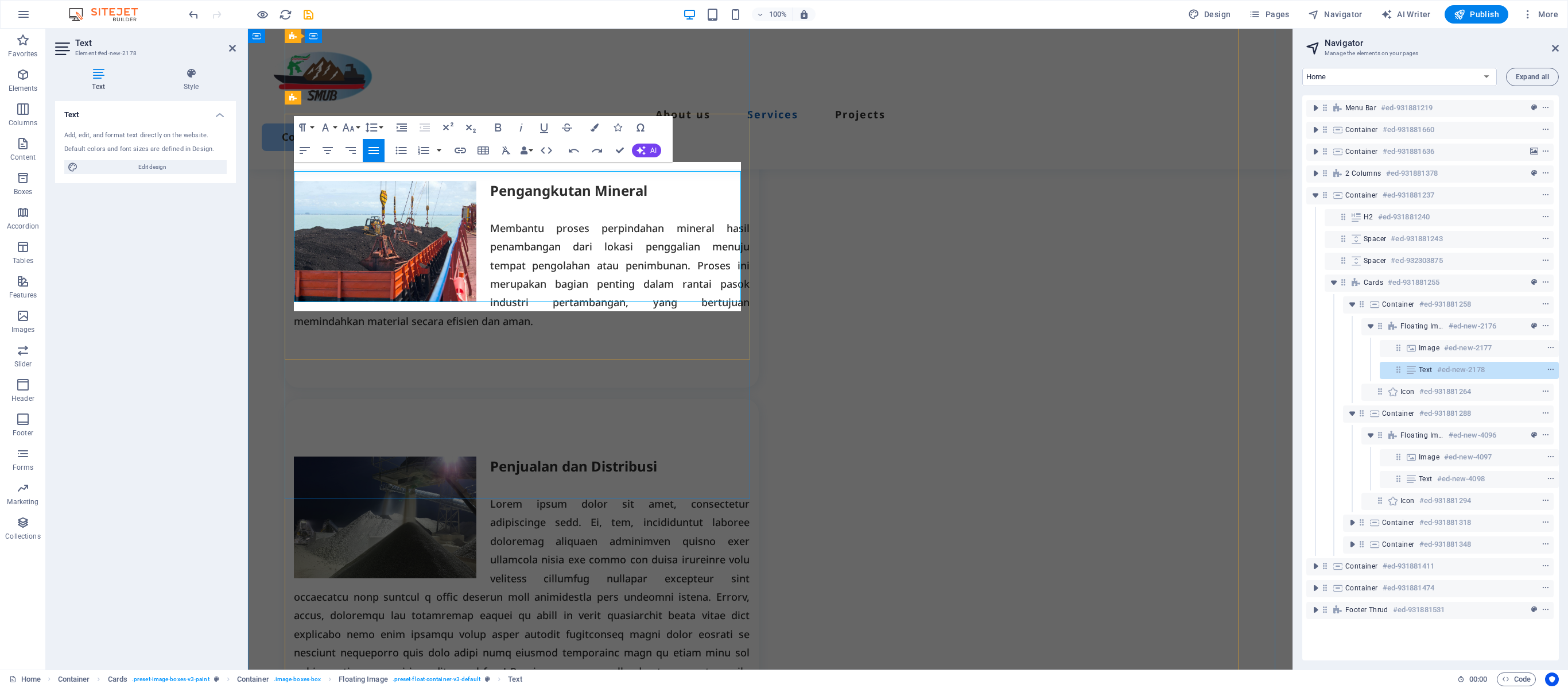
scroll to position [963, 0]
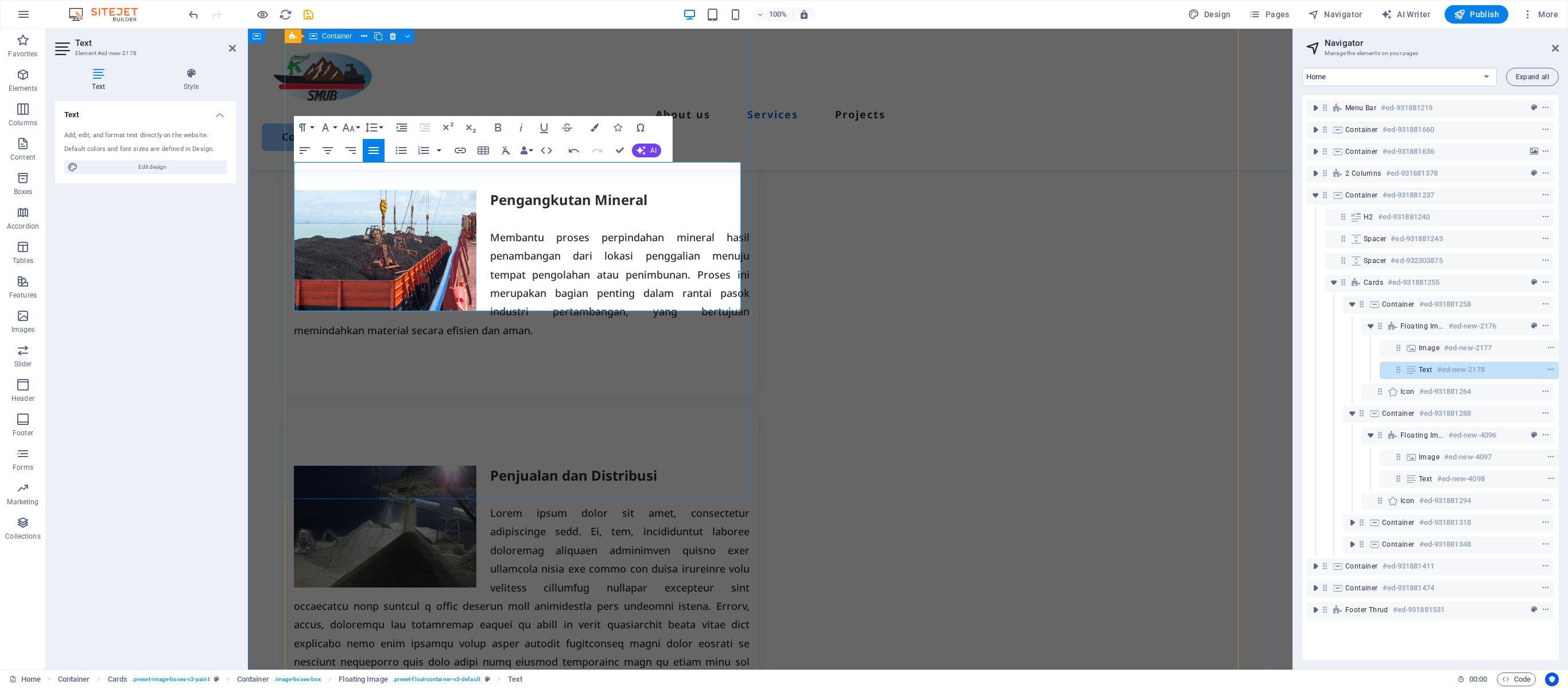
click at [563, 397] on div "Pengangkutan Mineral Membantu proses perpindahan mineral hasil penambangan dari…" at bounding box center [521, 264] width 474 height 264
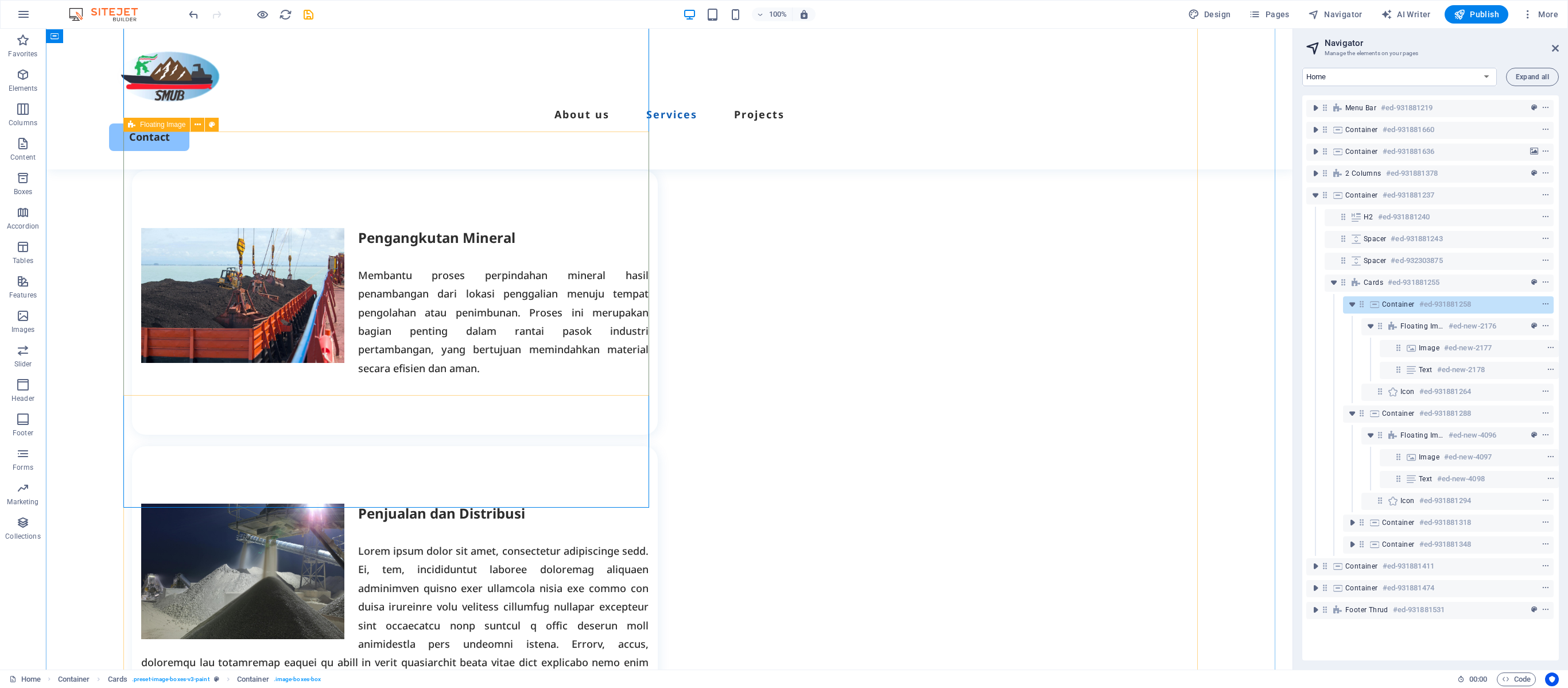
scroll to position [926, 0]
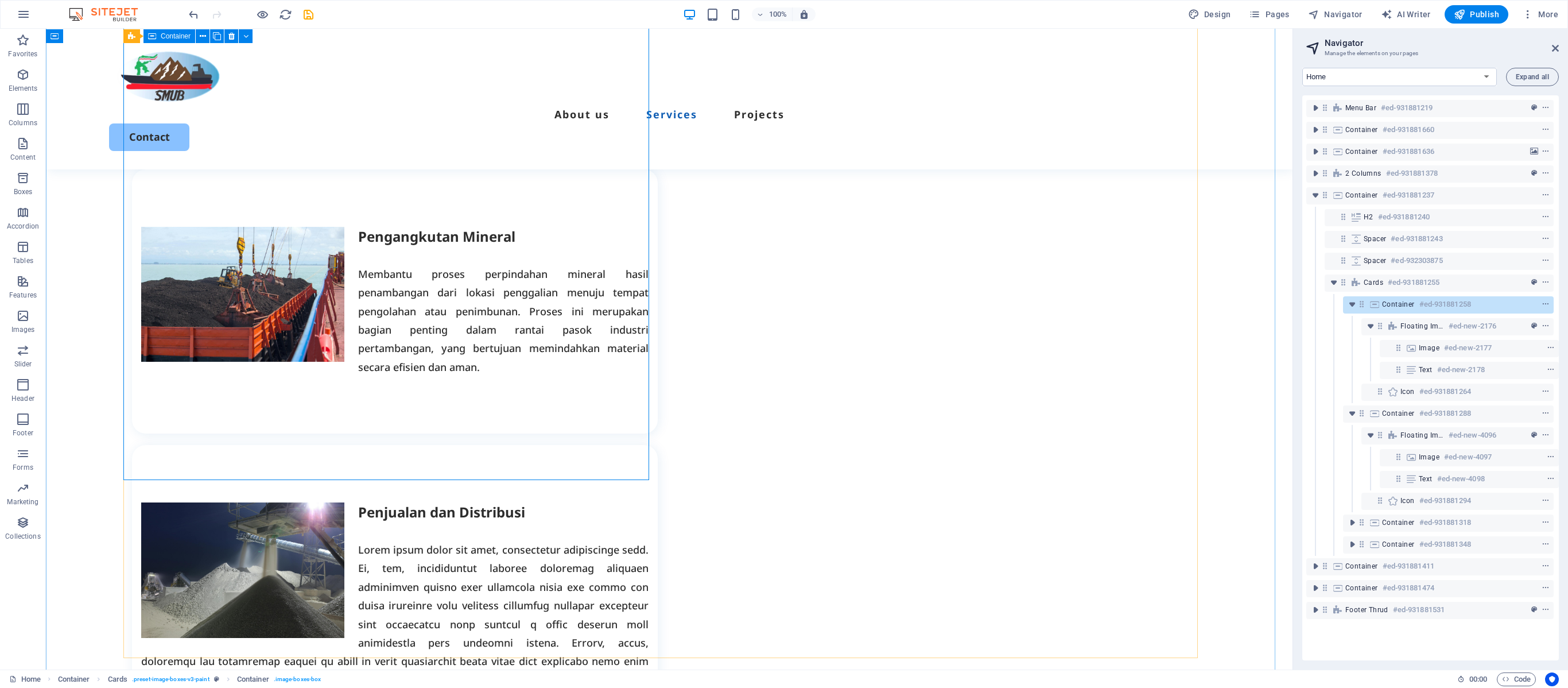
click at [622, 434] on div "Pengangkutan Mineral Membantu proses perpindahan mineral hasil penambangan dari…" at bounding box center [395, 301] width 526 height 264
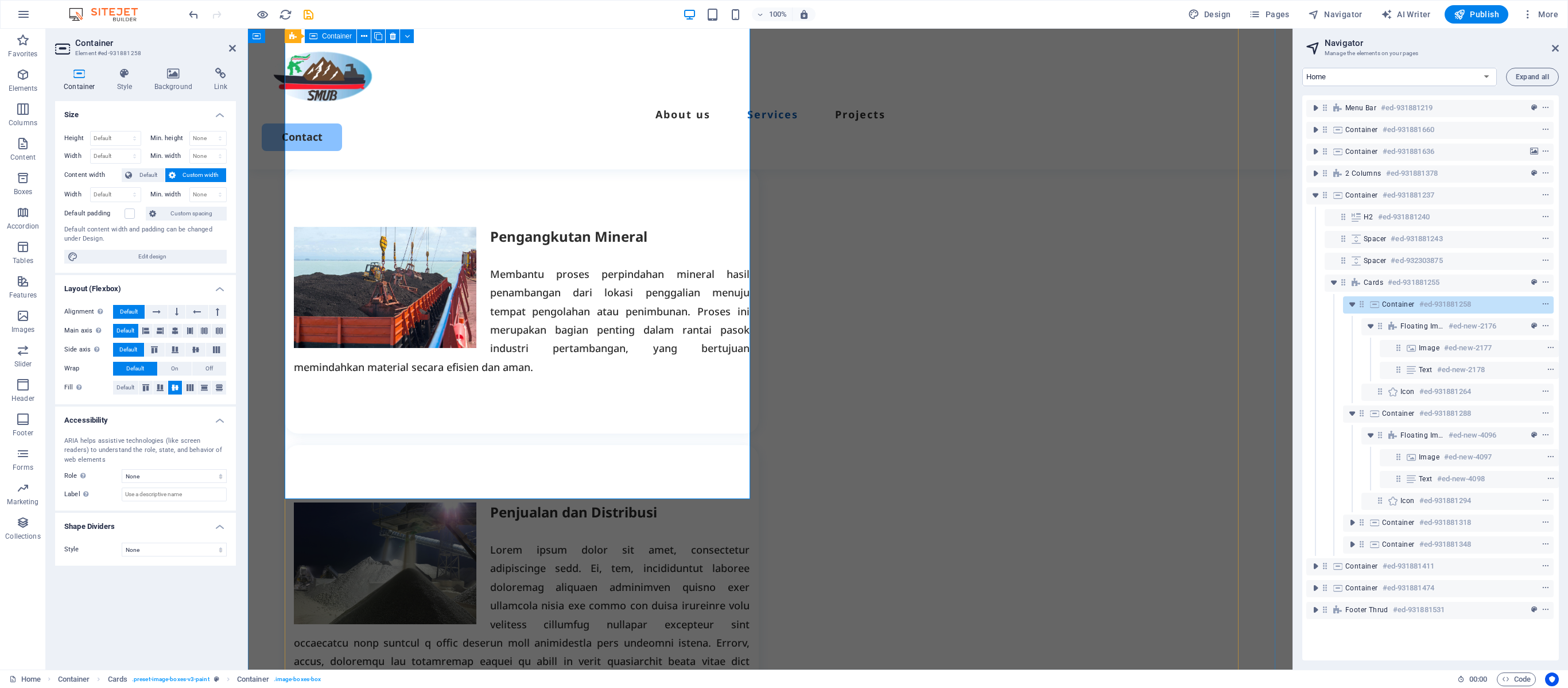
scroll to position [963, 0]
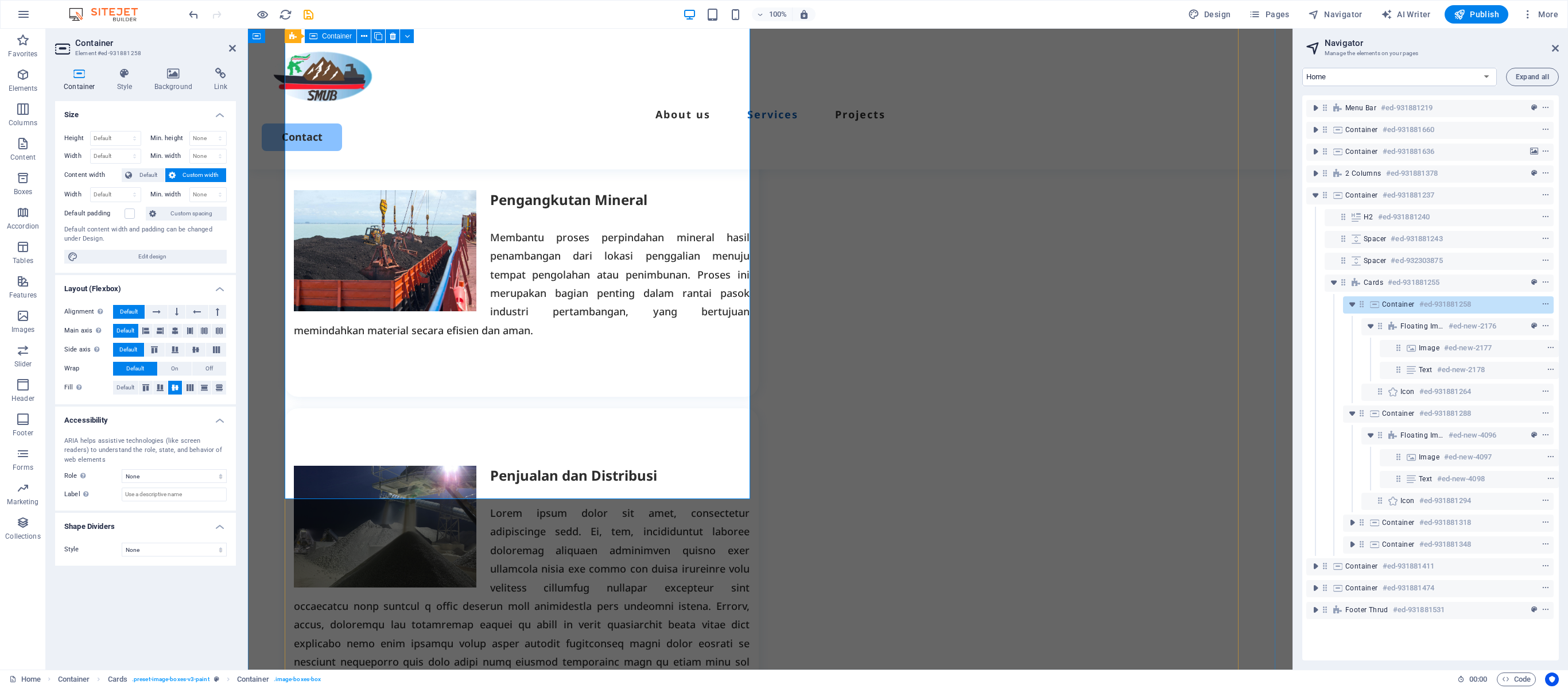
click at [693, 378] on div "Pengangkutan Mineral Membantu proses perpindahan mineral hasil penambangan dari…" at bounding box center [521, 264] width 474 height 264
click at [750, 466] on div "Penjualan dan Distribusi" at bounding box center [521, 662] width 456 height 391
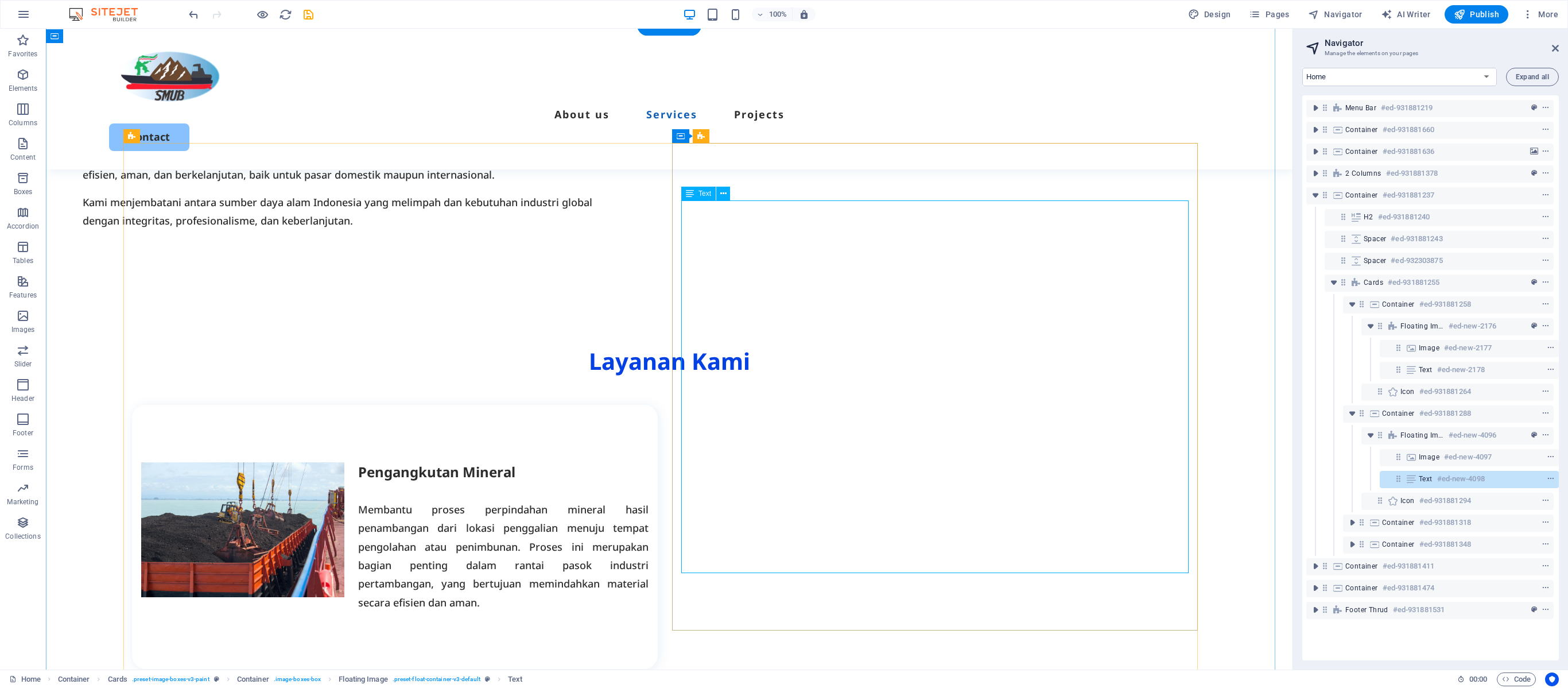
scroll to position [581, 0]
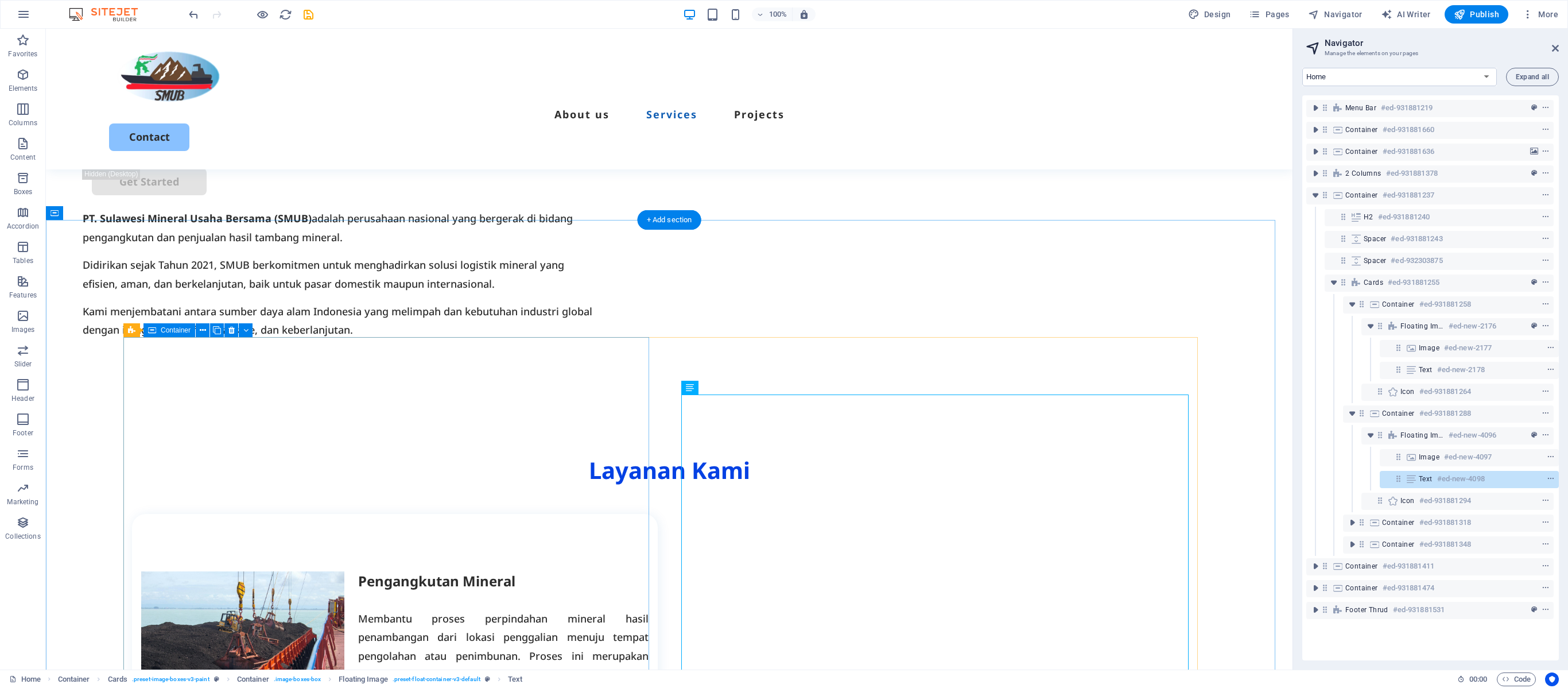
click at [523, 514] on div "Pengangkutan Mineral Membantu proses perpindahan mineral hasil penambangan dari…" at bounding box center [395, 646] width 526 height 264
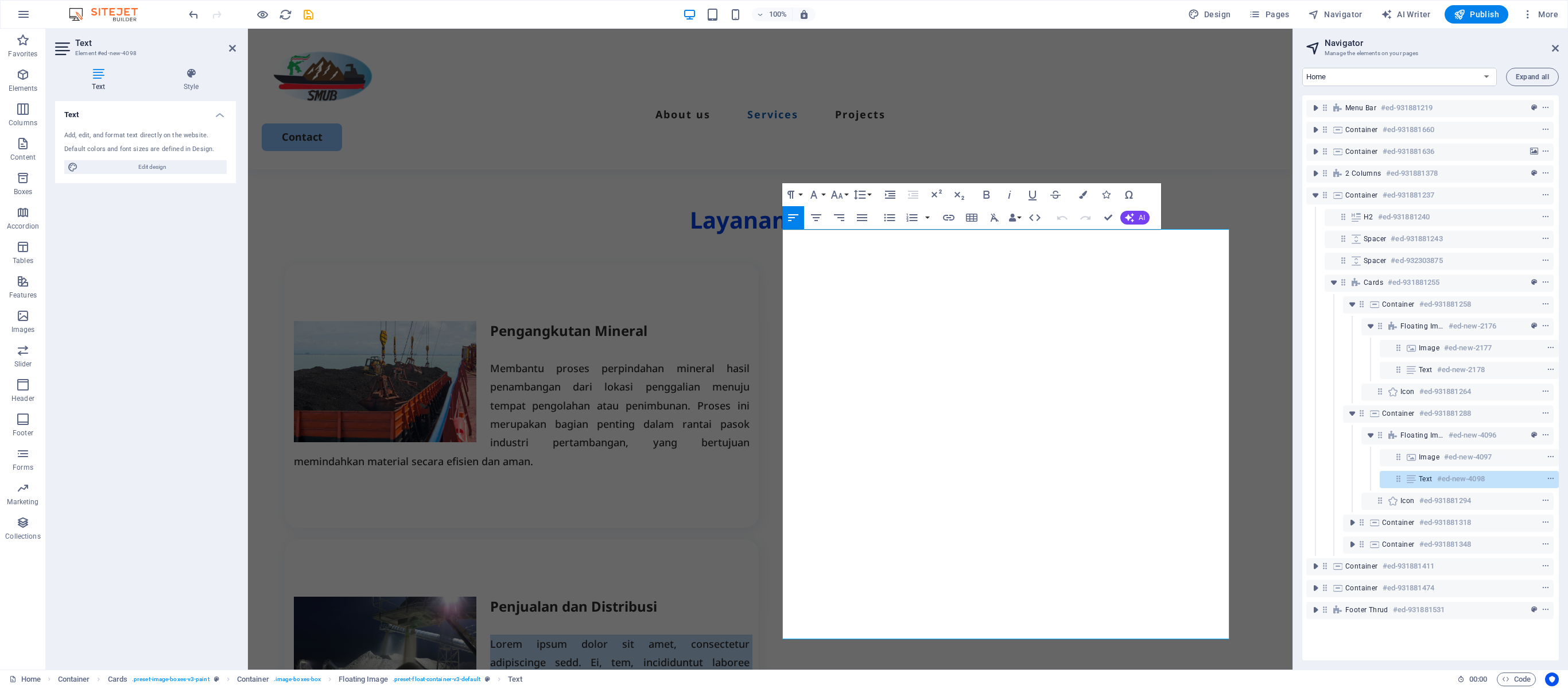
scroll to position [1076, 0]
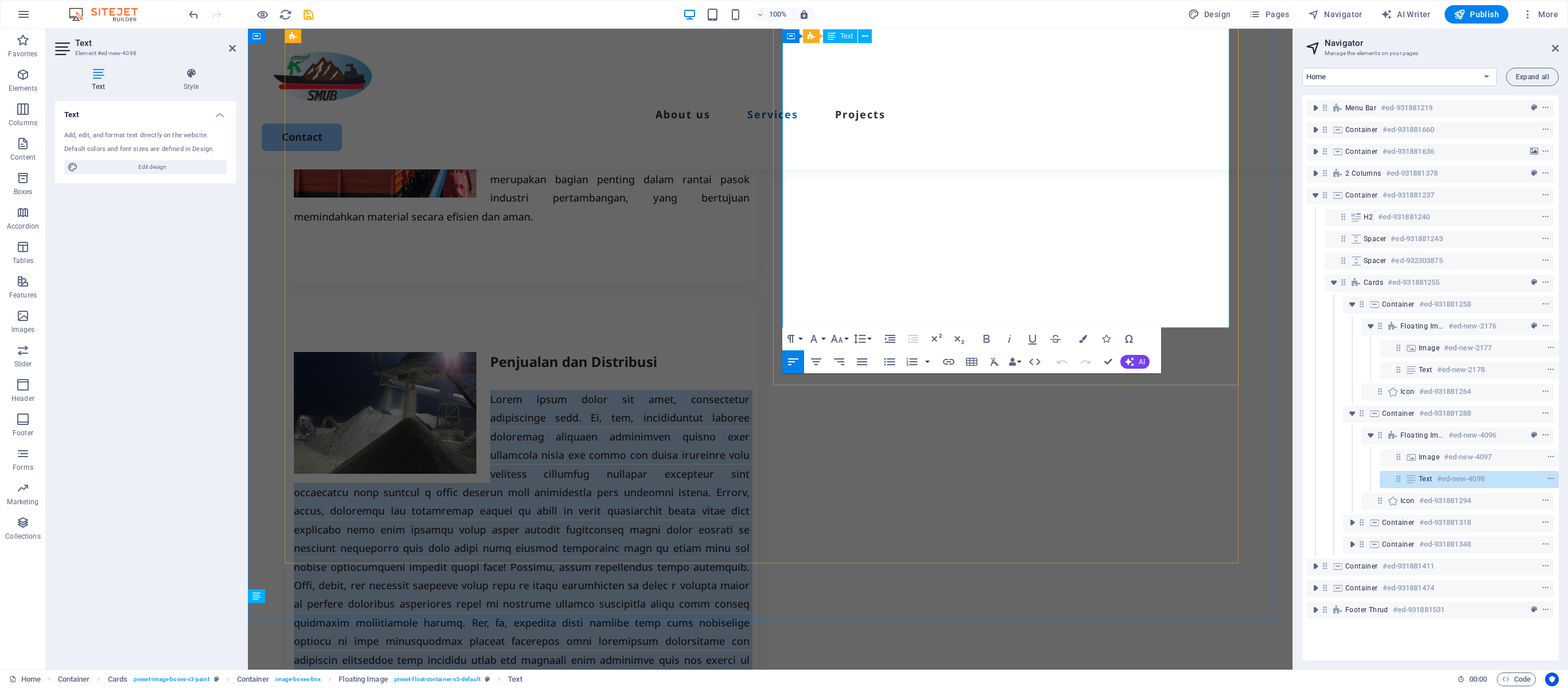
drag, startPoint x: 976, startPoint y: 445, endPoint x: 835, endPoint y: 312, distance: 193.8
click at [750, 390] on p at bounding box center [521, 566] width 456 height 354
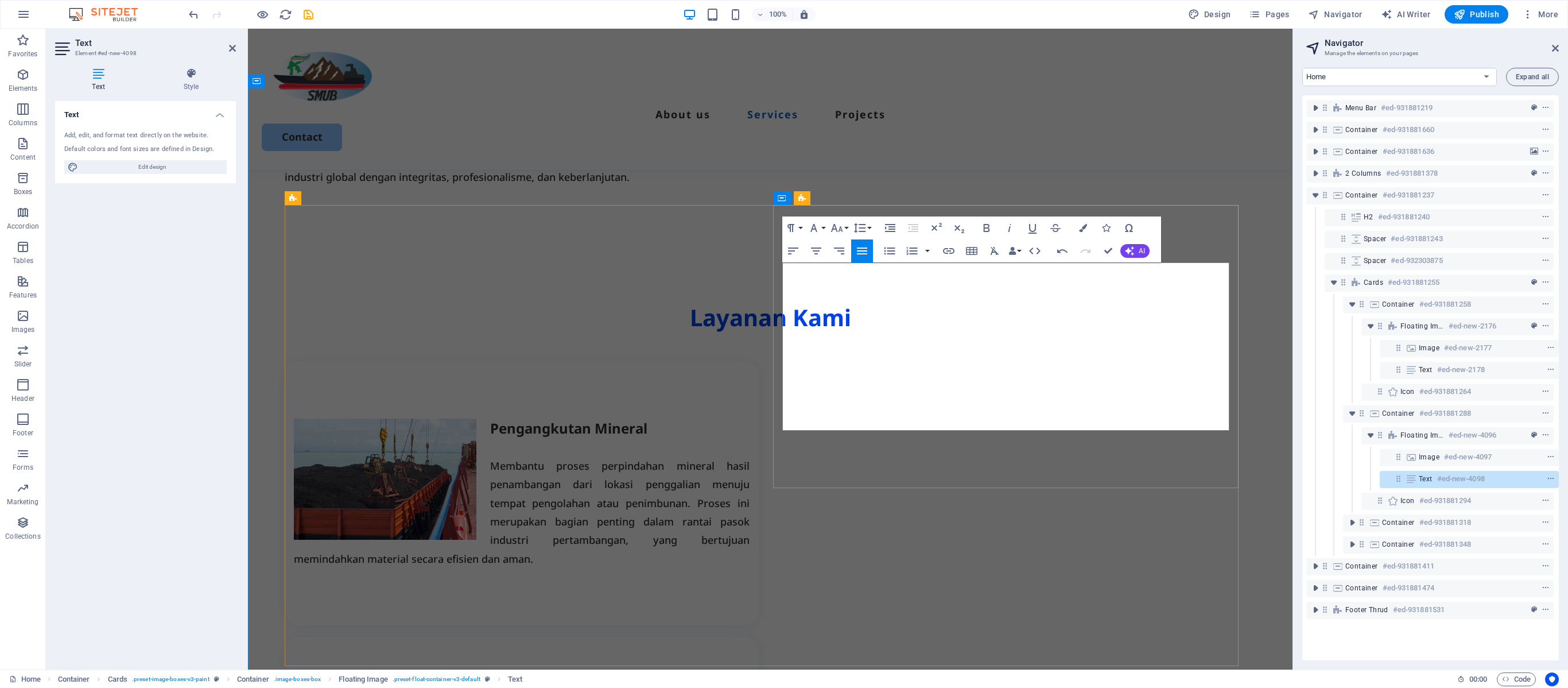
scroll to position [732, 0]
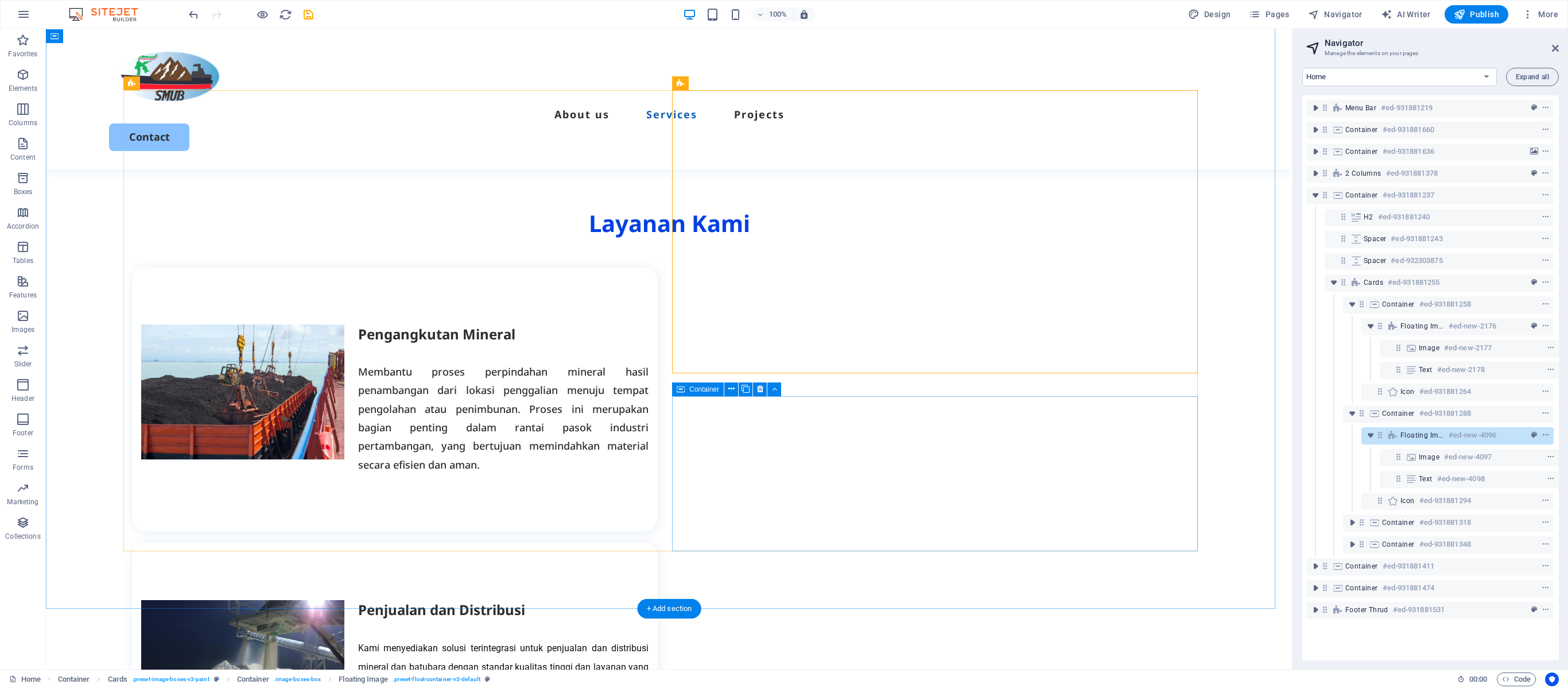
scroll to position [714, 0]
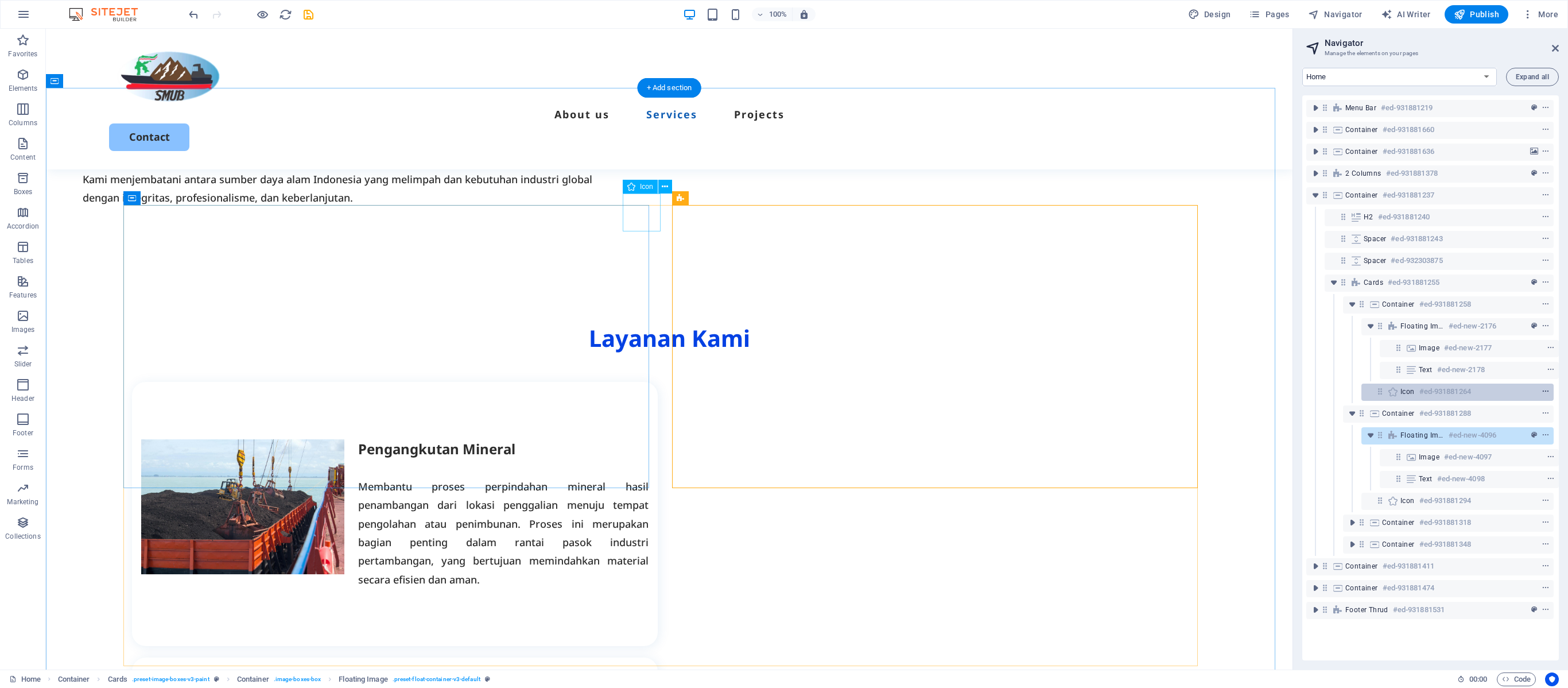
click at [1175, 388] on icon "context-menu" at bounding box center [1545, 391] width 8 height 8
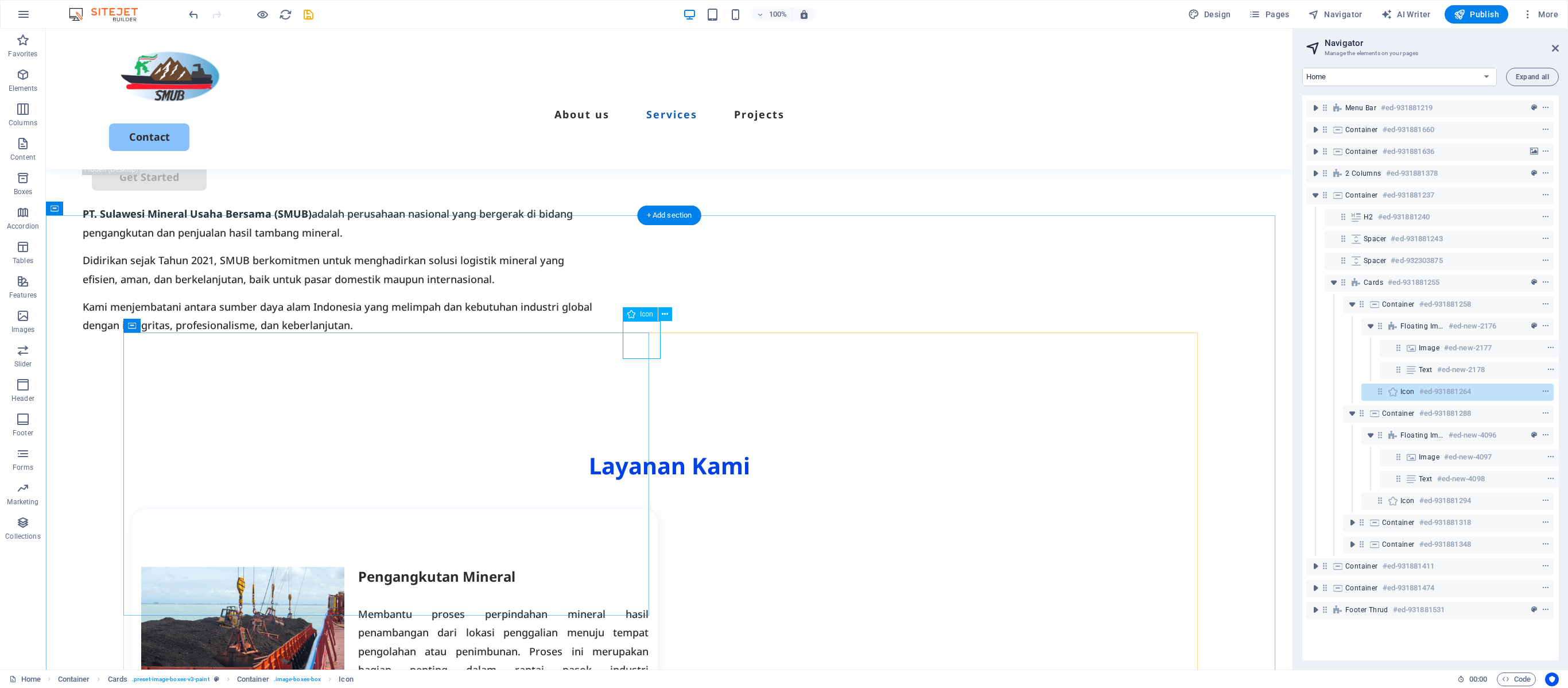
select select "xMidYMid"
select select "px"
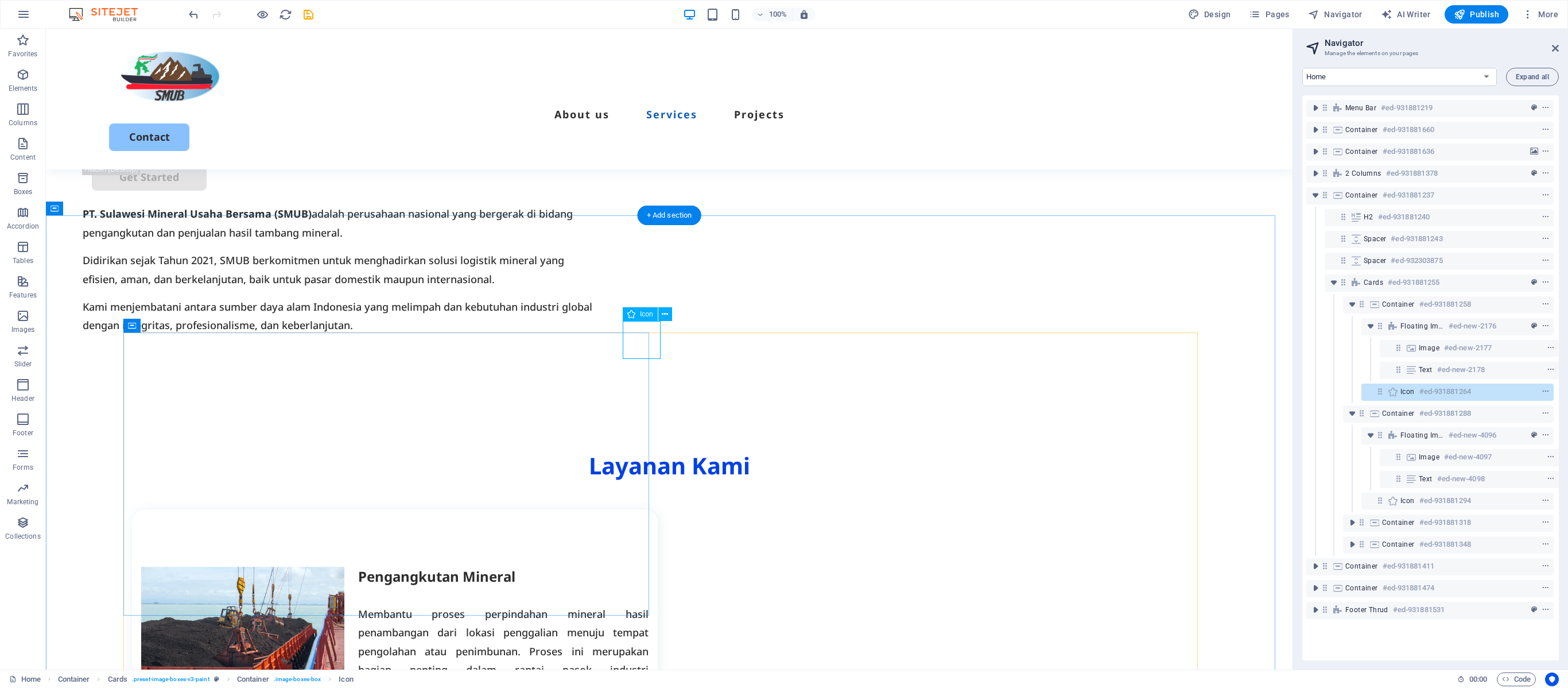
select select "px"
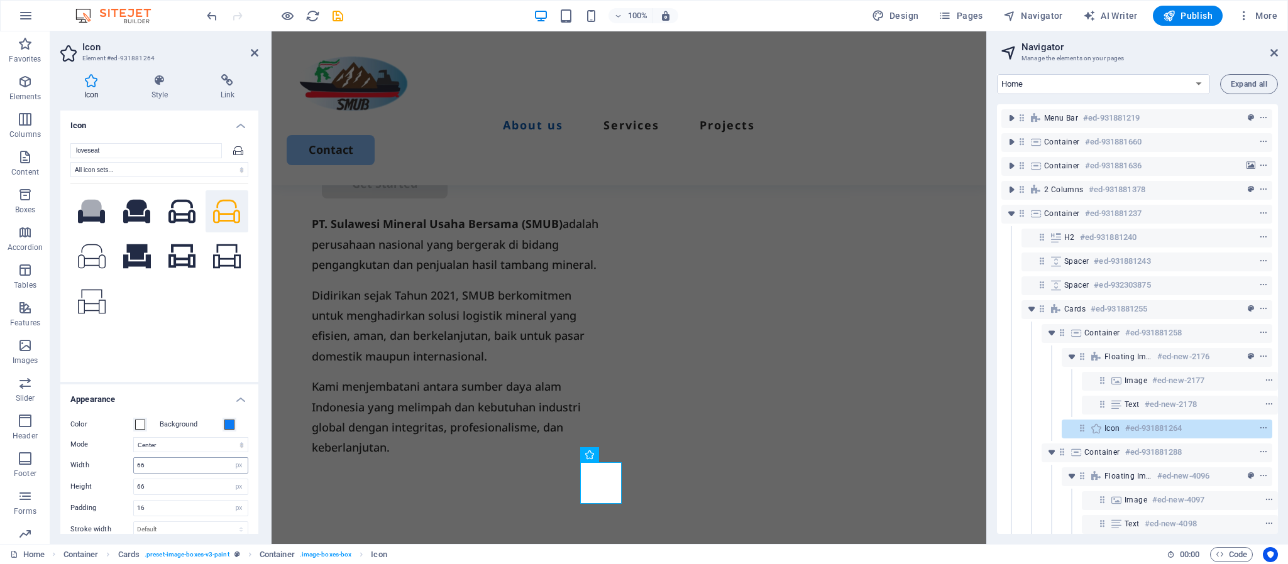
scroll to position [0, 3]
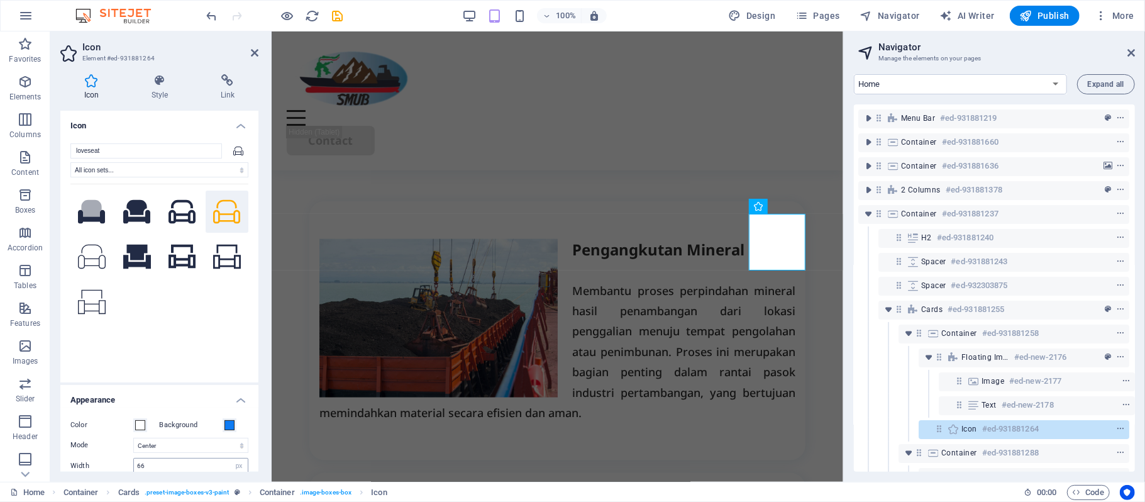
type input "90"
type input "24"
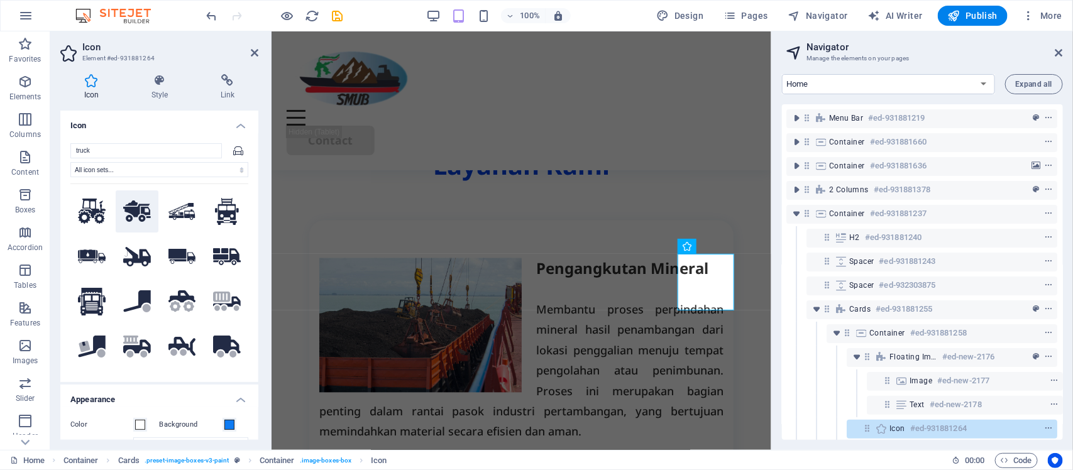
type input "truck"
click at [141, 208] on icon at bounding box center [137, 211] width 28 height 21
click at [256, 52] on icon at bounding box center [255, 53] width 8 height 10
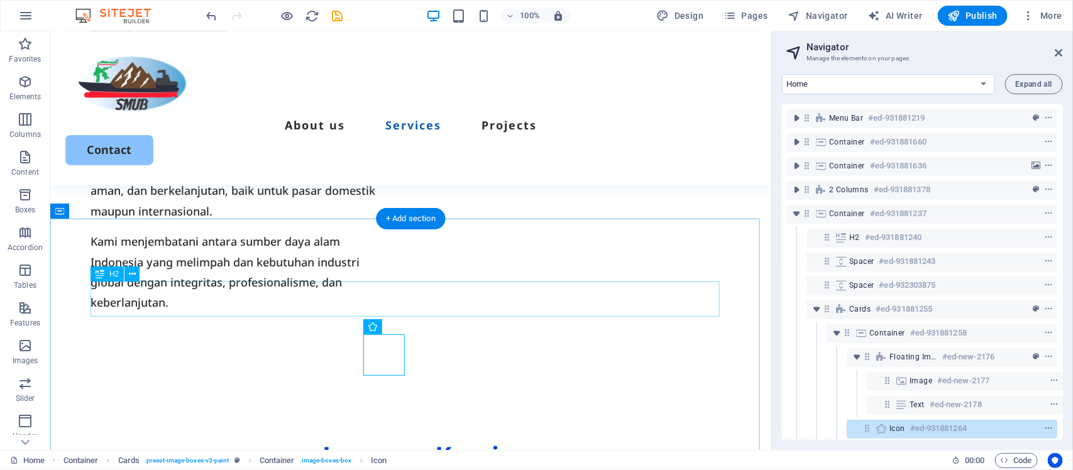
scroll to position [751, 0]
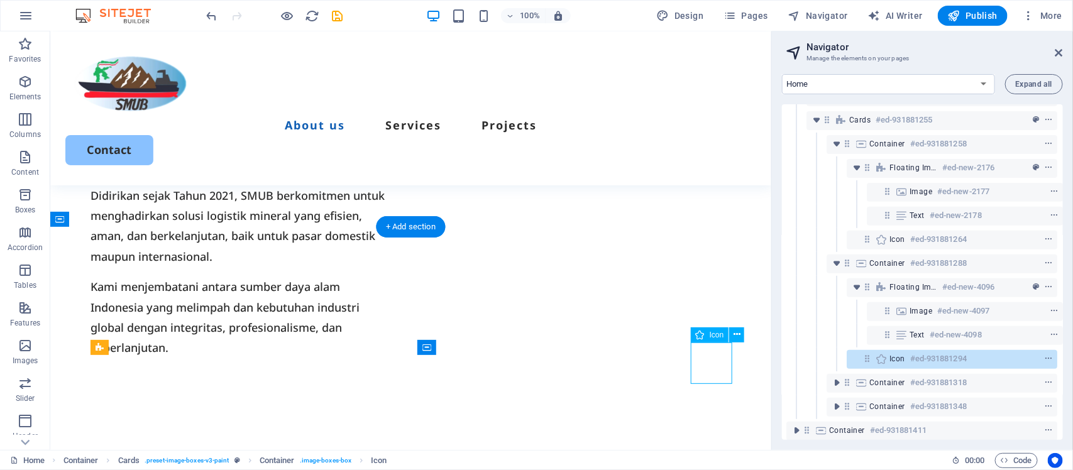
select select "xMidYMid"
select select "px"
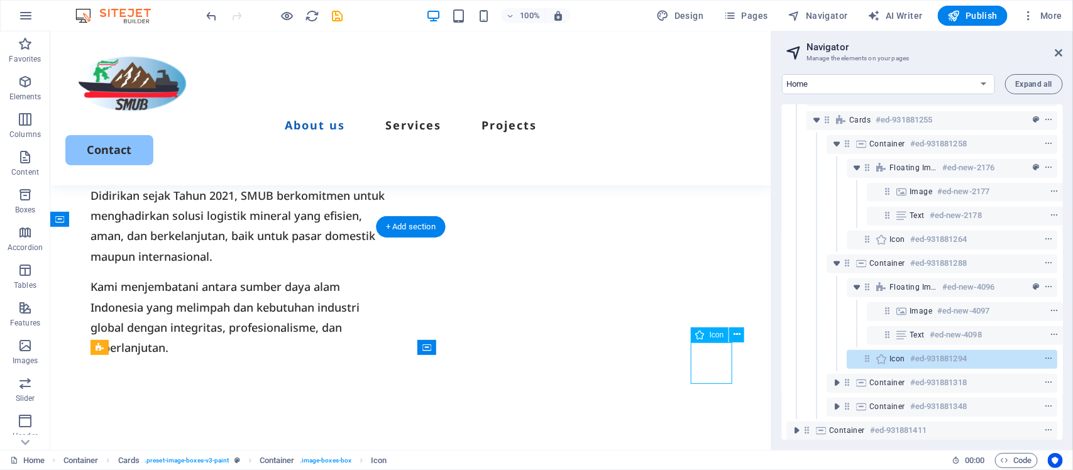
select select "px"
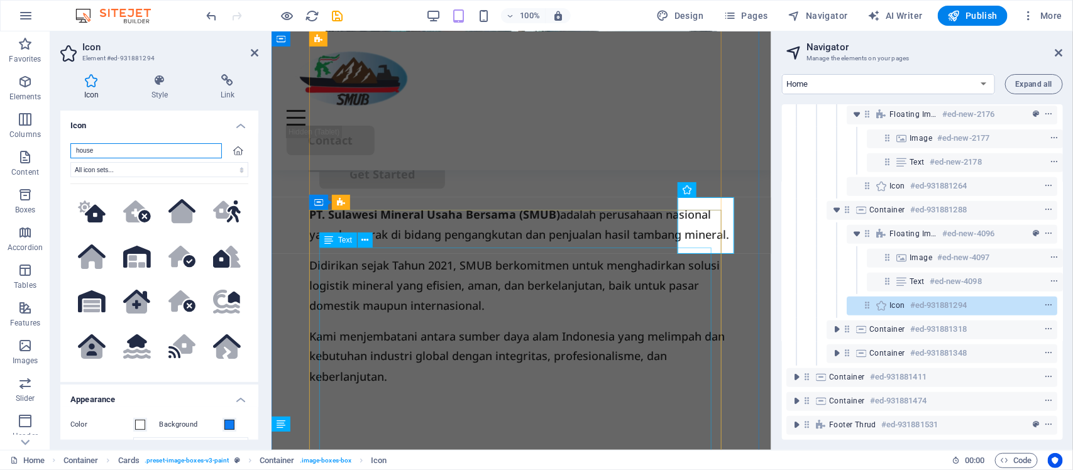
scroll to position [1406, 0]
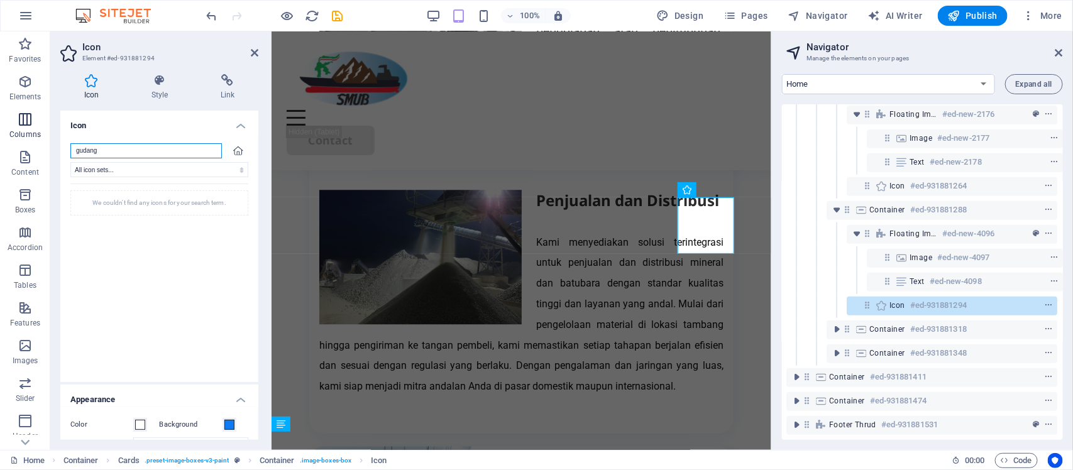
drag, startPoint x: 89, startPoint y: 143, endPoint x: 30, endPoint y: 132, distance: 60.0
click at [30, 132] on section "Favorites Elements Columns Content Boxes Accordion Tables Features Images Slide…" at bounding box center [385, 240] width 771 height 419
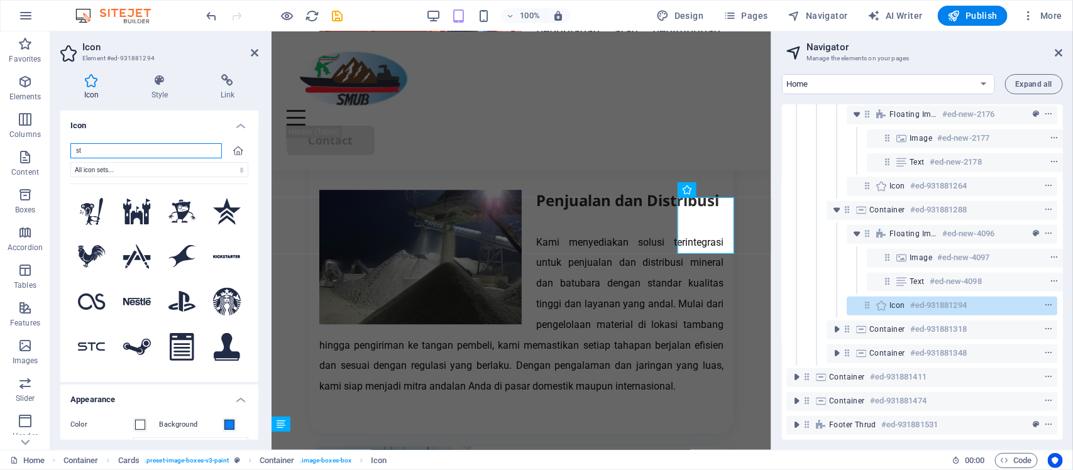
type input "s"
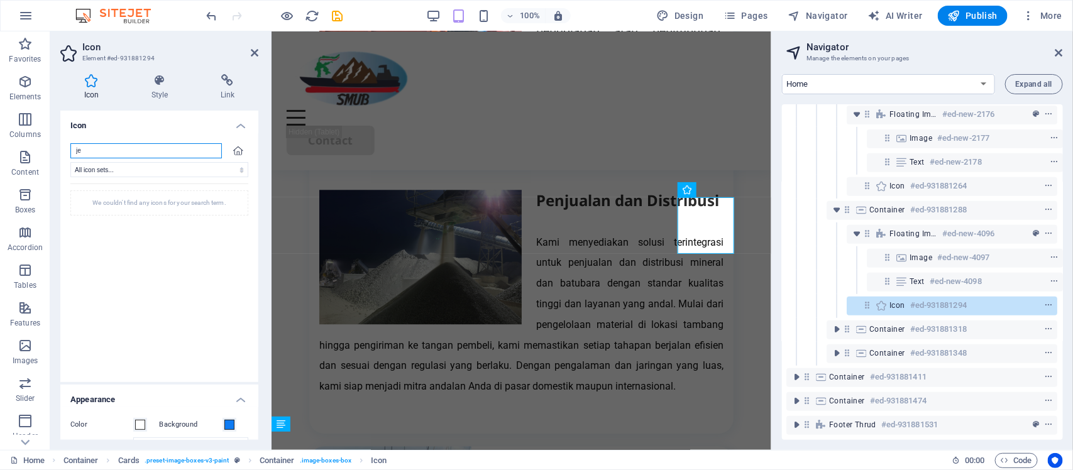
type input "j"
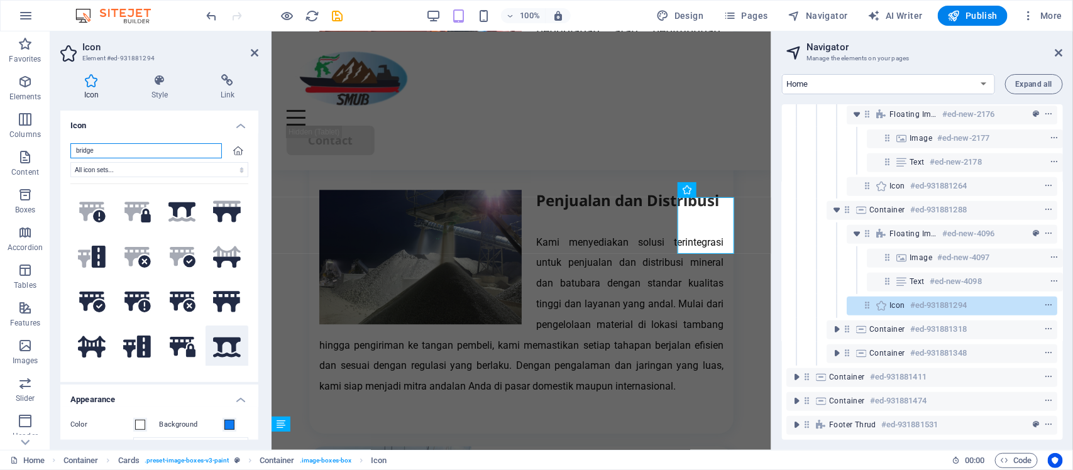
type input "bridge"
click at [228, 343] on icon at bounding box center [227, 348] width 28 height 20
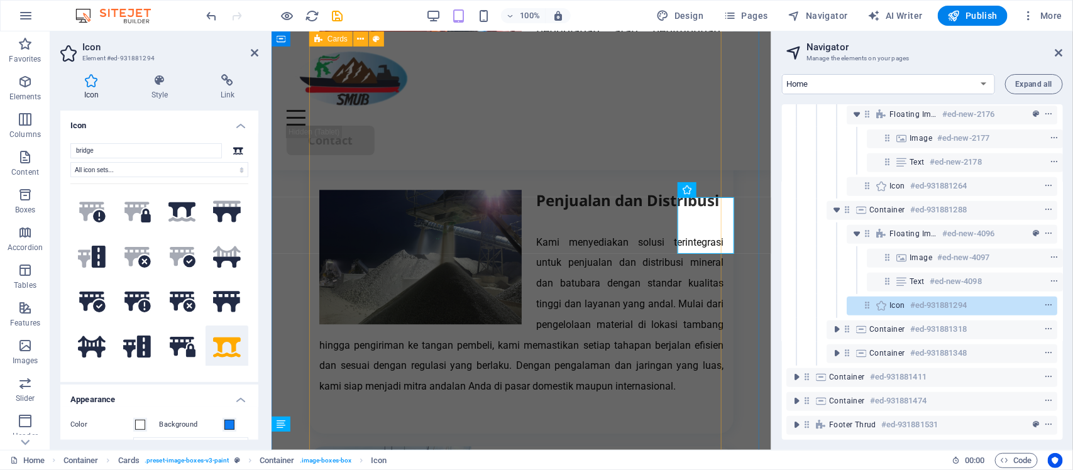
click at [609, 189] on div "Pengangkutan Mineral Membantu proses perpindahan mineral hasil penambangan dari…" at bounding box center [521, 392] width 424 height 1027
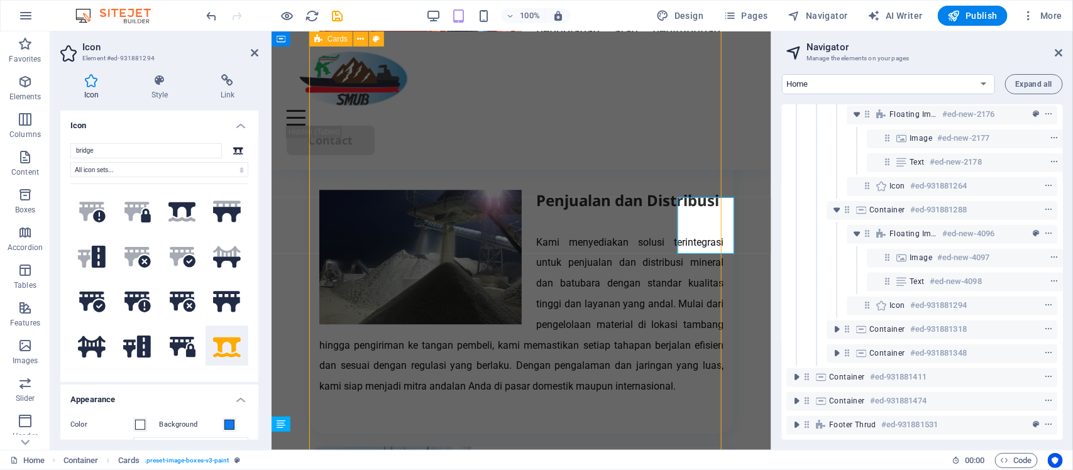
click at [609, 189] on div "Pengangkutan Mineral Membantu proses perpindahan mineral hasil penambangan dari…" at bounding box center [521, 392] width 424 height 1027
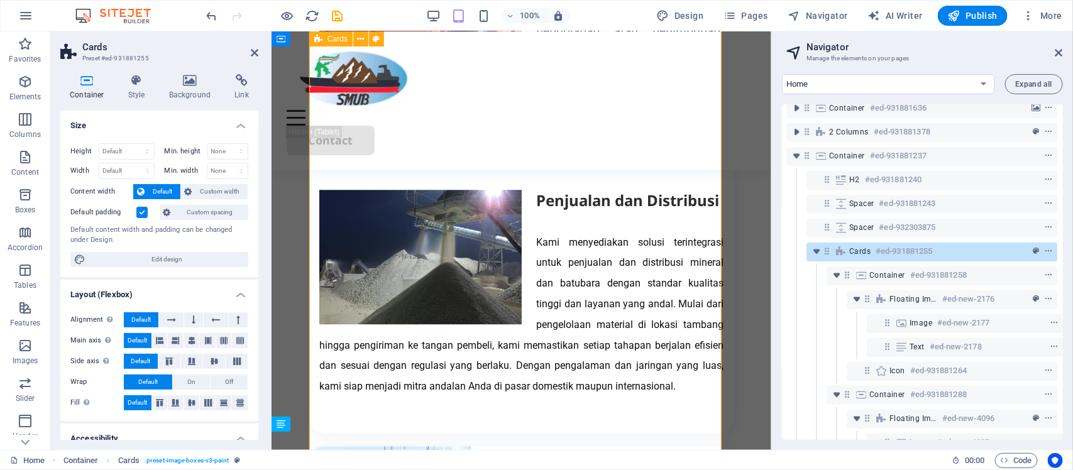
scroll to position [43, 2]
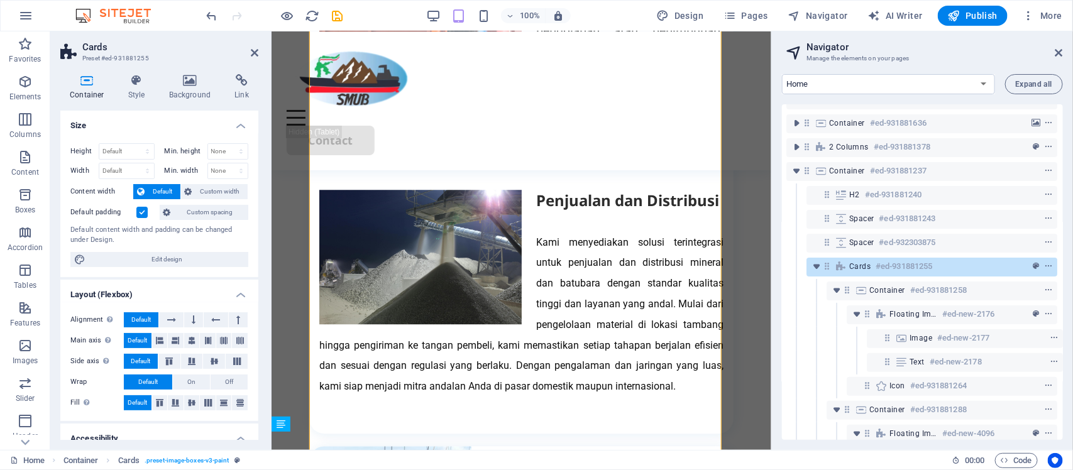
click at [248, 45] on h2 "Cards" at bounding box center [170, 46] width 176 height 11
click at [256, 54] on icon at bounding box center [255, 53] width 8 height 10
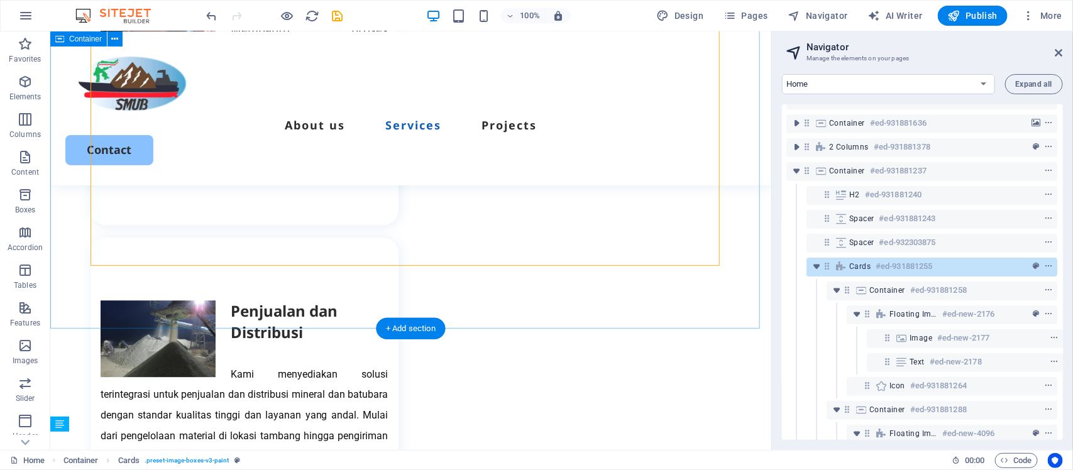
scroll to position [1249, 0]
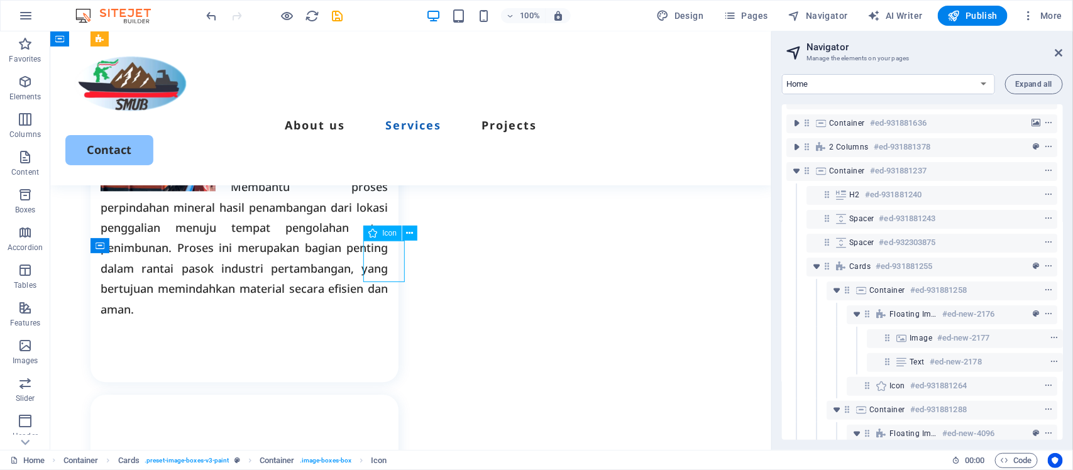
scroll to position [173, 2]
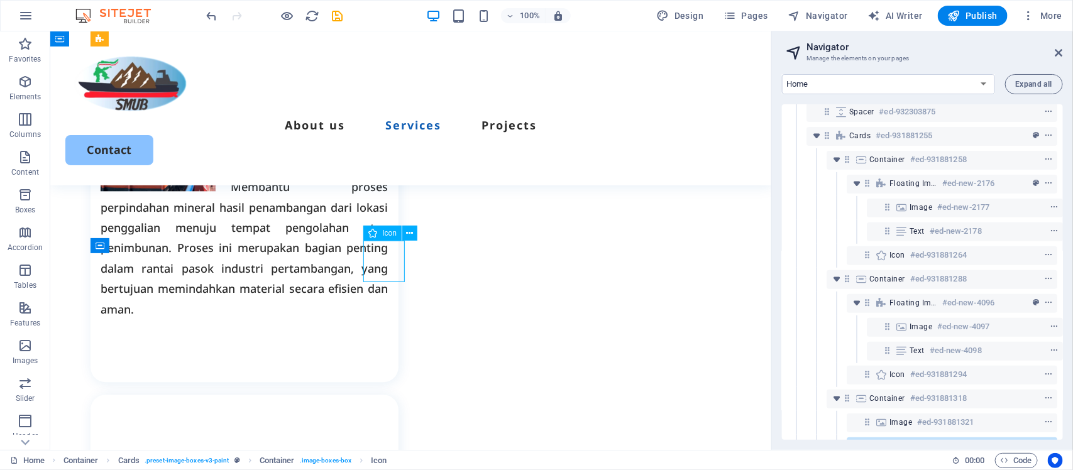
select select "xMidYMid"
select select "px"
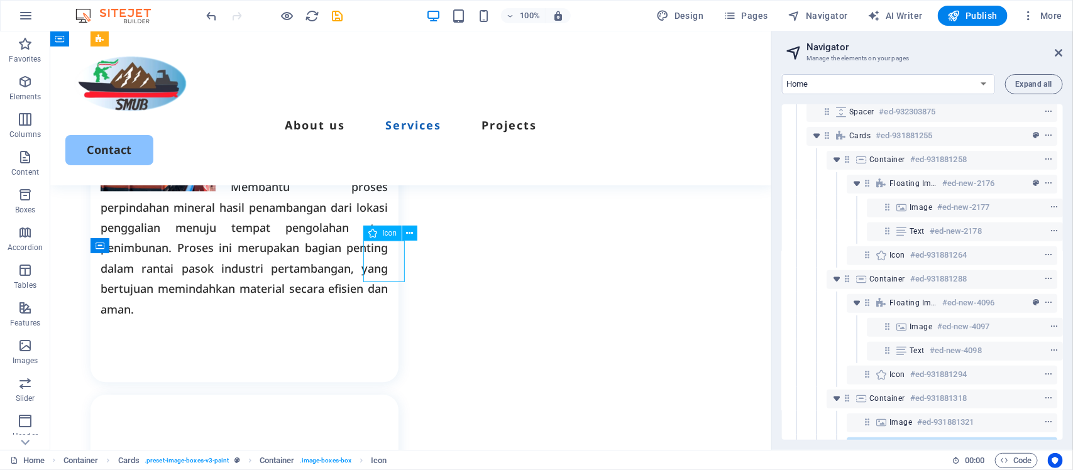
select select "px"
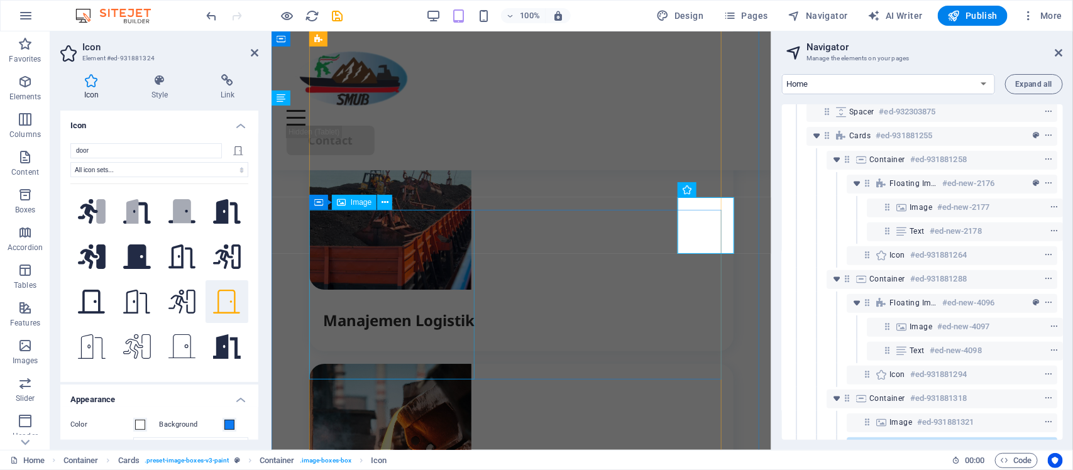
scroll to position [324, 2]
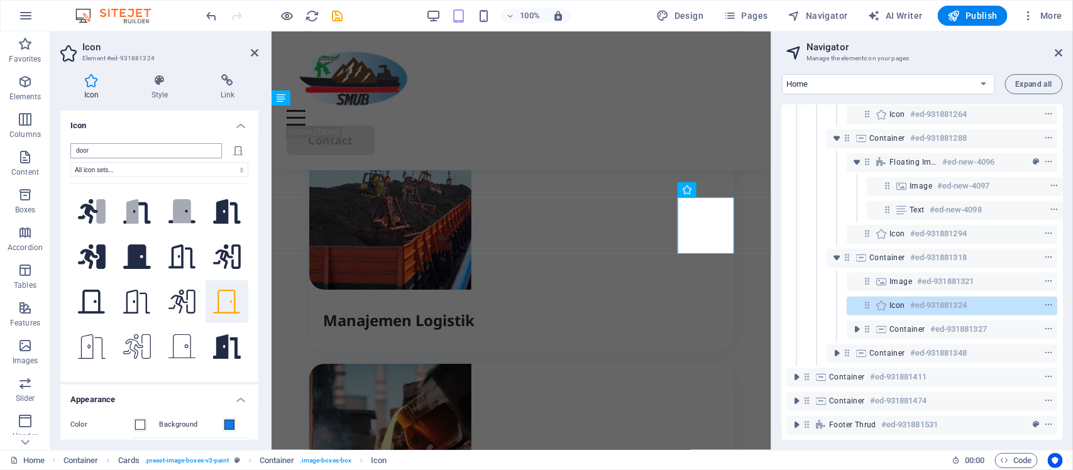
type input "s"
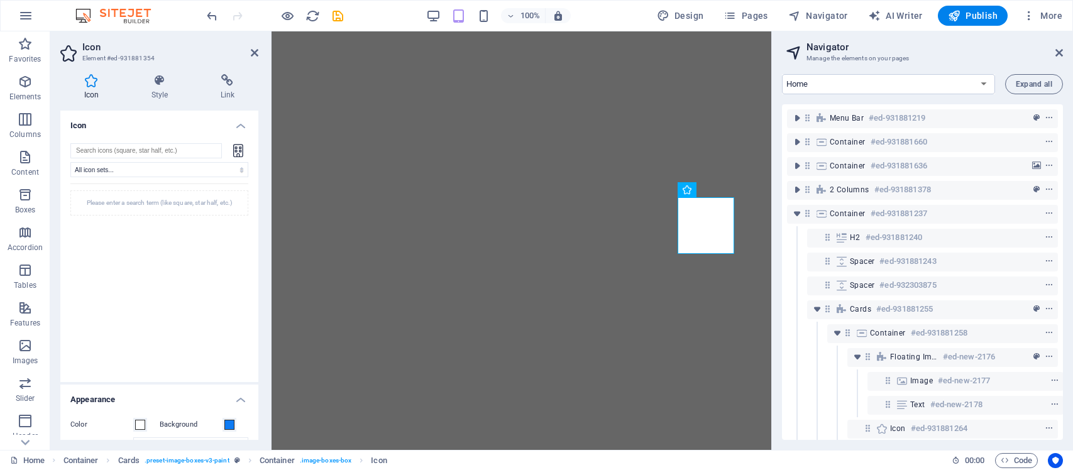
select select "xMidYMid"
select select "px"
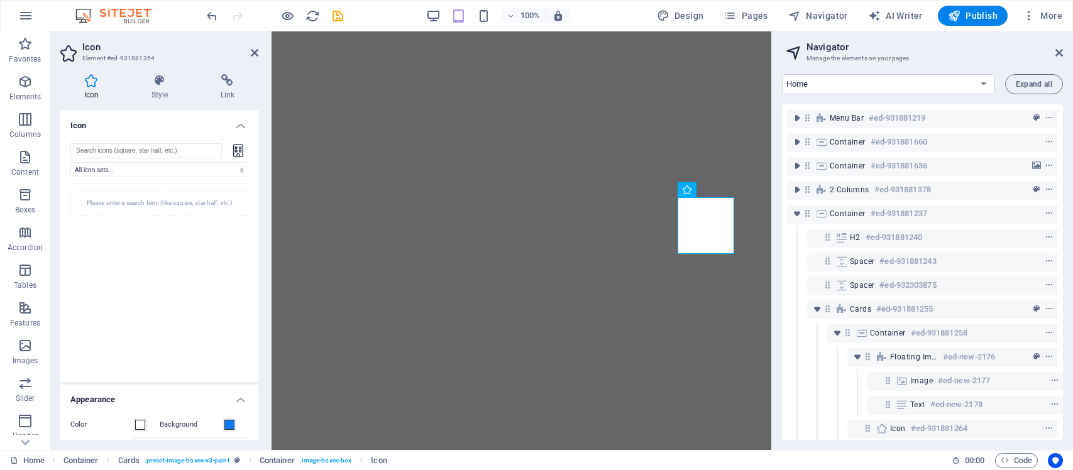
select select "px"
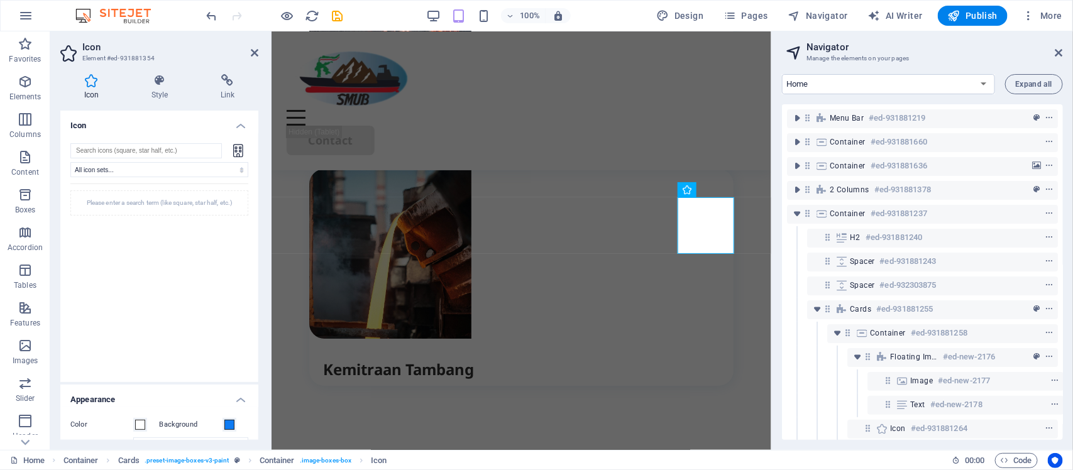
scroll to position [324, 2]
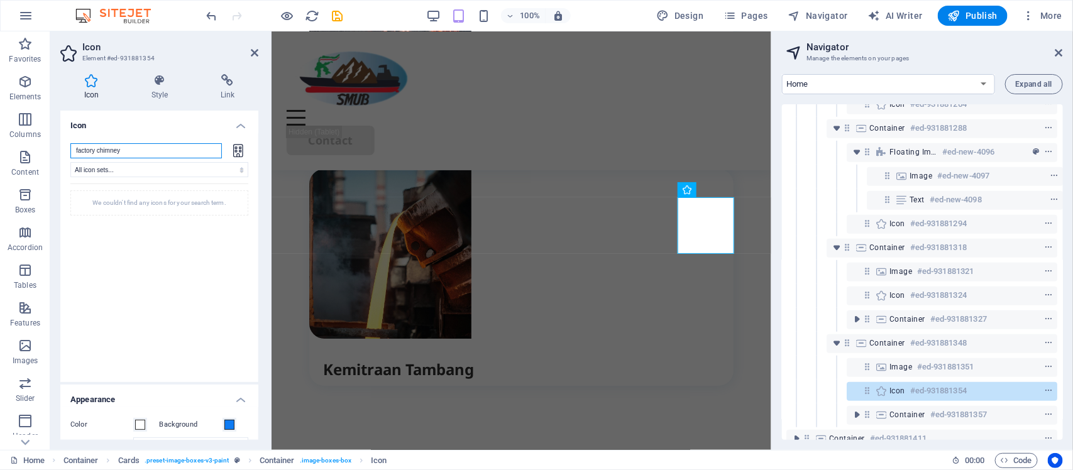
drag, startPoint x: 130, startPoint y: 146, endPoint x: 60, endPoint y: 139, distance: 70.8
click at [63, 143] on div "factory chimney All icon sets... IcoFont Ionicons FontAwesome Brands FontAwesom…" at bounding box center [159, 257] width 198 height 249
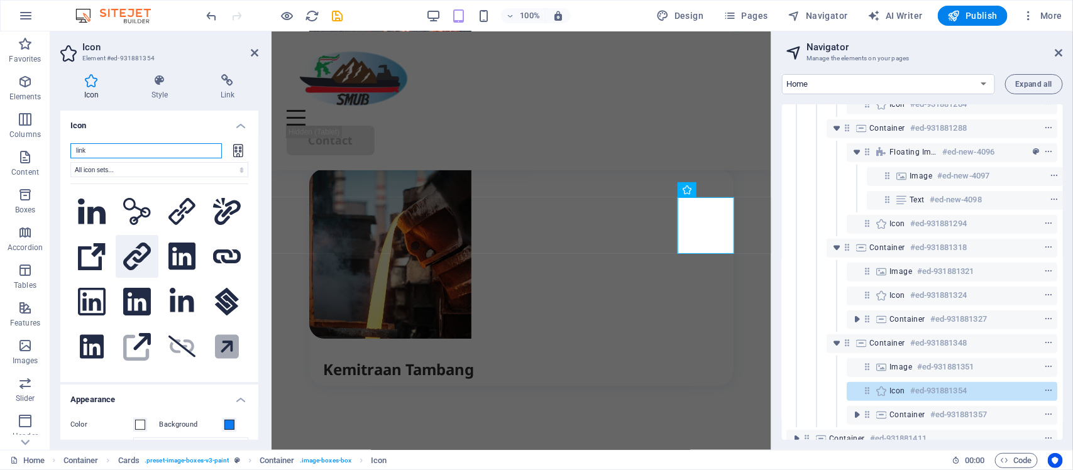
type input "link"
click at [139, 255] on icon at bounding box center [137, 257] width 28 height 28
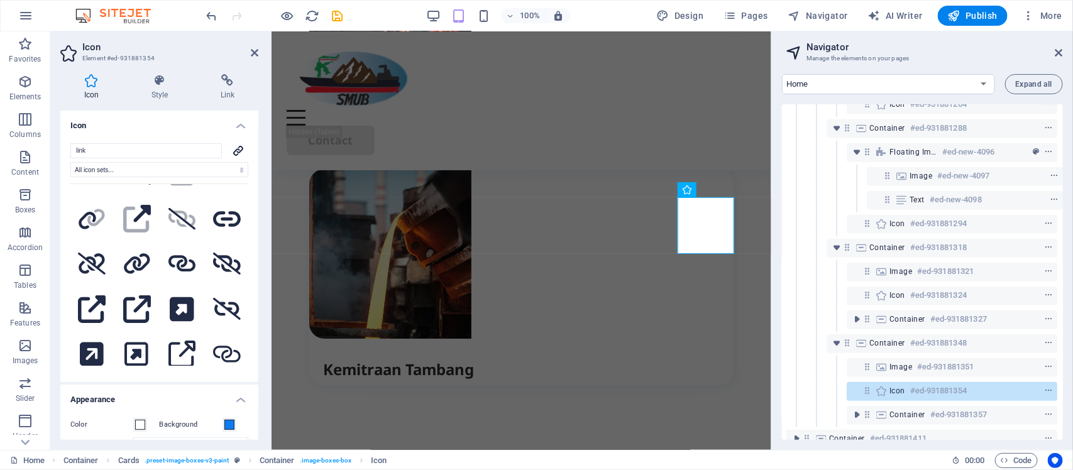
scroll to position [236, 0]
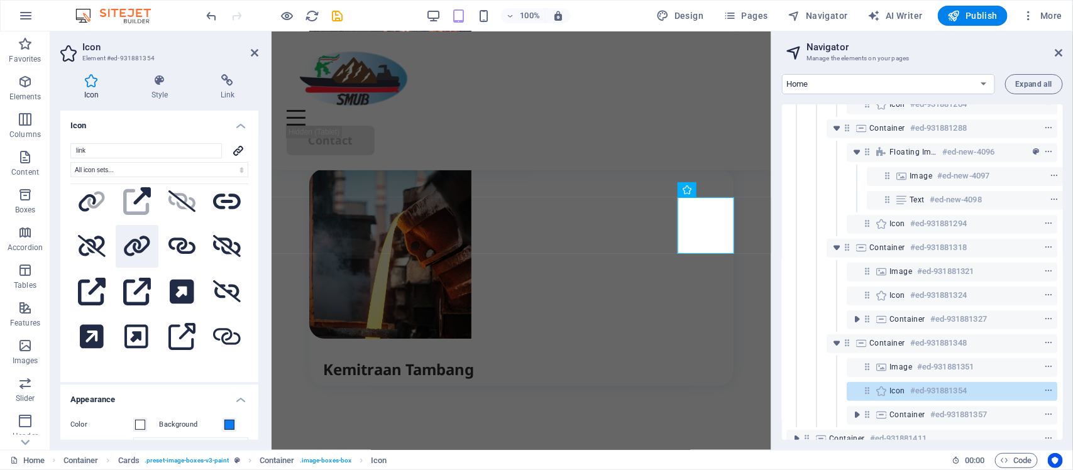
click at [139, 242] on icon at bounding box center [137, 246] width 26 height 20
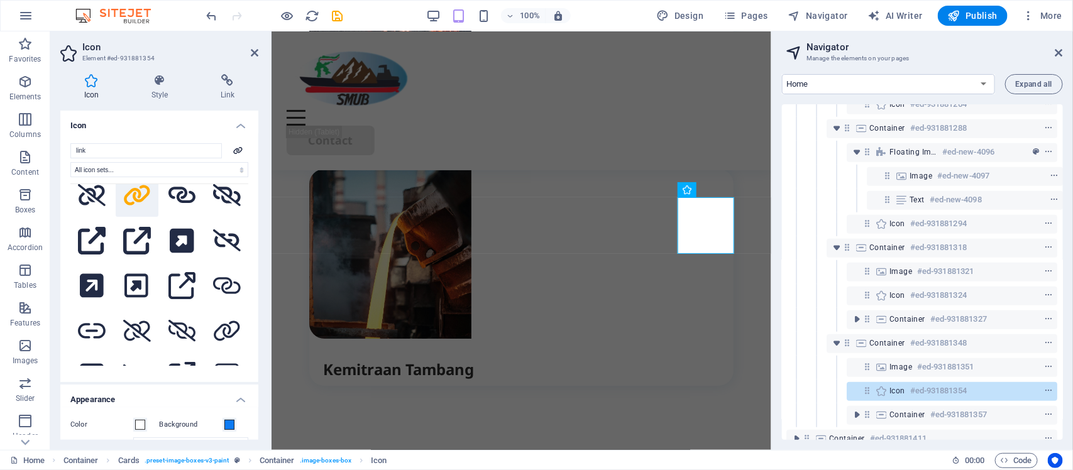
scroll to position [393, 0]
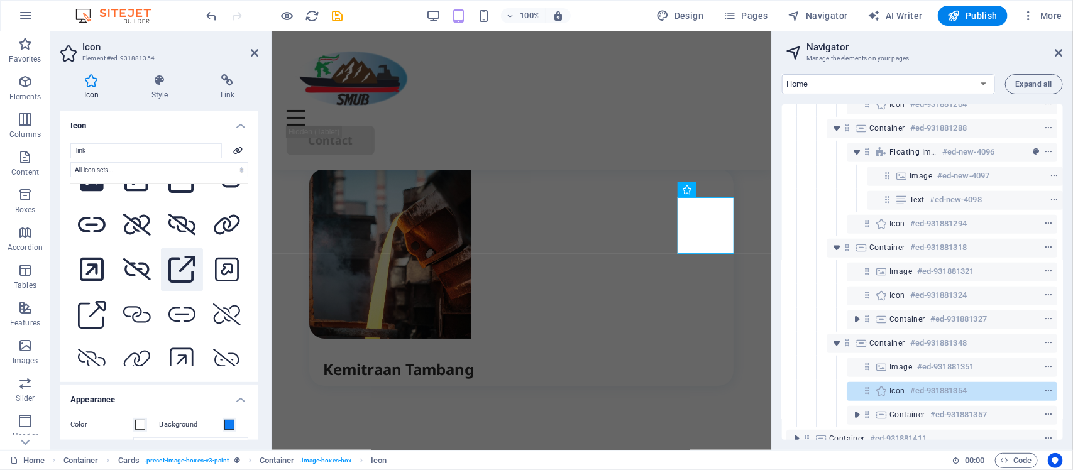
click at [167, 270] on button at bounding box center [182, 269] width 43 height 43
click at [218, 256] on icon at bounding box center [227, 270] width 24 height 28
click at [136, 307] on icon at bounding box center [137, 315] width 28 height 16
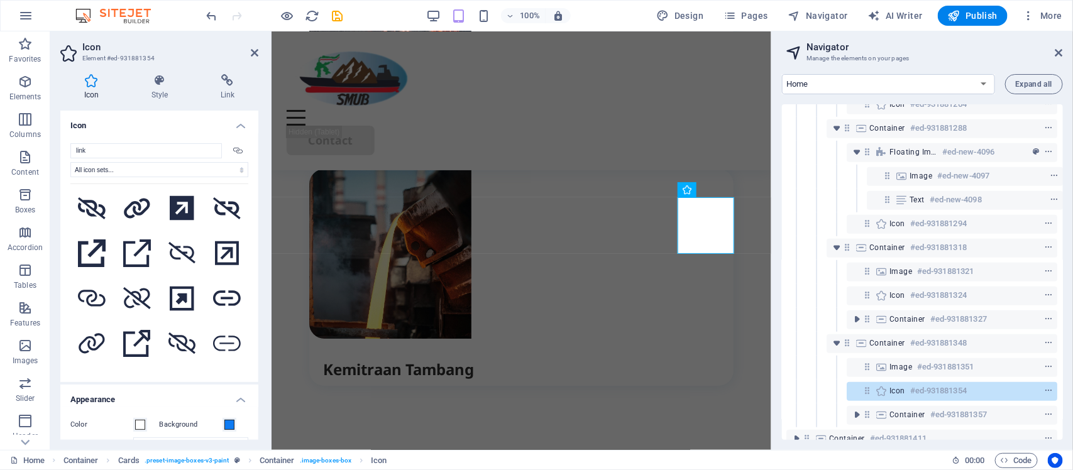
scroll to position [786, 0]
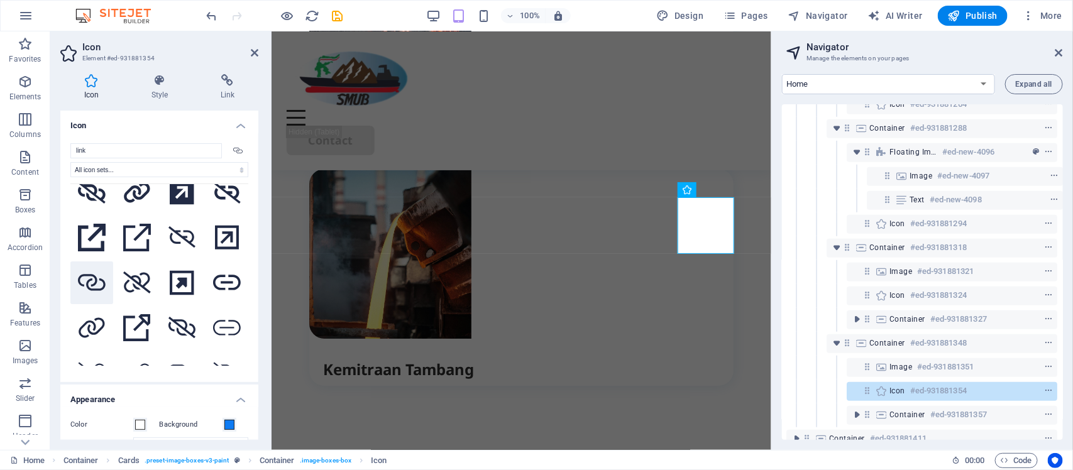
click at [93, 275] on icon at bounding box center [92, 283] width 28 height 16
click at [93, 317] on icon at bounding box center [92, 327] width 26 height 20
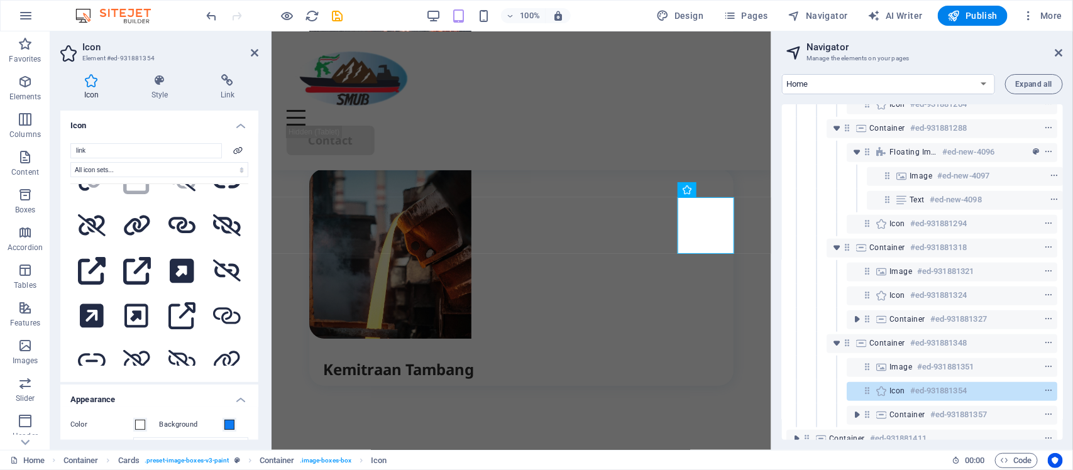
scroll to position [157, 0]
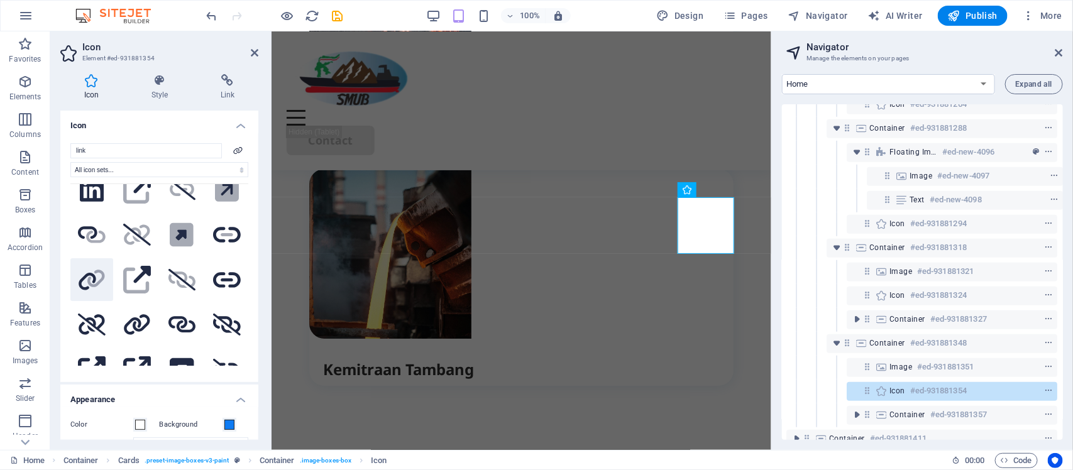
click at [99, 273] on icon at bounding box center [95, 278] width 17 height 17
click at [253, 48] on icon at bounding box center [255, 53] width 8 height 10
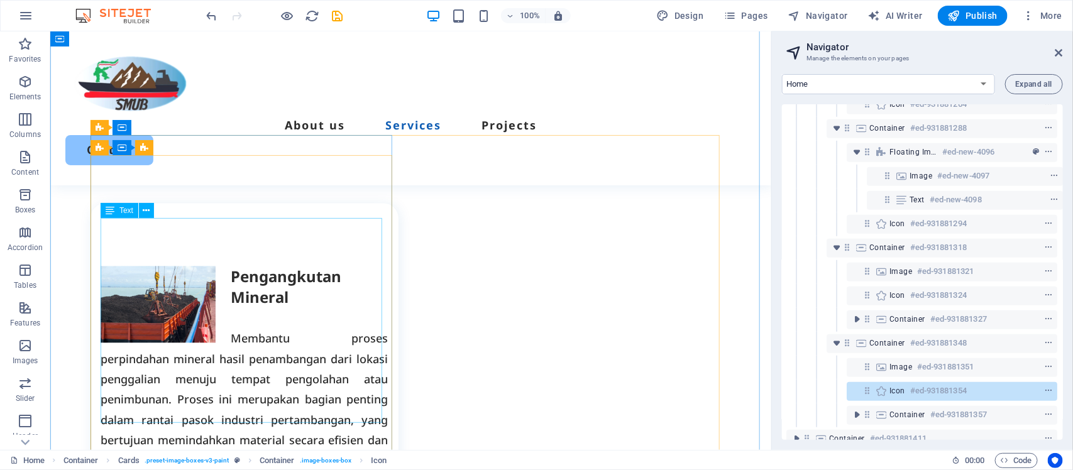
scroll to position [966, 0]
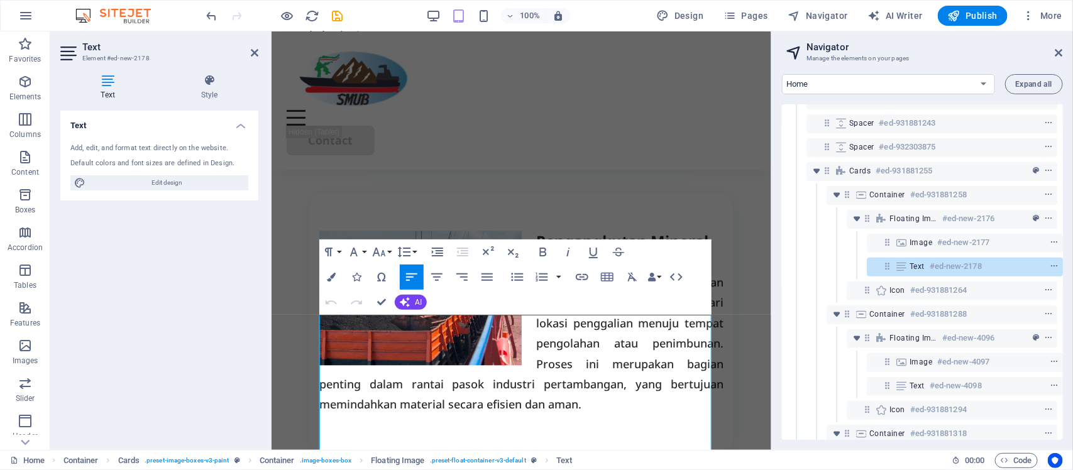
scroll to position [1123, 0]
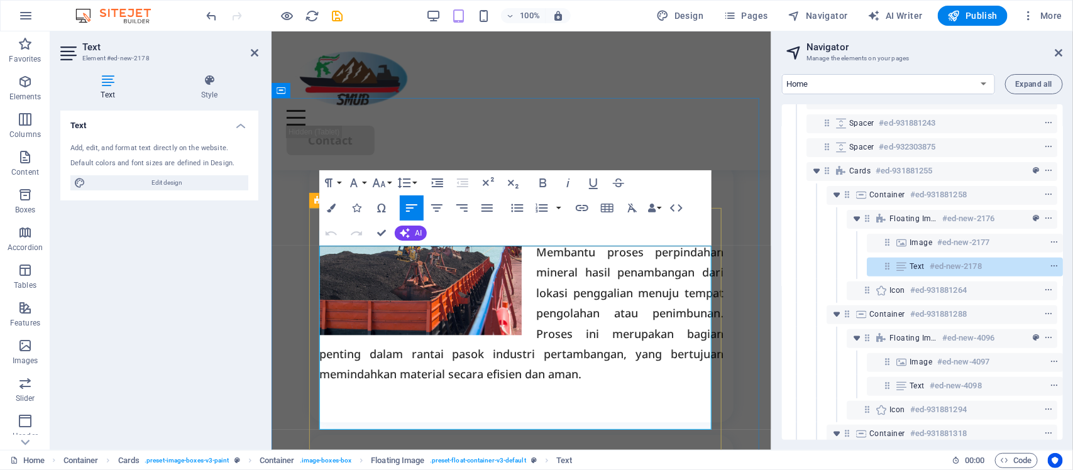
click at [613, 336] on p "Membantu proses perpindahan mineral hasil penambangan dari lokasi penggalian me…" at bounding box center [521, 312] width 404 height 143
click at [252, 51] on icon at bounding box center [255, 53] width 8 height 10
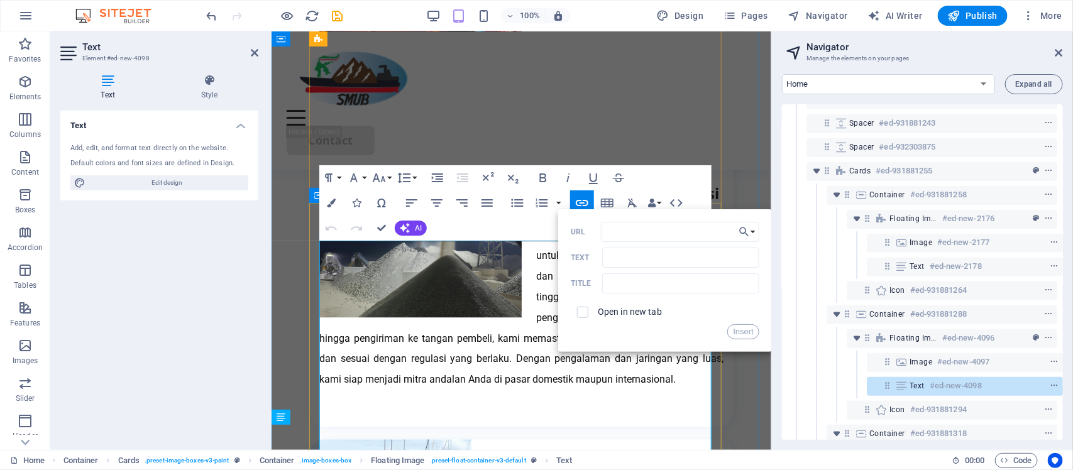
click at [534, 388] on p "Kami menyediakan solusi terintegrasi untuk penjualan dan distribusi mineral dan…" at bounding box center [521, 306] width 404 height 165
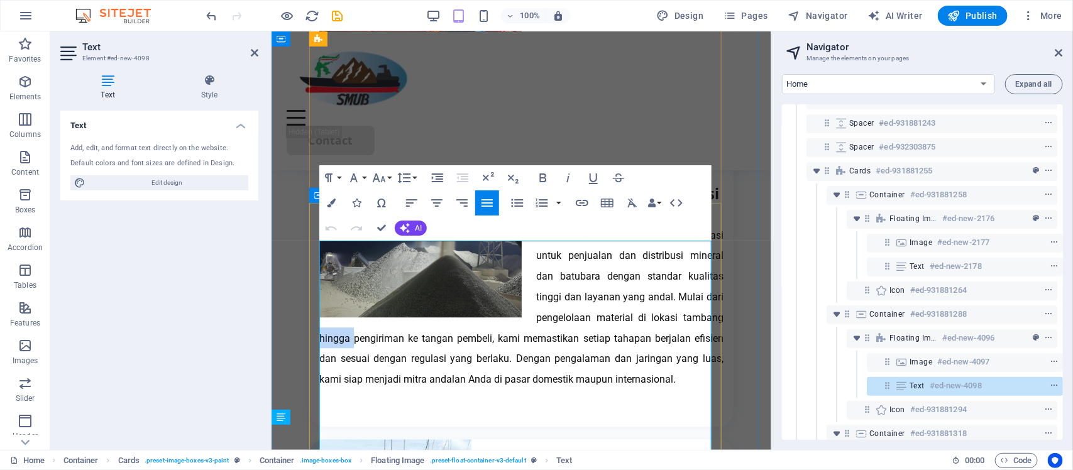
click at [535, 388] on p "Kami menyediakan solusi terintegrasi untuk penjualan dan distribusi mineral dan…" at bounding box center [521, 306] width 404 height 165
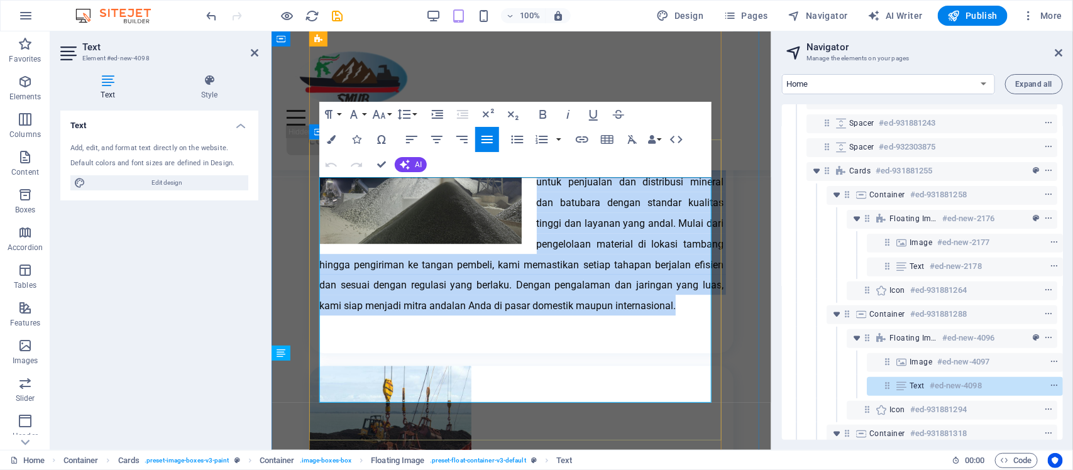
scroll to position [1551, 0]
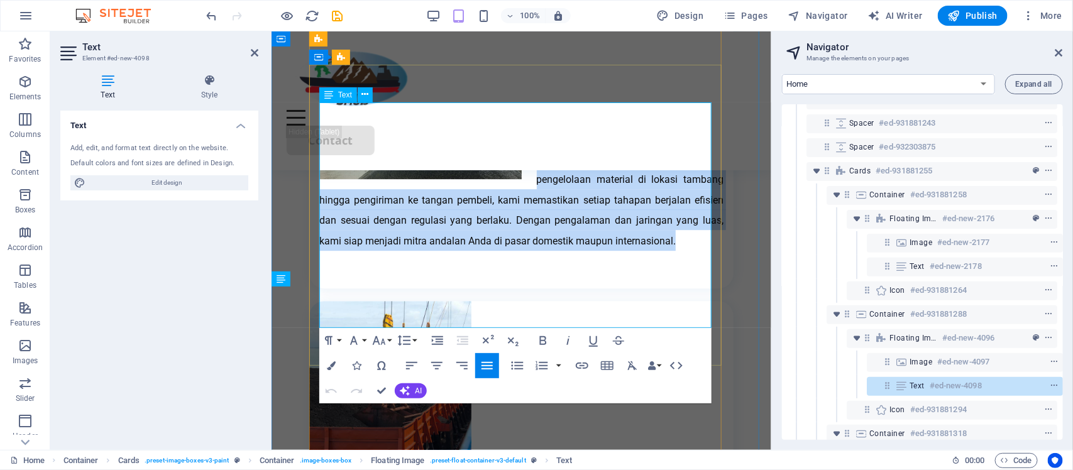
drag, startPoint x: 532, startPoint y: 314, endPoint x: 493, endPoint y: 323, distance: 39.3
click at [493, 250] on p "Kami menyediakan solusi terintegrasi untuk penjualan dan distribusi mineral dan…" at bounding box center [521, 167] width 404 height 165
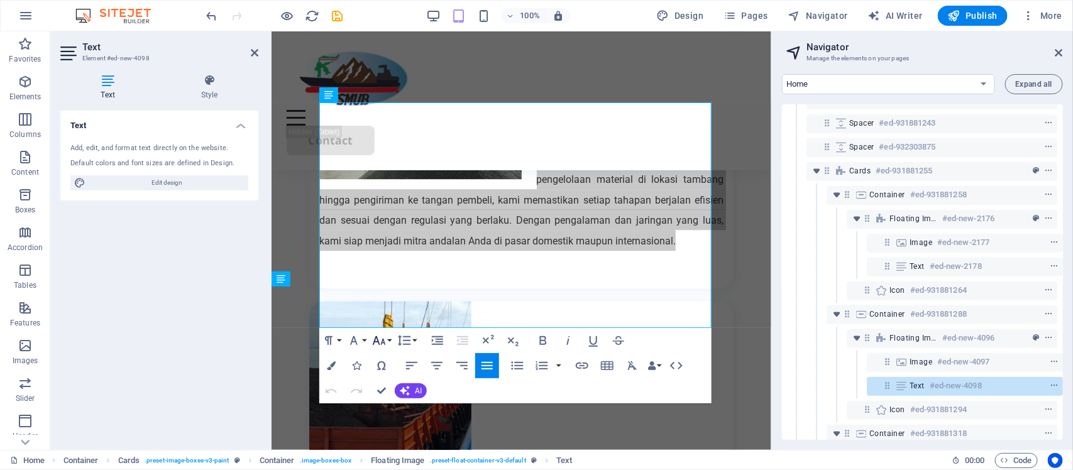
click at [385, 338] on icon "button" at bounding box center [379, 340] width 15 height 15
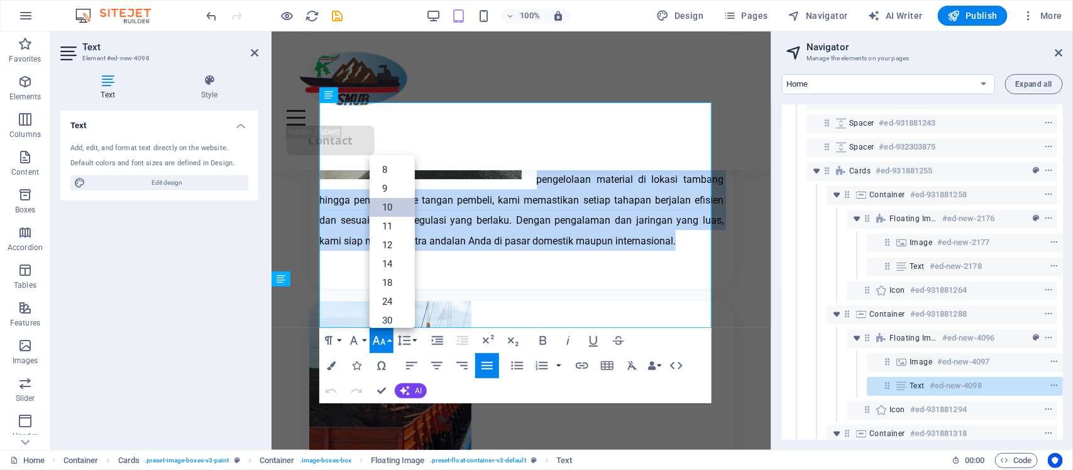
click at [385, 206] on link "10" at bounding box center [392, 207] width 45 height 19
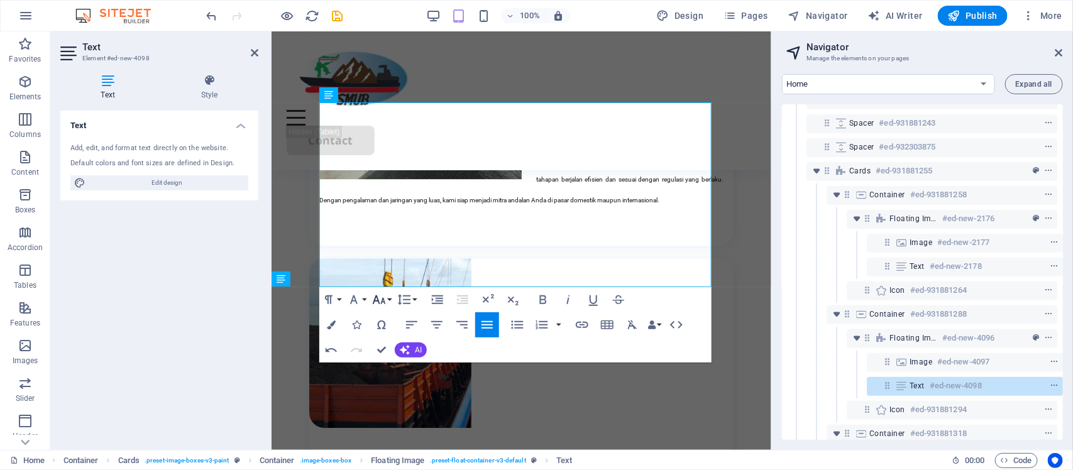
click at [385, 302] on icon "button" at bounding box center [379, 299] width 15 height 15
click at [387, 195] on link "18" at bounding box center [392, 190] width 45 height 19
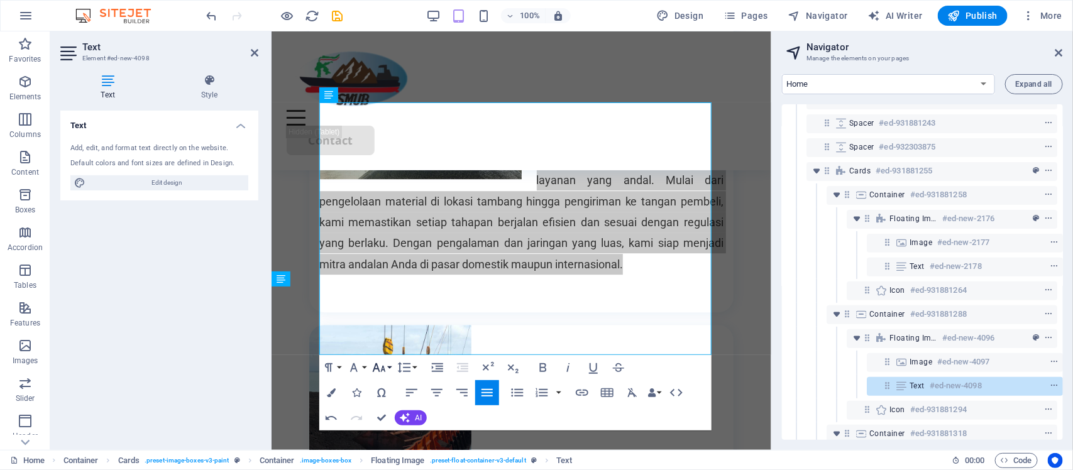
click at [388, 371] on button "Font Size" at bounding box center [382, 367] width 24 height 25
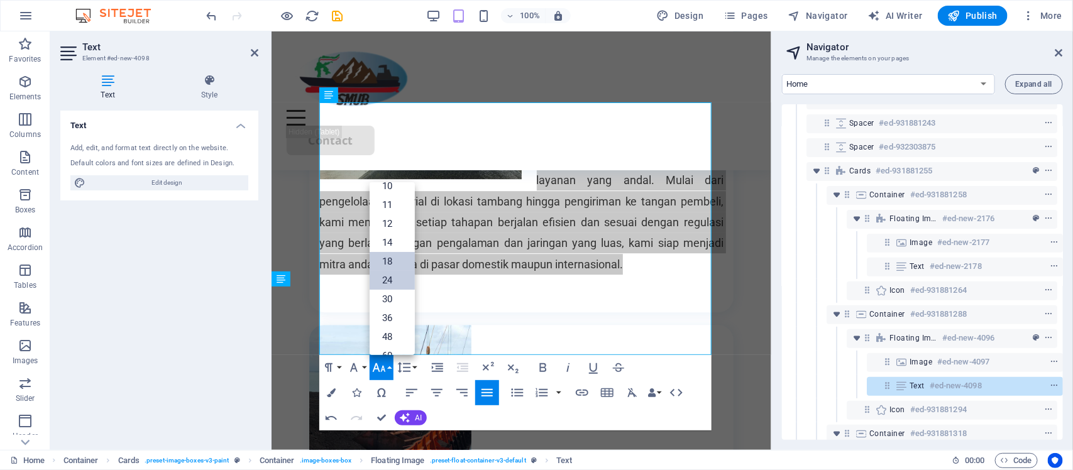
scroll to position [23, 0]
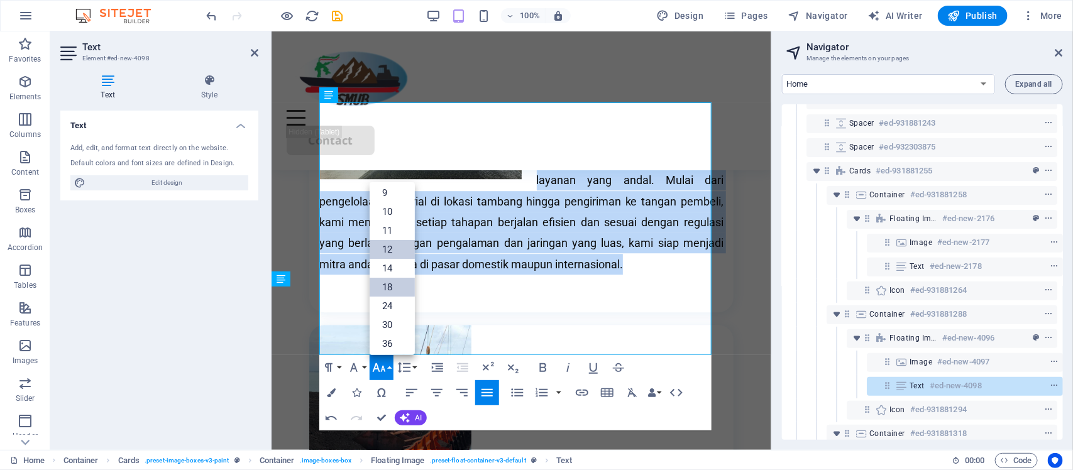
click at [390, 249] on link "12" at bounding box center [392, 249] width 45 height 19
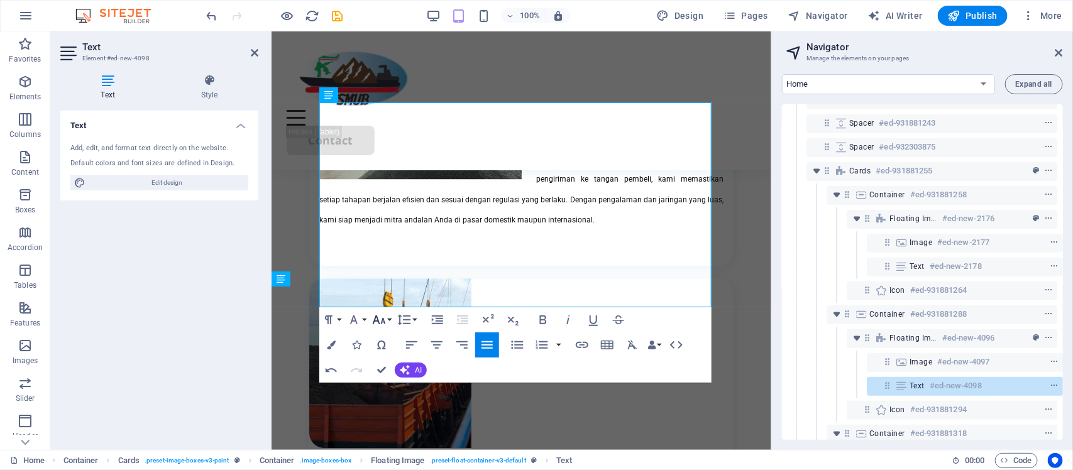
click at [384, 319] on icon "button" at bounding box center [379, 319] width 15 height 15
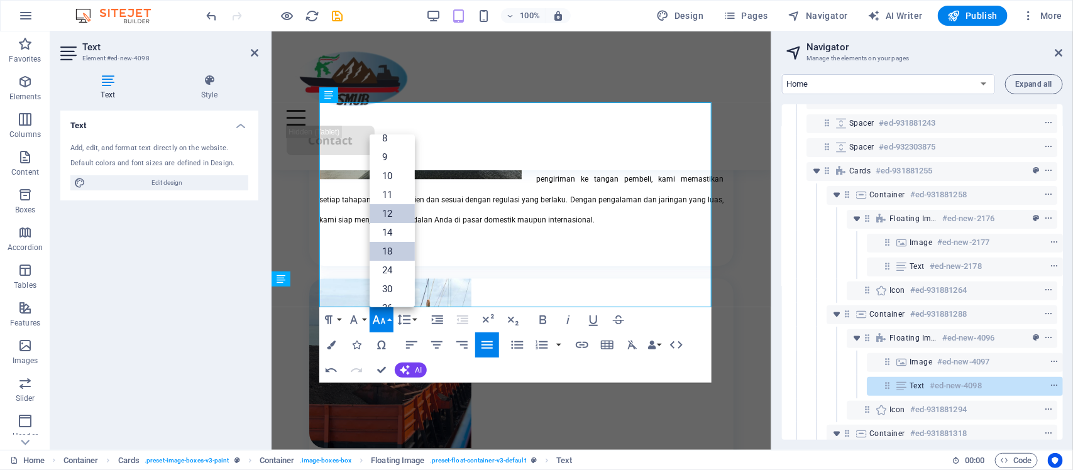
click at [391, 247] on link "18" at bounding box center [392, 251] width 45 height 19
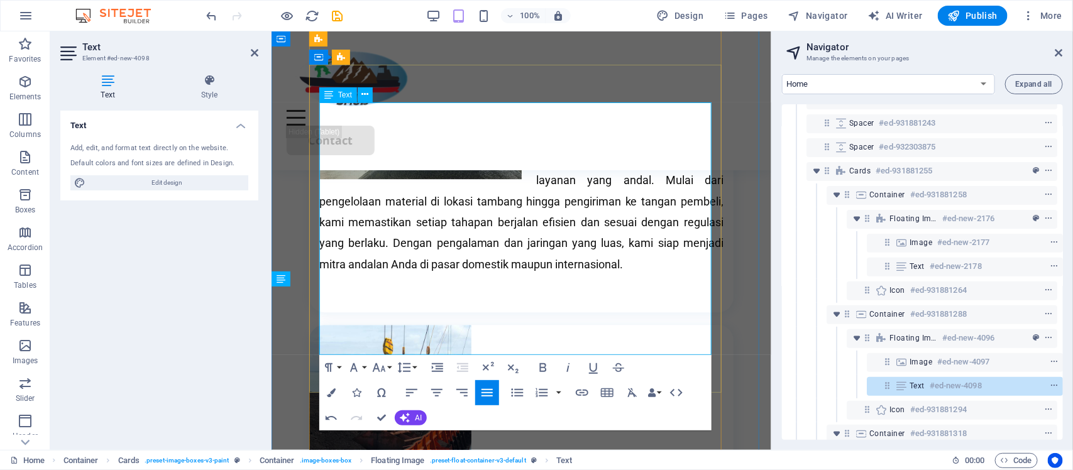
click at [614, 275] on p "Kami menyediakan solusi terintegrasi untuk penjualan dan distribusi mineral dan…" at bounding box center [521, 179] width 404 height 189
click at [261, 51] on aside "Text Element #ed-new-4098 Text Style Text Add, edit, and format text directly o…" at bounding box center [160, 240] width 221 height 419
click at [255, 49] on icon at bounding box center [255, 53] width 8 height 10
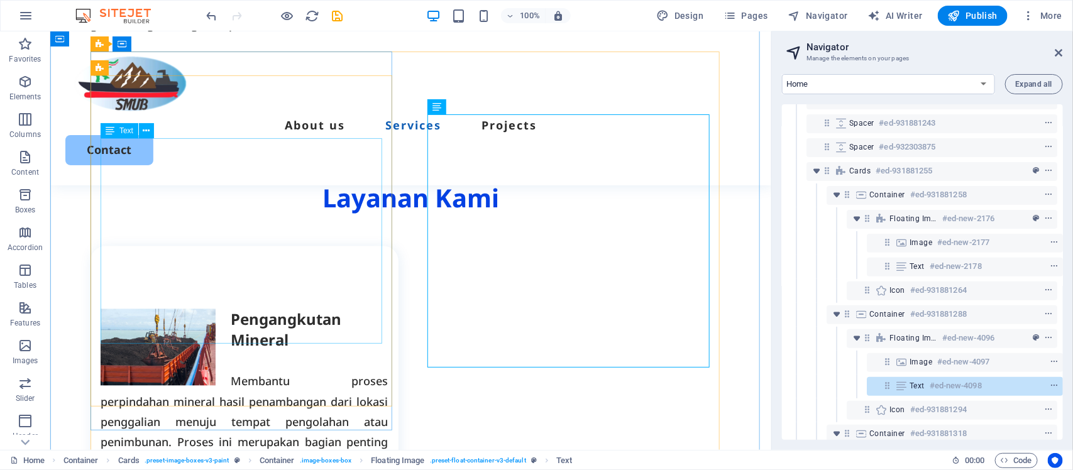
click at [333, 309] on div "Pengangkutan Mineral Membantu proses perpindahan mineral hasil penambangan dari…" at bounding box center [244, 411] width 288 height 205
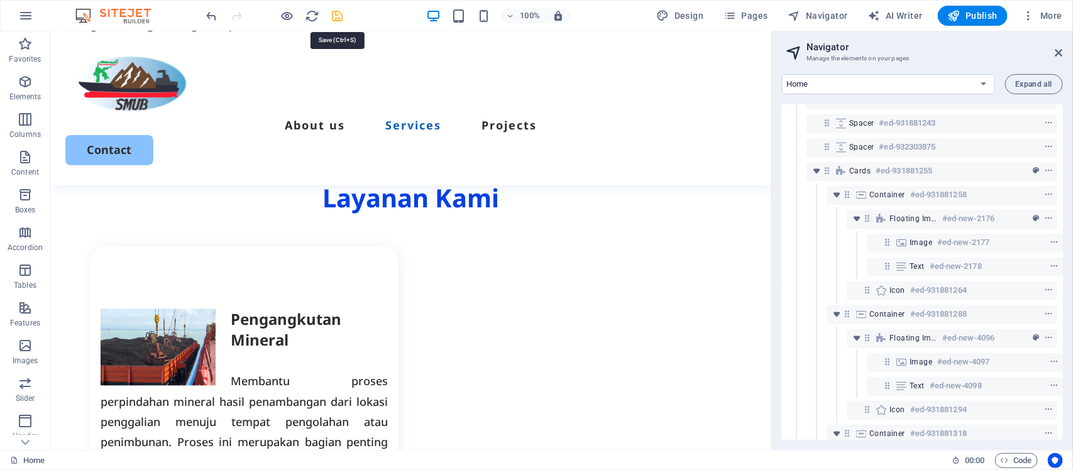
click at [336, 19] on icon "save" at bounding box center [338, 16] width 14 height 14
checkbox input "false"
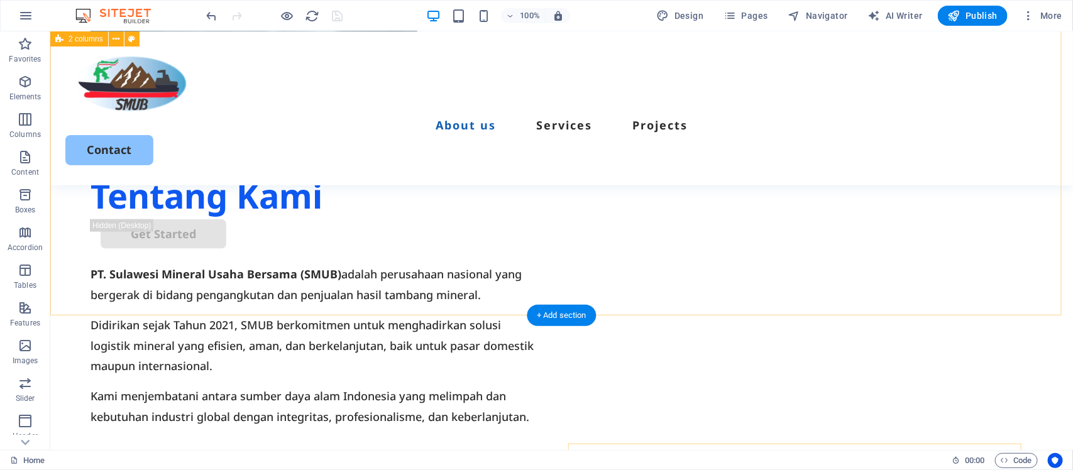
scroll to position [758, 0]
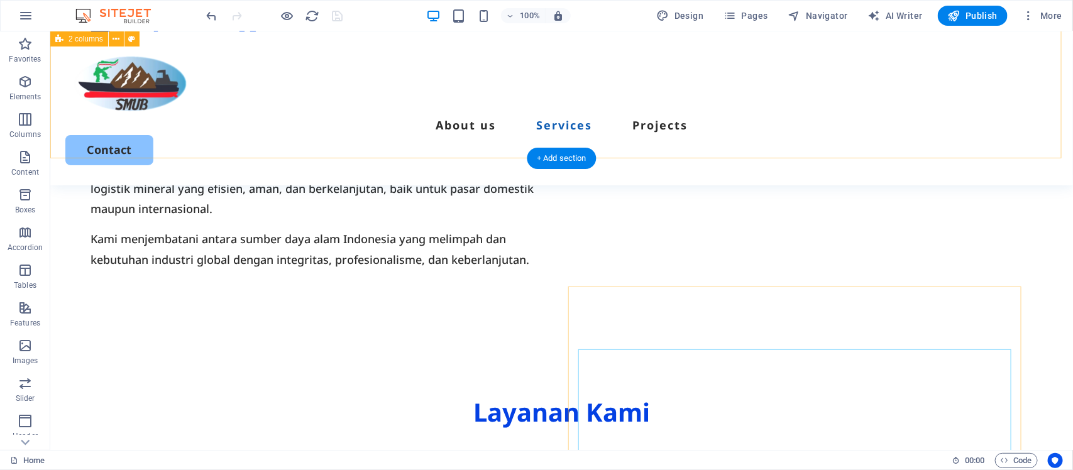
click at [820, 151] on div "Tentang Kami Get Started PT. Sulawesi Mineral Usaha Bersama (SMUB) adalah perus…" at bounding box center [561, 44] width 1023 height 575
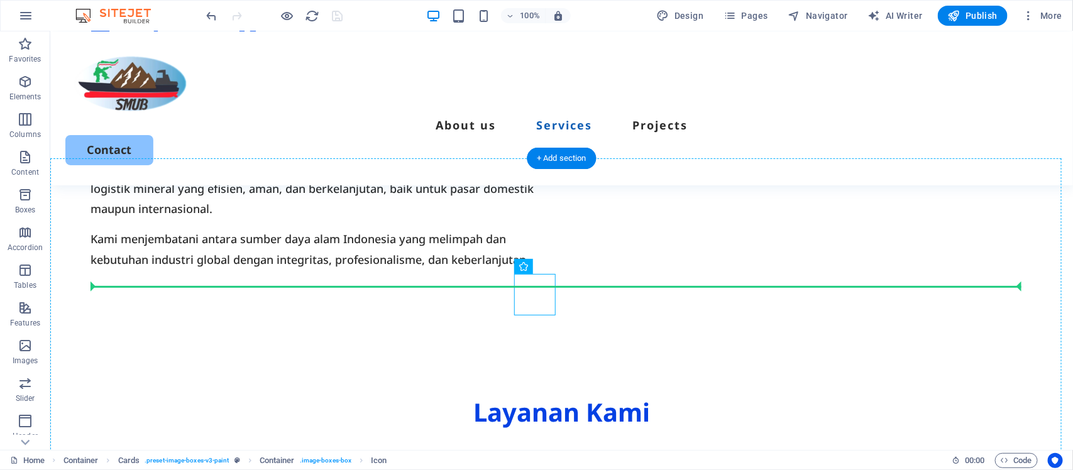
drag, startPoint x: 594, startPoint y: 304, endPoint x: 466, endPoint y: 280, distance: 129.9
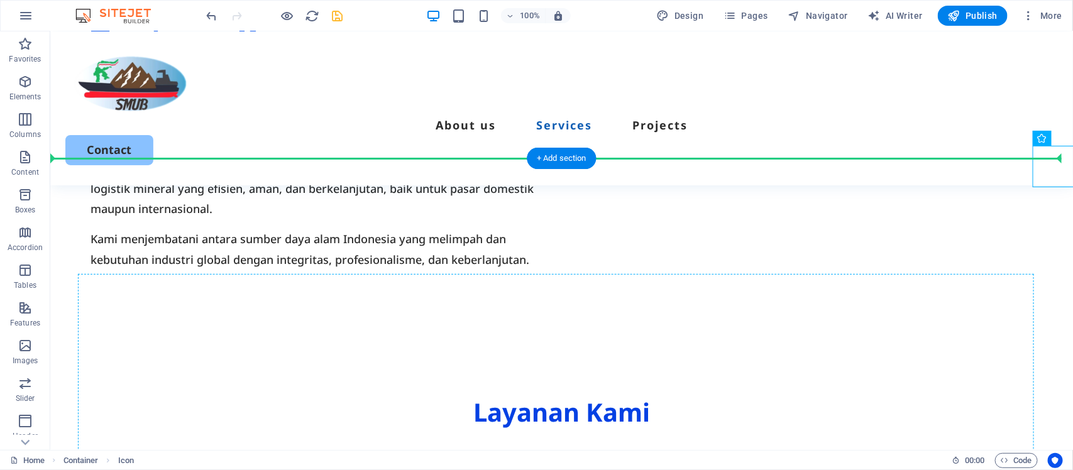
drag, startPoint x: 1047, startPoint y: 177, endPoint x: 105, endPoint y: 289, distance: 948.8
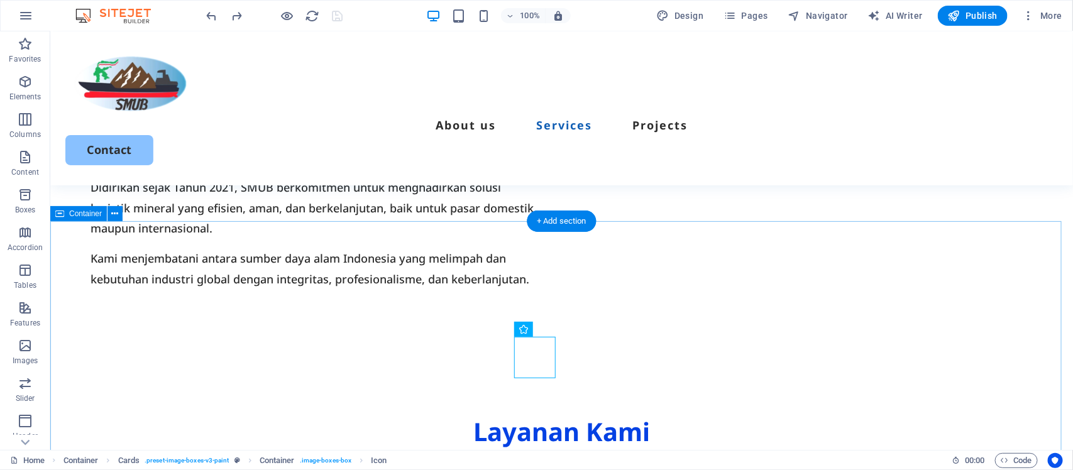
scroll to position [762, 0]
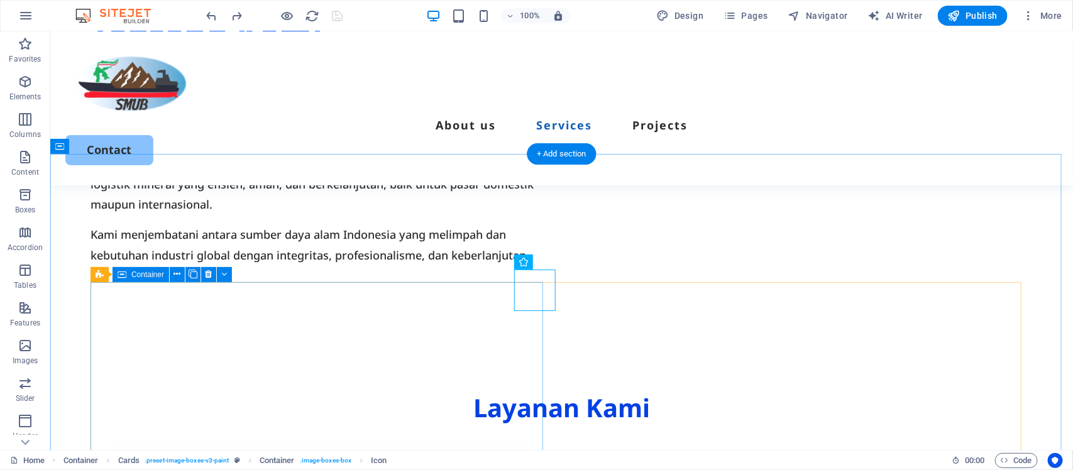
drag, startPoint x: 607, startPoint y: 293, endPoint x: 238, endPoint y: 286, distance: 368.4
drag, startPoint x: 532, startPoint y: 294, endPoint x: 518, endPoint y: 294, distance: 14.5
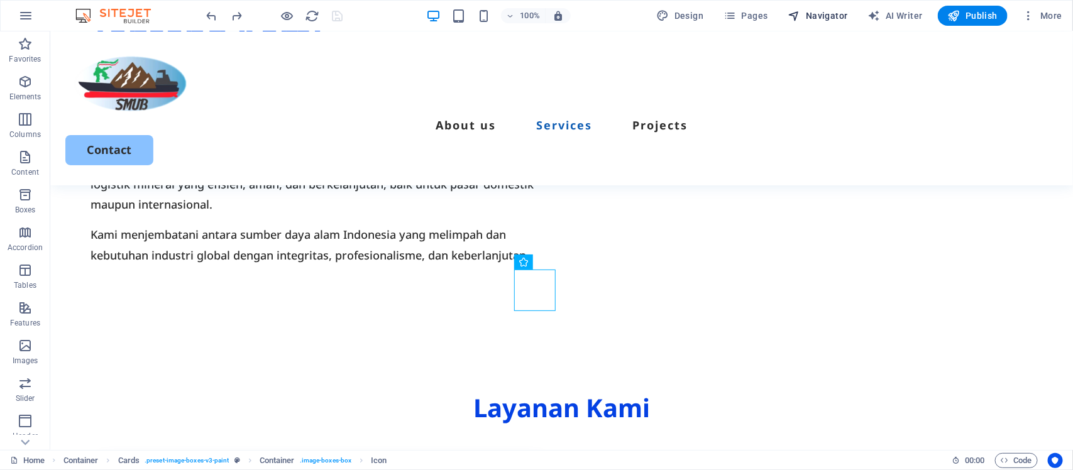
click at [823, 18] on span "Navigator" at bounding box center [818, 15] width 60 height 13
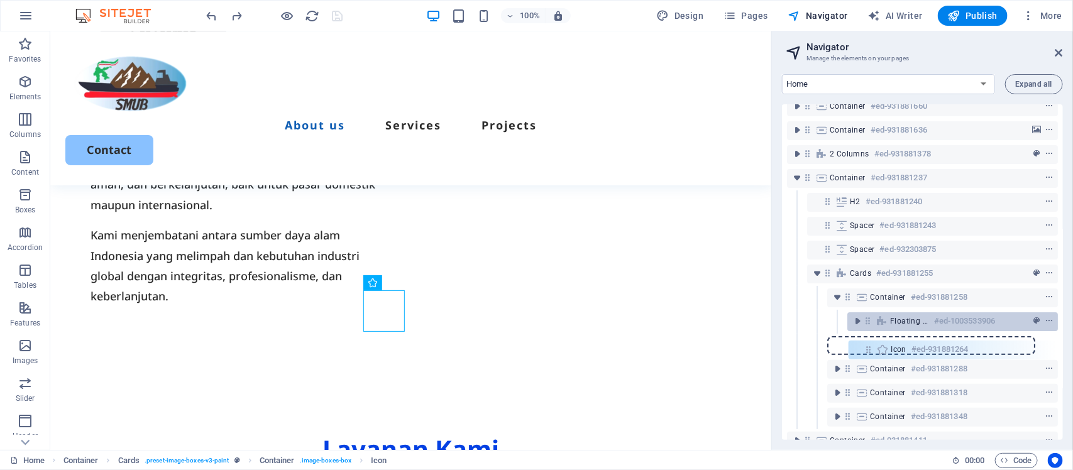
scroll to position [36, 0]
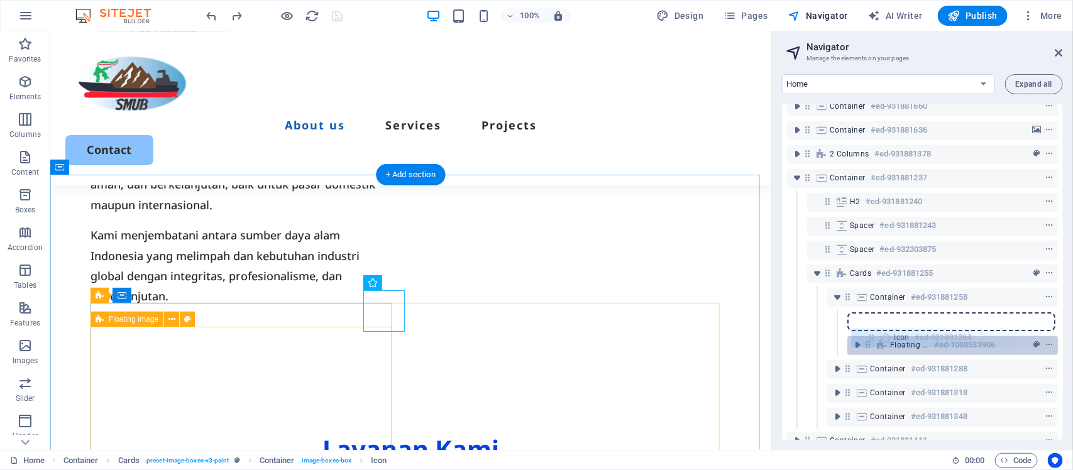
drag, startPoint x: 871, startPoint y: 382, endPoint x: 874, endPoint y: 335, distance: 47.2
click at [874, 335] on div "Menu Bar #ed-931881219 Container #ed-931881660 Container #ed-931881636 2 column…" at bounding box center [922, 272] width 281 height 336
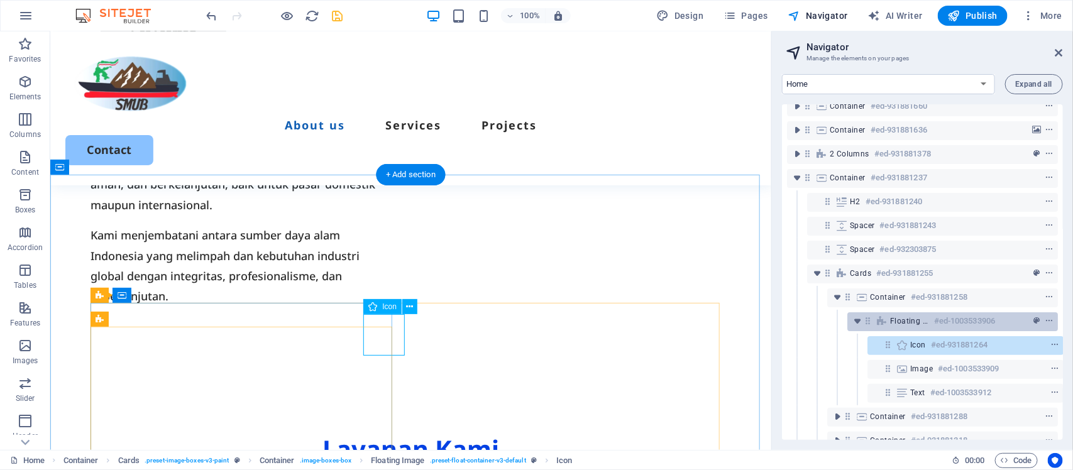
scroll to position [114, 3]
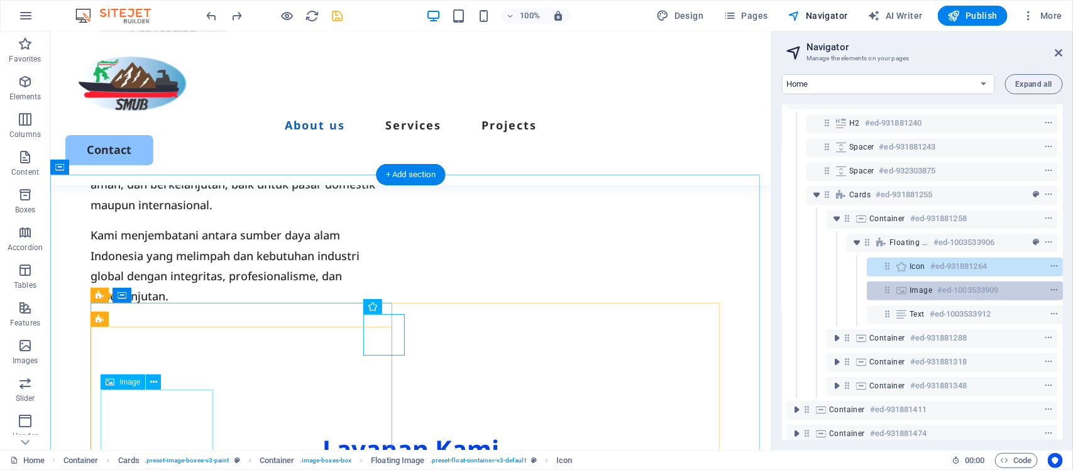
click at [938, 290] on h6 "#ed-1003533909" at bounding box center [967, 290] width 61 height 15
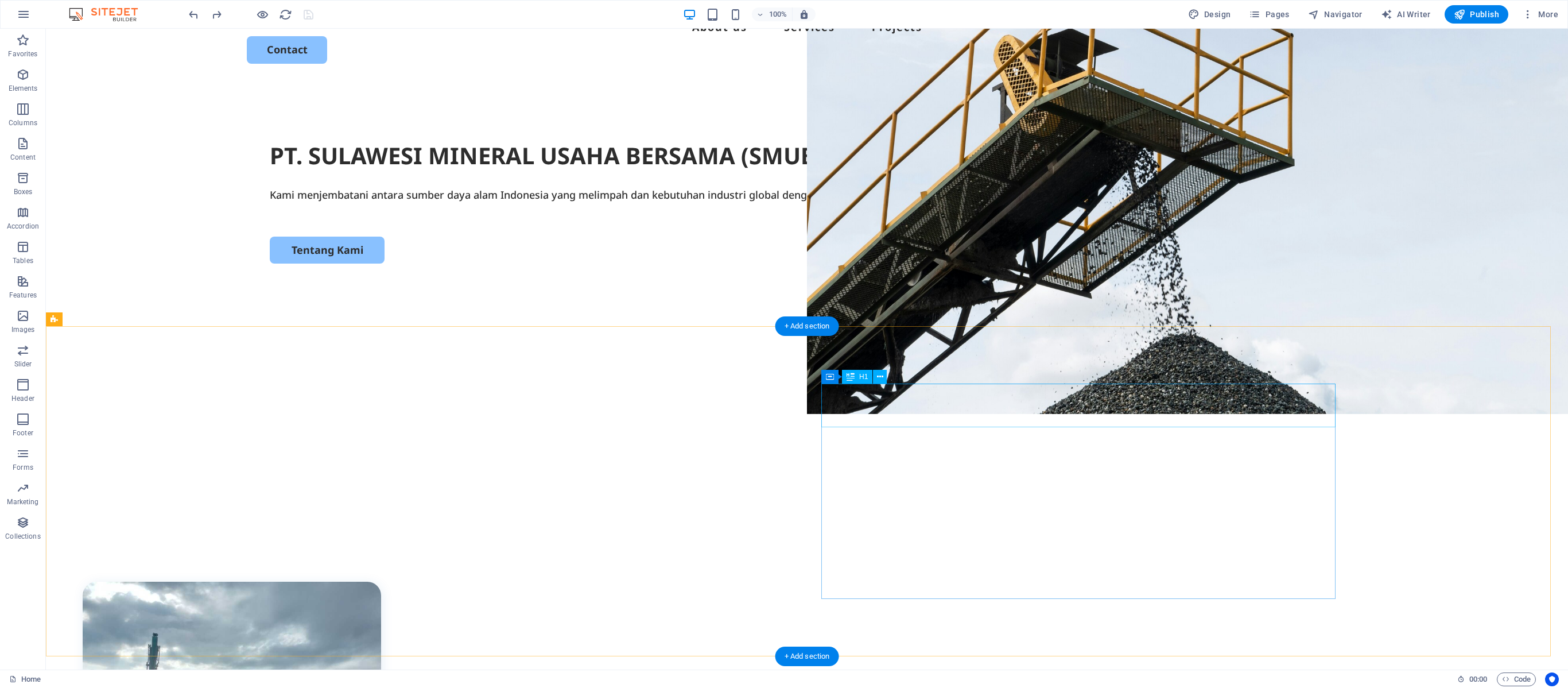
scroll to position [0, 0]
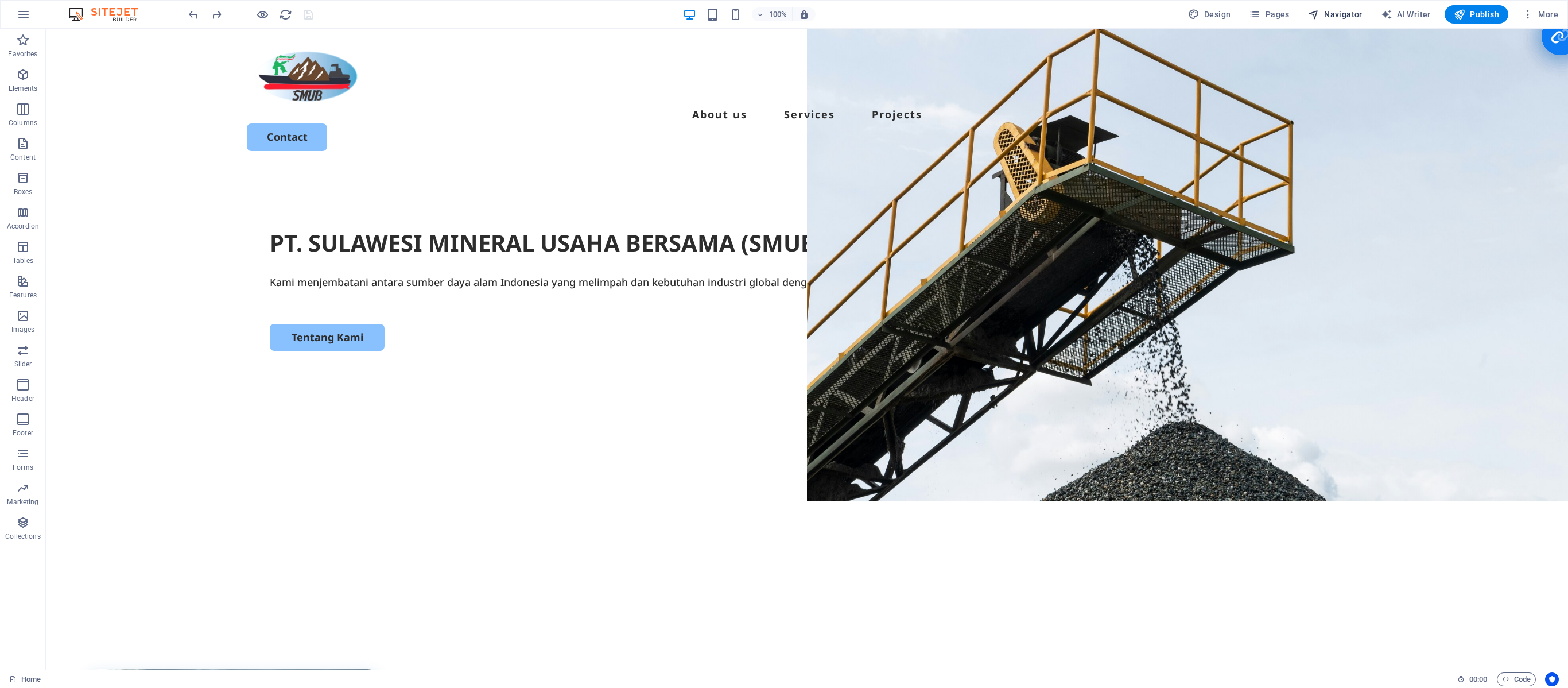
click at [979, 14] on span "Navigator" at bounding box center [1336, 14] width 55 height 12
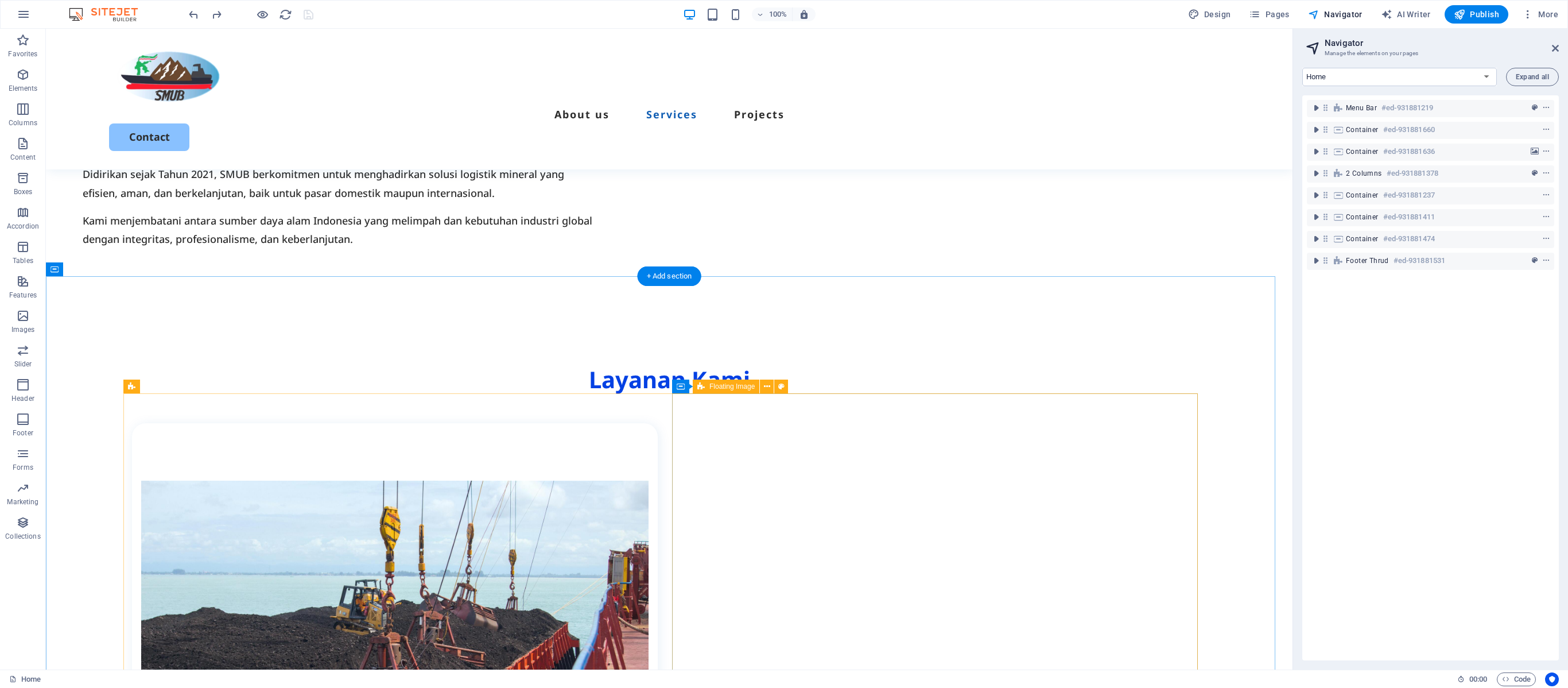
scroll to position [689, 0]
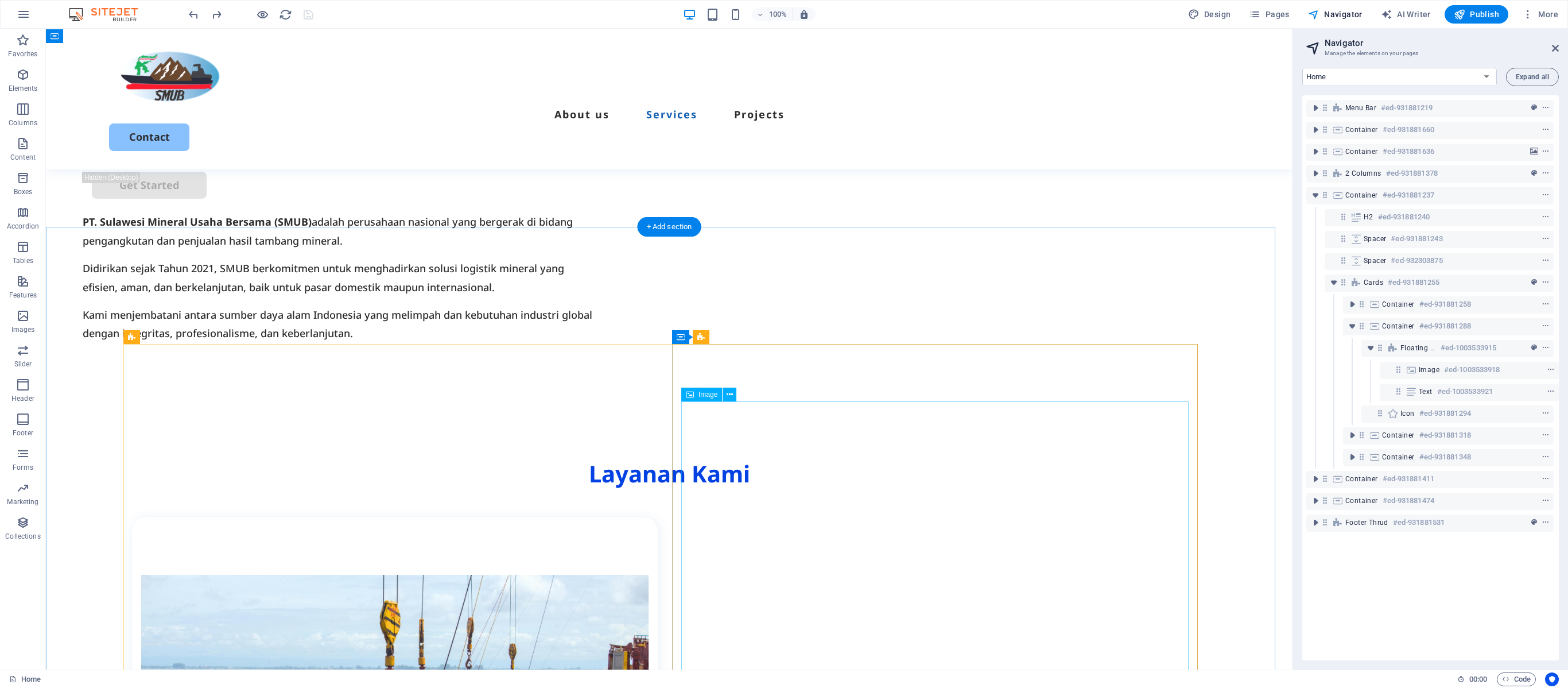
scroll to position [575, 0]
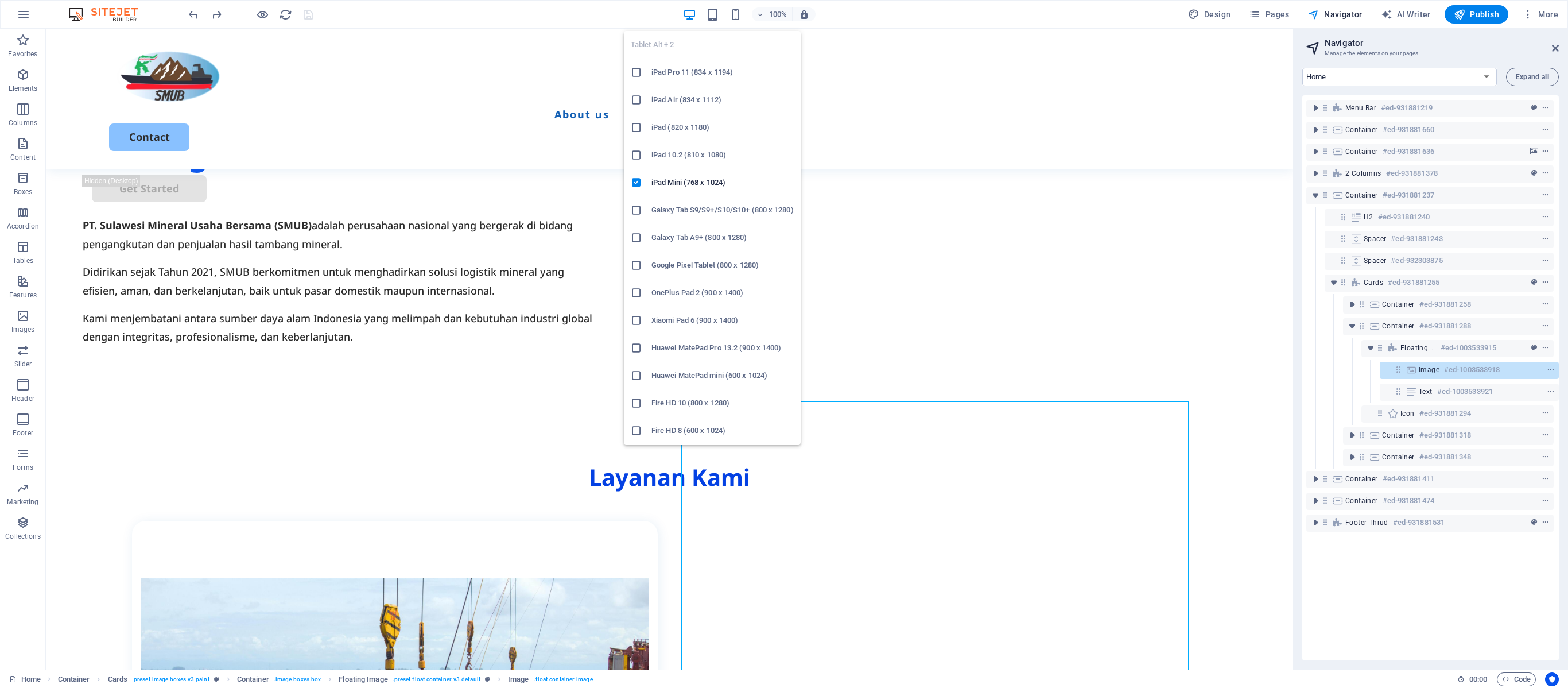
click at [714, 31] on ul "Tablet Alt + 2 iPad Pro 11 (834 x 1194) iPad Air (834 x 1112) iPad (820 x 1180)…" at bounding box center [712, 238] width 177 height 414
click at [714, 15] on icon "button" at bounding box center [712, 15] width 13 height 13
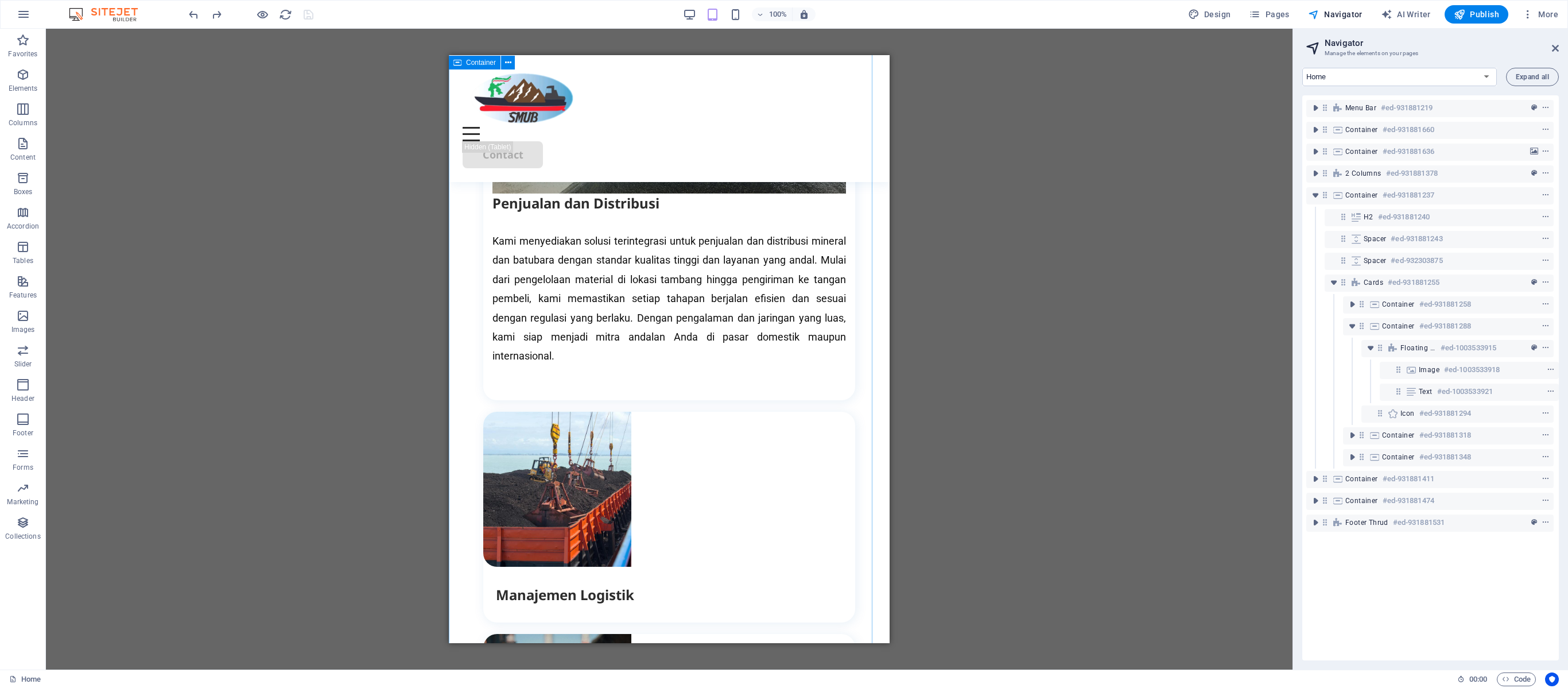
scroll to position [1723, 0]
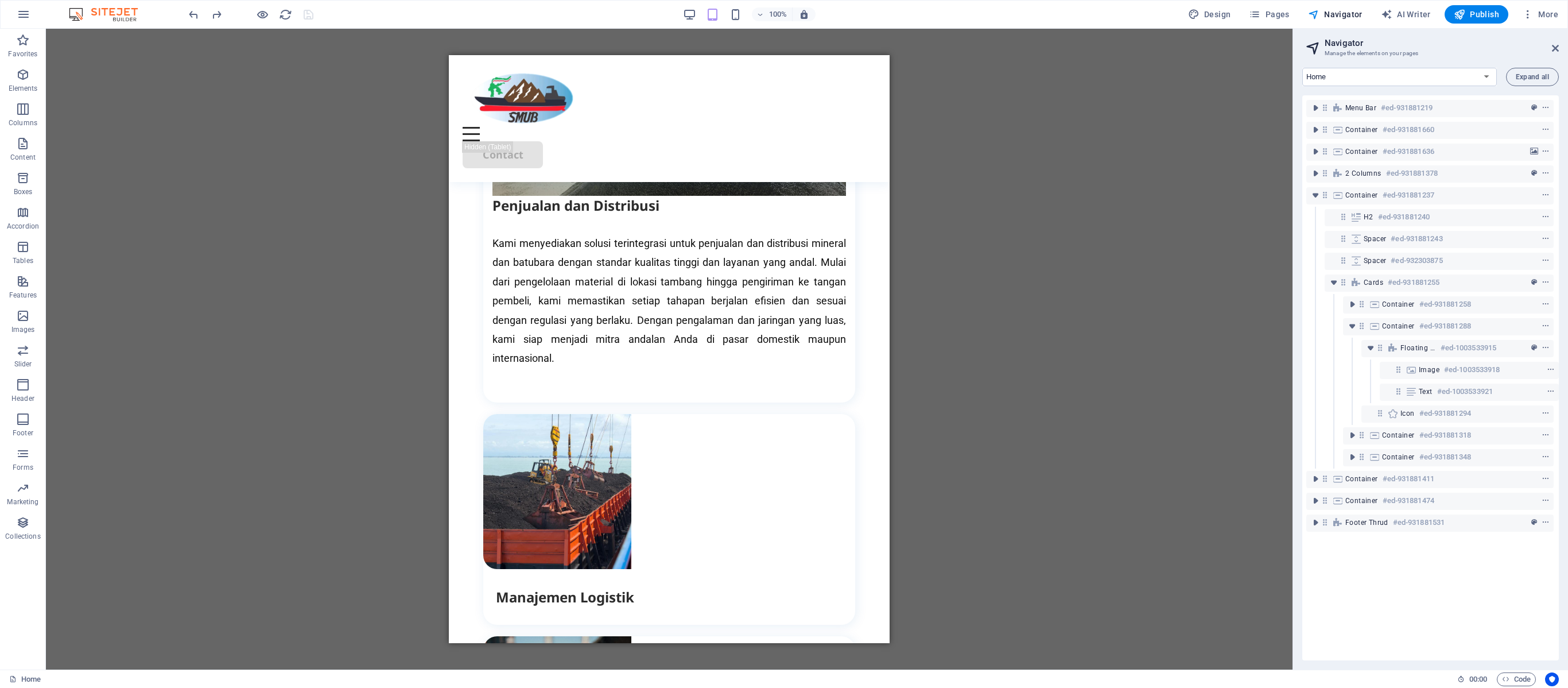
click at [689, 5] on div "100%" at bounding box center [749, 15] width 132 height 18
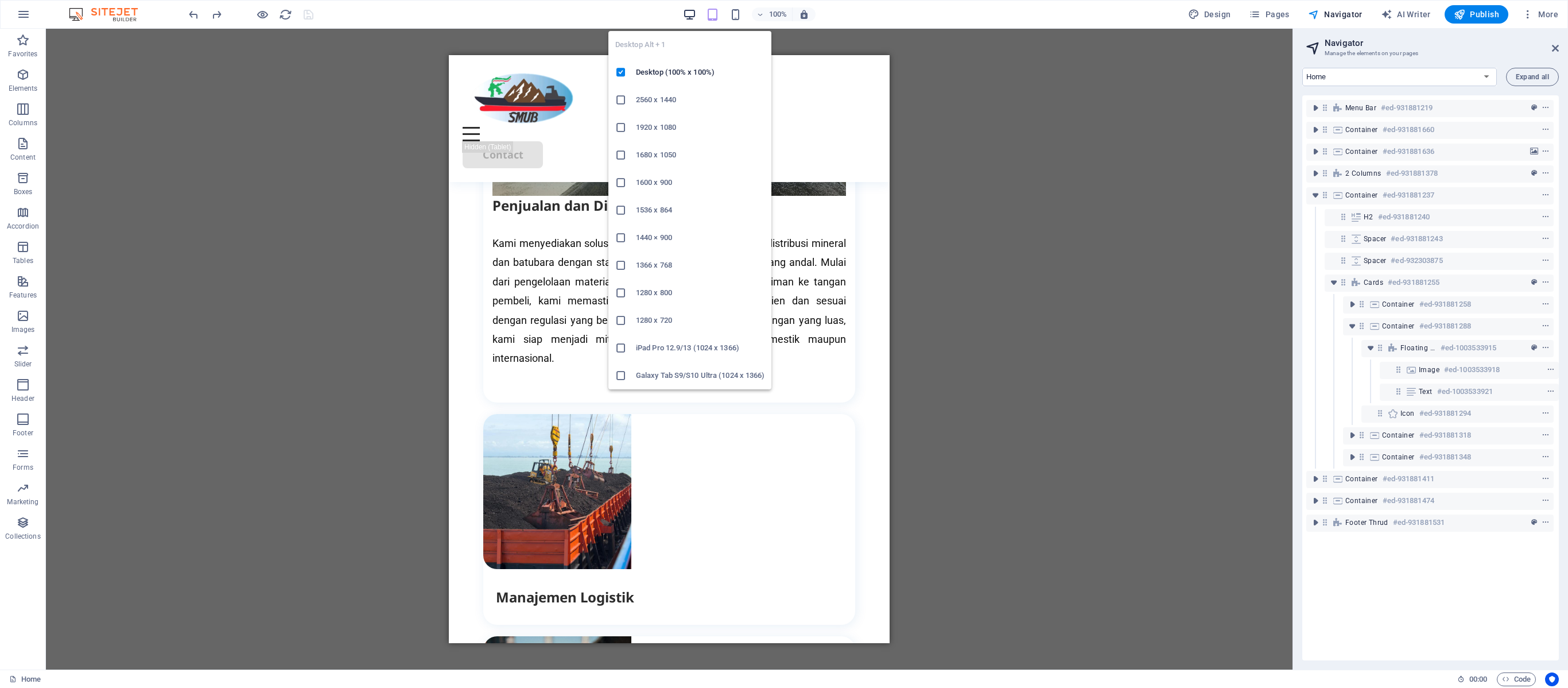
click at [689, 14] on icon "button" at bounding box center [689, 15] width 13 height 13
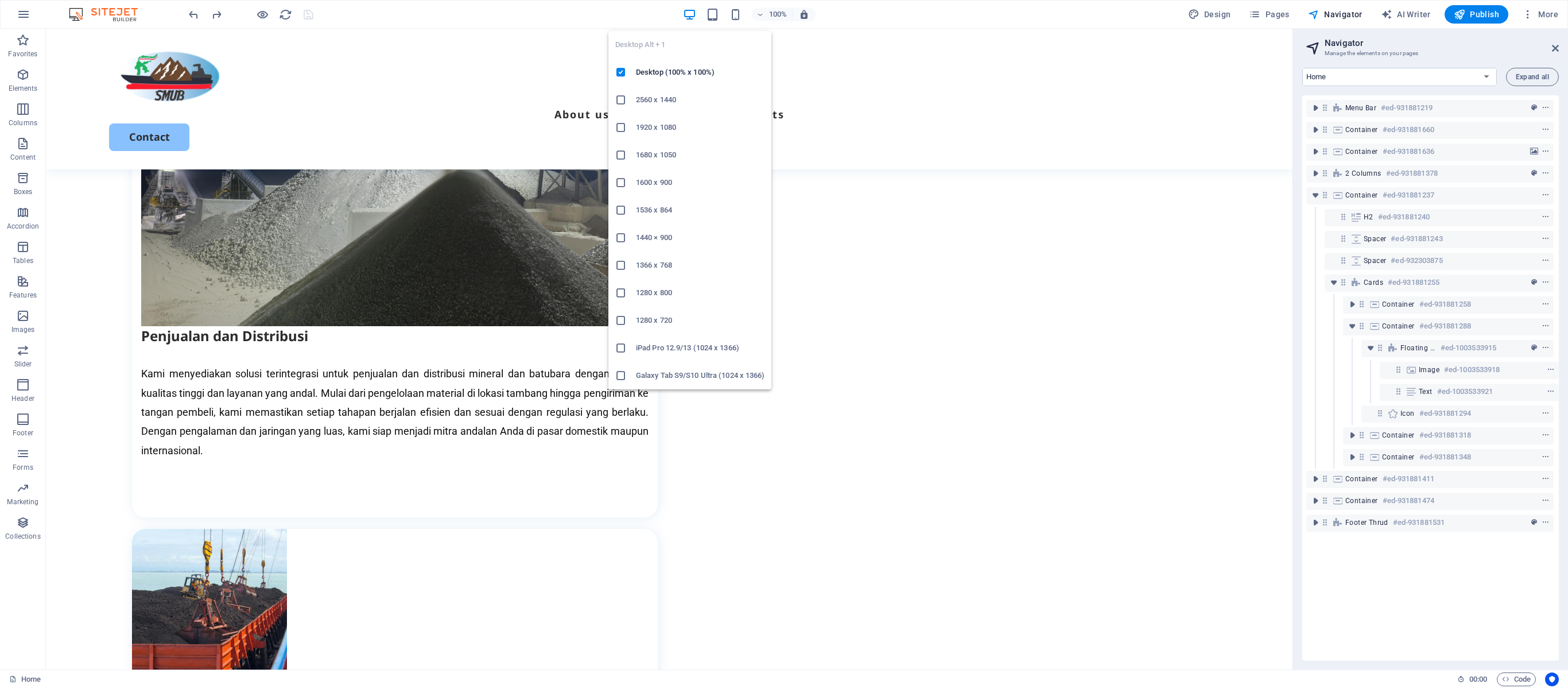
click at [624, 133] on li "1920 x 1080" at bounding box center [689, 127] width 163 height 27
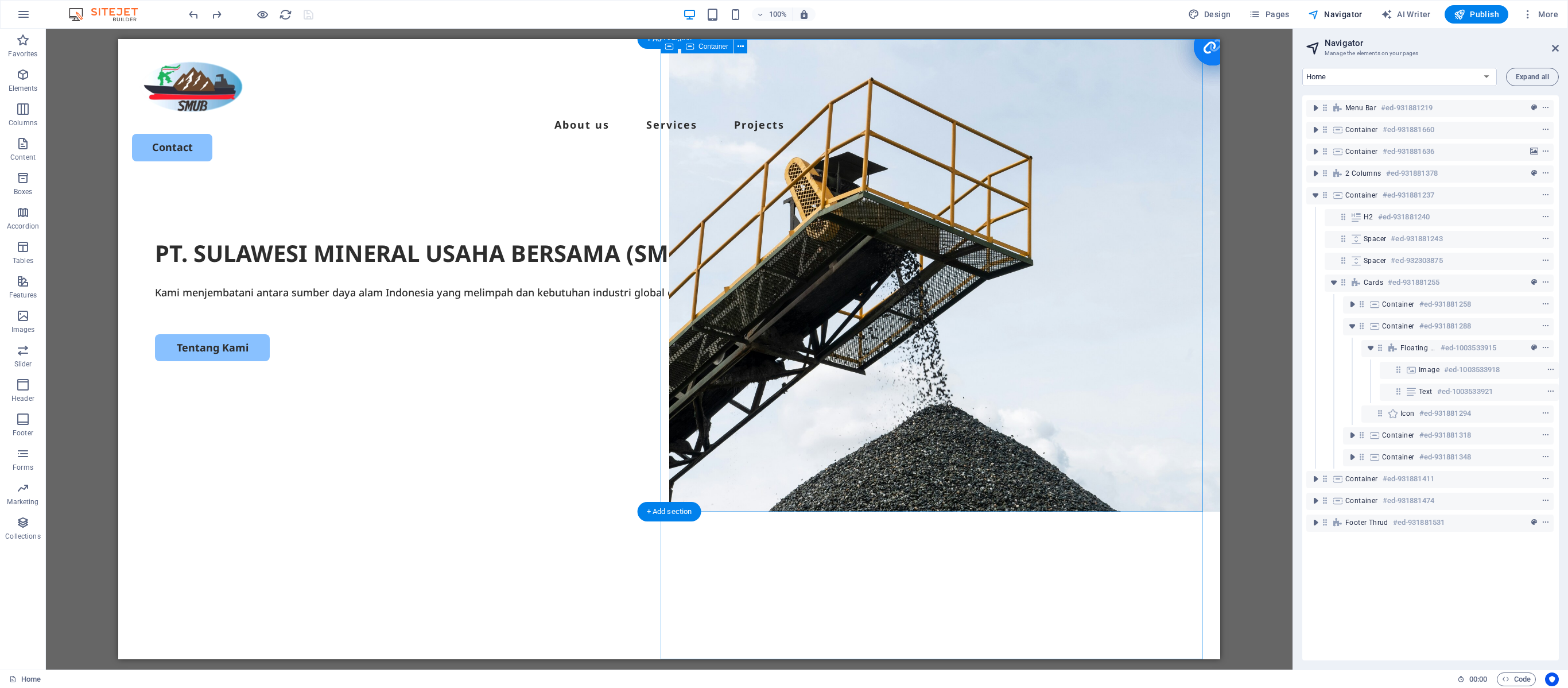
scroll to position [115, 0]
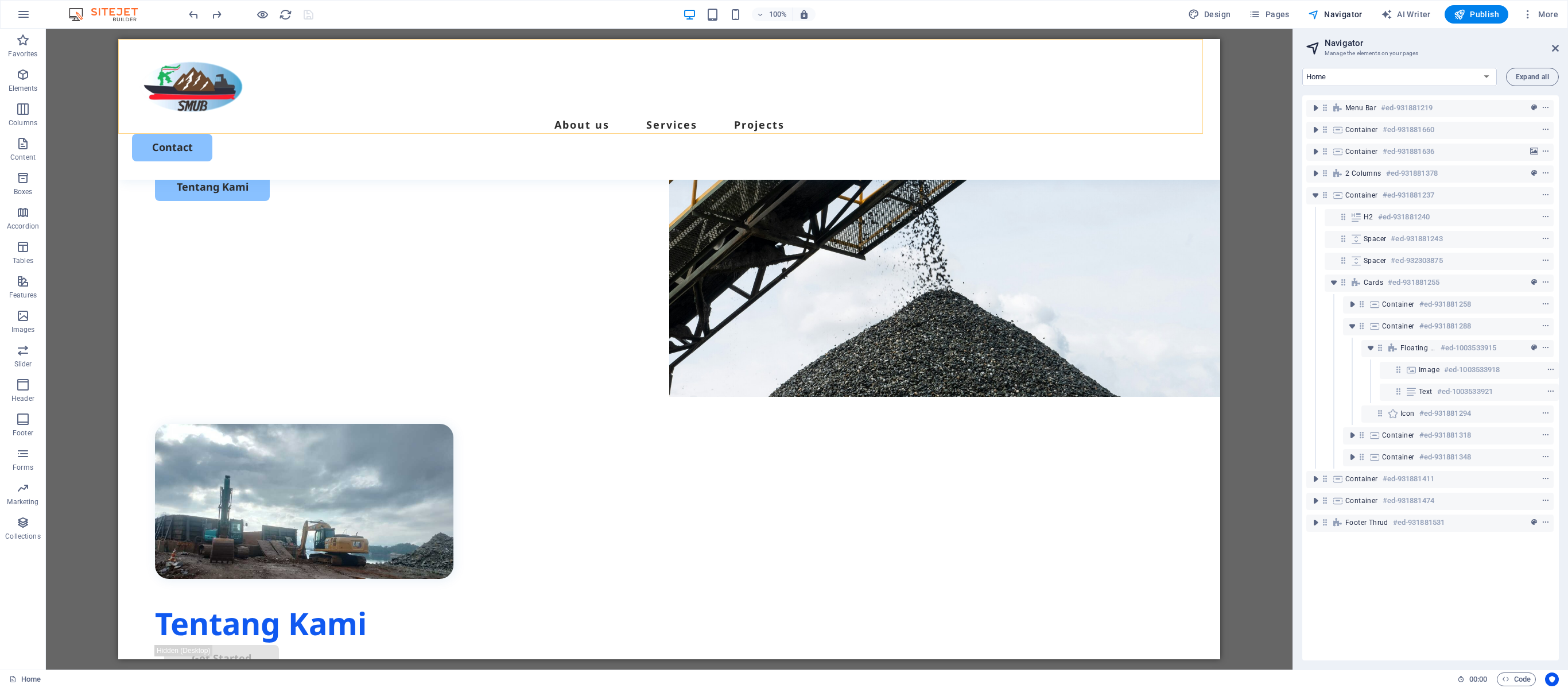
click at [930, 75] on div "Menu About us Services Projects Contact" at bounding box center [668, 110] width 1102 height 141
click at [911, 108] on div "Menu About us Services Projects Contact" at bounding box center [668, 110] width 1102 height 141
click at [979, 109] on icon "toggle-expand" at bounding box center [1315, 108] width 12 height 12
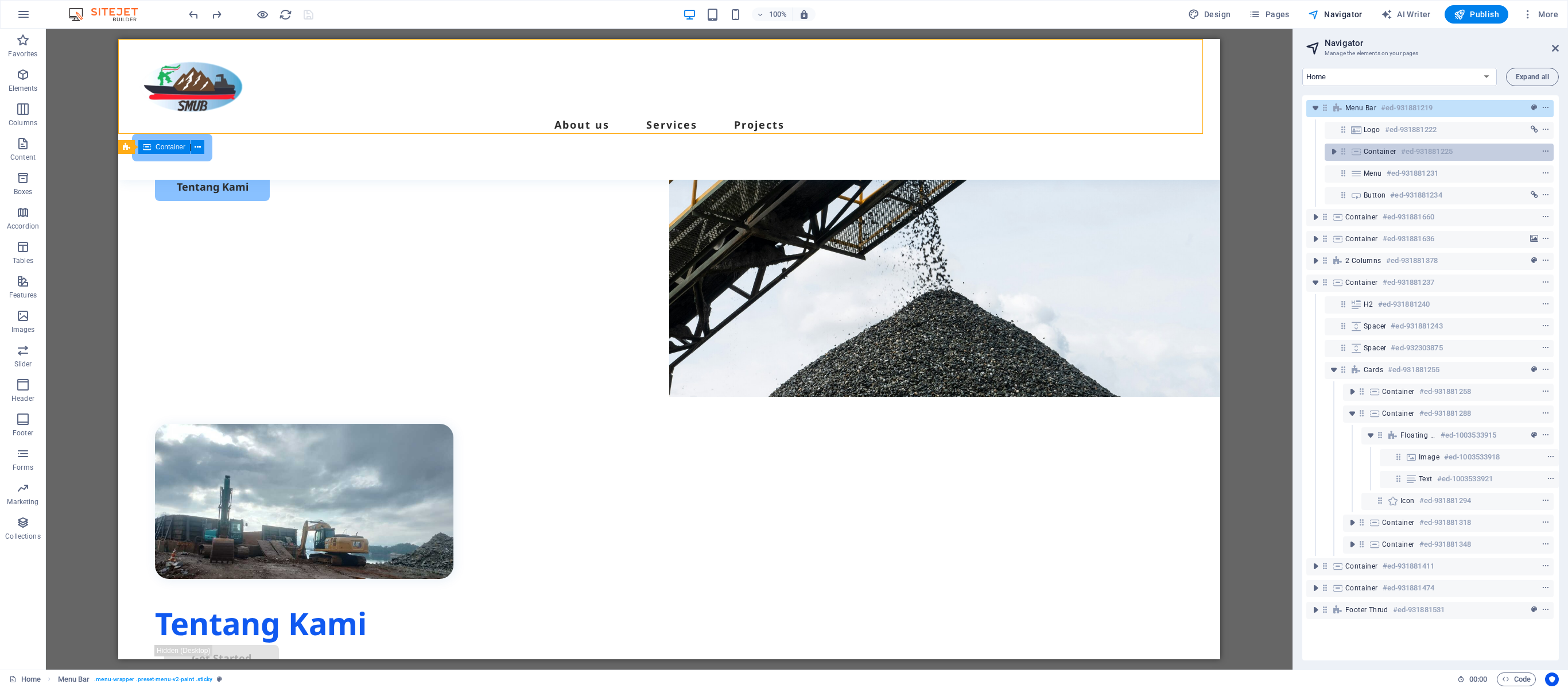
click at [979, 156] on div "Container #ed-931881225" at bounding box center [1430, 151] width 132 height 14
click at [979, 156] on icon "toggle-expand" at bounding box center [1334, 152] width 12 height 12
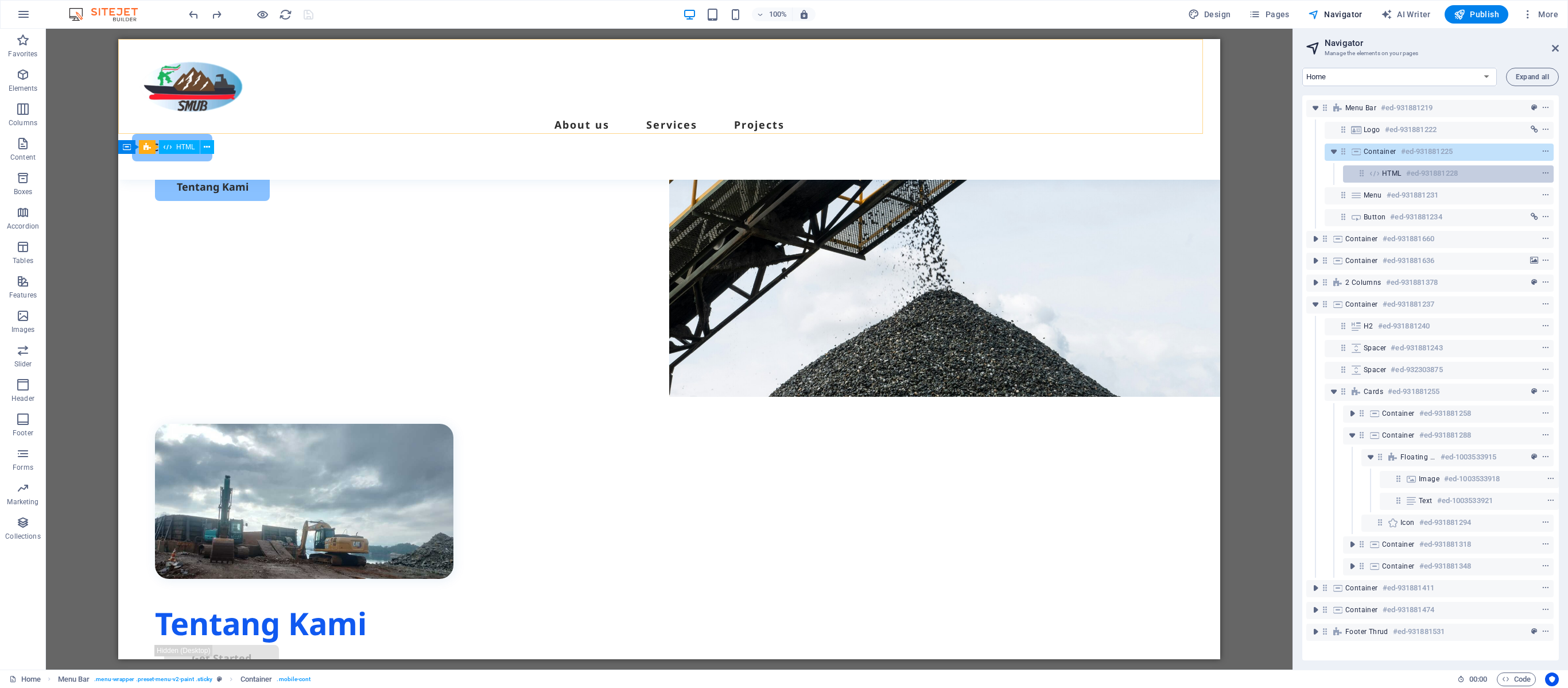
click at [979, 173] on span "HTML" at bounding box center [1392, 174] width 19 height 9
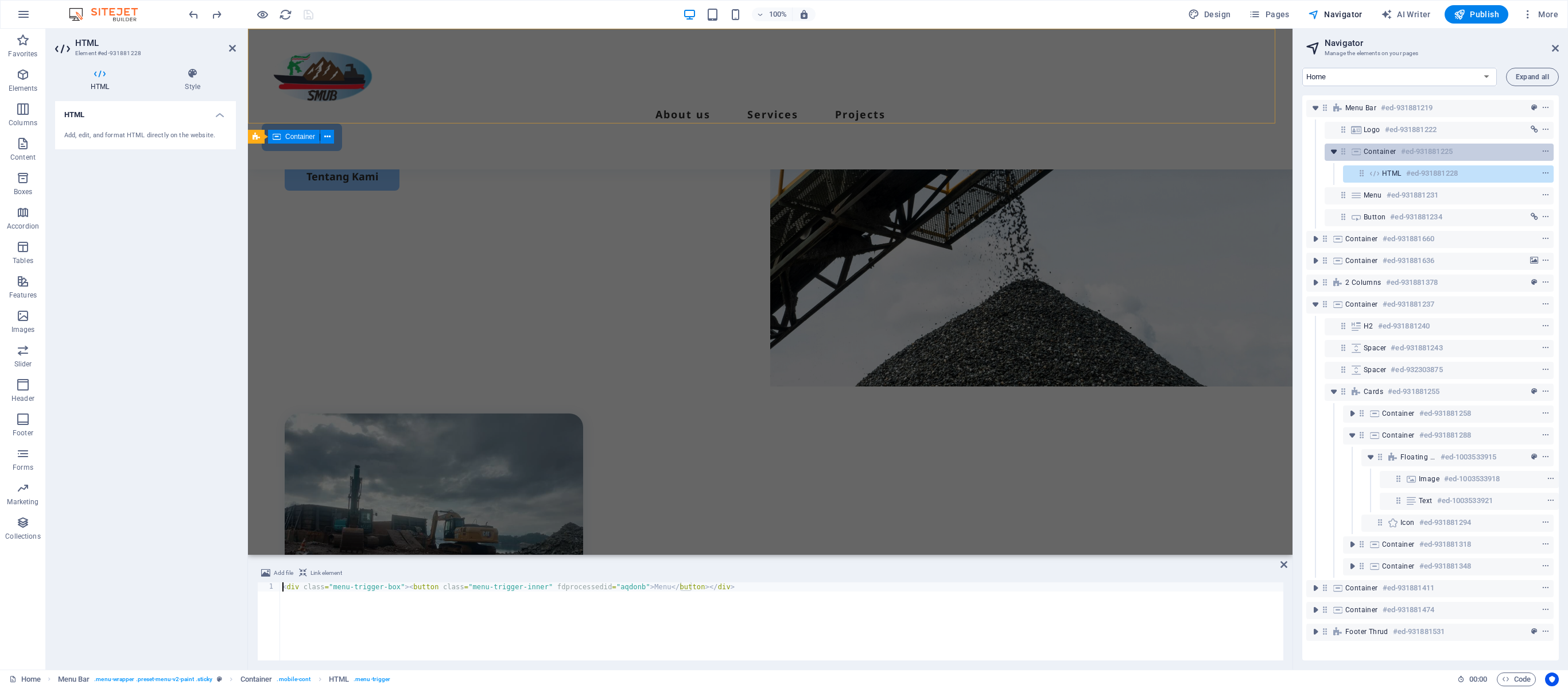
click at [979, 153] on icon "toggle-expand" at bounding box center [1334, 152] width 12 height 12
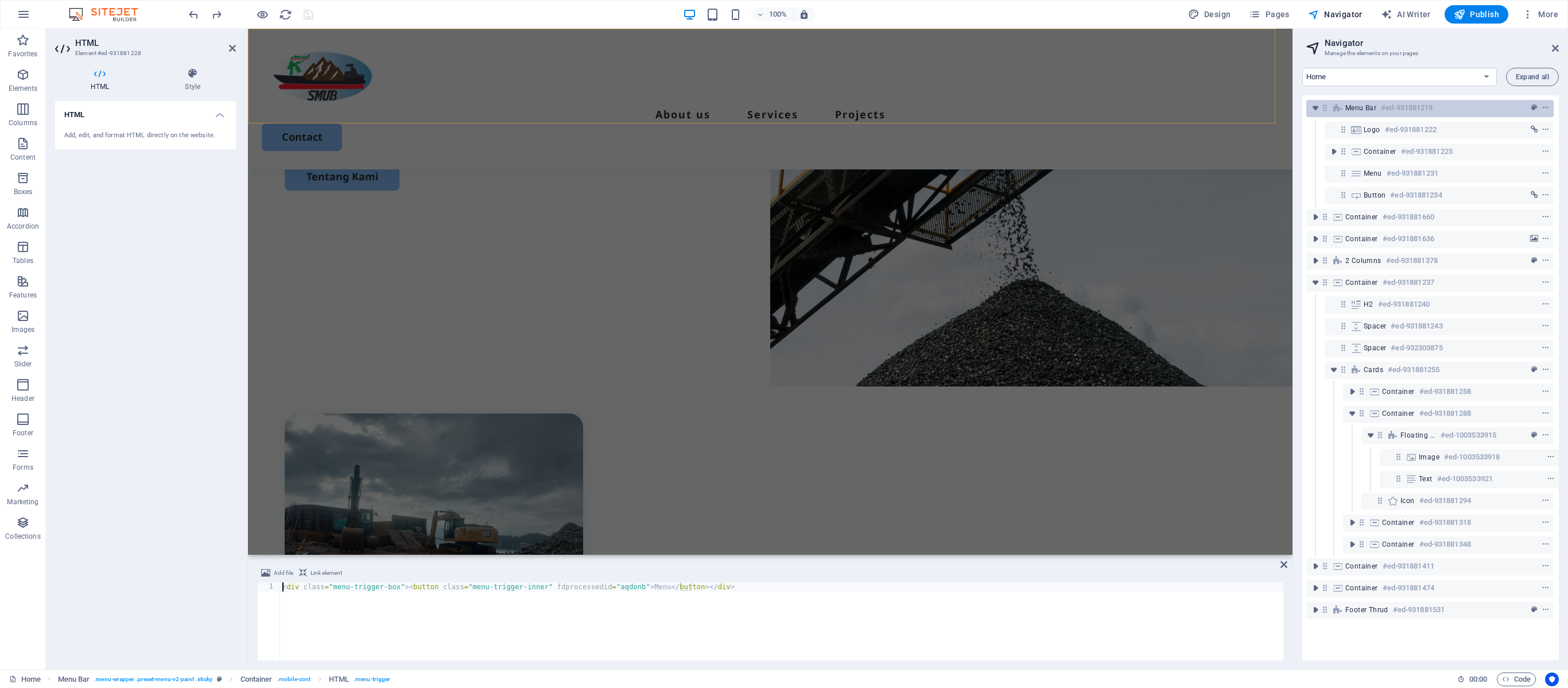
click at [979, 112] on div "Menu Bar #ed-931881219" at bounding box center [1420, 108] width 151 height 14
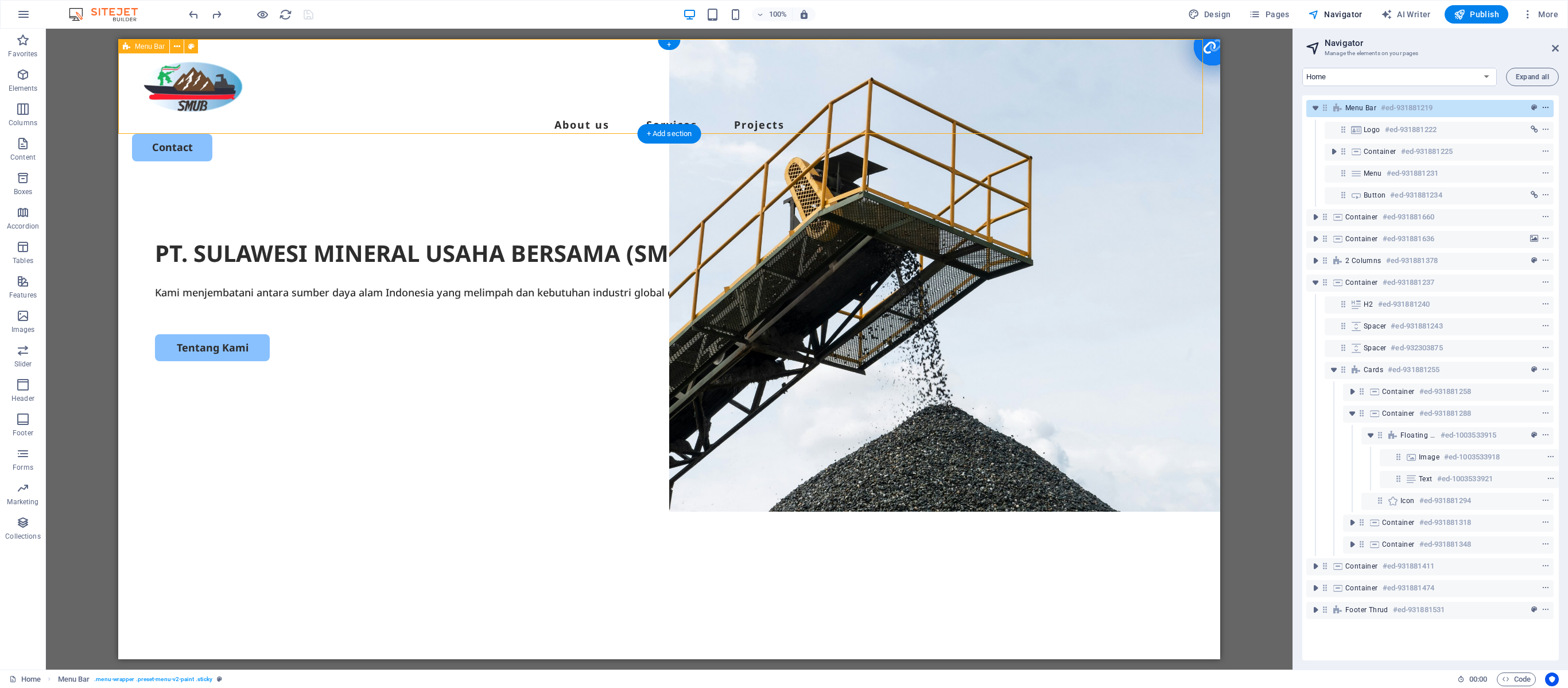
click at [979, 106] on icon "context-menu" at bounding box center [1545, 108] width 8 height 8
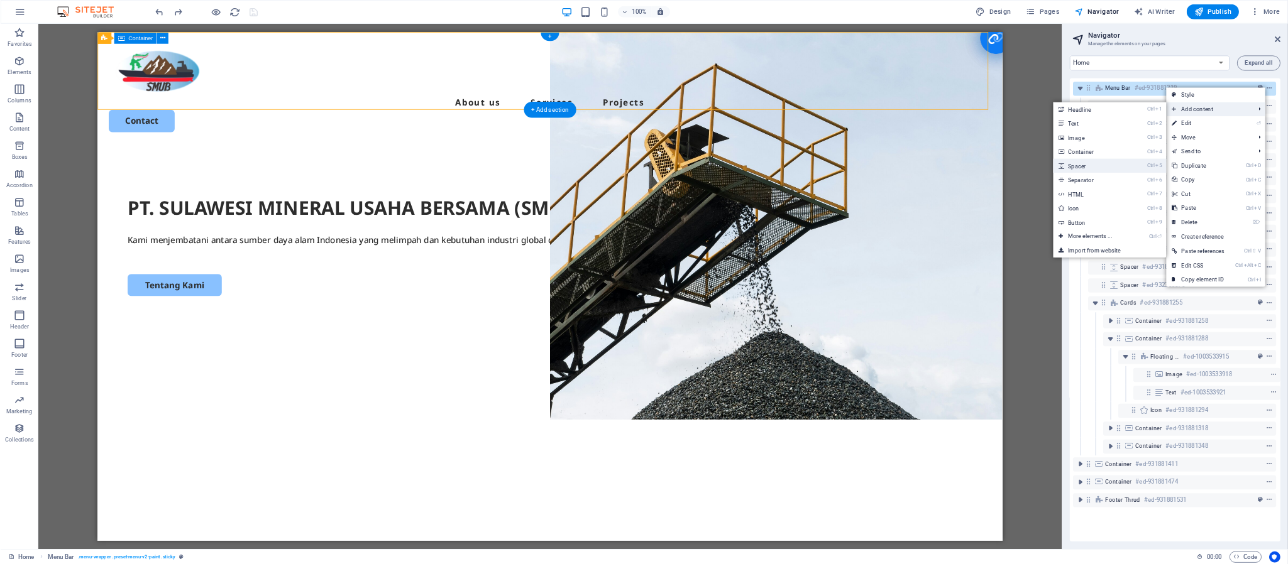
scroll to position [0, 3]
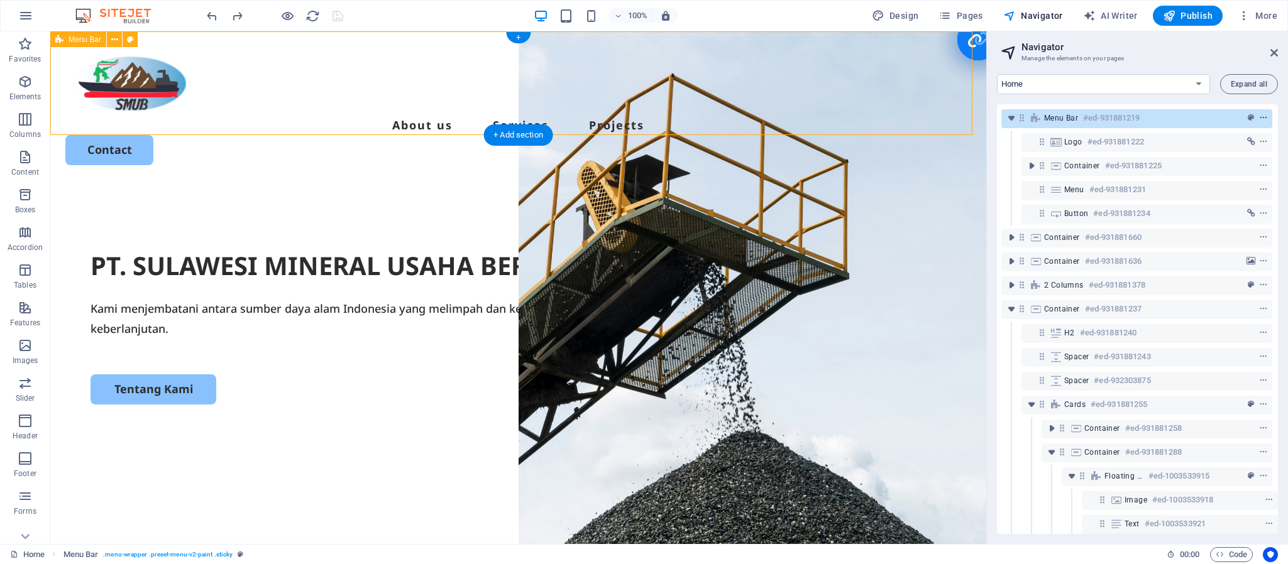
click at [1072, 119] on icon "context-menu" at bounding box center [1263, 118] width 9 height 9
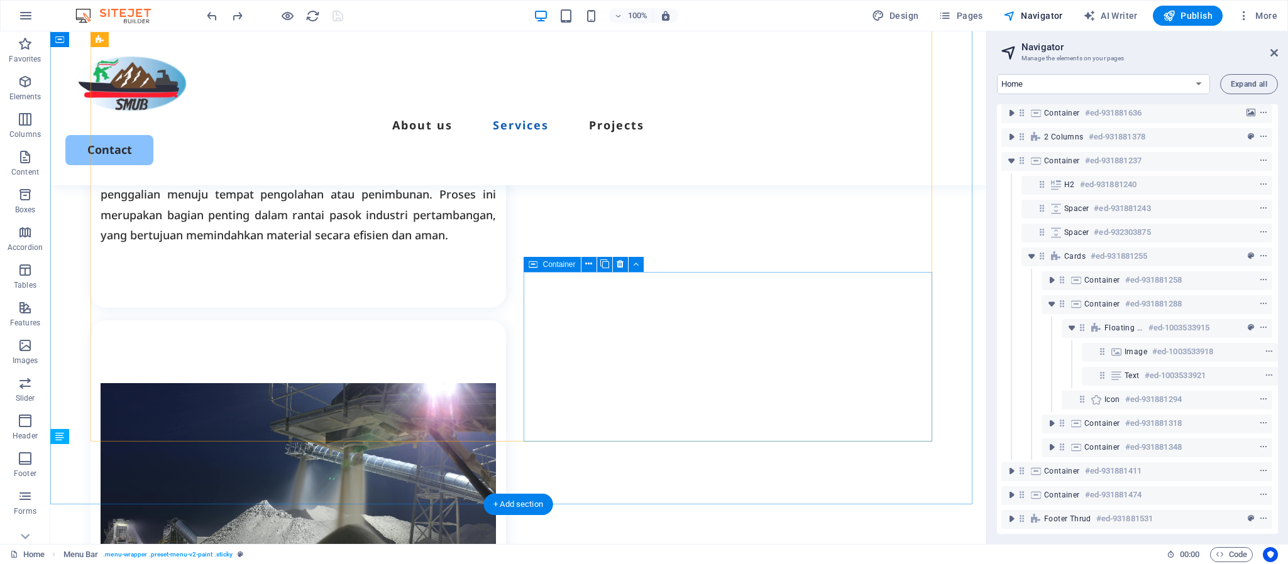
scroll to position [1509, 0]
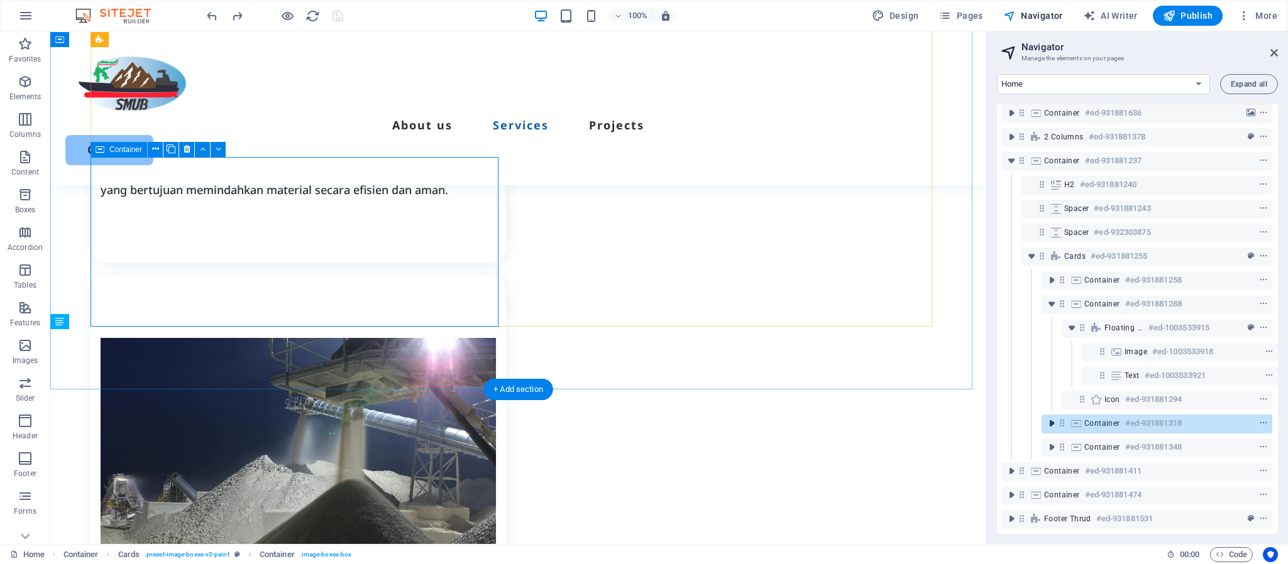
click at [1047, 417] on icon "toggle-expand" at bounding box center [1051, 423] width 13 height 13
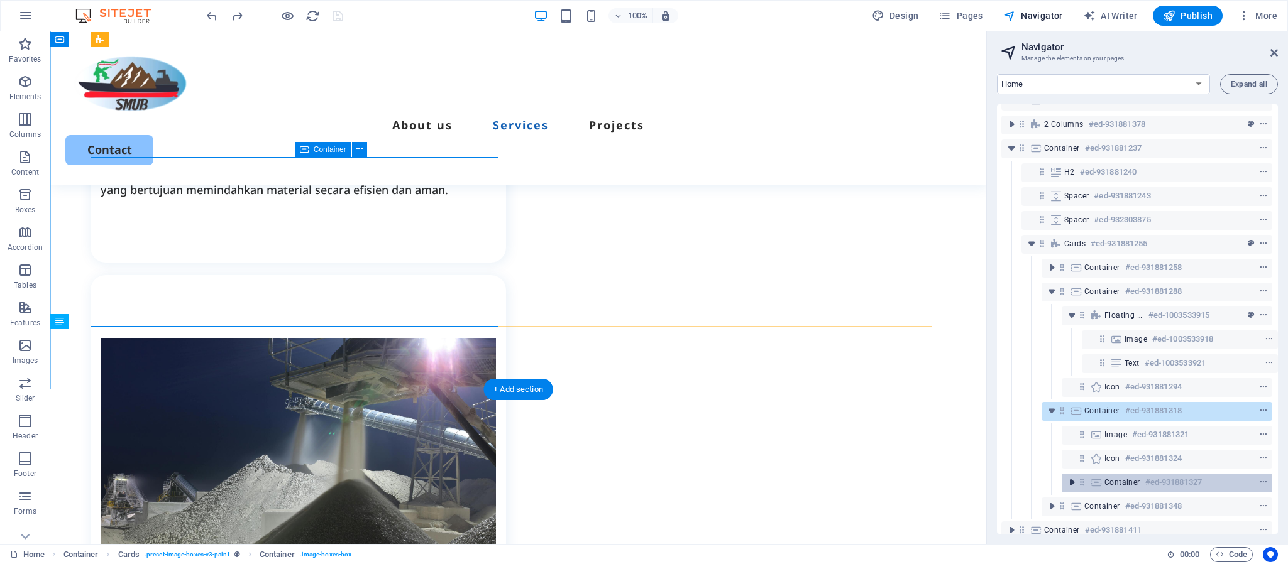
click at [1066, 470] on icon "toggle-expand" at bounding box center [1071, 482] width 13 height 13
click at [1072, 470] on span "Container" at bounding box center [1122, 483] width 36 height 10
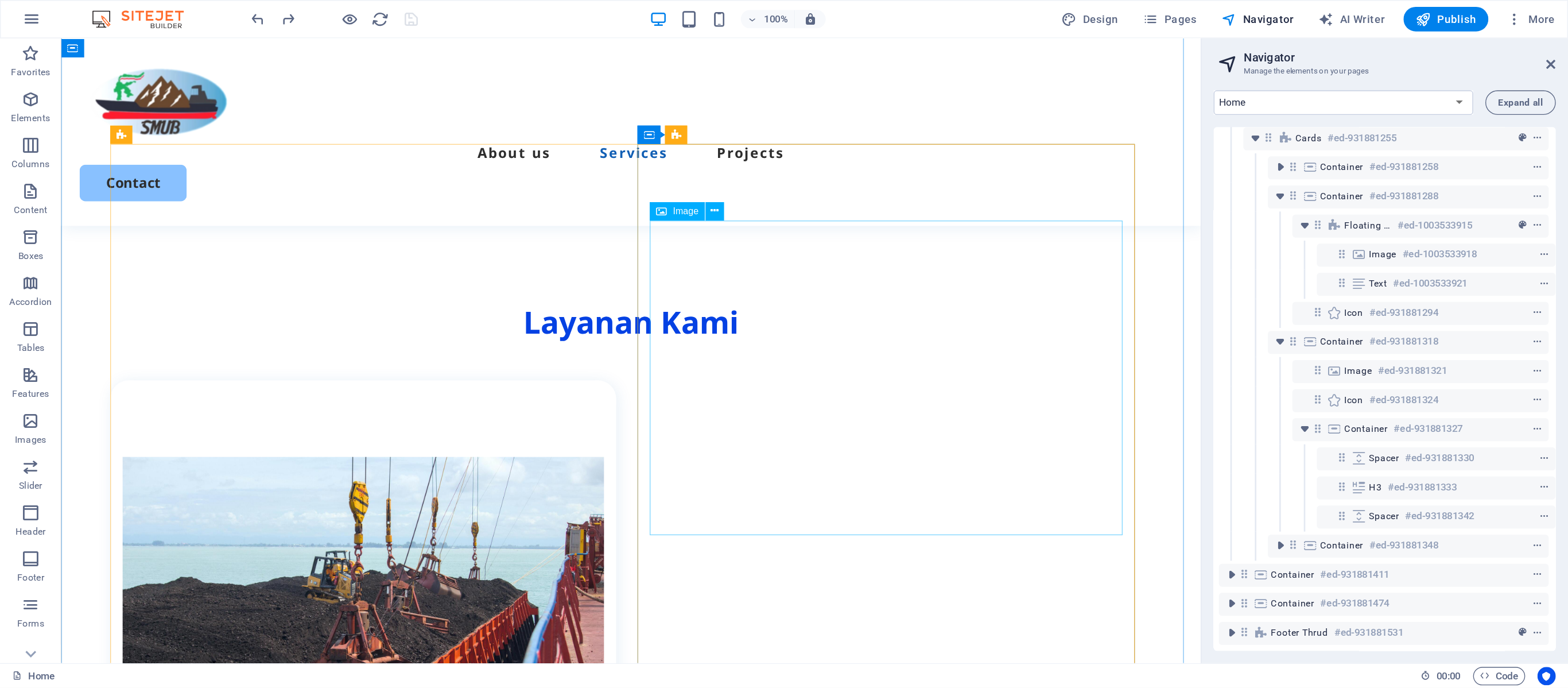
scroll to position [1038, 0]
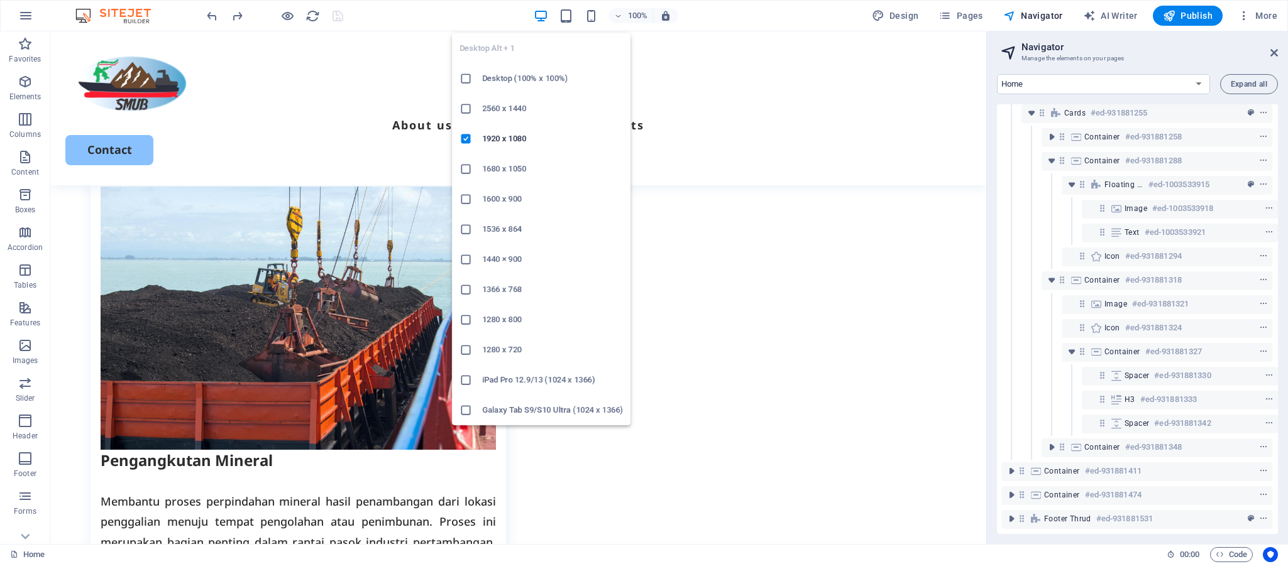
click at [543, 16] on icon "button" at bounding box center [541, 16] width 14 height 14
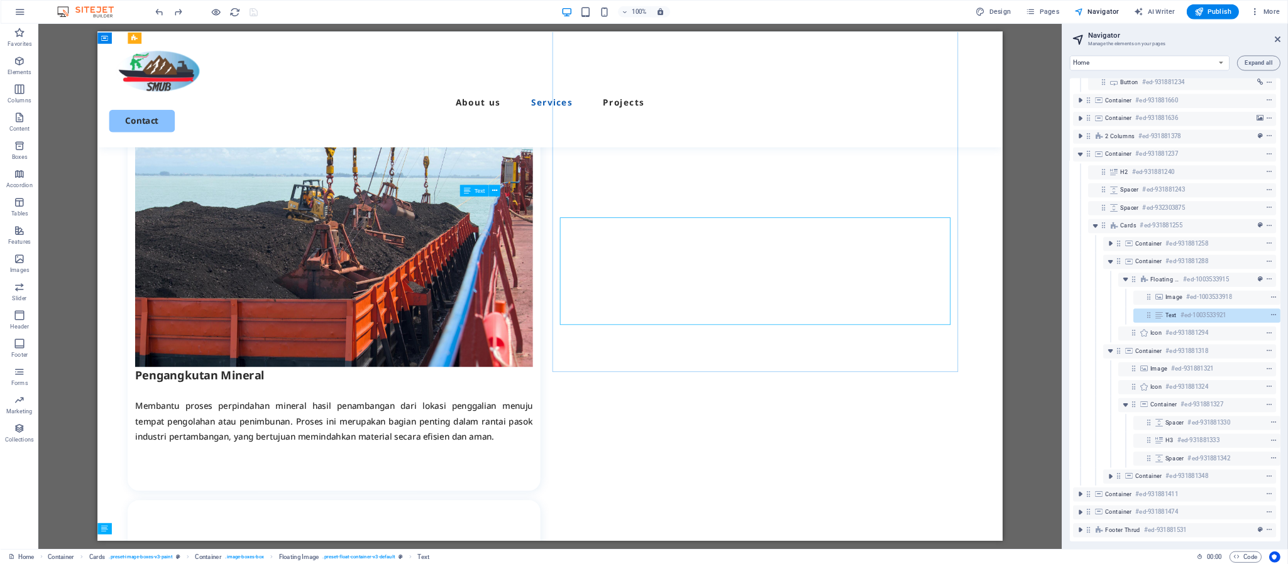
scroll to position [121, 3]
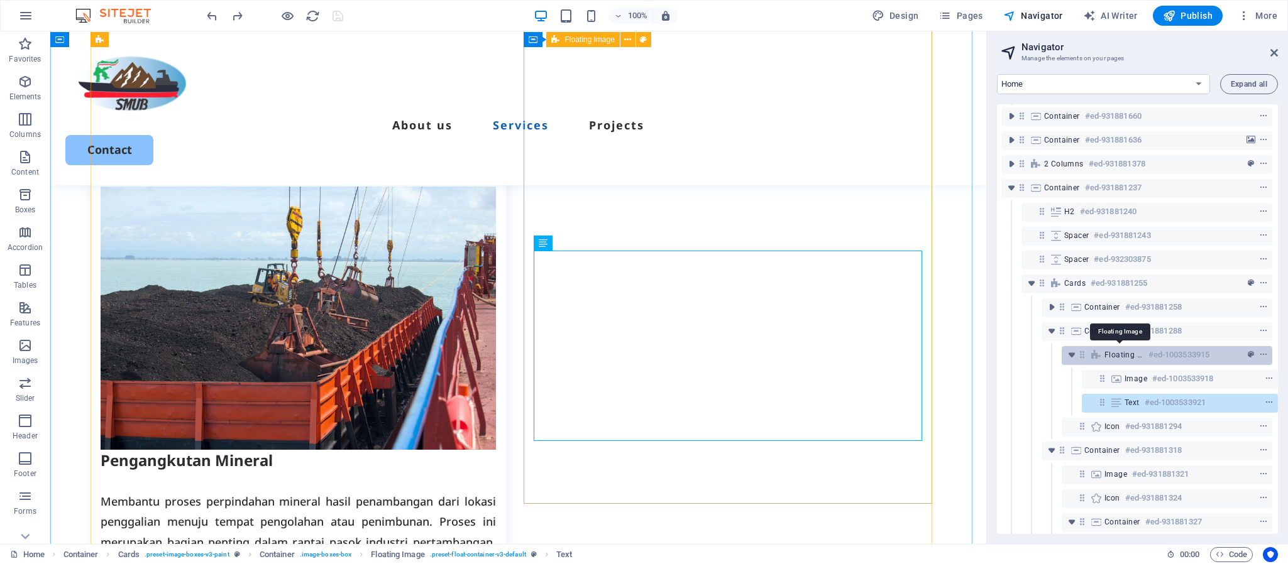
click at [1072, 356] on span "Floating Image" at bounding box center [1123, 355] width 39 height 10
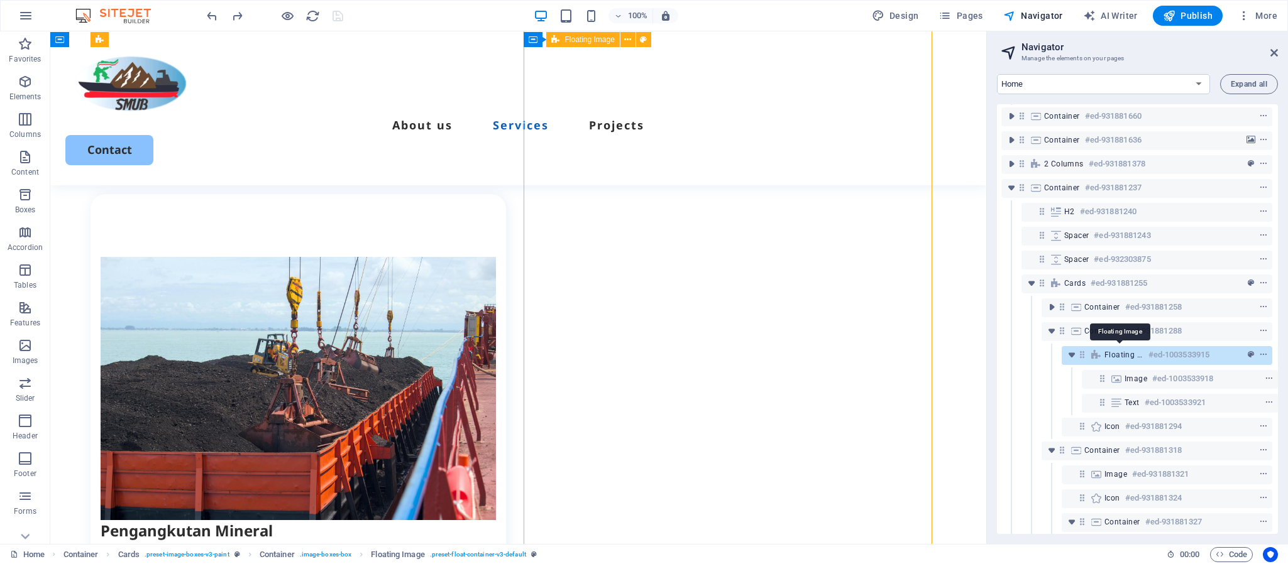
click at [1072, 353] on span "Floating Image" at bounding box center [1123, 355] width 39 height 10
select select "%"
select select "rem"
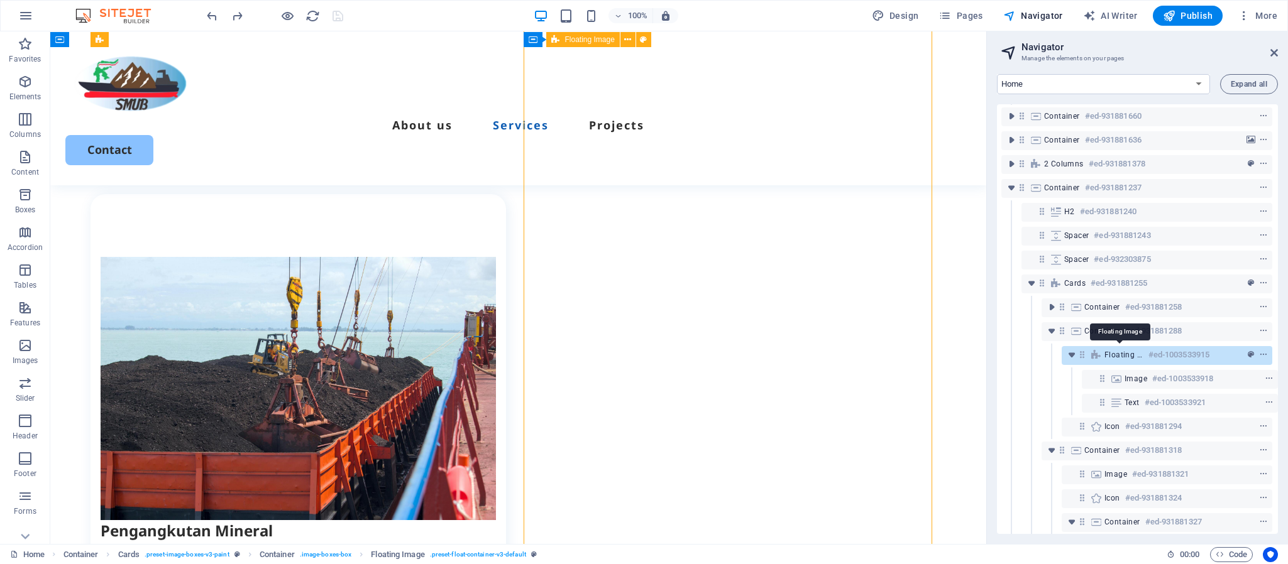
select select "rem"
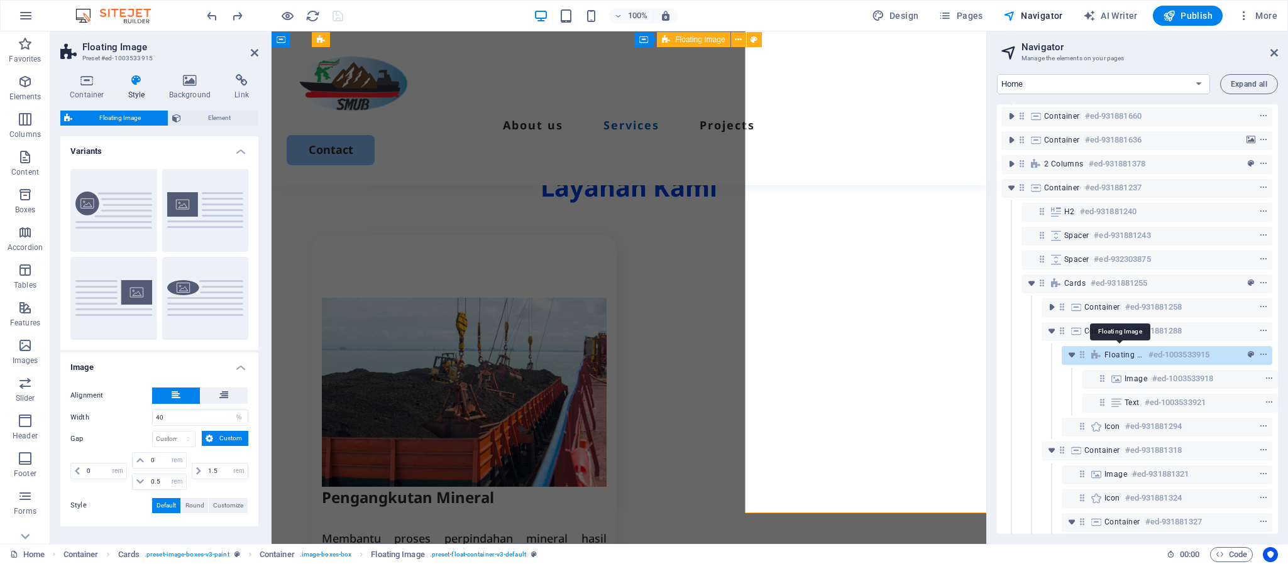
scroll to position [1126, 0]
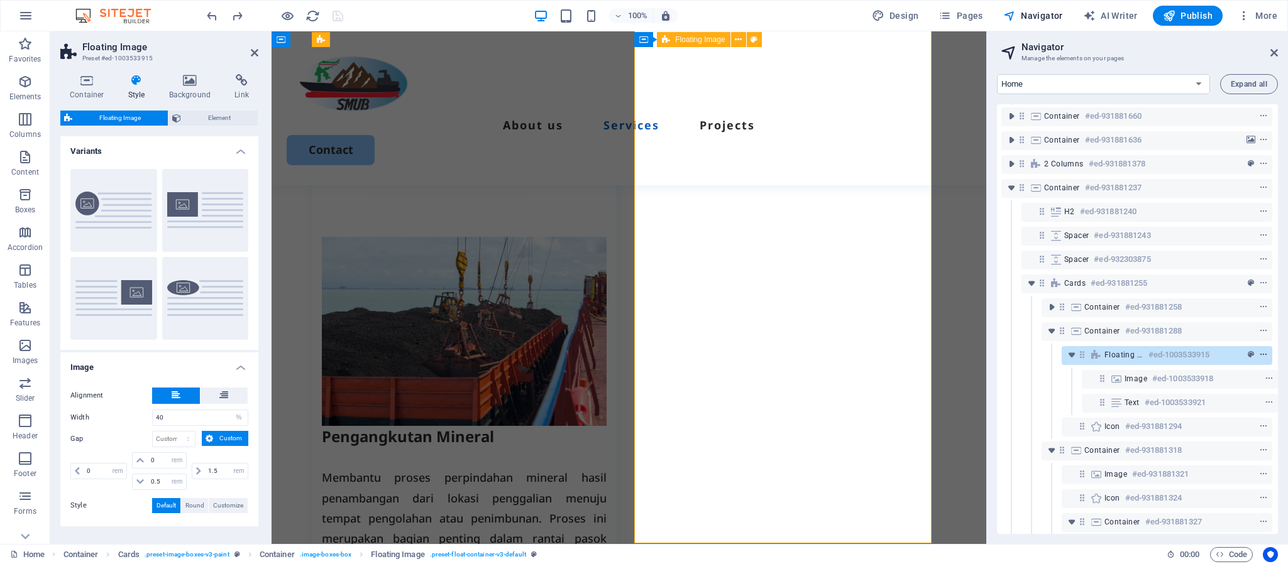
click at [1072, 351] on icon "context-menu" at bounding box center [1263, 355] width 9 height 9
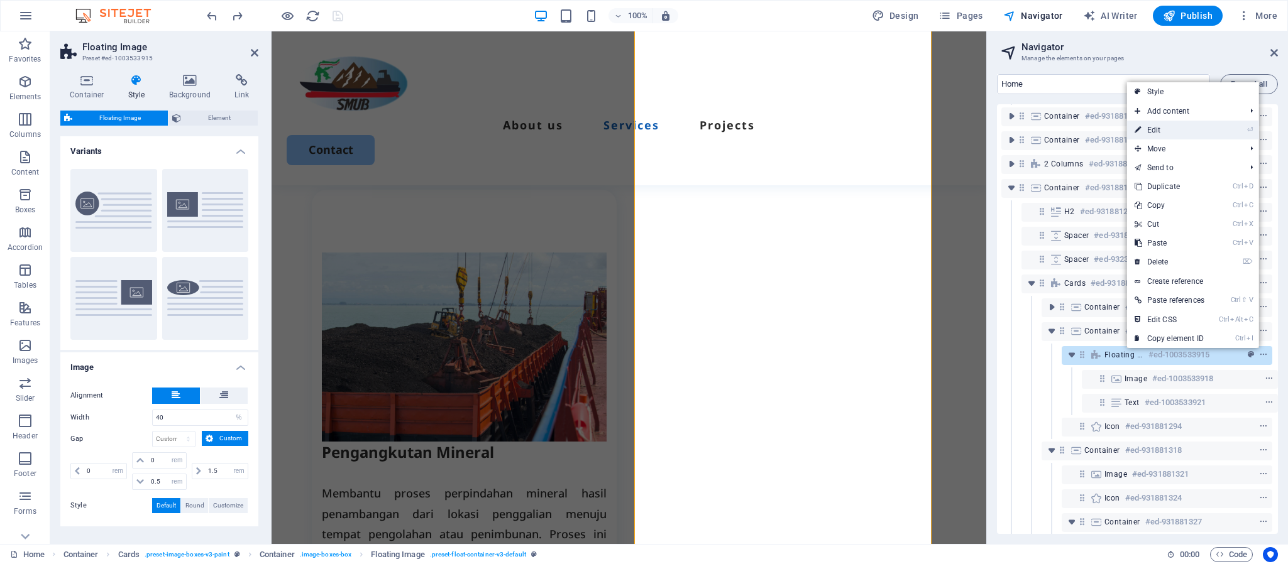
click at [1072, 124] on link "⏎ Edit" at bounding box center [1169, 130] width 85 height 19
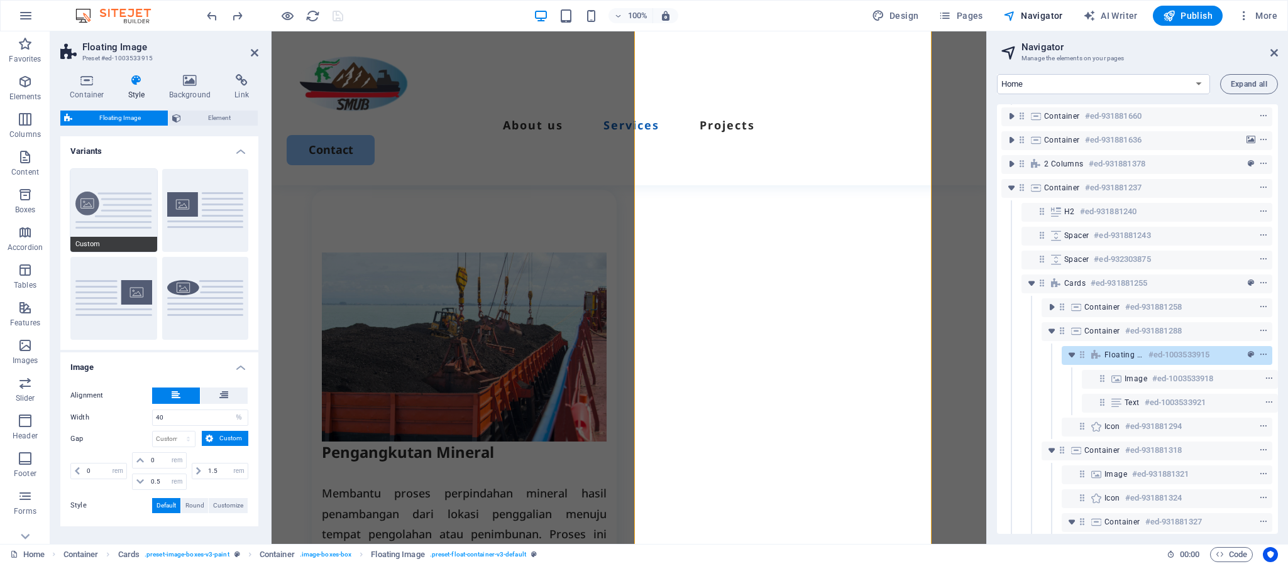
click at [119, 217] on button "Custom" at bounding box center [113, 210] width 87 height 83
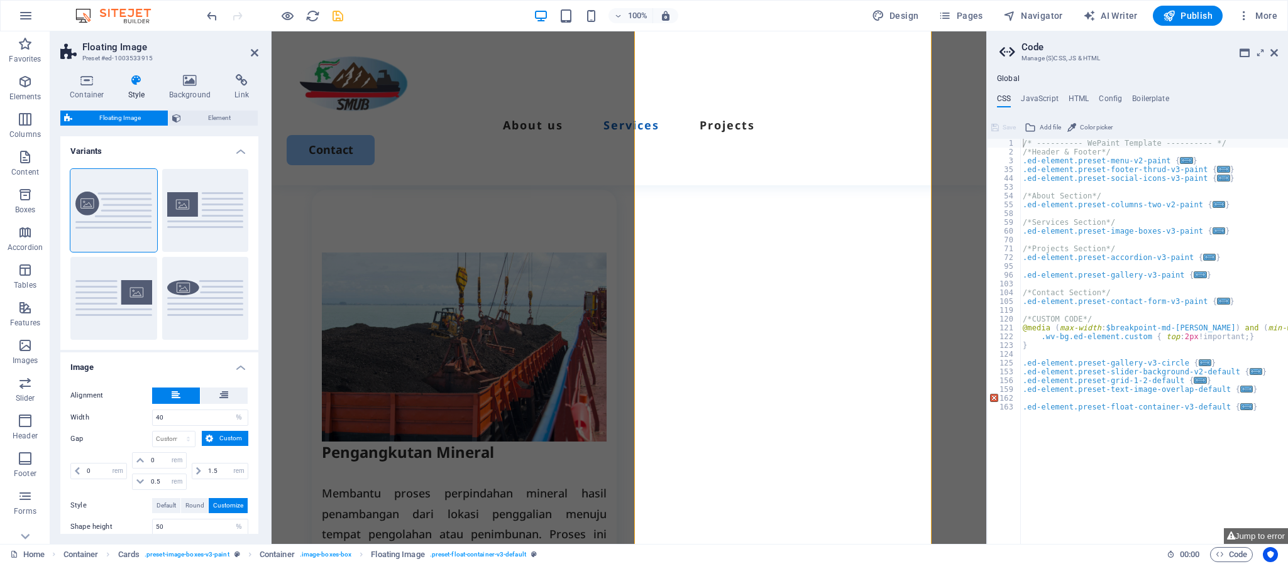
click at [1072, 46] on h2 "Code" at bounding box center [1149, 46] width 256 height 11
click at [1072, 48] on icon at bounding box center [1274, 53] width 8 height 10
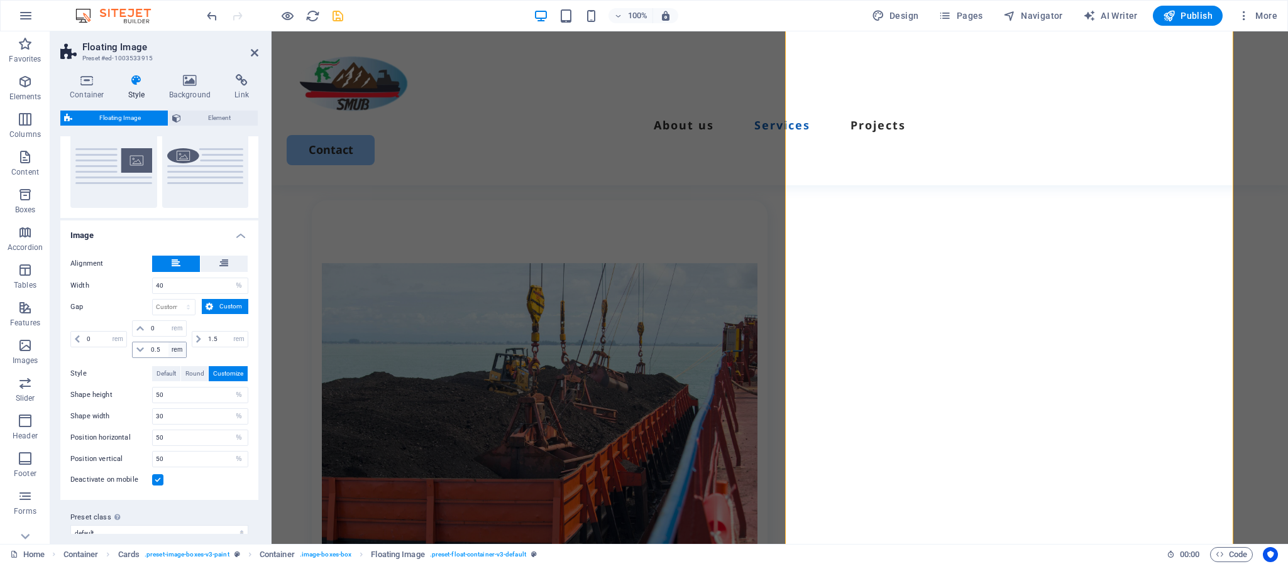
scroll to position [151, 0]
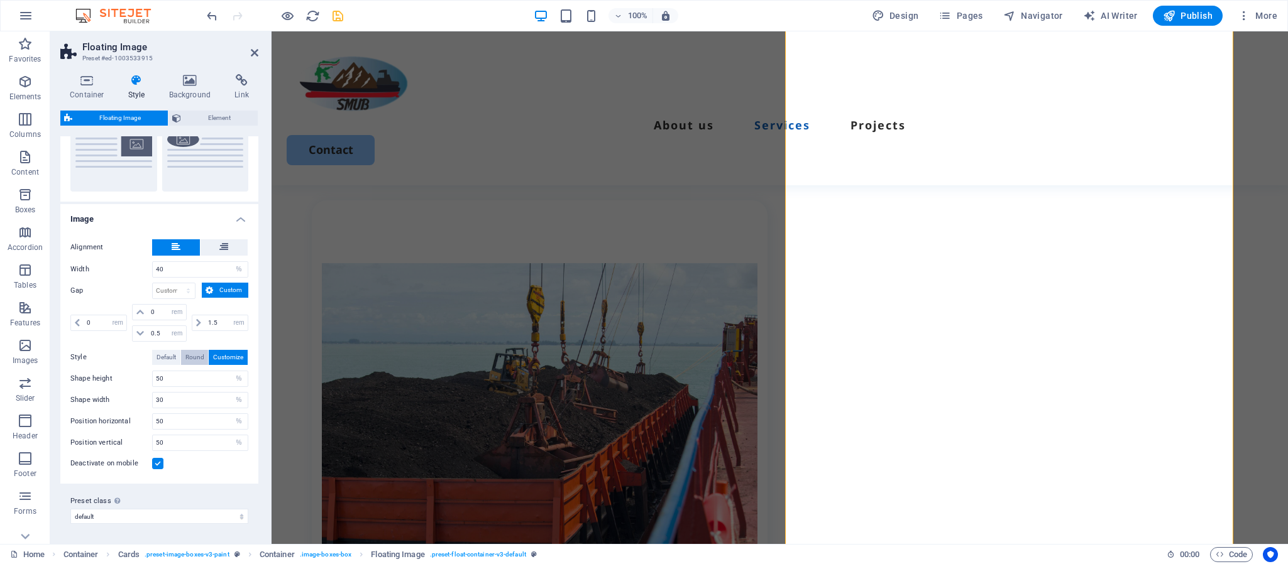
click at [193, 359] on span "Round" at bounding box center [194, 357] width 19 height 15
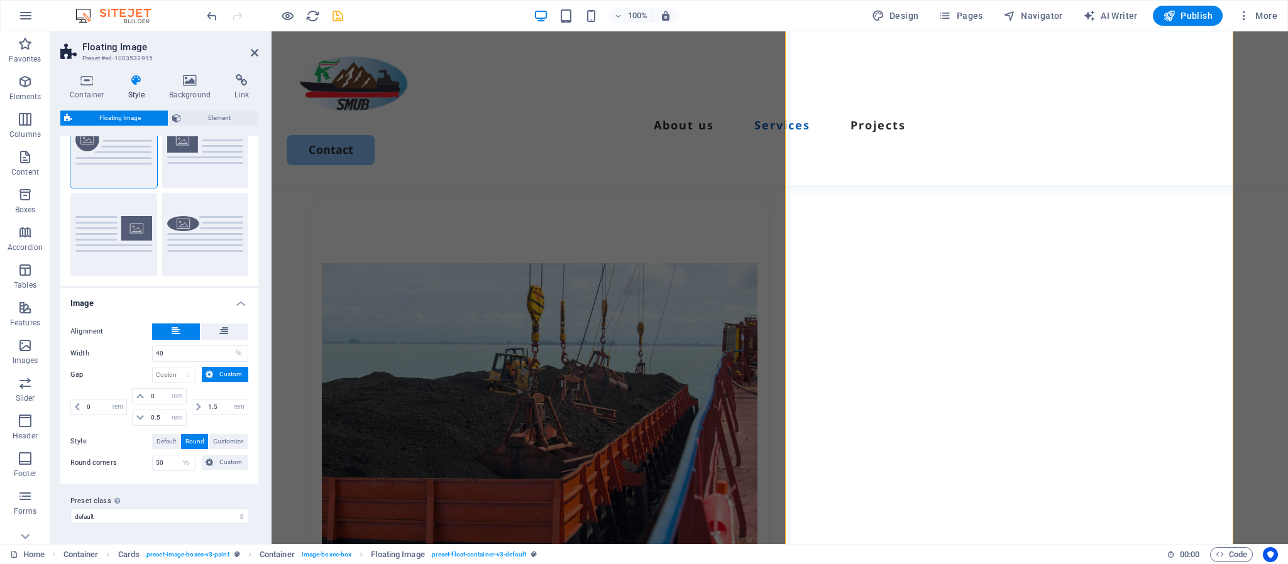
scroll to position [66, 0]
click at [225, 440] on span "Customize" at bounding box center [228, 441] width 30 height 15
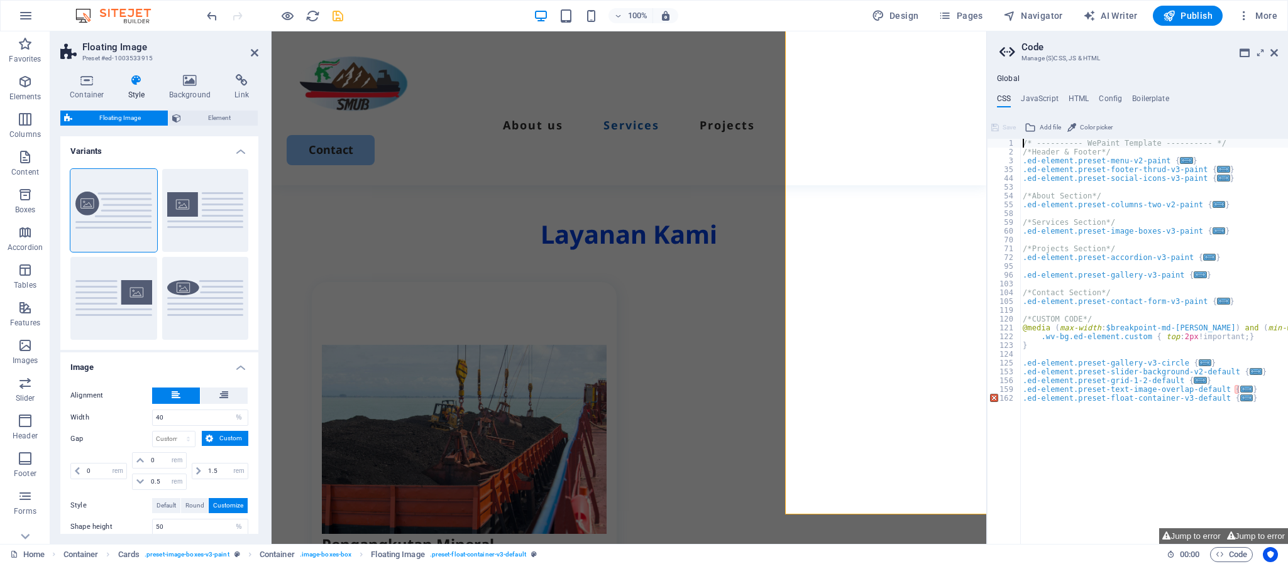
scroll to position [1111, 0]
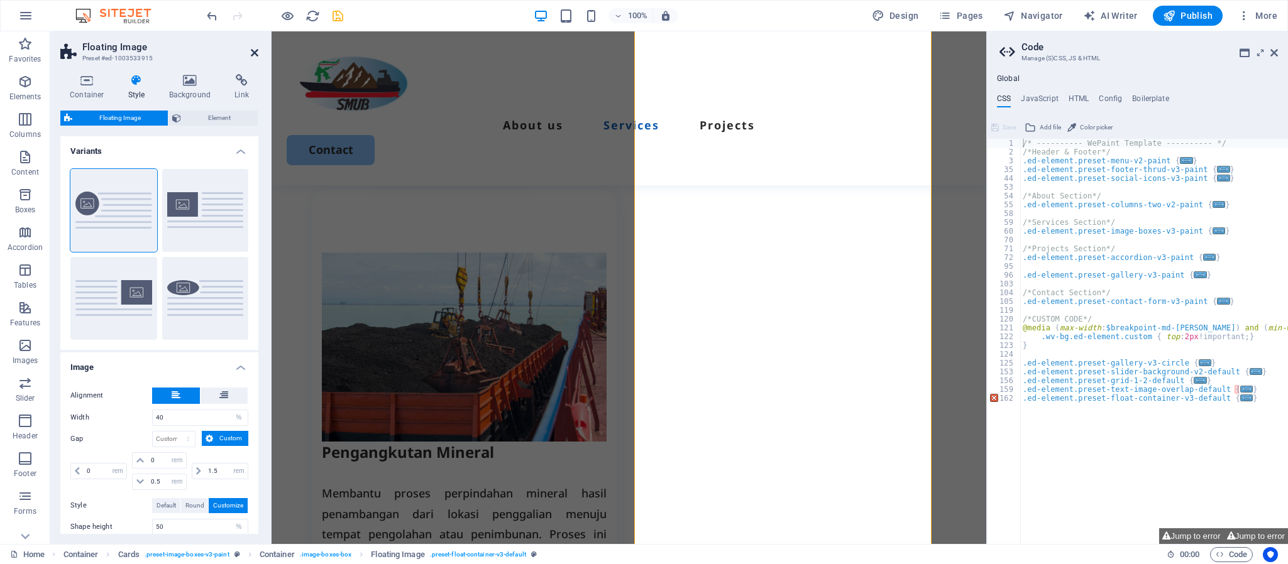
click at [253, 53] on icon at bounding box center [255, 53] width 8 height 10
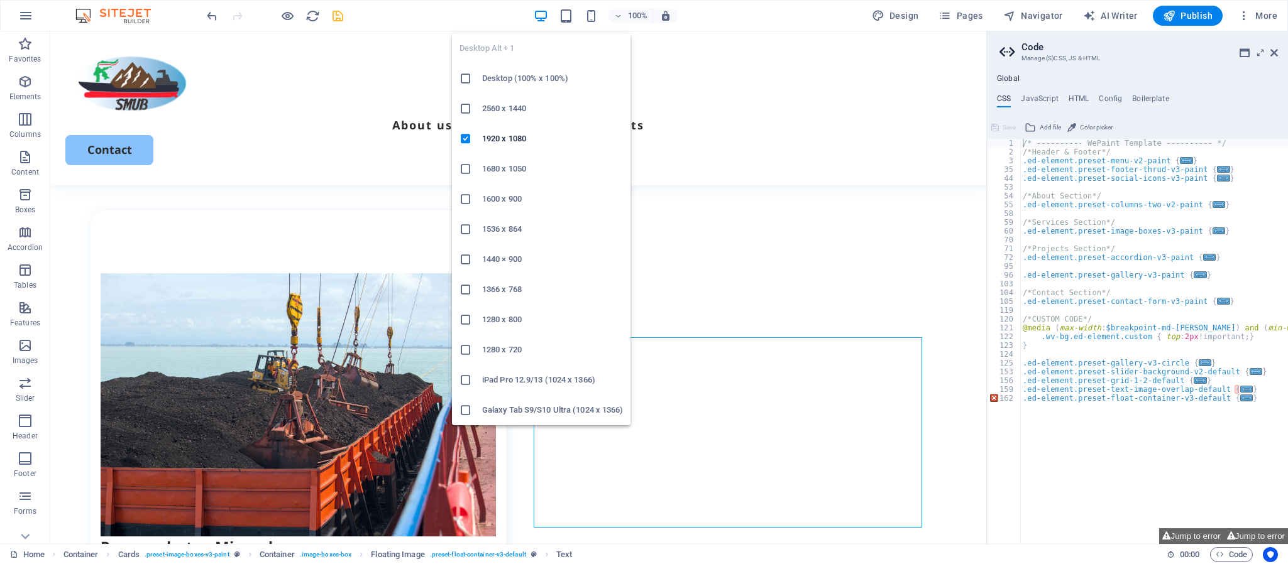
click at [546, 14] on icon "button" at bounding box center [541, 16] width 14 height 14
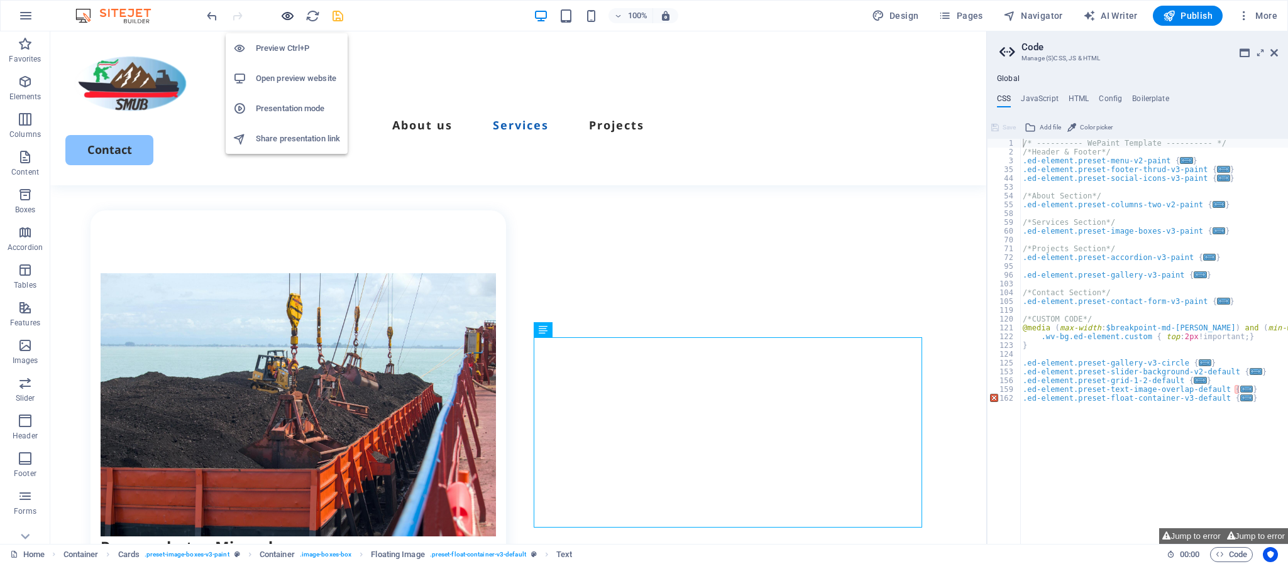
click at [289, 18] on icon "button" at bounding box center [287, 16] width 14 height 14
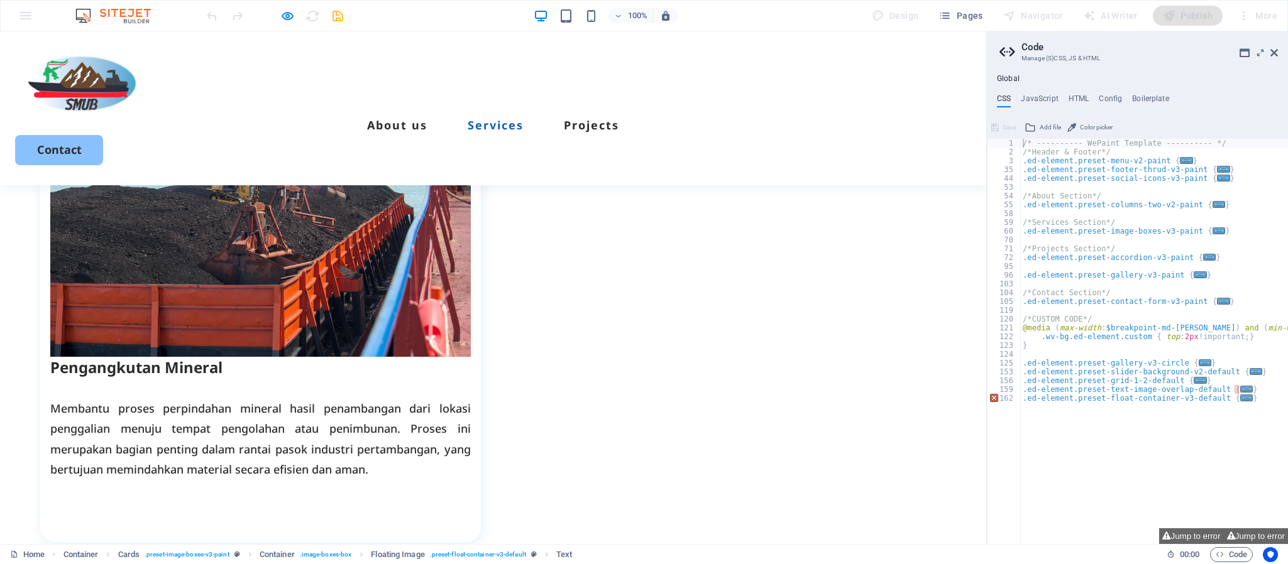
scroll to position [1196, 0]
click at [1072, 49] on icon at bounding box center [1274, 53] width 8 height 10
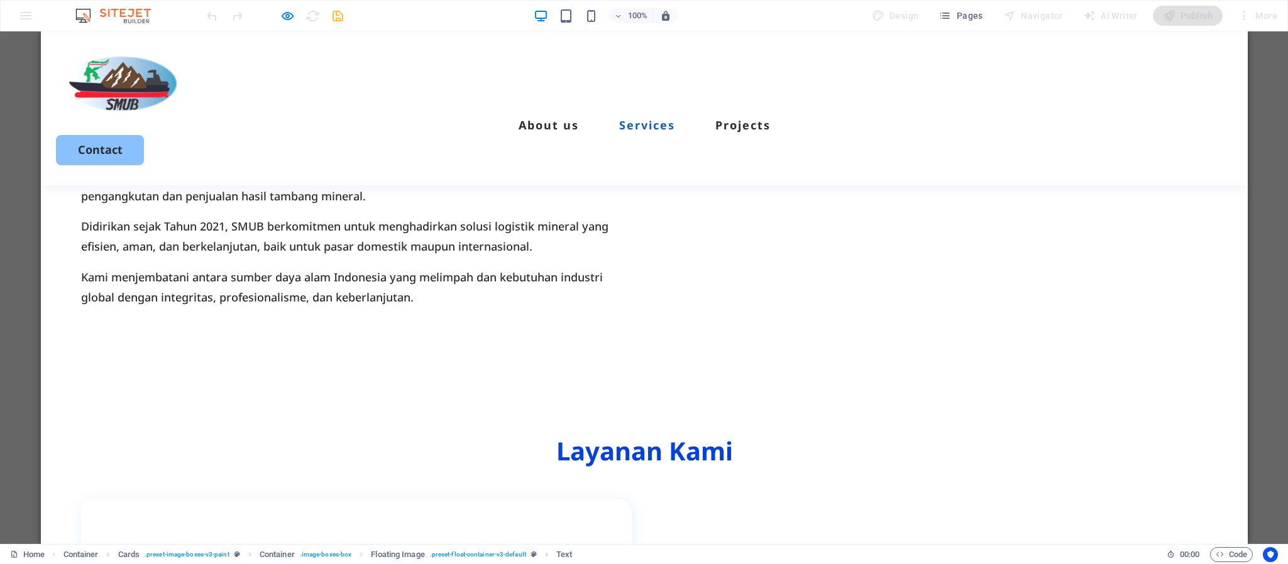
scroll to position [664, 0]
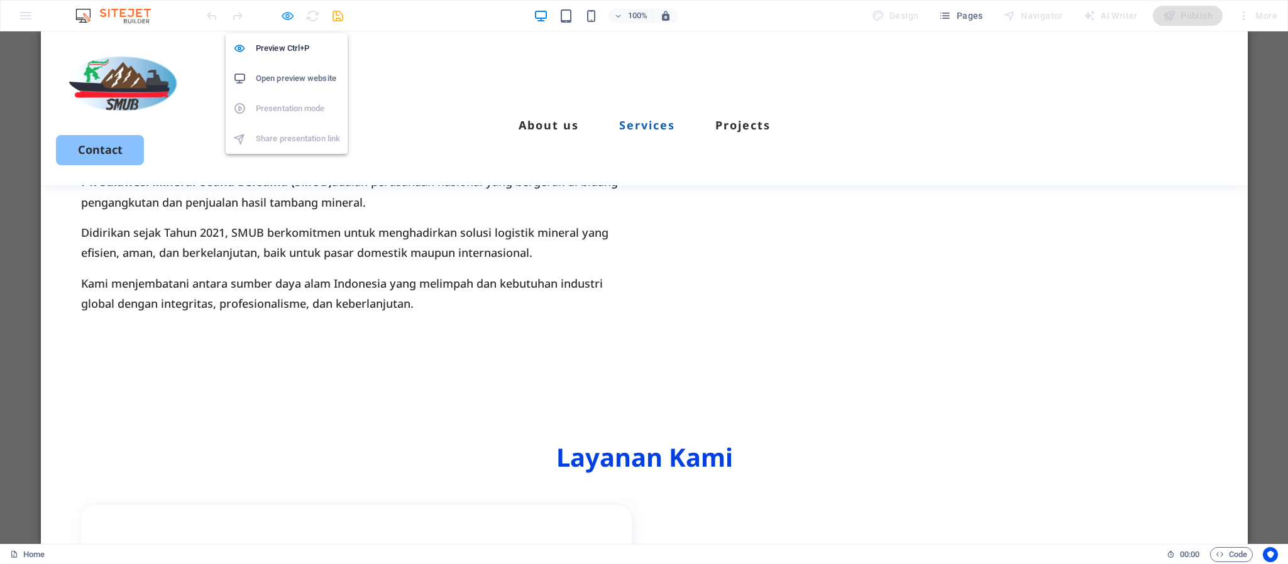
click at [285, 19] on icon "button" at bounding box center [287, 16] width 14 height 14
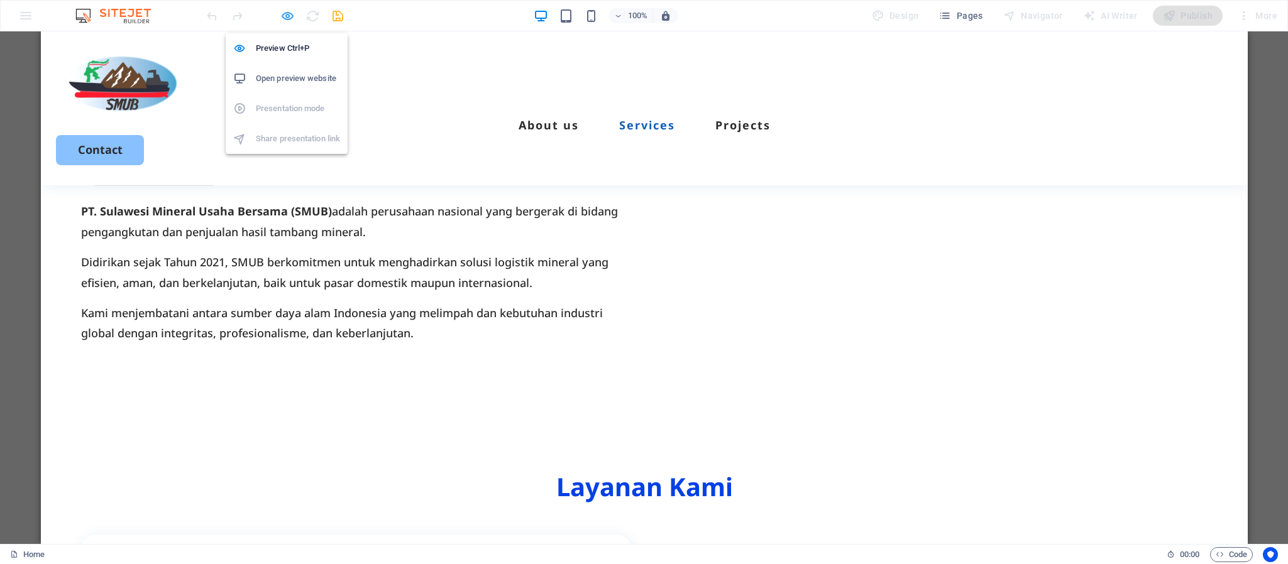
scroll to position [679, 0]
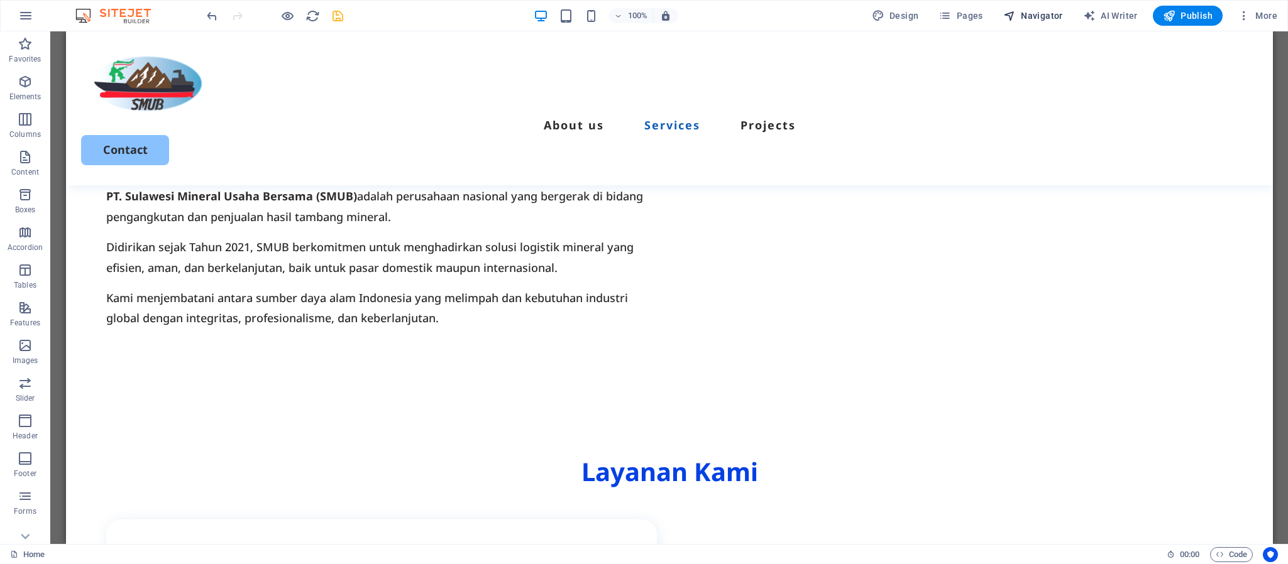
click at [1032, 12] on span "Navigator" at bounding box center [1033, 15] width 60 height 13
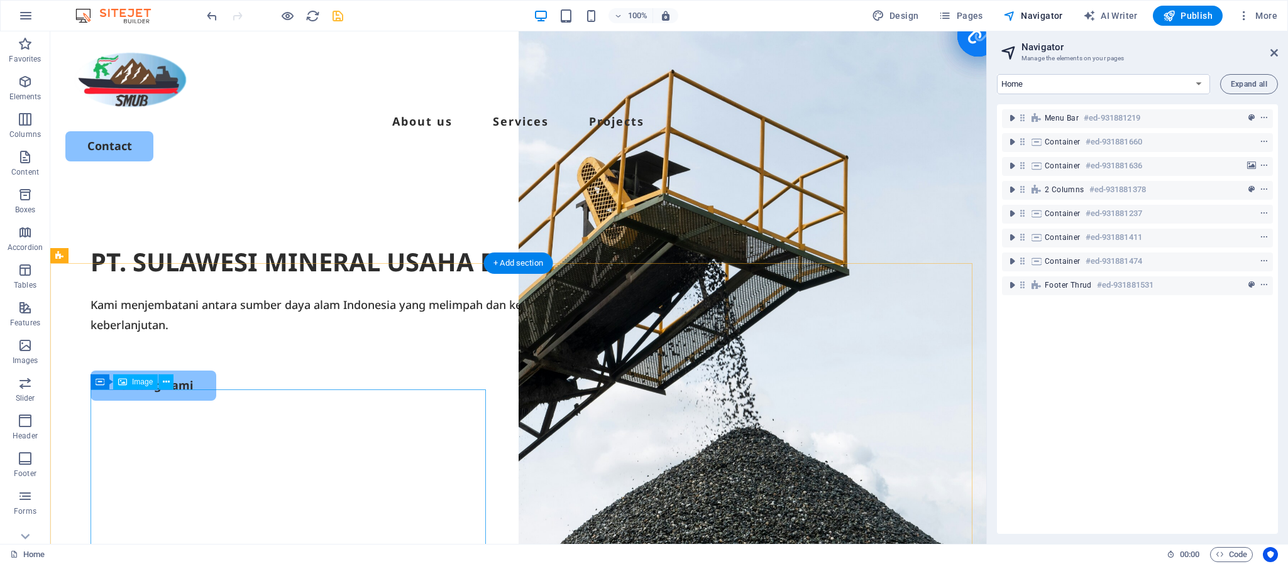
scroll to position [0, 0]
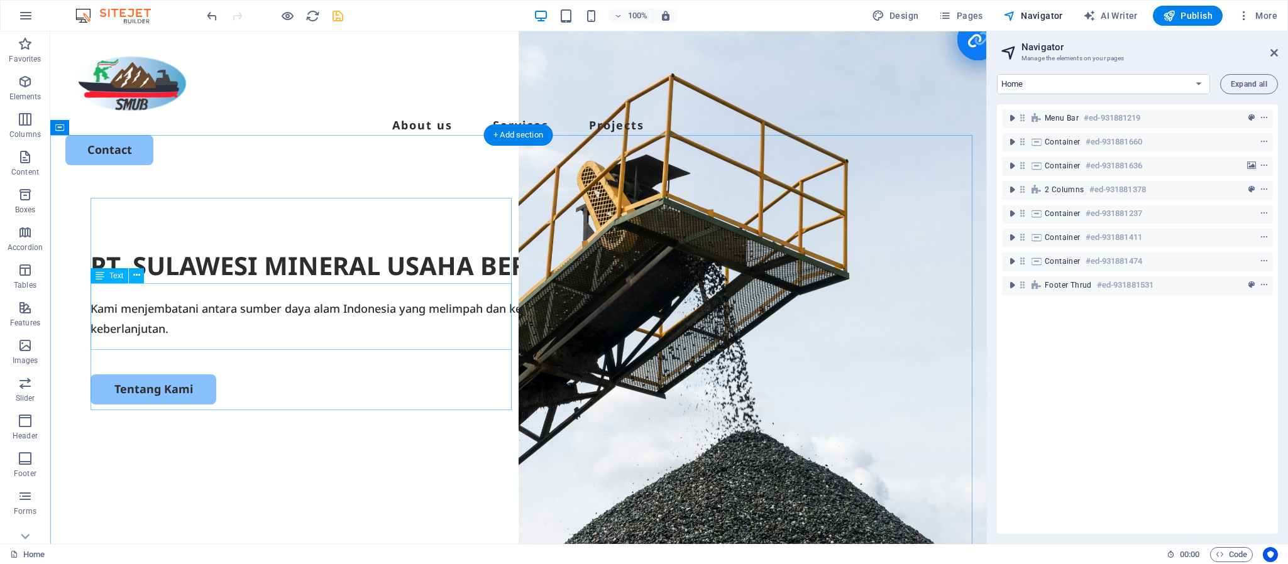
click at [187, 299] on div "Kami menjembatani antara sumber daya alam Indonesia yang melimpah dan kebutuhan…" at bounding box center [519, 319] width 856 height 41
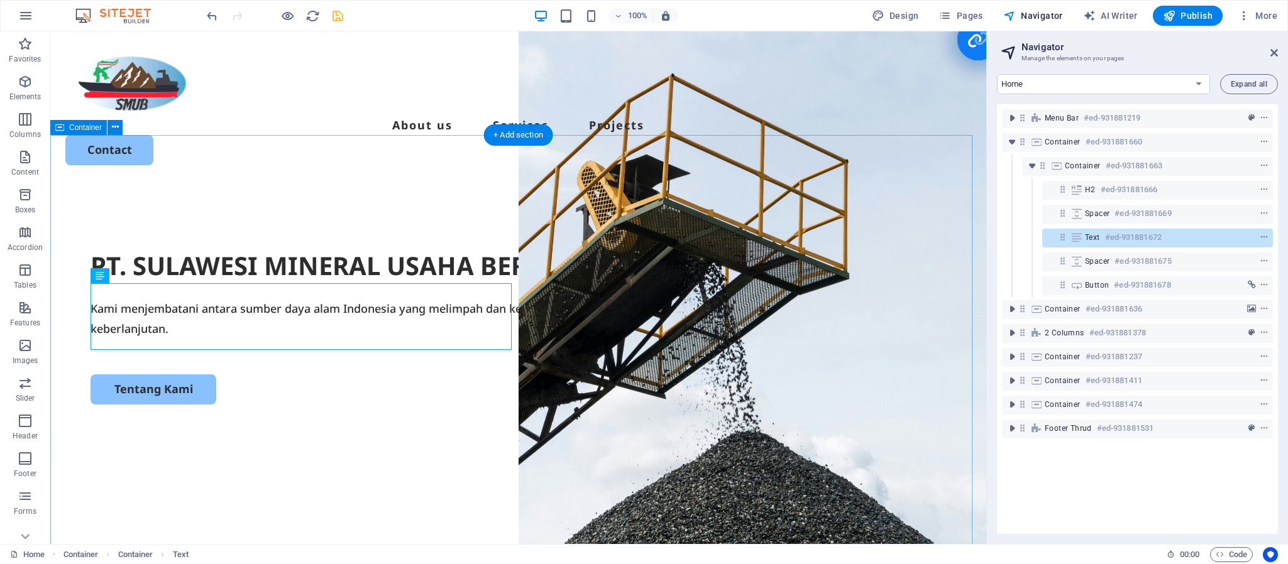
click at [331, 448] on div "PT. SULAWESI MINERAL USAHA BERSAMA (SMUB) Kami menjembatani antara sumber daya …" at bounding box center [518, 427] width 936 height 484
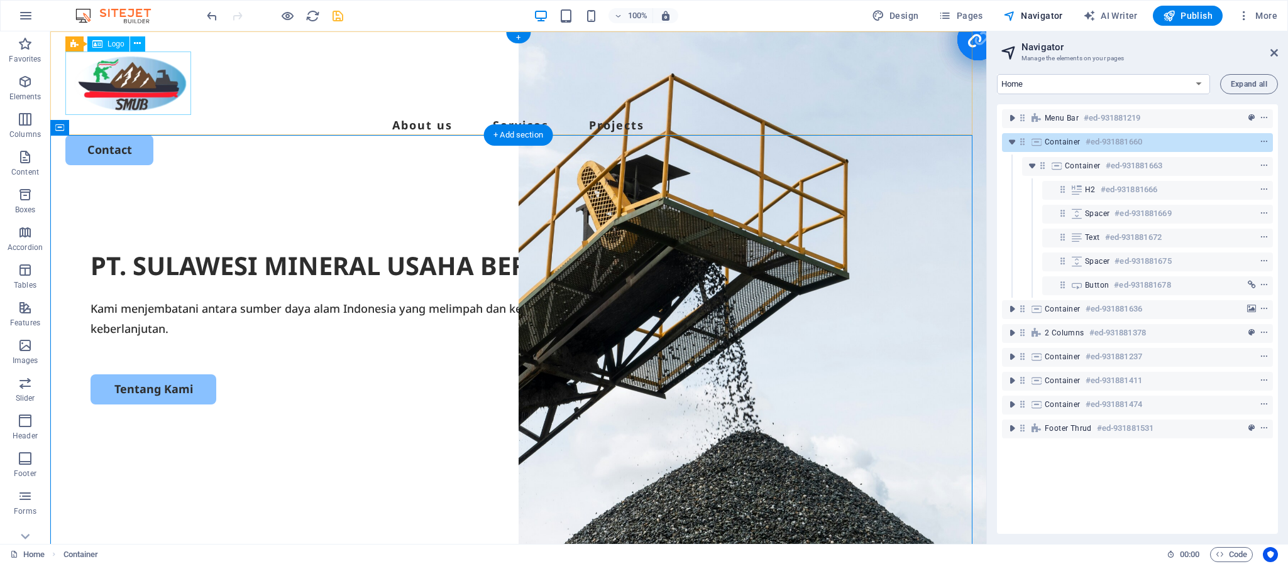
click at [158, 80] on div at bounding box center [518, 83] width 906 height 63
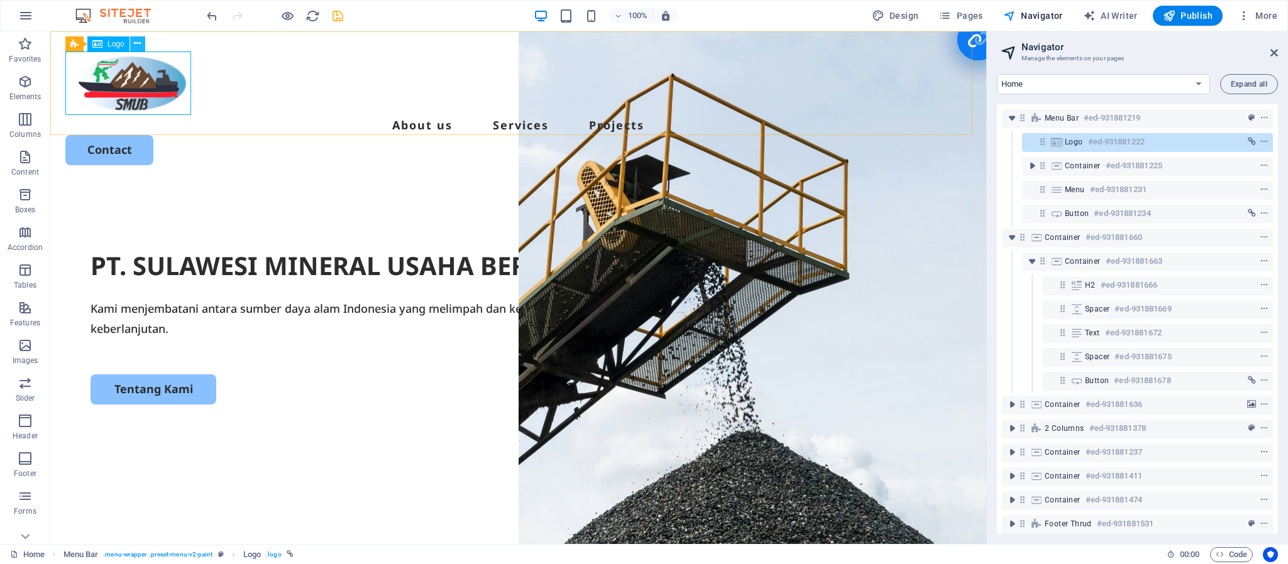
click at [138, 41] on icon at bounding box center [137, 43] width 7 height 13
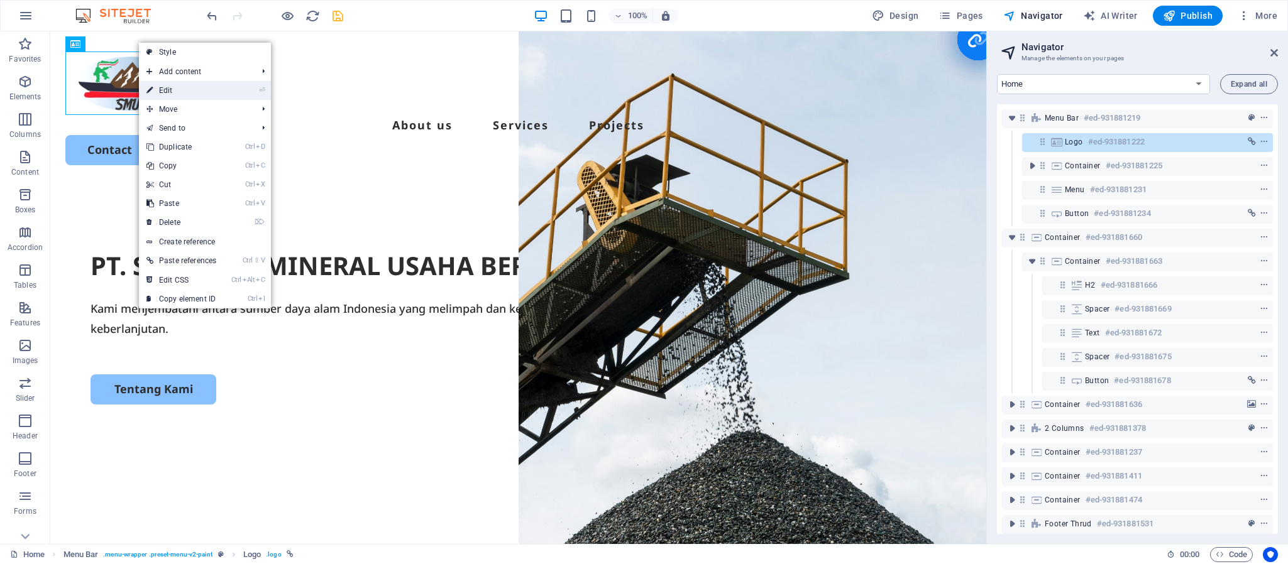
click at [179, 89] on link "⏎ Edit" at bounding box center [181, 90] width 85 height 19
select select "px"
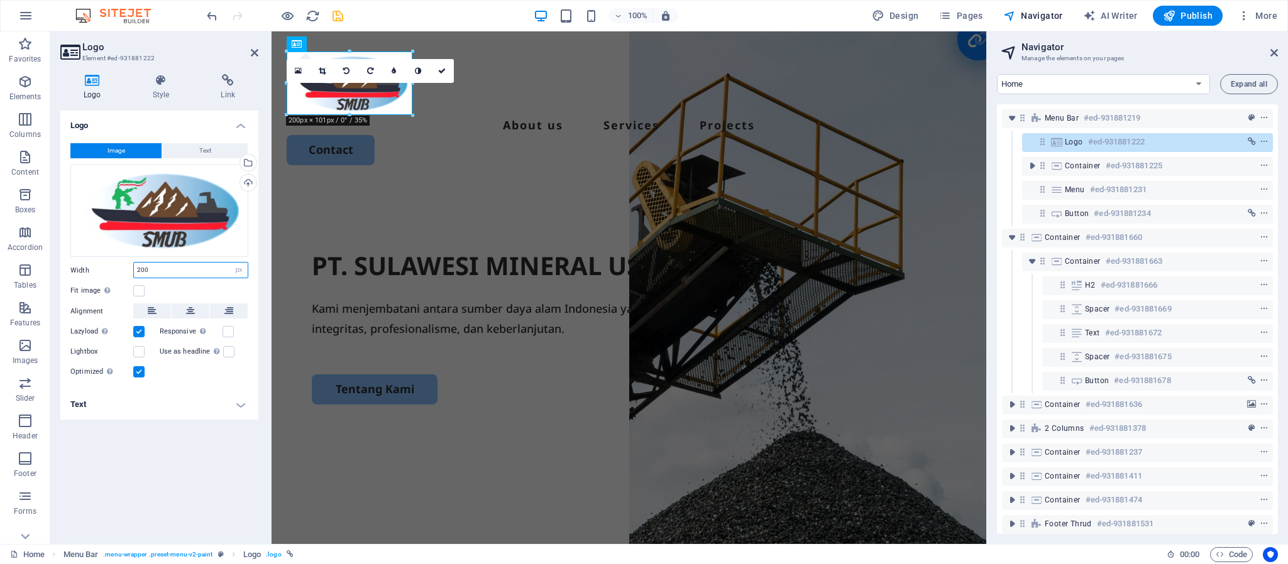
drag, startPoint x: 165, startPoint y: 264, endPoint x: 123, endPoint y: 265, distance: 41.5
click at [123, 265] on div "Width 200 Default auto px rem % em vh vw" at bounding box center [159, 270] width 178 height 16
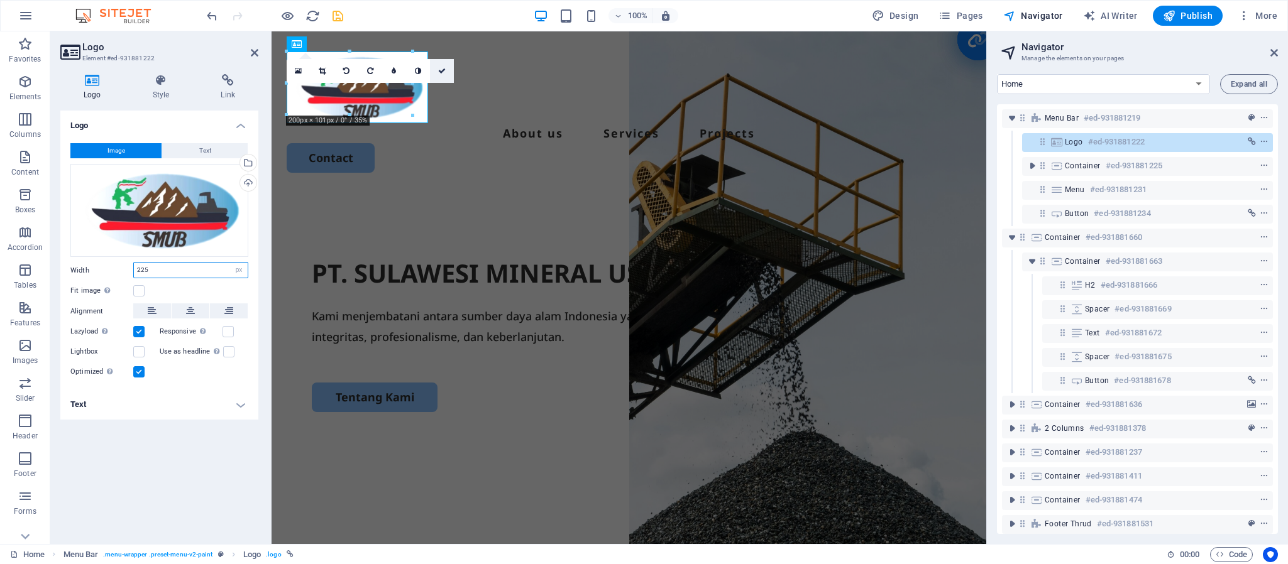
type input "225"
click at [440, 76] on link at bounding box center [442, 71] width 24 height 24
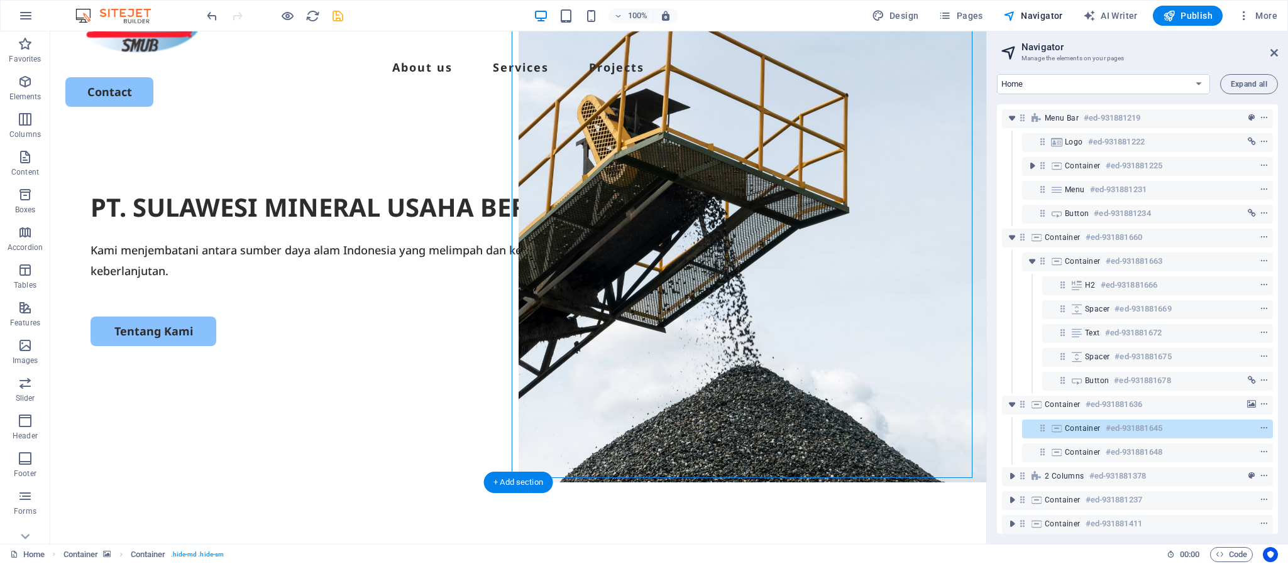
scroll to position [94, 0]
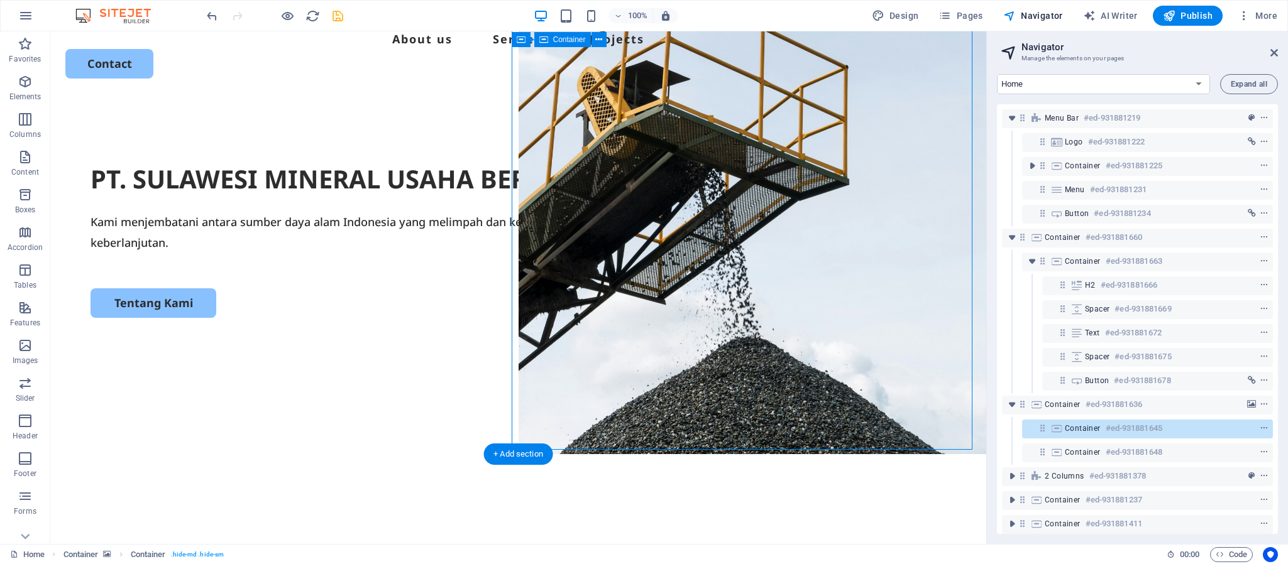
select select "vh"
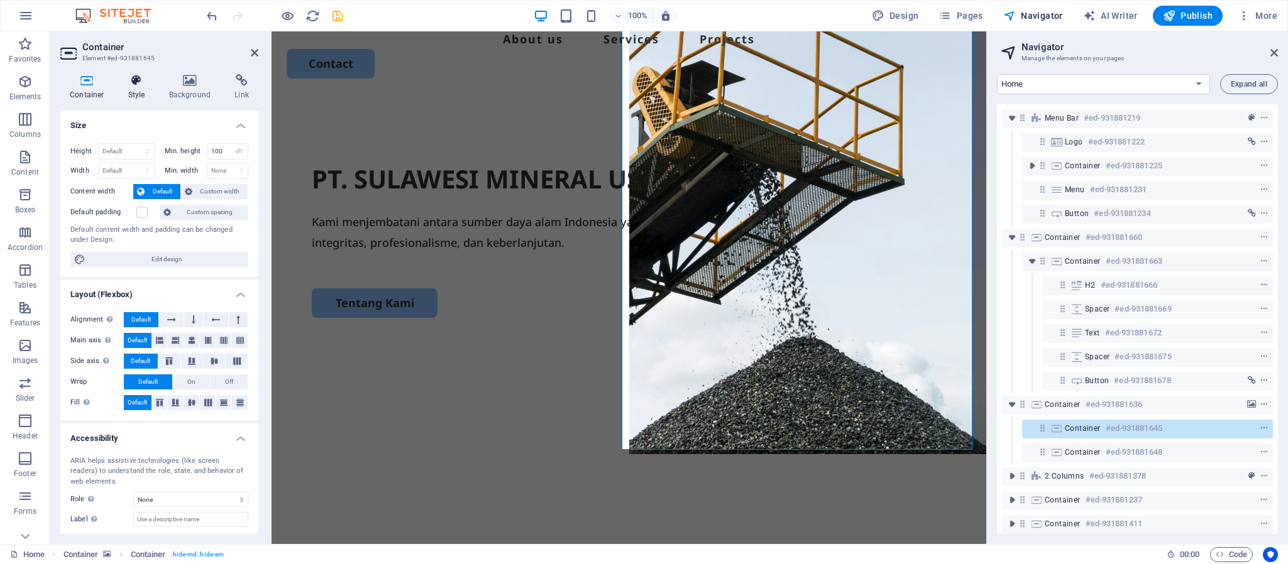
click at [136, 84] on icon at bounding box center [137, 80] width 36 height 13
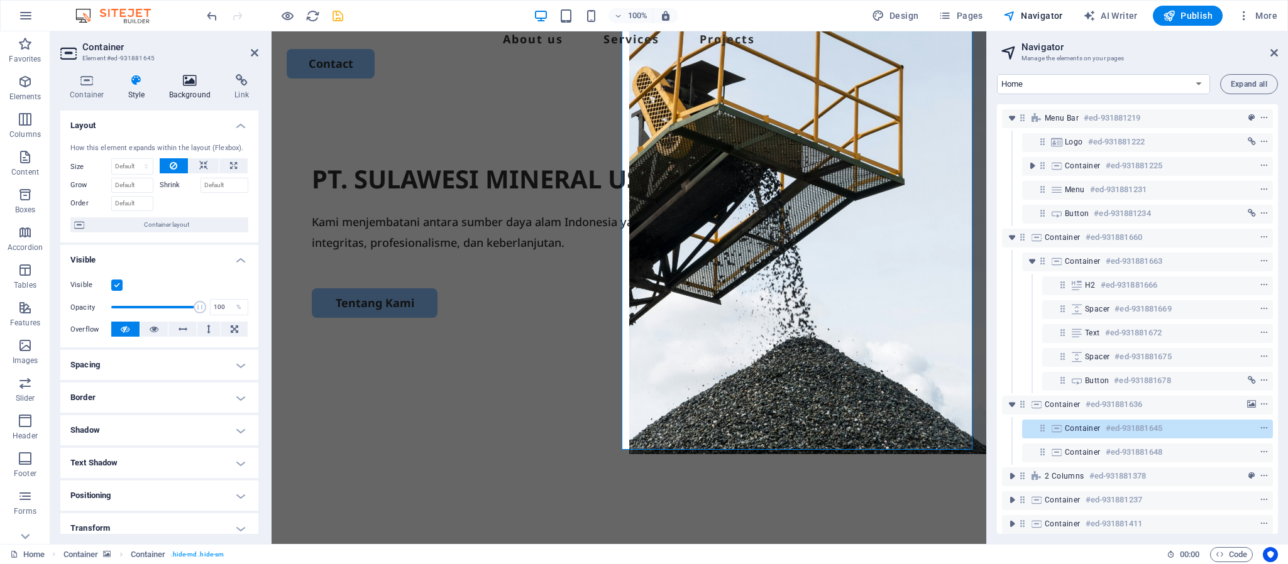
click at [189, 79] on icon at bounding box center [190, 80] width 61 height 13
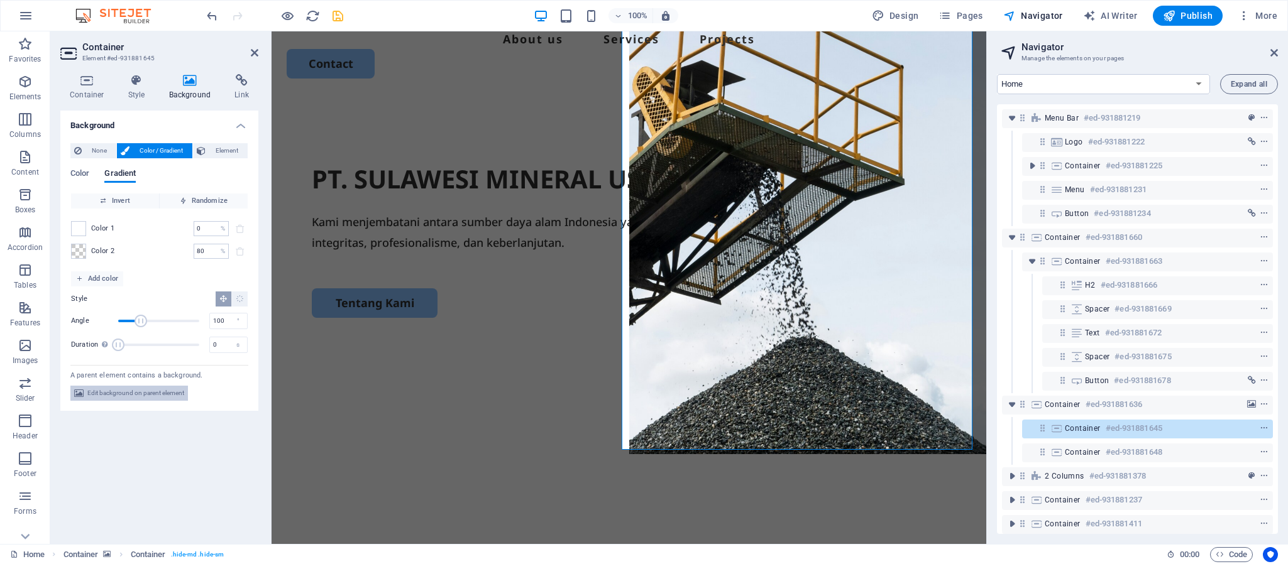
click at [136, 391] on span "Edit background on parent element" at bounding box center [135, 393] width 97 height 15
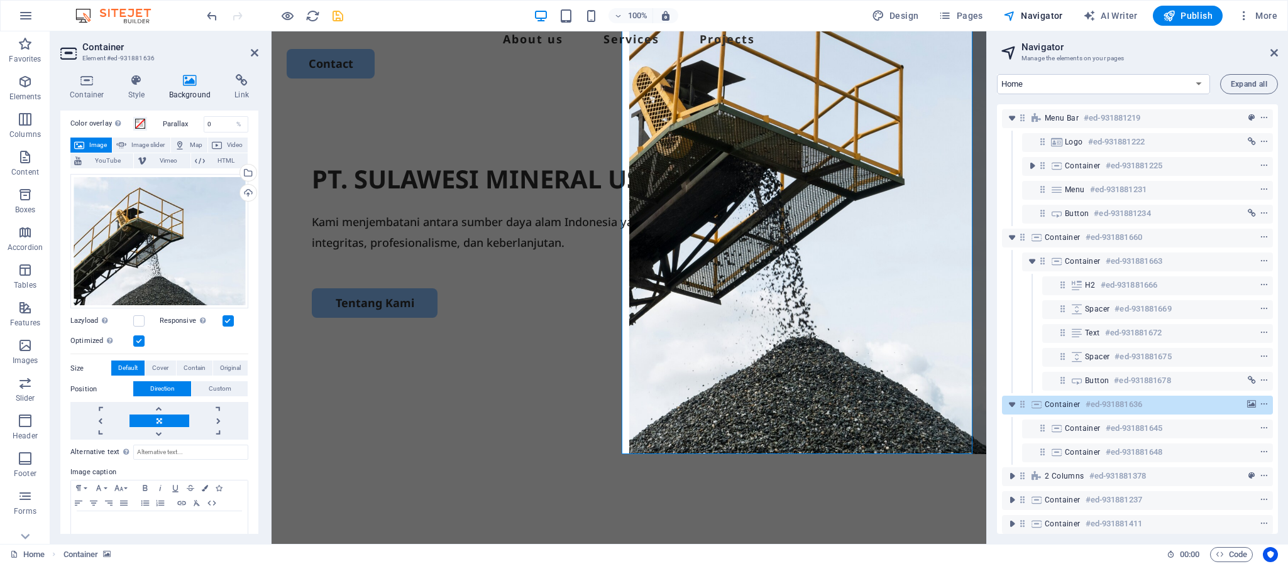
scroll to position [74, 0]
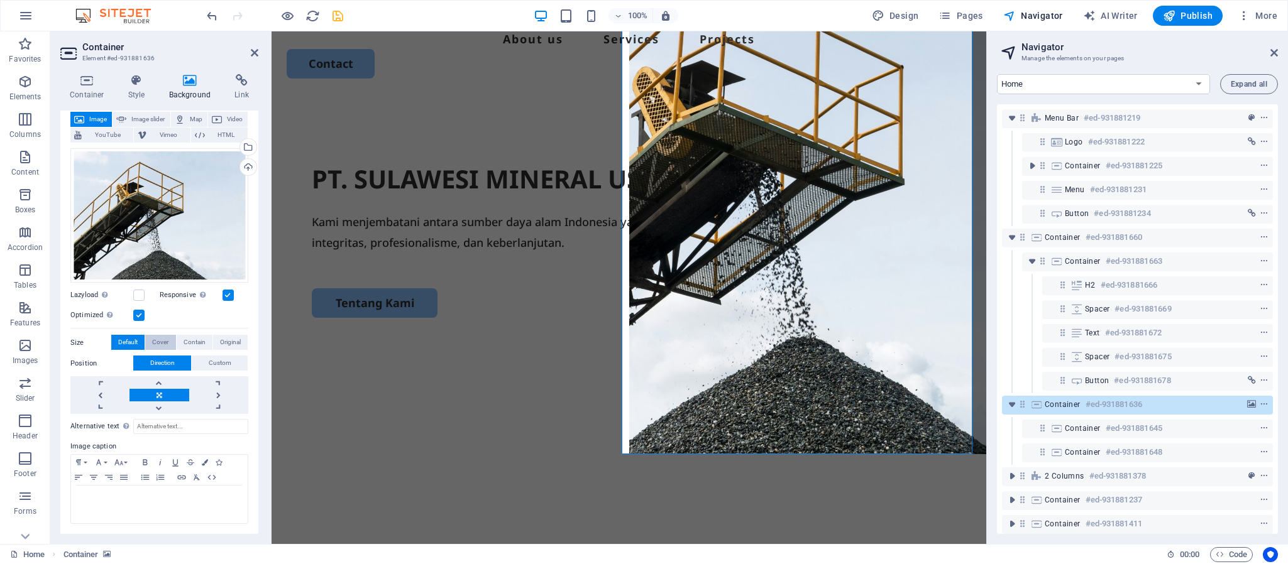
click at [163, 340] on span "Cover" at bounding box center [160, 342] width 16 height 15
click at [190, 340] on span "Contain" at bounding box center [195, 342] width 22 height 15
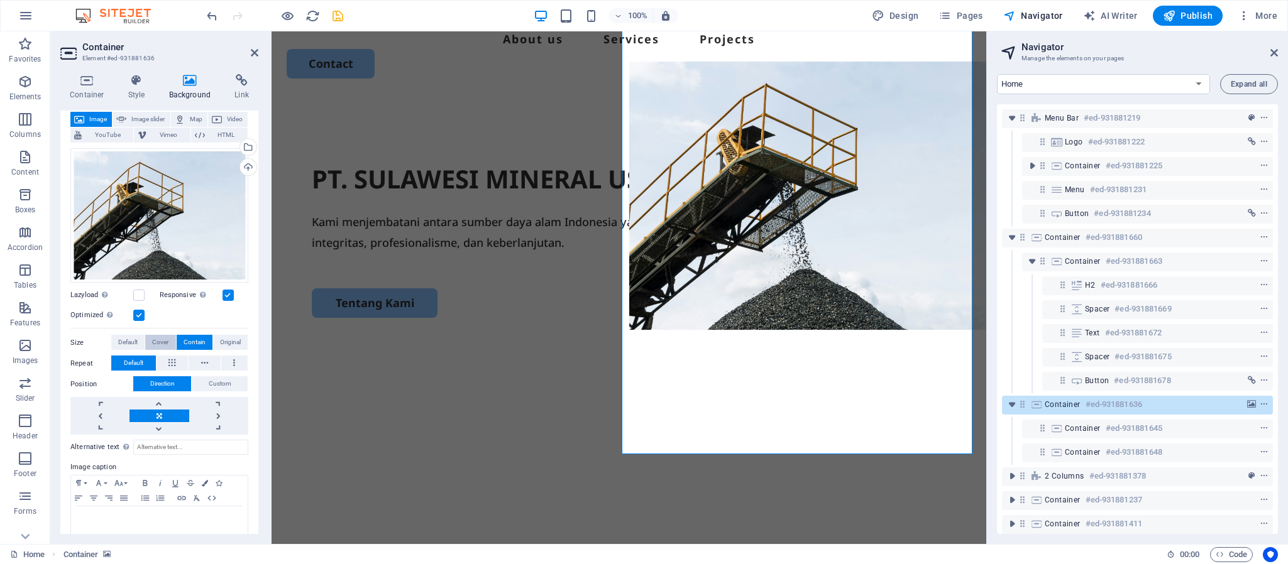
click at [151, 343] on button "Cover" at bounding box center [160, 342] width 30 height 15
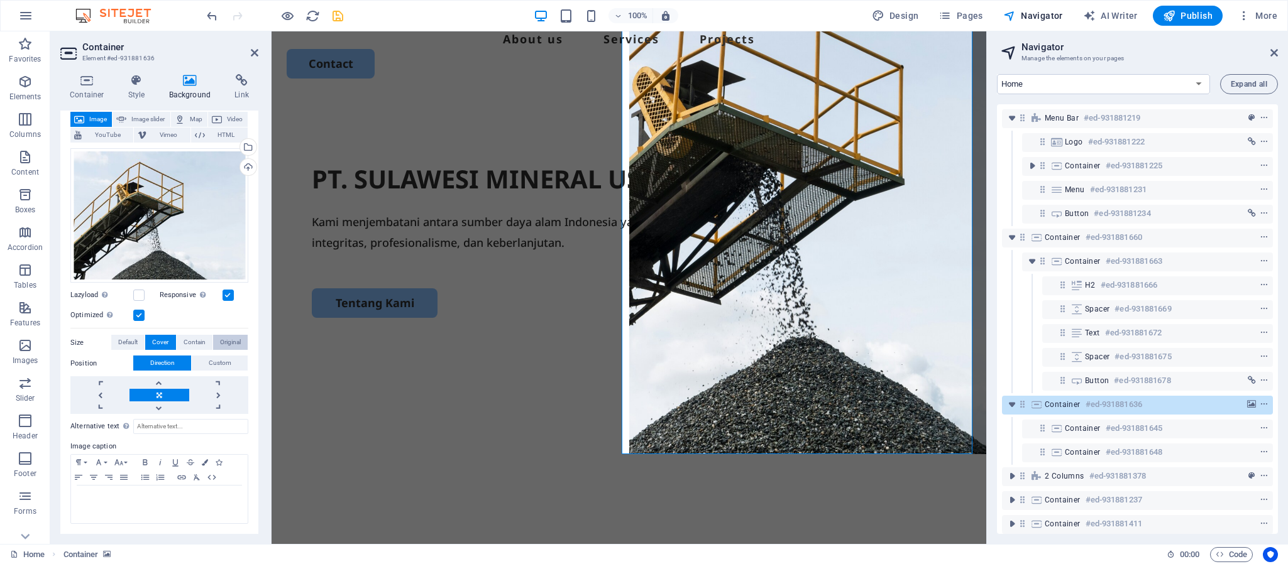
click at [231, 346] on span "Original" at bounding box center [230, 342] width 21 height 15
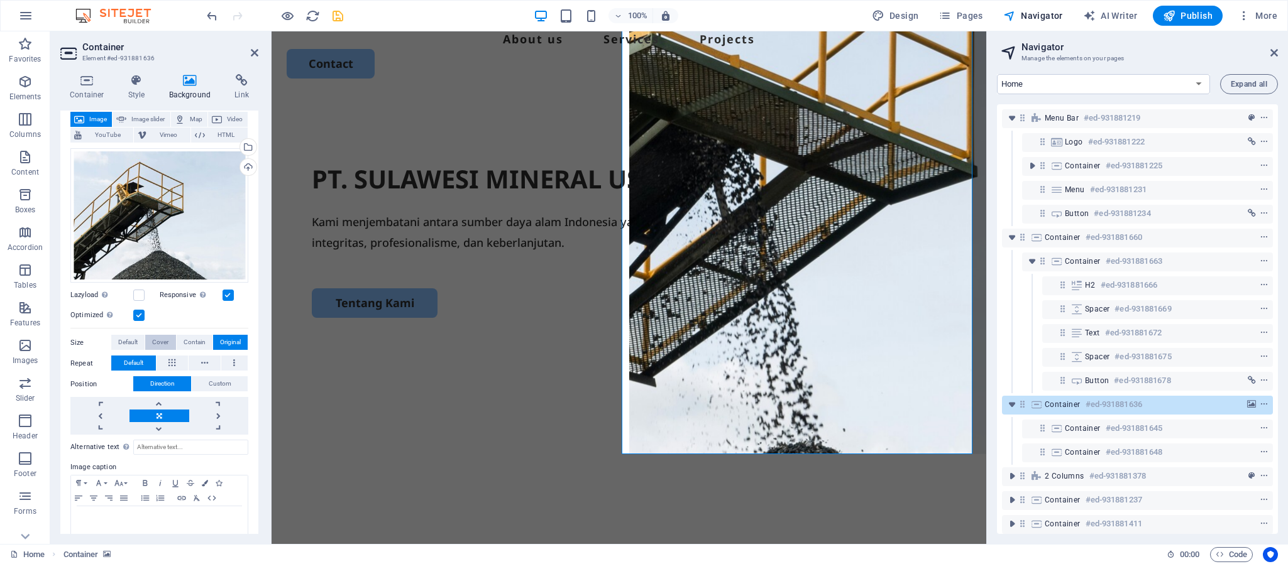
click at [153, 343] on span "Cover" at bounding box center [160, 342] width 16 height 15
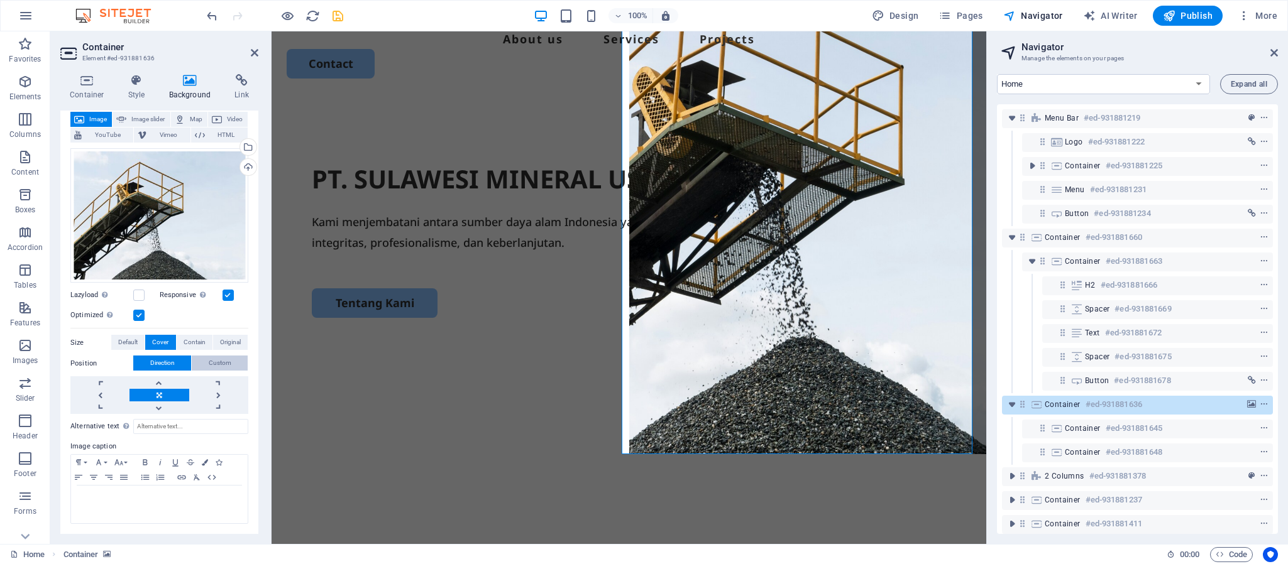
click at [221, 368] on span "Custom" at bounding box center [220, 363] width 23 height 15
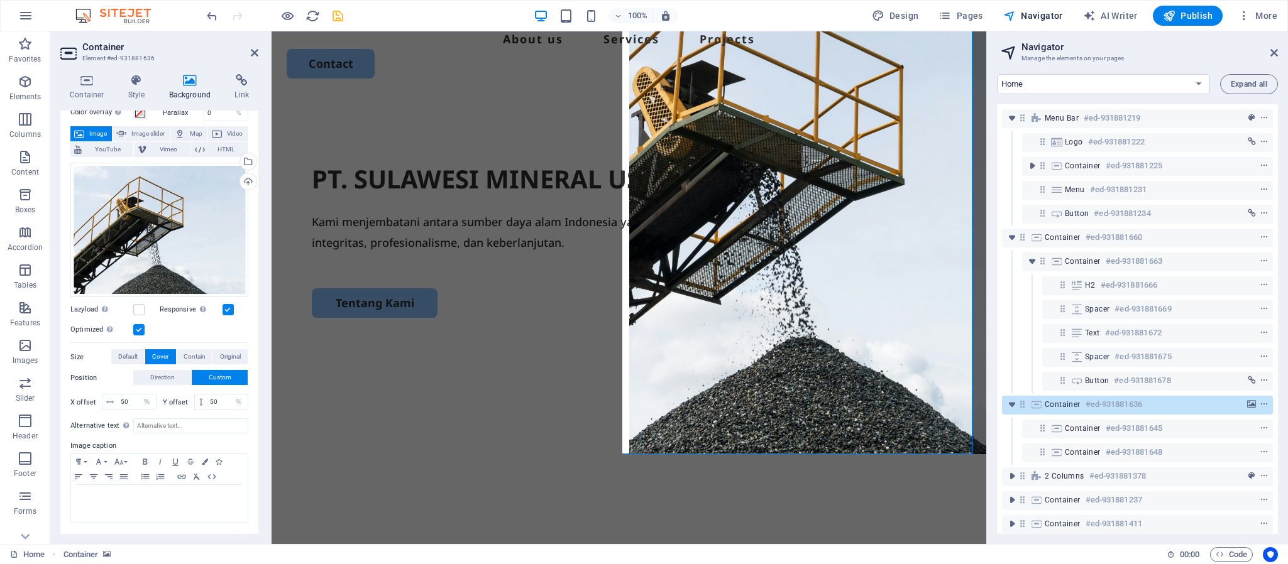
scroll to position [0, 0]
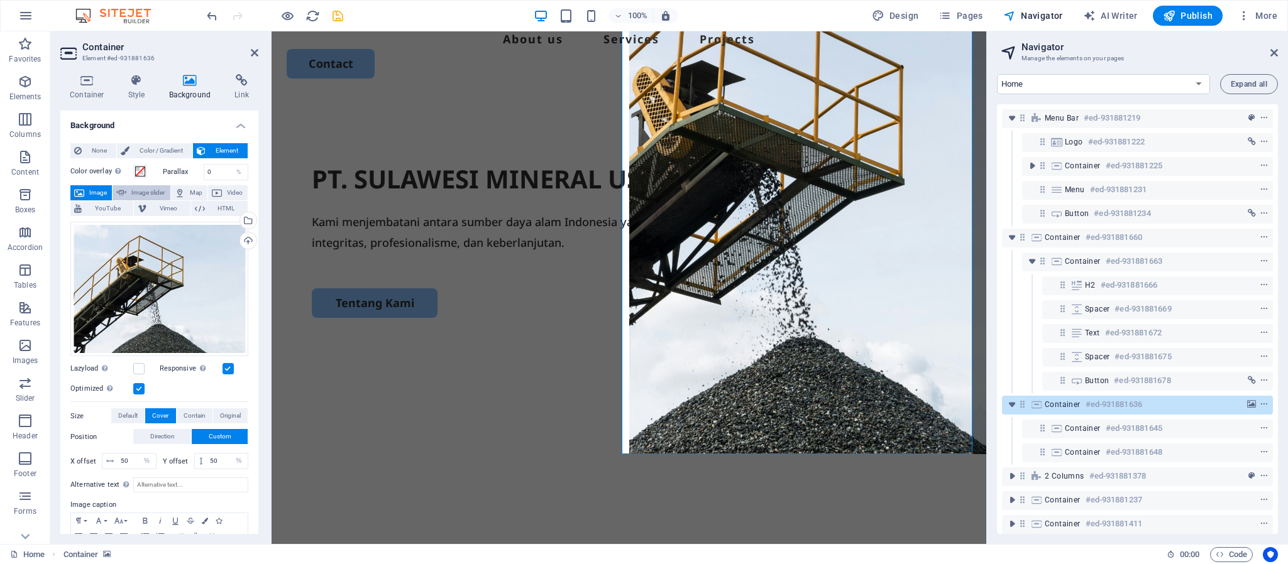
click at [153, 194] on span "Image slider" at bounding box center [148, 192] width 36 height 15
select select "ms"
select select "s"
select select "progressive"
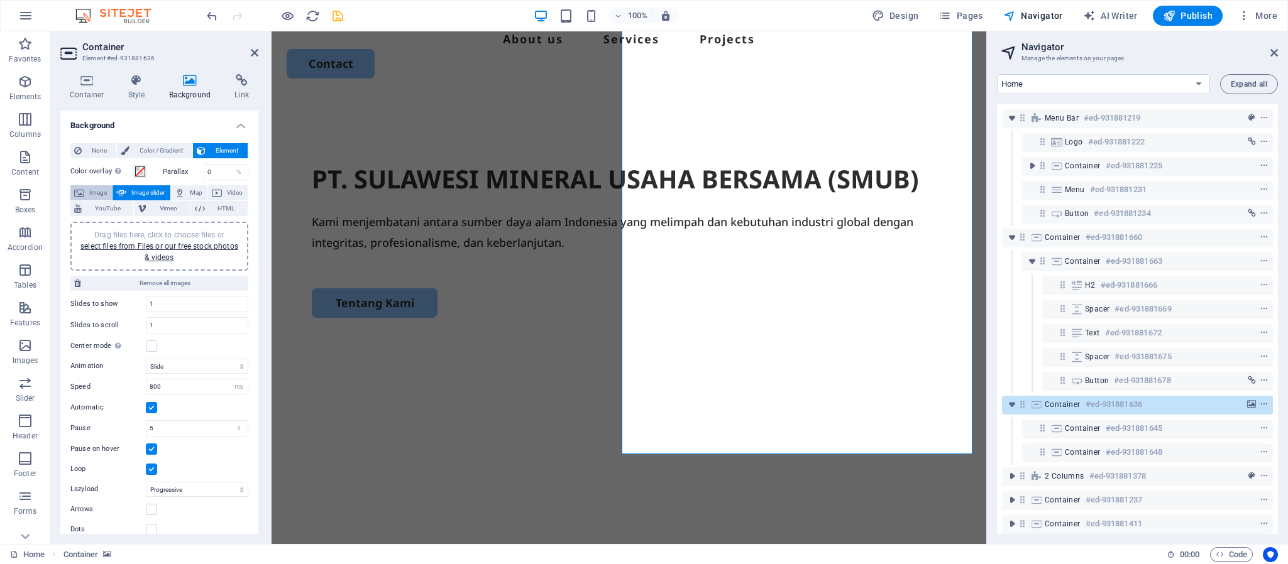
click at [84, 200] on icon at bounding box center [79, 192] width 10 height 15
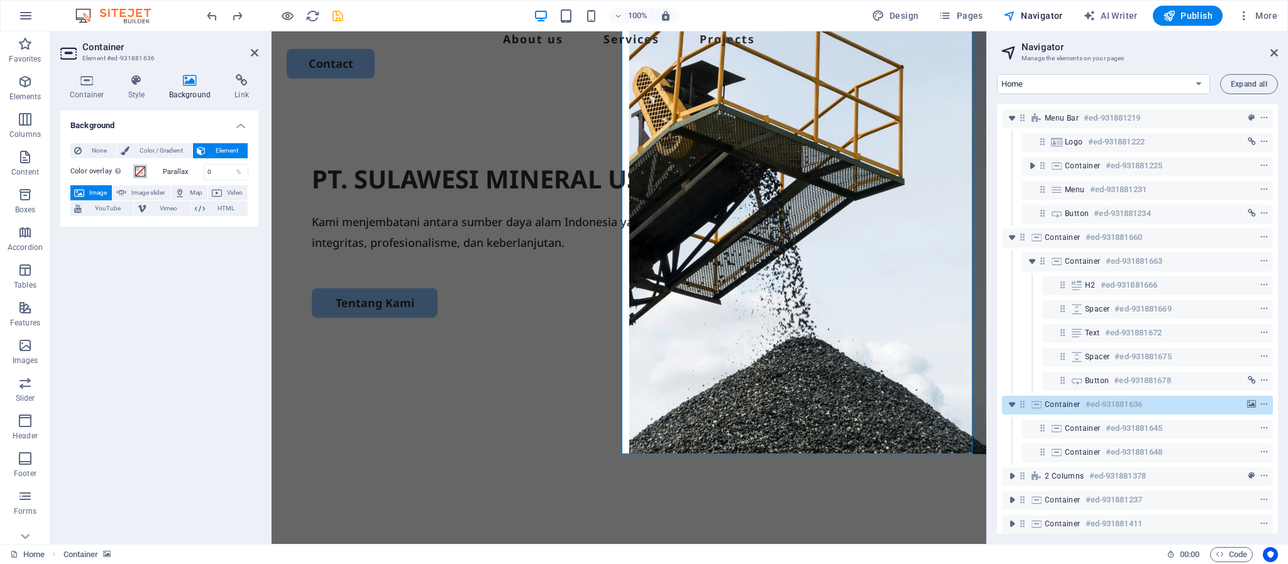
click at [140, 170] on span at bounding box center [140, 172] width 10 height 10
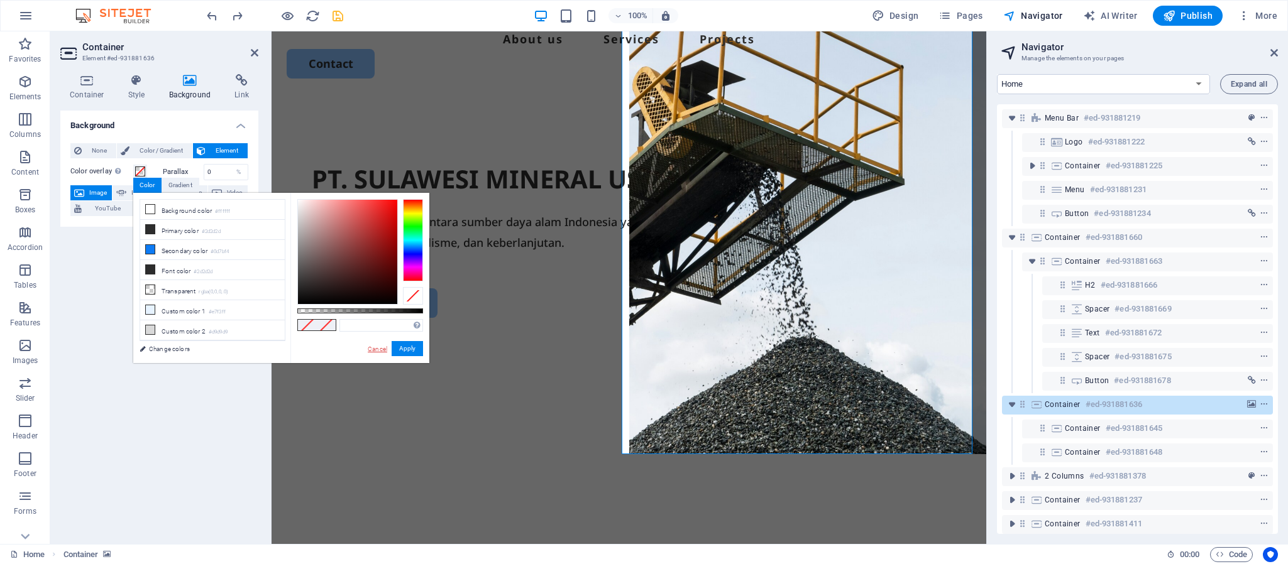
click at [376, 350] on link "Cancel" at bounding box center [377, 348] width 22 height 9
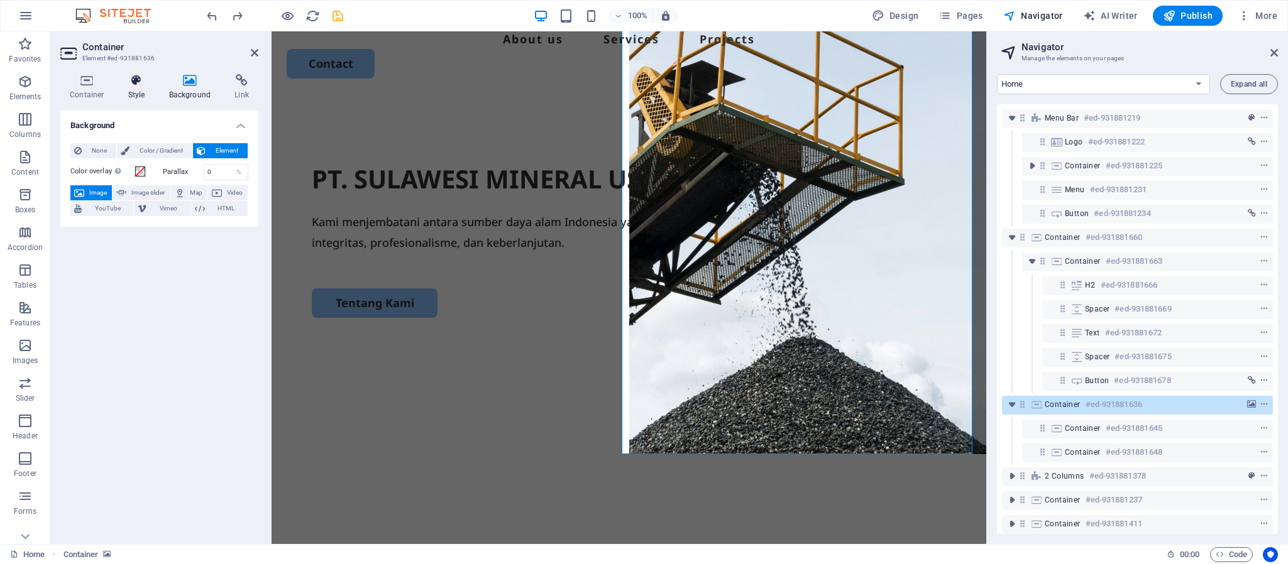
click at [132, 85] on icon at bounding box center [137, 80] width 36 height 13
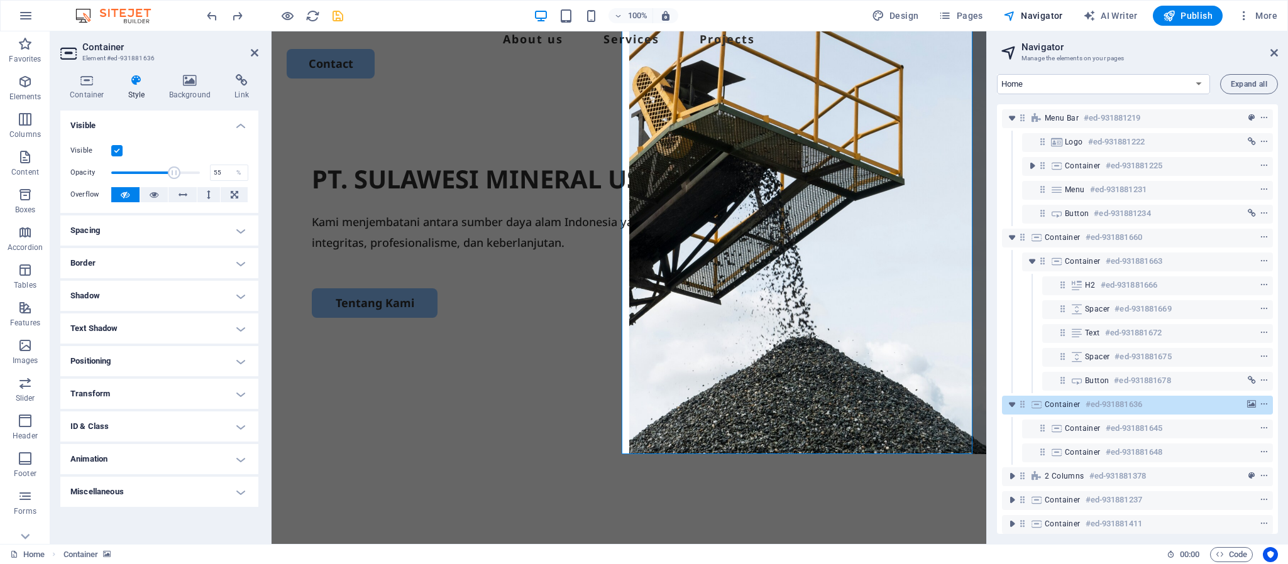
drag, startPoint x: 202, startPoint y: 173, endPoint x: 159, endPoint y: 172, distance: 42.8
click at [168, 172] on span at bounding box center [174, 173] width 13 height 13
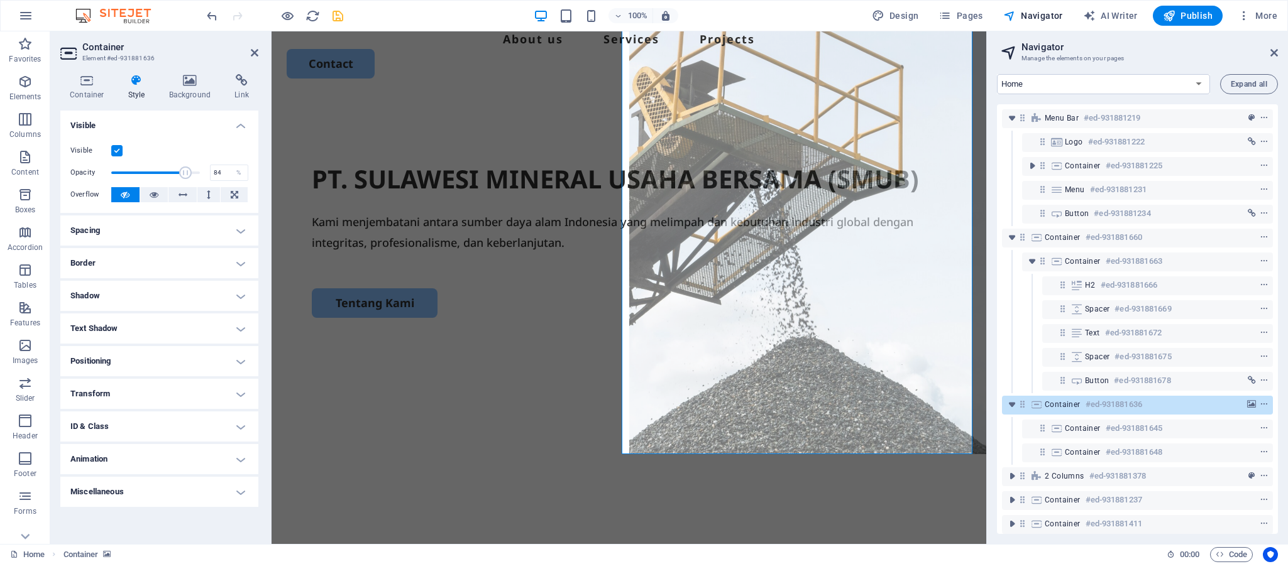
drag, startPoint x: 172, startPoint y: 170, endPoint x: 185, endPoint y: 170, distance: 13.2
click at [185, 170] on span at bounding box center [185, 173] width 13 height 13
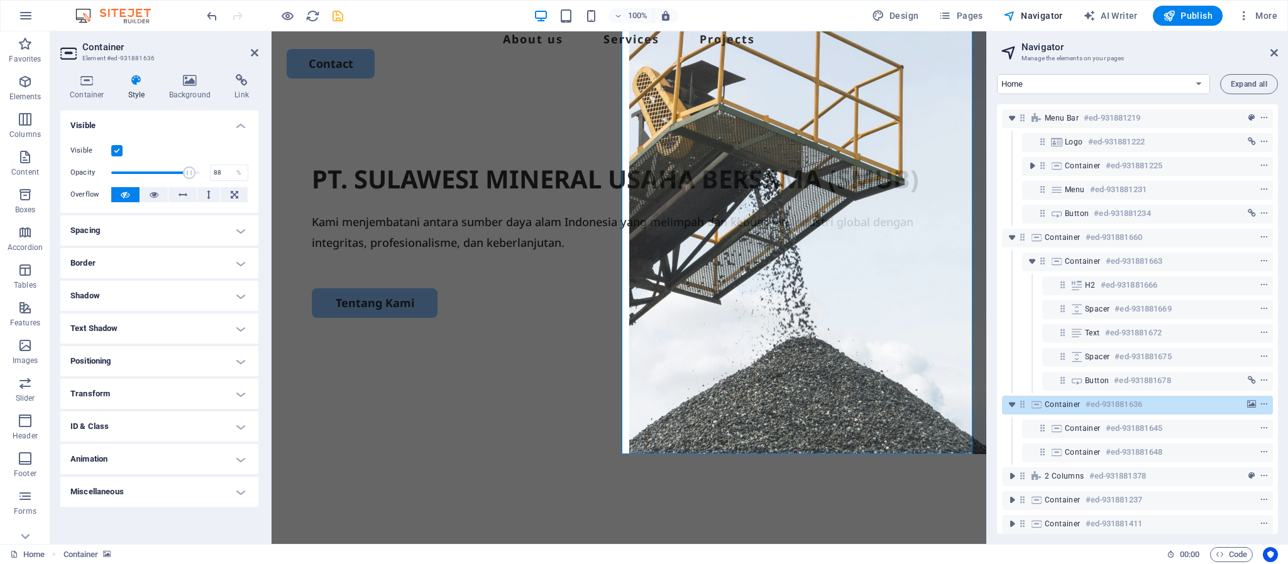
click at [189, 170] on span at bounding box center [189, 173] width 13 height 13
drag, startPoint x: 189, startPoint y: 170, endPoint x: 179, endPoint y: 170, distance: 9.4
click at [179, 170] on span at bounding box center [180, 173] width 13 height 13
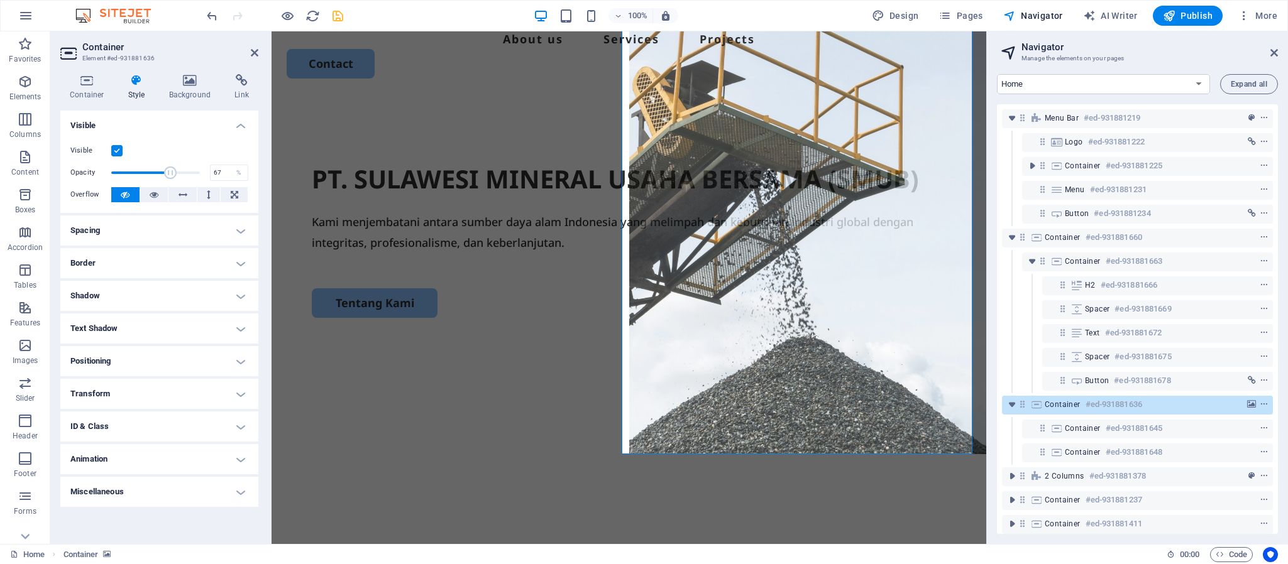
drag, startPoint x: 179, startPoint y: 170, endPoint x: 170, endPoint y: 170, distance: 8.8
click at [170, 170] on span at bounding box center [170, 173] width 13 height 13
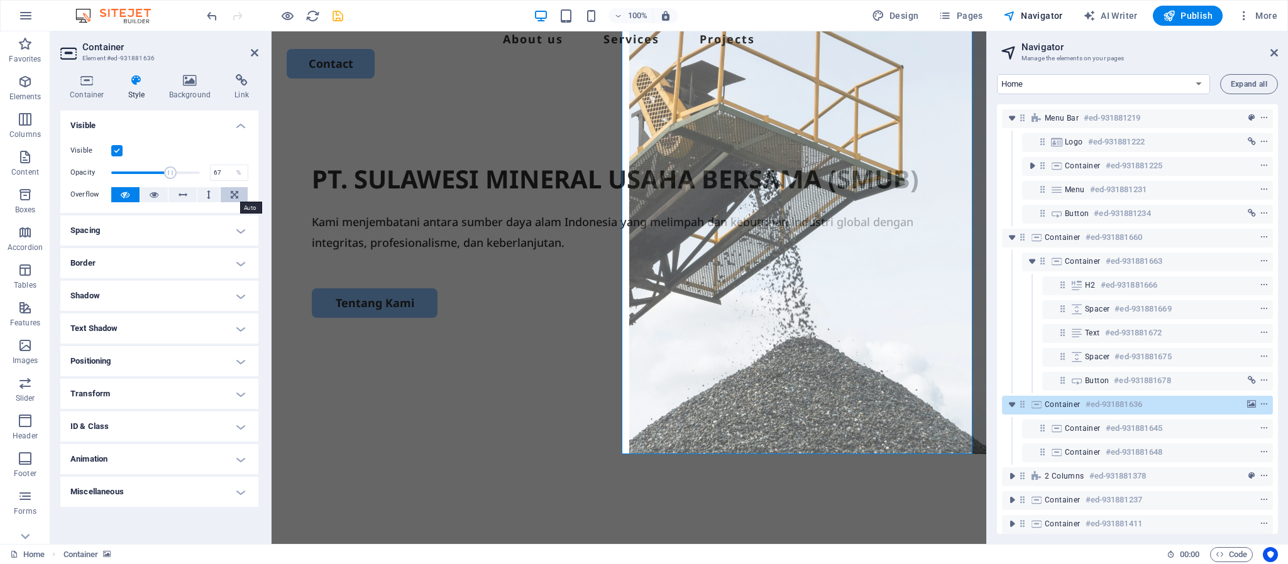
click at [234, 195] on icon at bounding box center [235, 194] width 8 height 15
click at [153, 199] on icon at bounding box center [154, 194] width 9 height 15
click at [123, 194] on icon at bounding box center [125, 194] width 9 height 15
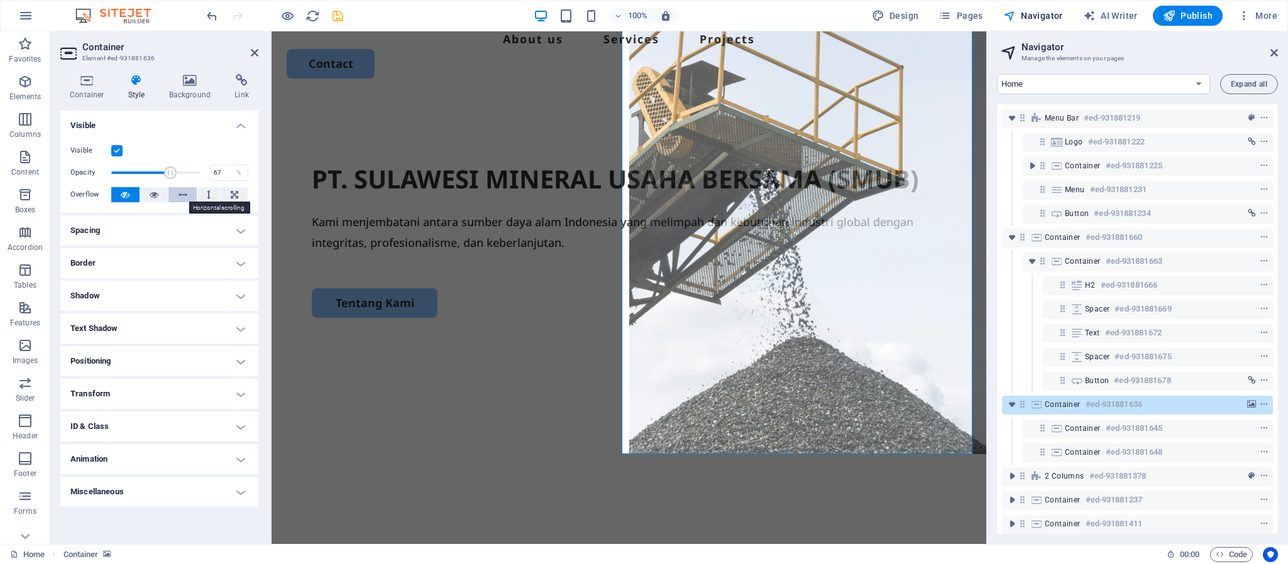
click at [180, 195] on icon at bounding box center [183, 194] width 9 height 15
click at [117, 195] on button at bounding box center [125, 194] width 28 height 15
click at [148, 192] on button at bounding box center [154, 194] width 28 height 15
click at [145, 227] on h4 "Spacing" at bounding box center [159, 231] width 198 height 30
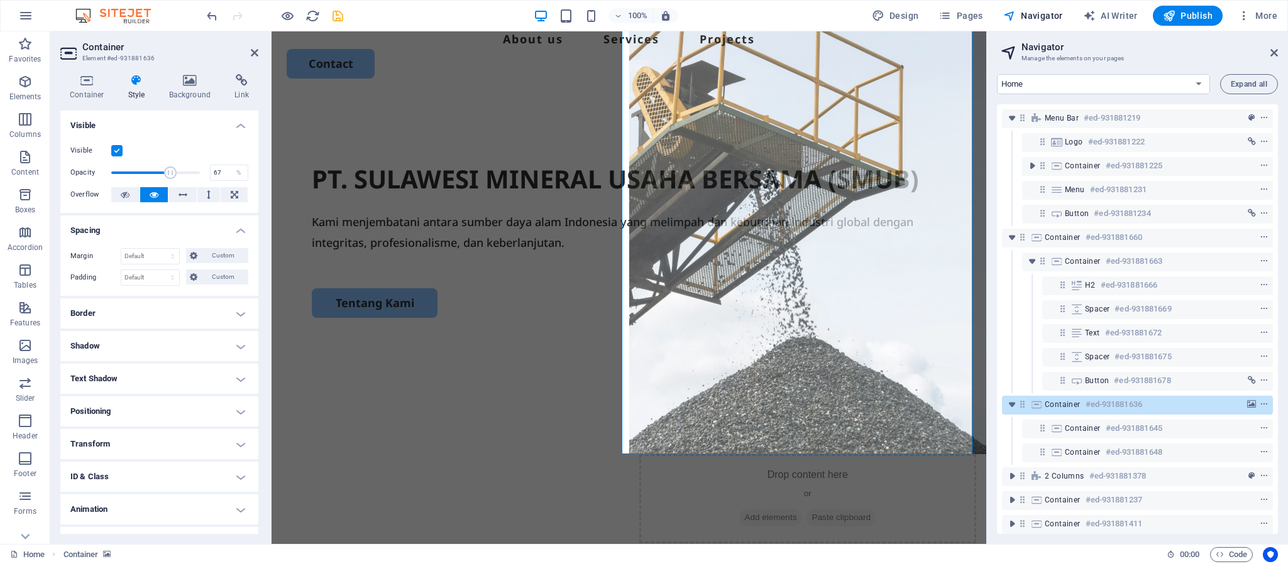
click at [155, 312] on h4 "Border" at bounding box center [159, 314] width 198 height 30
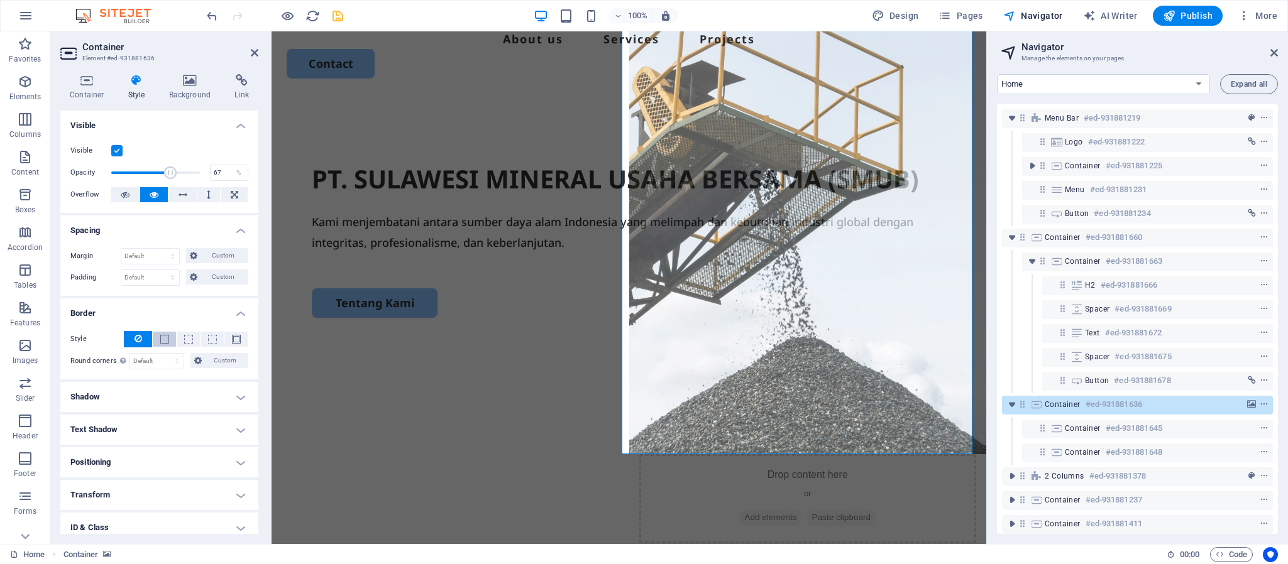
click at [168, 345] on button at bounding box center [164, 339] width 23 height 15
click at [142, 340] on button at bounding box center [138, 339] width 28 height 16
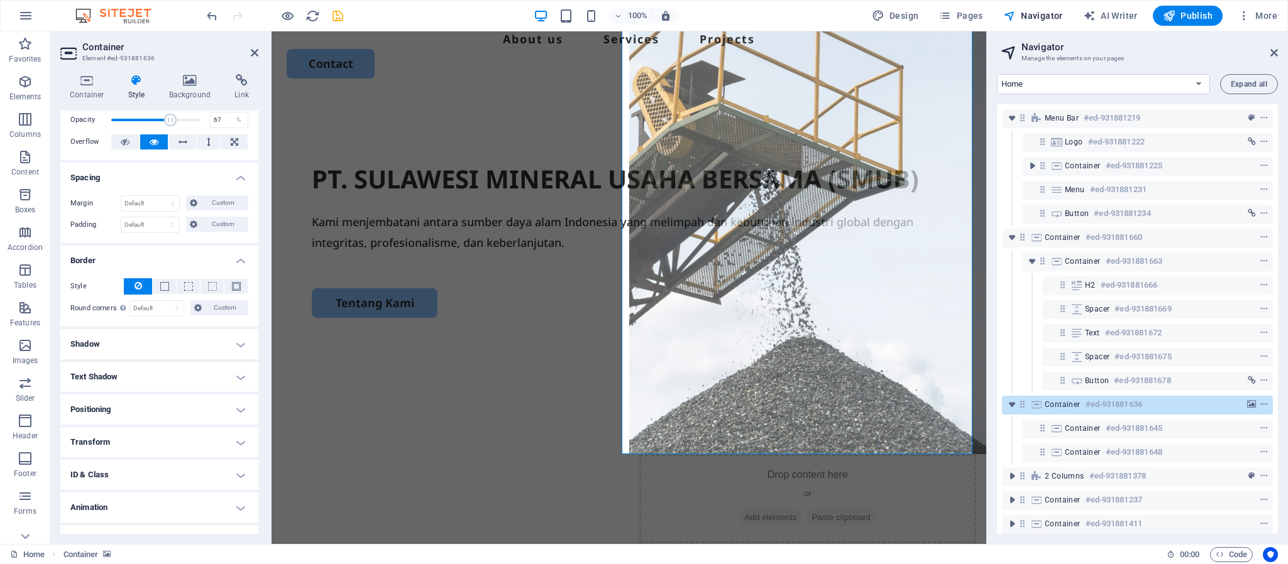
scroll to position [74, 0]
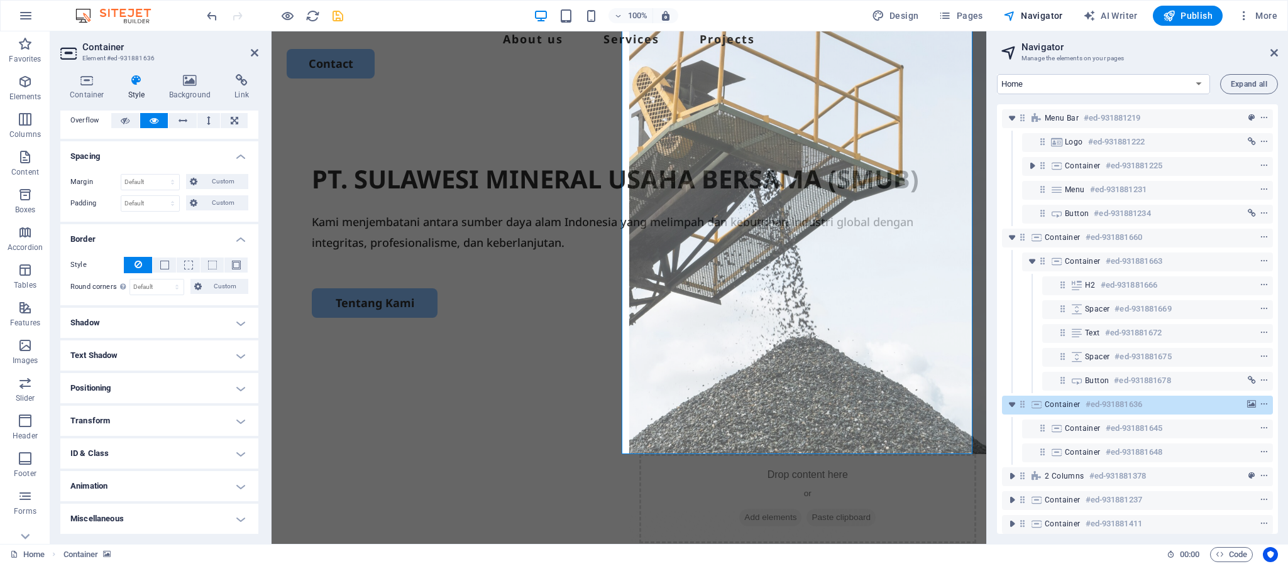
click at [151, 382] on h4 "Positioning" at bounding box center [159, 388] width 198 height 30
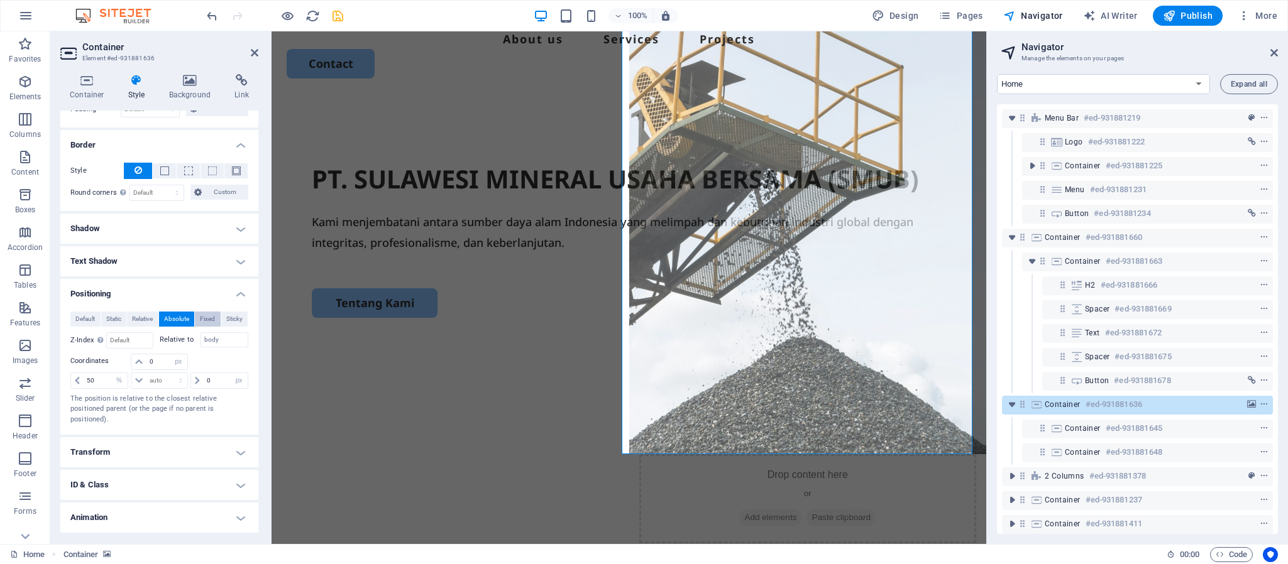
click at [208, 319] on span "Fixed" at bounding box center [207, 319] width 15 height 15
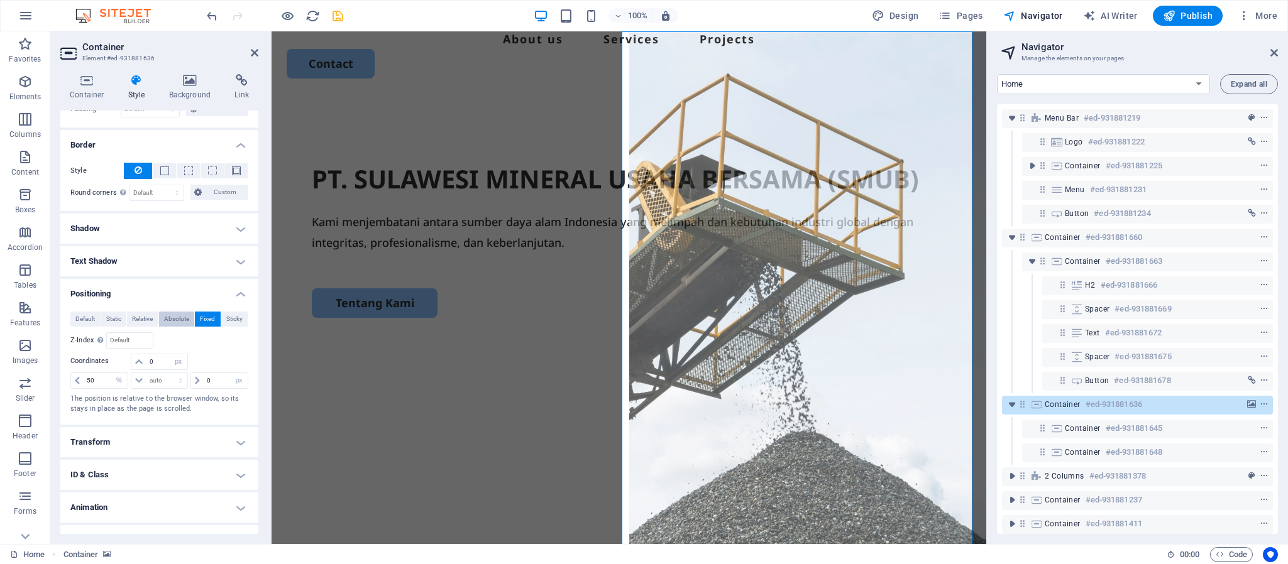
click at [185, 321] on span "Absolute" at bounding box center [176, 319] width 25 height 15
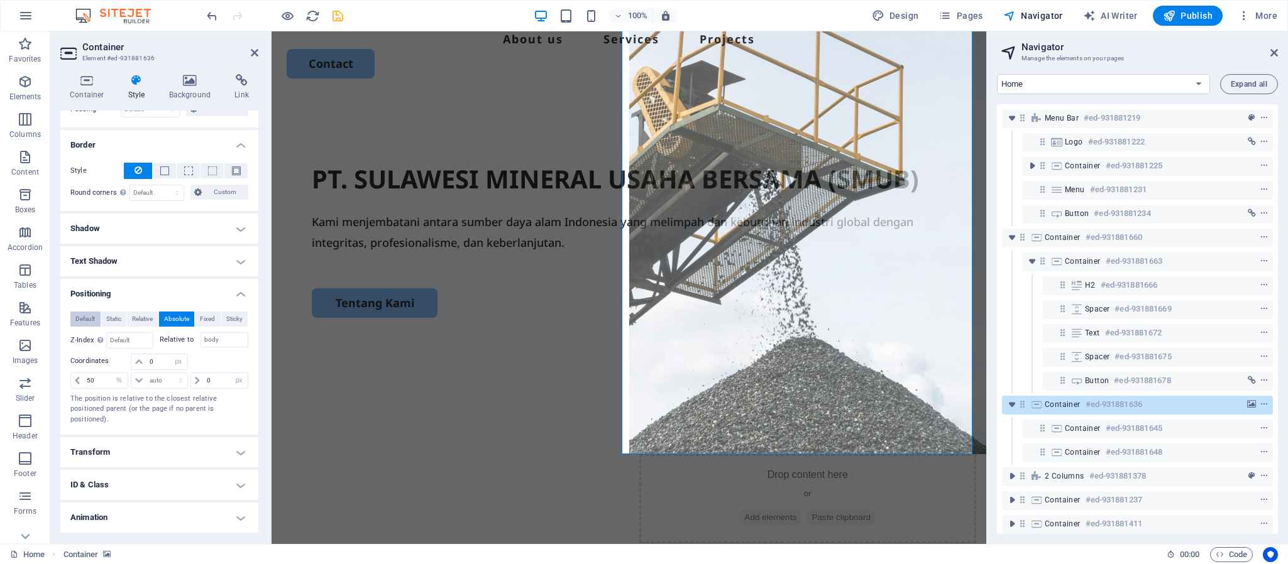
click at [76, 317] on span "Default" at bounding box center [84, 319] width 19 height 15
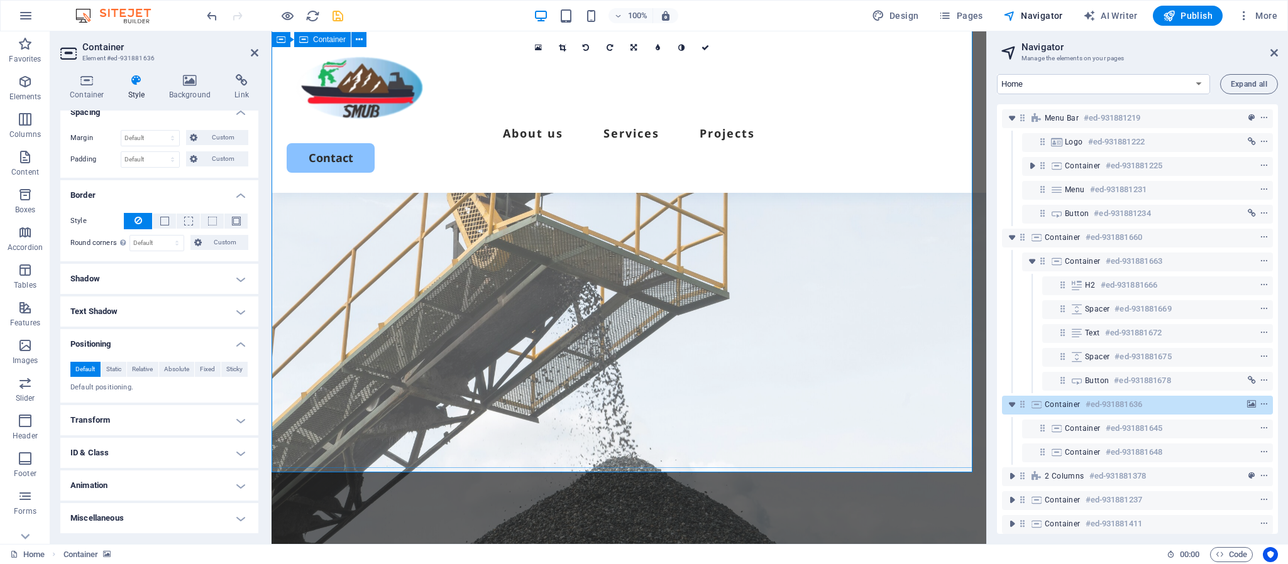
scroll to position [377, 0]
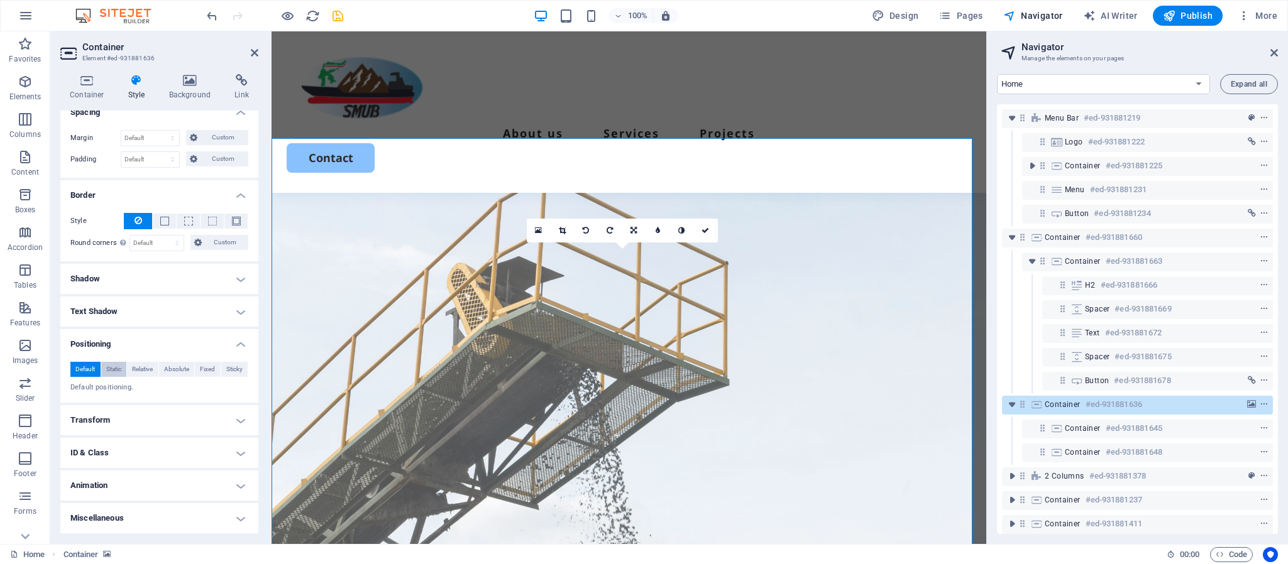
click at [114, 370] on span "Static" at bounding box center [113, 369] width 15 height 15
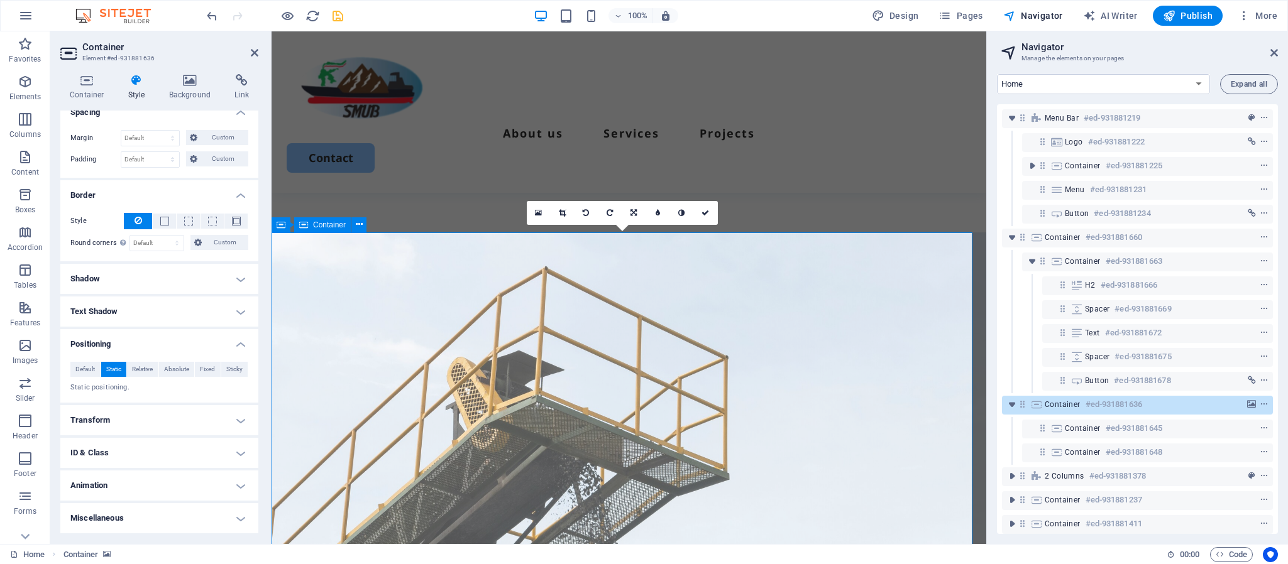
scroll to position [189, 0]
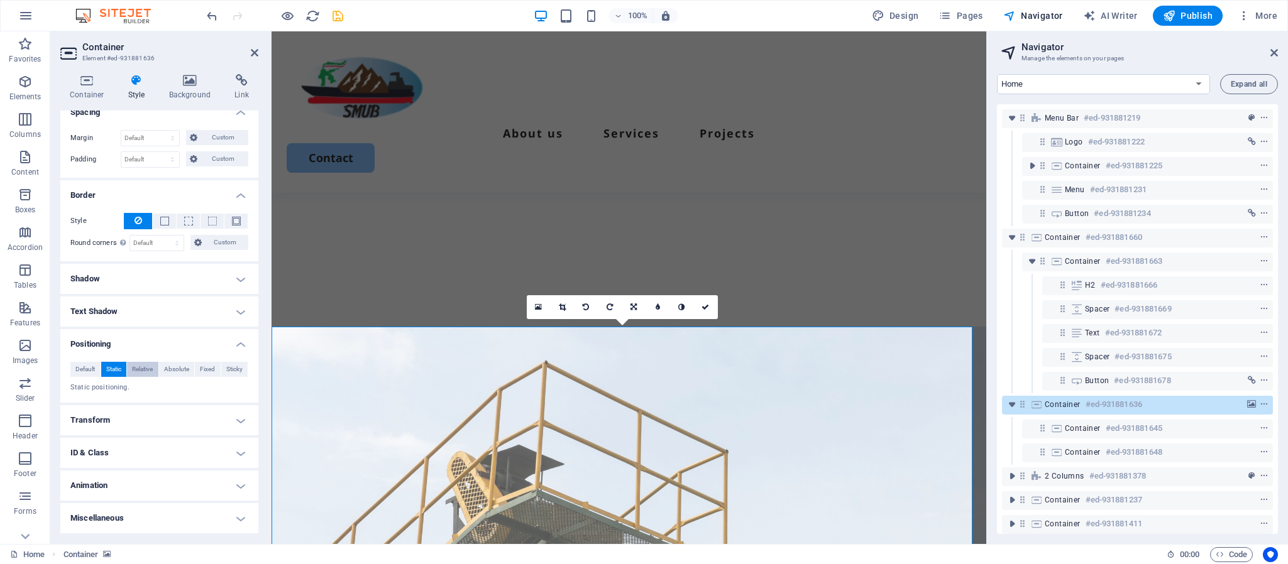
click at [140, 368] on span "Relative" at bounding box center [142, 369] width 21 height 15
click at [168, 368] on span "Absolute" at bounding box center [176, 368] width 25 height 15
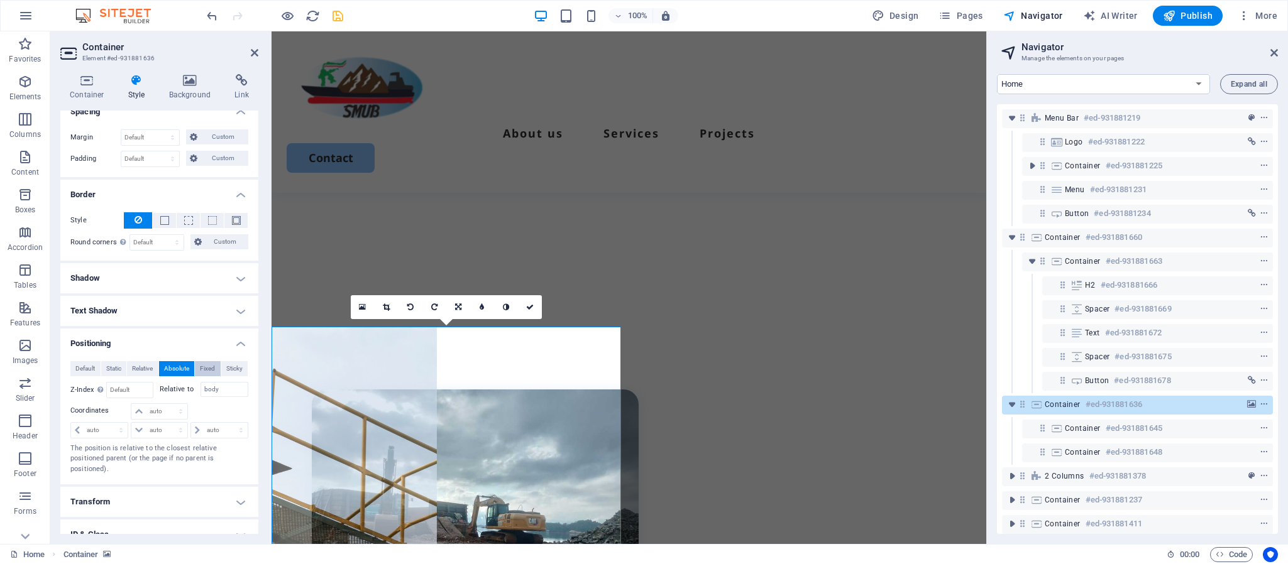
click at [201, 366] on span "Fixed" at bounding box center [207, 368] width 15 height 15
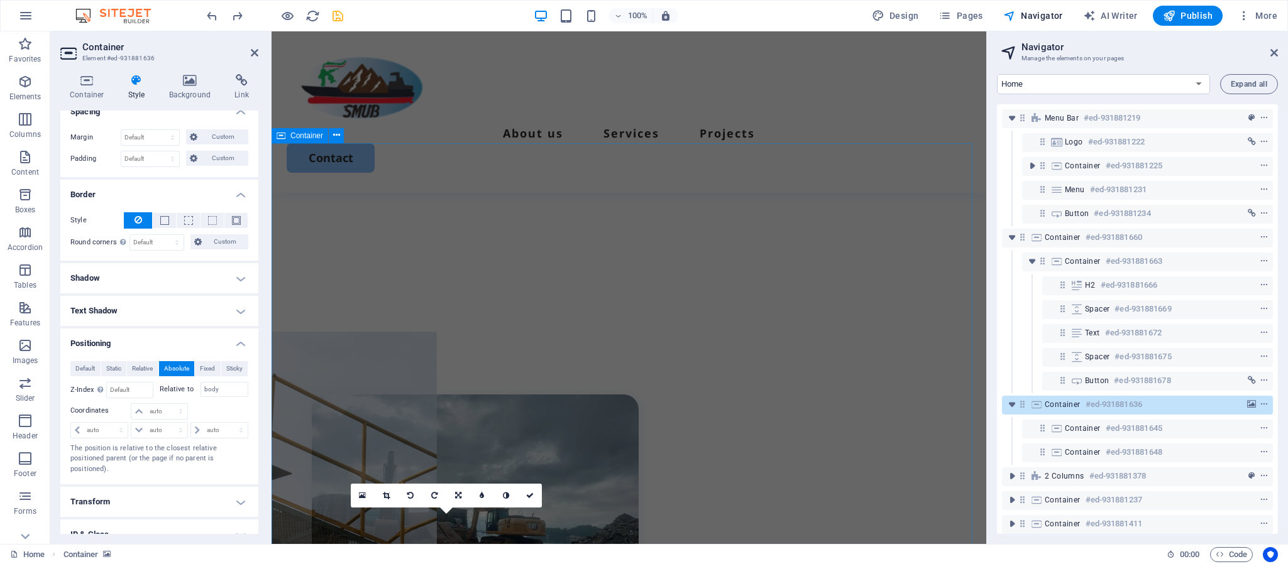
scroll to position [377, 0]
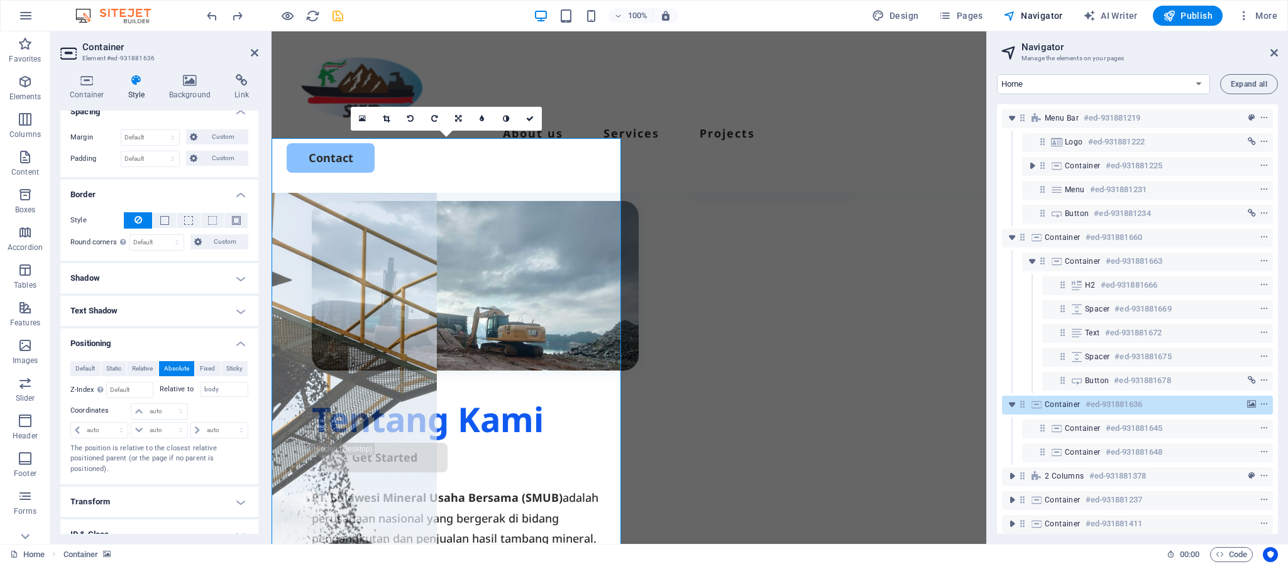
type input "77"
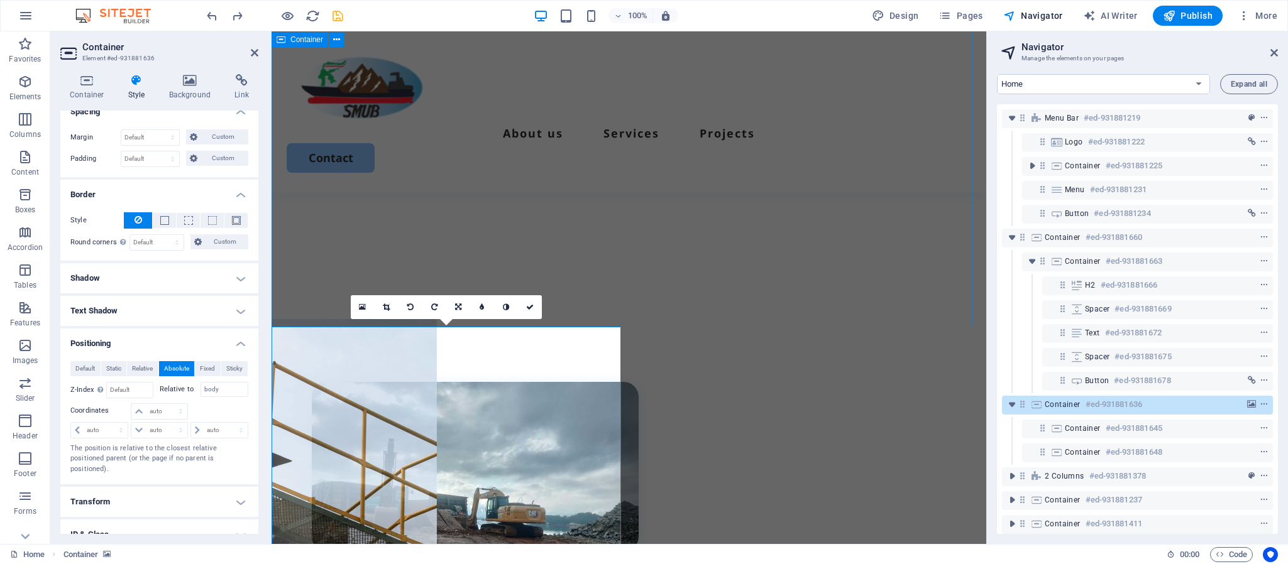
scroll to position [189, 0]
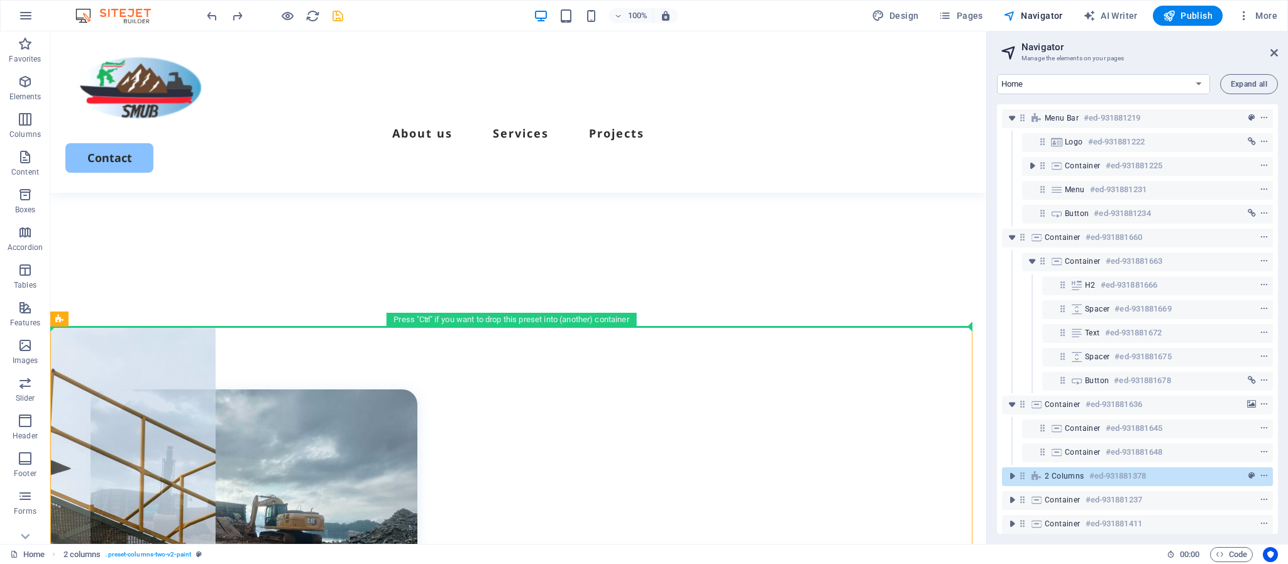
drag, startPoint x: 322, startPoint y: 445, endPoint x: 709, endPoint y: 162, distance: 479.0
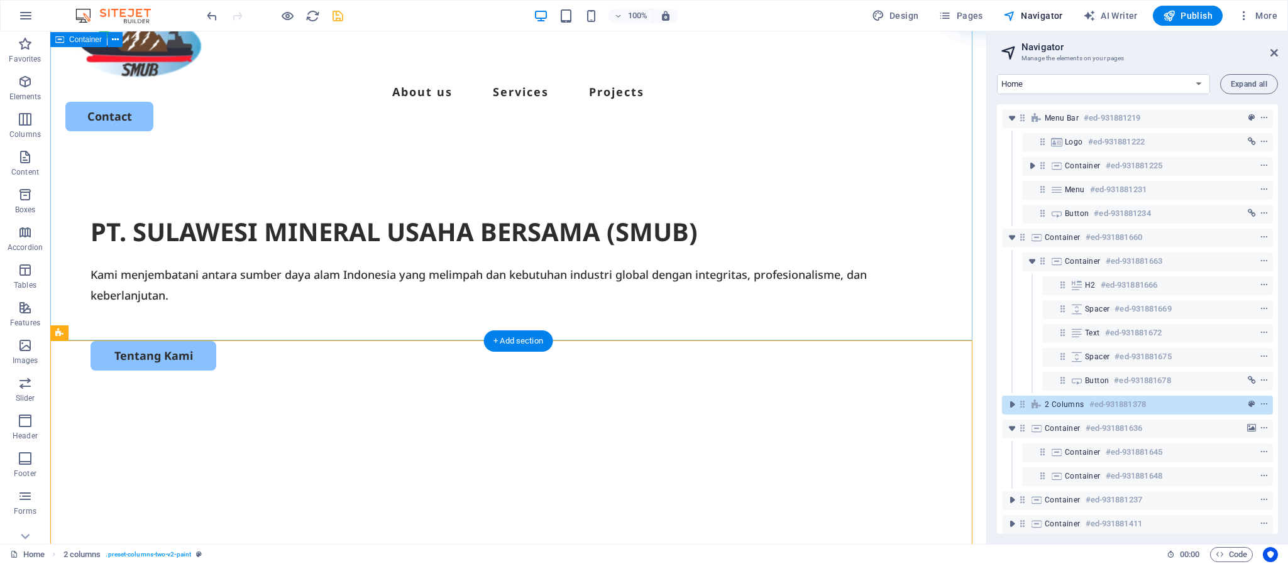
scroll to position [0, 0]
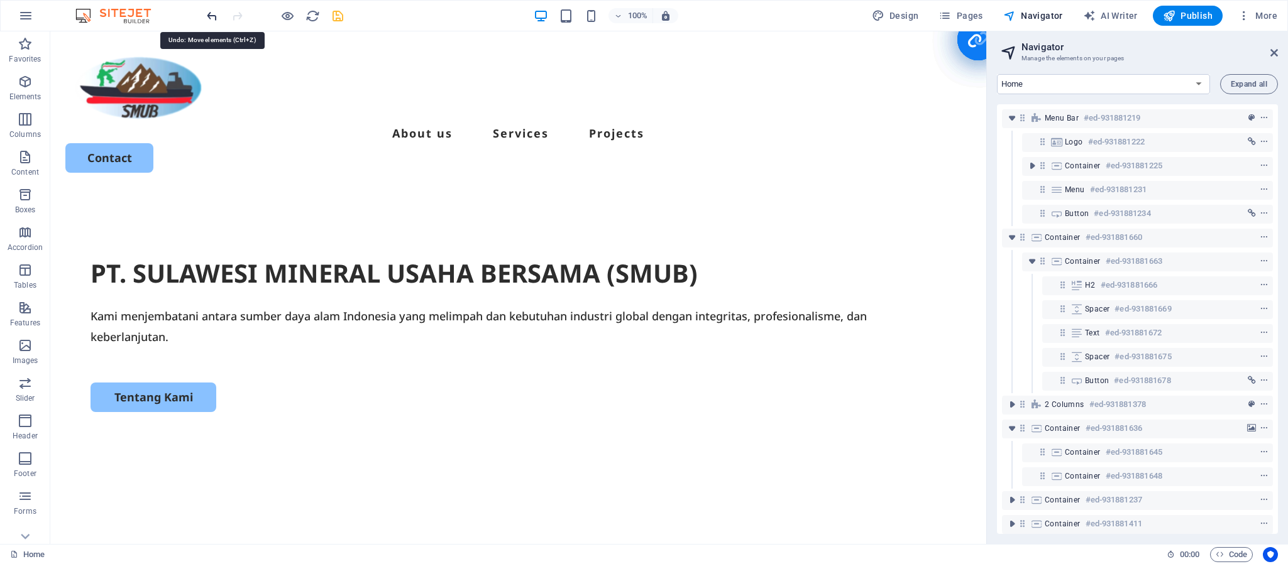
click at [215, 19] on icon "undo" at bounding box center [212, 16] width 14 height 14
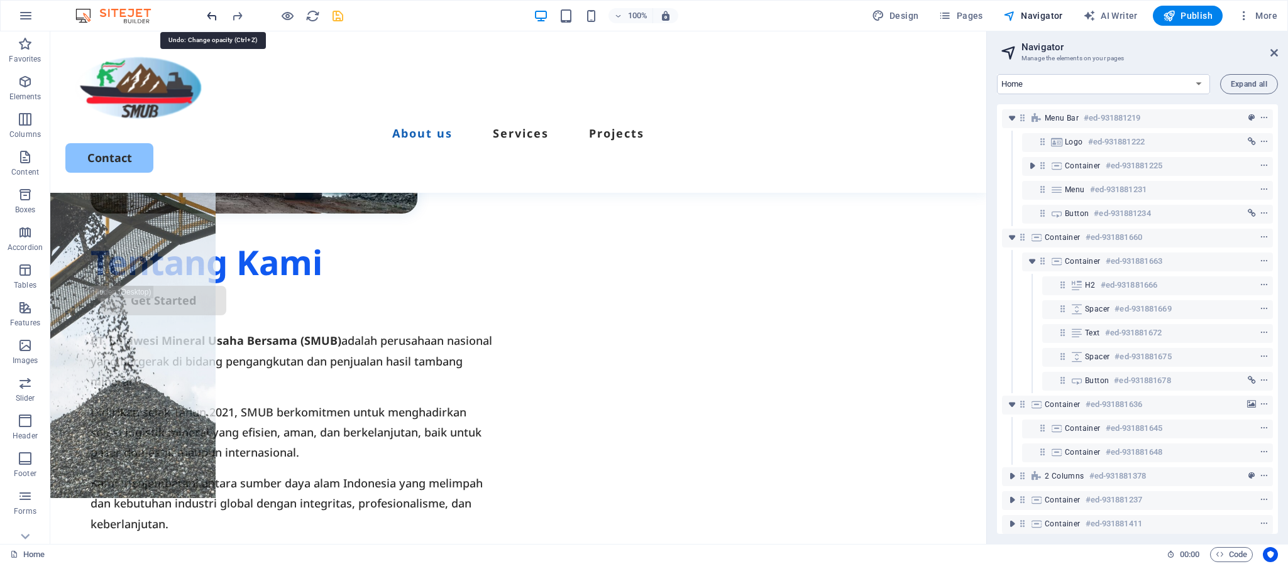
scroll to position [438, 0]
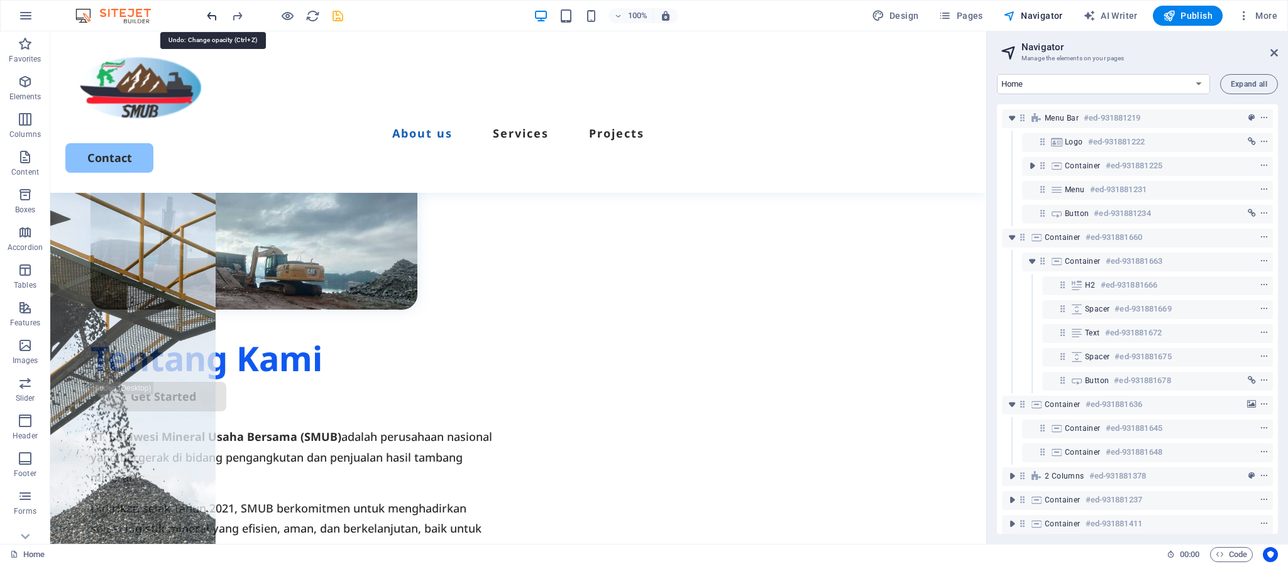
click at [212, 16] on icon "undo" at bounding box center [212, 16] width 14 height 14
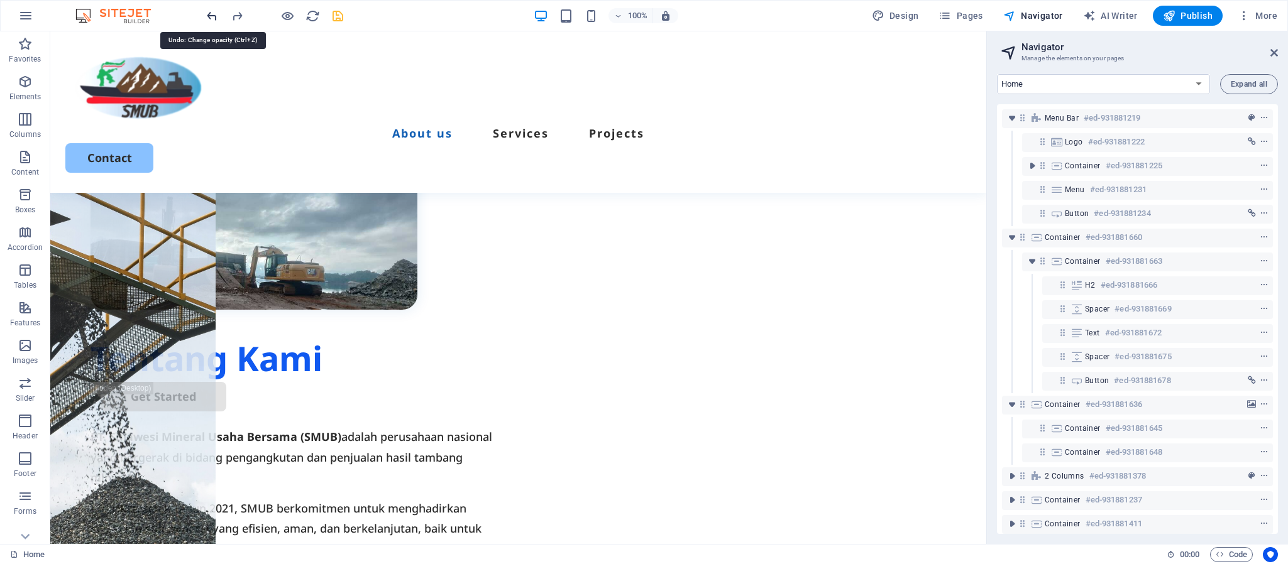
click at [212, 16] on icon "undo" at bounding box center [212, 16] width 14 height 14
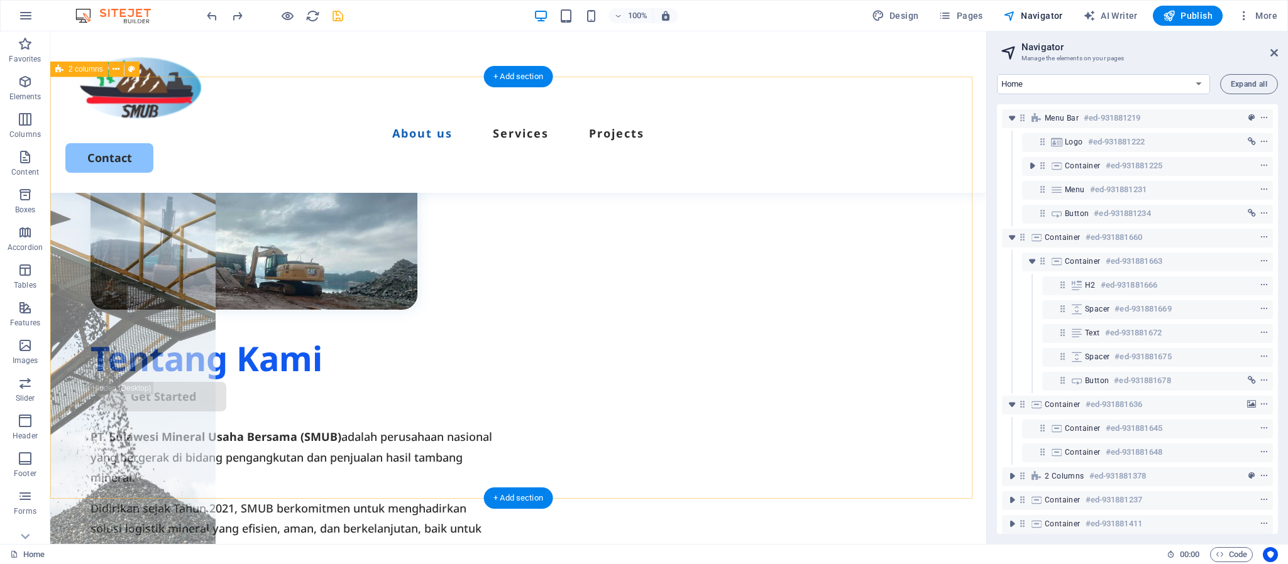
click at [326, 436] on div "Tentang Kami Get Started PT. Sulawesi Mineral Usaha Bersama (SMUB) adalah perus…" at bounding box center [518, 385] width 936 height 616
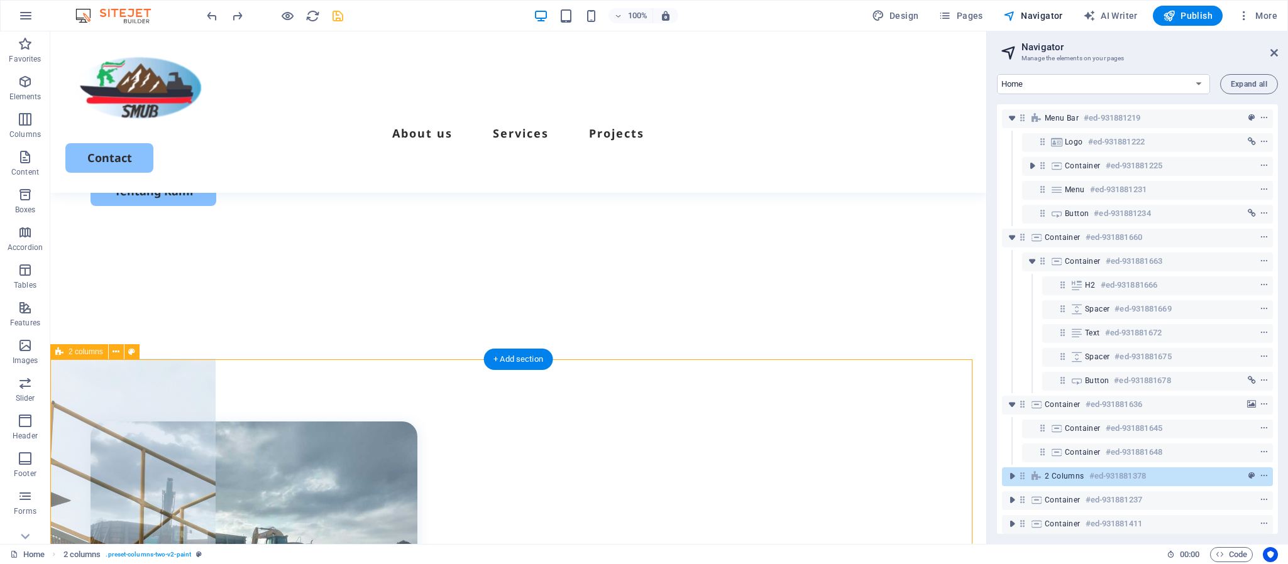
scroll to position [155, 0]
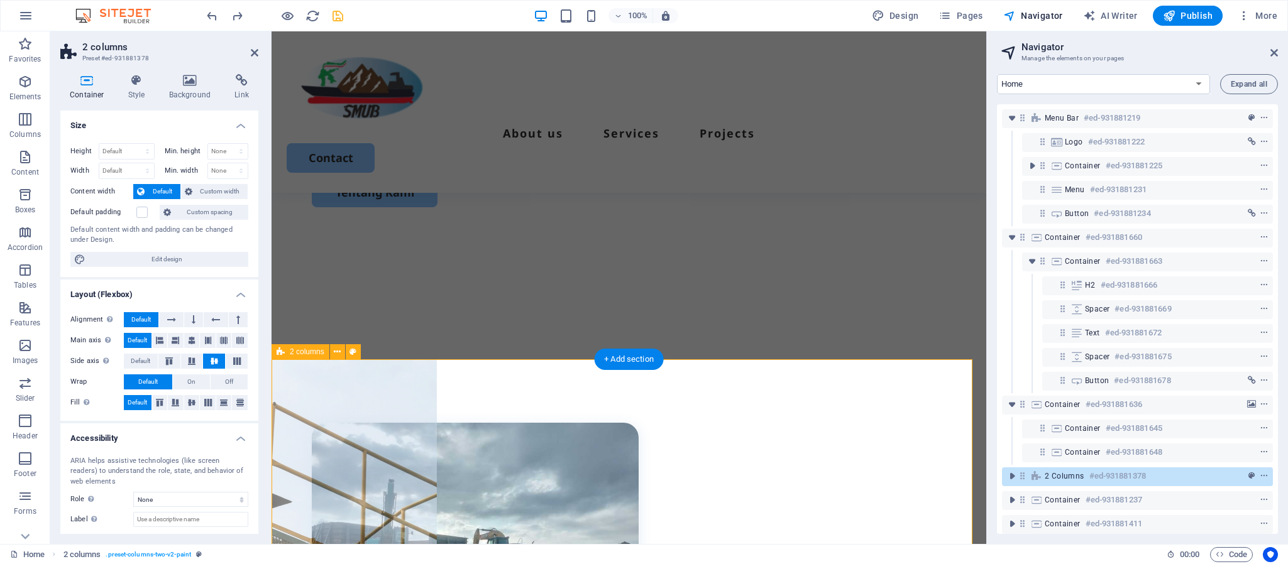
click at [815, 273] on div "PT. SULAWESI MINERAL USAHA BERSAMA (SMUB) Kami menjembatani antara sumber daya …" at bounding box center [629, 118] width 715 height 484
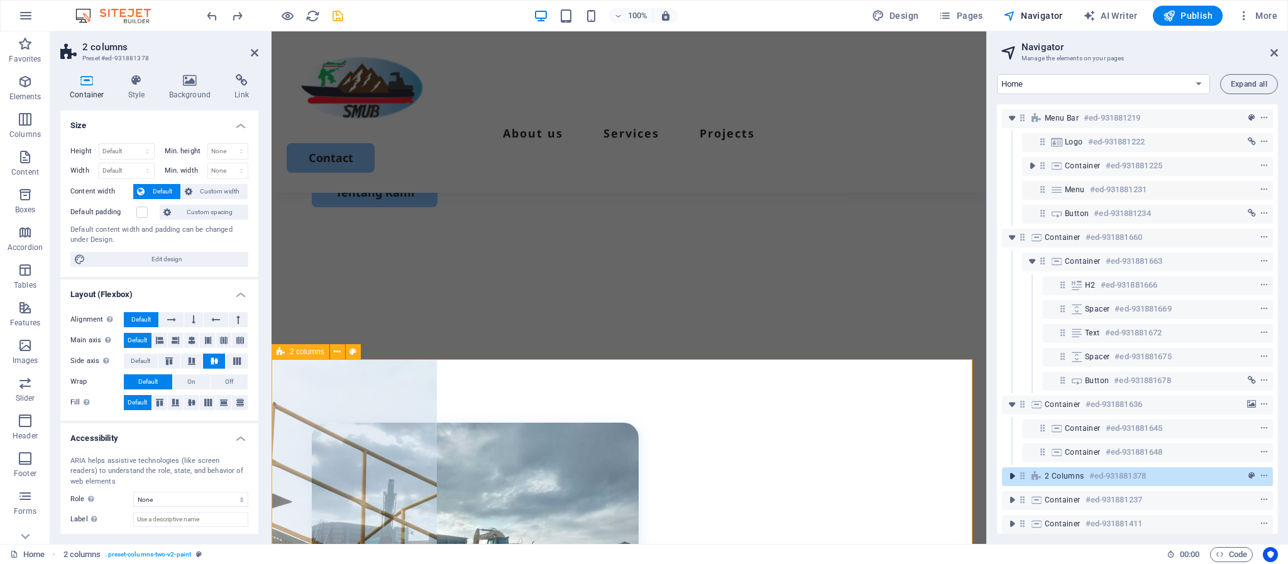
click at [1011, 470] on icon "toggle-expand" at bounding box center [1012, 476] width 13 height 13
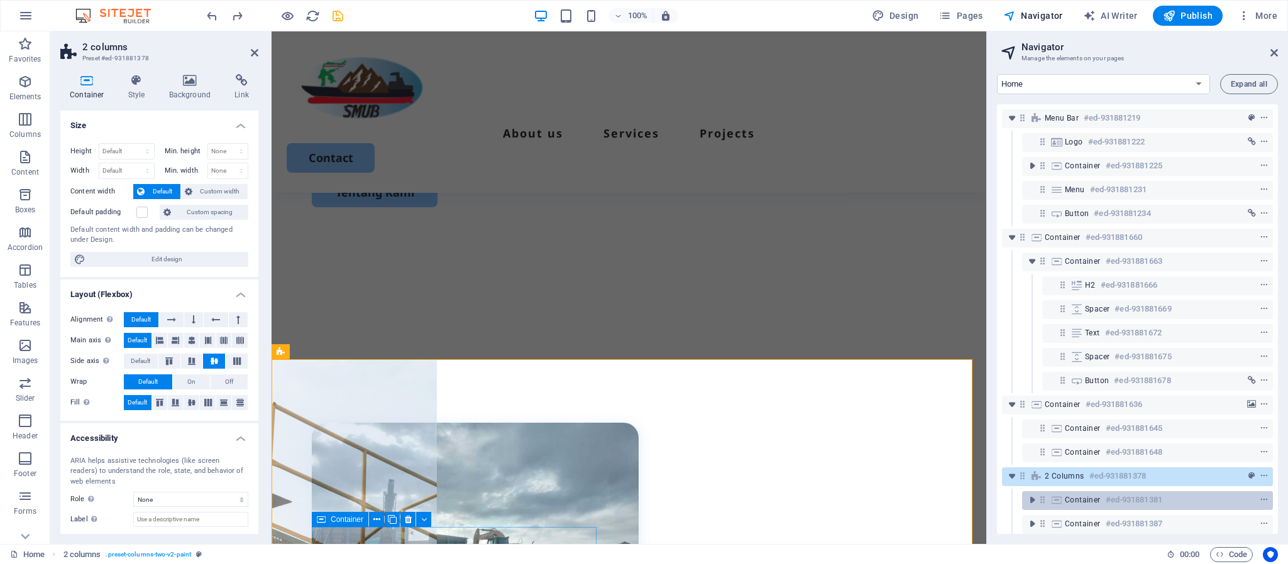
click at [1072, 470] on div "Container #ed-931881381" at bounding box center [1137, 500] width 145 height 15
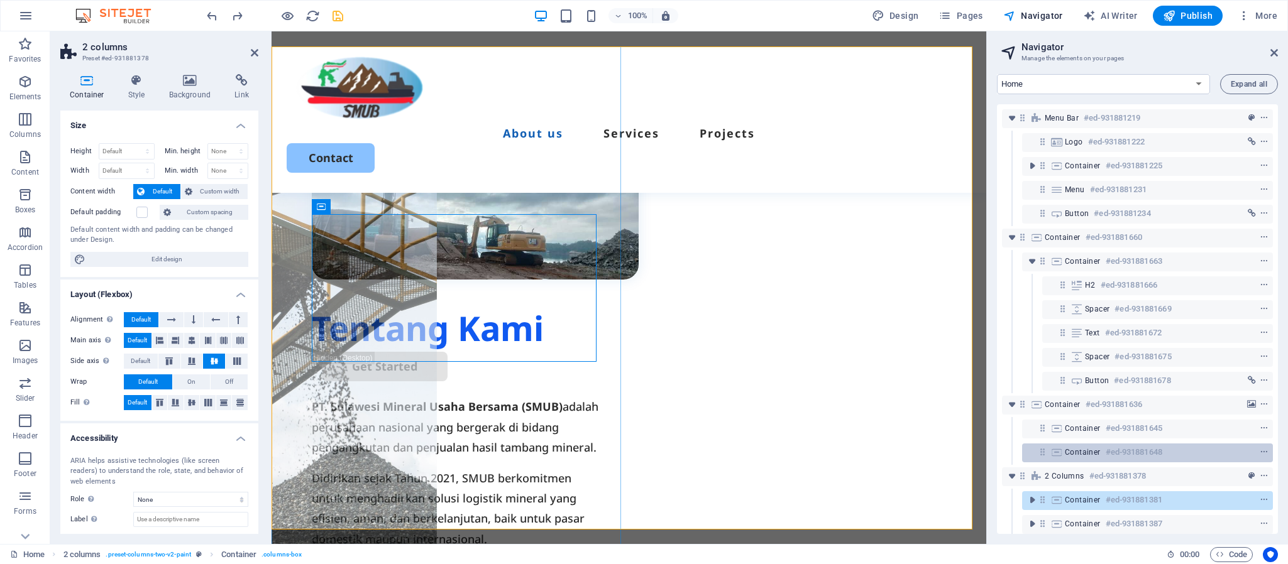
scroll to position [94, 0]
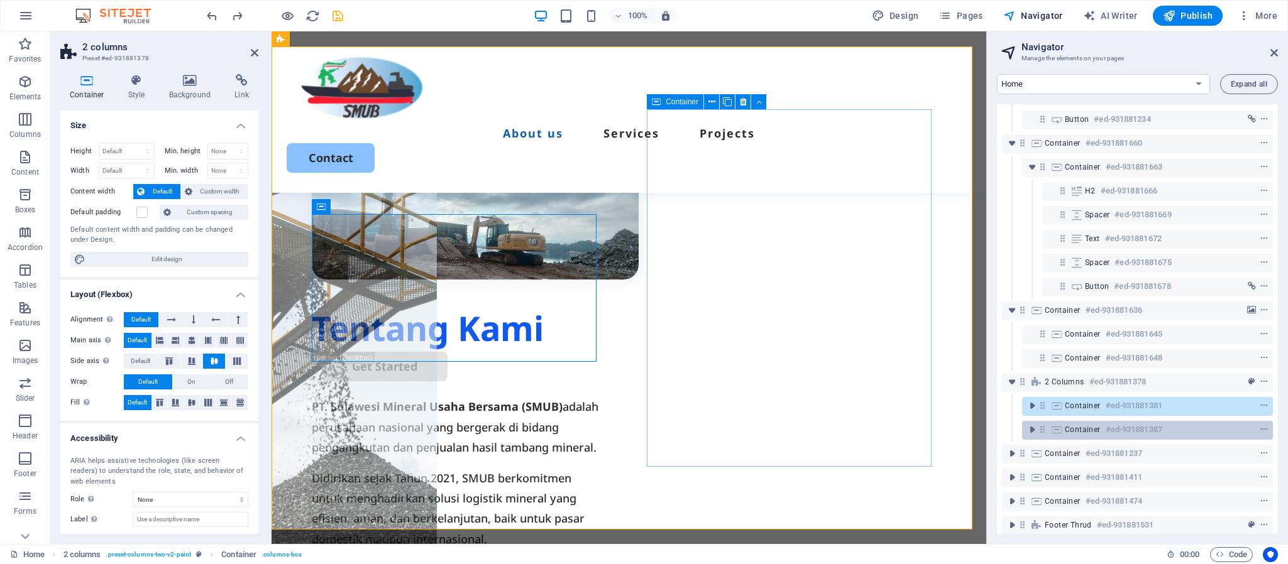
click at [1072, 422] on div "Container #ed-931881387" at bounding box center [1137, 429] width 145 height 15
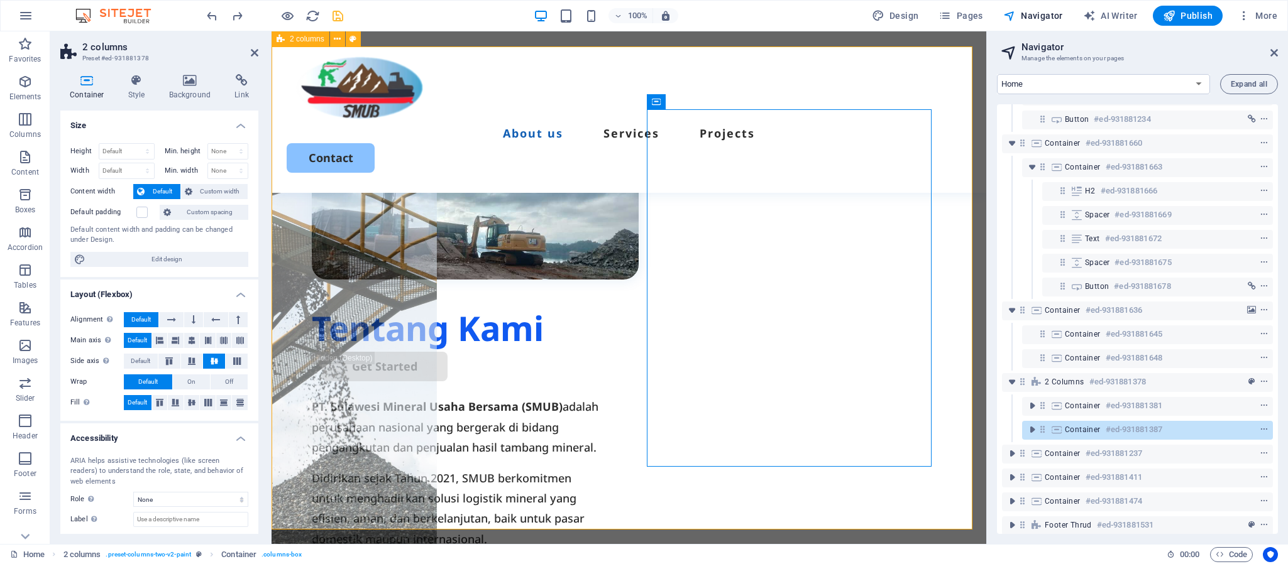
click at [430, 470] on div "Tentang Kami Get Started PT. Sulawesi Mineral Usaha Bersama (SMUB) adalah perus…" at bounding box center [629, 375] width 715 height 657
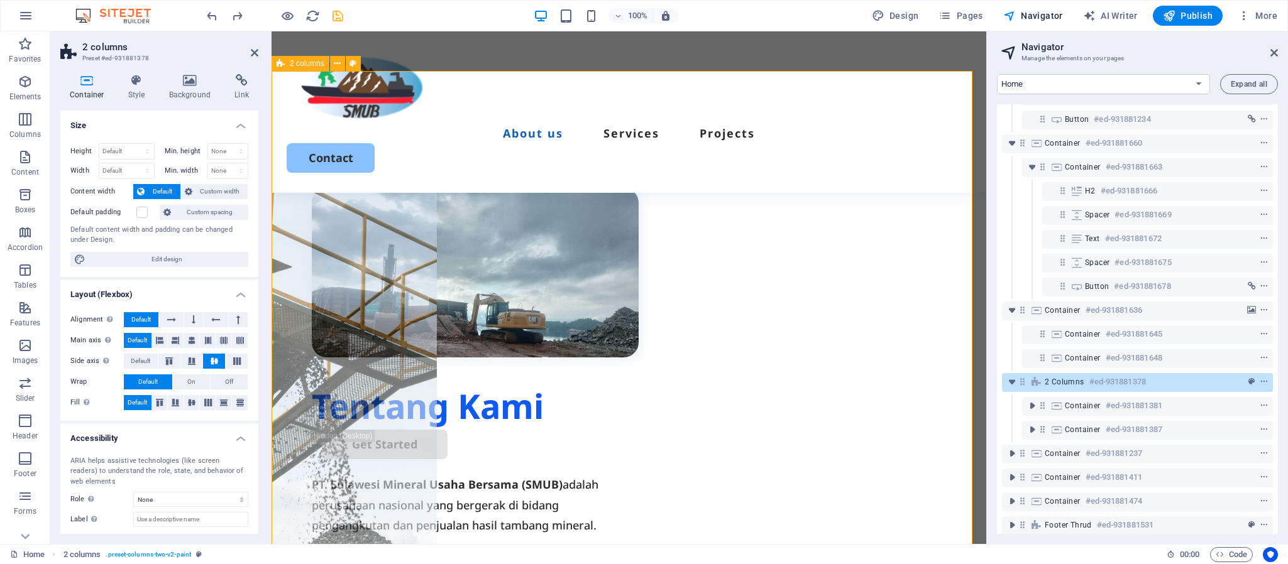
scroll to position [280, 0]
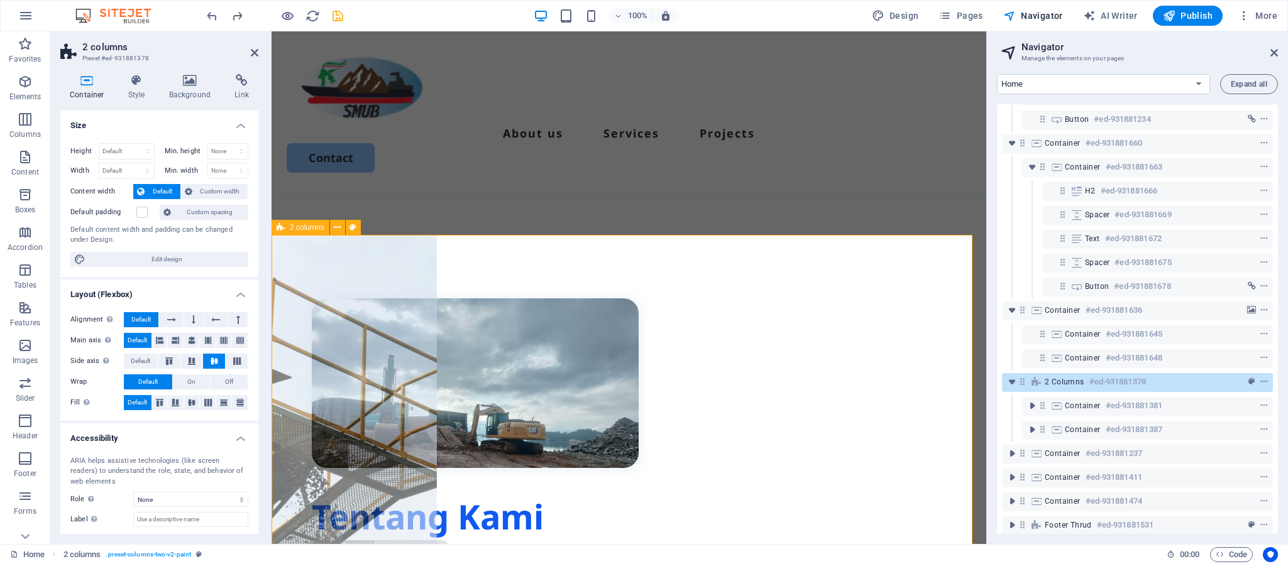
click at [570, 344] on div "Tentang Kami Get Started PT. Sulawesi Mineral Usaha Bersama (SMUB) adalah perus…" at bounding box center [629, 564] width 715 height 657
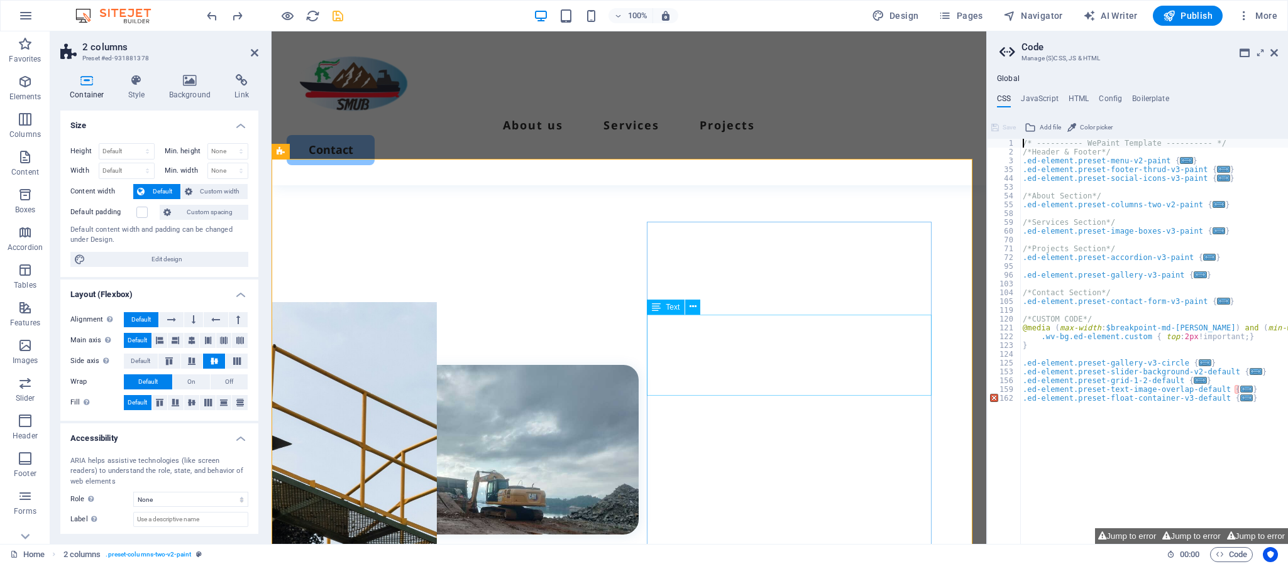
scroll to position [0, 0]
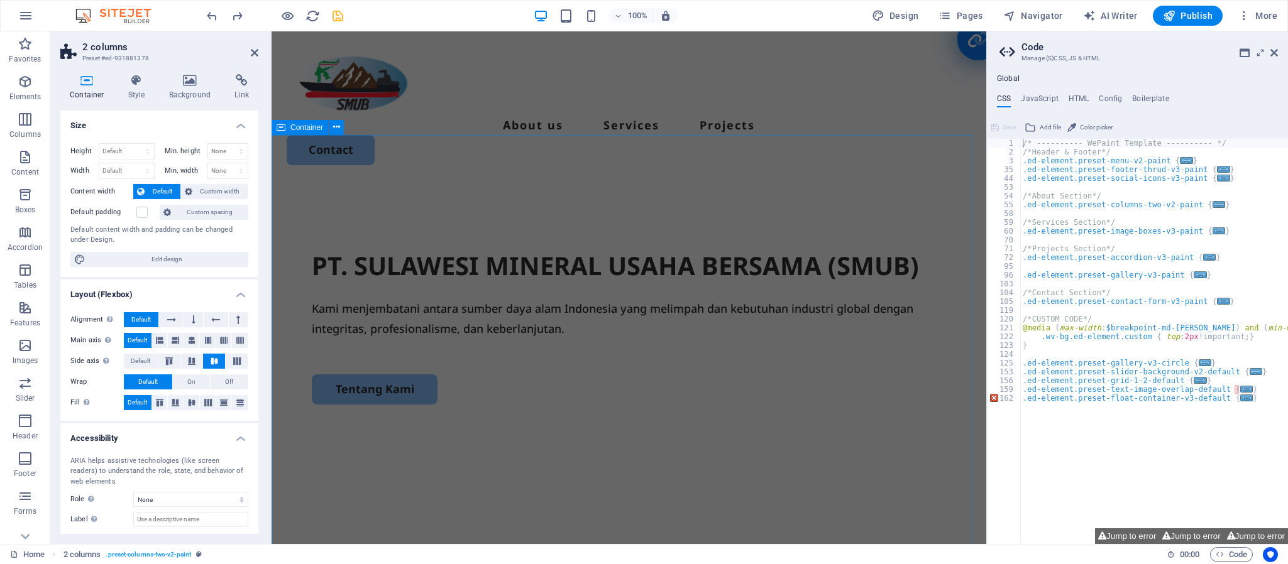
click at [761, 324] on div "PT. SULAWESI MINERAL USAHA BERSAMA (SMUB) Kami menjembatani antara sumber daya …" at bounding box center [629, 427] width 715 height 484
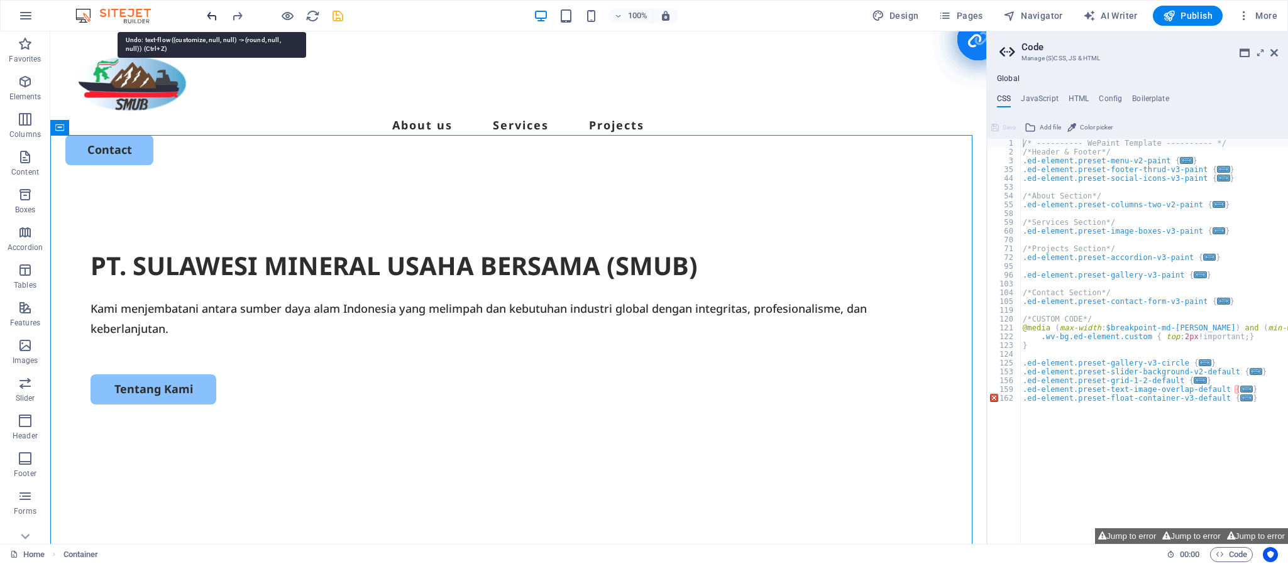
click at [211, 19] on icon "undo" at bounding box center [212, 16] width 14 height 14
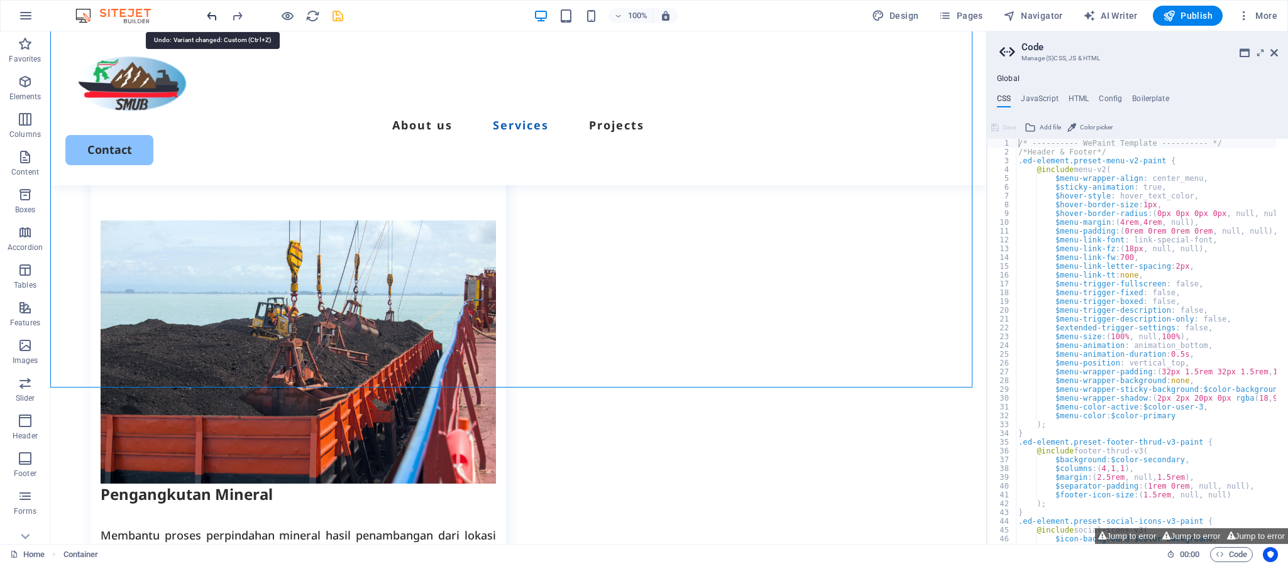
scroll to position [1065, 0]
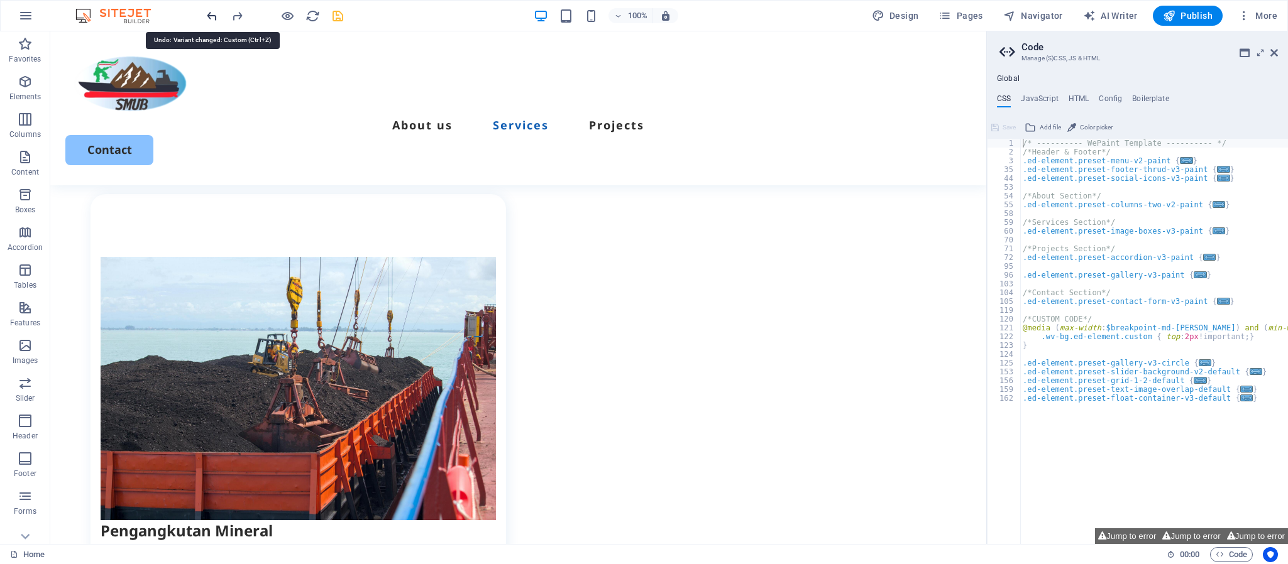
click at [211, 19] on icon "undo" at bounding box center [212, 16] width 14 height 14
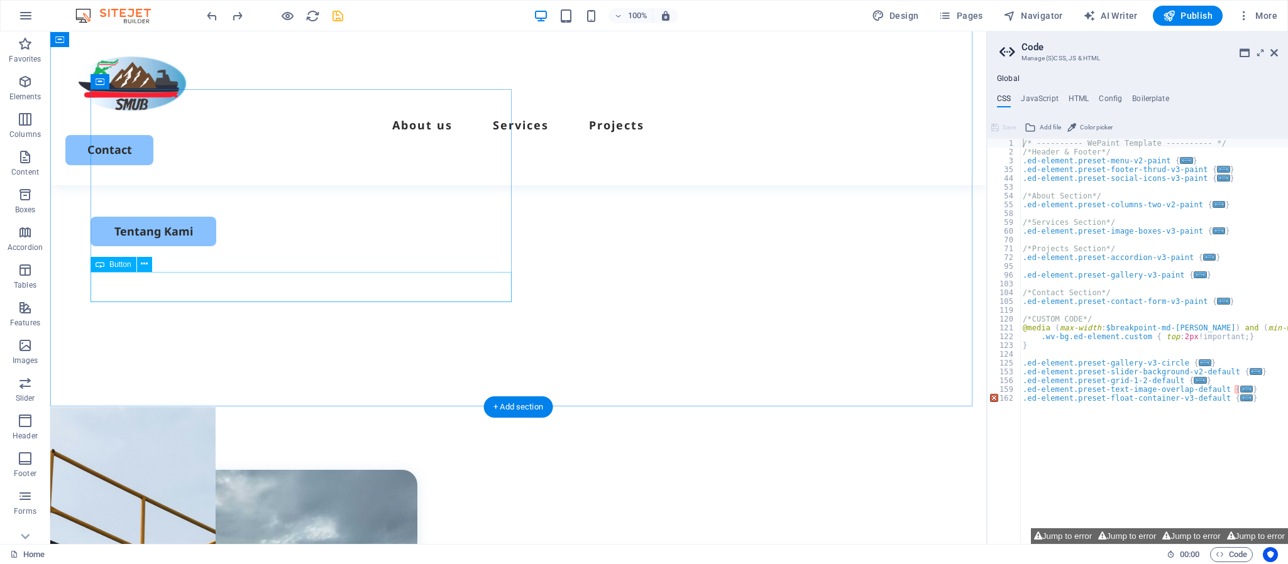
scroll to position [485, 0]
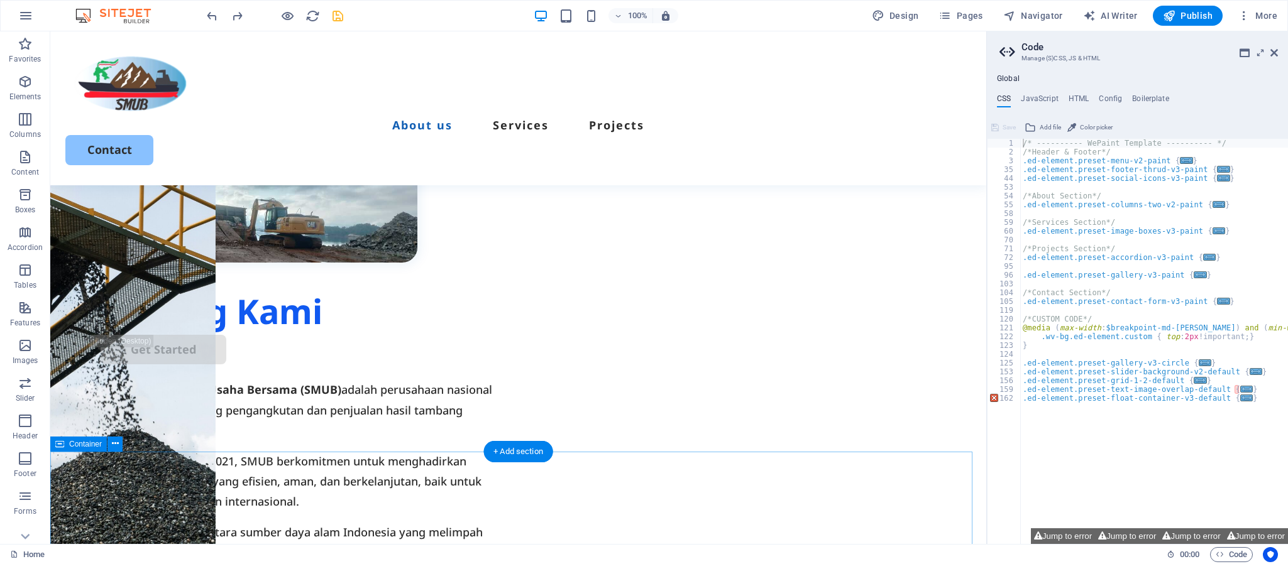
click at [398, 407] on div "Tentang Kami Get Started PT. Sulawesi Mineral Usaha Bersama (SMUB) adalah perus…" at bounding box center [518, 338] width 936 height 616
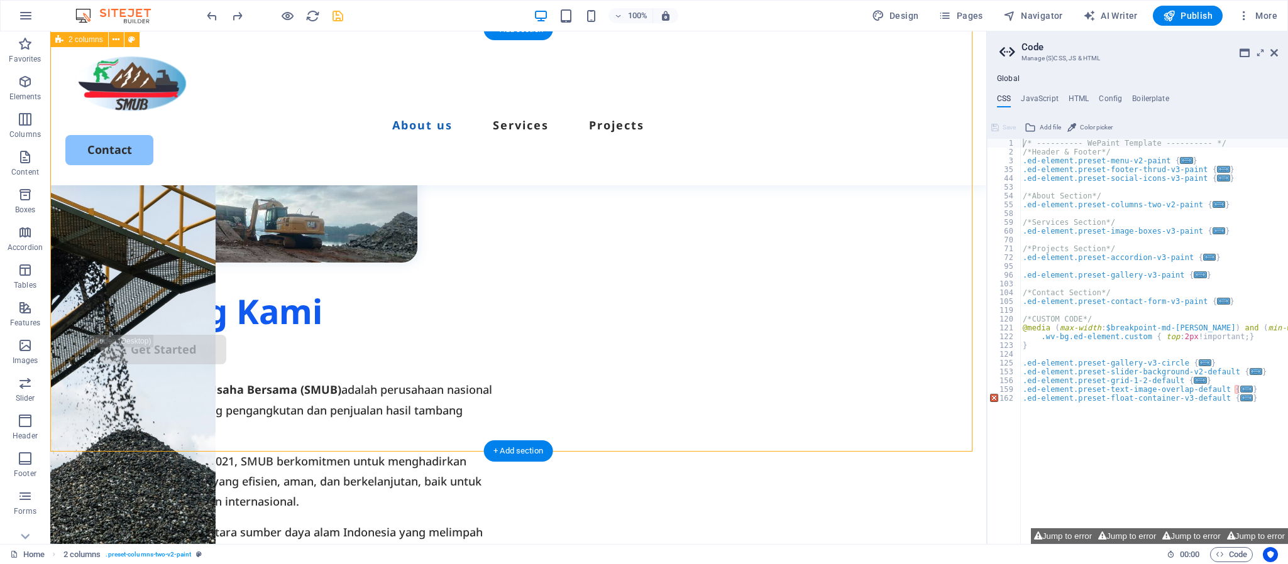
click at [398, 407] on div "Tentang Kami Get Started PT. Sulawesi Mineral Usaha Bersama (SMUB) adalah perus…" at bounding box center [518, 338] width 936 height 616
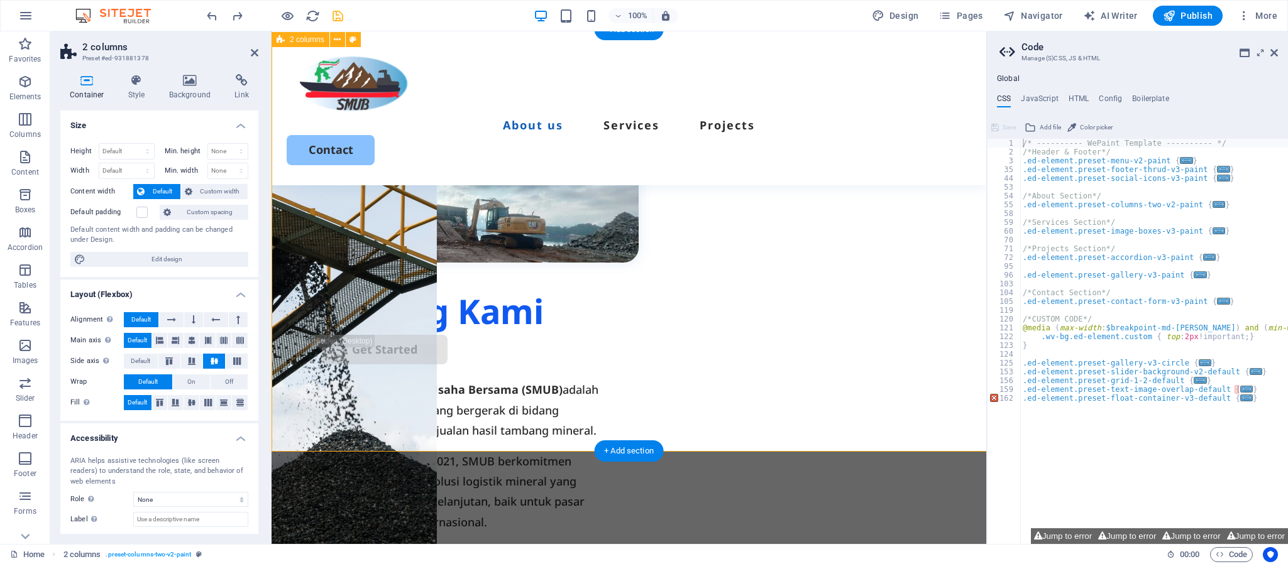
click at [398, 407] on div "Tentang Kami Get Started PT. Sulawesi Mineral Usaha Bersama (SMUB) adalah perus…" at bounding box center [629, 358] width 715 height 657
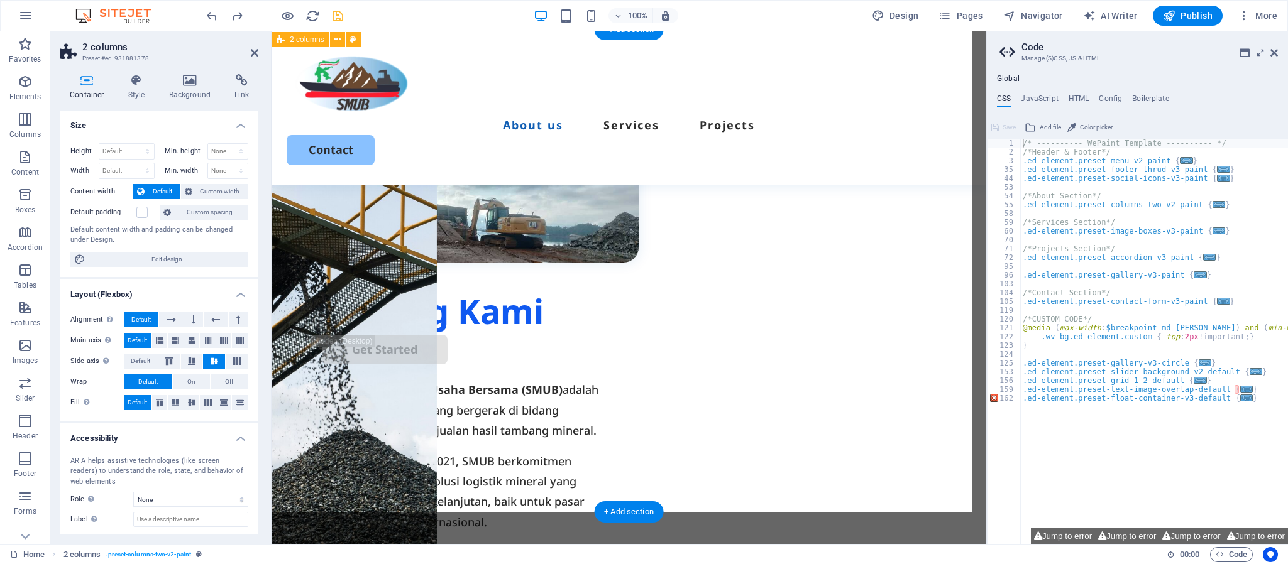
click at [464, 421] on div "Tentang Kami Get Started PT. Sulawesi Mineral Usaha Bersama (SMUB) adalah perus…" at bounding box center [629, 358] width 715 height 657
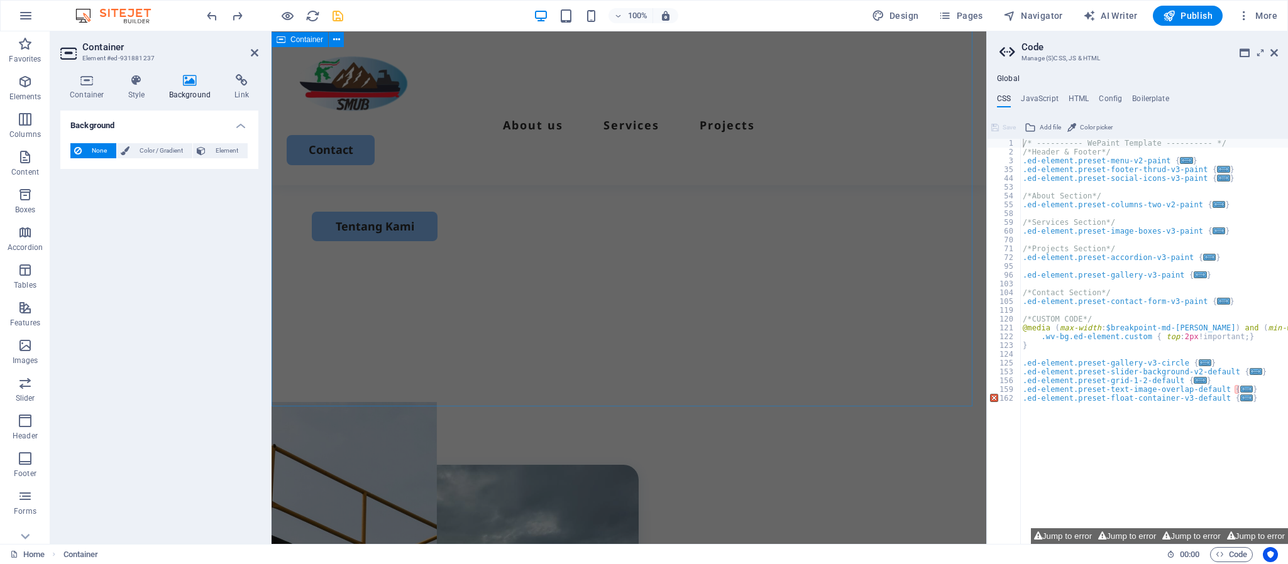
scroll to position [108, 0]
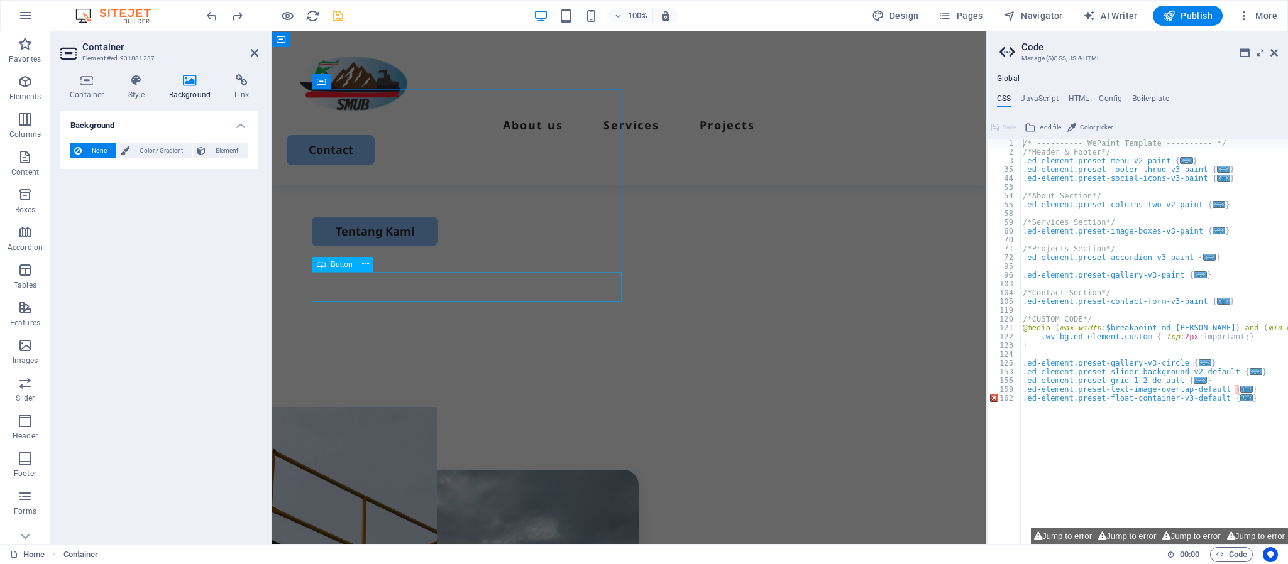
click at [557, 246] on div "Tentang Kami" at bounding box center [629, 232] width 634 height 30
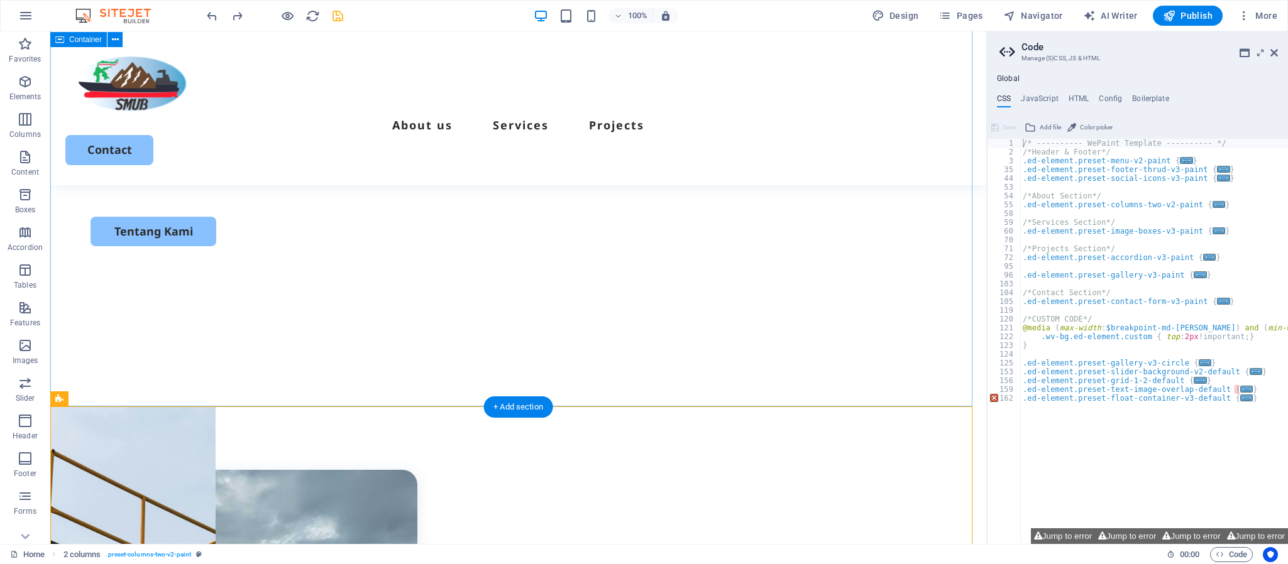
click at [300, 355] on div "PT. SULAWESI MINERAL USAHA BERSAMA (SMUB) Kami menjembatani antara sumber daya …" at bounding box center [518, 165] width 936 height 484
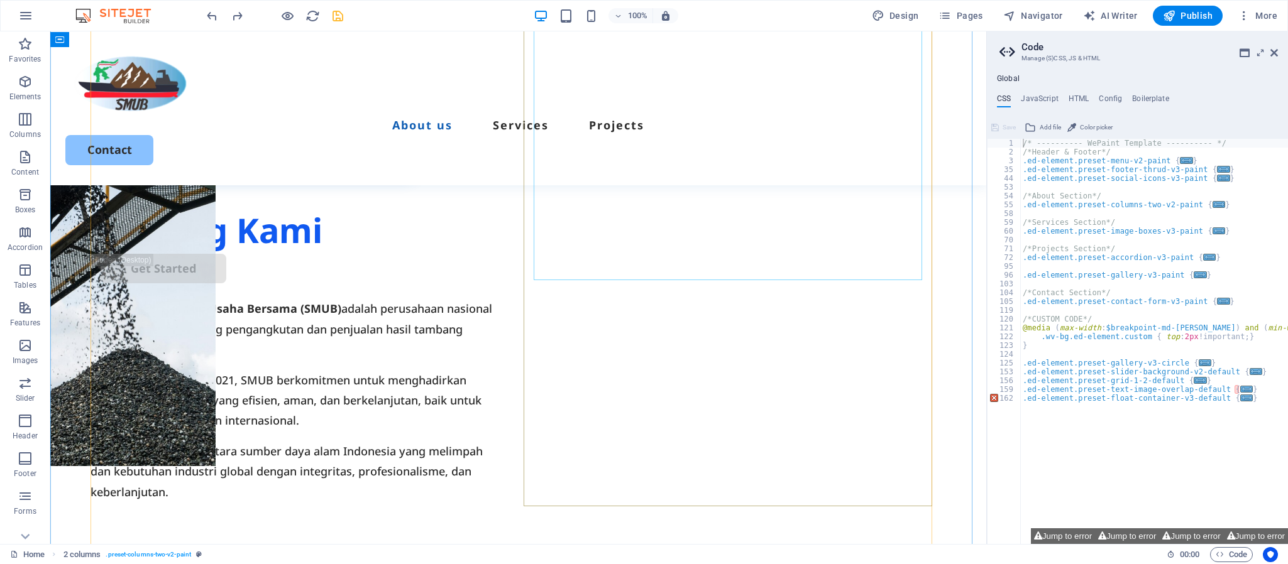
scroll to position [1181, 0]
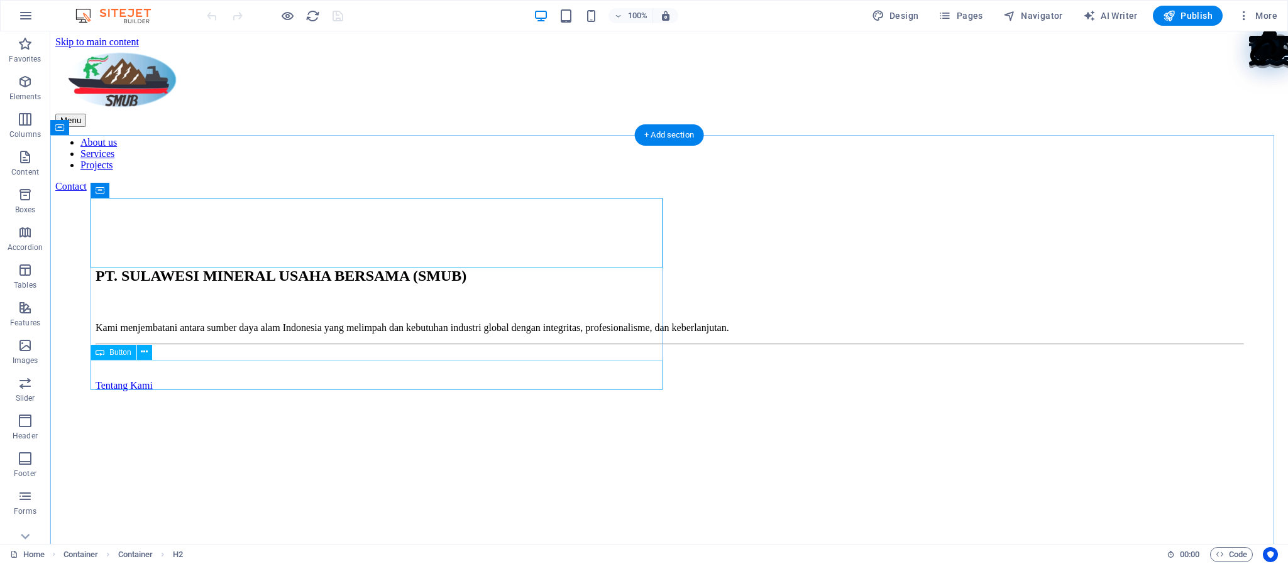
click at [478, 380] on div "Tentang Kami" at bounding box center [669, 385] width 1147 height 11
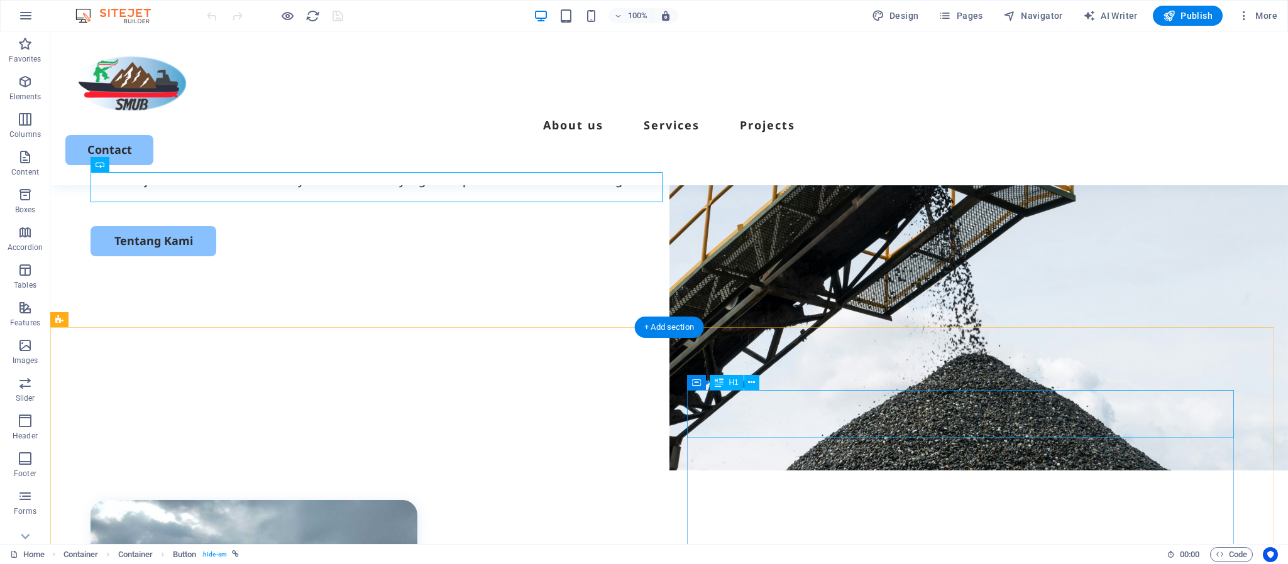
scroll to position [189, 0]
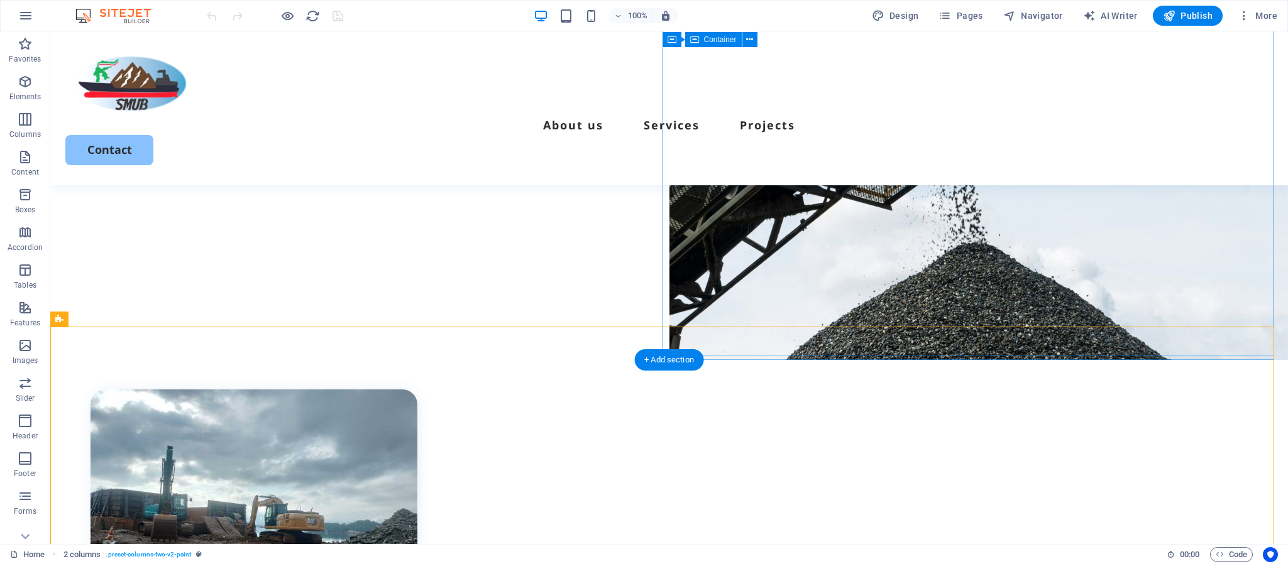
select select "vh"
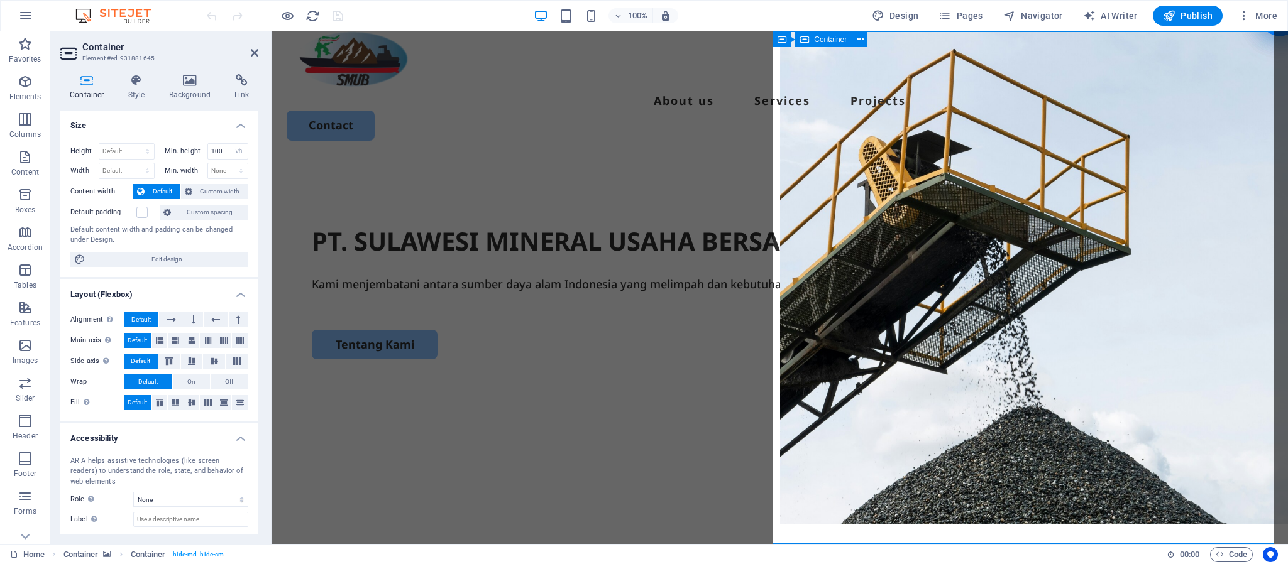
scroll to position [0, 0]
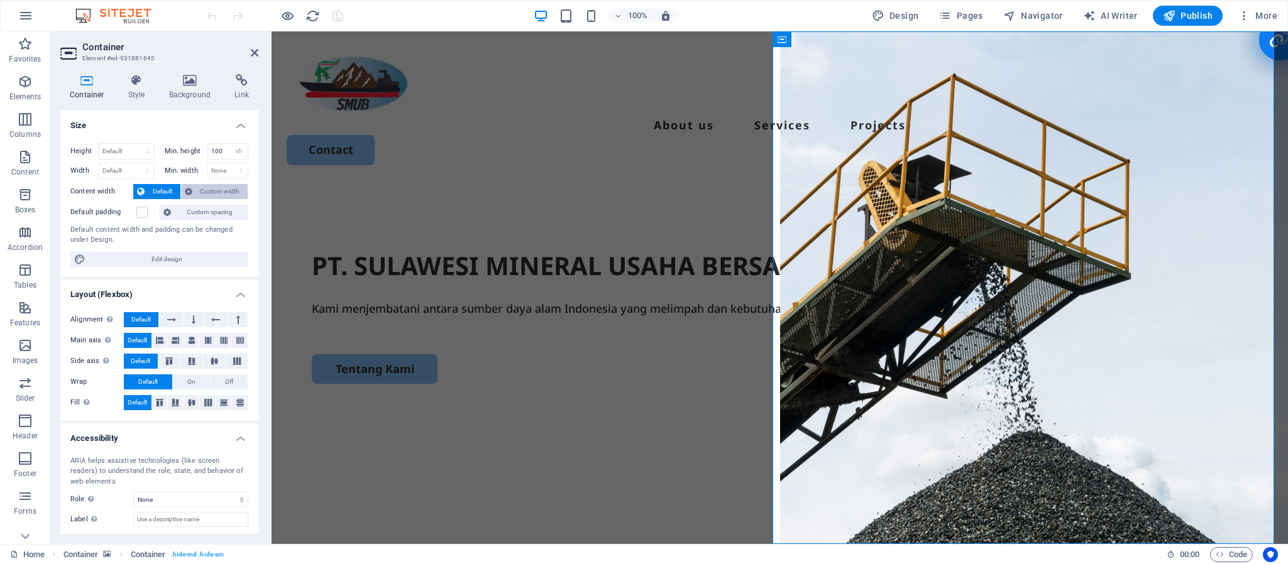
click at [226, 195] on span "Custom width" at bounding box center [220, 191] width 48 height 15
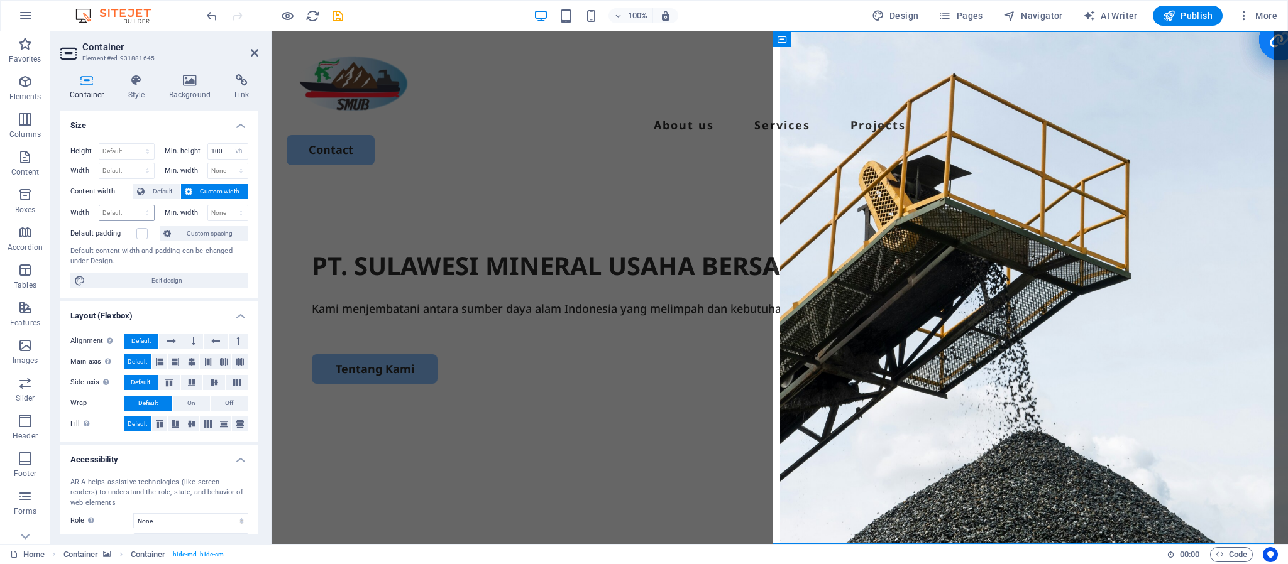
click at [131, 206] on div "Default px rem % em vh vw" at bounding box center [127, 213] width 56 height 16
click at [121, 216] on select "Default px rem % em vh vw" at bounding box center [126, 213] width 55 height 15
select select "px"
click at [135, 206] on select "Default px rem % em vh vw" at bounding box center [126, 213] width 55 height 15
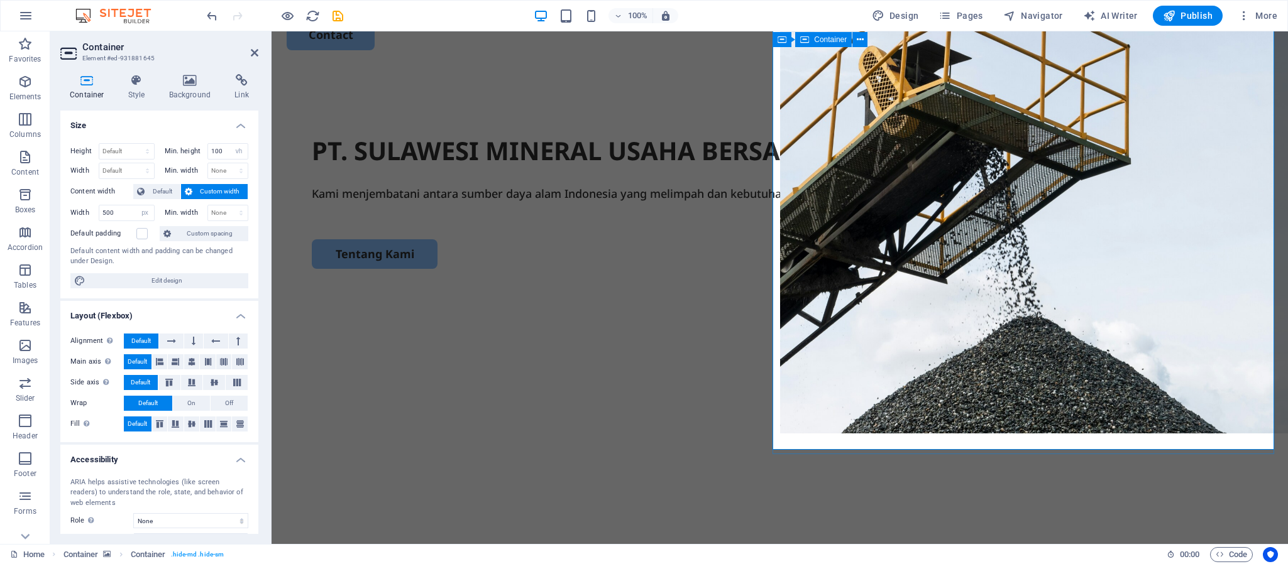
scroll to position [94, 0]
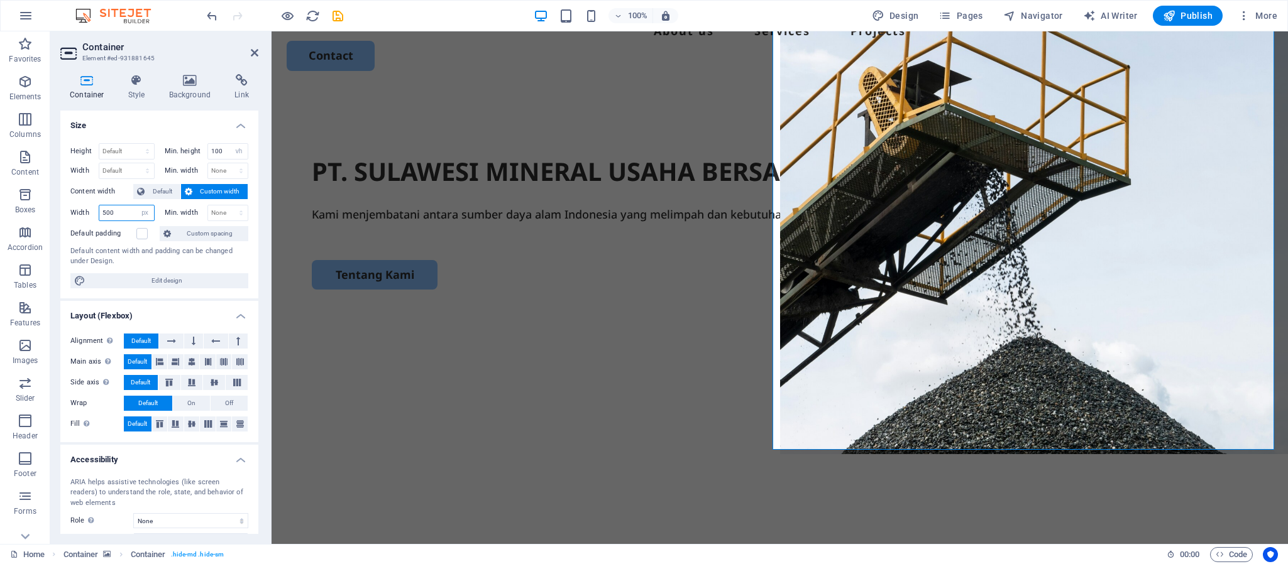
drag, startPoint x: 121, startPoint y: 213, endPoint x: 69, endPoint y: 209, distance: 52.3
click at [69, 209] on div "Height Default px rem % vh vw Min. height 100 None px rem % vh vw Width Default…" at bounding box center [159, 215] width 198 height 165
type input "255"
click at [228, 213] on select "None px rem % vh vw" at bounding box center [228, 213] width 40 height 15
select select "px"
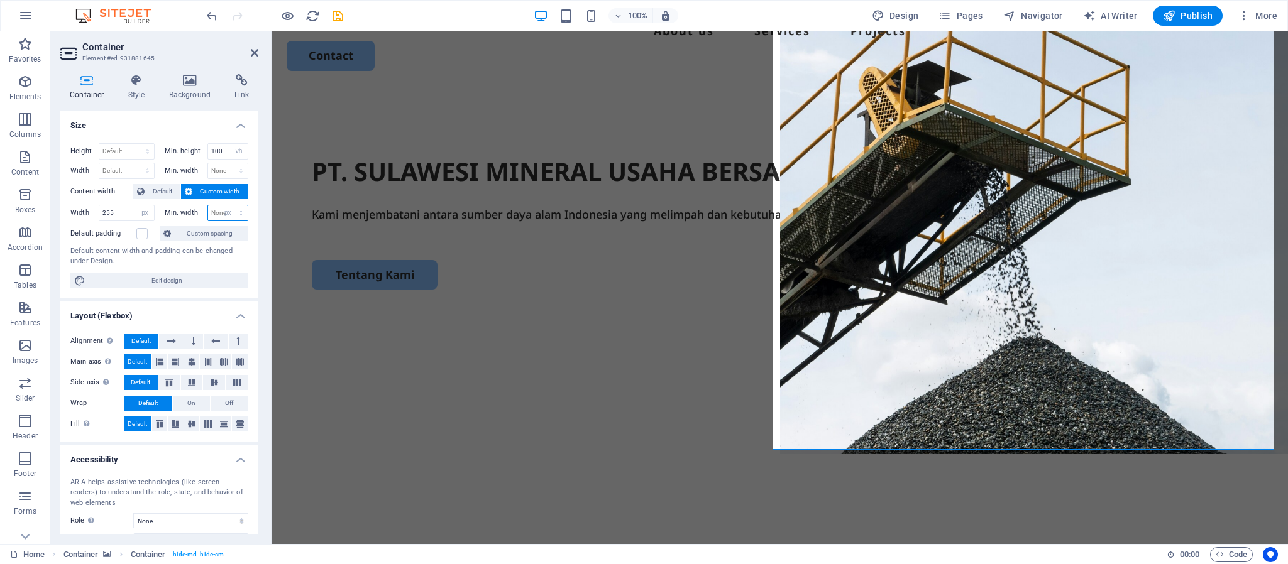
click at [228, 206] on select "None px rem % vh vw" at bounding box center [228, 213] width 40 height 15
type input "250"
click at [115, 223] on div "Height Default px rem % vh vw Min. height 100 None px rem % vh vw Width Default…" at bounding box center [159, 215] width 198 height 165
click at [204, 261] on div "Default content width and padding can be changed under Design." at bounding box center [159, 256] width 178 height 21
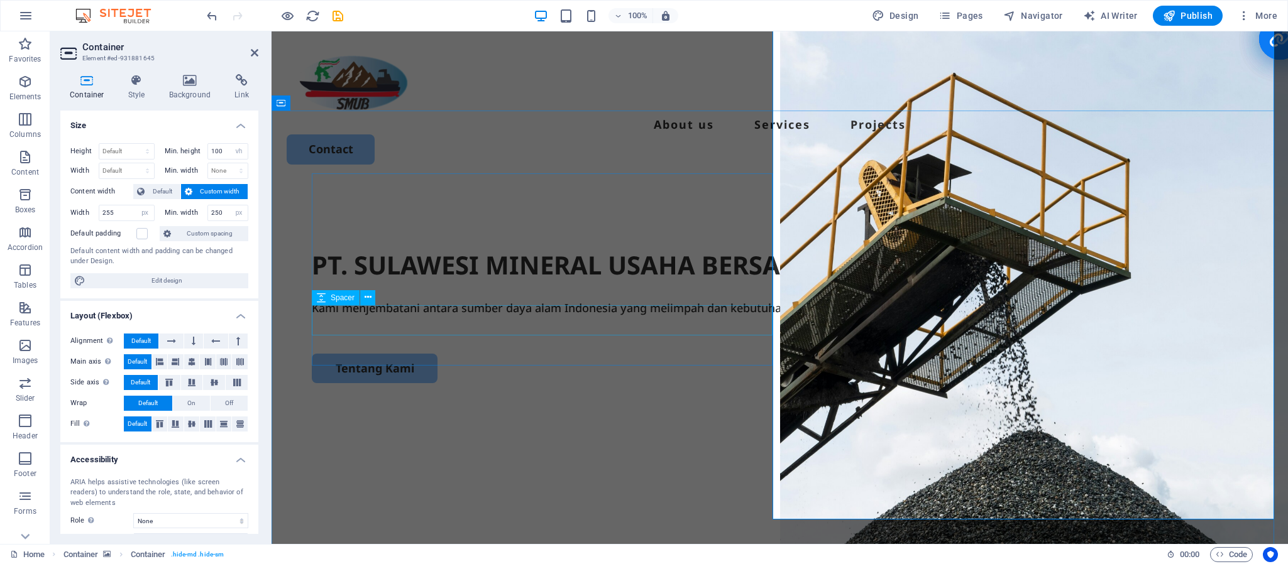
scroll to position [0, 0]
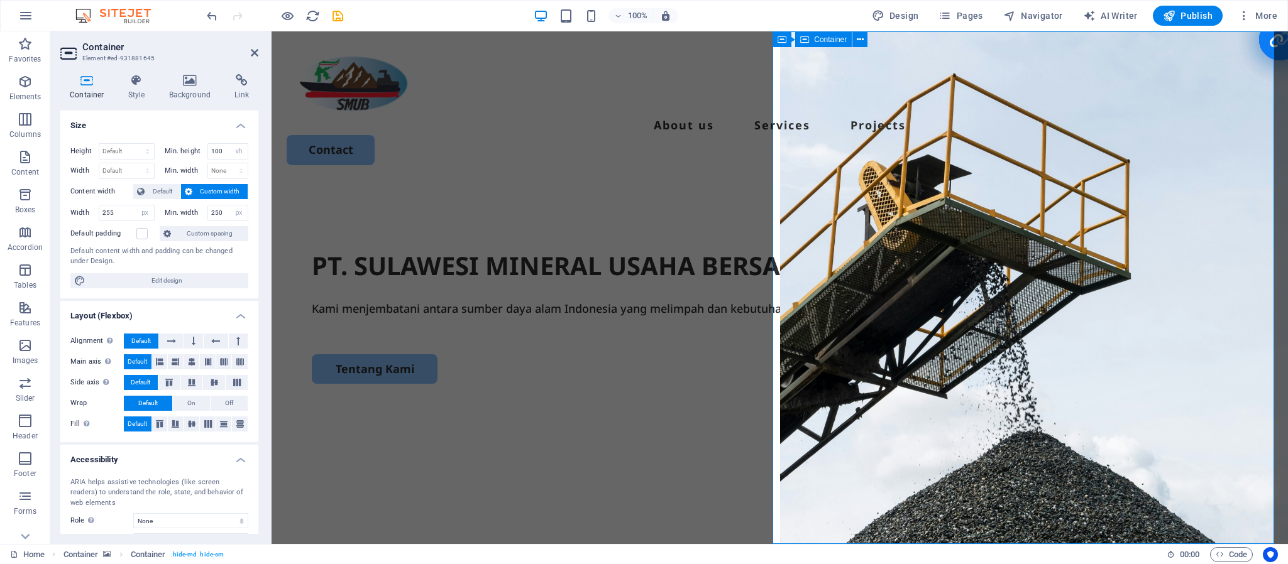
click at [669, 453] on div "PT. SULAWESI MINERAL USAHA BERSAMA (SMUB) Kami menjembatani antara sumber daya …" at bounding box center [780, 427] width 1016 height 484
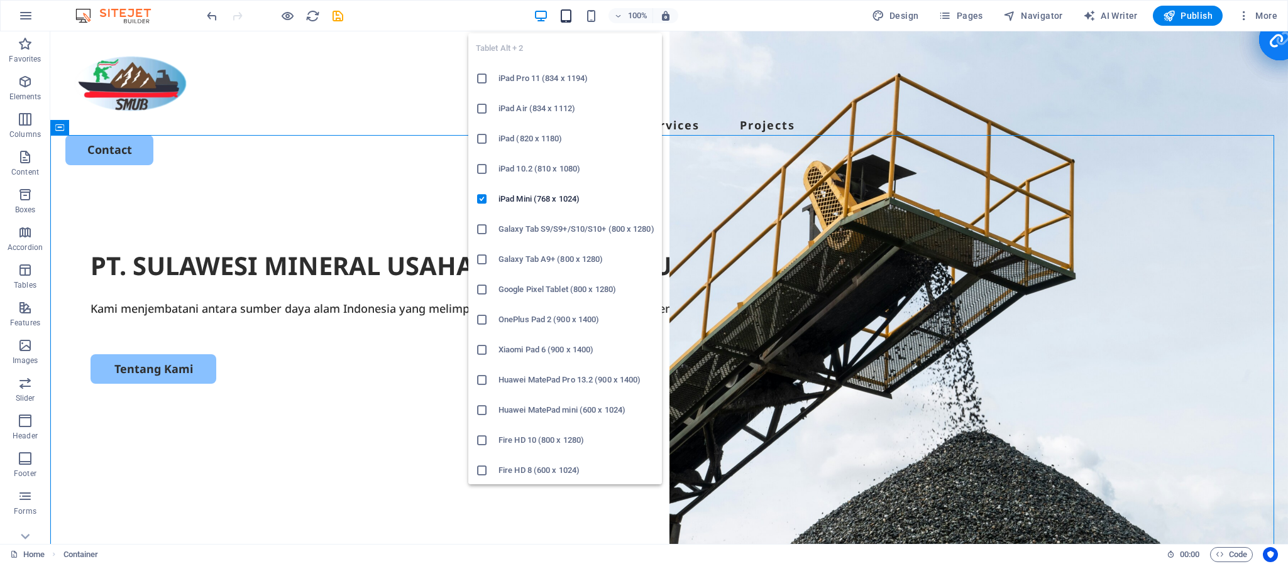
click at [566, 14] on icon "button" at bounding box center [566, 16] width 14 height 14
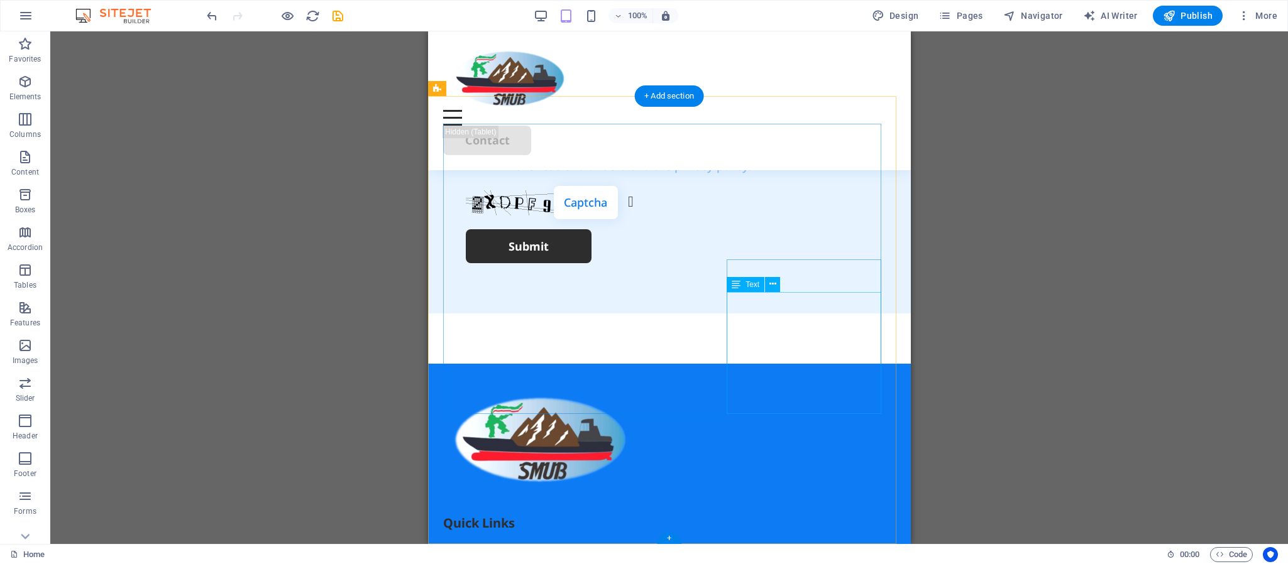
scroll to position [3487, 0]
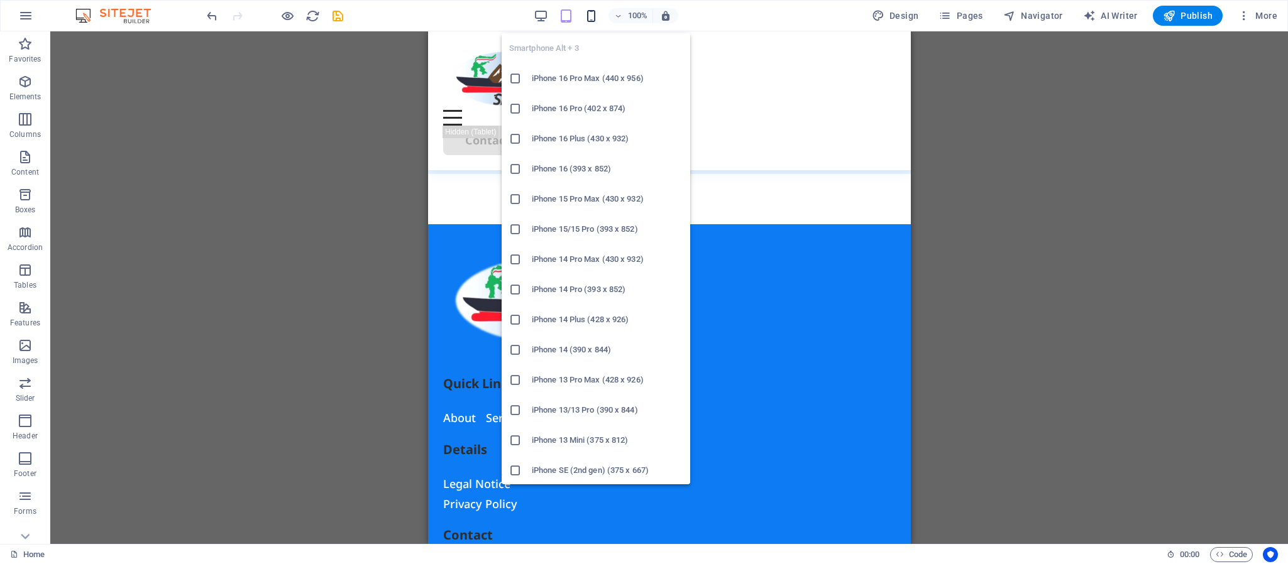
click at [597, 15] on icon "button" at bounding box center [591, 16] width 14 height 14
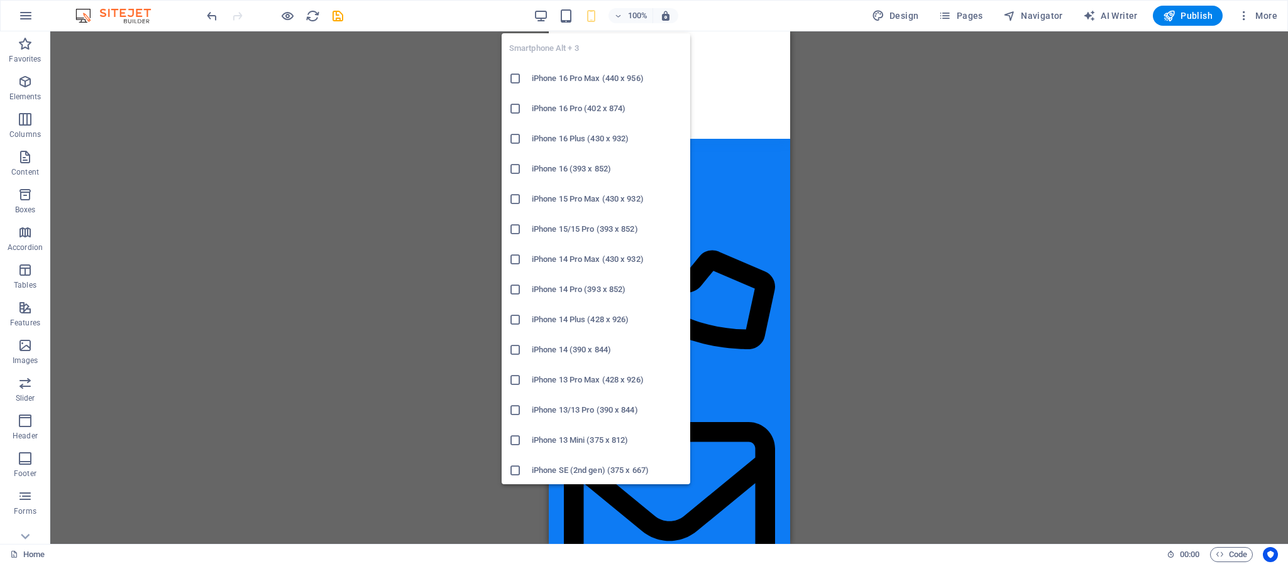
scroll to position [3367, 0]
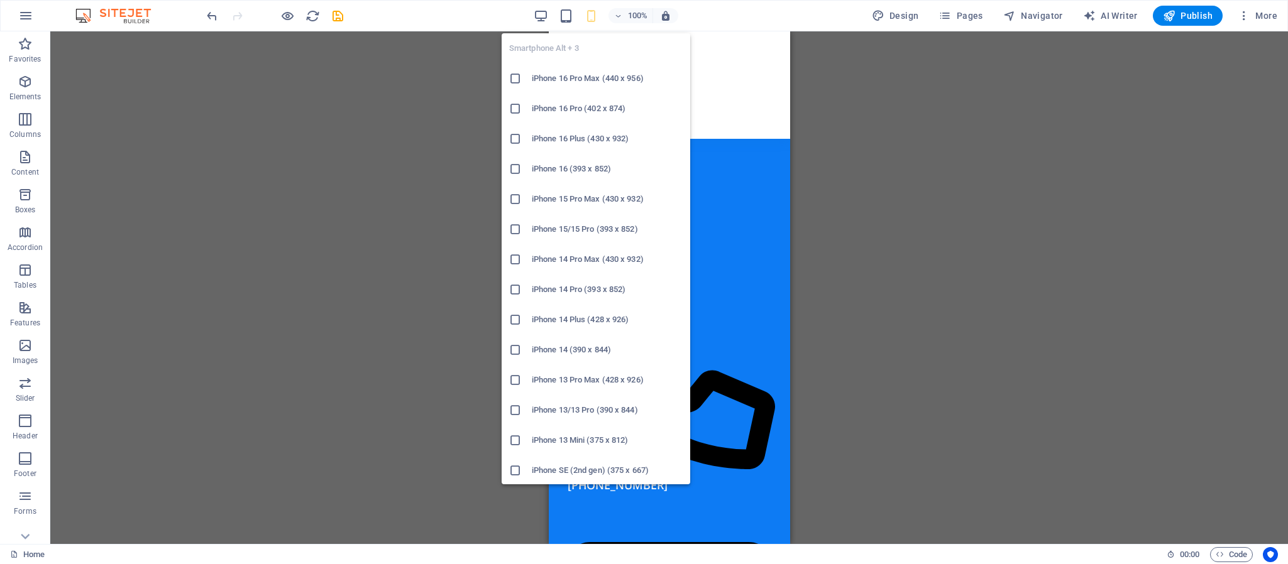
click at [515, 78] on icon at bounding box center [515, 78] width 13 height 13
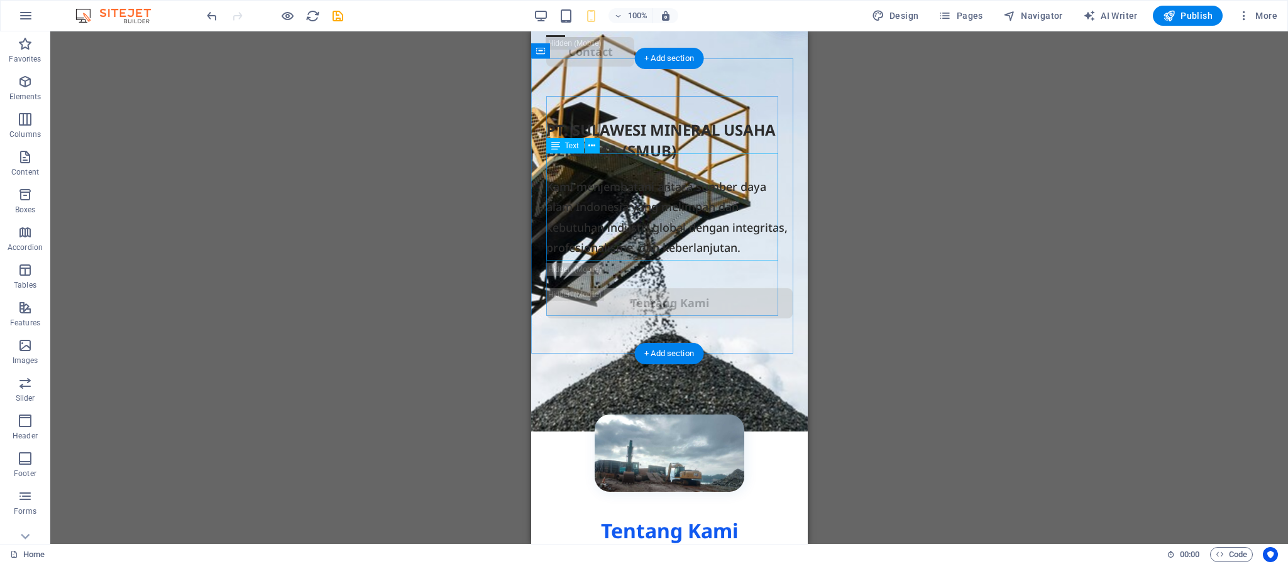
scroll to position [0, 0]
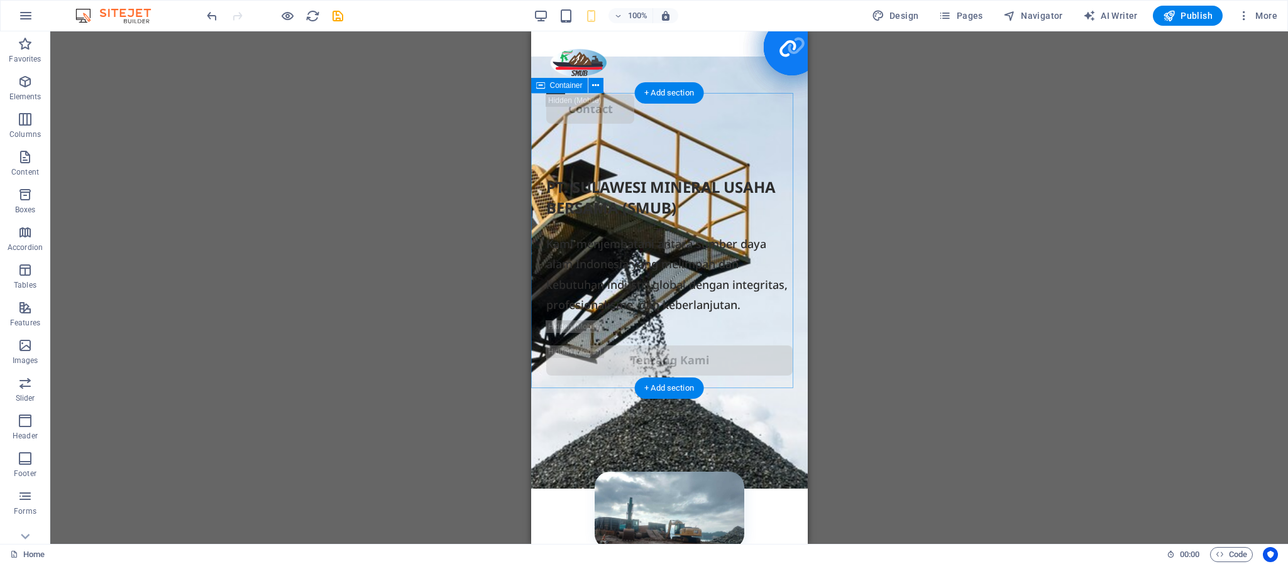
click at [784, 377] on div "PT. SULAWESI MINERAL USAHA BERSAMA (SMUB) Kami menjembatani antara sumber daya …" at bounding box center [669, 286] width 277 height 295
click at [784, 382] on div "PT. SULAWESI MINERAL USAHA BERSAMA (SMUB) Kami menjembatani antara sumber daya …" at bounding box center [669, 286] width 277 height 295
select select "px"
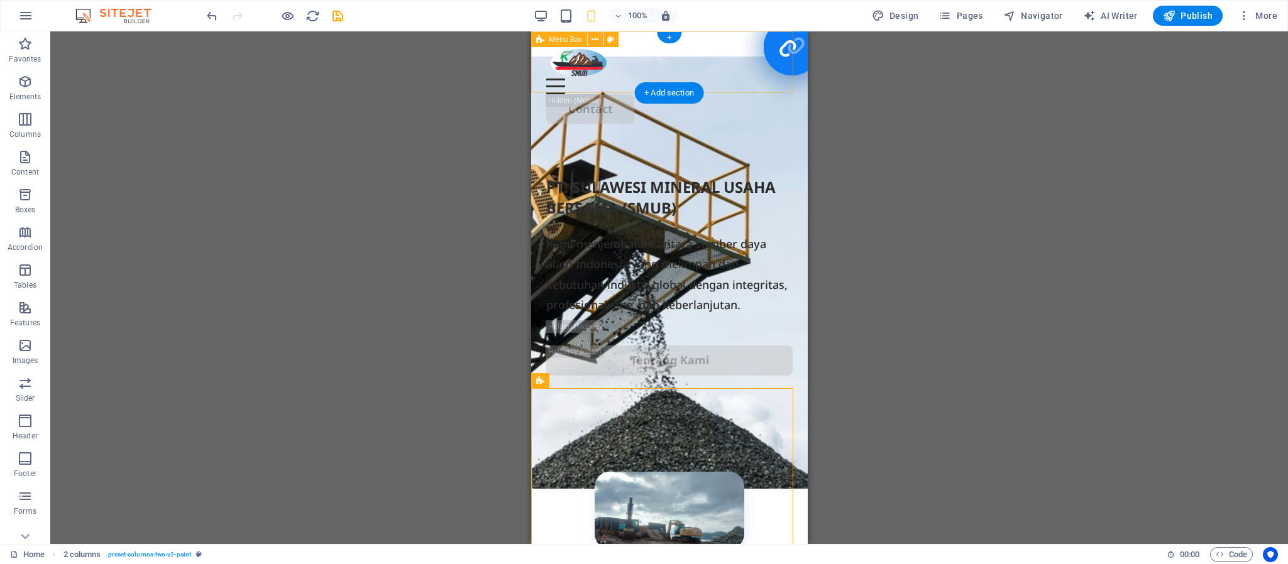
click at [752, 91] on div "Menu About us Services Projects Contact" at bounding box center [669, 84] width 277 height 107
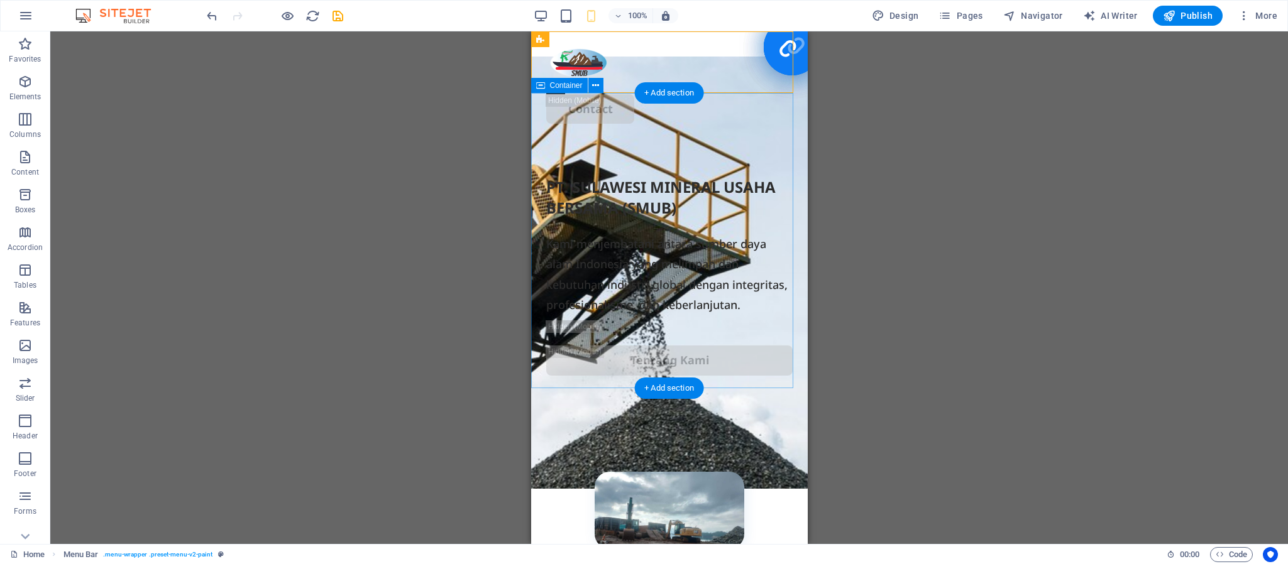
click at [782, 139] on div "PT. SULAWESI MINERAL USAHA BERSAMA (SMUB) Kami menjembatani antara sumber daya …" at bounding box center [669, 286] width 277 height 295
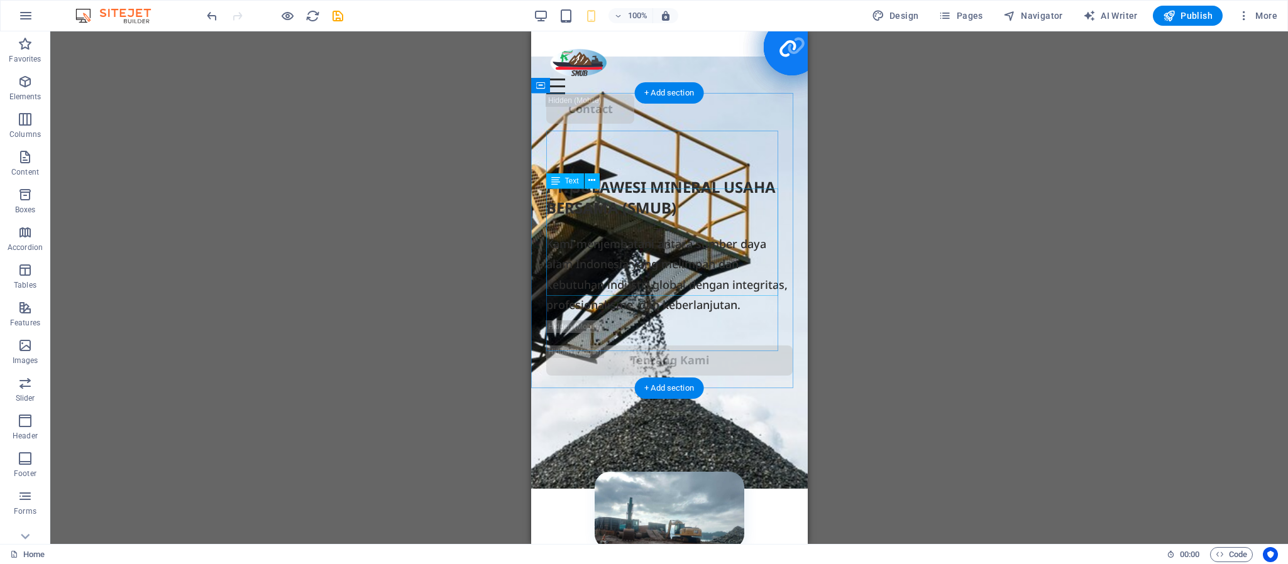
click at [761, 272] on div "Kami menjembatani antara sumber daya alam Indonesia yang melimpah dan kebutuhan…" at bounding box center [669, 275] width 246 height 82
click at [780, 272] on div "PT. SULAWESI MINERAL USAHA BERSAMA (SMUB) Kami menjembatani antara sumber daya …" at bounding box center [669, 286] width 277 height 295
click at [789, 228] on div "PT. SULAWESI MINERAL USAHA BERSAMA (SMUB) Kami menjembatani antara sumber daya …" at bounding box center [669, 286] width 277 height 295
select select "px"
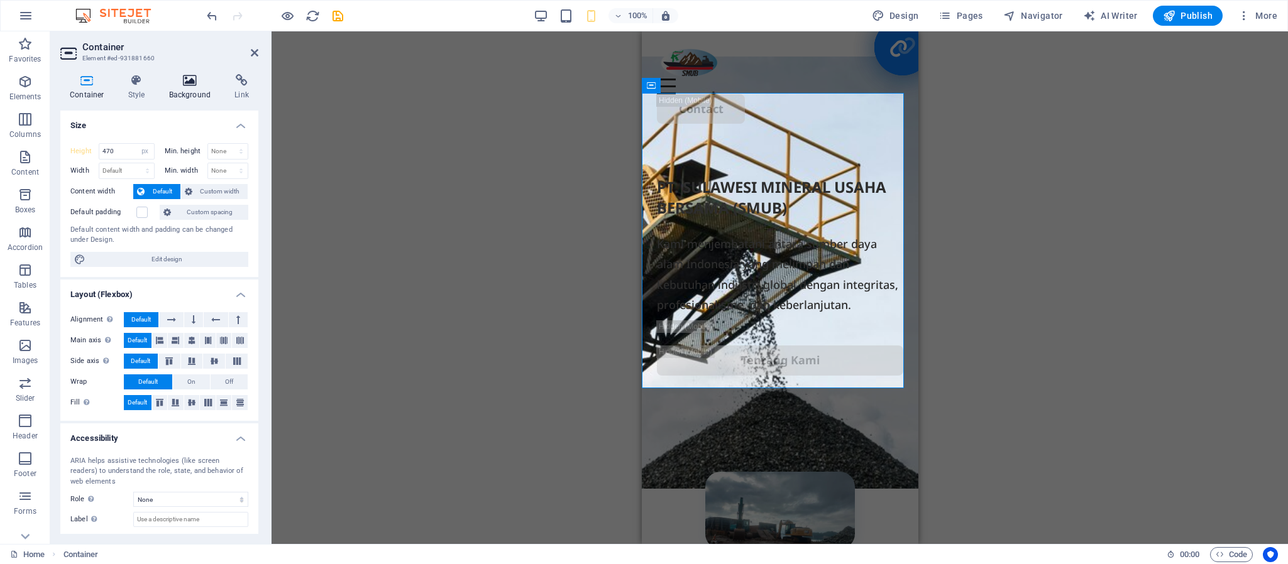
click at [191, 80] on icon at bounding box center [190, 80] width 61 height 13
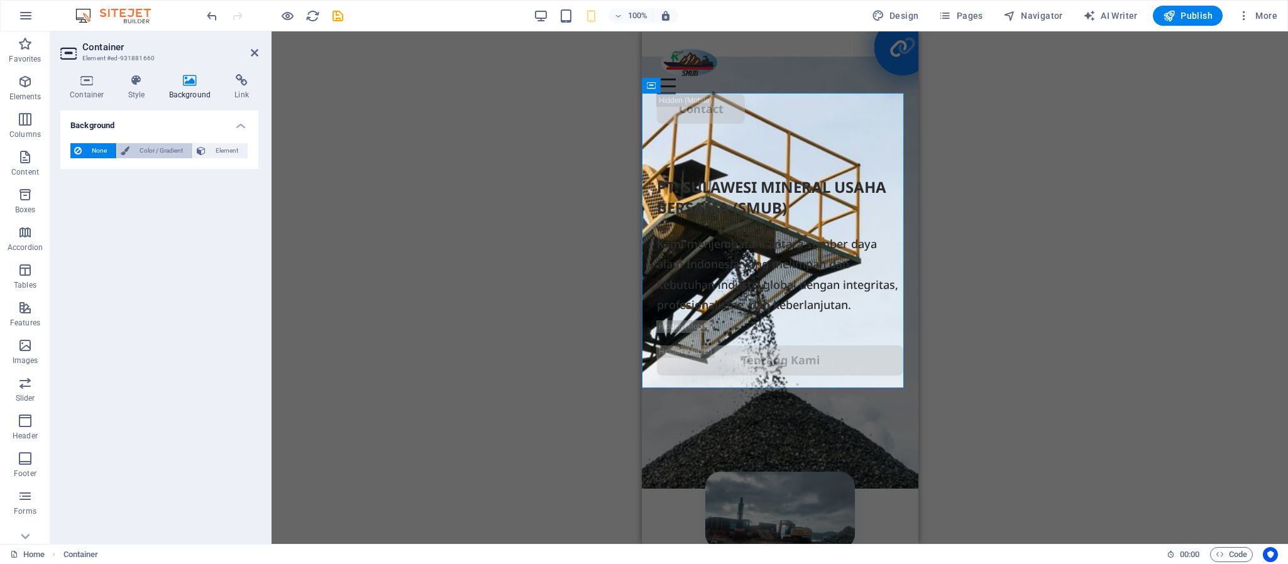
click at [158, 145] on span "Color / Gradient" at bounding box center [160, 150] width 55 height 15
drag, startPoint x: 894, startPoint y: 363, endPoint x: 904, endPoint y: 359, distance: 10.2
click at [896, 363] on div "PT. SULAWESI MINERAL USAHA BERSAMA (SMUB) Kami menjembatani antara sumber daya …" at bounding box center [779, 286] width 277 height 295
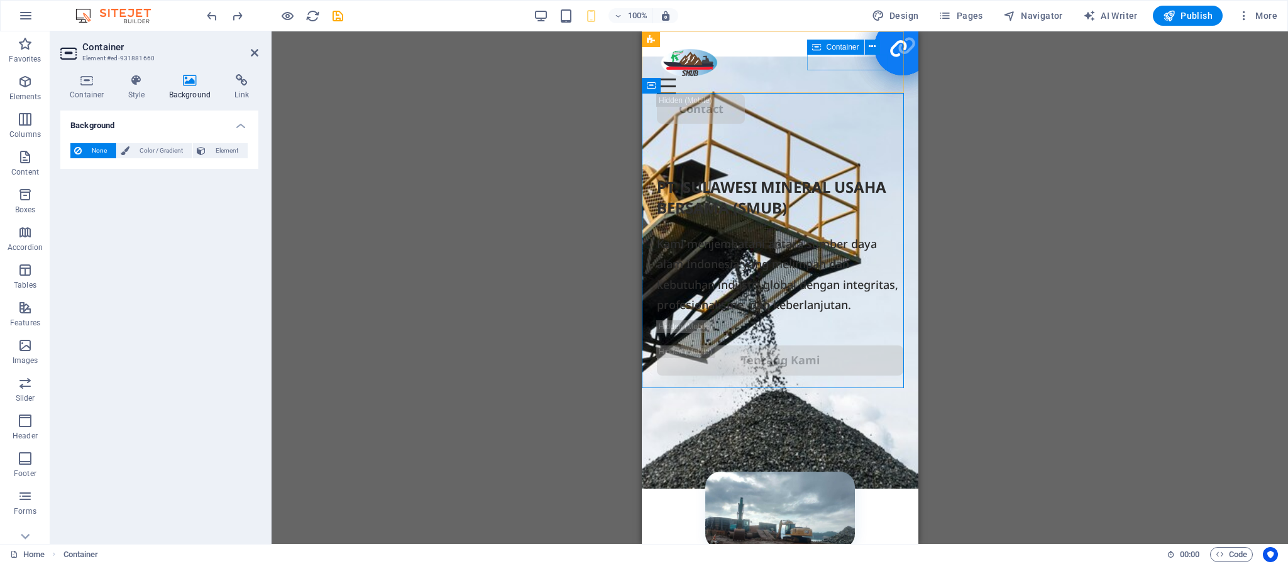
click at [823, 79] on div "Menu" at bounding box center [779, 87] width 246 height 16
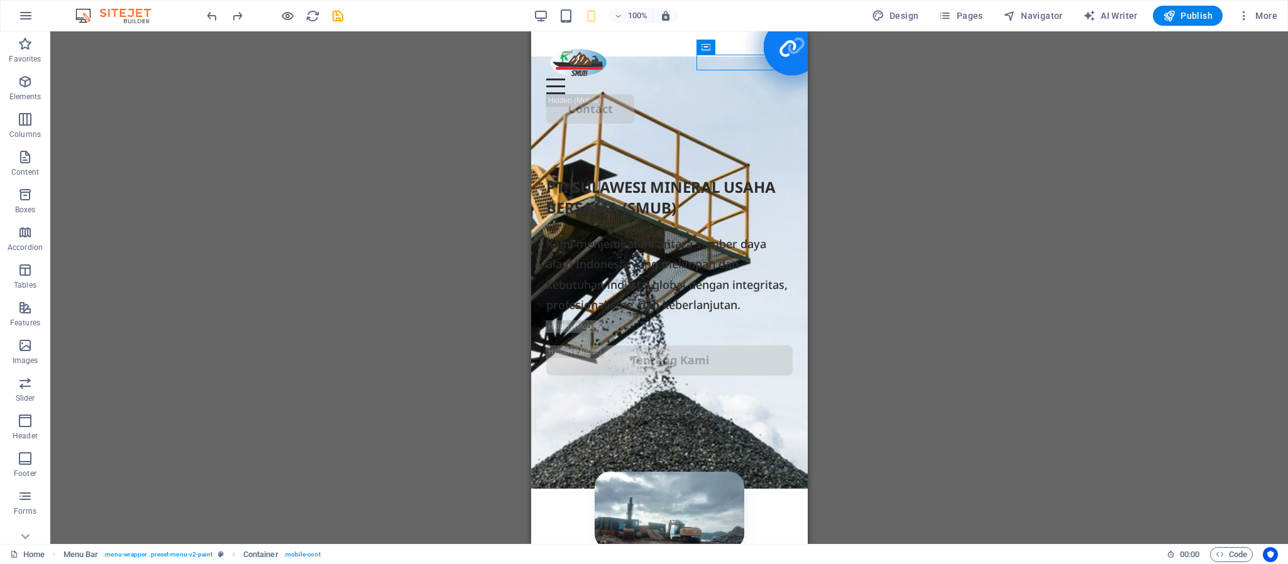
click at [828, 74] on div "Drag here to replace the existing content. Press “Ctrl” if you want to create a…" at bounding box center [669, 287] width 1238 height 513
click at [788, 92] on div "Menu About us Services Projects Contact" at bounding box center [669, 84] width 277 height 107
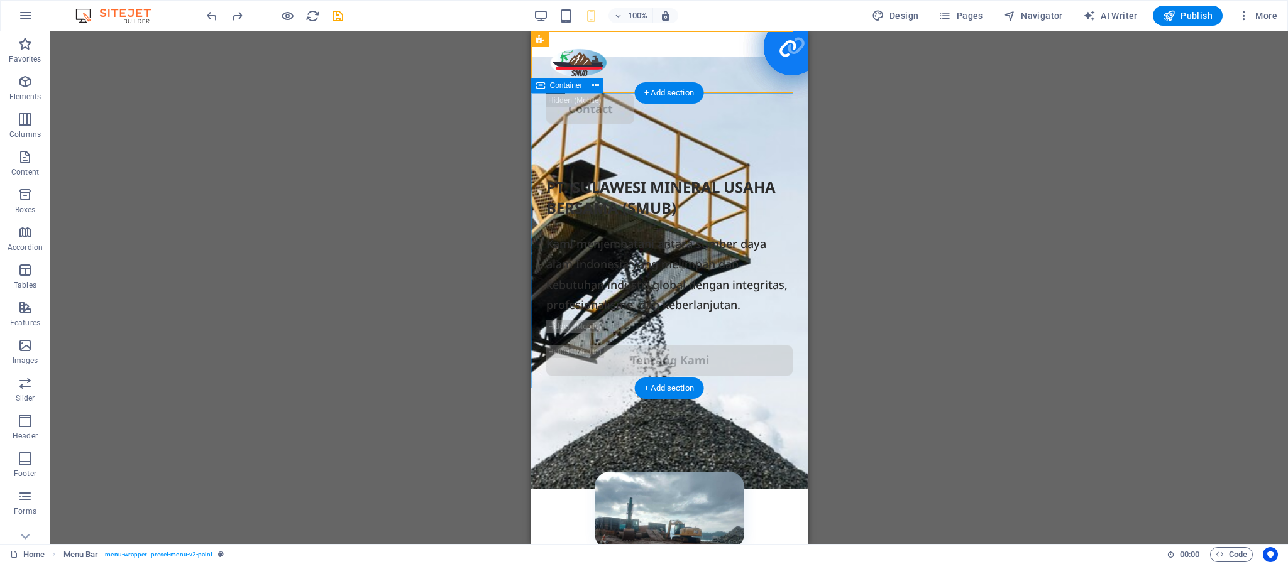
click at [791, 139] on div "PT. SULAWESI MINERAL USAHA BERSAMA (SMUB) Kami menjembatani antara sumber daya …" at bounding box center [669, 286] width 277 height 295
click at [790, 87] on div "Menu About us Services Projects Contact" at bounding box center [669, 84] width 277 height 107
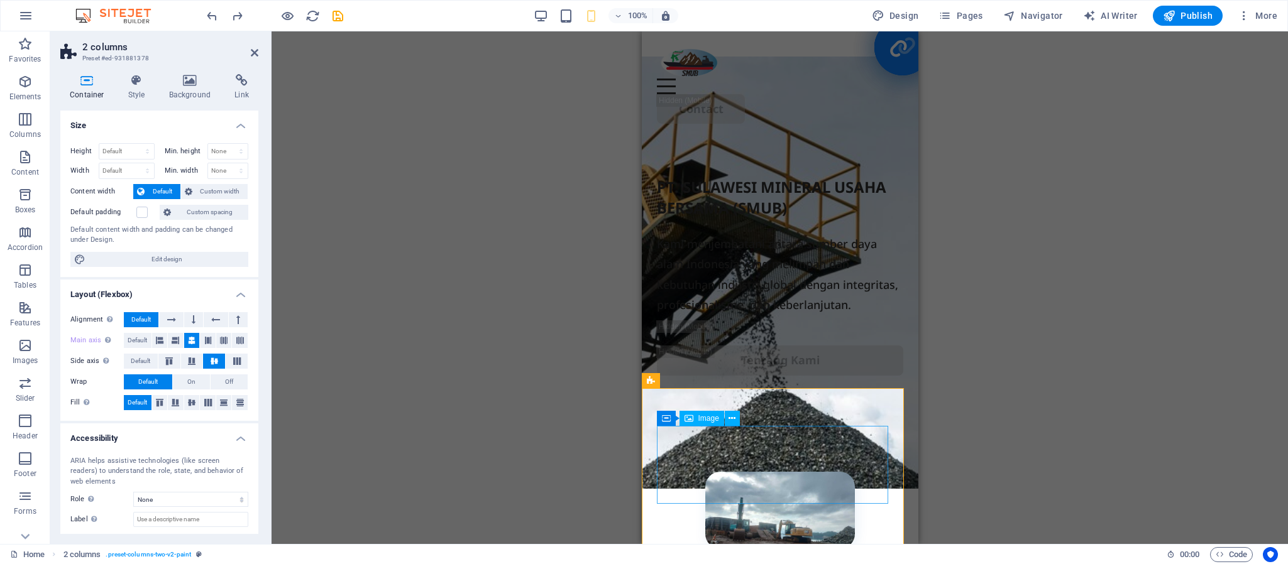
click at [874, 472] on figure at bounding box center [779, 510] width 246 height 77
click at [195, 74] on icon at bounding box center [190, 80] width 61 height 13
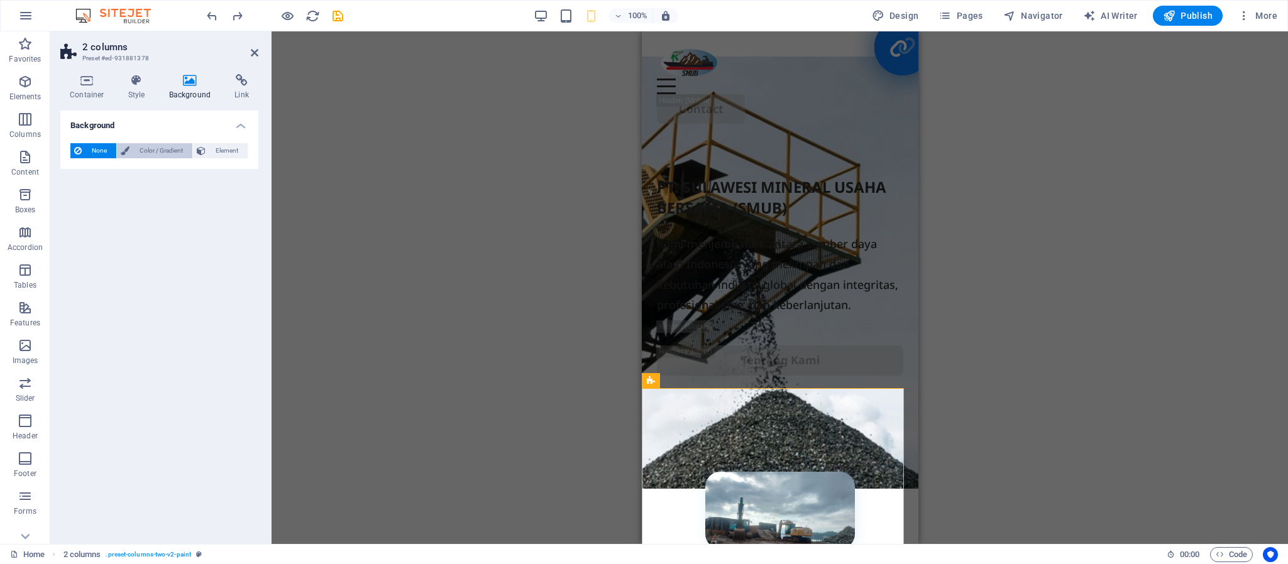
click at [167, 148] on span "Color / Gradient" at bounding box center [160, 150] width 55 height 15
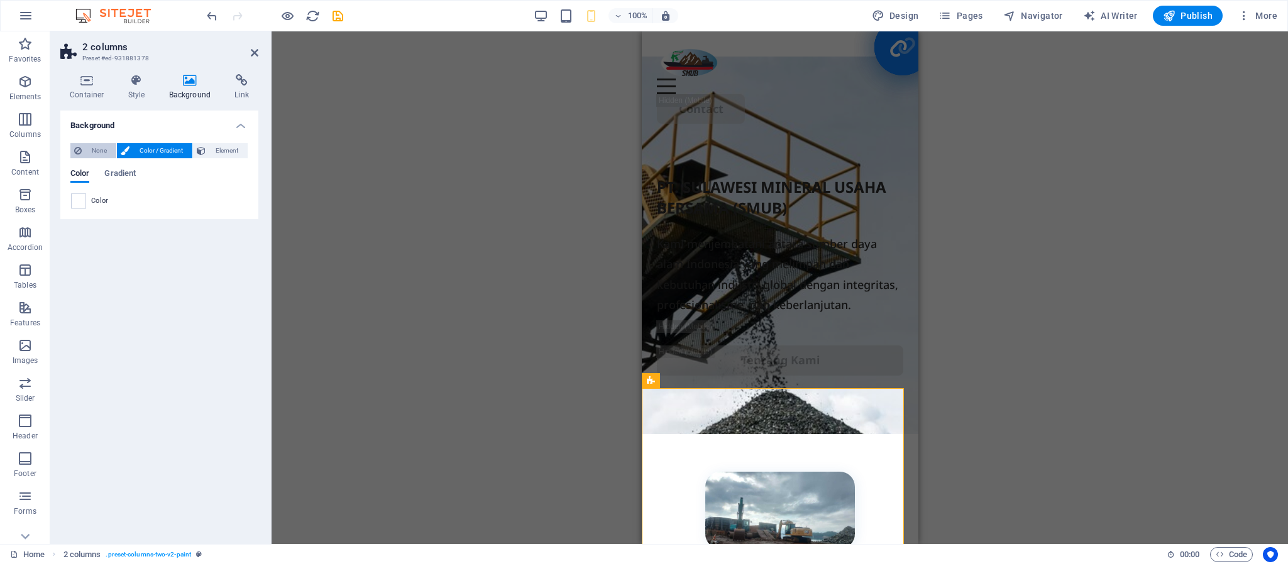
click at [91, 151] on span "None" at bounding box center [98, 150] width 27 height 15
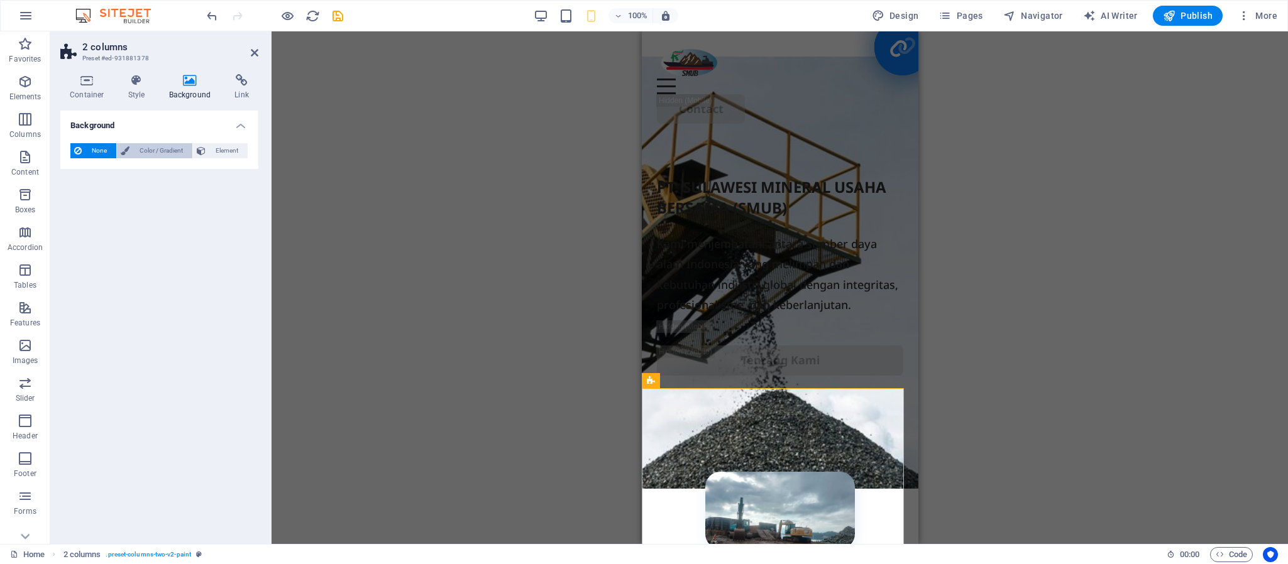
click at [170, 151] on span "Color / Gradient" at bounding box center [160, 150] width 55 height 15
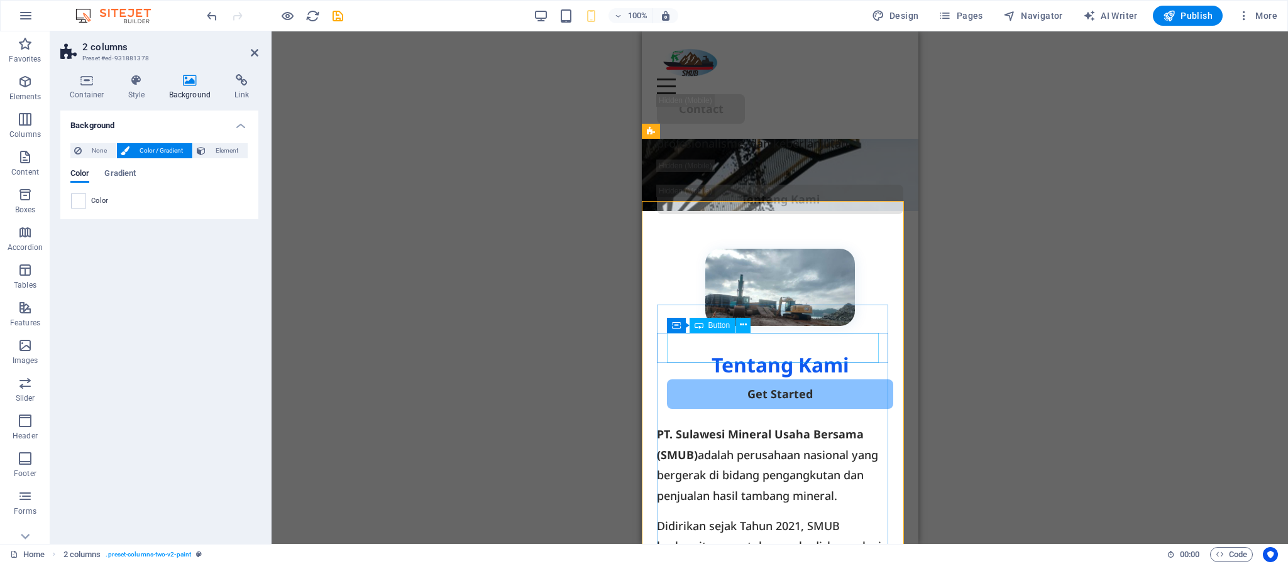
scroll to position [189, 0]
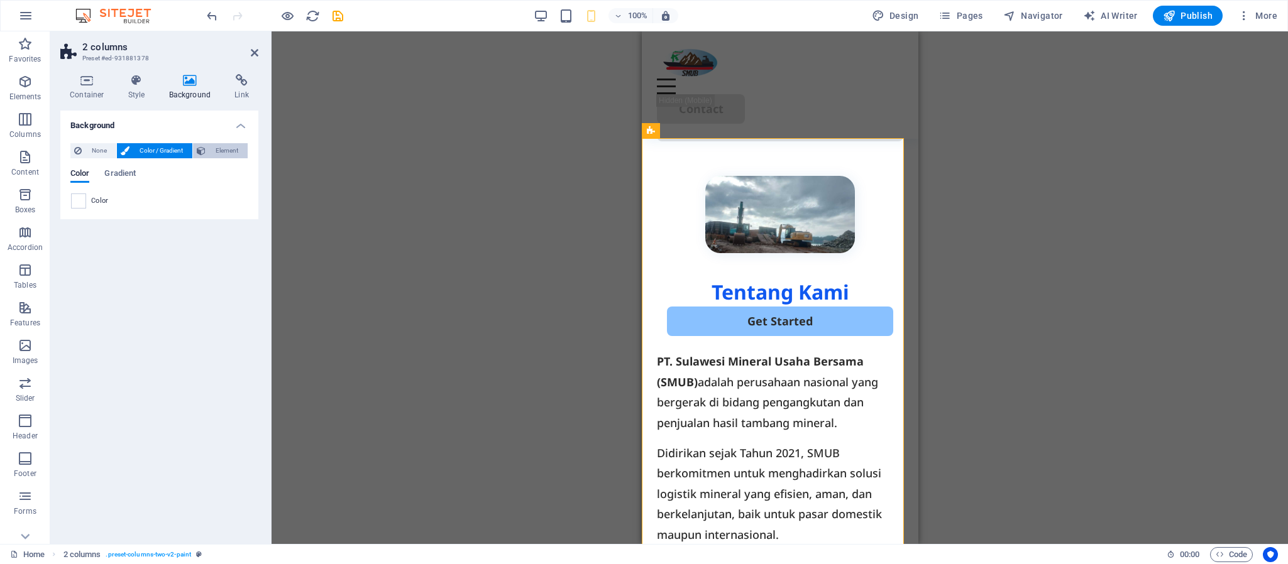
click at [229, 153] on span "Element" at bounding box center [226, 150] width 35 height 15
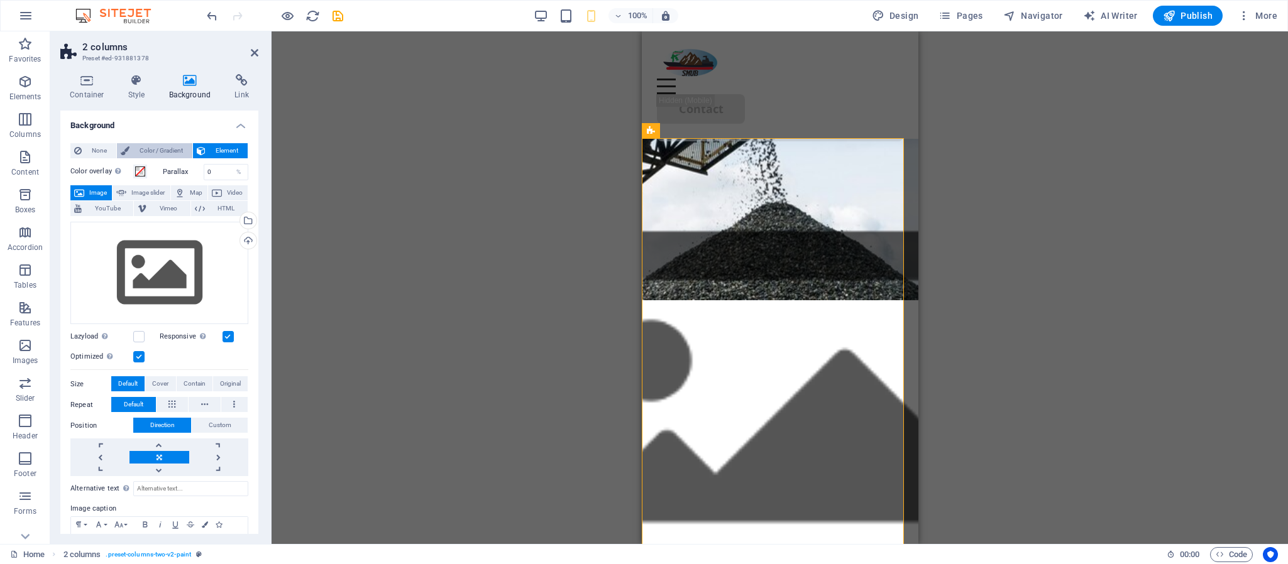
click at [153, 153] on span "Color / Gradient" at bounding box center [160, 150] width 55 height 15
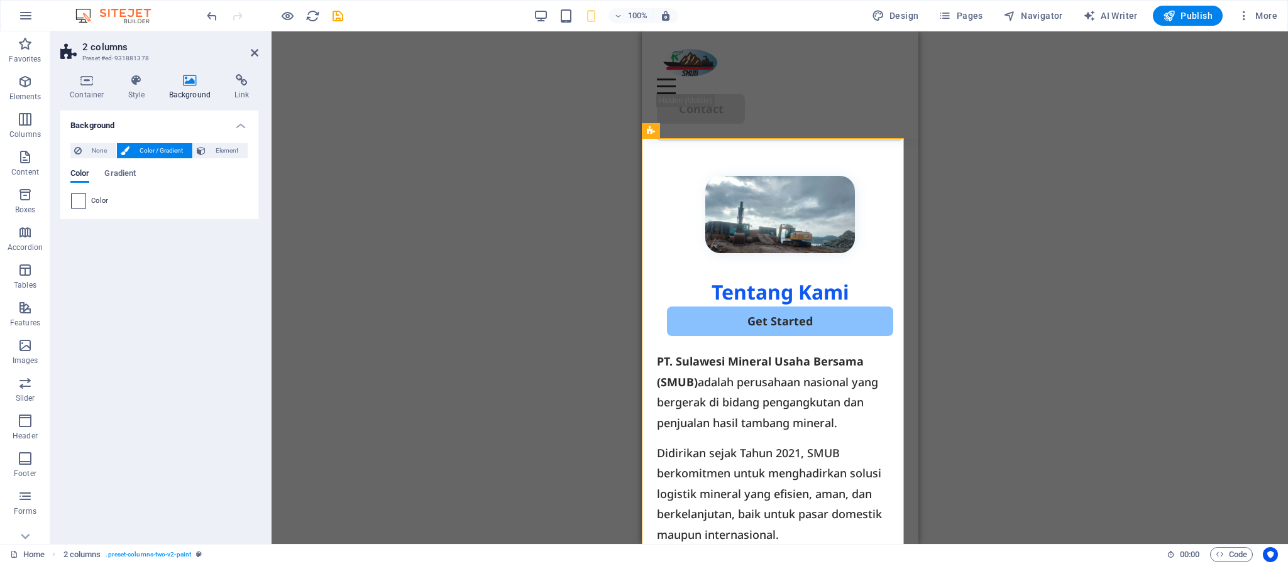
click at [79, 198] on span at bounding box center [79, 201] width 14 height 14
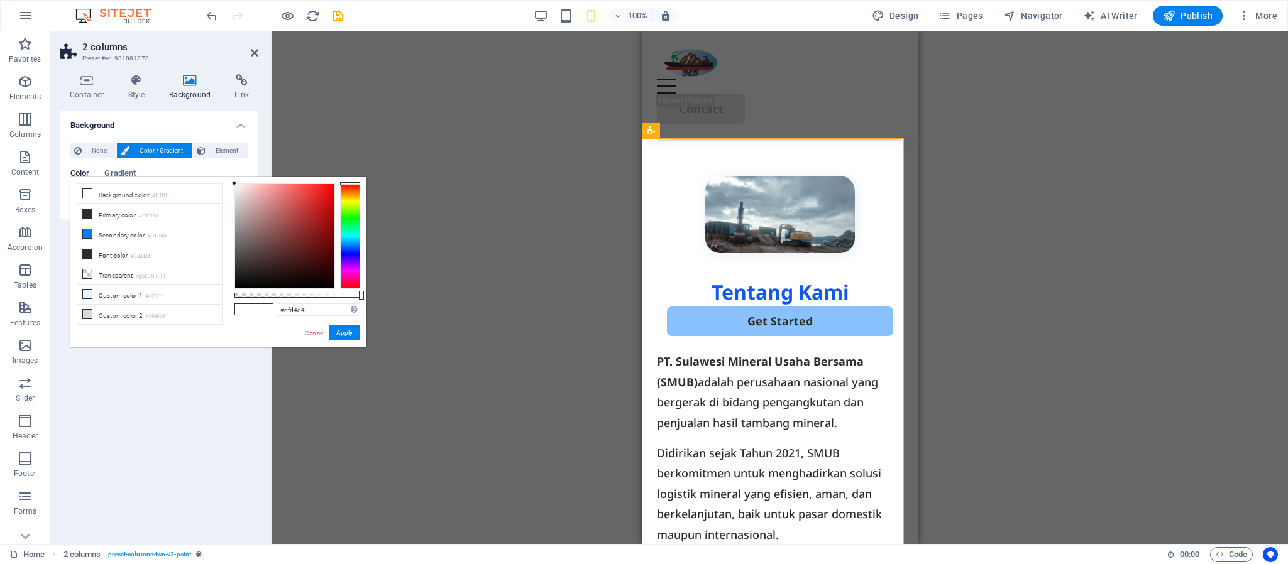
click at [239, 197] on div at bounding box center [284, 236] width 99 height 104
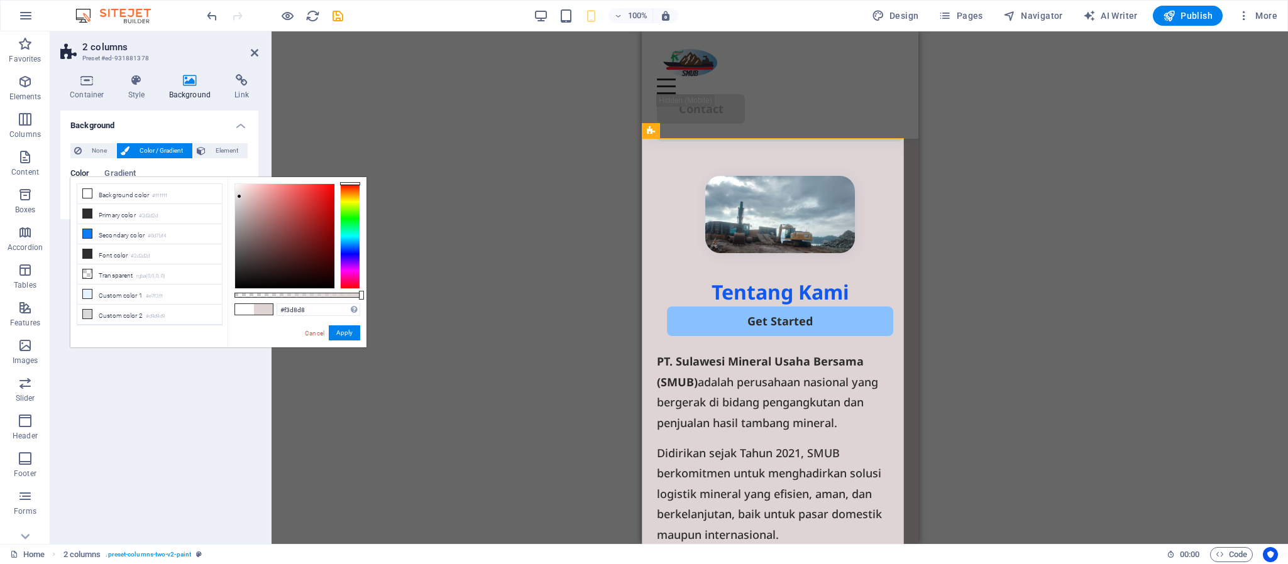
click at [246, 189] on div at bounding box center [284, 236] width 99 height 104
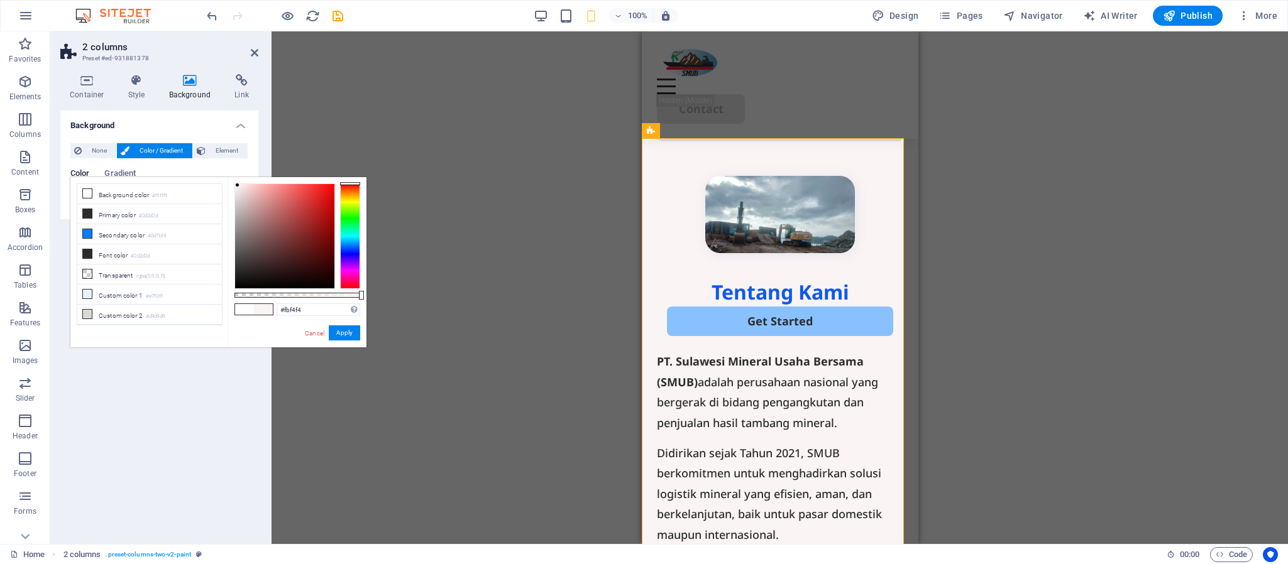
click at [238, 185] on div at bounding box center [284, 236] width 99 height 104
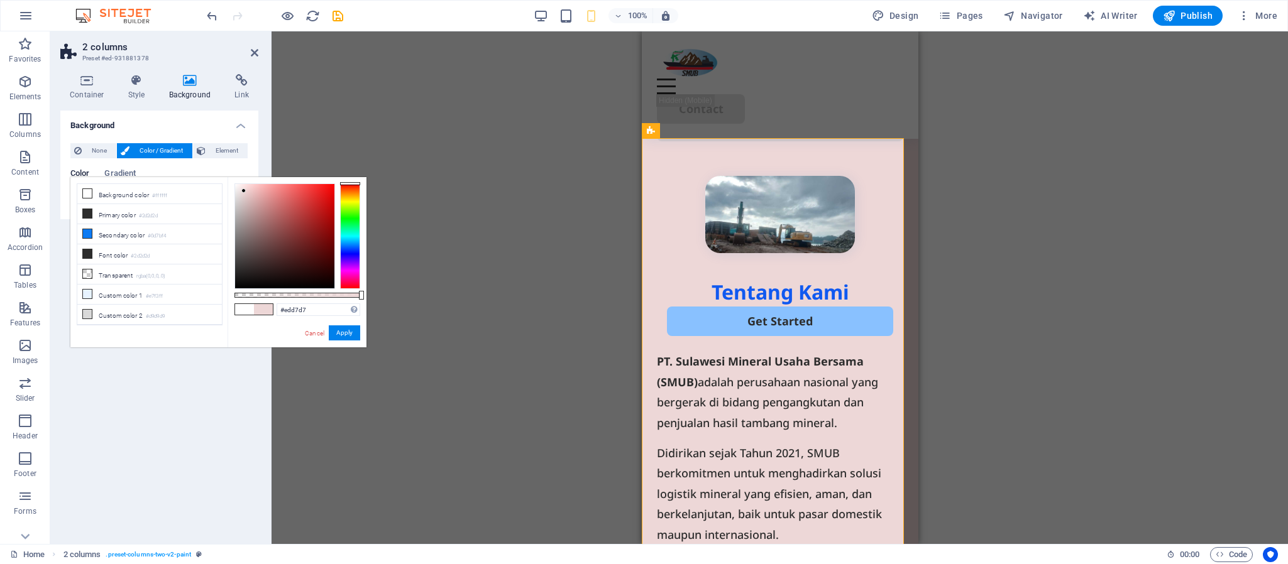
click at [244, 191] on div at bounding box center [284, 236] width 99 height 104
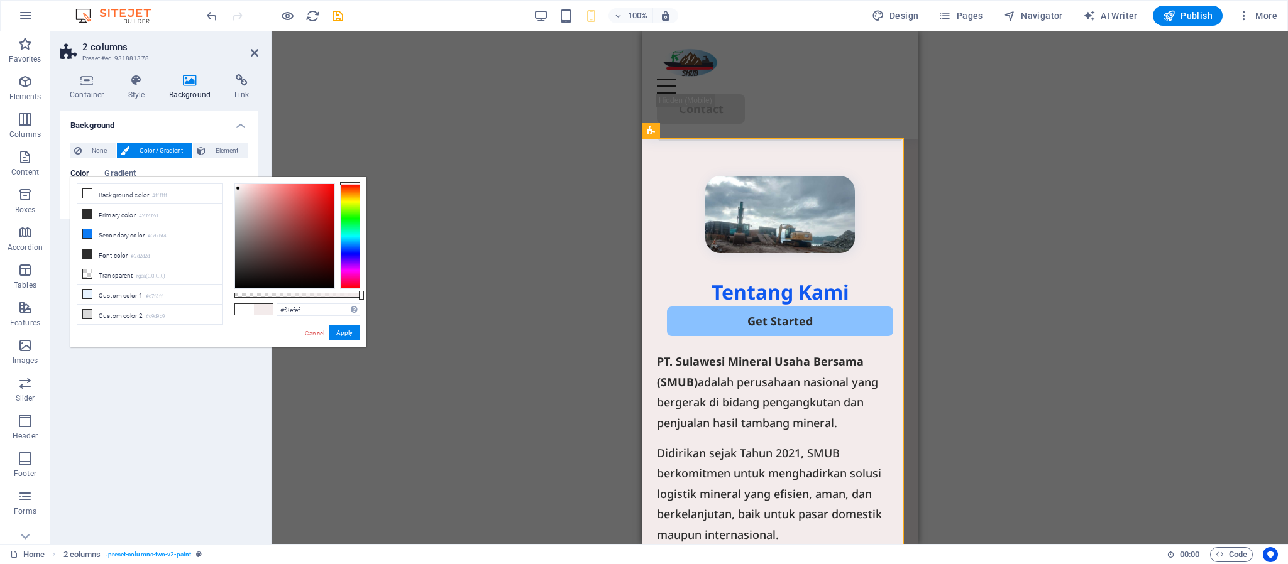
type input "#f3f1f1"
drag, startPoint x: 244, startPoint y: 192, endPoint x: 236, endPoint y: 189, distance: 9.0
click at [236, 189] on div at bounding box center [235, 188] width 4 height 4
click at [475, 322] on div "Drag here to replace the existing content. Press “Ctrl” if you want to create a…" at bounding box center [780, 287] width 1016 height 513
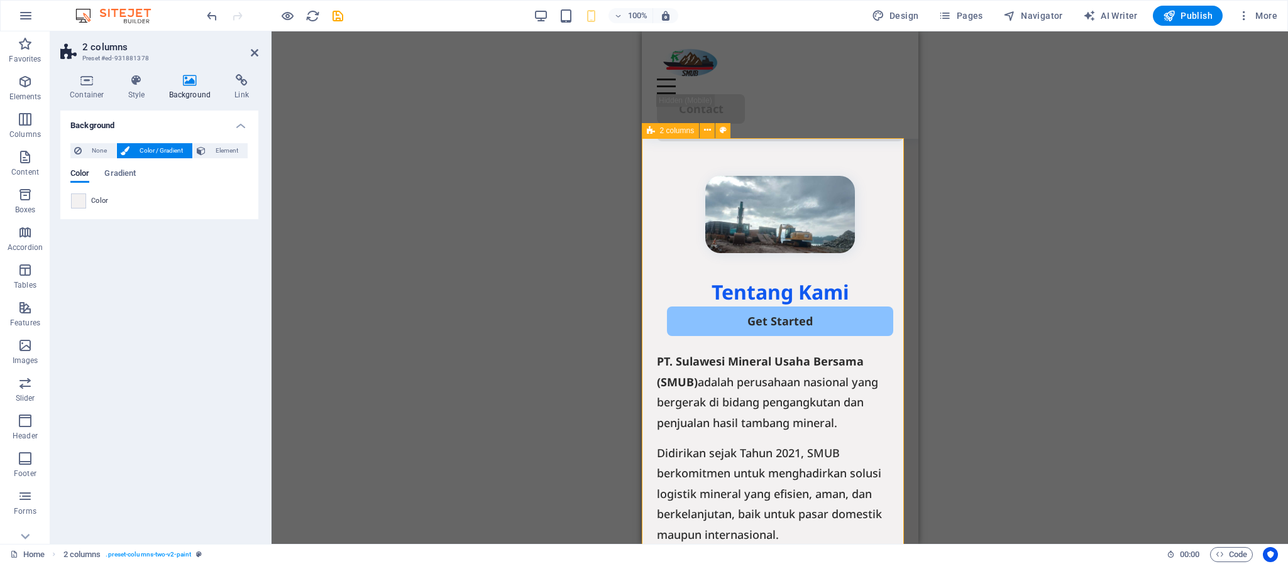
scroll to position [0, 0]
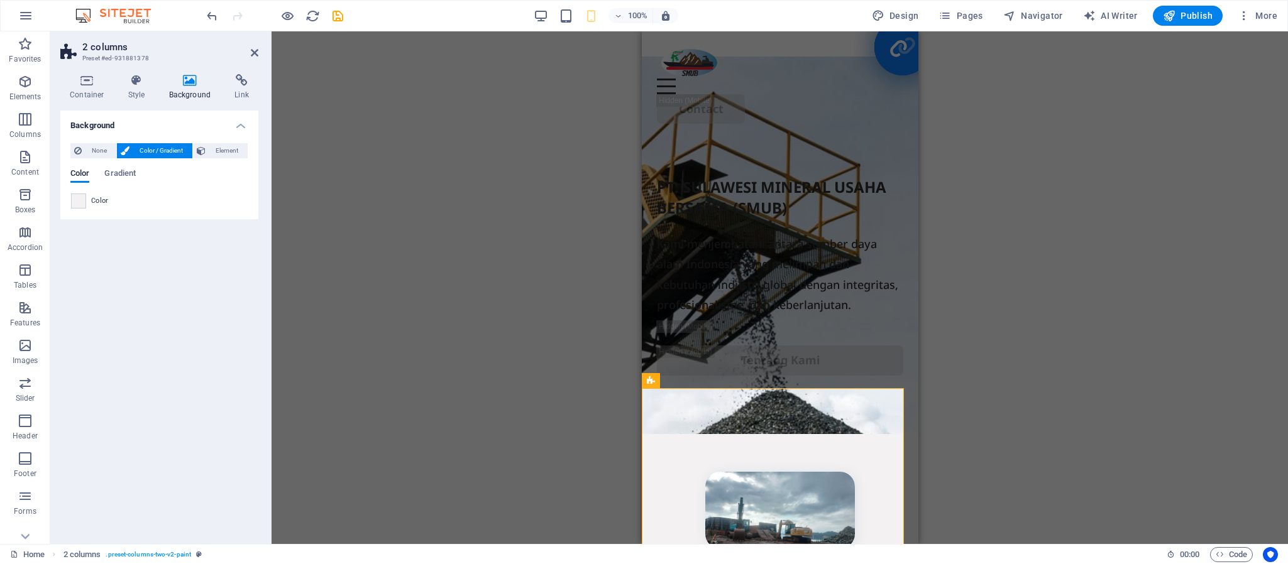
click at [1016, 270] on div "Drag here to replace the existing content. Press “Ctrl” if you want to create a…" at bounding box center [780, 287] width 1016 height 513
click at [256, 57] on icon at bounding box center [255, 53] width 8 height 10
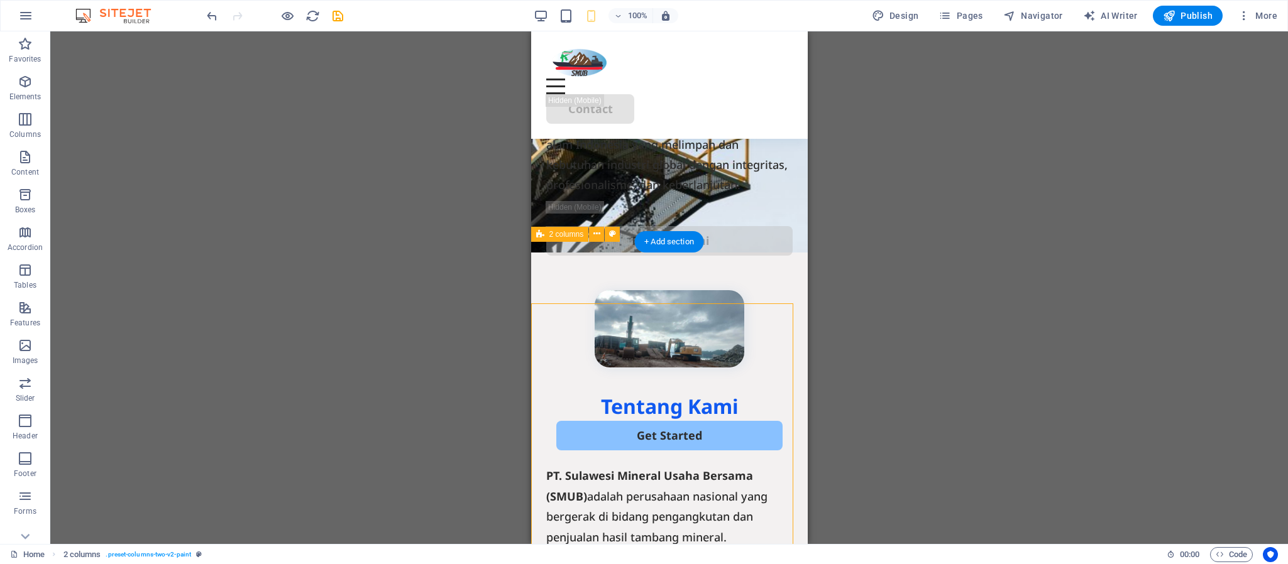
scroll to position [94, 0]
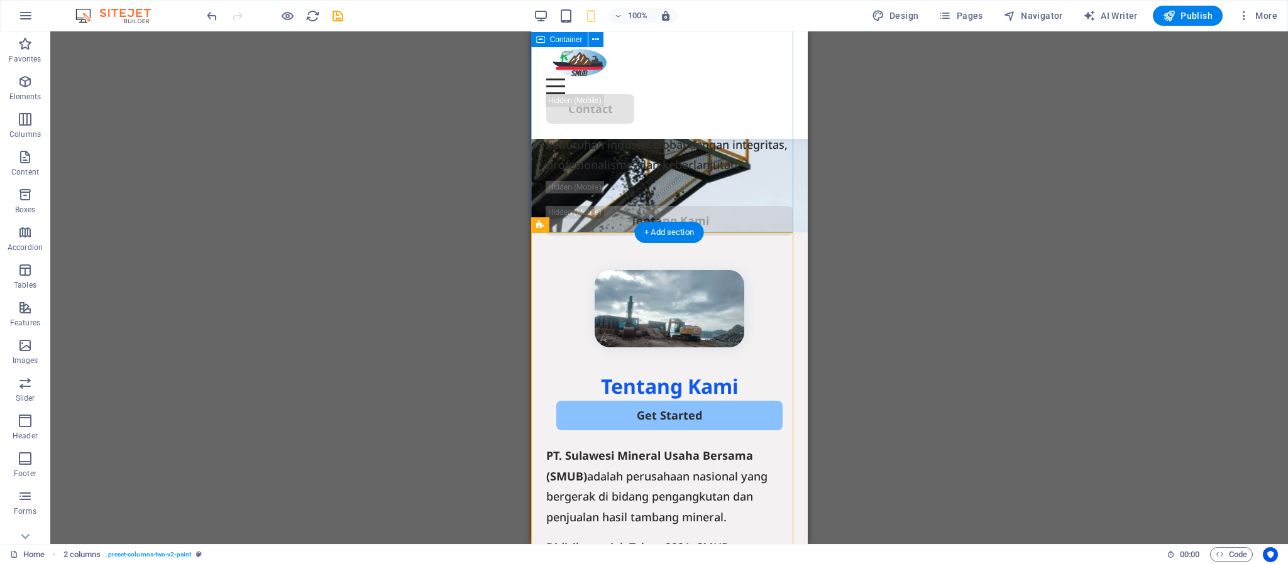
click at [720, 216] on div "PT. SULAWESI MINERAL USAHA BERSAMA (SMUB) Kami menjembatani antara sumber daya …" at bounding box center [669, 84] width 277 height 295
click at [778, 351] on div "Tentang Kami Get Started PT. Sulawesi Mineral Usaha Bersama (SMUB) adalah perus…" at bounding box center [669, 501] width 277 height 536
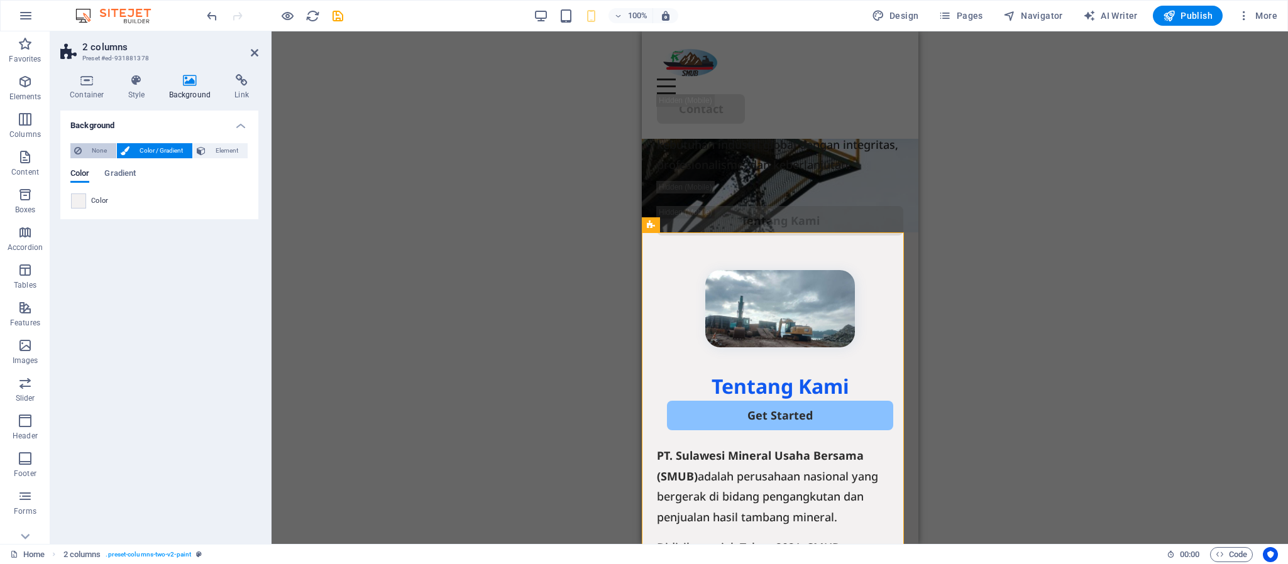
click at [83, 150] on button "None" at bounding box center [93, 150] width 46 height 15
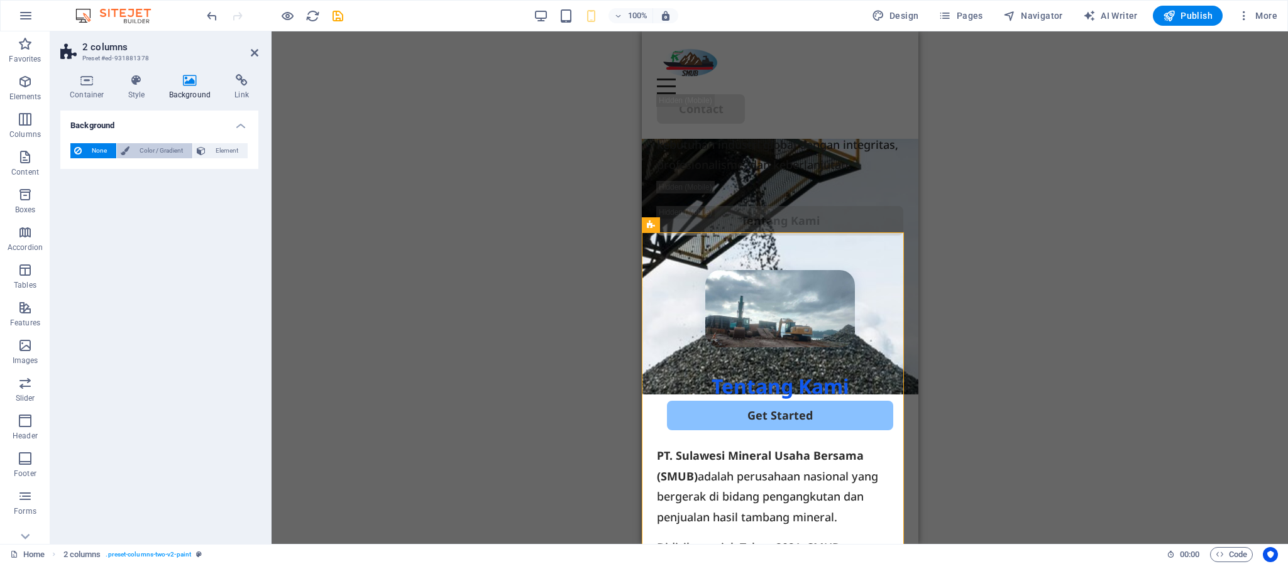
click at [162, 143] on span "Color / Gradient" at bounding box center [160, 150] width 55 height 15
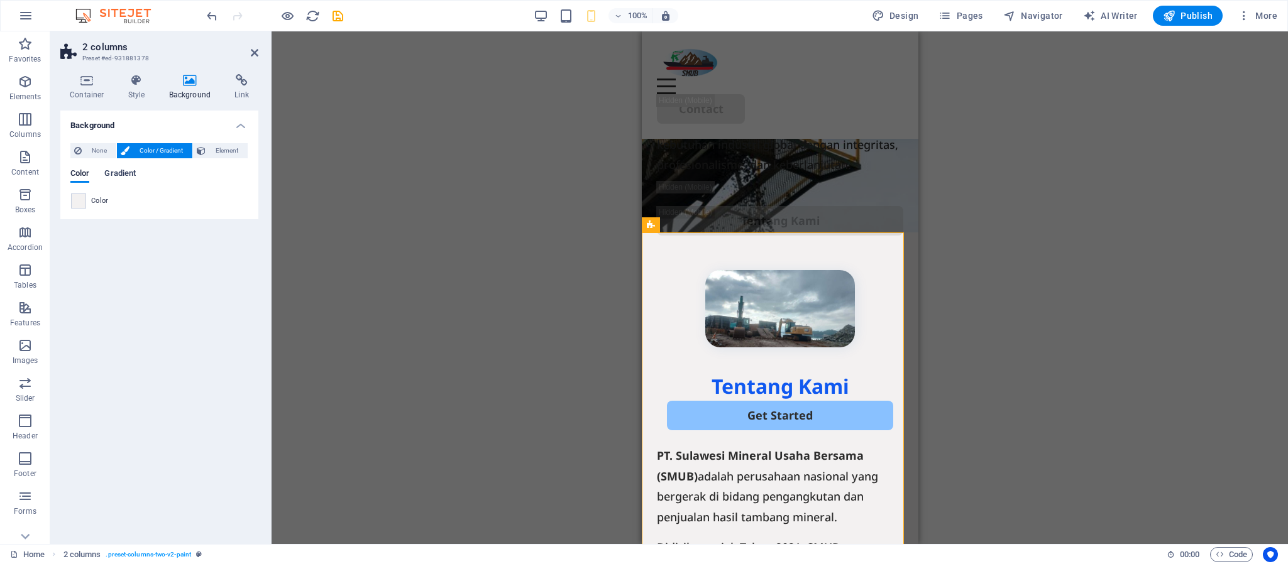
click at [115, 180] on span "Gradient" at bounding box center [119, 175] width 31 height 18
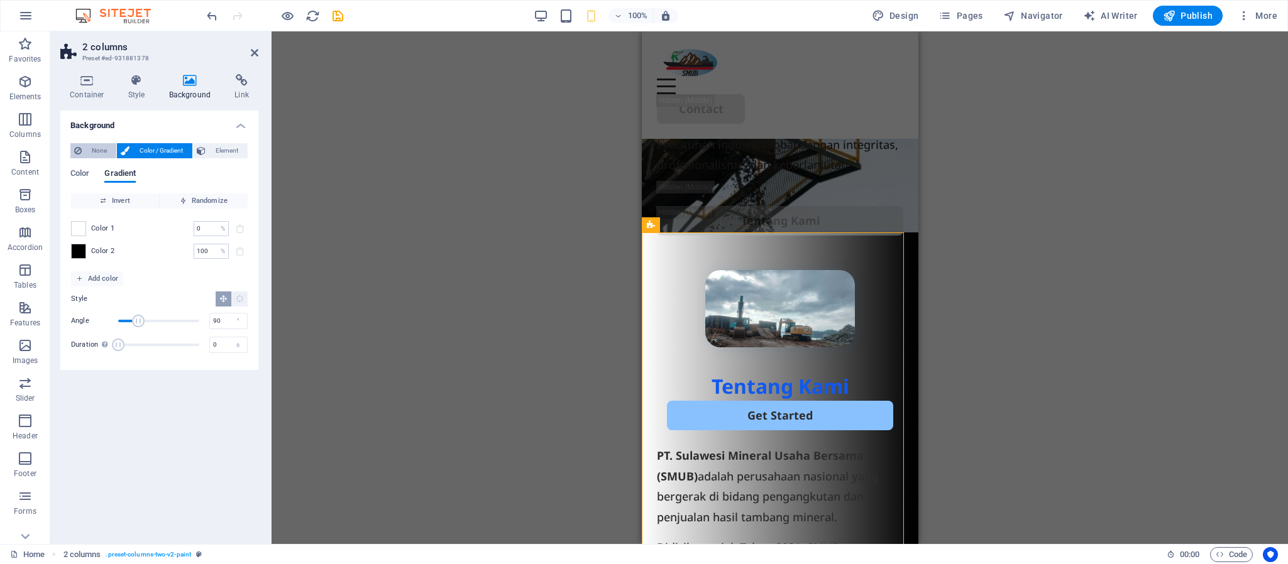
click at [87, 153] on span "None" at bounding box center [98, 150] width 27 height 15
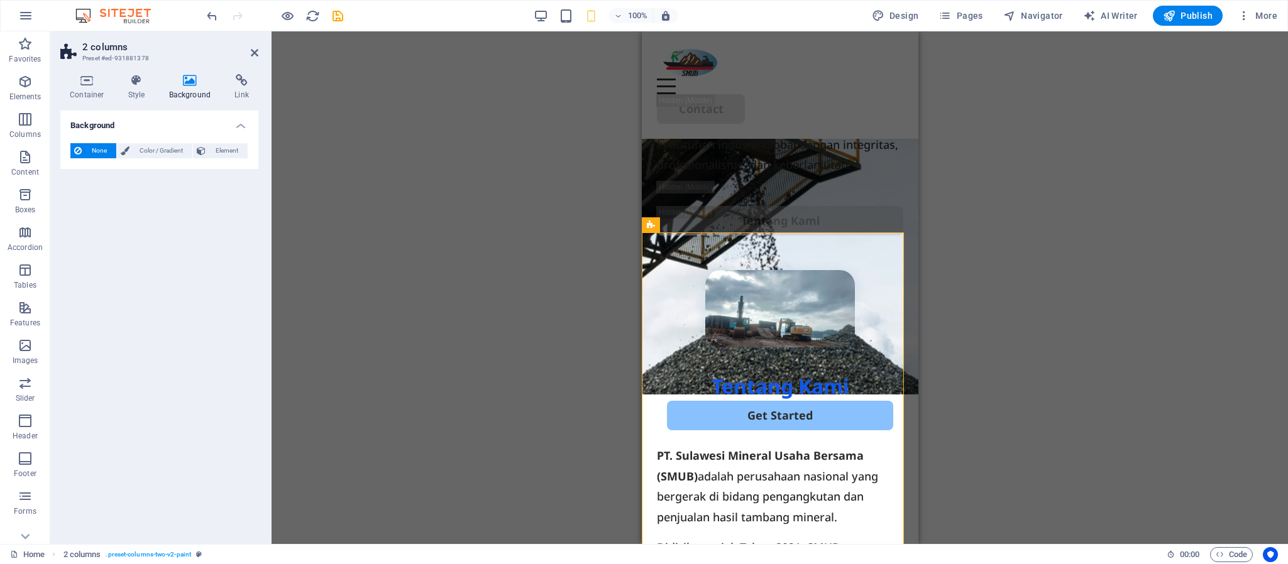
click at [967, 300] on div "Drag here to replace the existing content. Press “Ctrl” if you want to create a…" at bounding box center [780, 287] width 1016 height 513
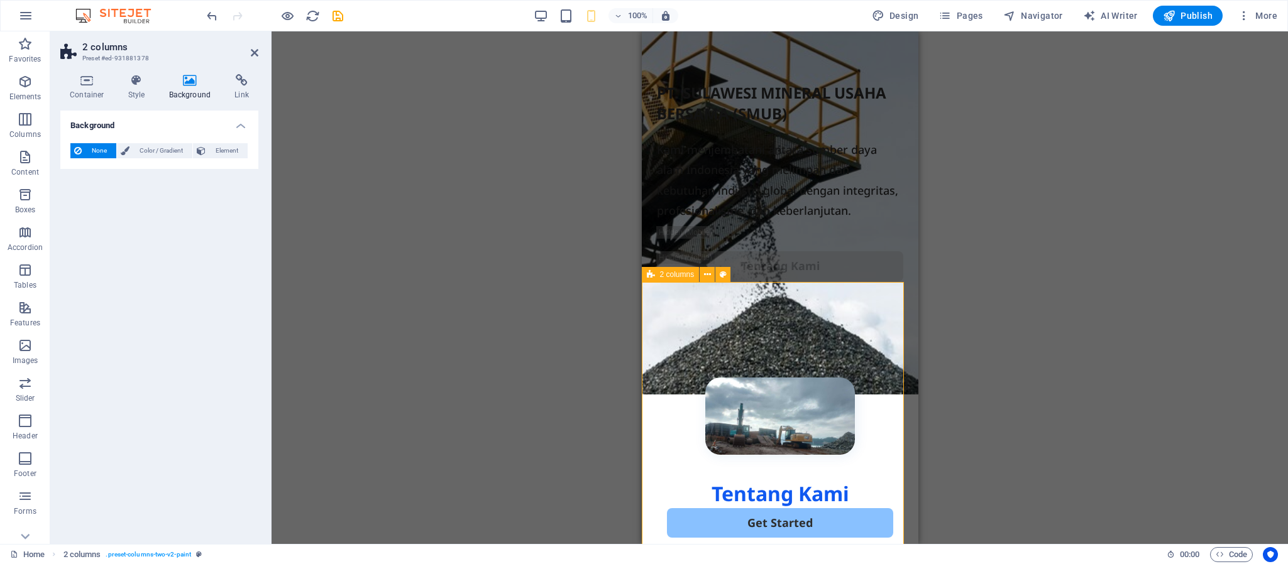
scroll to position [0, 0]
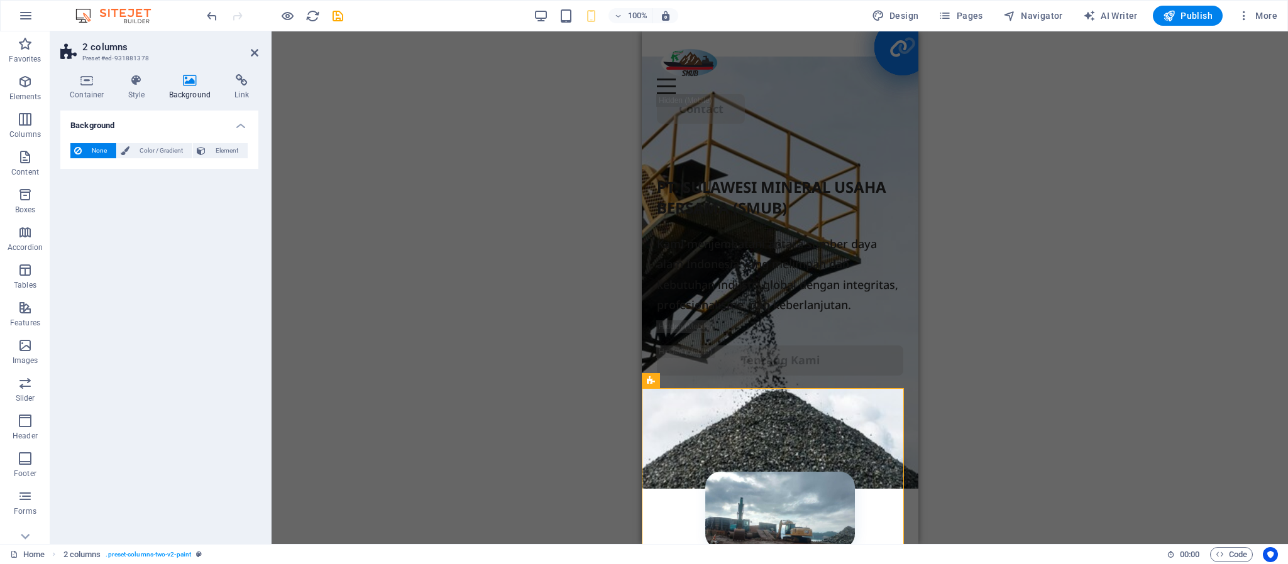
click at [955, 230] on div "Drag here to replace the existing content. Press “Ctrl” if you want to create a…" at bounding box center [780, 287] width 1016 height 513
click at [919, 202] on div "Drag here to replace the existing content. Press “Ctrl” if you want to create a…" at bounding box center [780, 287] width 1016 height 513
click at [255, 55] on icon at bounding box center [255, 53] width 8 height 10
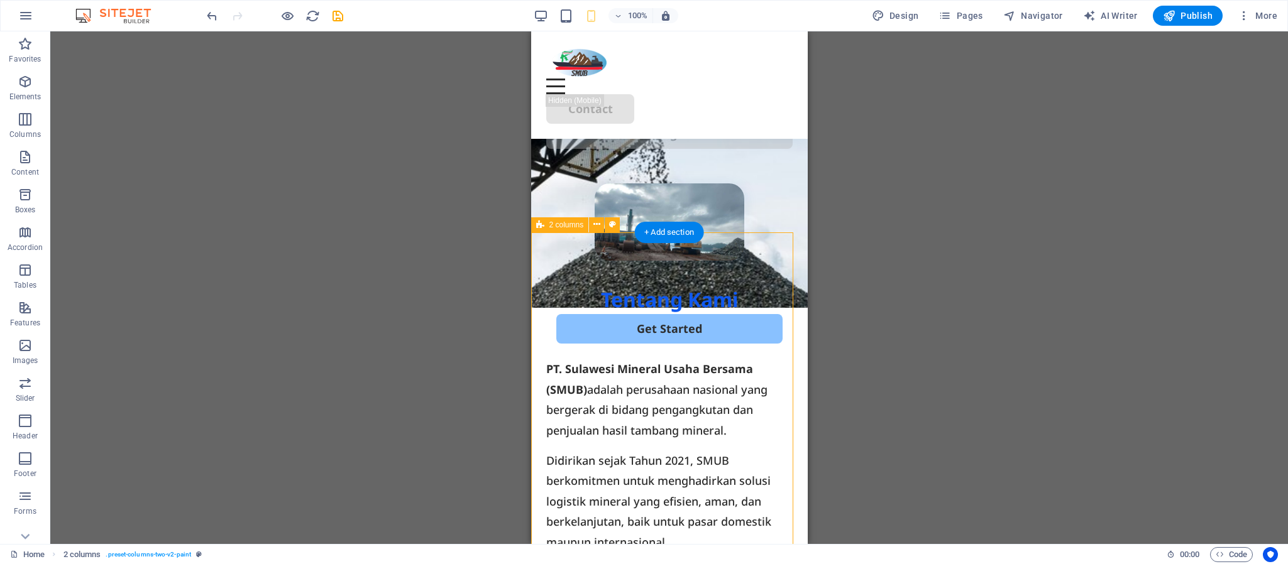
scroll to position [94, 0]
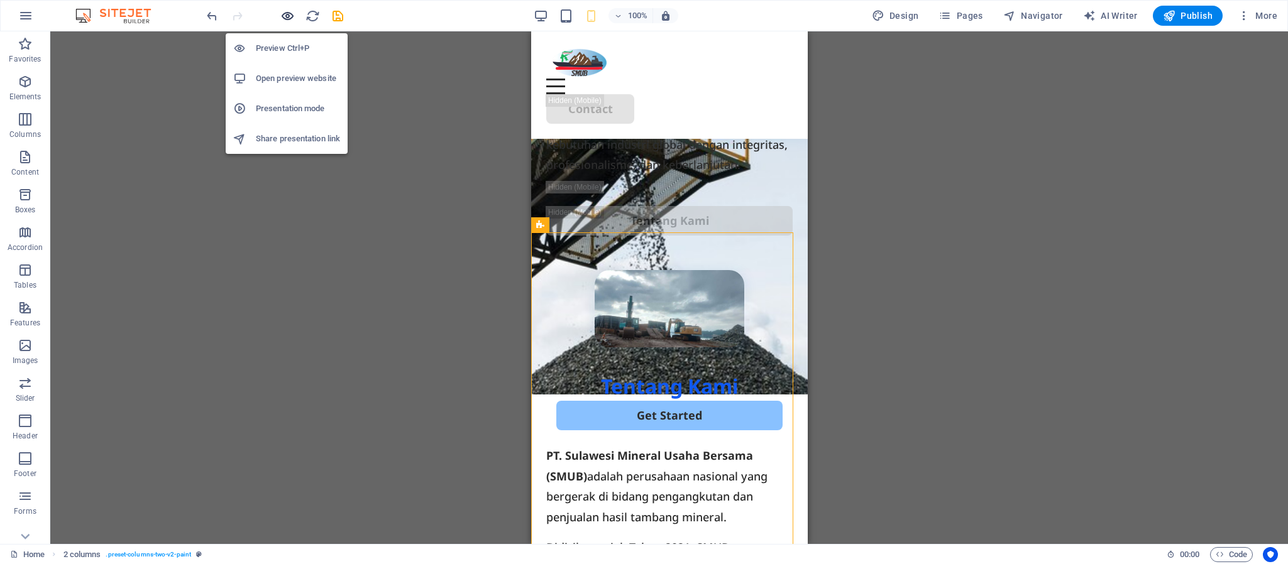
click at [289, 21] on icon "button" at bounding box center [287, 16] width 14 height 14
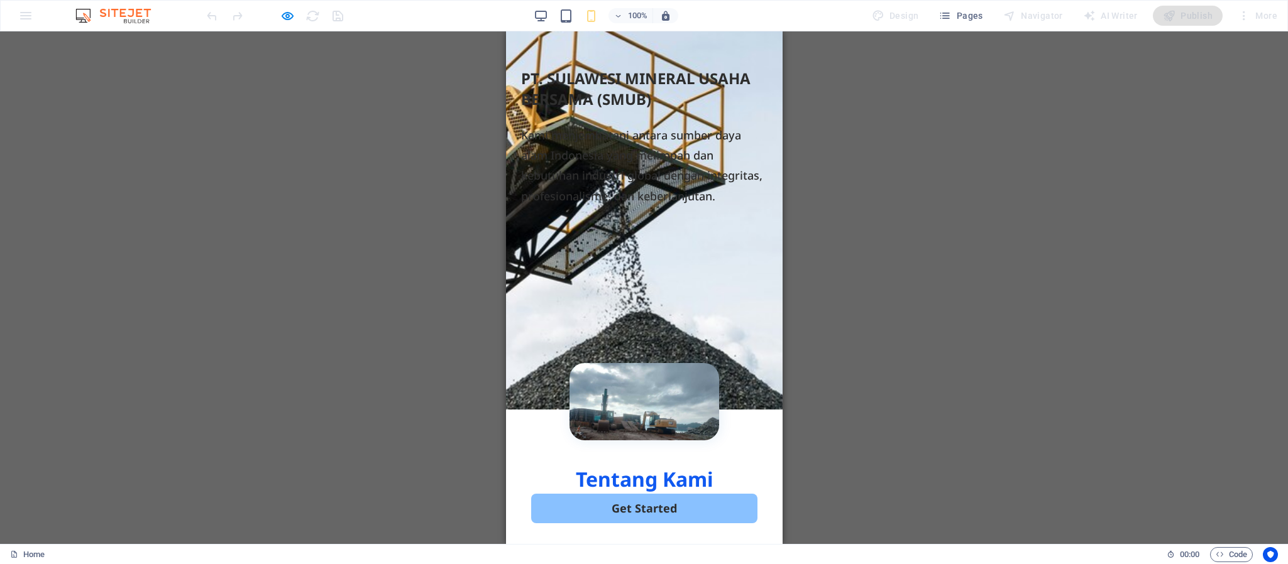
scroll to position [0, 0]
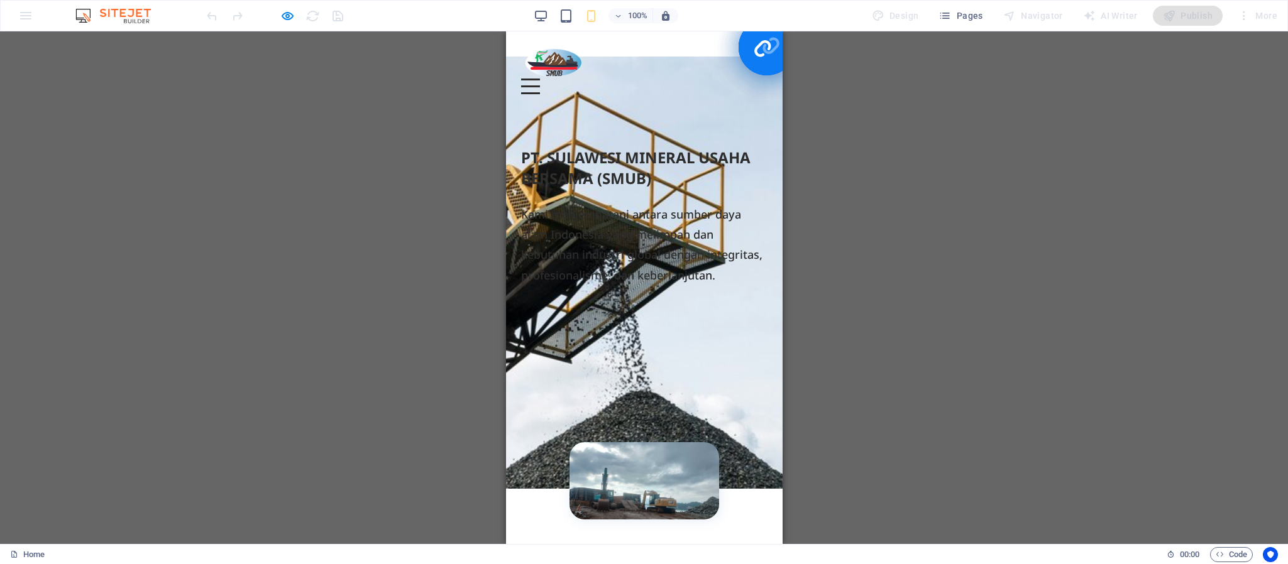
click at [671, 204] on p "Kami menjembatani antara sumber daya alam Indonesia yang melimpah dan kebutuhan…" at bounding box center [643, 245] width 246 height 82
click at [724, 263] on p "Kami menjembatani antara sumber daya alam Indonesia yang melimpah dan kebutuhan…" at bounding box center [643, 245] width 246 height 82
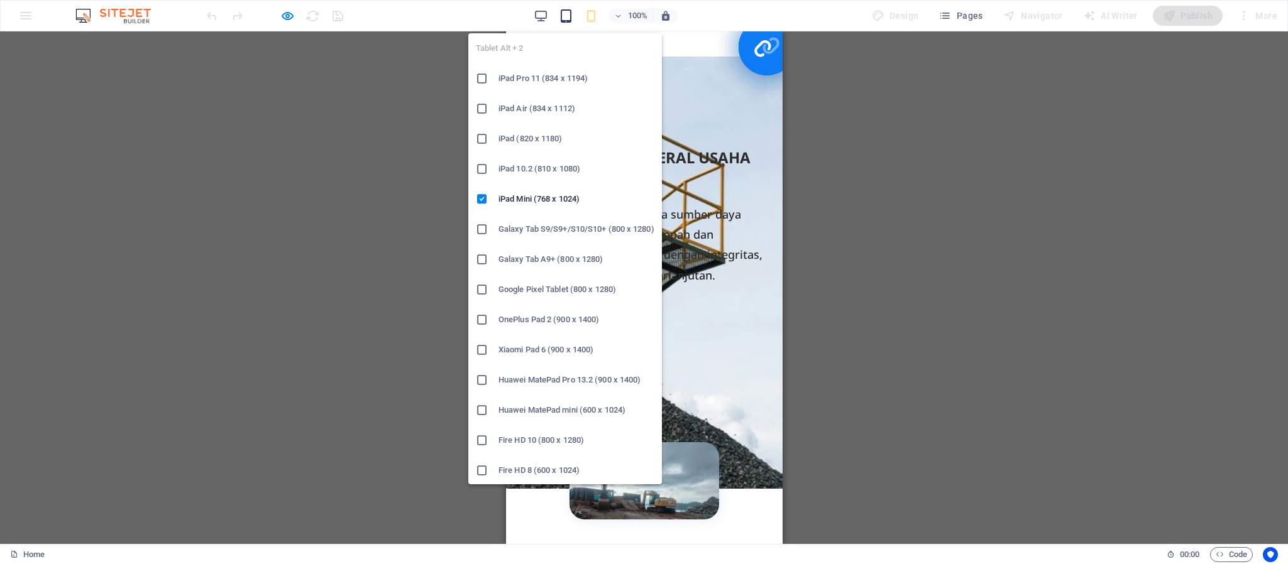
click at [566, 13] on icon "button" at bounding box center [566, 16] width 14 height 14
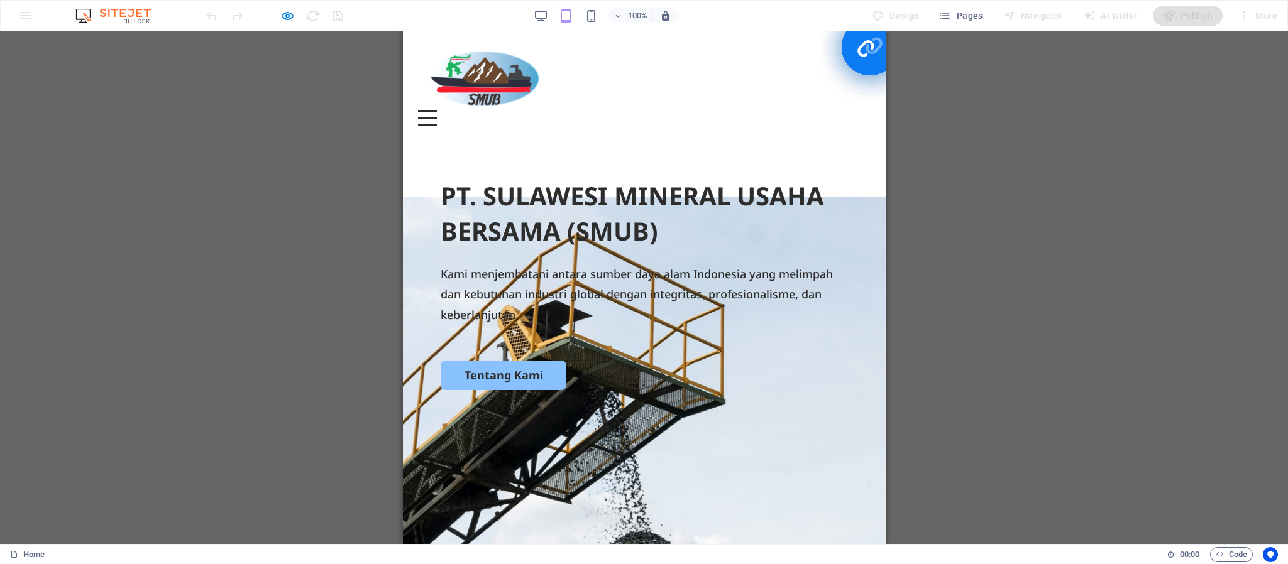
click at [791, 170] on div "PT. SULAWESI MINERAL USAHA BERSAMA (SMUB) Kami menjembatani antara sumber daya …" at bounding box center [643, 424] width 483 height 566
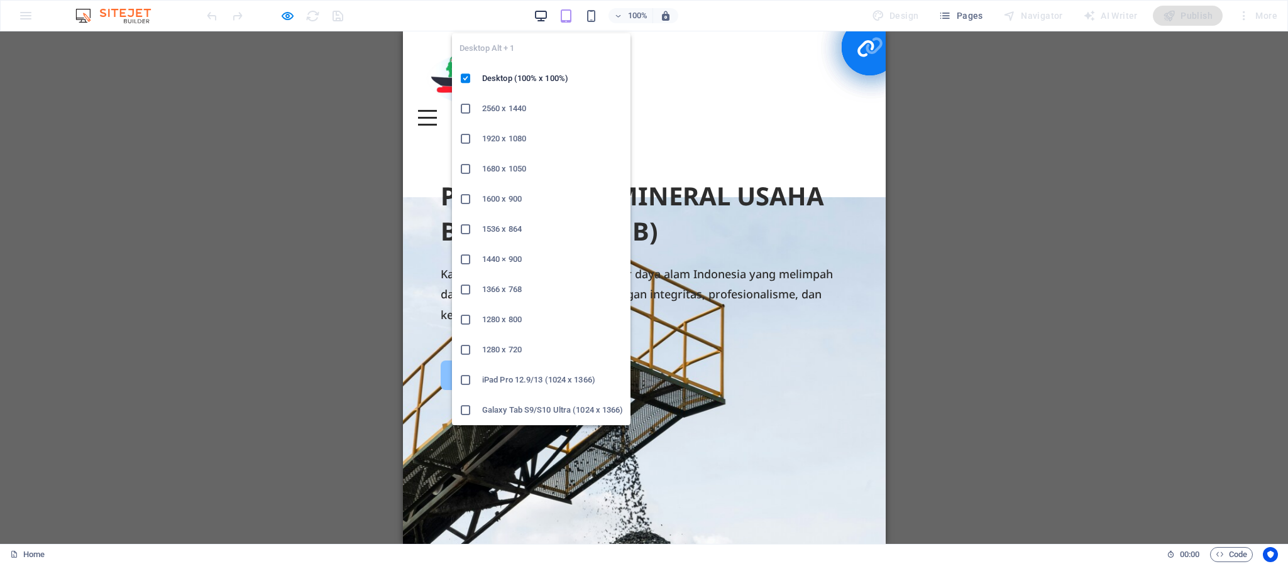
click at [547, 14] on icon "button" at bounding box center [541, 16] width 14 height 14
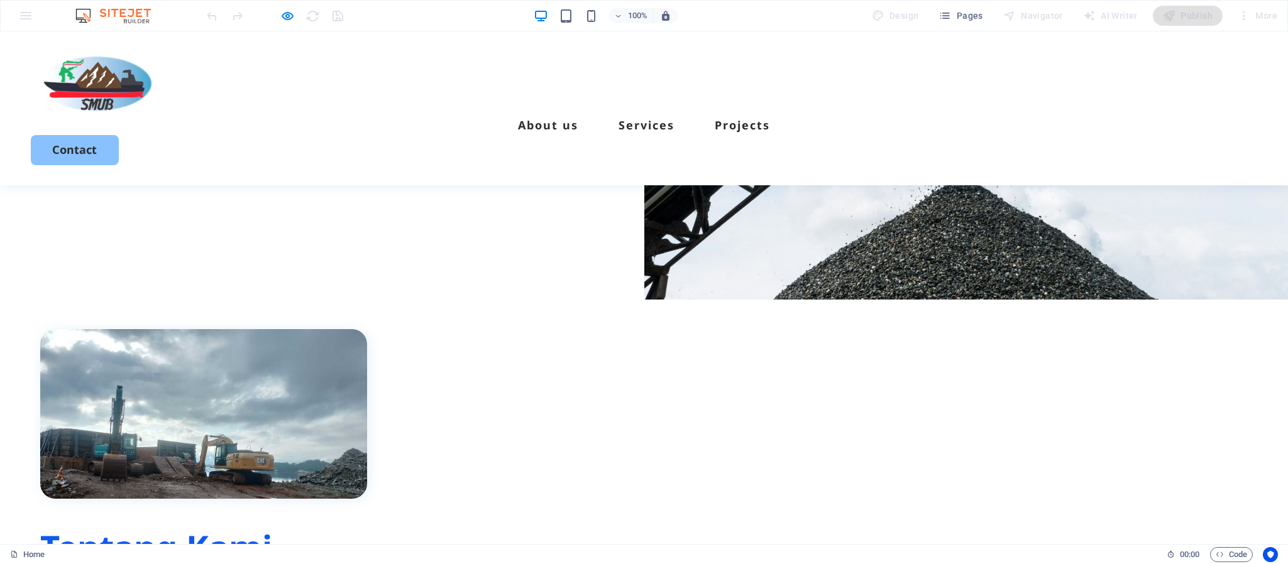
scroll to position [283, 0]
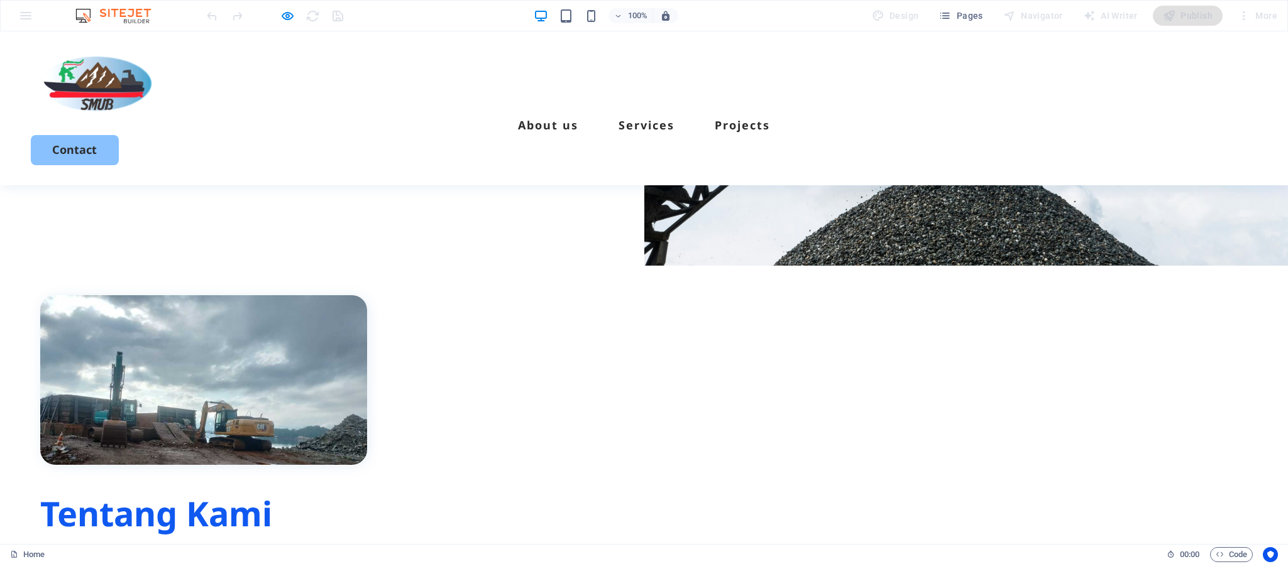
click at [595, 336] on figure at bounding box center [321, 380] width 563 height 170
click at [519, 330] on figure at bounding box center [321, 380] width 563 height 170
click at [514, 245] on div "Tentang Kami Get Started PT. Sulawesi Mineral Usaha Bersama (SMUB) adalah perus…" at bounding box center [644, 496] width 1288 height 526
click at [293, 10] on icon "button" at bounding box center [287, 16] width 14 height 14
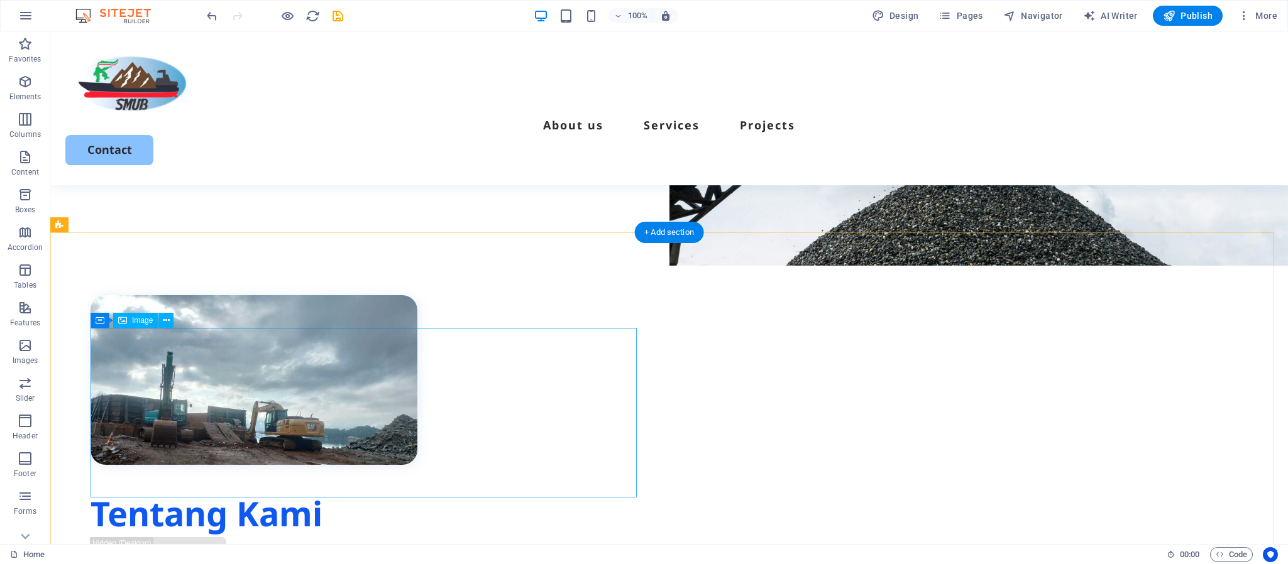
click at [595, 330] on figure at bounding box center [368, 380] width 554 height 170
click at [588, 280] on div "Tentang Kami Get Started PT. Sulawesi Mineral Usaha Bersama (SMUB) adalah perus…" at bounding box center [669, 510] width 1238 height 555
click at [392, 62] on div "Menu About us Services Projects Contact" at bounding box center [669, 108] width 1238 height 154
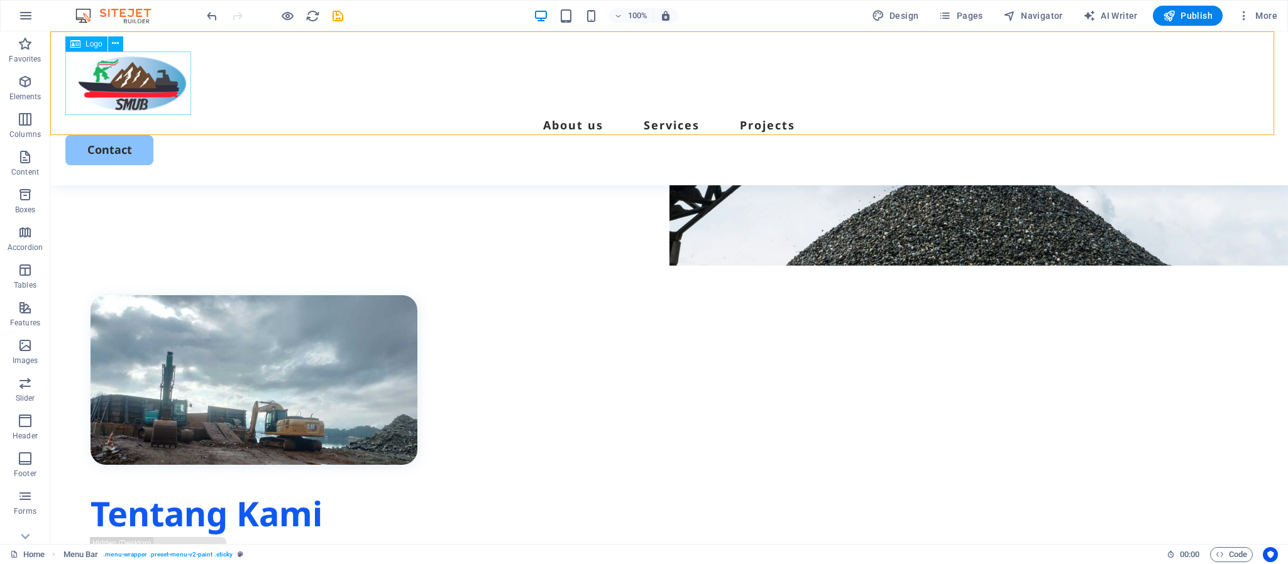
click at [141, 89] on div at bounding box center [669, 83] width 1208 height 63
click at [118, 45] on icon at bounding box center [115, 43] width 7 height 13
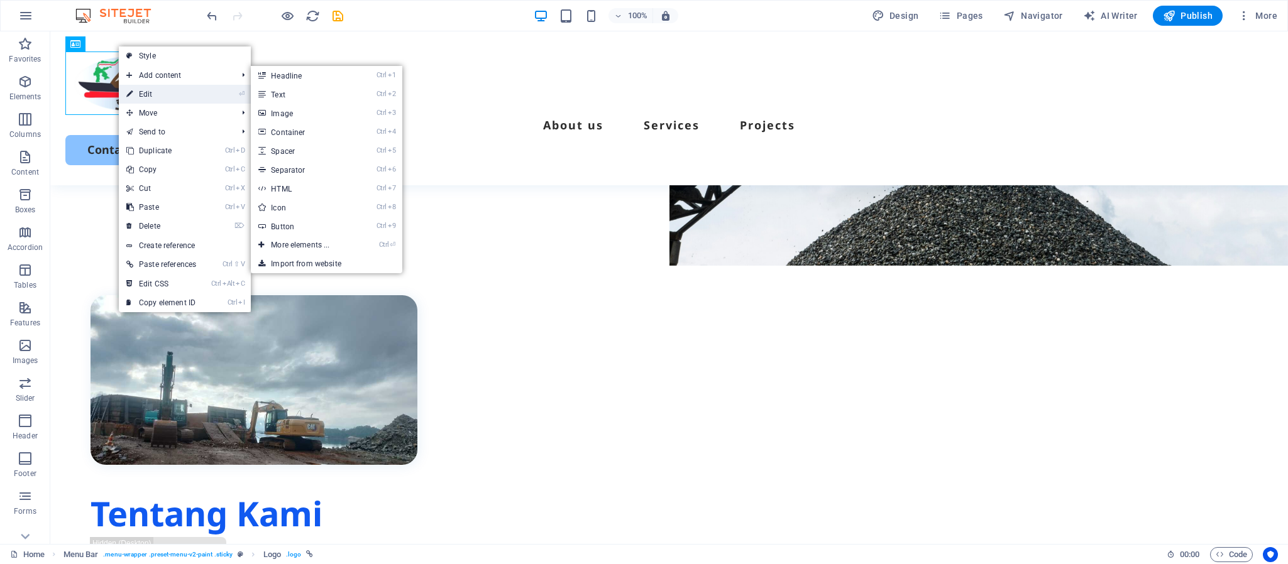
click at [153, 89] on link "⏎ Edit" at bounding box center [161, 94] width 85 height 19
select select "px"
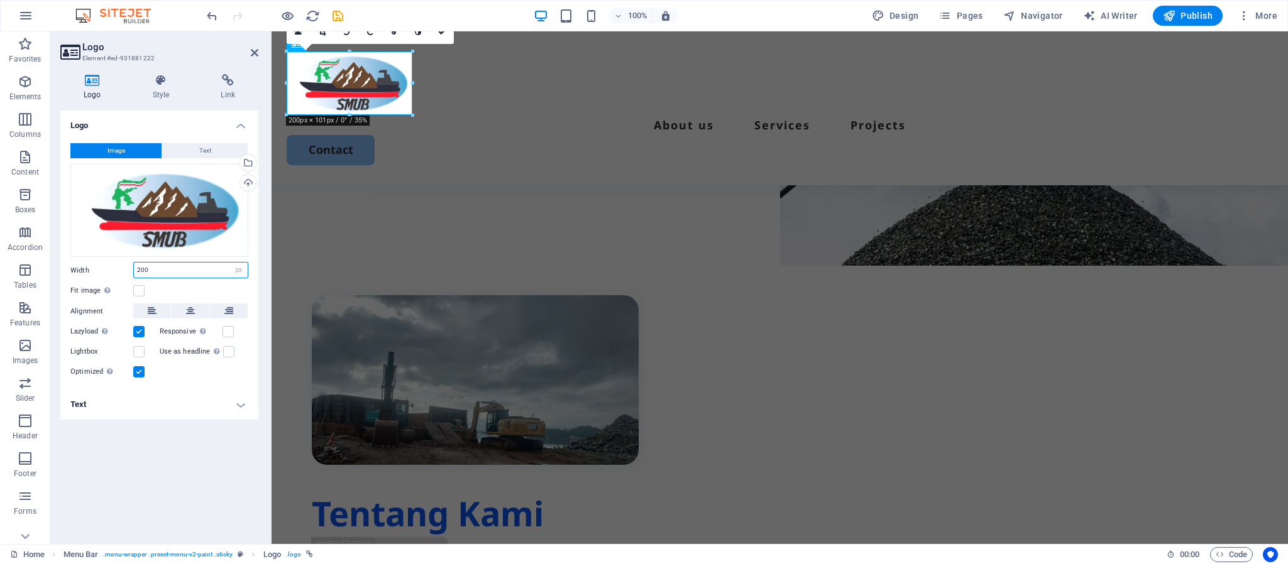
drag, startPoint x: 160, startPoint y: 267, endPoint x: 129, endPoint y: 264, distance: 31.5
click at [129, 264] on div "Width 200 Default auto px rem % em vh vw" at bounding box center [159, 270] width 178 height 16
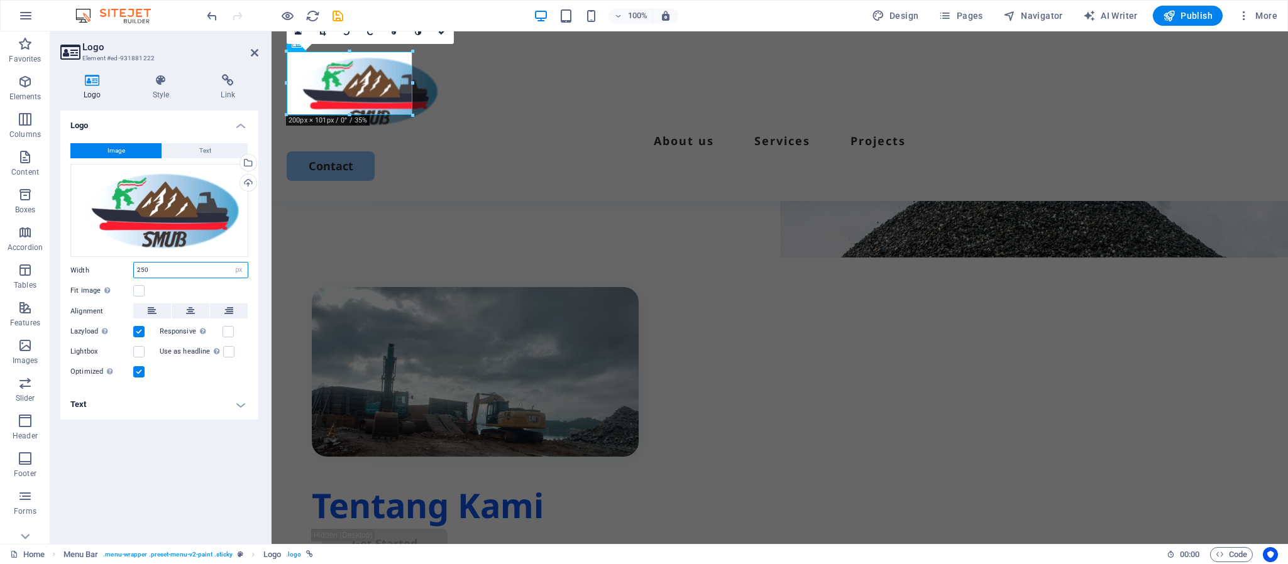
scroll to position [299, 0]
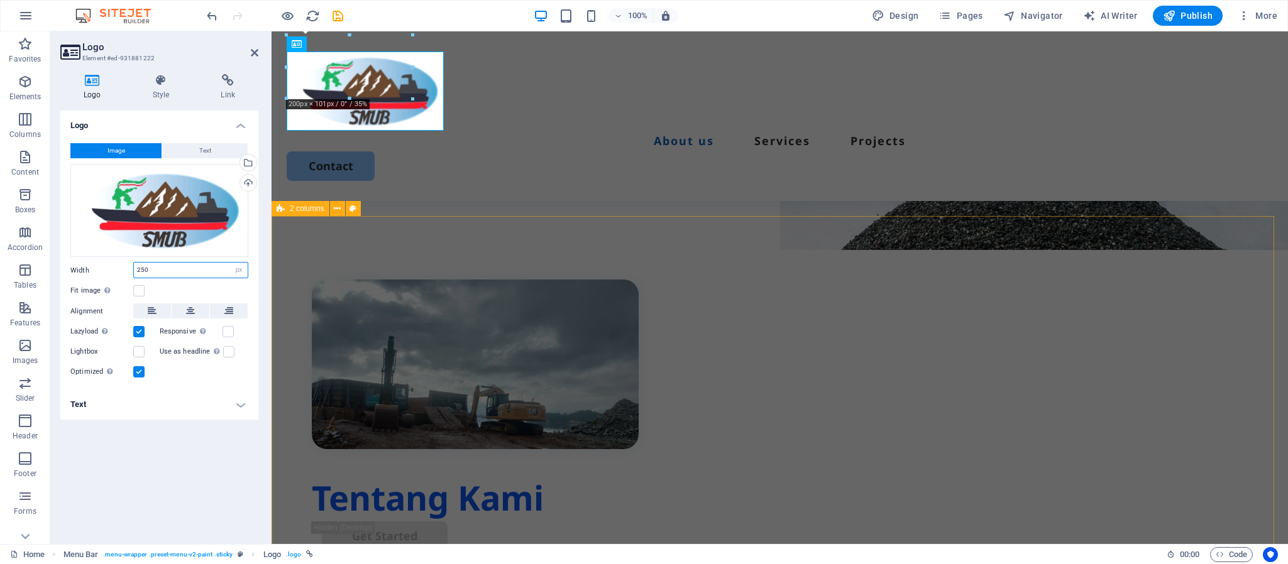
type input "250"
click at [617, 282] on div "Tentang Kami Get Started PT. Sulawesi Mineral Usaha Bersama (SMUB) adalah perus…" at bounding box center [780, 504] width 1016 height 575
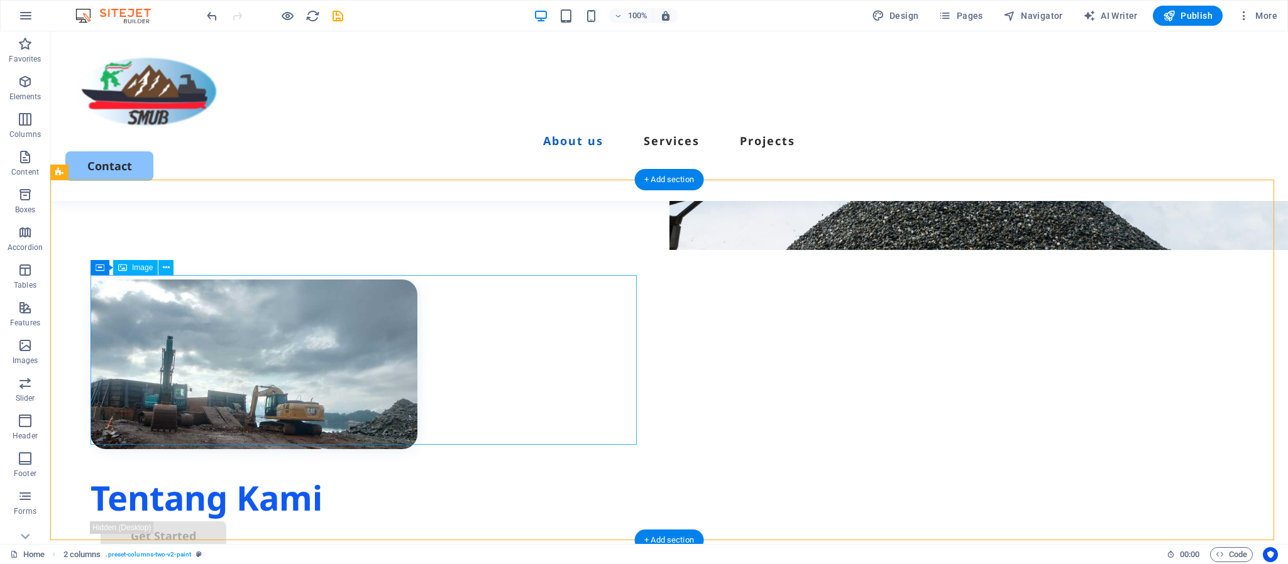
scroll to position [393, 0]
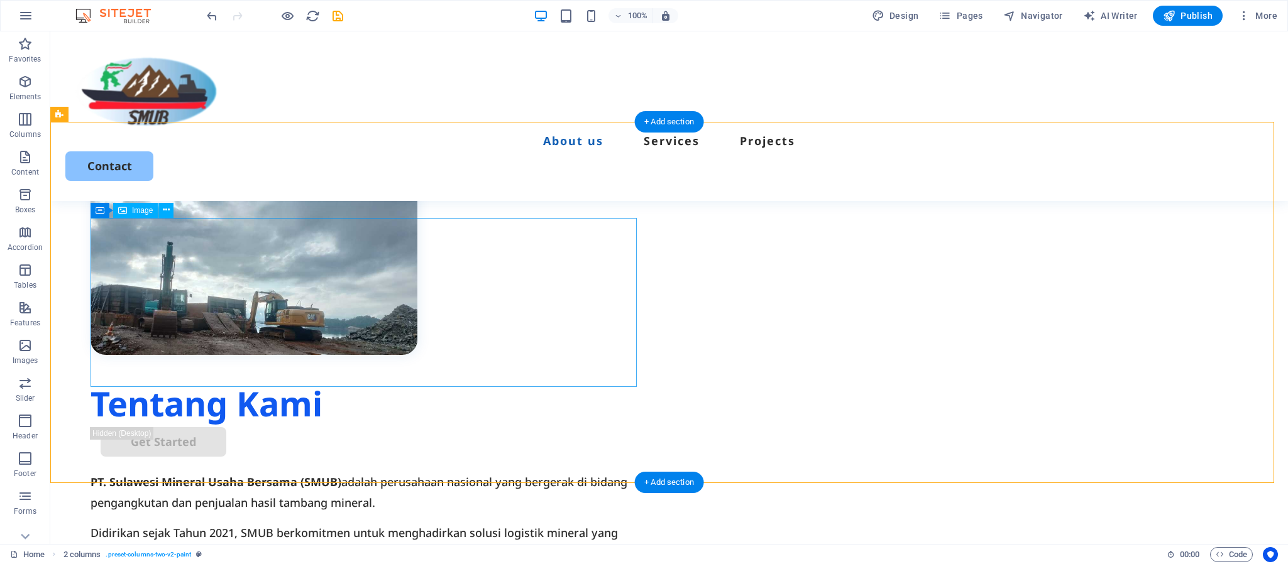
click at [341, 304] on figure at bounding box center [368, 270] width 554 height 170
click at [142, 209] on span "Image" at bounding box center [142, 211] width 21 height 8
click at [161, 209] on button at bounding box center [165, 210] width 15 height 15
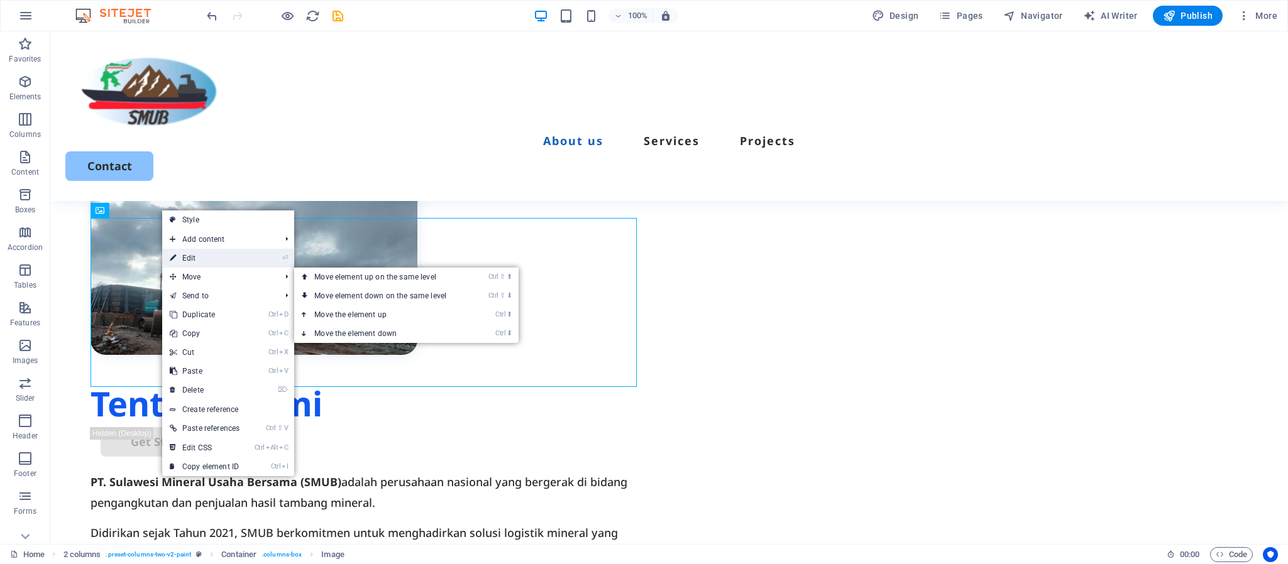
click at [204, 259] on link "⏎ Edit" at bounding box center [204, 258] width 85 height 19
select select "px"
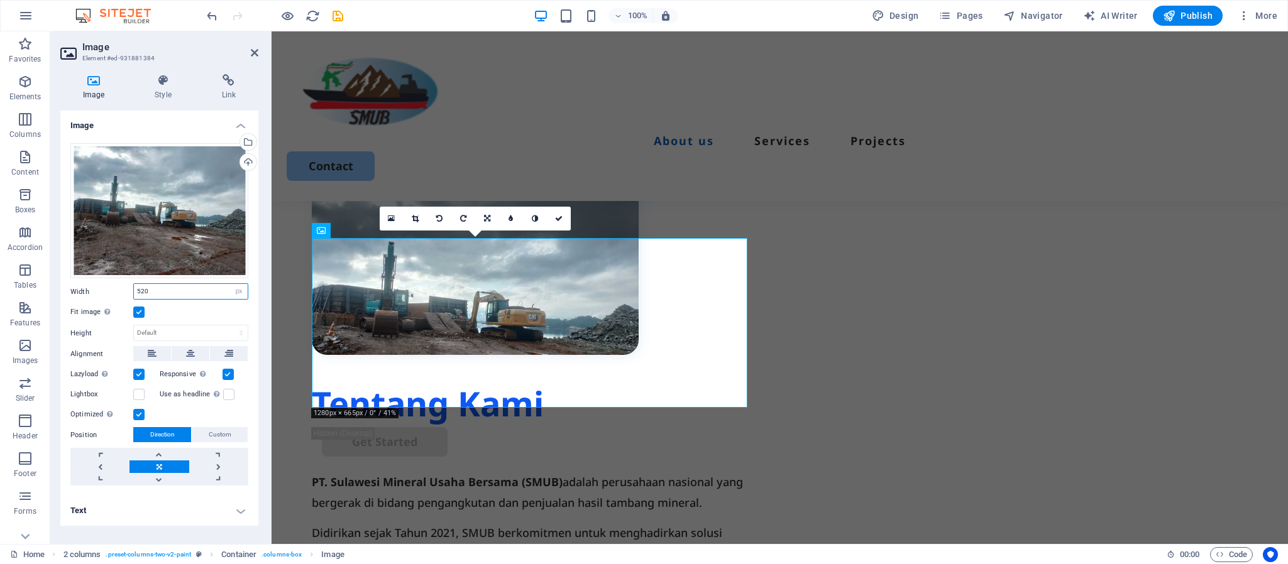
drag, startPoint x: 165, startPoint y: 290, endPoint x: 136, endPoint y: 287, distance: 29.2
click at [136, 287] on input "520" at bounding box center [191, 291] width 114 height 15
click at [138, 311] on label at bounding box center [138, 312] width 11 height 11
click at [0, 0] on input "Fit image Automatically fit image to a fixed width and height" at bounding box center [0, 0] width 0 height 0
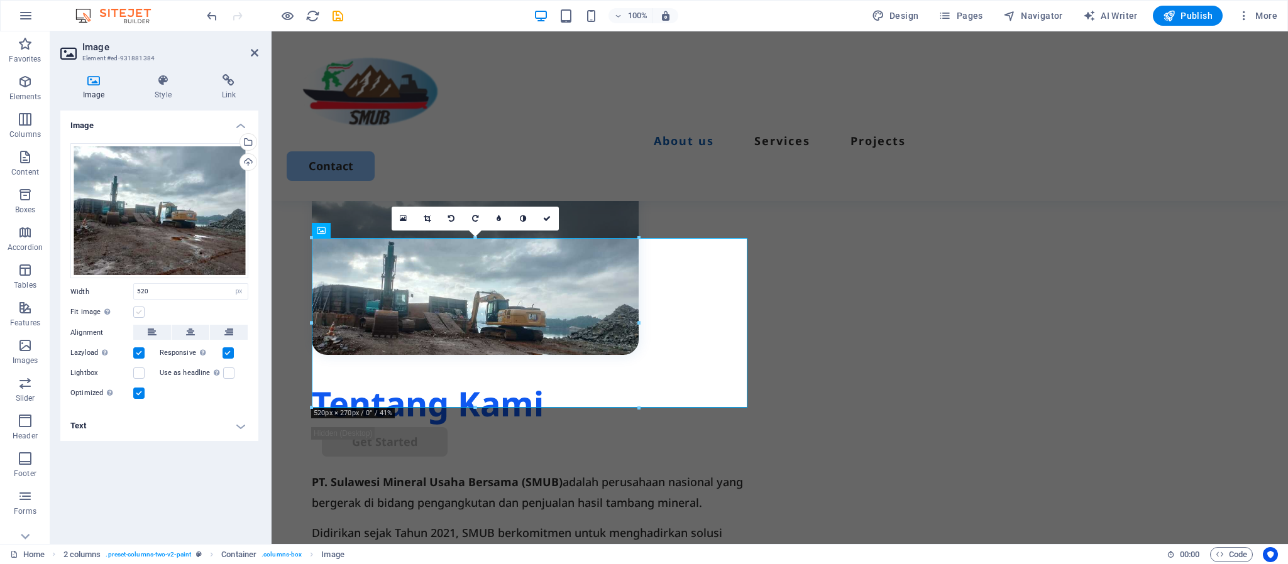
click at [140, 313] on label at bounding box center [138, 312] width 11 height 11
click at [0, 0] on input "Fit image Automatically fit image to a fixed width and height" at bounding box center [0, 0] width 0 height 0
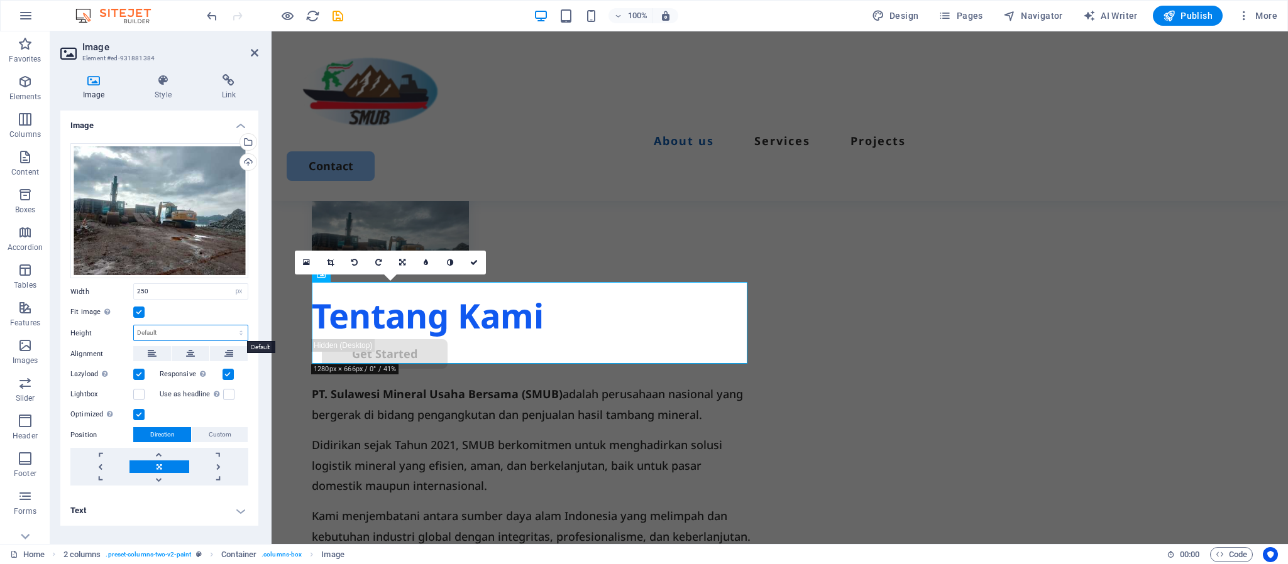
click at [170, 336] on select "Default auto px" at bounding box center [191, 333] width 114 height 15
drag, startPoint x: 155, startPoint y: 290, endPoint x: 135, endPoint y: 290, distance: 20.7
click at [136, 291] on input "250" at bounding box center [191, 291] width 114 height 15
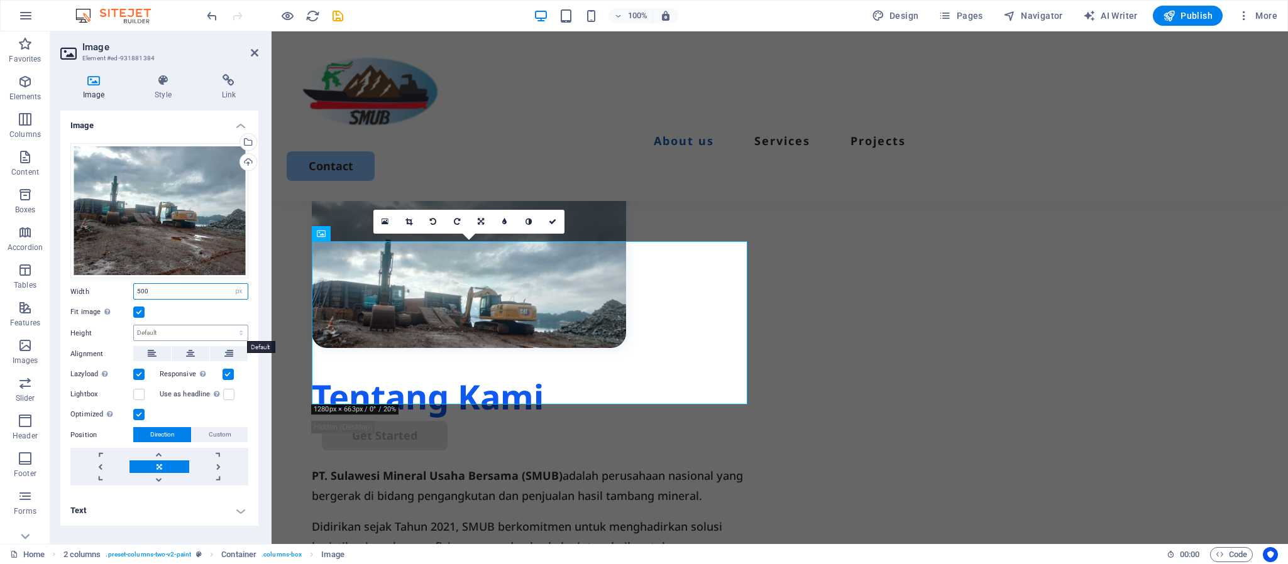
type input "500"
click at [153, 334] on select "Default auto px" at bounding box center [191, 333] width 114 height 15
click at [134, 326] on select "Default auto px" at bounding box center [191, 333] width 114 height 15
click at [175, 338] on select "Default auto px" at bounding box center [191, 333] width 114 height 15
click at [134, 326] on select "Default auto px" at bounding box center [191, 333] width 114 height 15
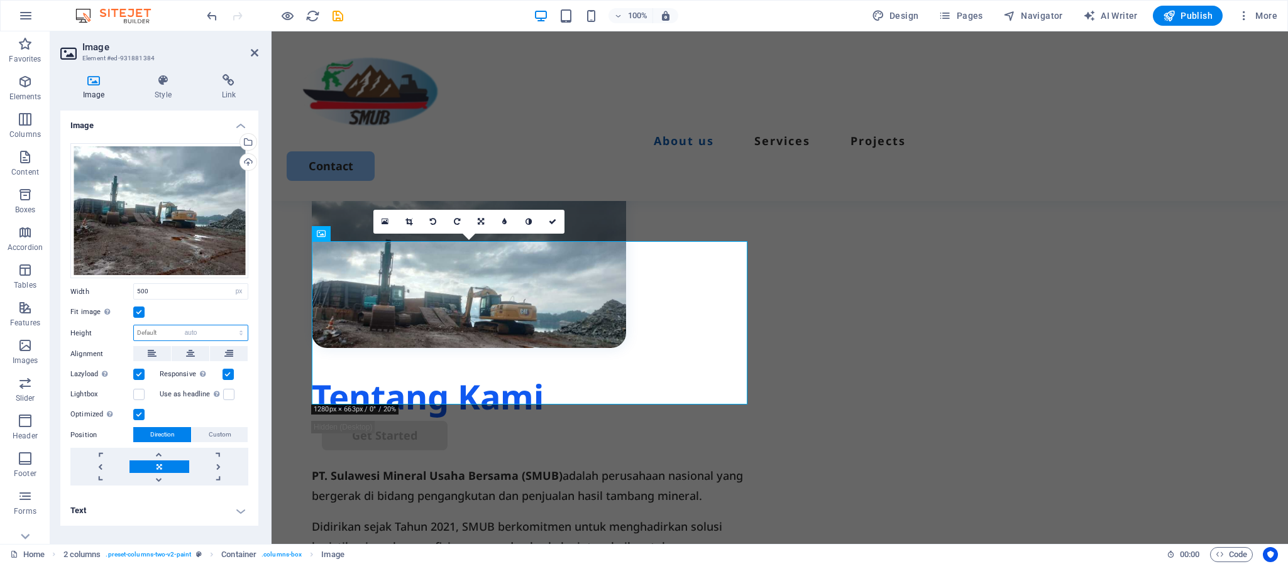
select select "DISABLED_OPTION_VALUE"
click at [160, 459] on link at bounding box center [158, 454] width 59 height 13
click at [214, 456] on link at bounding box center [218, 454] width 59 height 13
click at [219, 466] on link at bounding box center [218, 467] width 59 height 13
drag, startPoint x: 551, startPoint y: 214, endPoint x: 510, endPoint y: 205, distance: 41.2
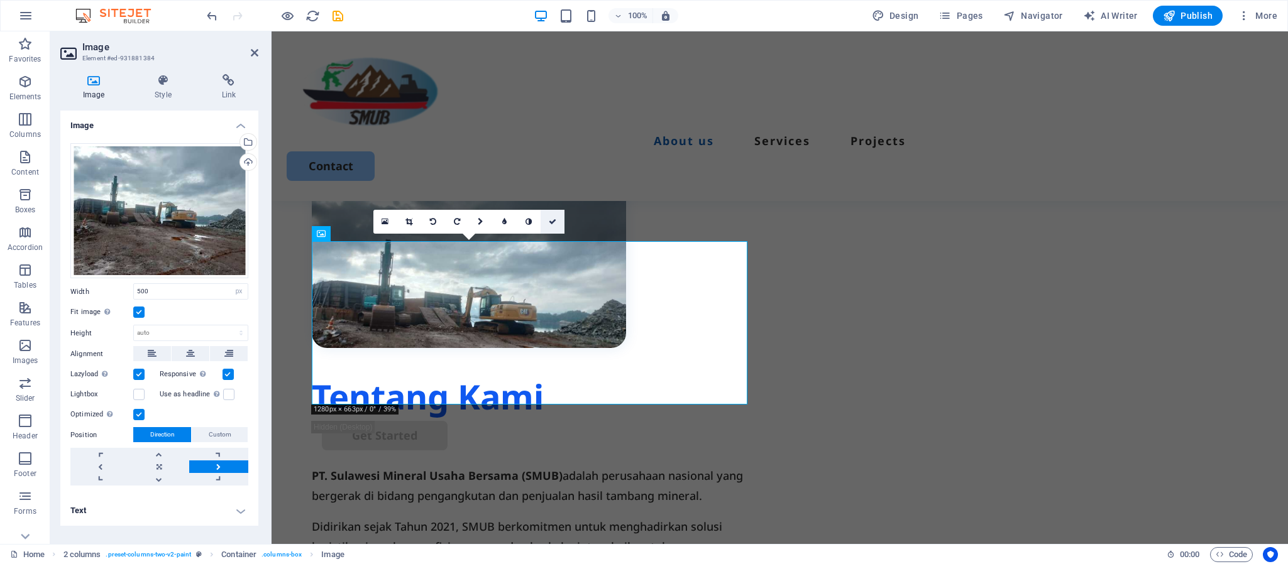
click at [551, 214] on link at bounding box center [553, 222] width 24 height 24
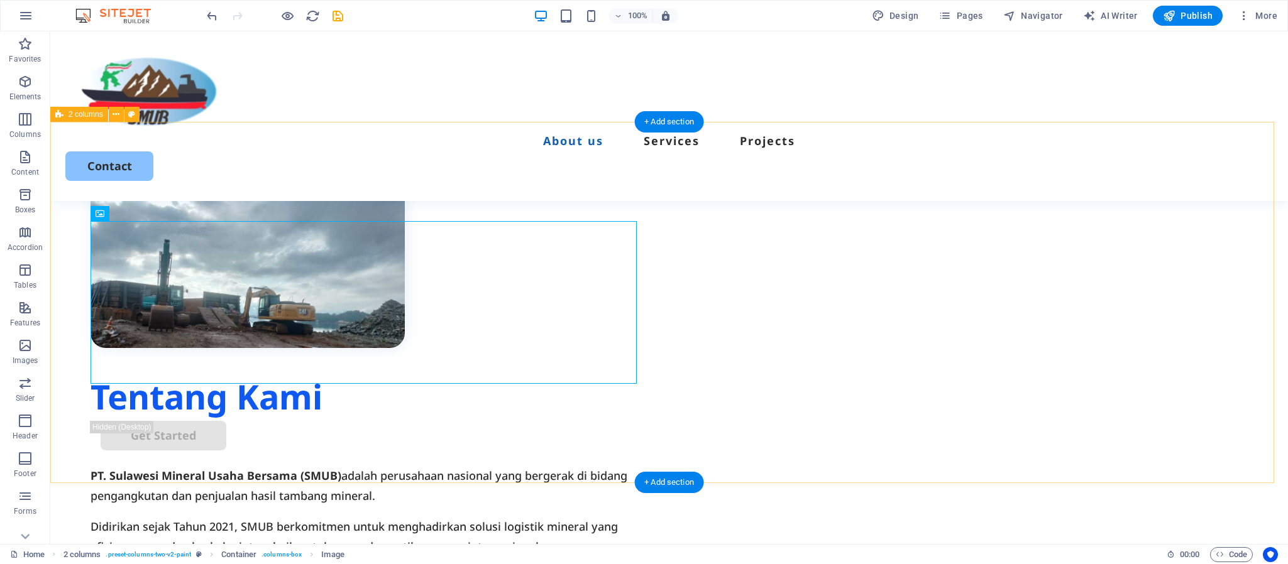
click at [470, 425] on div "Tentang Kami Get Started PT. Sulawesi Mineral Usaha Bersama (SMUB) adalah perus…" at bounding box center [669, 397] width 1238 height 548
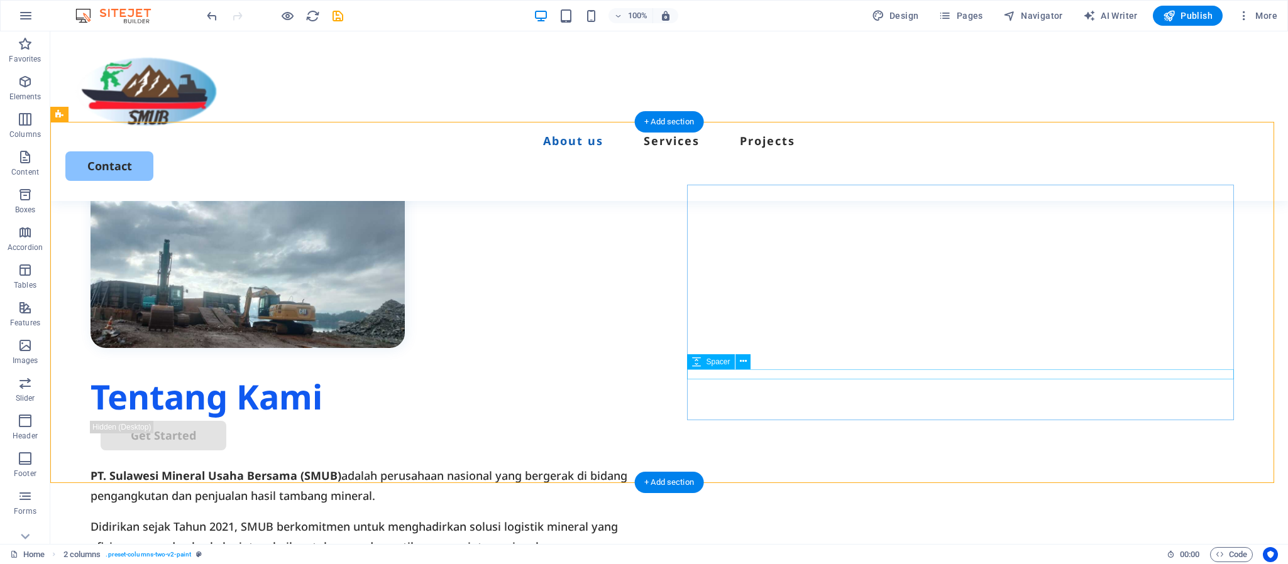
click at [644, 558] on div at bounding box center [368, 563] width 554 height 10
click at [634, 421] on div "Get Started" at bounding box center [368, 436] width 534 height 30
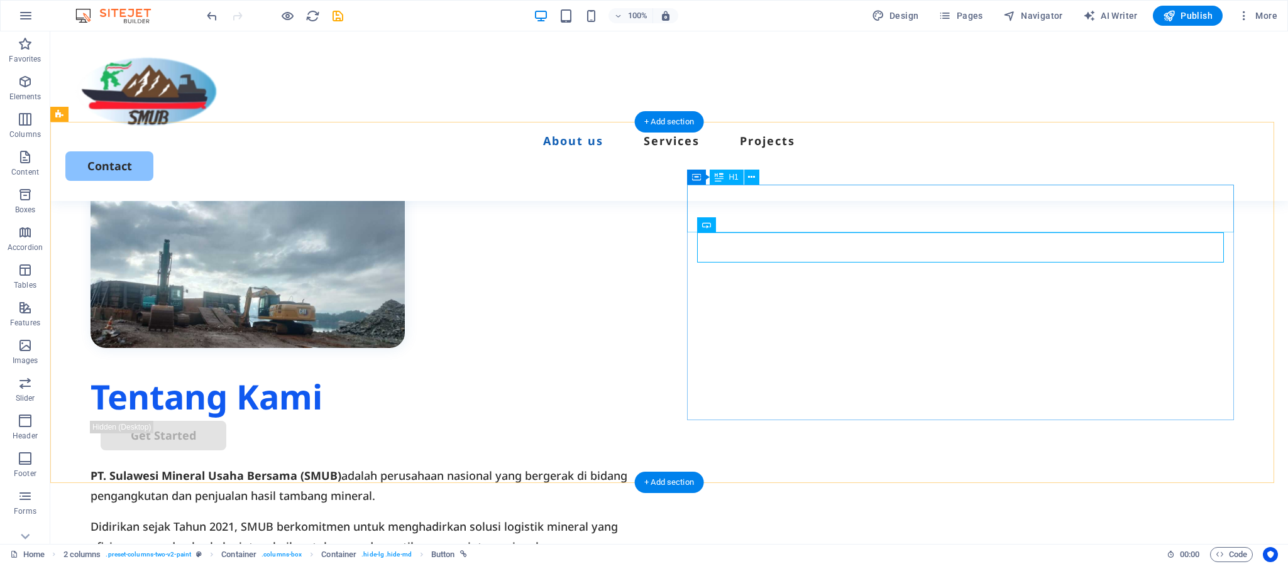
click at [644, 373] on div "Tentang Kami" at bounding box center [368, 397] width 554 height 48
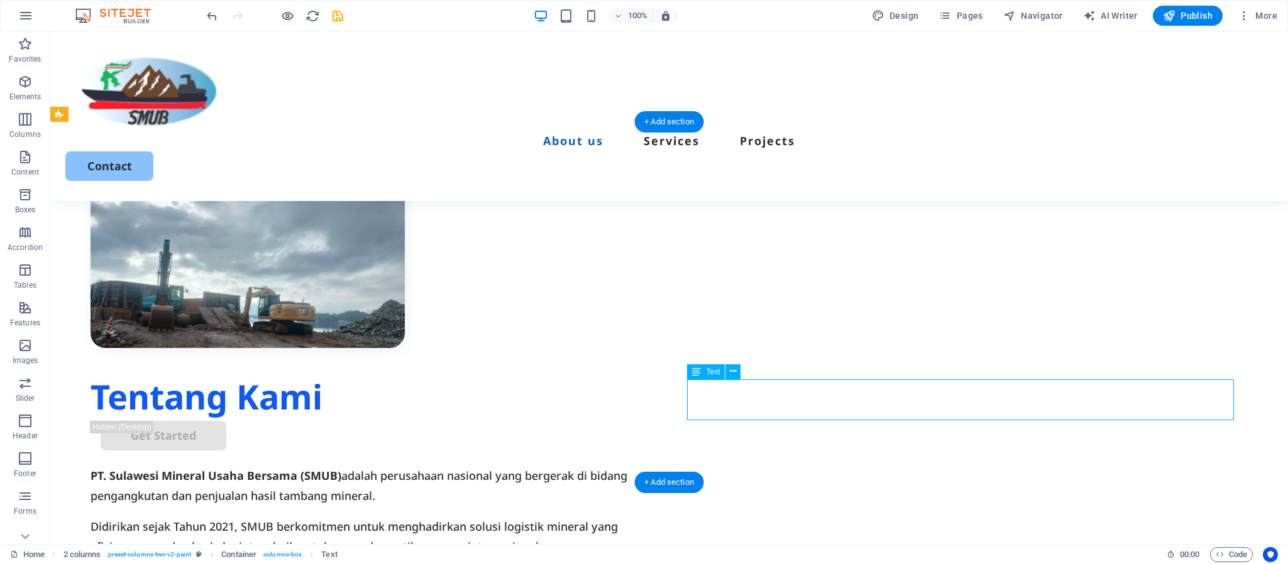
click at [634, 421] on div "Get Started" at bounding box center [368, 436] width 534 height 30
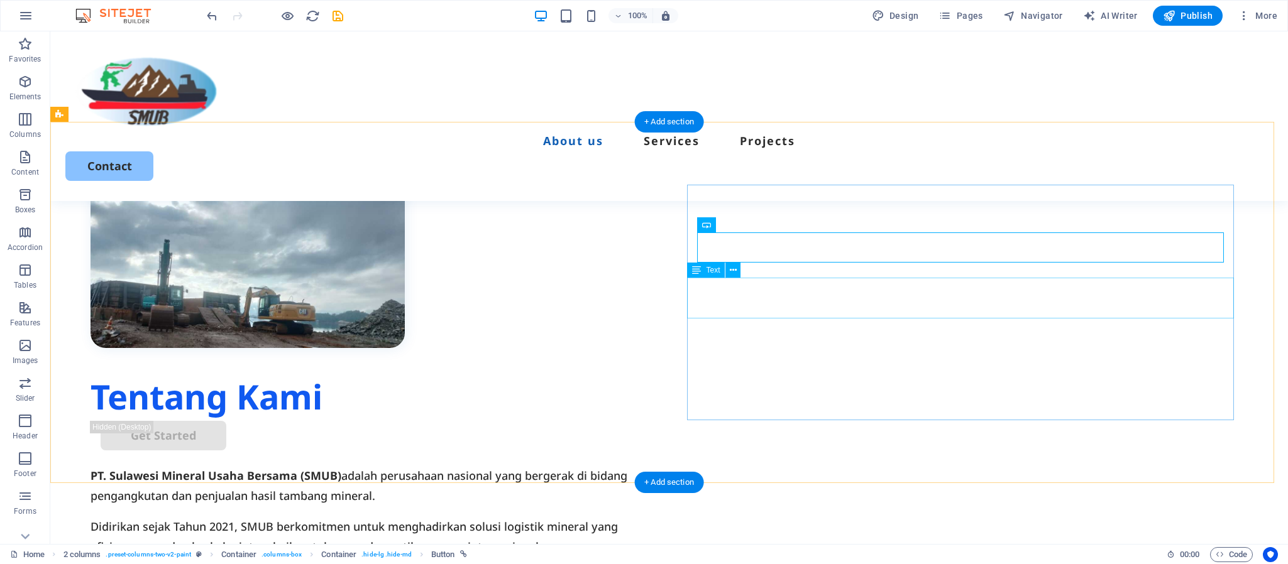
click at [644, 466] on div "PT. Sulawesi Mineral Usaha Bersama (SMUB) adalah perusahaan nasional yang berge…" at bounding box center [368, 486] width 554 height 41
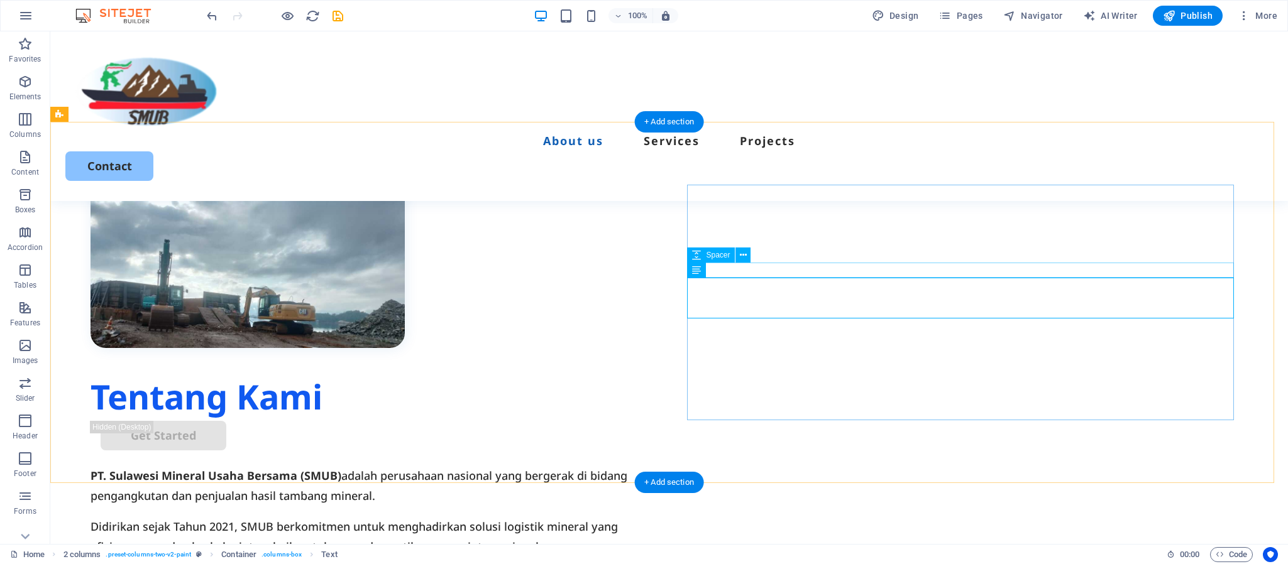
click at [644, 451] on div at bounding box center [368, 458] width 554 height 15
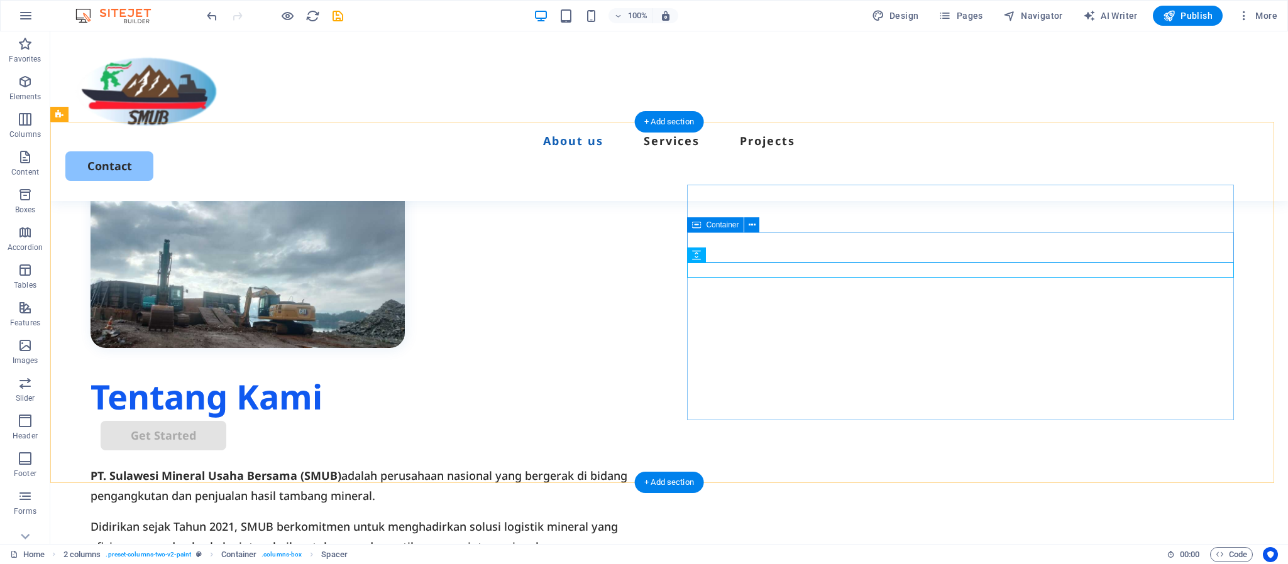
click at [644, 421] on div "Get Started" at bounding box center [368, 436] width 554 height 30
click at [1237, 210] on div "Tentang Kami Get Started PT. Sulawesi Mineral Usaha Bersama (SMUB) adalah perus…" at bounding box center [669, 397] width 1238 height 548
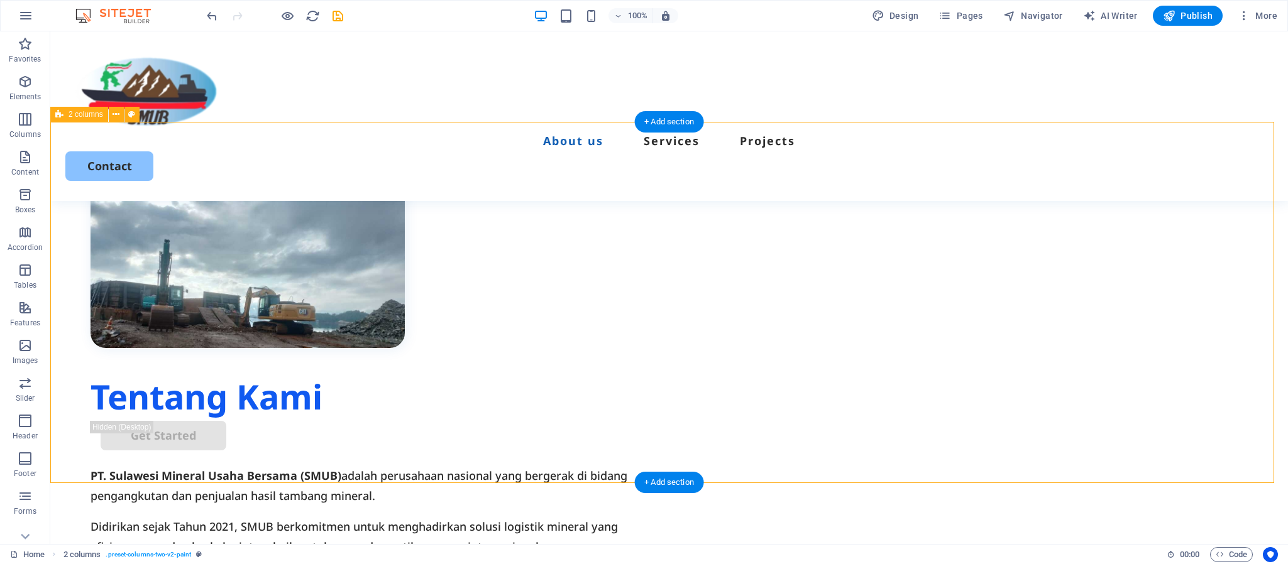
click at [1234, 178] on div "Tentang Kami Get Started PT. Sulawesi Mineral Usaha Bersama (SMUB) adalah perus…" at bounding box center [669, 397] width 1238 height 548
click at [644, 373] on div "Tentang Kami" at bounding box center [368, 397] width 554 height 48
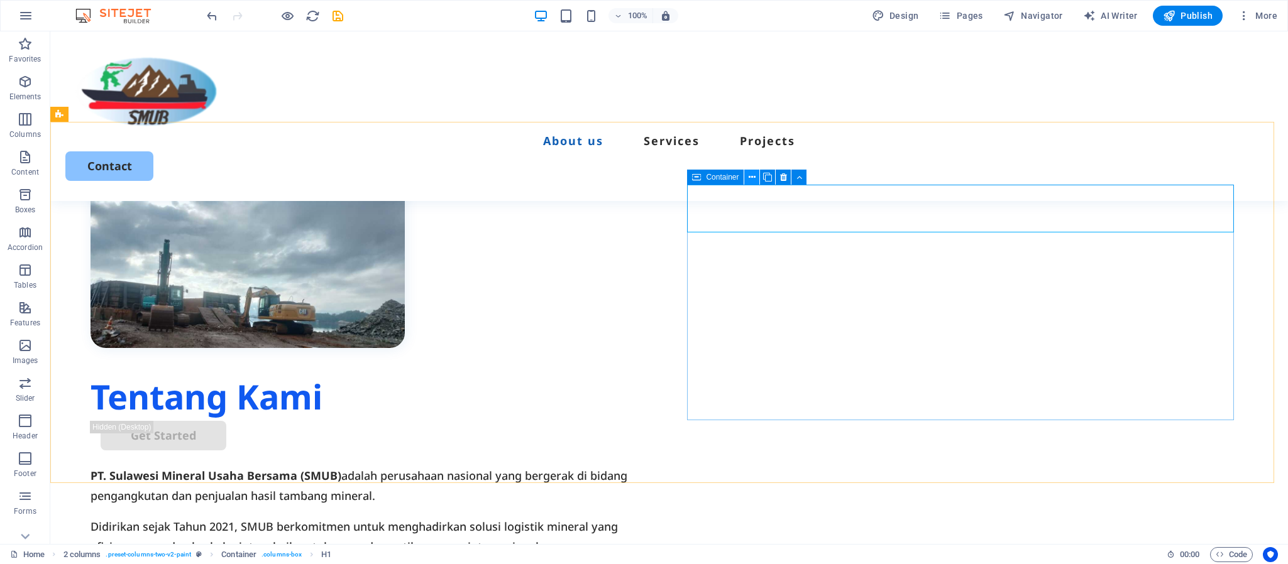
click at [751, 173] on icon at bounding box center [752, 177] width 7 height 13
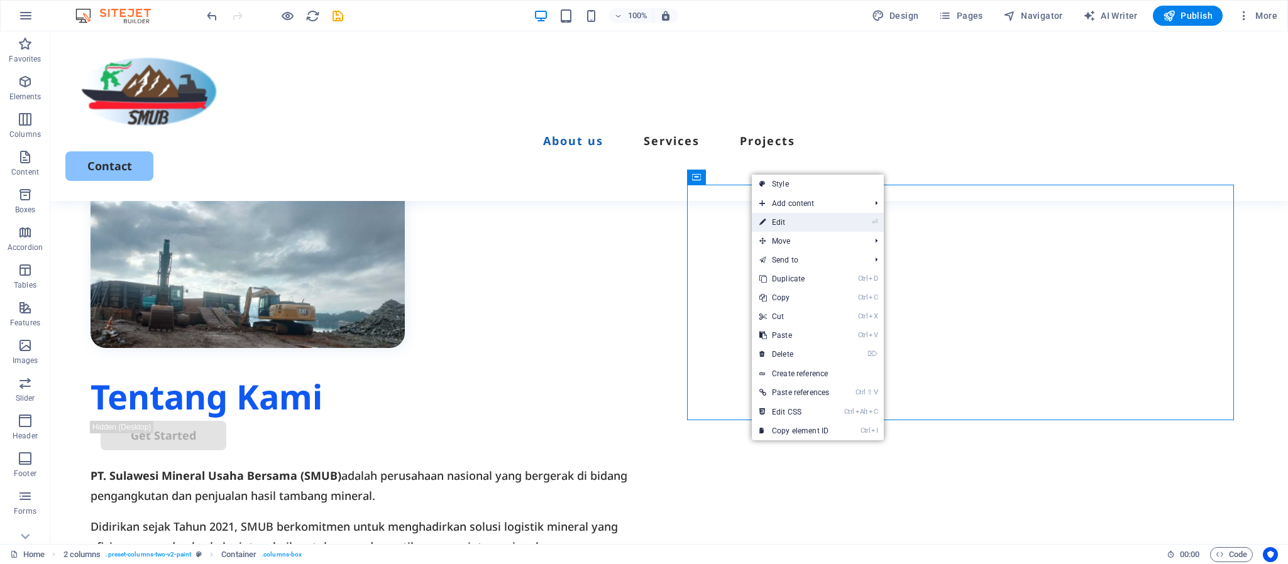
click at [775, 214] on link "⏎ Edit" at bounding box center [794, 222] width 85 height 19
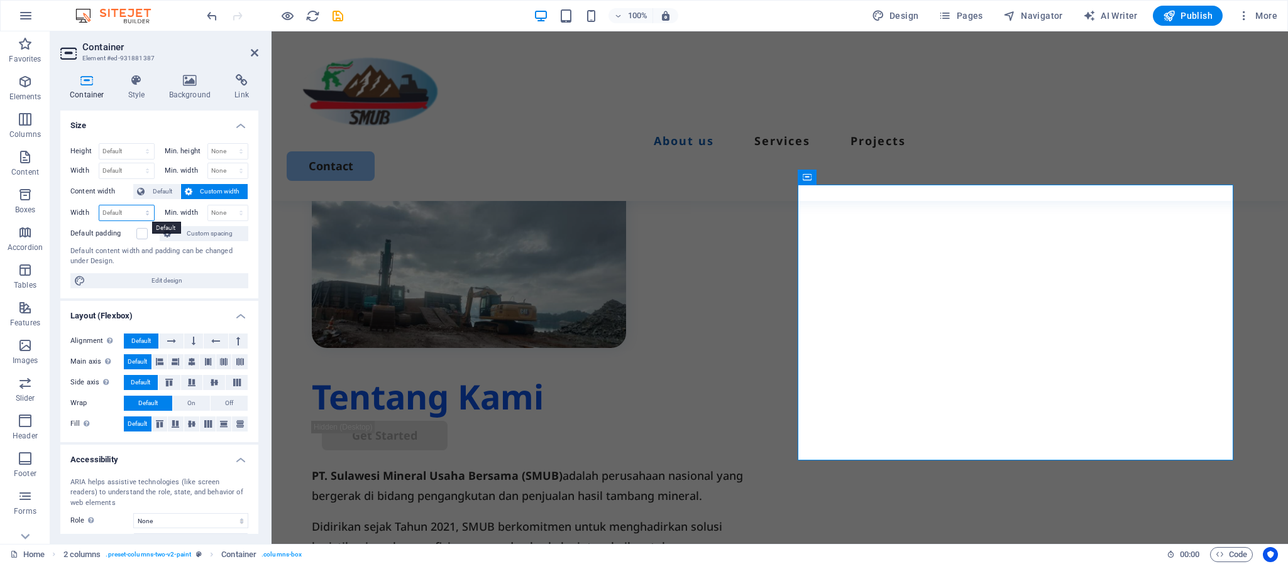
click at [123, 208] on select "Default px rem % em vh vw" at bounding box center [126, 213] width 55 height 15
select select "em"
click at [135, 206] on select "Default px rem % em vh vw" at bounding box center [126, 213] width 55 height 15
type input "43.3125"
click at [125, 219] on input "43.3125" at bounding box center [126, 213] width 55 height 15
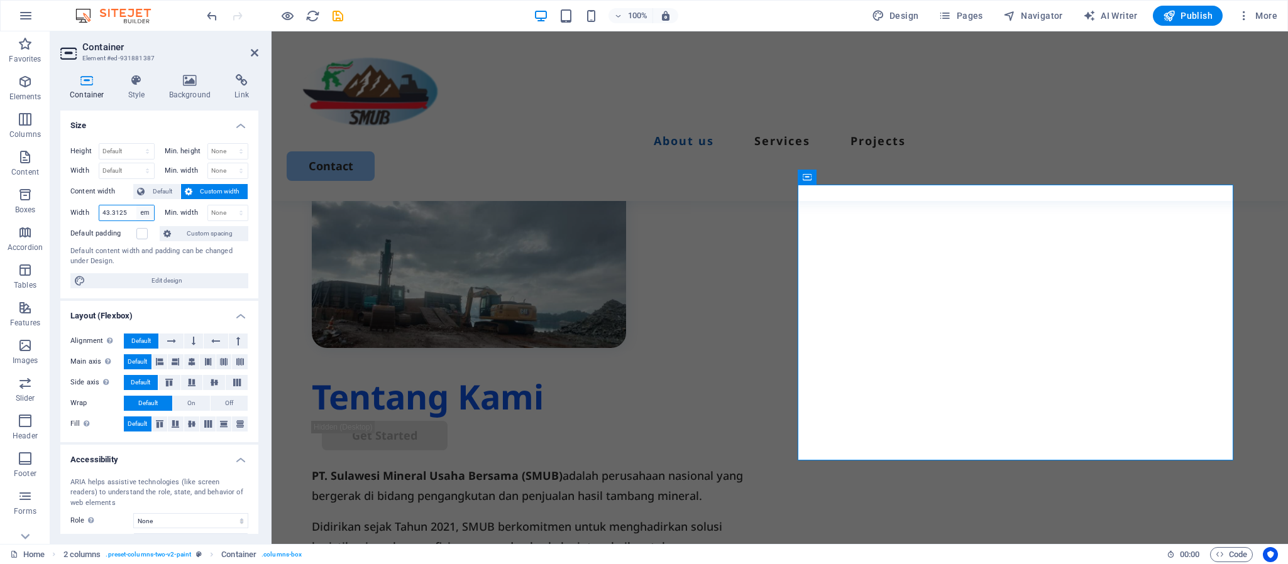
click at [142, 216] on select "Default px rem % em vh vw" at bounding box center [145, 213] width 18 height 15
select select "px"
click at [136, 206] on select "Default px rem % em vh vw" at bounding box center [145, 213] width 18 height 15
type input "693"
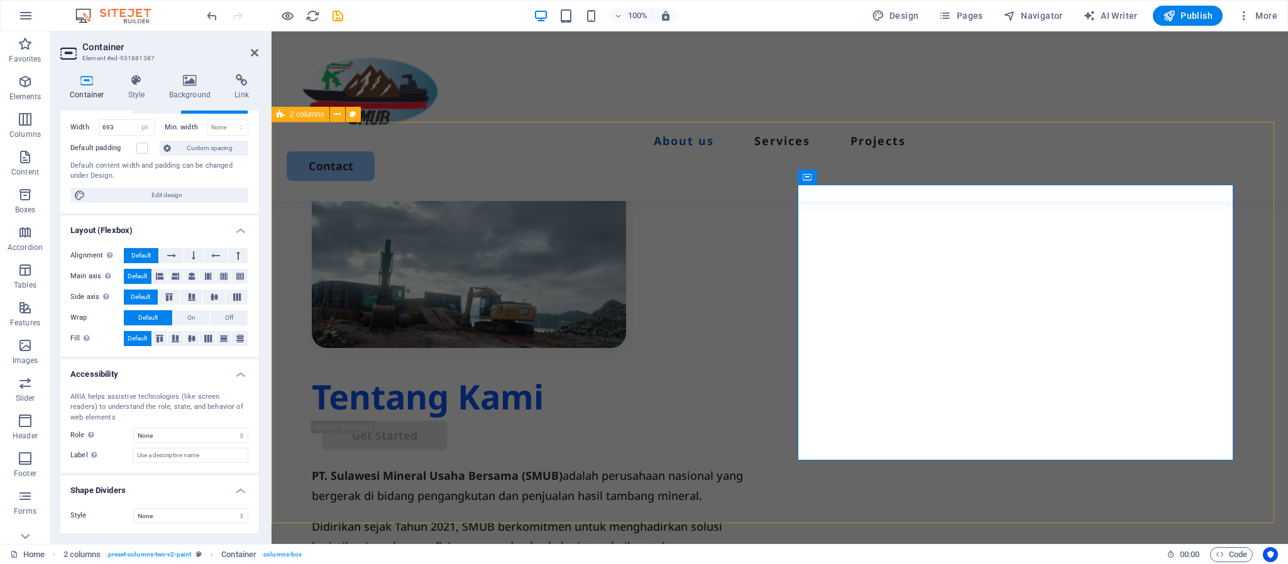
click at [710, 200] on div "Tentang Kami Get Started PT. Sulawesi Mineral Usaha Bersama (SMUB) adalah perus…" at bounding box center [780, 417] width 1016 height 589
click at [1014, 241] on div "Tentang Kami Get Started PT. Sulawesi Mineral Usaha Bersama (SMUB) adalah perus…" at bounding box center [780, 417] width 1016 height 589
click at [737, 421] on div "Get Started" at bounding box center [530, 436] width 416 height 30
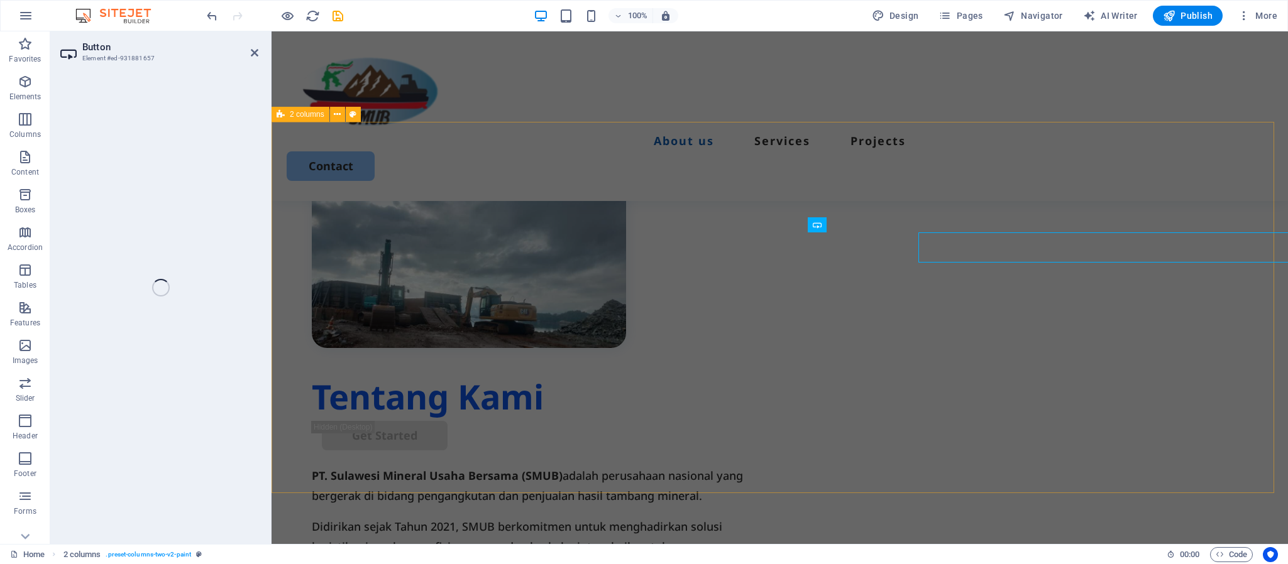
select select "px"
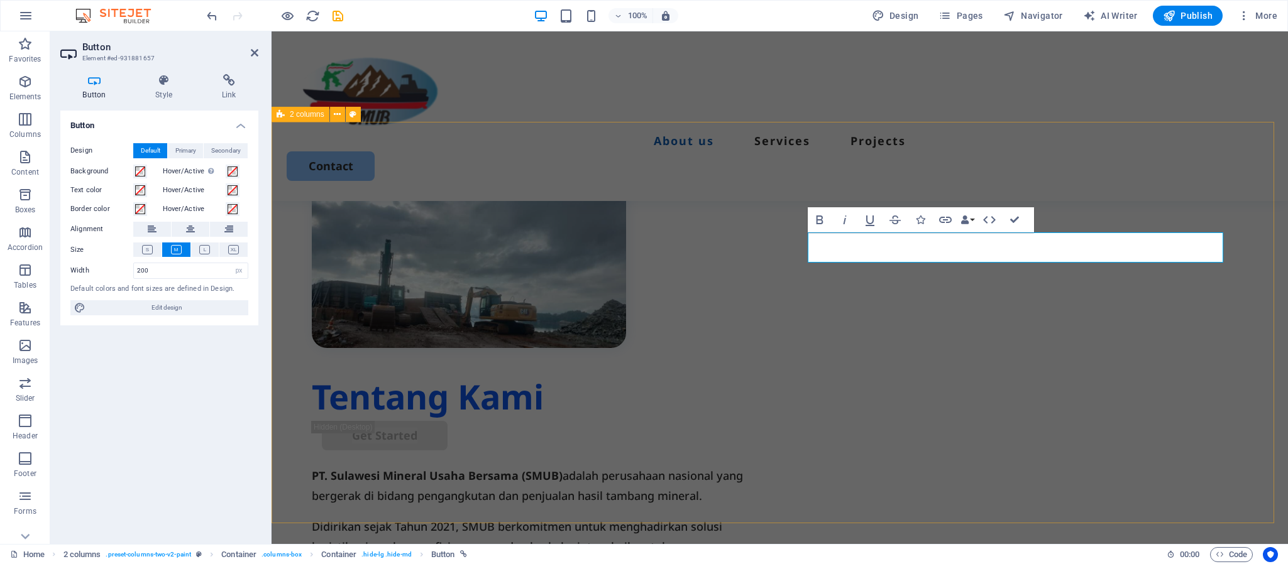
click at [788, 317] on div "Tentang Kami Get Started PT. Sulawesi Mineral Usaha Bersama (SMUB) adalah perus…" at bounding box center [780, 417] width 1016 height 589
click at [747, 507] on div at bounding box center [530, 512] width 436 height 10
click at [788, 272] on div "Tentang Kami Get Started PT. Sulawesi Mineral Usaha Bersama (SMUB) adalah perus…" at bounding box center [780, 417] width 1016 height 589
select select "px"
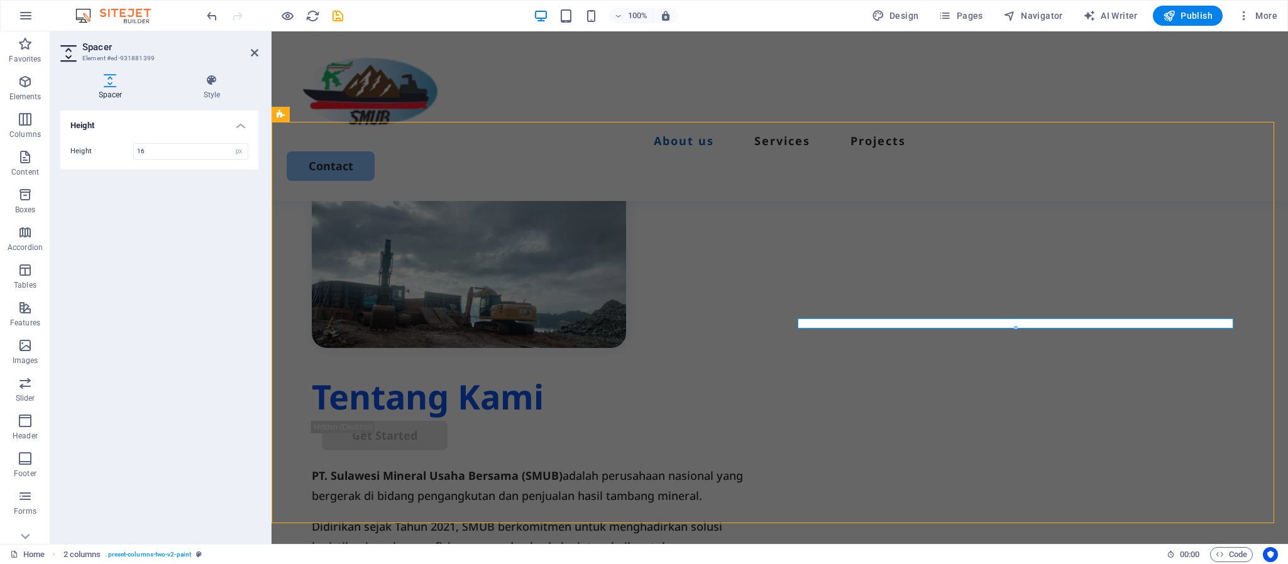
click at [478, 53] on div "Menu About us Services Projects Contact" at bounding box center [780, 116] width 1016 height 170
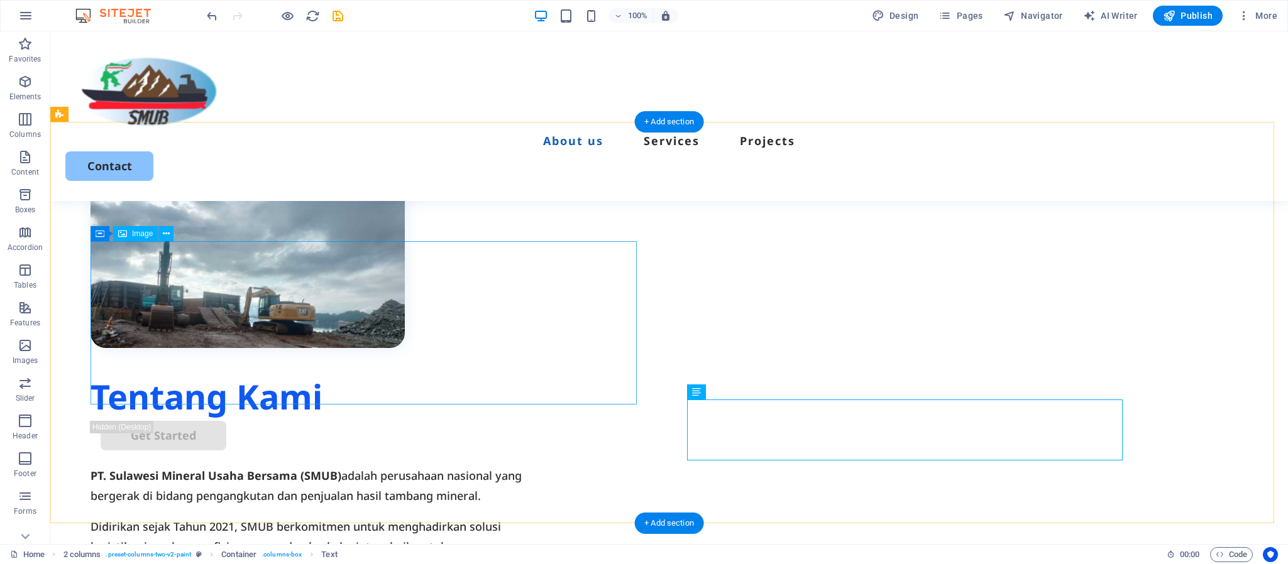
click at [604, 348] on figure at bounding box center [368, 266] width 554 height 163
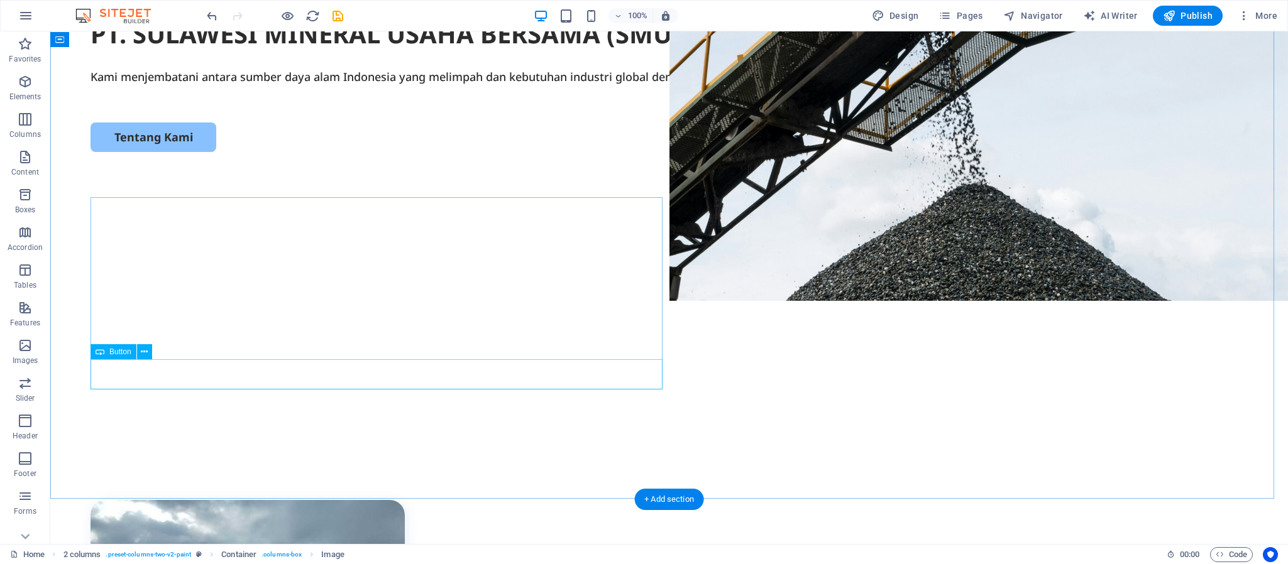
scroll to position [53, 0]
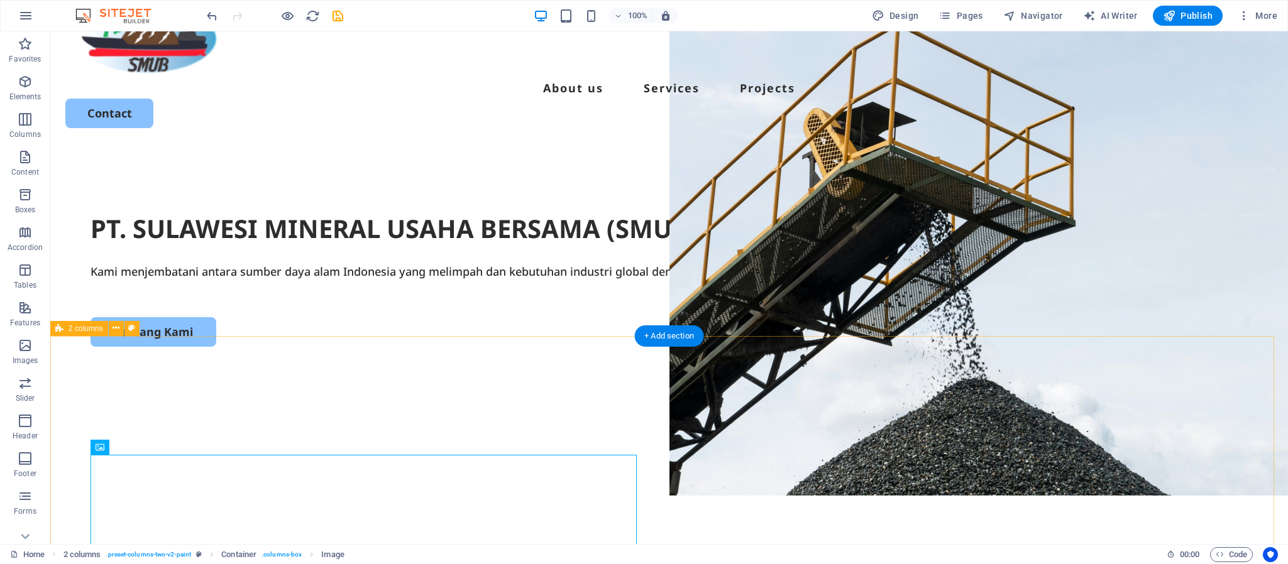
click at [402, 261] on div at bounding box center [669, 253] width 1157 height 15
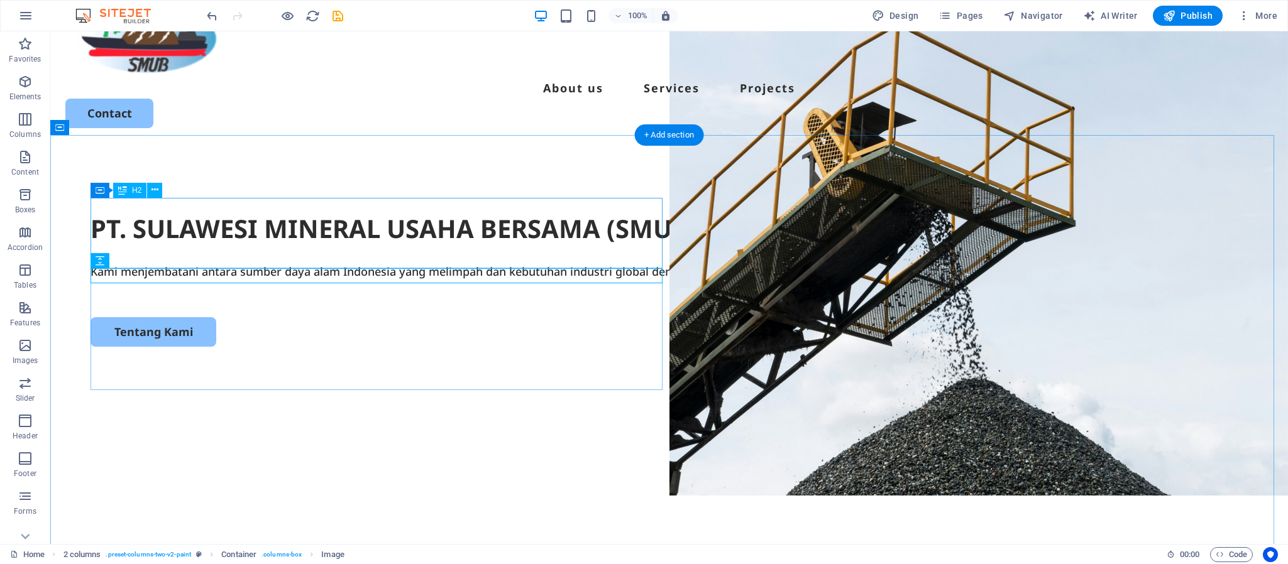
scroll to position [16, 0]
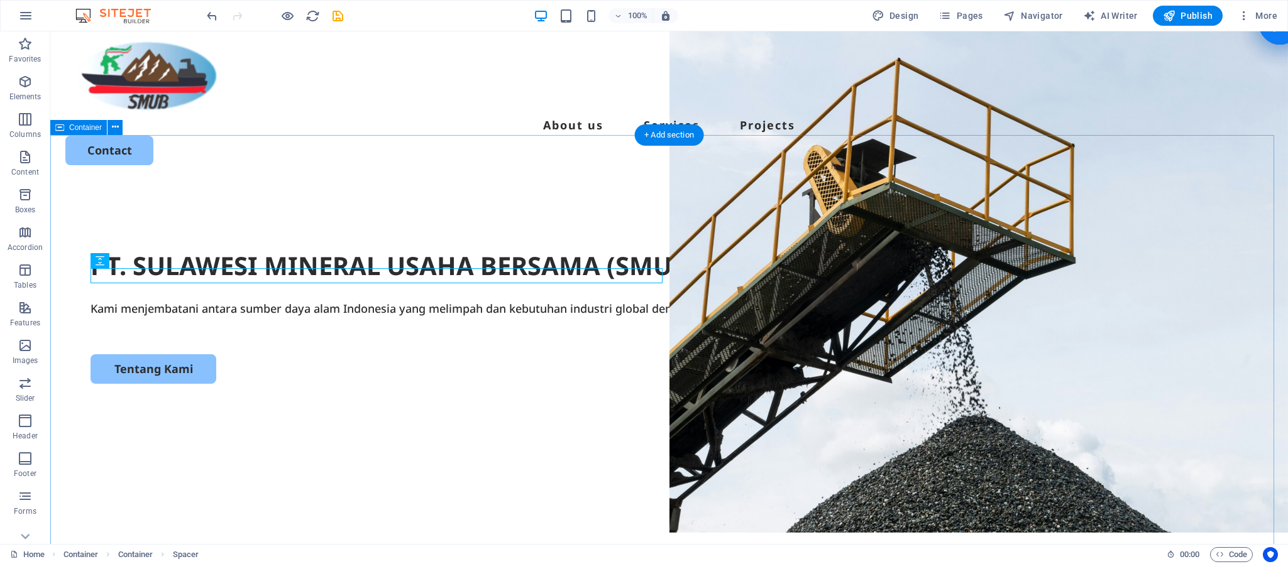
click at [375, 466] on div "PT. SULAWESI MINERAL USAHA BERSAMA (SMUB) Kami menjembatani antara sumber daya …" at bounding box center [669, 427] width 1238 height 484
click at [487, 455] on div "PT. SULAWESI MINERAL USAHA BERSAMA (SMUB) Kami menjembatani antara sumber daya …" at bounding box center [669, 427] width 1238 height 484
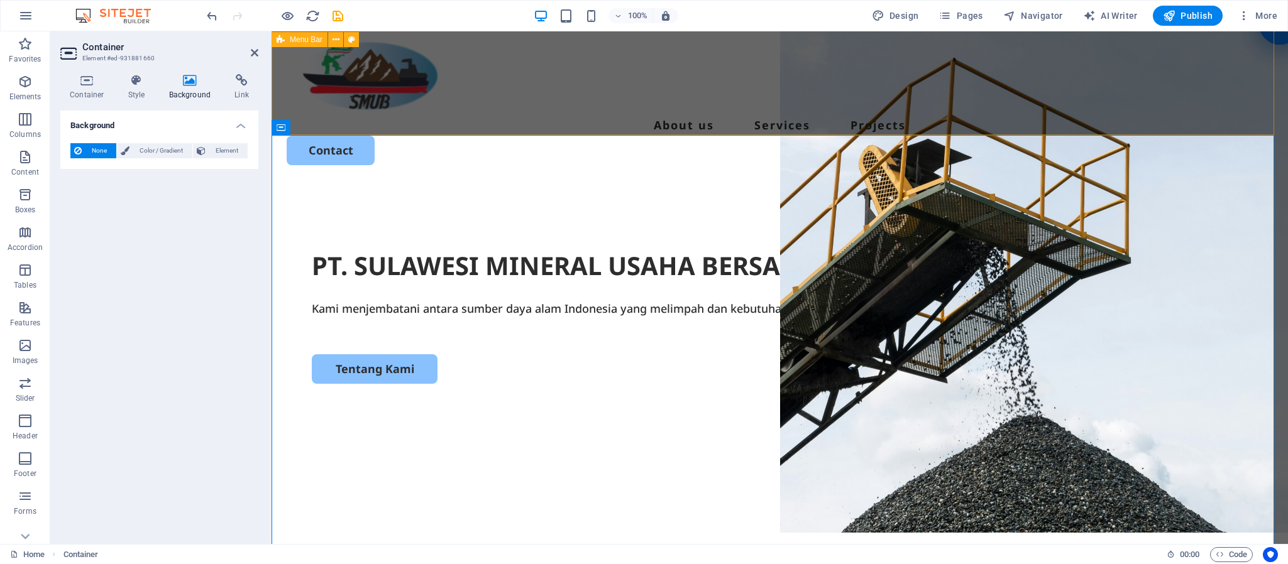
click at [495, 106] on div "Menu About us Services Projects Contact" at bounding box center [780, 101] width 1016 height 170
click at [859, 377] on div "Tentang Kami" at bounding box center [780, 370] width 936 height 30
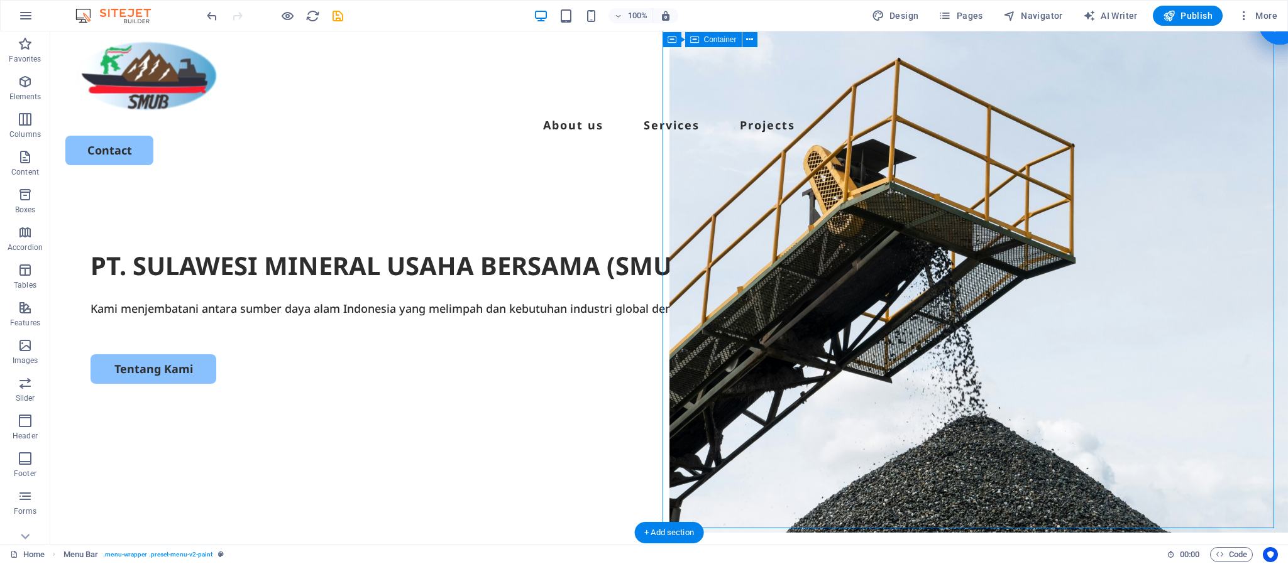
select select "vh"
select select "px"
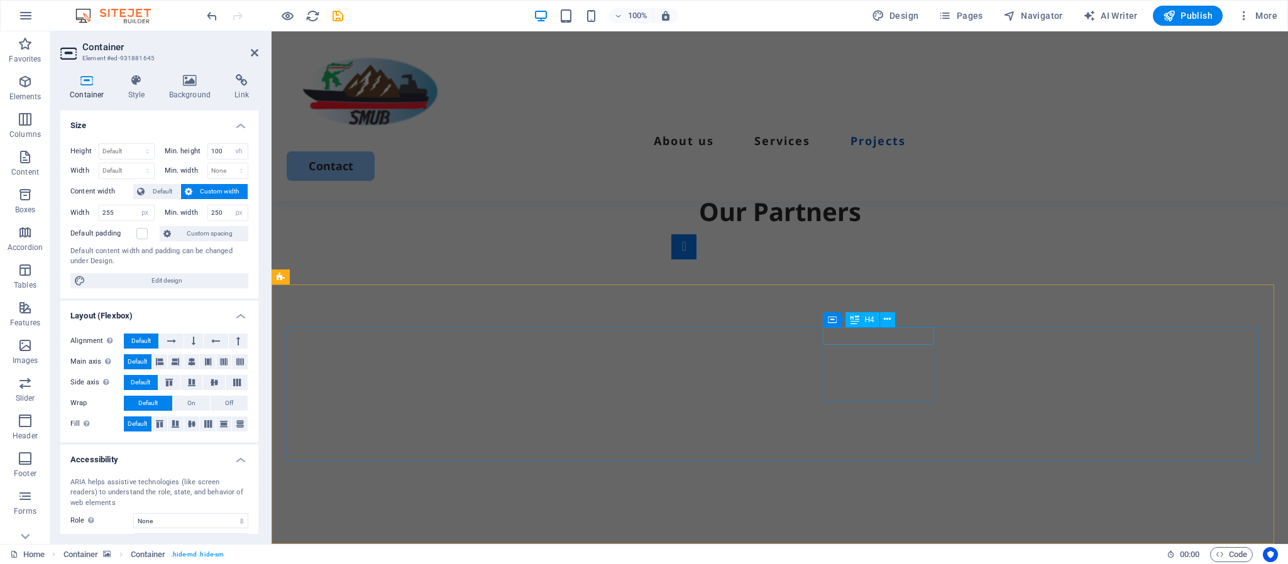
scroll to position [2778, 0]
click at [248, 48] on h2 "Container" at bounding box center [170, 46] width 176 height 11
click at [251, 55] on icon at bounding box center [255, 53] width 8 height 10
